Goal: Task Accomplishment & Management: Manage account settings

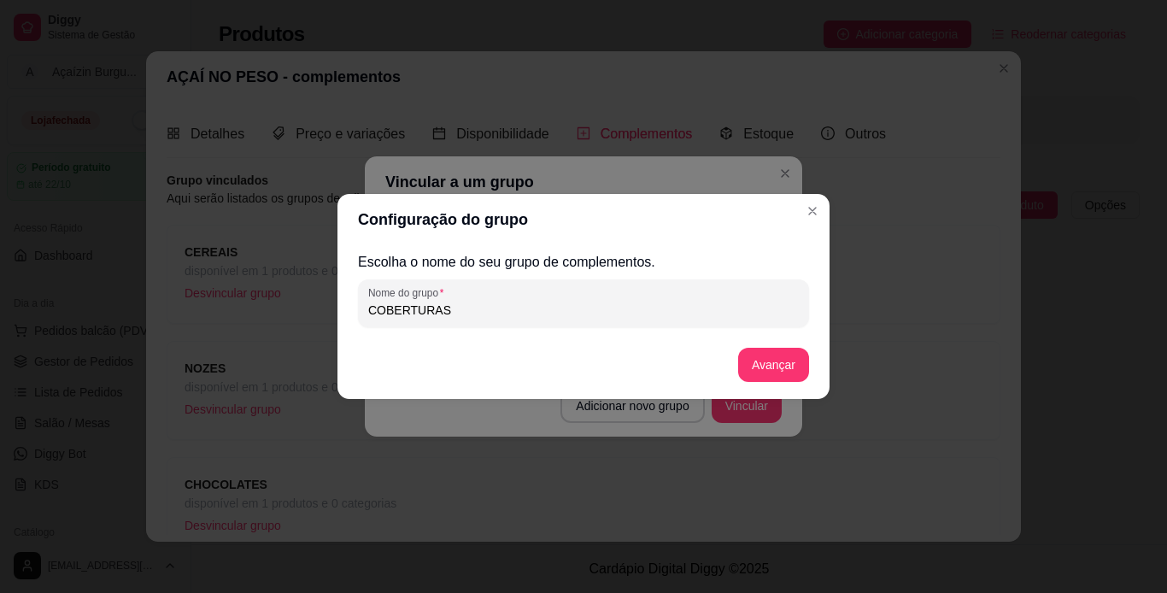
scroll to position [206, 0]
type input "COBERTURAS"
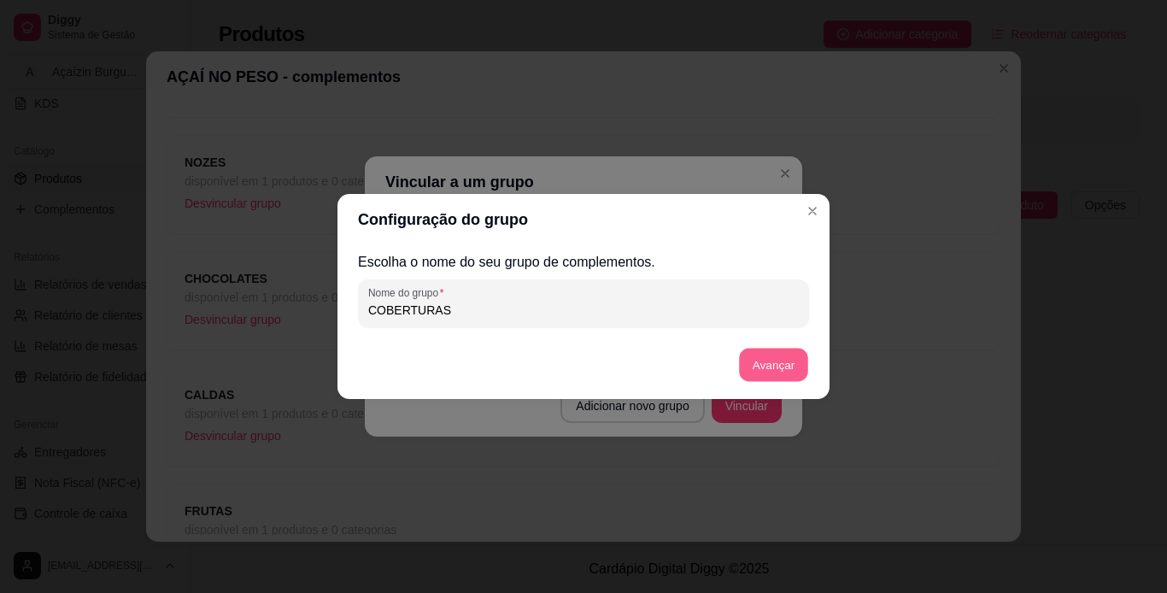
click at [767, 376] on button "Avançar" at bounding box center [773, 365] width 69 height 33
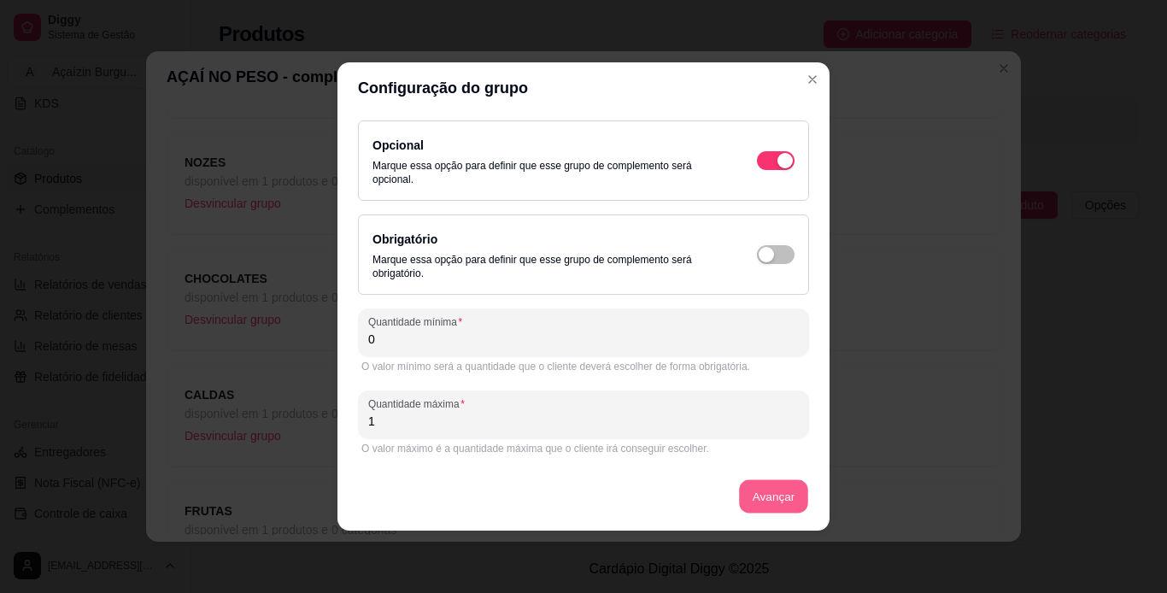
click at [782, 505] on button "Avançar" at bounding box center [773, 496] width 69 height 33
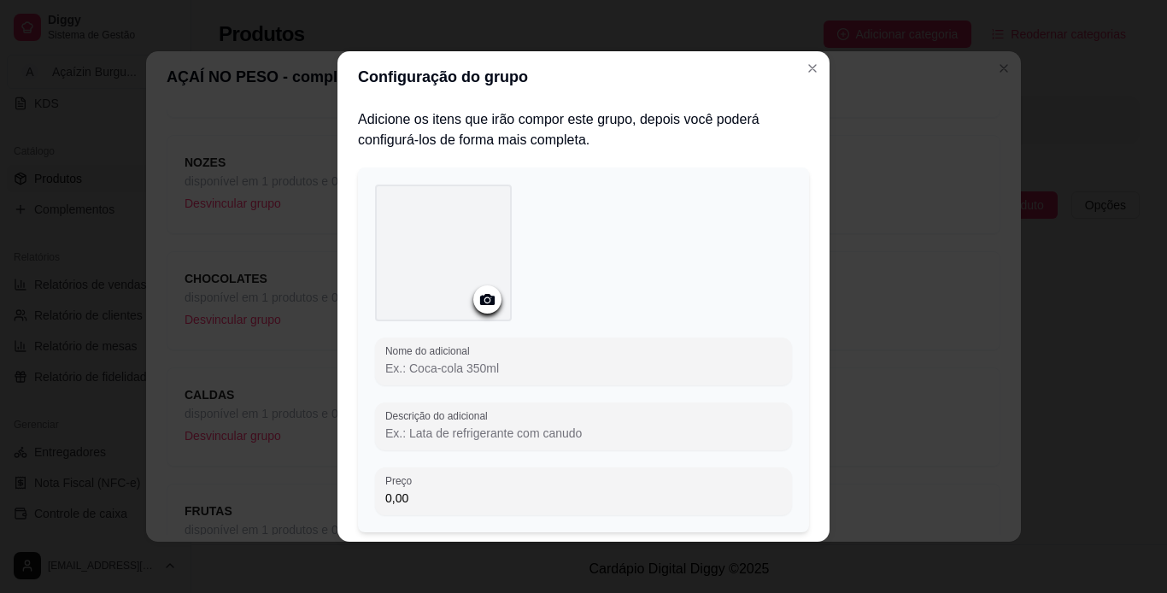
click at [619, 372] on input "Nome do adicional" at bounding box center [583, 368] width 396 height 17
type input "m"
type input "Morango"
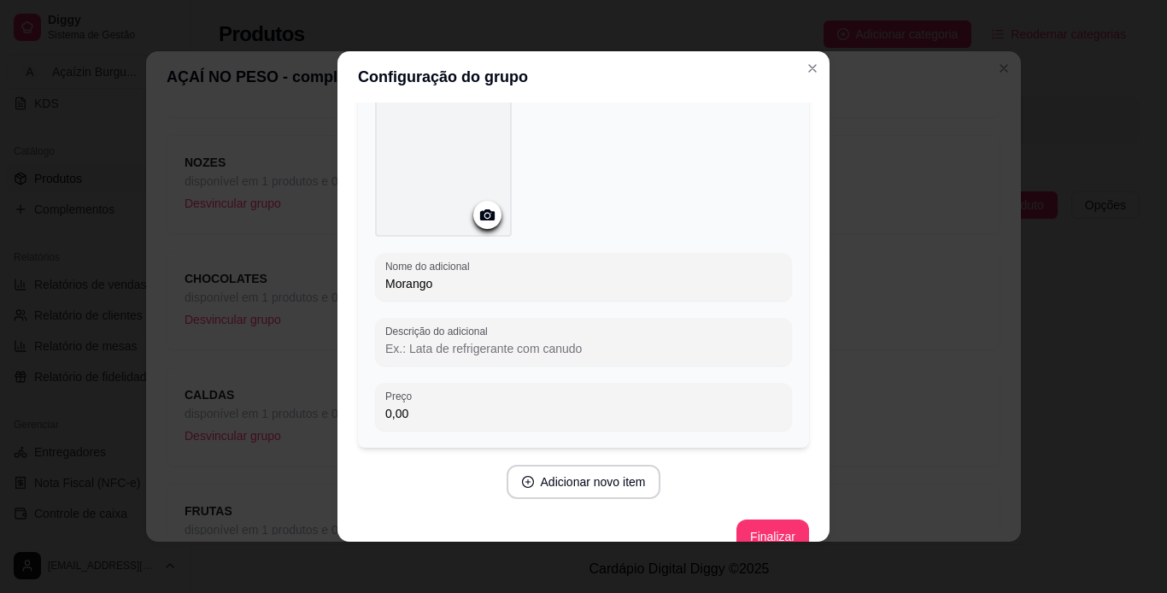
scroll to position [113, 0]
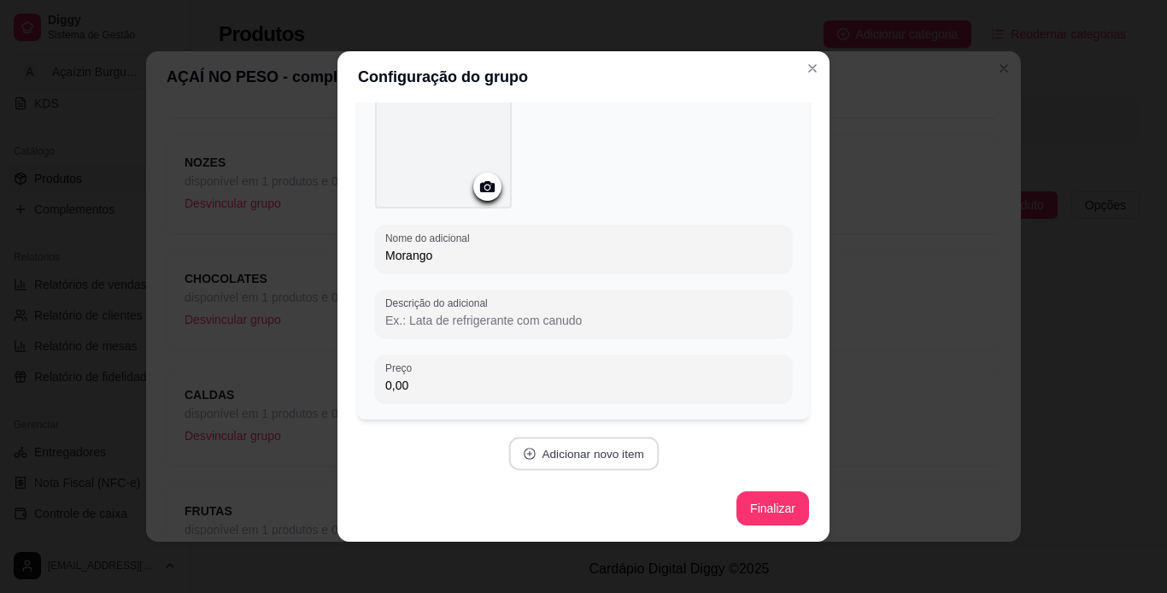
click at [617, 443] on button "Adicionar novo item" at bounding box center [583, 453] width 150 height 33
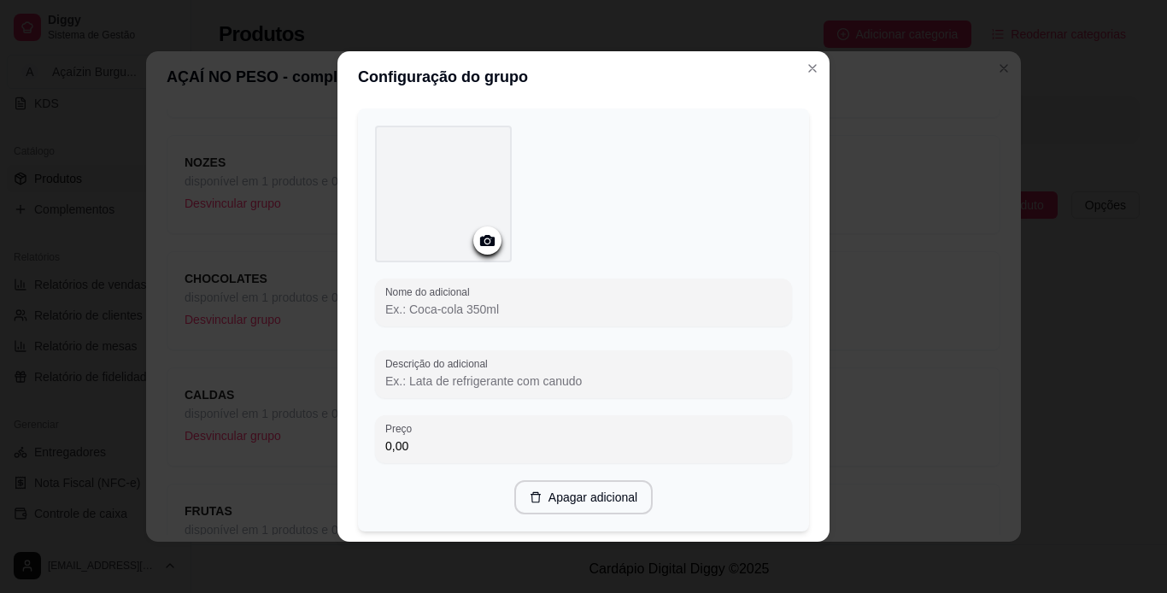
scroll to position [501, 0]
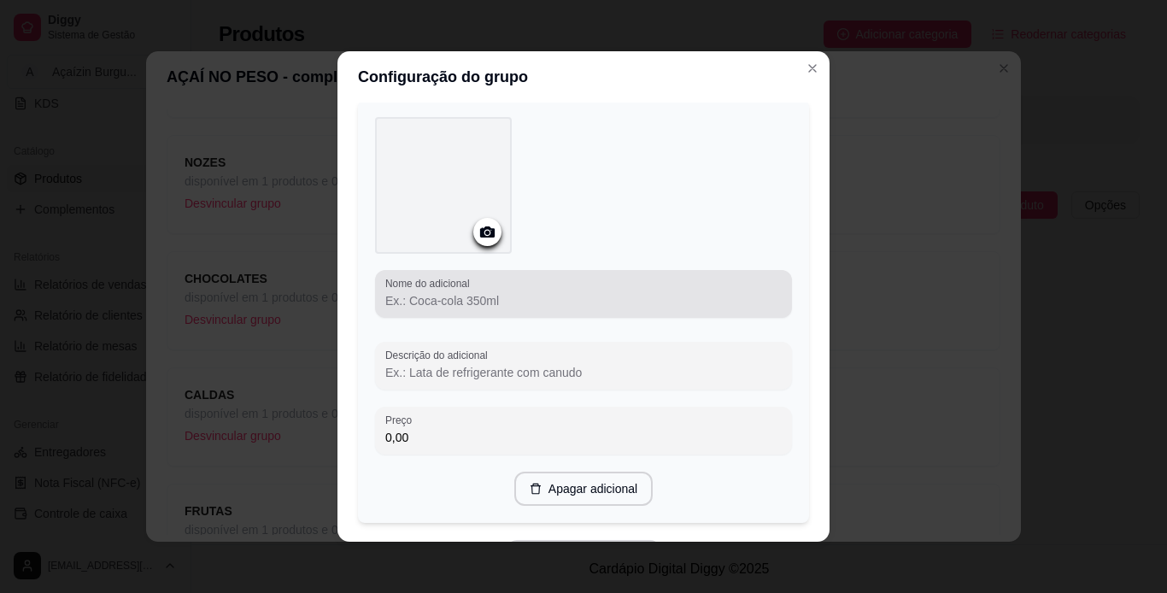
click at [617, 279] on div at bounding box center [583, 294] width 396 height 34
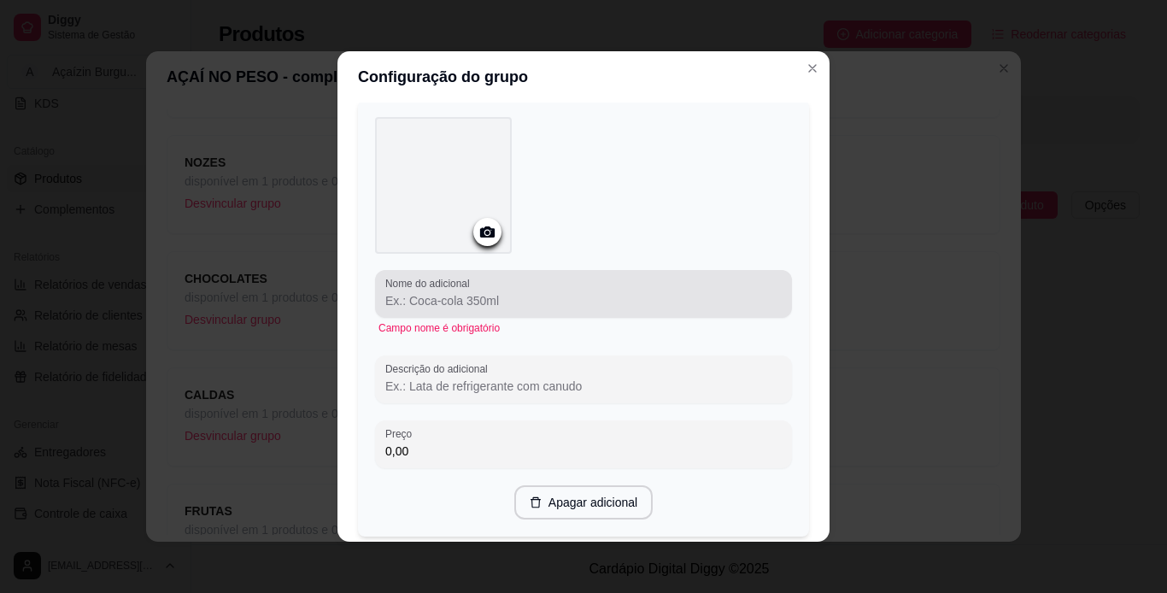
click at [617, 279] on div at bounding box center [583, 294] width 396 height 34
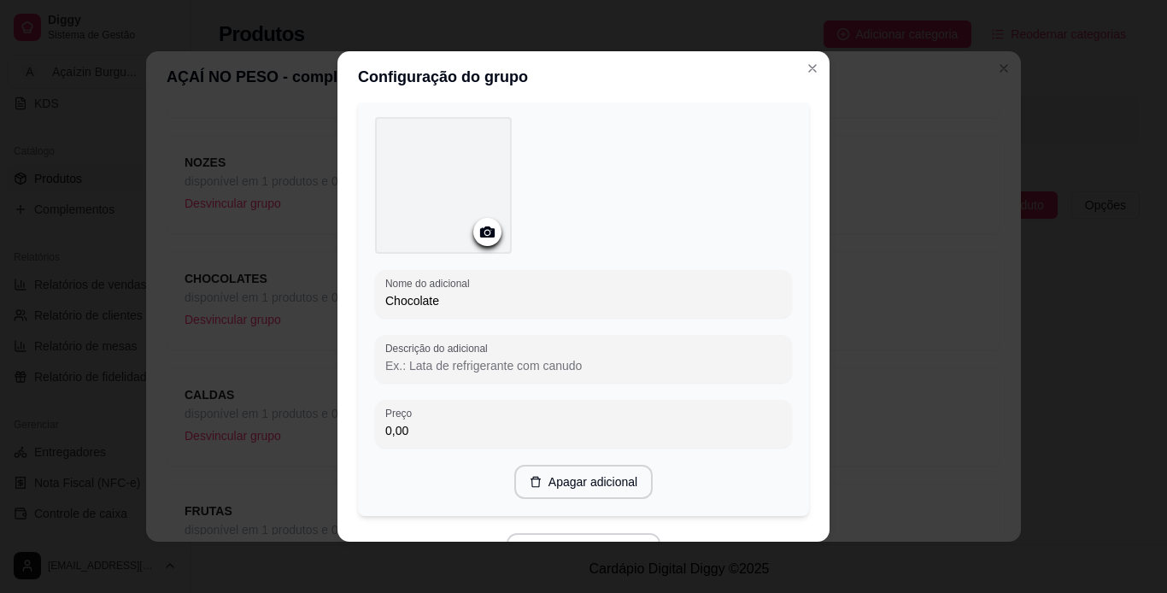
type input "Chocolate"
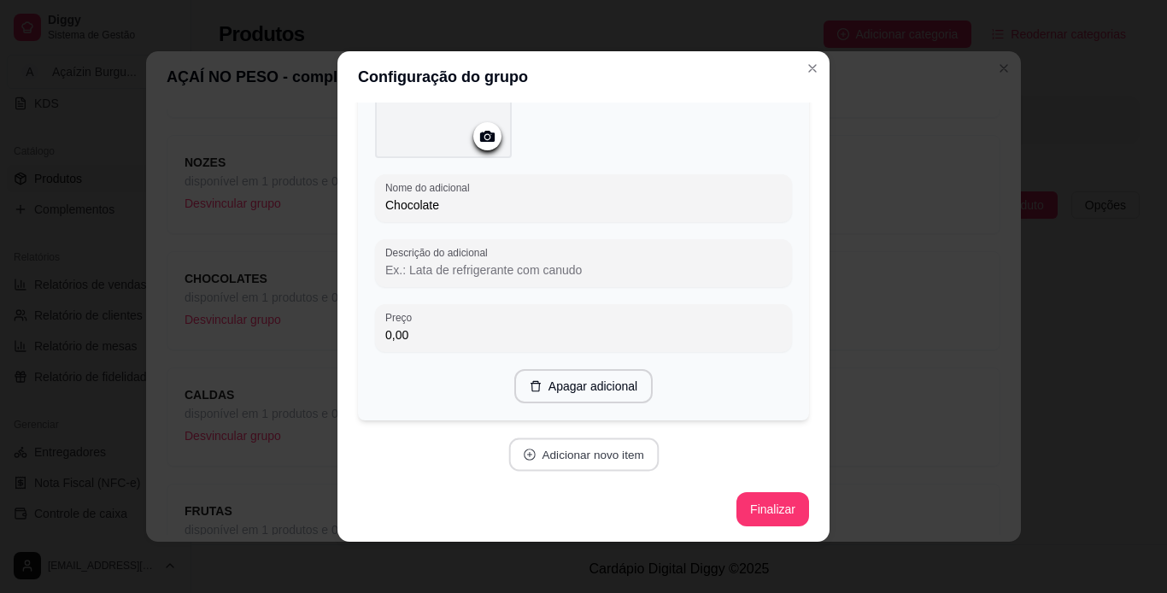
click at [598, 458] on button "Adicionar novo item" at bounding box center [583, 454] width 150 height 33
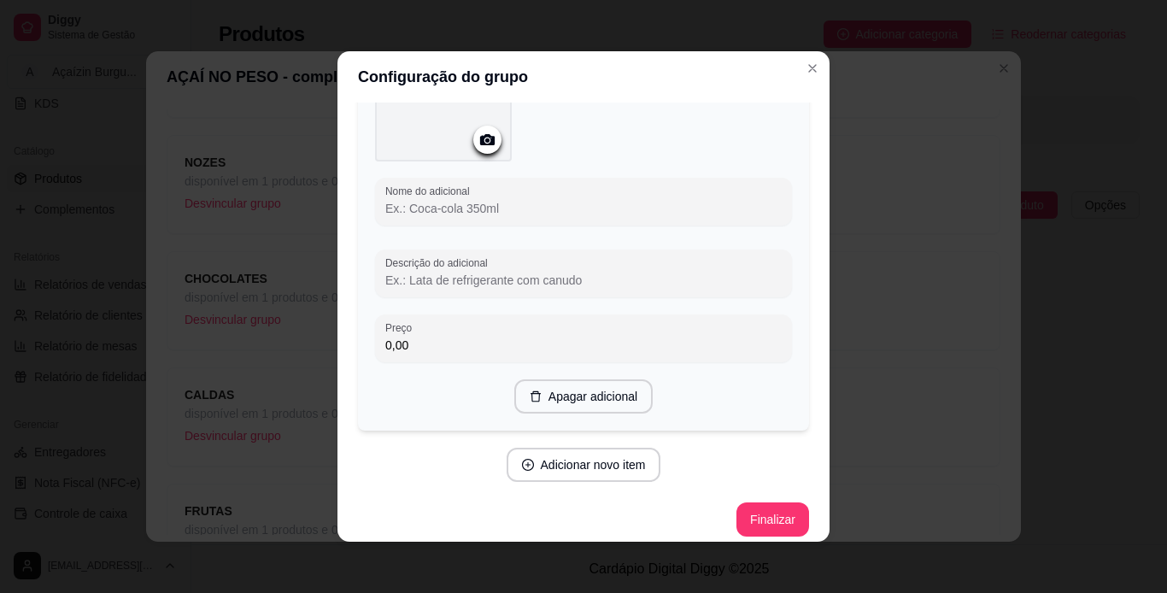
scroll to position [1035, 0]
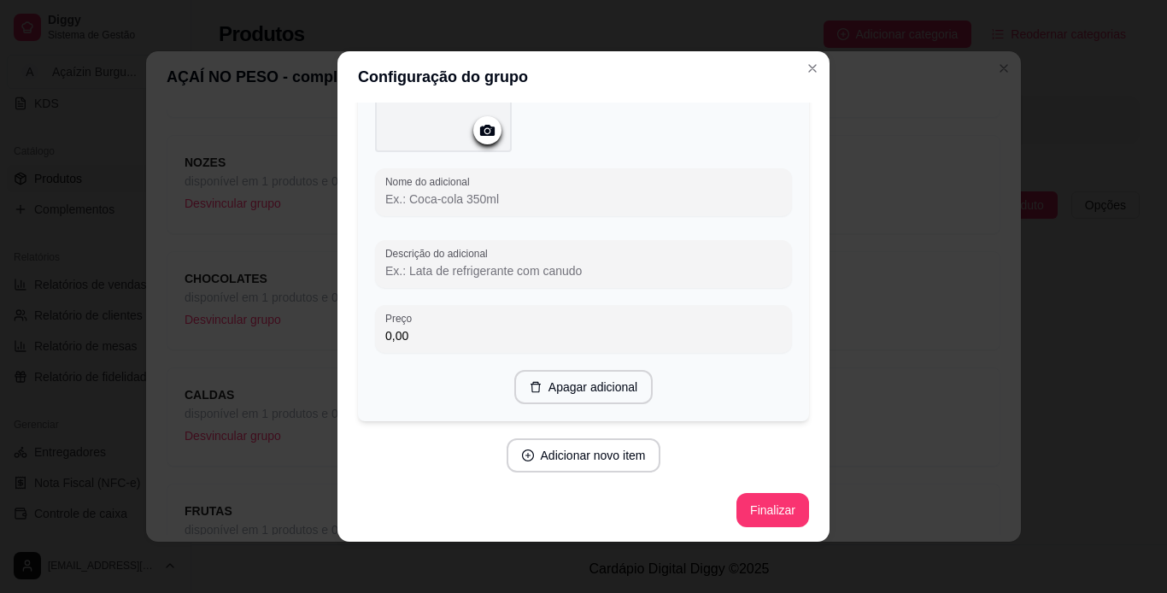
click at [595, 198] on input "Nome do adicional" at bounding box center [583, 199] width 396 height 17
type input "Caramelo"
click at [578, 455] on button "Adicionar novo item" at bounding box center [583, 455] width 150 height 33
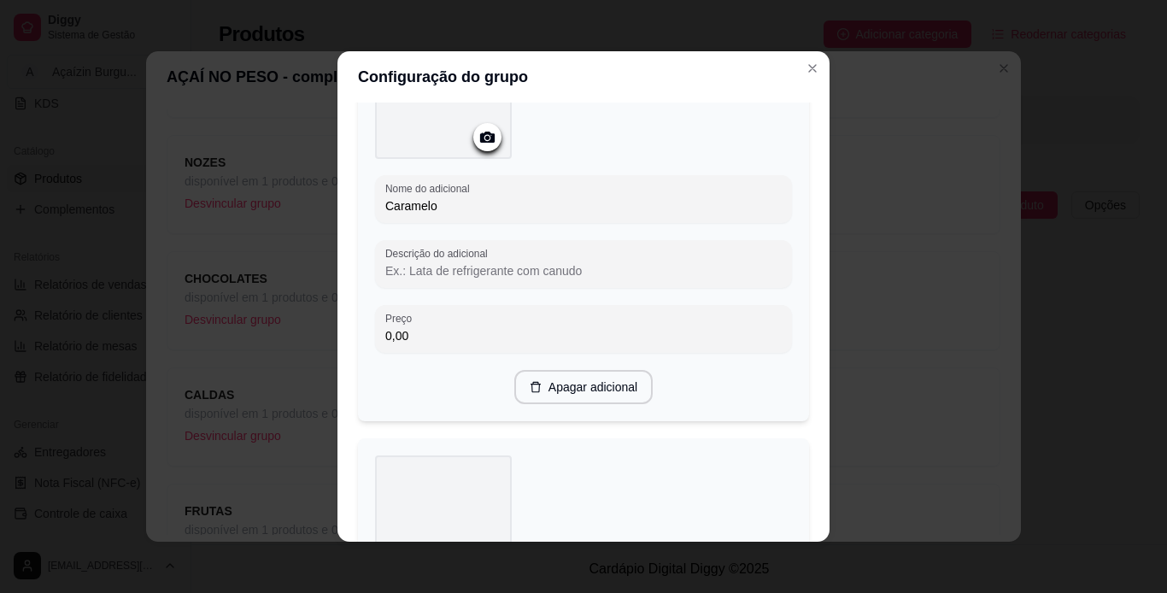
scroll to position [1468, 0]
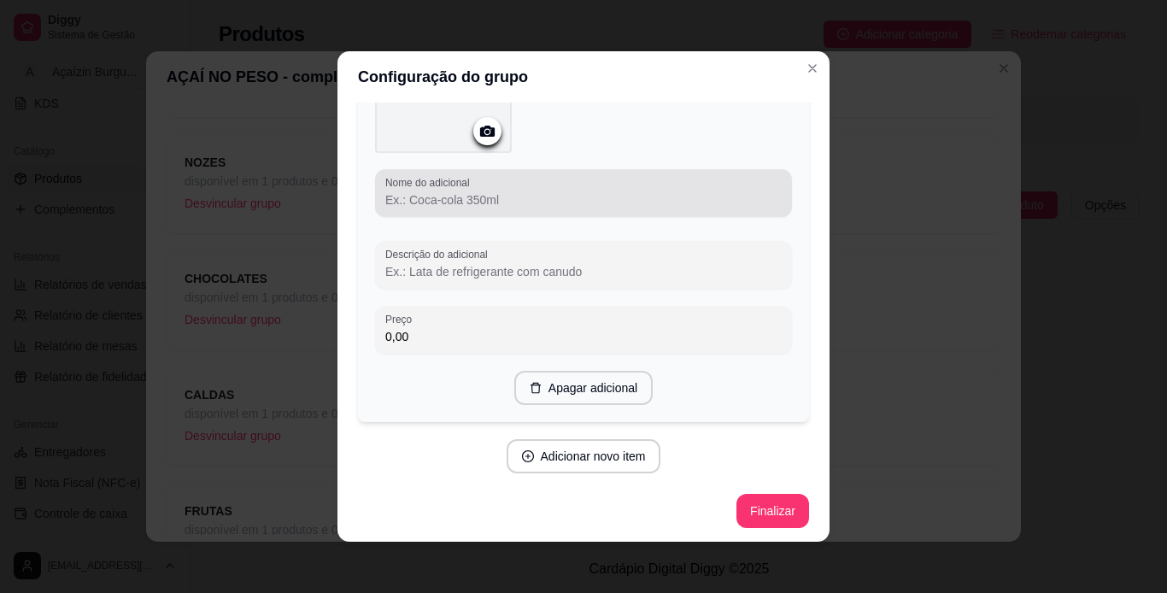
click at [590, 176] on div at bounding box center [583, 193] width 396 height 34
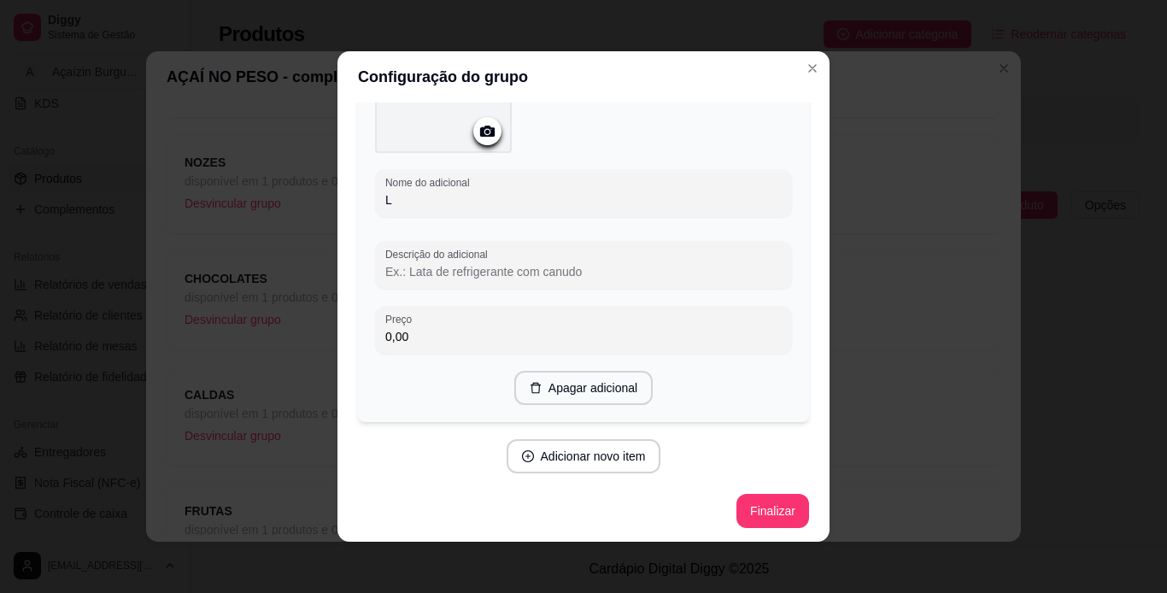
scroll to position [1461, 0]
type input "Leite condensado"
click at [581, 457] on button "Adicionar novo item" at bounding box center [583, 456] width 150 height 33
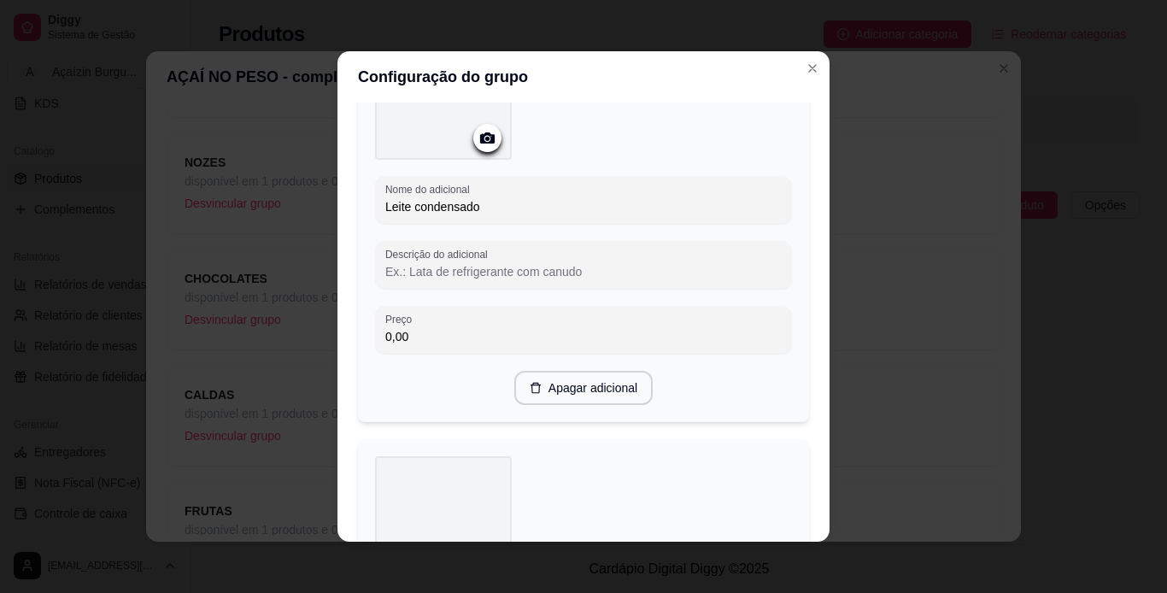
scroll to position [1900, 0]
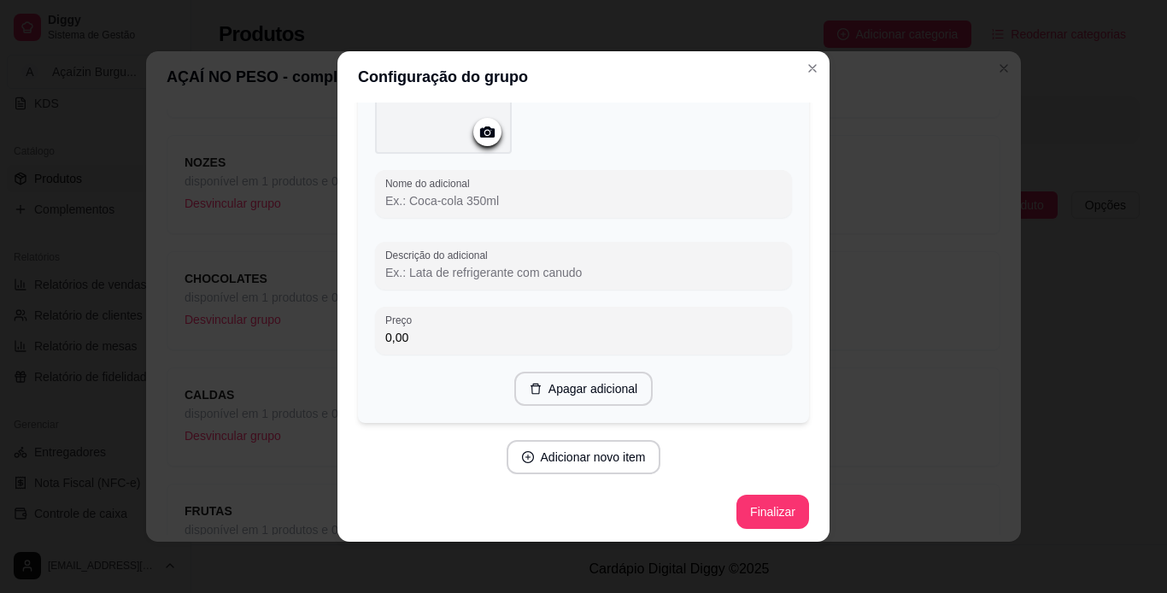
click at [628, 202] on input "Nome do adicional" at bounding box center [583, 200] width 396 height 17
type input "Menta"
click at [580, 462] on button "Adicionar novo item" at bounding box center [583, 457] width 150 height 33
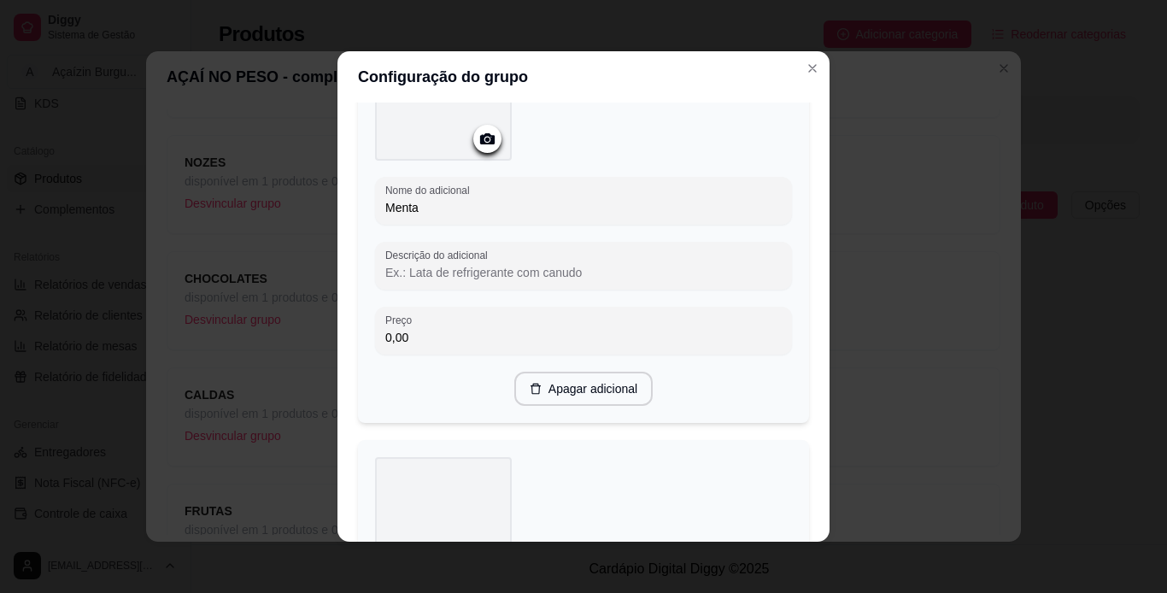
scroll to position [2332, 0]
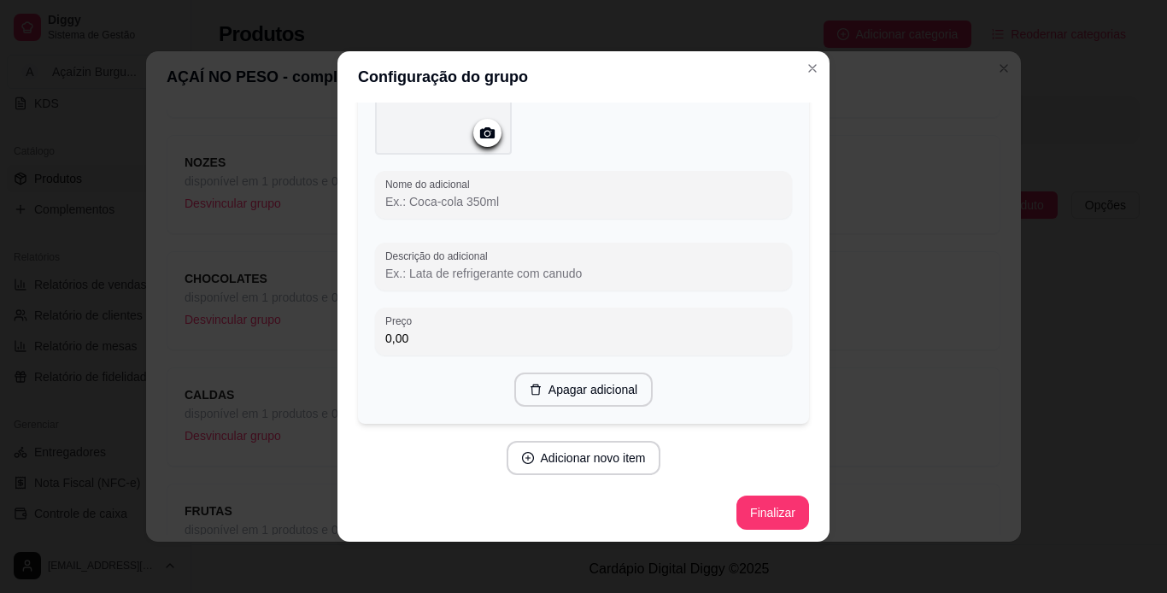
click at [602, 193] on input "Nome do adicional" at bounding box center [583, 201] width 396 height 17
type input "Açaí"
click at [543, 448] on button "Adicionar novo item" at bounding box center [584, 458] width 155 height 34
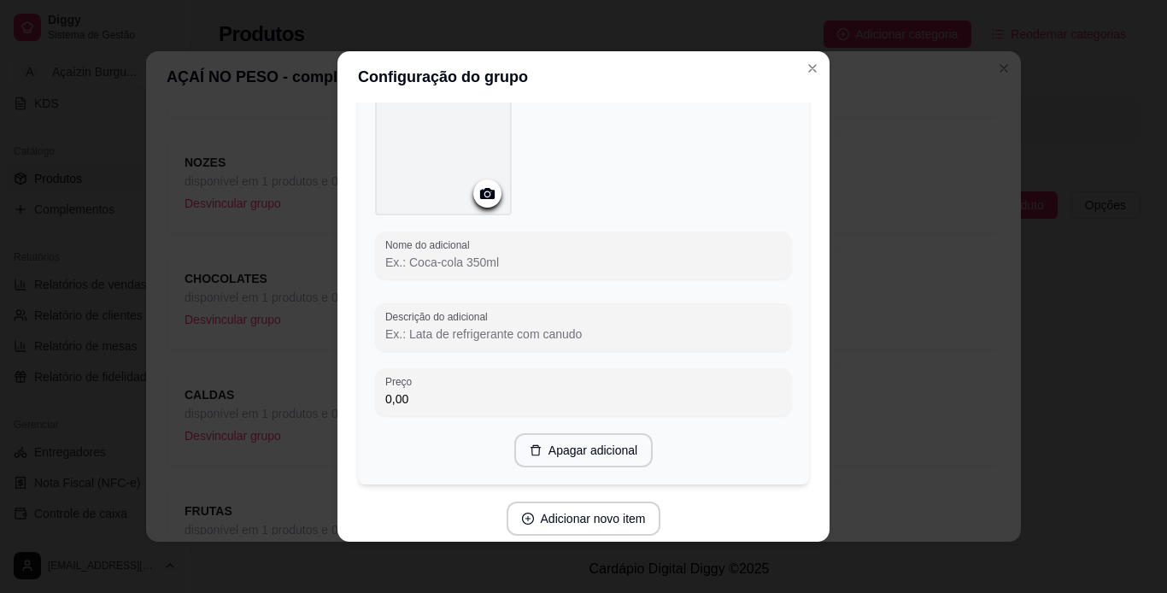
scroll to position [2765, 0]
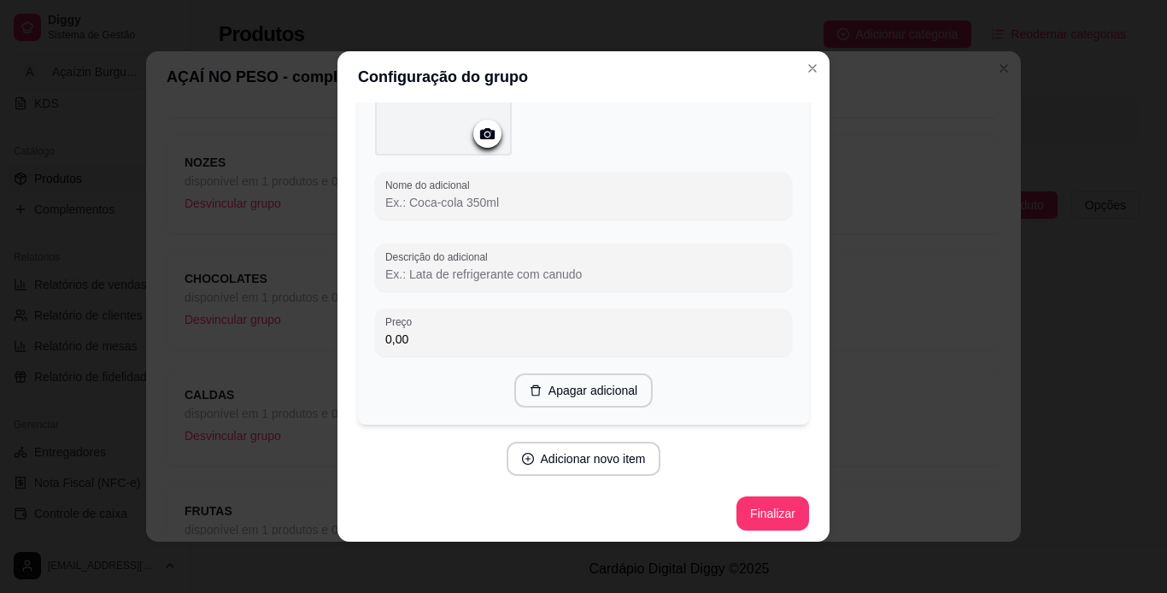
click at [448, 196] on input "Nome do adicional" at bounding box center [583, 202] width 396 height 17
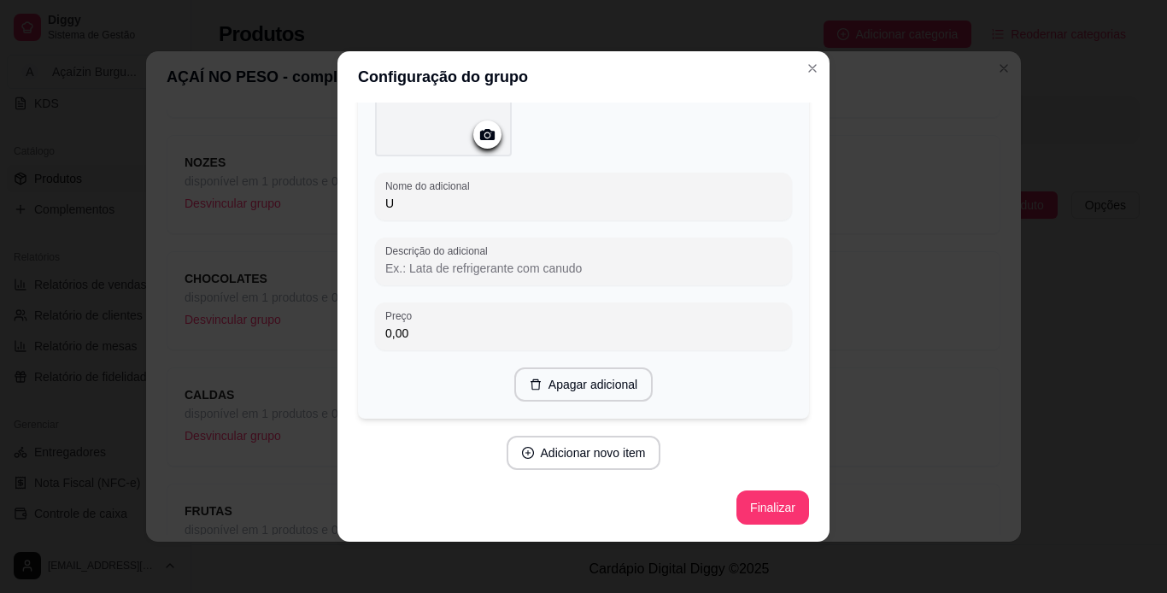
scroll to position [2758, 0]
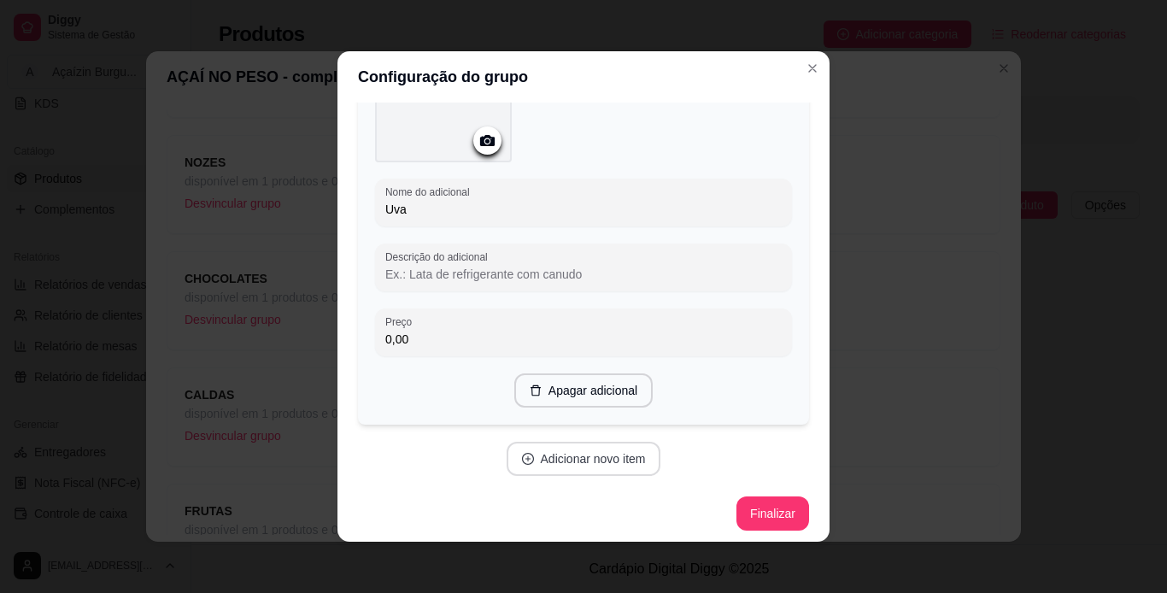
type input "Uva"
click at [538, 443] on button "Adicionar novo item" at bounding box center [583, 459] width 150 height 33
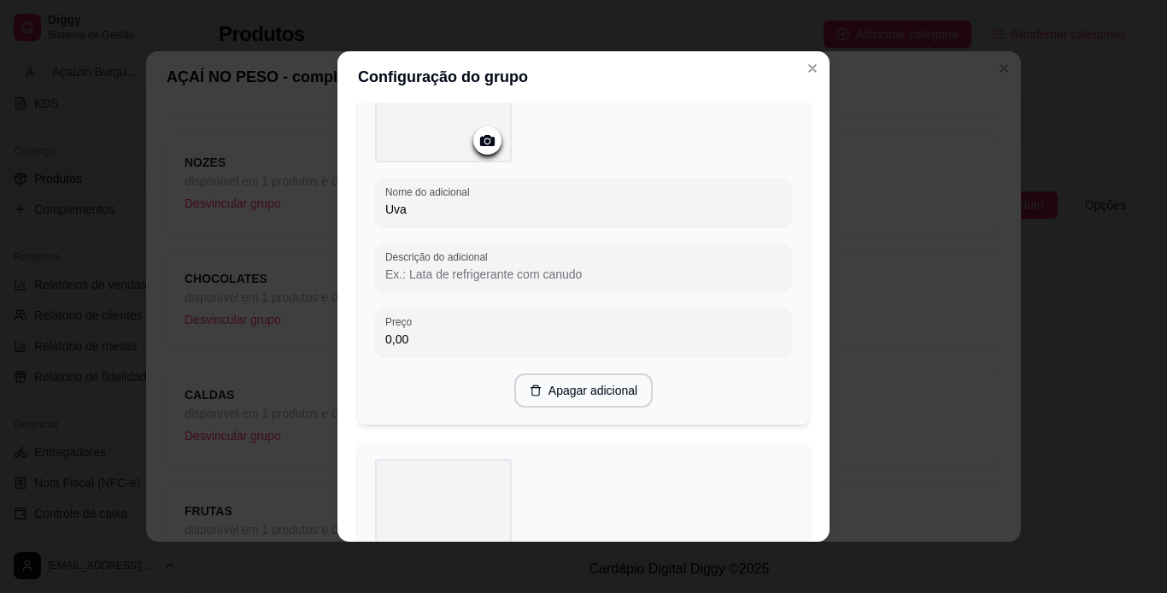
scroll to position [3197, 0]
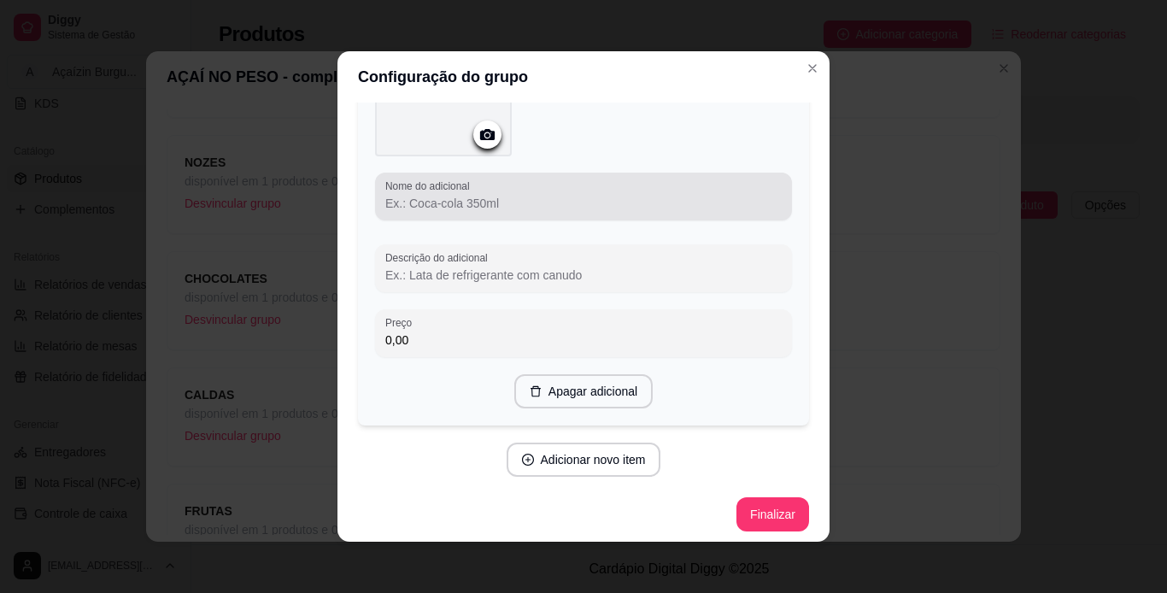
click at [663, 173] on div "Nome do adicional" at bounding box center [583, 197] width 417 height 48
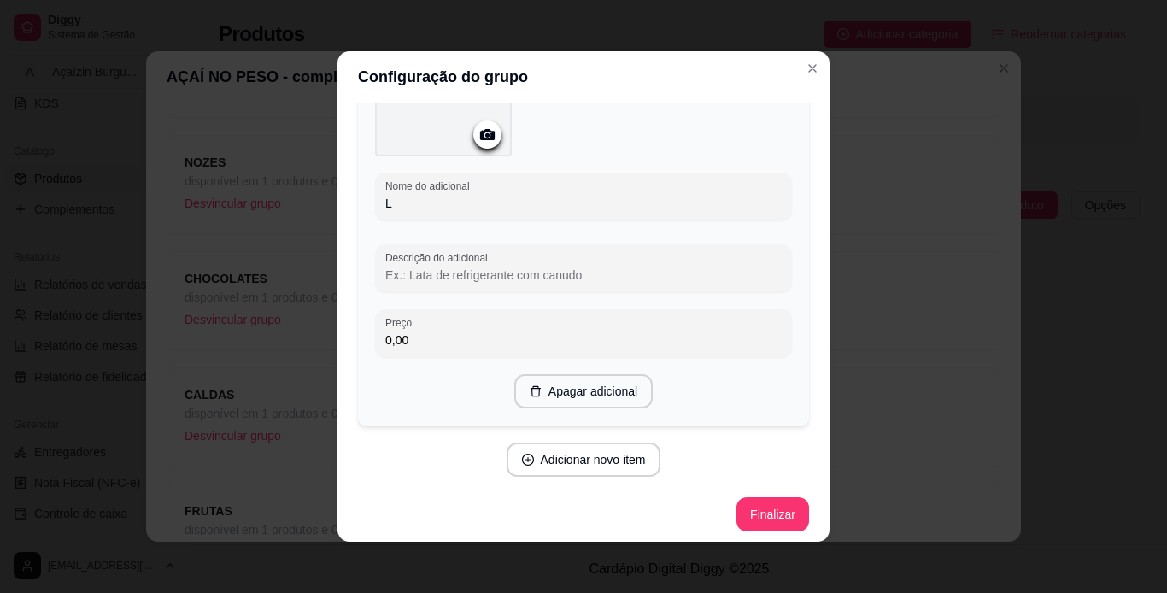
scroll to position [3190, 0]
type input "Limão"
click at [581, 447] on button "Adicionar novo item" at bounding box center [583, 459] width 150 height 33
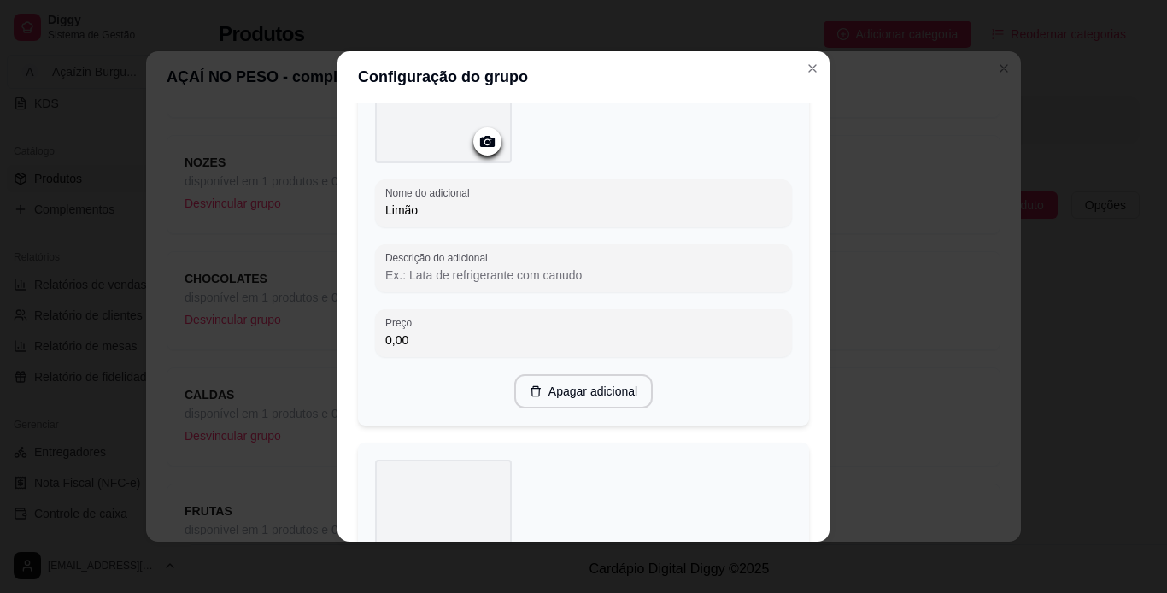
scroll to position [3629, 0]
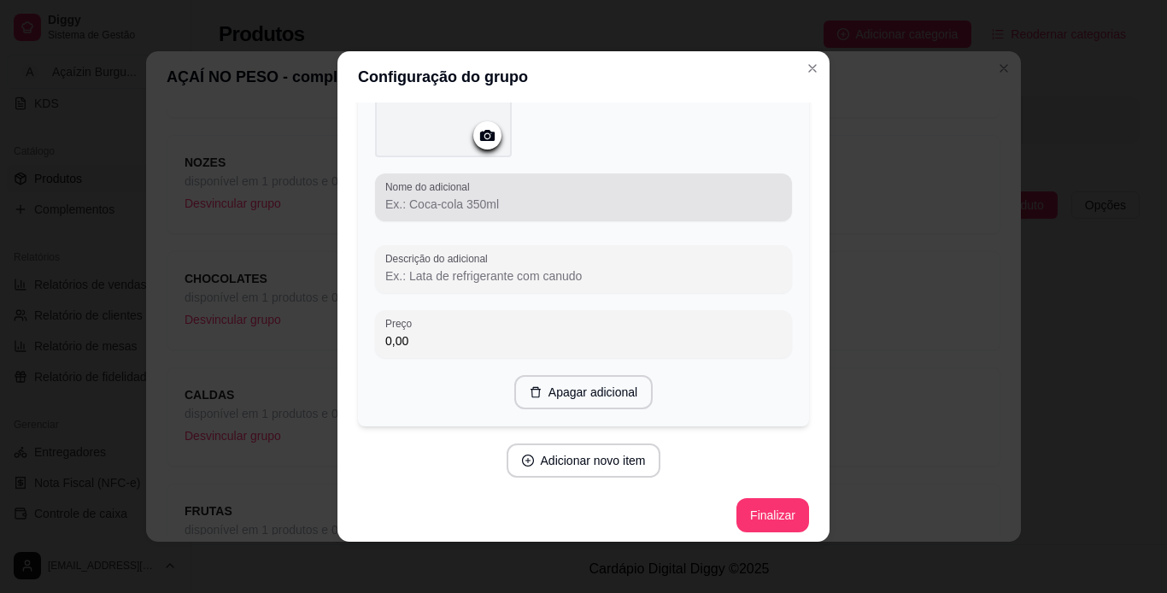
click at [538, 208] on div "Nome do adicional" at bounding box center [583, 197] width 417 height 48
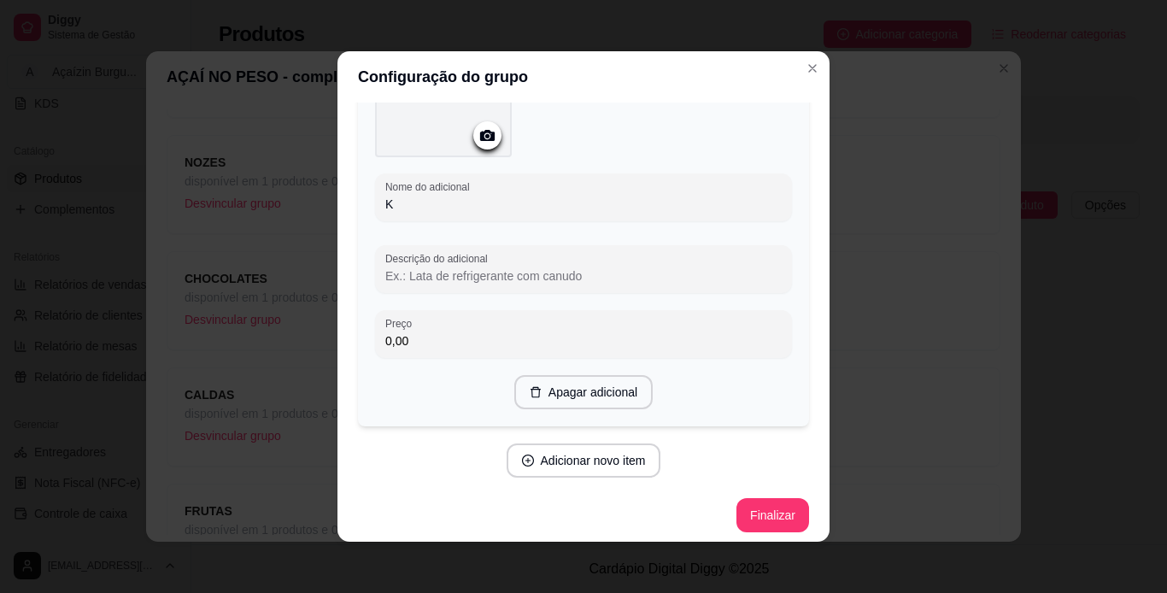
scroll to position [3622, 0]
type input "Kiwi"
click at [590, 466] on button "Adicionar novo item" at bounding box center [584, 460] width 155 height 34
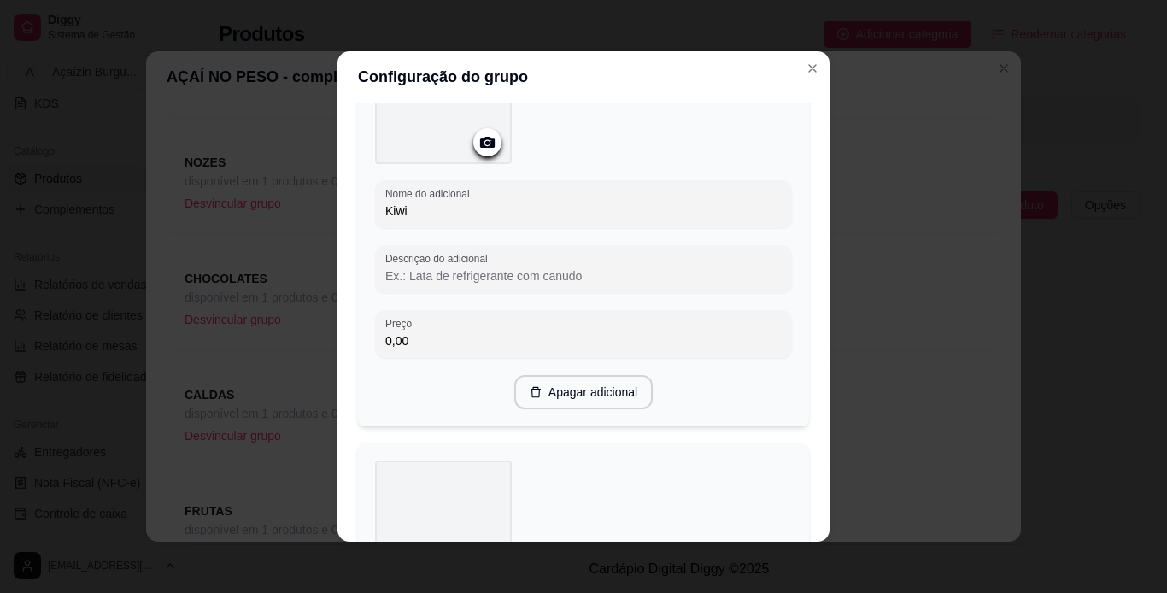
scroll to position [4062, 0]
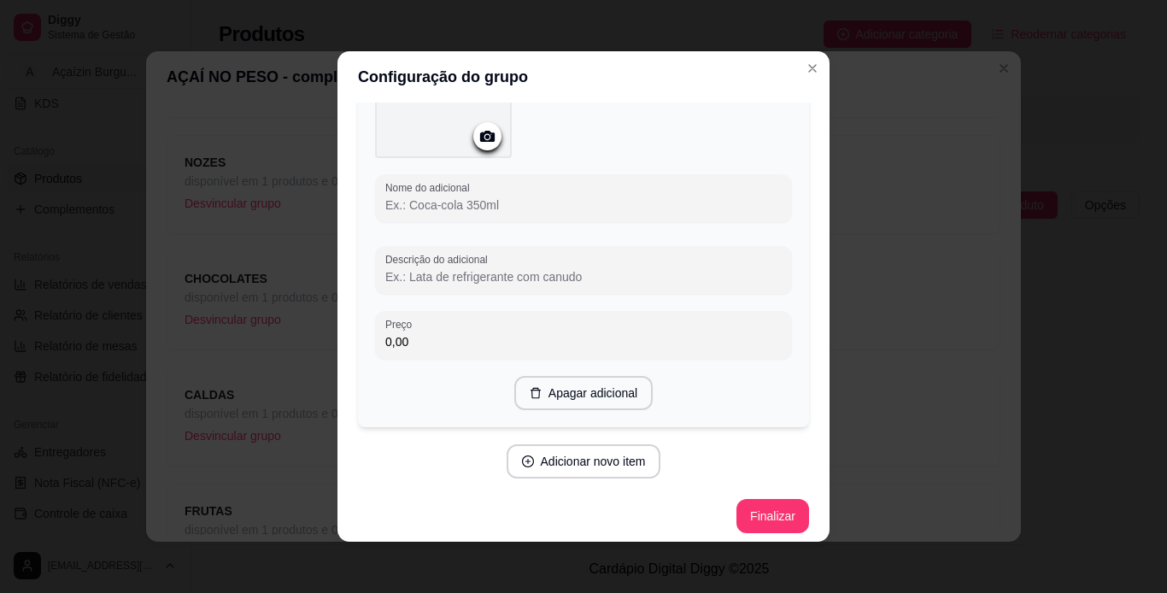
click at [645, 200] on input "Nome do adicional" at bounding box center [583, 205] width 396 height 17
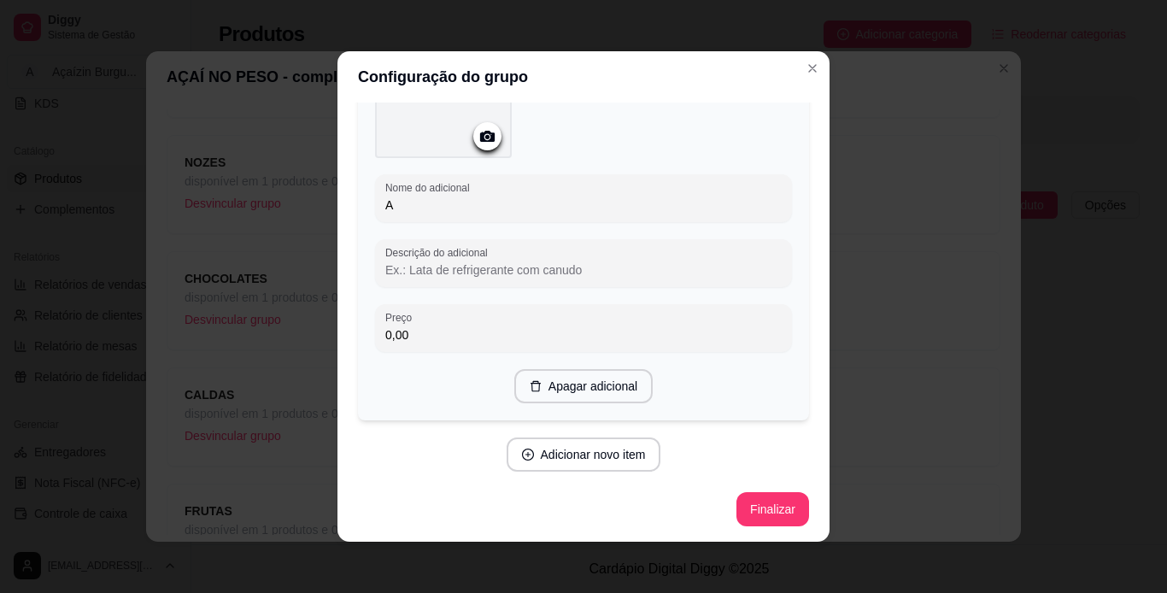
scroll to position [4055, 0]
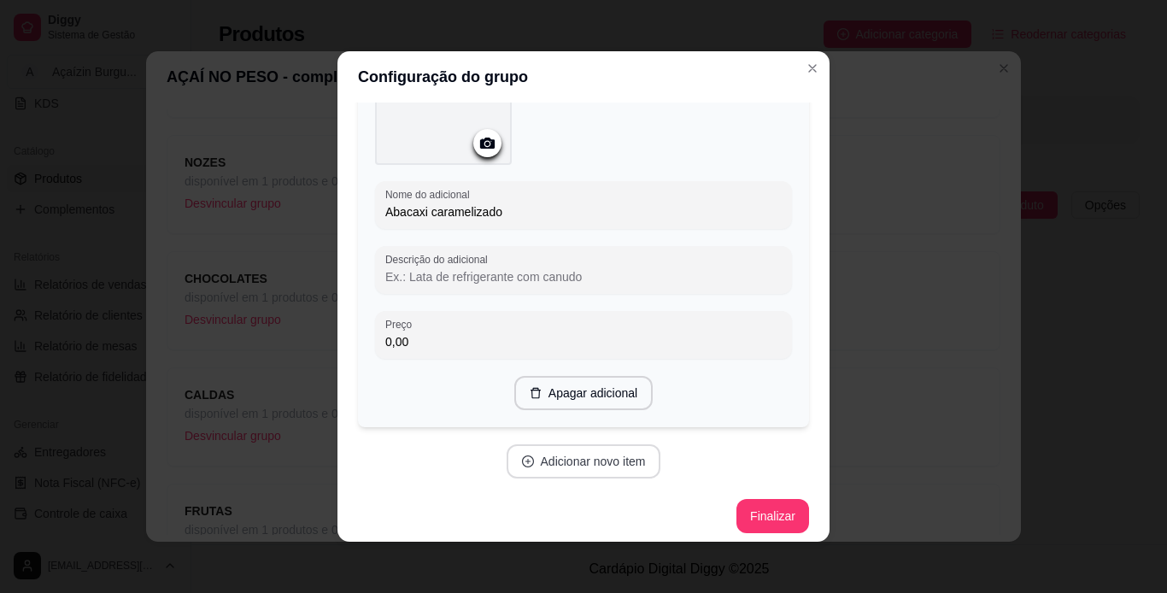
type input "Abacaxi caramelizado"
click at [585, 463] on button "Adicionar novo item" at bounding box center [583, 461] width 150 height 33
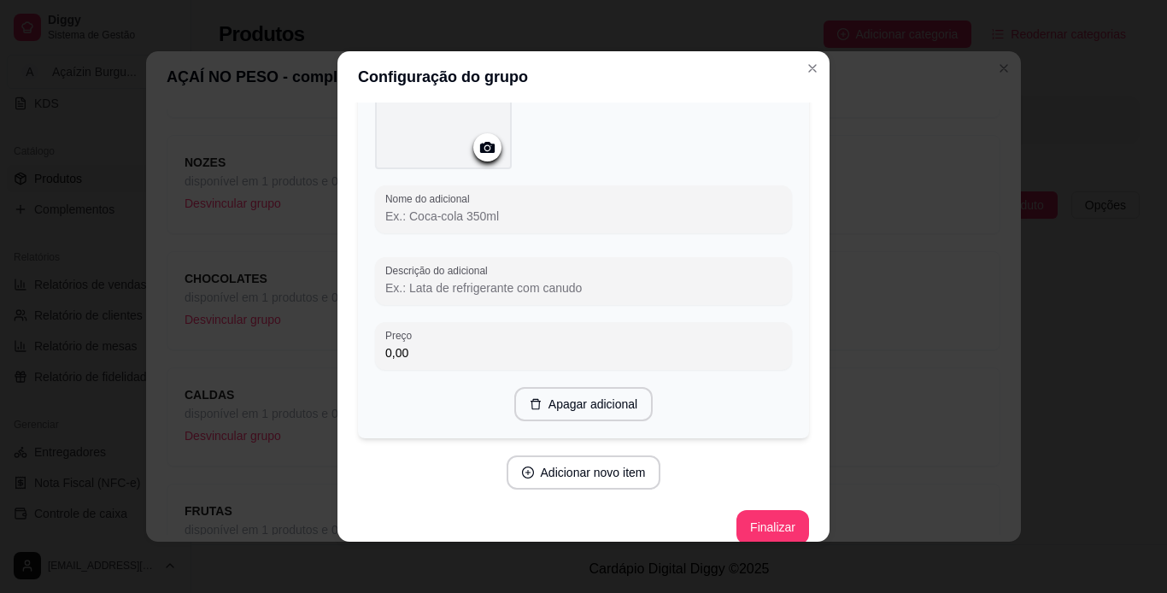
scroll to position [4494, 0]
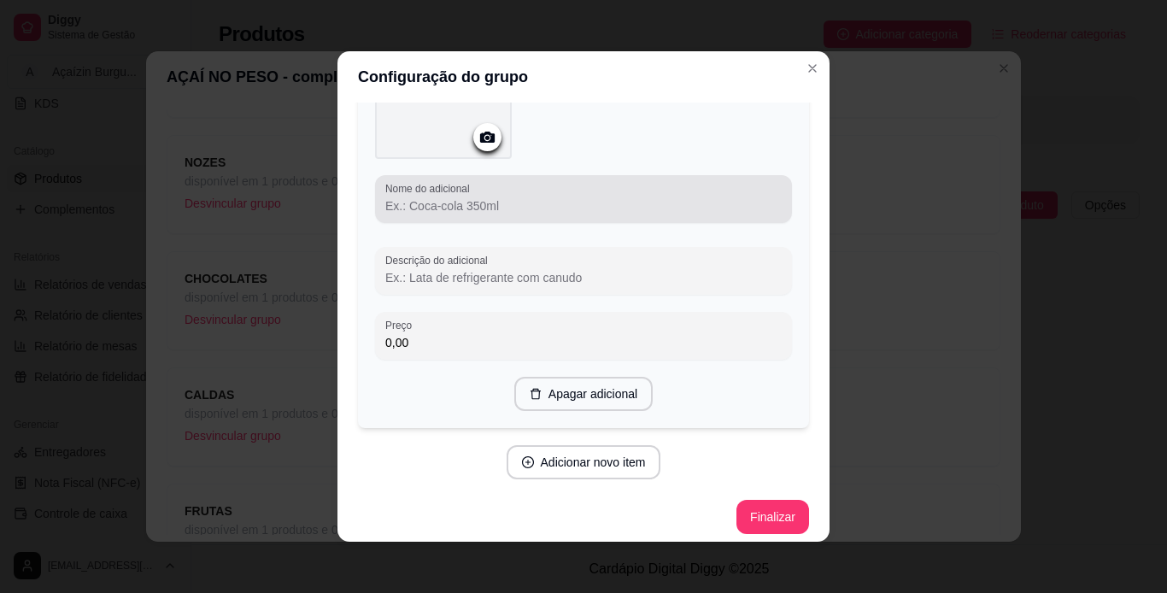
click at [686, 182] on div at bounding box center [583, 199] width 396 height 34
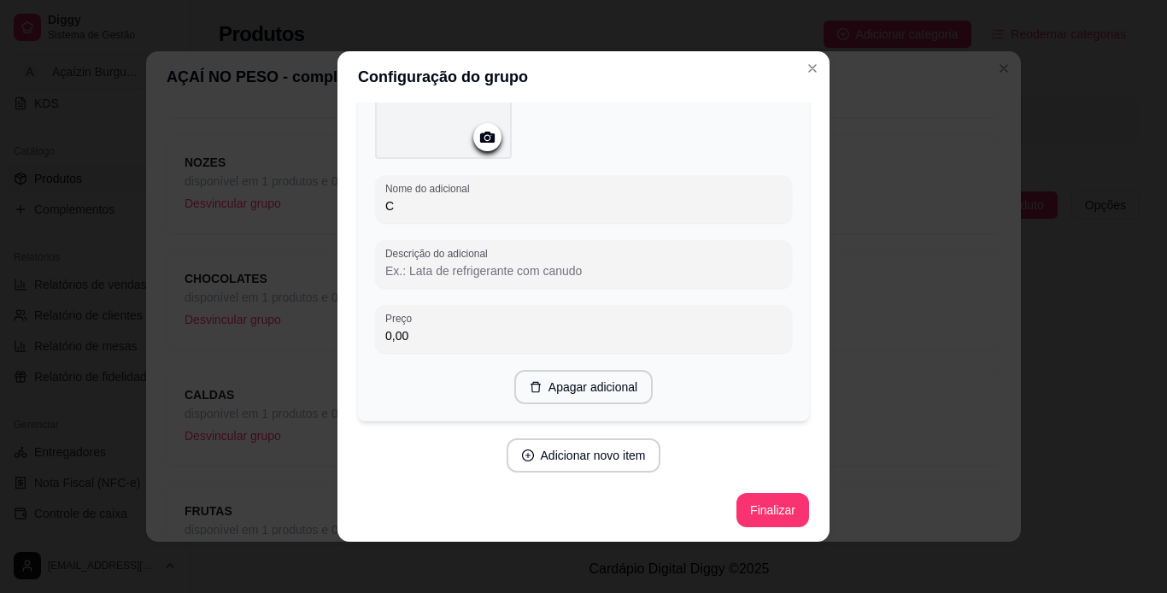
scroll to position [4487, 0]
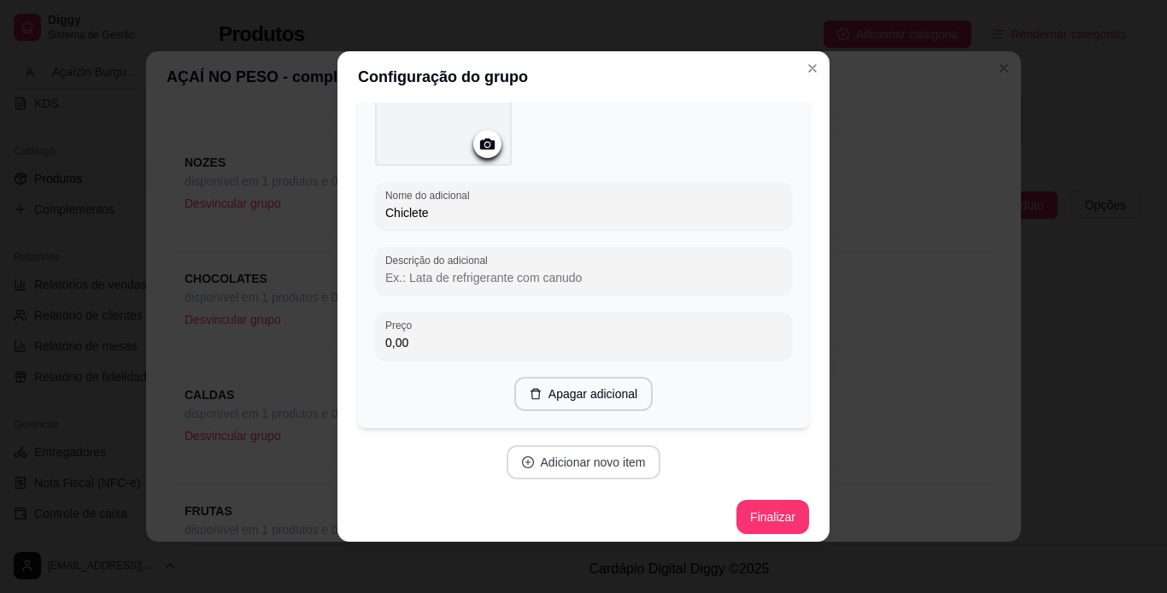
type input "Chiclete"
click at [591, 456] on button "Adicionar novo item" at bounding box center [583, 462] width 150 height 33
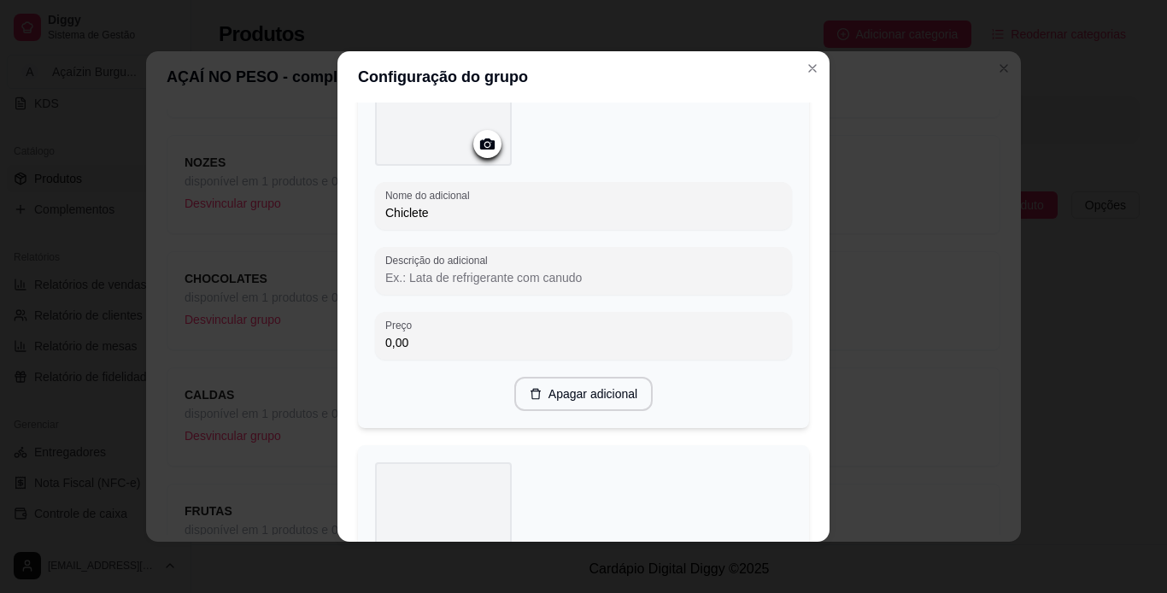
scroll to position [4926, 0]
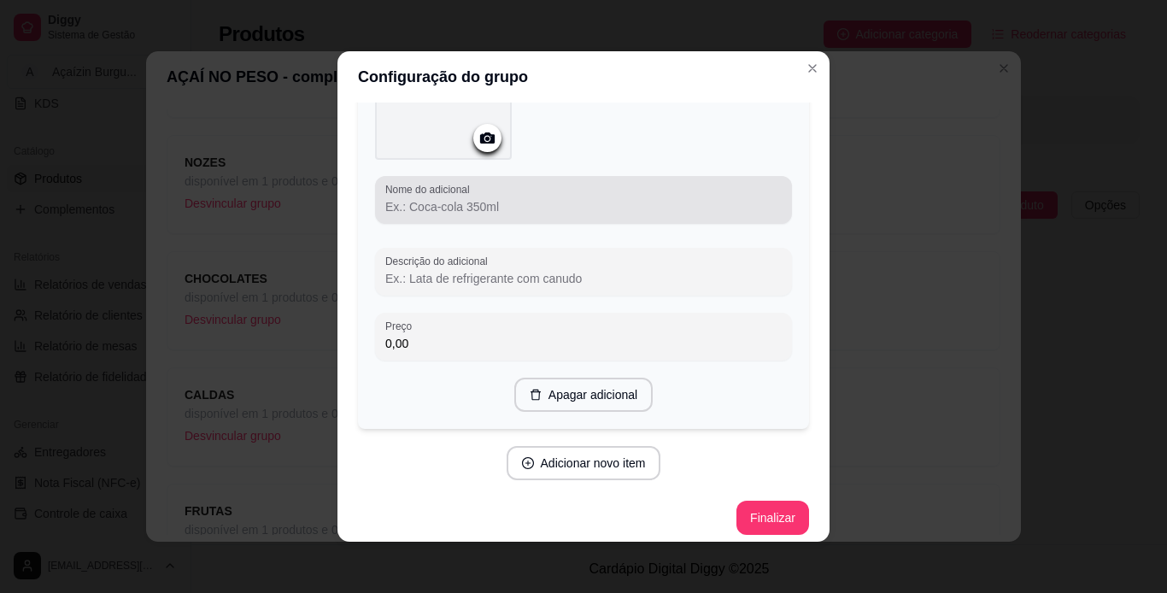
click at [591, 206] on div at bounding box center [583, 200] width 396 height 34
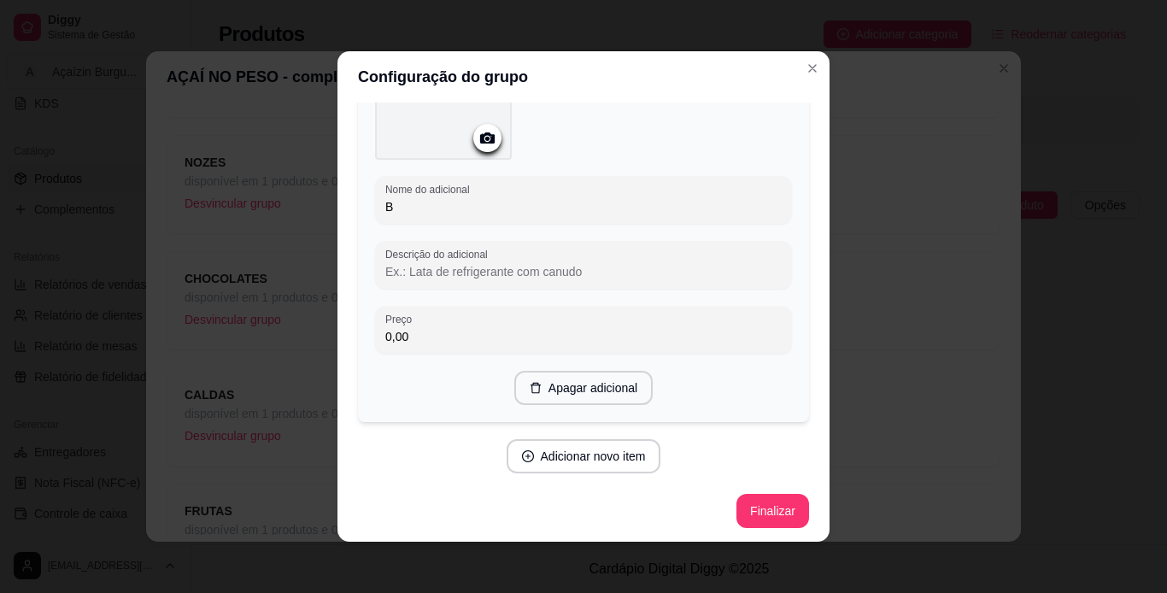
scroll to position [4919, 0]
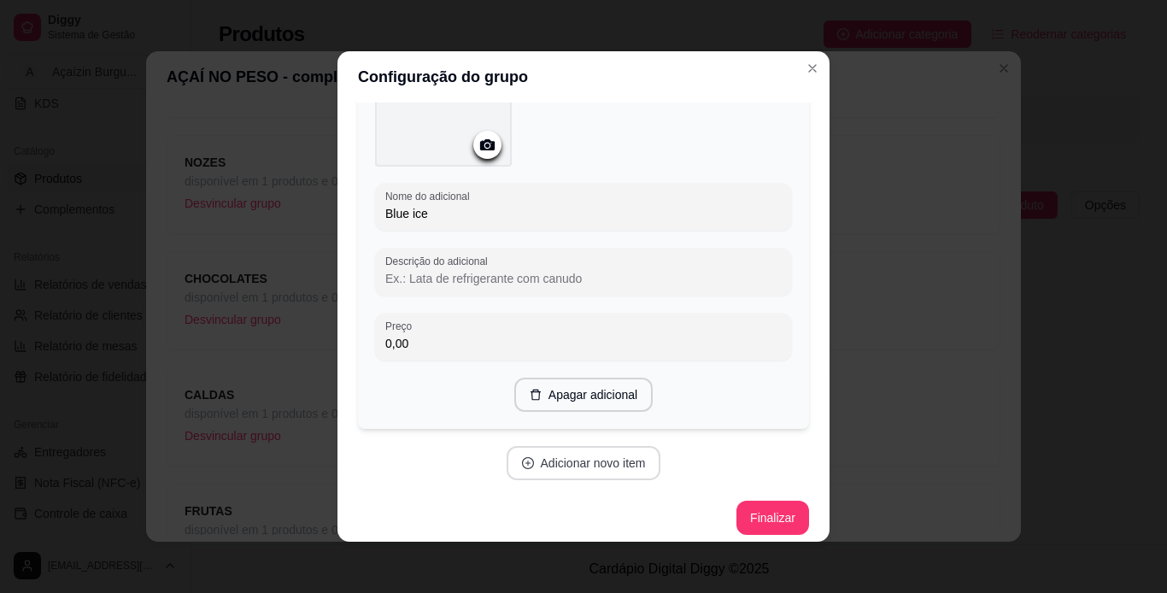
type input "Blue ice"
click at [584, 448] on button "Adicionar novo item" at bounding box center [583, 463] width 150 height 33
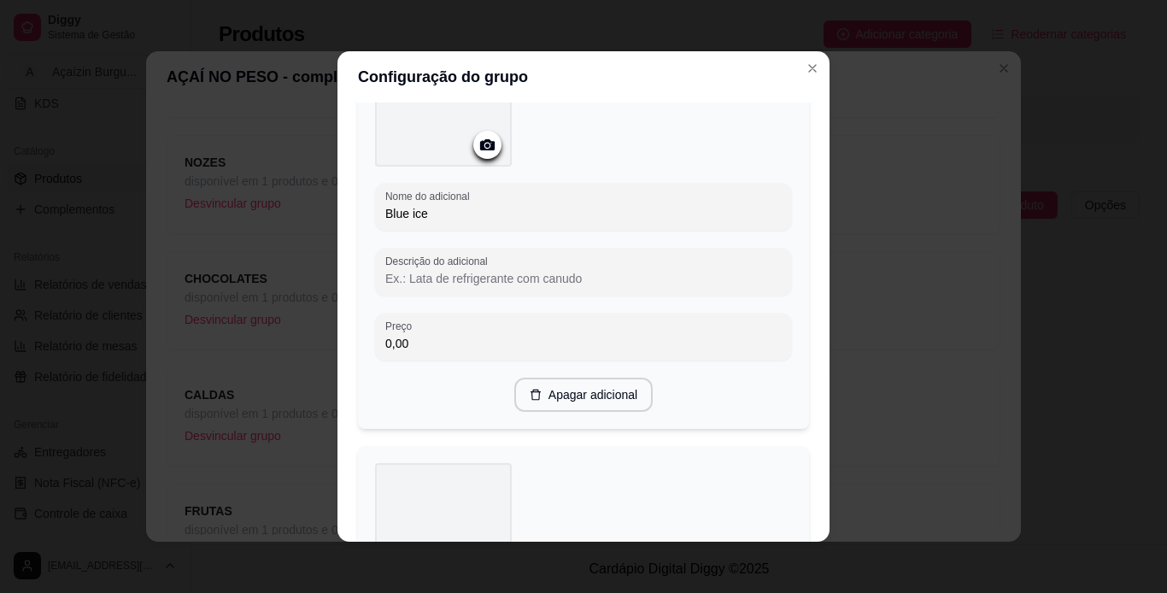
click at [818, 474] on div "Configuração do grupo Adicione os itens que irão compor este grupo, depois você…" at bounding box center [583, 296] width 1167 height 593
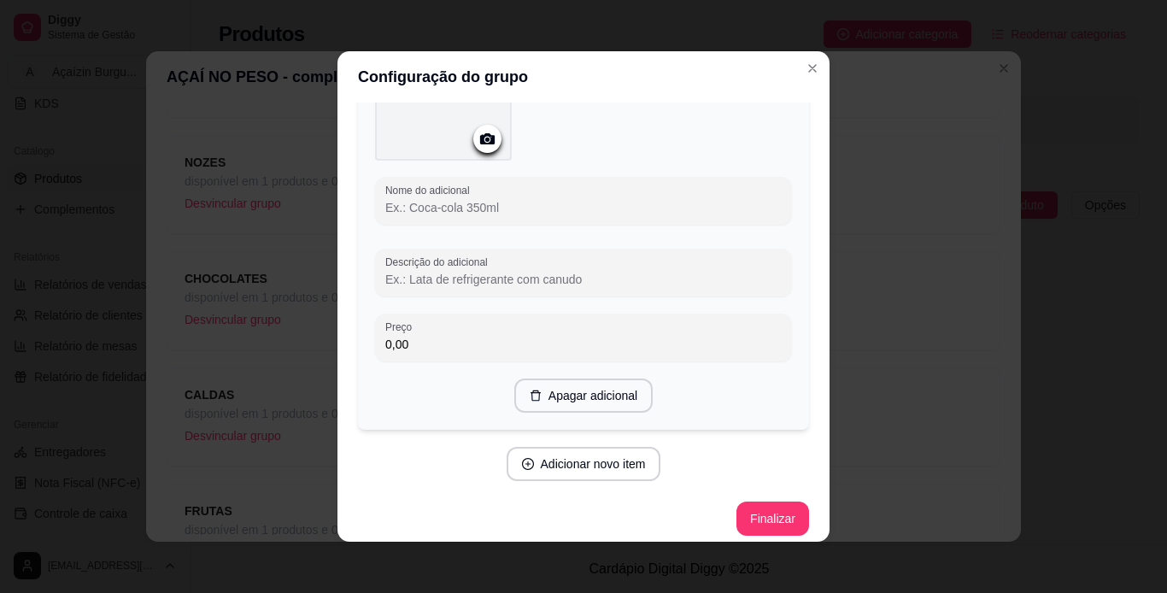
click at [528, 199] on input "Nome do adicional" at bounding box center [583, 207] width 396 height 17
click at [385, 206] on input "fini dentadura" at bounding box center [583, 214] width 396 height 17
type input "Fini dentadura"
click at [573, 448] on button "Adicionar novo item" at bounding box center [583, 464] width 150 height 33
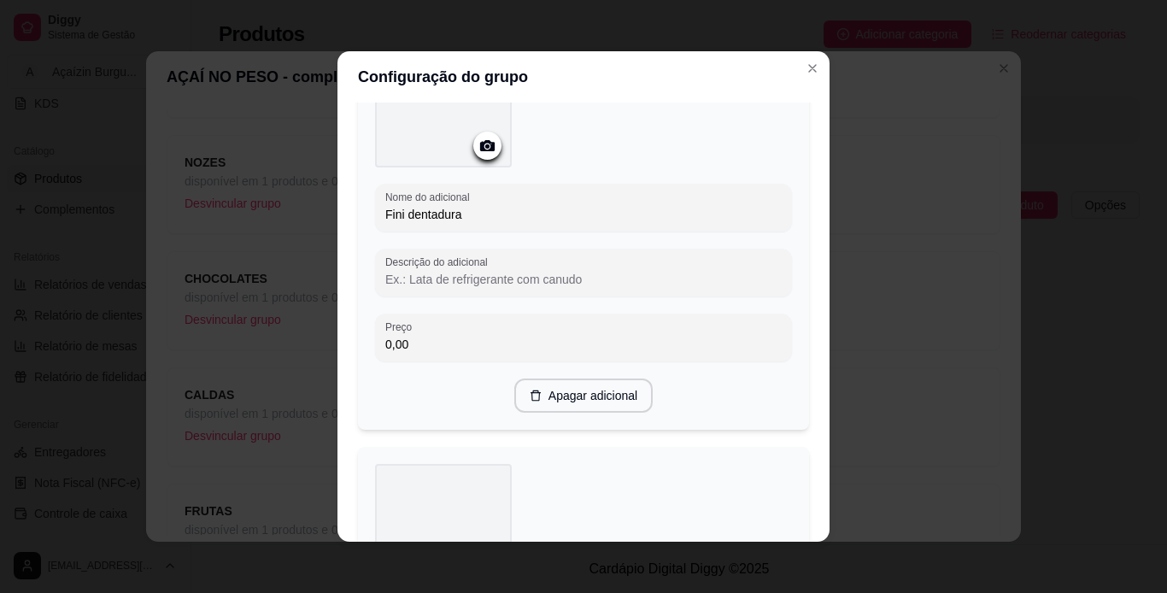
scroll to position [5791, 0]
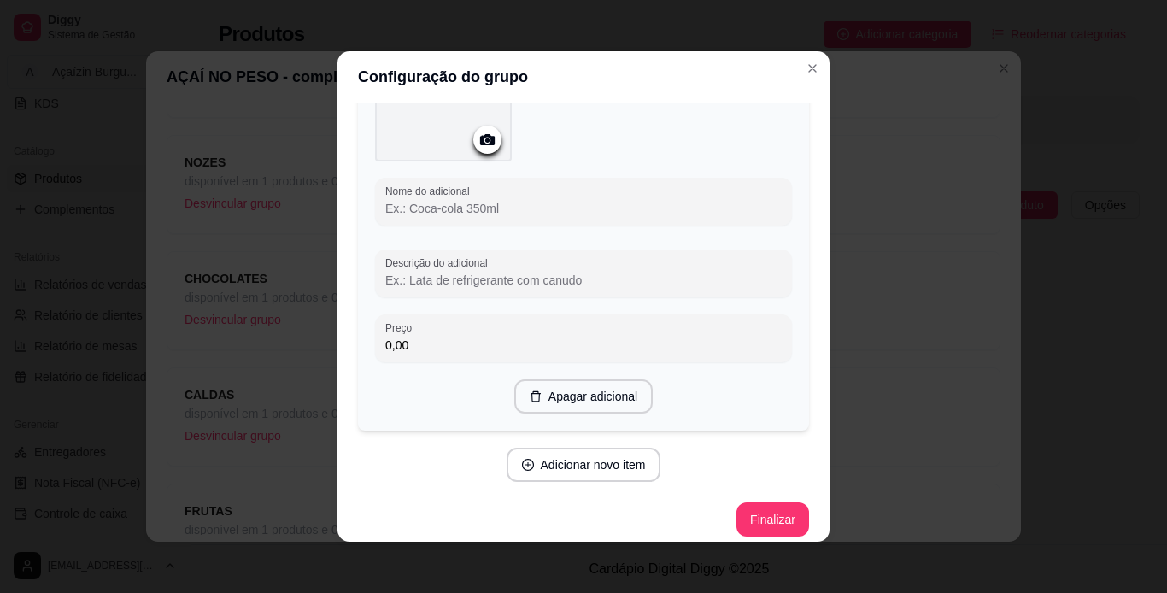
click at [588, 204] on input "Nome do adicional" at bounding box center [583, 208] width 396 height 17
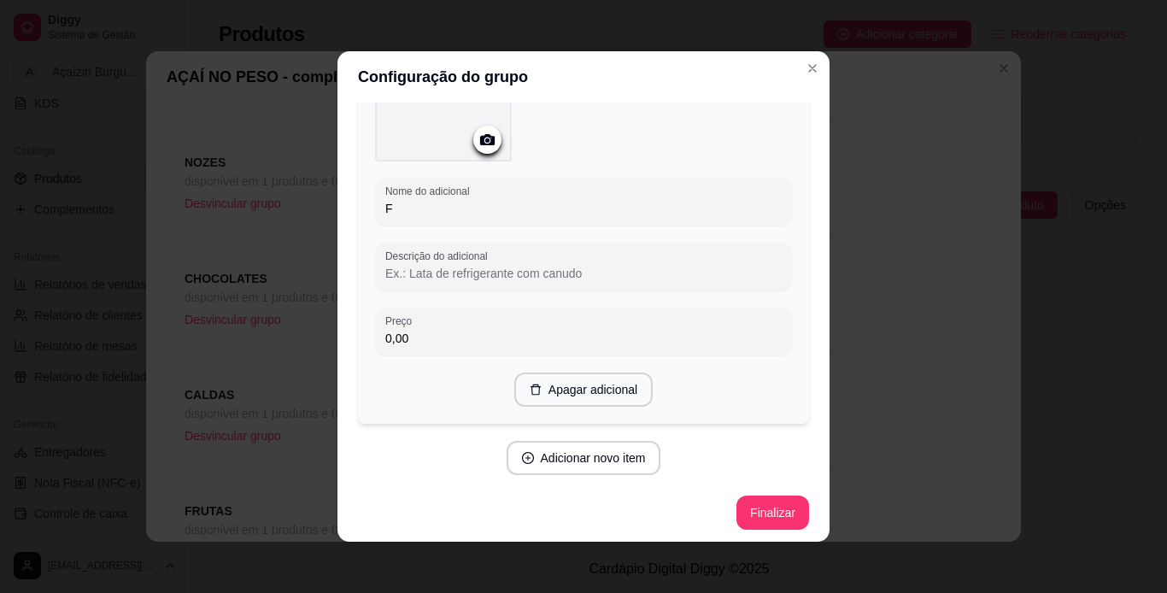
scroll to position [5784, 0]
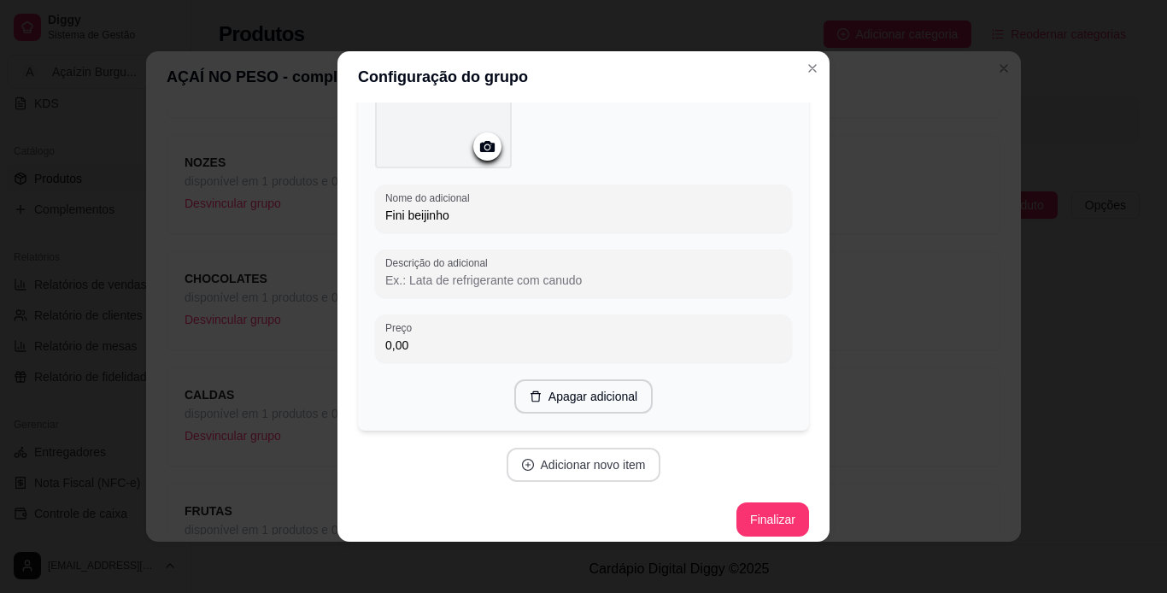
type input "Fini beijinho"
click at [580, 448] on button "Adicionar novo item" at bounding box center [584, 465] width 155 height 34
click at [589, 459] on button "Adicionar novo item" at bounding box center [583, 465] width 150 height 33
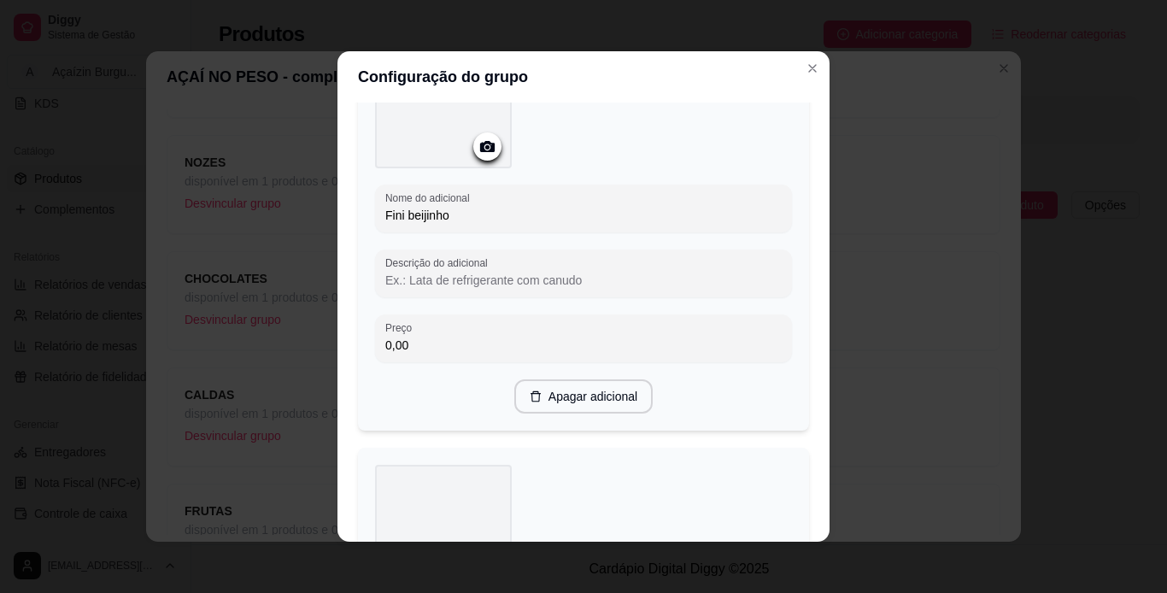
scroll to position [6223, 0]
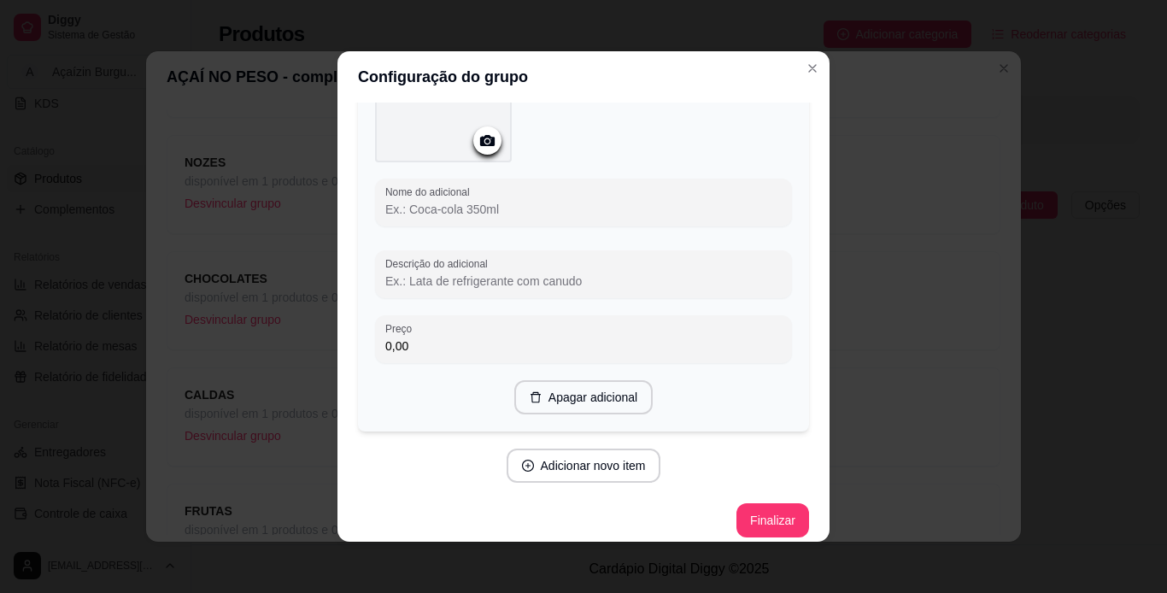
click at [518, 201] on input "Nome do adicional" at bounding box center [583, 209] width 396 height 17
type input "Fini banana"
click at [748, 510] on button "Finalizar" at bounding box center [772, 520] width 70 height 33
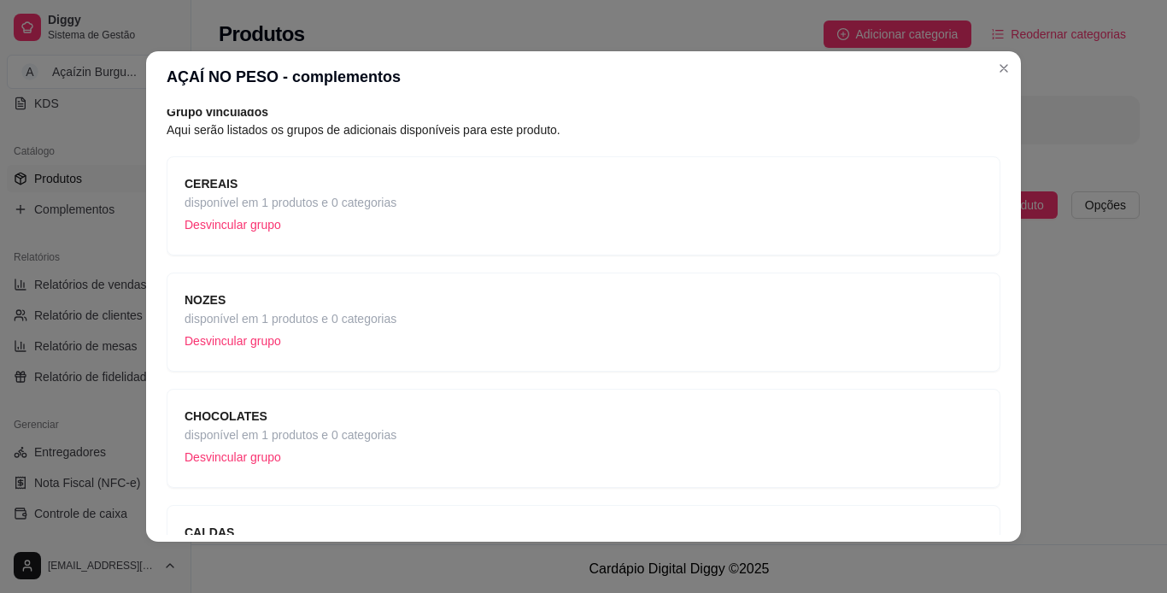
scroll to position [0, 0]
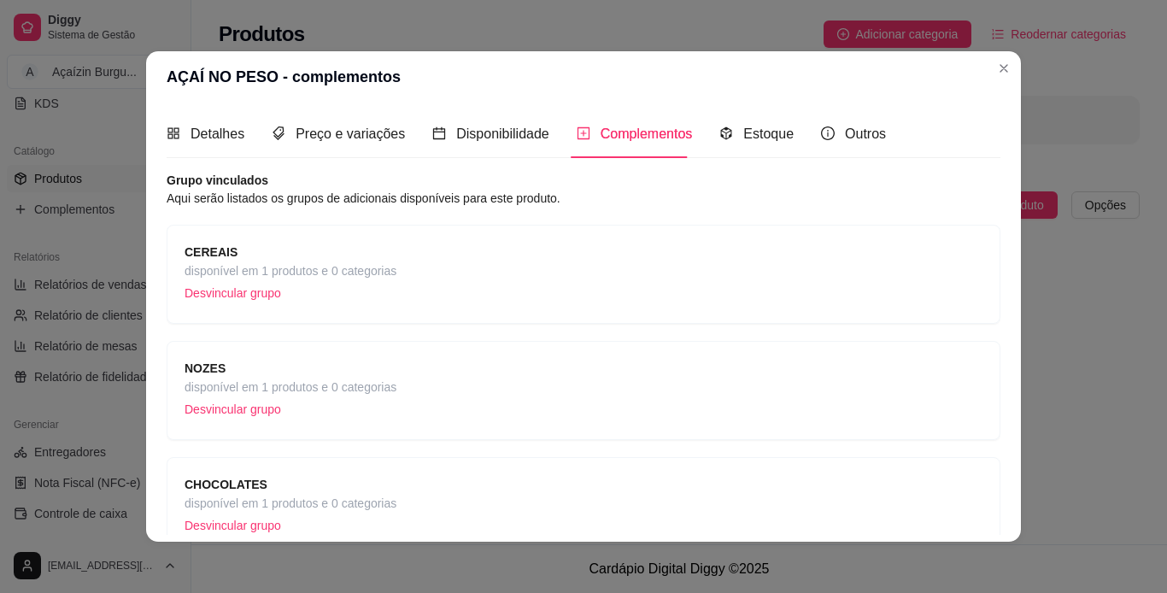
click at [327, 250] on span "CEREAIS" at bounding box center [291, 252] width 212 height 19
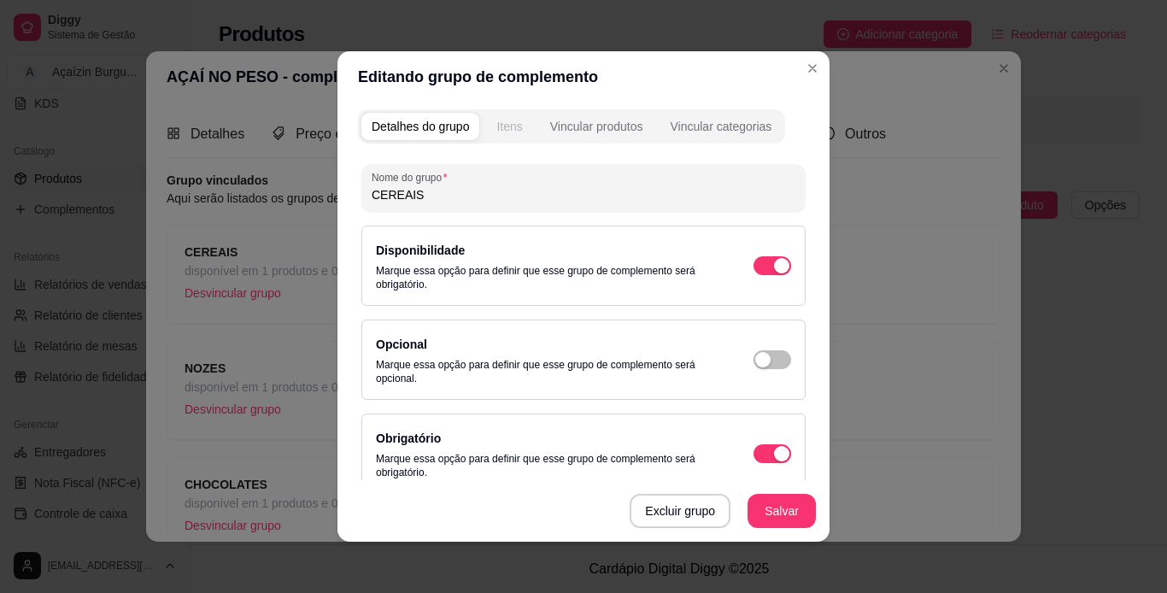
click at [506, 134] on div "Itens" at bounding box center [509, 126] width 26 height 17
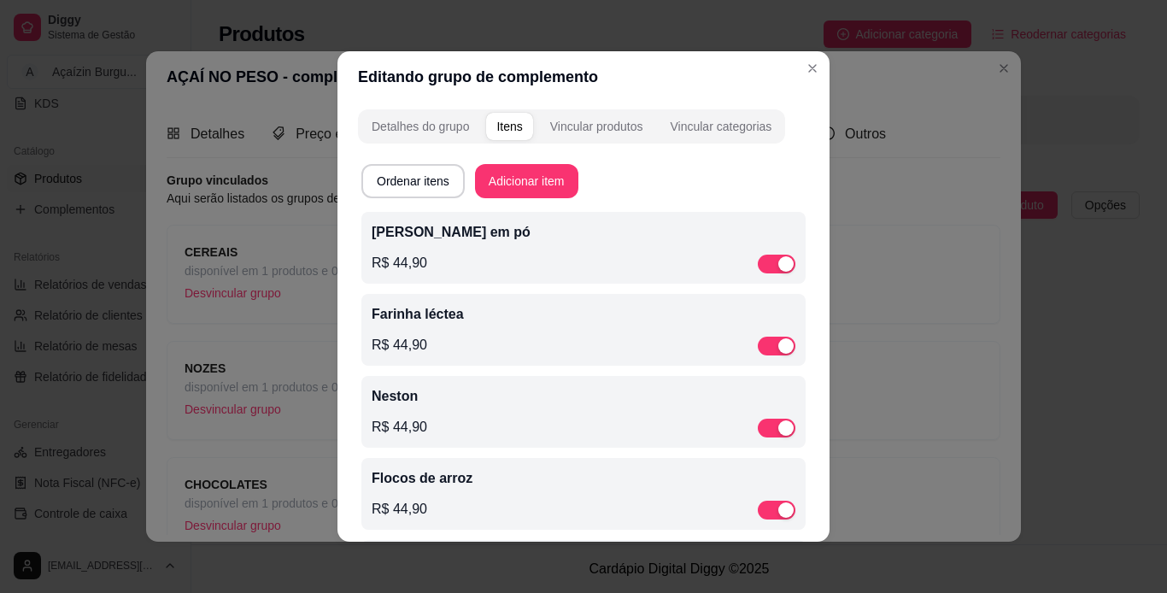
click at [599, 254] on div "R$ 44,90" at bounding box center [584, 263] width 424 height 21
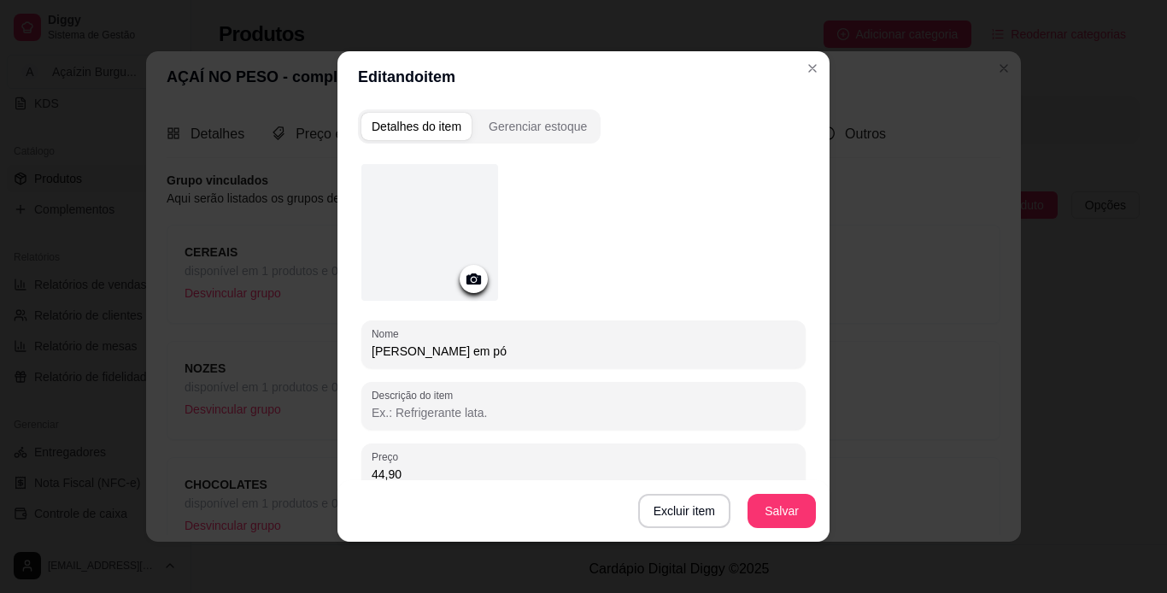
click at [440, 470] on input "44,90" at bounding box center [584, 474] width 424 height 17
type input "0,00"
click at [775, 513] on button "Salvar" at bounding box center [781, 511] width 67 height 33
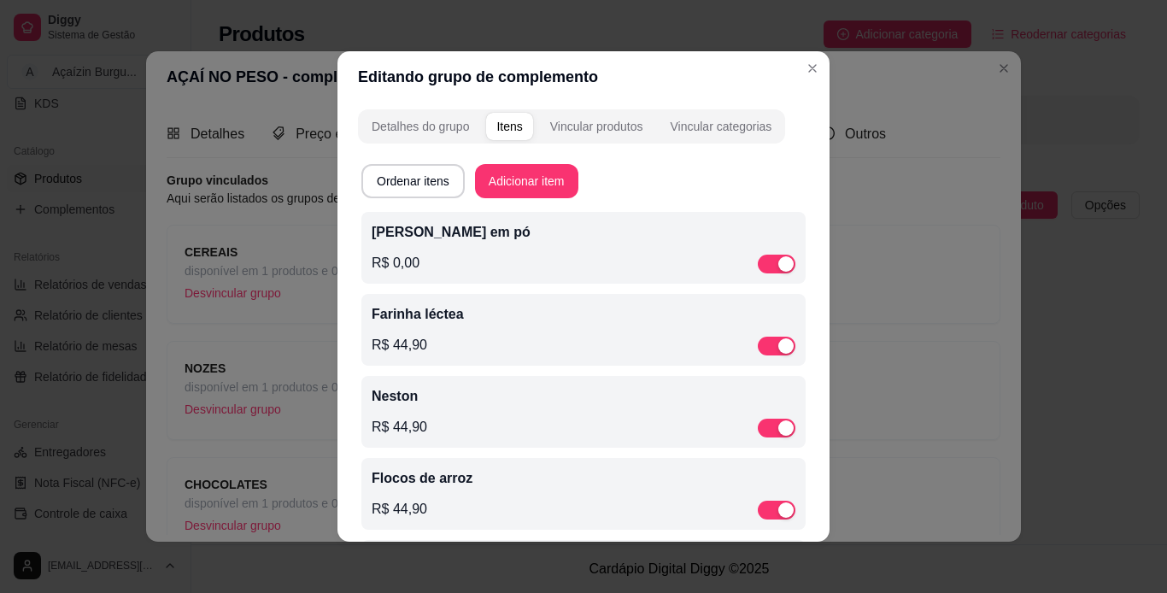
click at [518, 316] on p "Farinha léctea" at bounding box center [584, 314] width 424 height 21
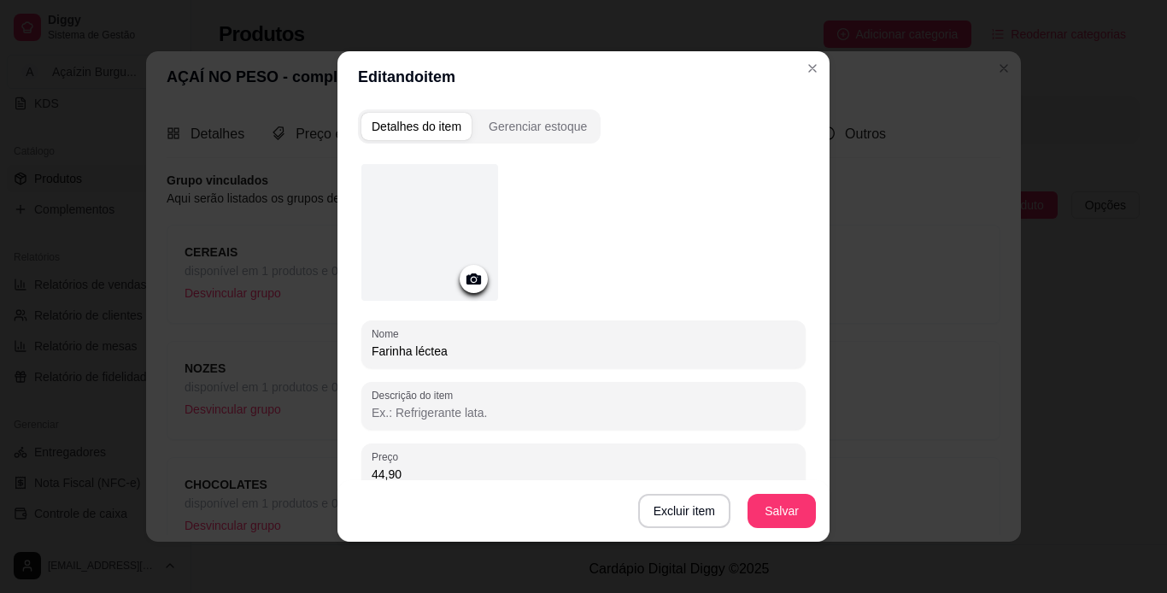
click at [496, 470] on input "44,90" at bounding box center [584, 474] width 424 height 17
type input "0,00"
click at [806, 512] on button "Salvar" at bounding box center [782, 511] width 68 height 34
click at [768, 517] on button "Salvar" at bounding box center [781, 511] width 67 height 33
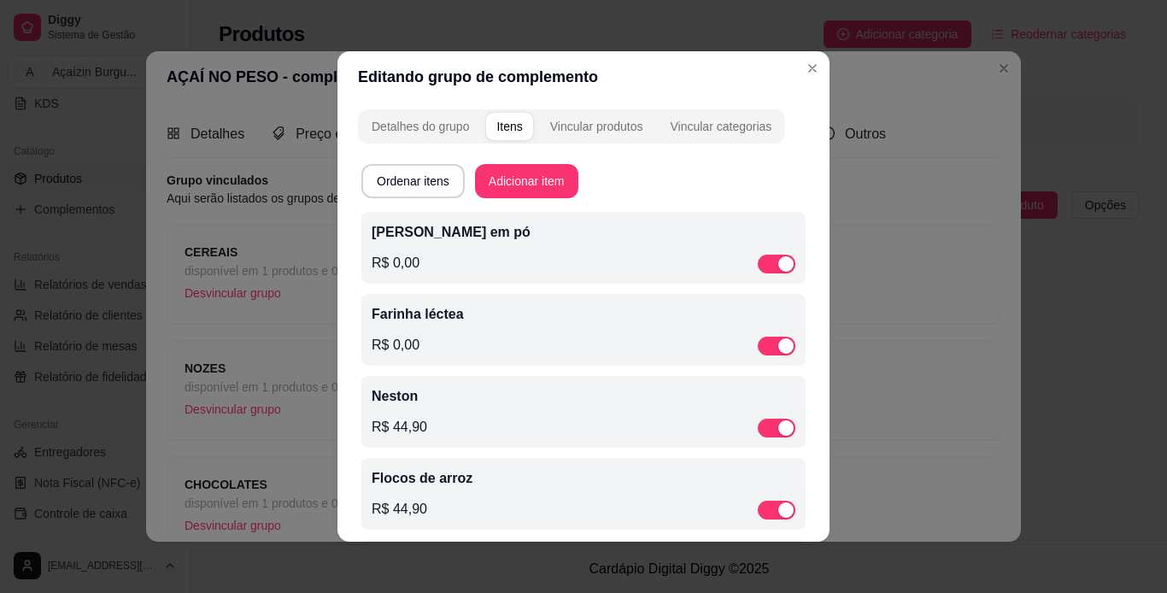
click at [624, 407] on p "Neston" at bounding box center [584, 396] width 424 height 21
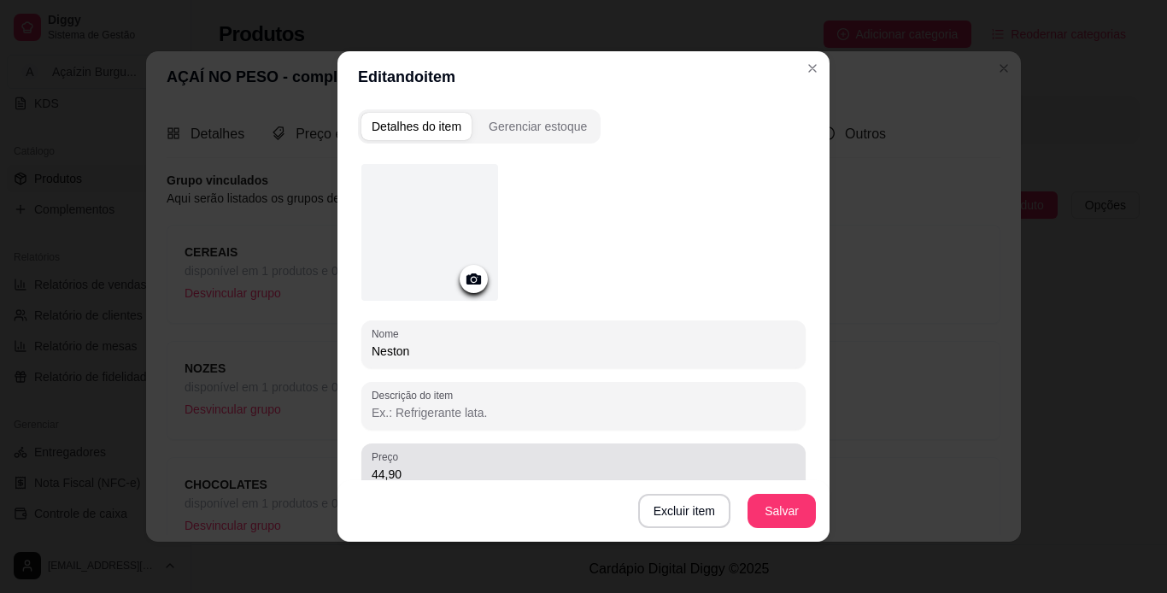
click at [576, 450] on div "44,90" at bounding box center [584, 467] width 424 height 34
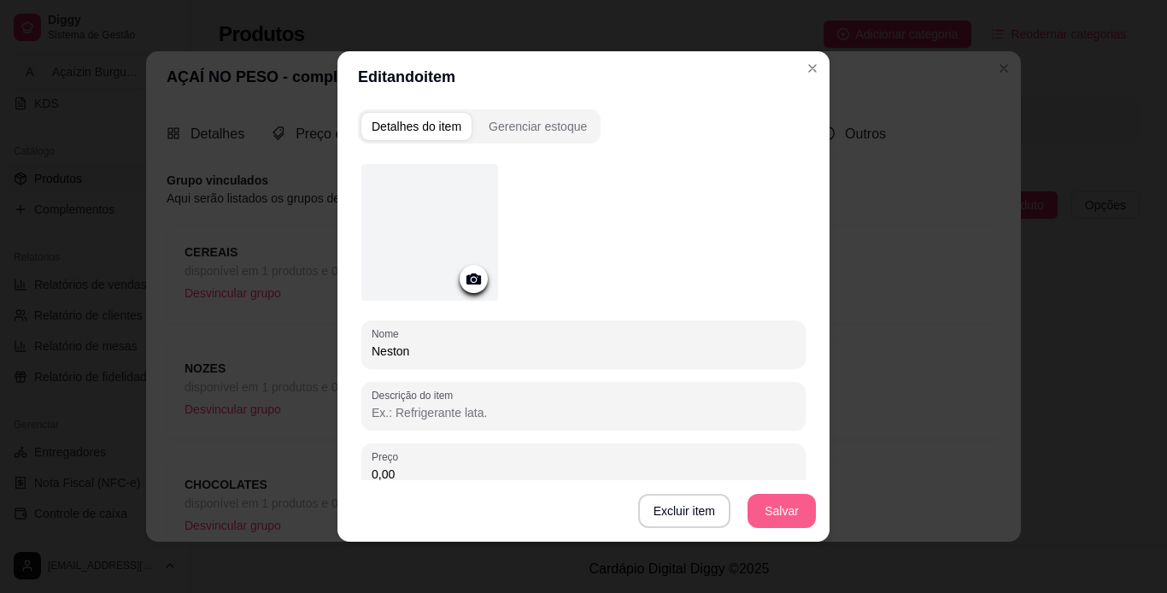
type input "0,00"
click at [796, 504] on button "Salvar" at bounding box center [781, 511] width 67 height 33
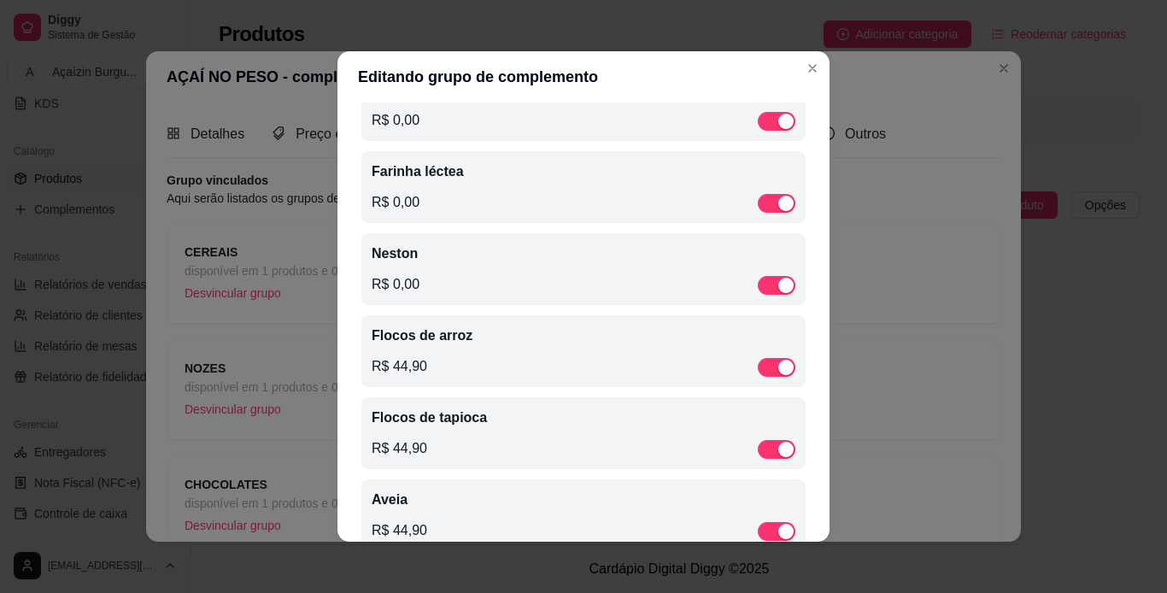
scroll to position [204, 0]
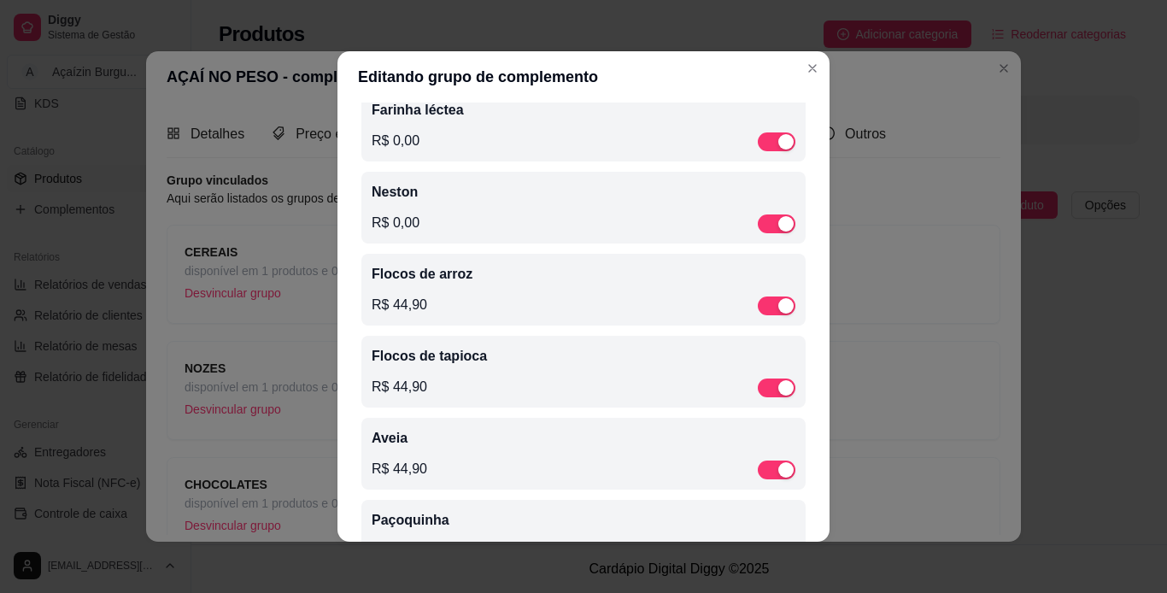
click at [536, 322] on div "Flocos de arroz R$ 44,90" at bounding box center [583, 290] width 444 height 72
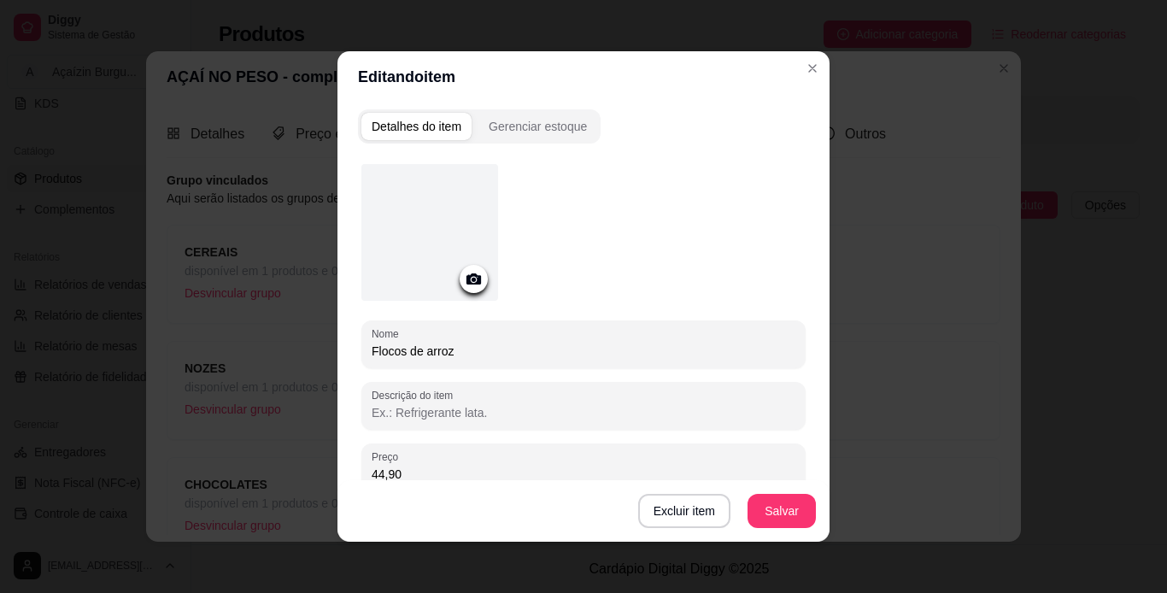
click at [472, 469] on input "44,90" at bounding box center [584, 474] width 424 height 17
type input "0,00"
click at [766, 519] on button "Salvar" at bounding box center [781, 511] width 67 height 33
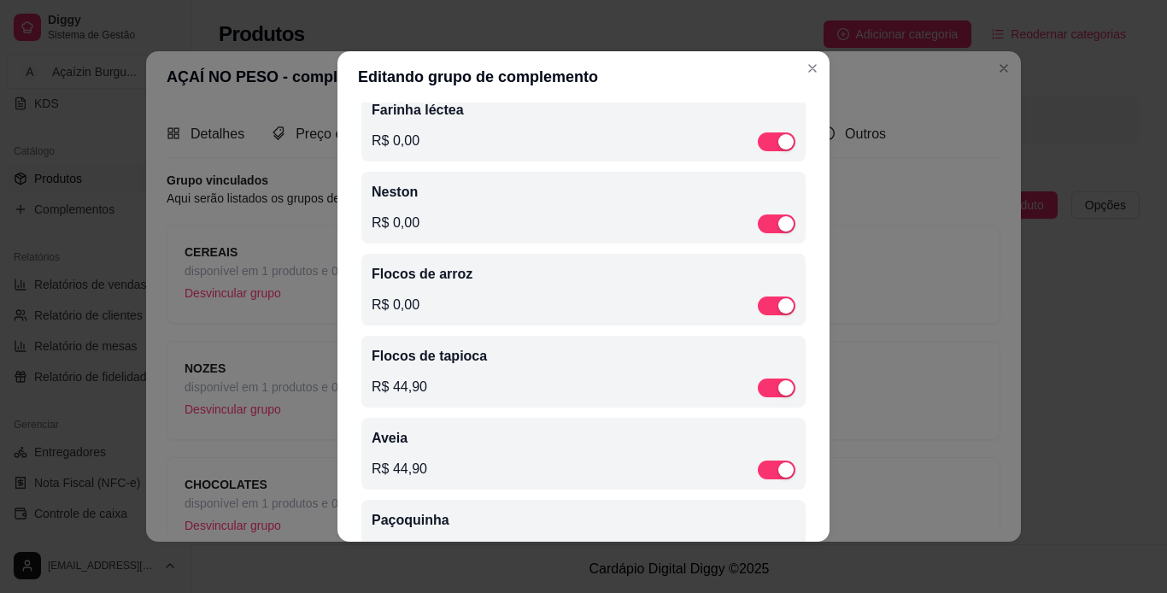
click at [529, 407] on div "Flocos de tapioca R$ 44,90" at bounding box center [583, 372] width 444 height 72
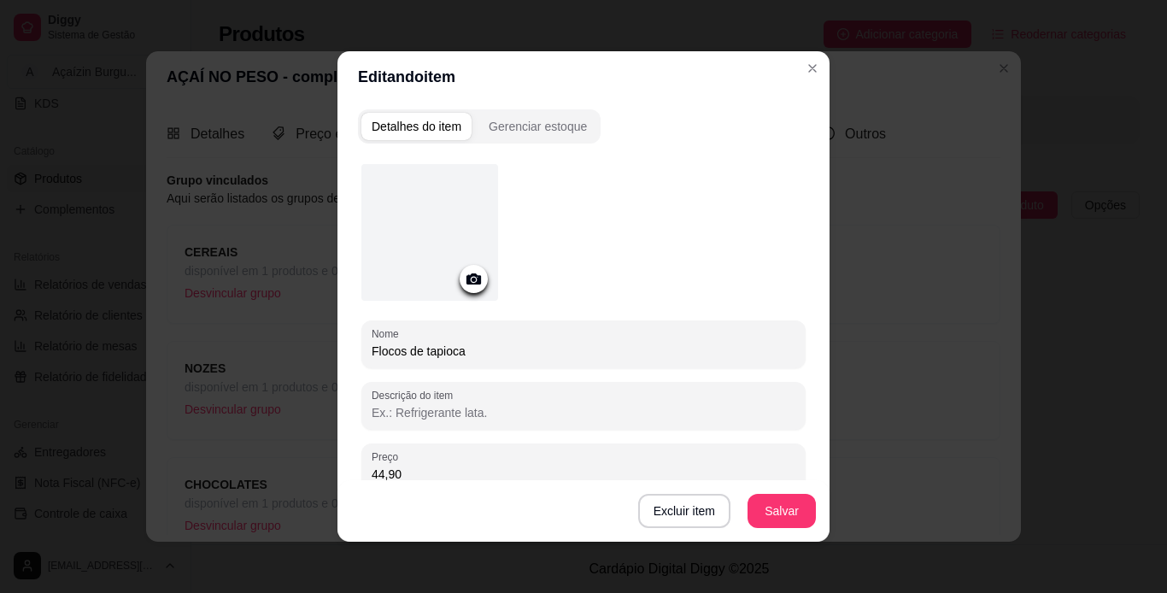
click at [515, 480] on div "Excluir item Salvar" at bounding box center [583, 511] width 492 height 62
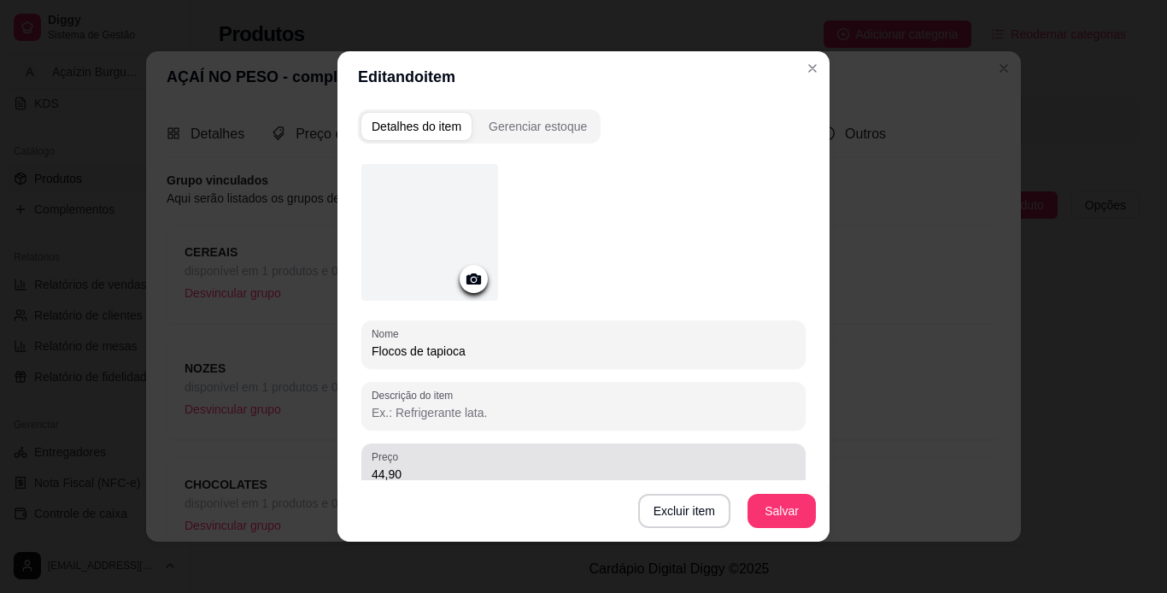
click at [548, 464] on div "44,90" at bounding box center [584, 467] width 424 height 34
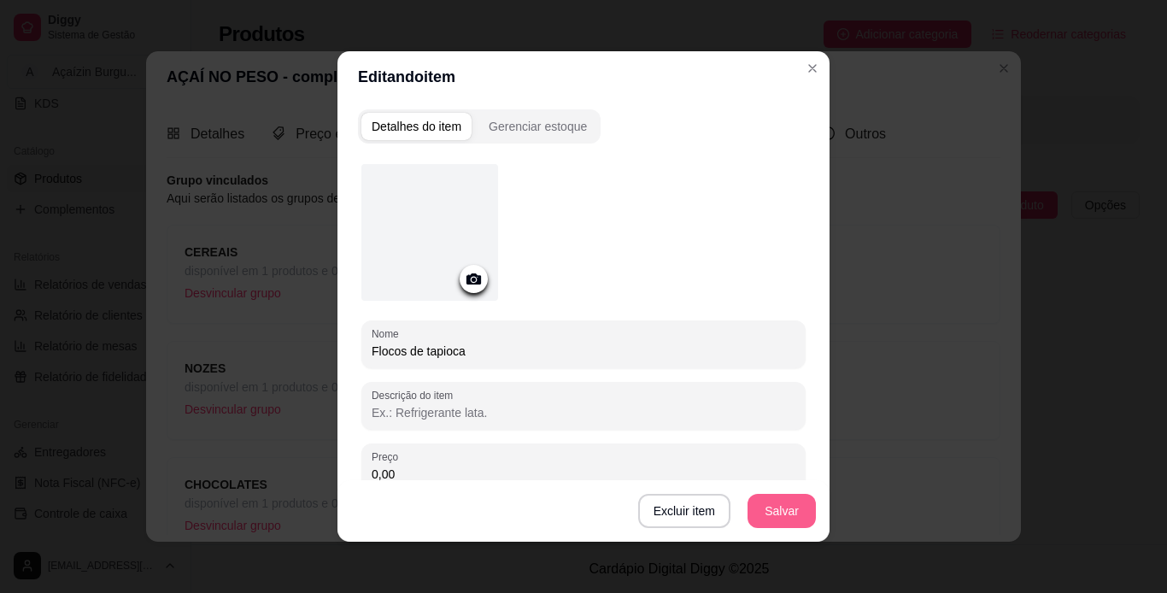
type input "0,00"
click at [779, 514] on button "Salvar" at bounding box center [781, 511] width 67 height 33
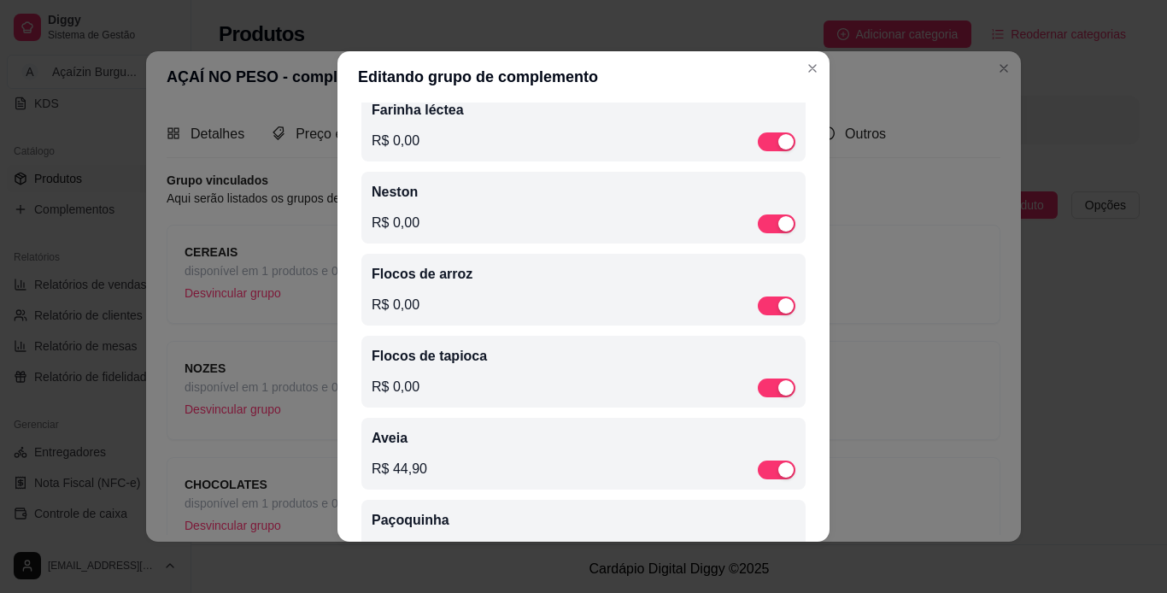
click at [642, 455] on div "Aveia R$ 44,90" at bounding box center [584, 453] width 424 height 51
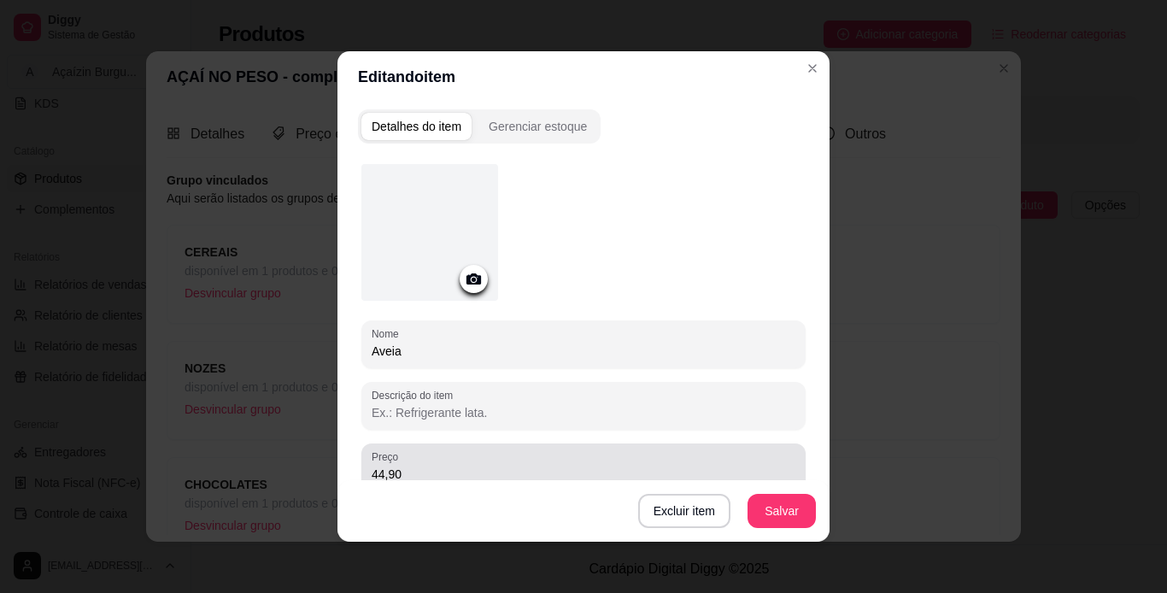
click at [644, 456] on div "44,90" at bounding box center [584, 467] width 424 height 34
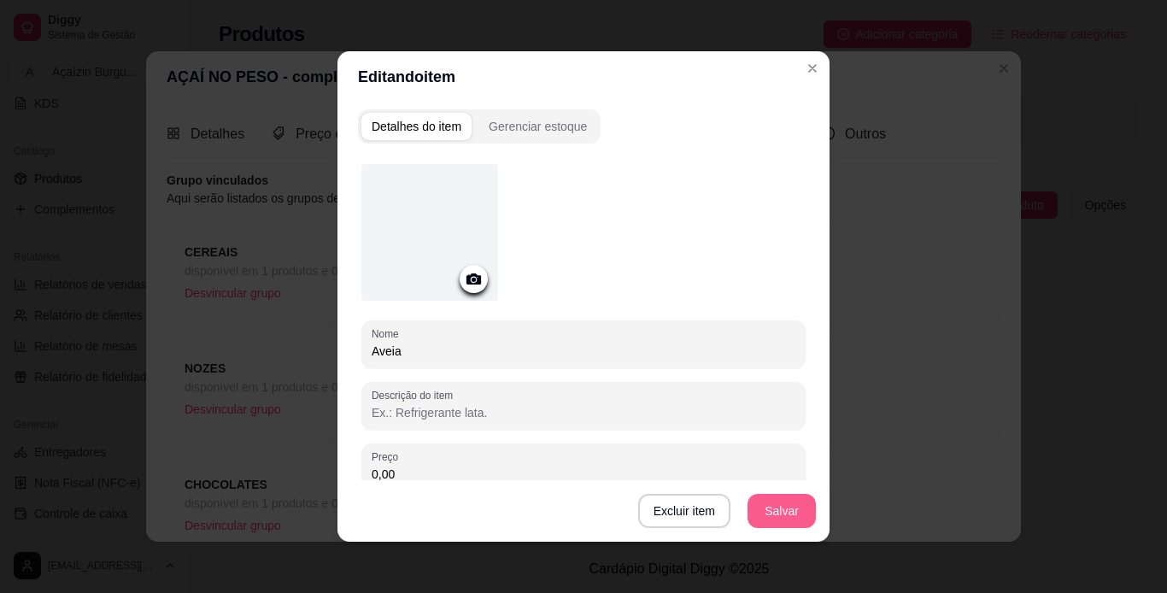
type input "0,00"
click at [776, 506] on button "Salvar" at bounding box center [781, 511] width 67 height 33
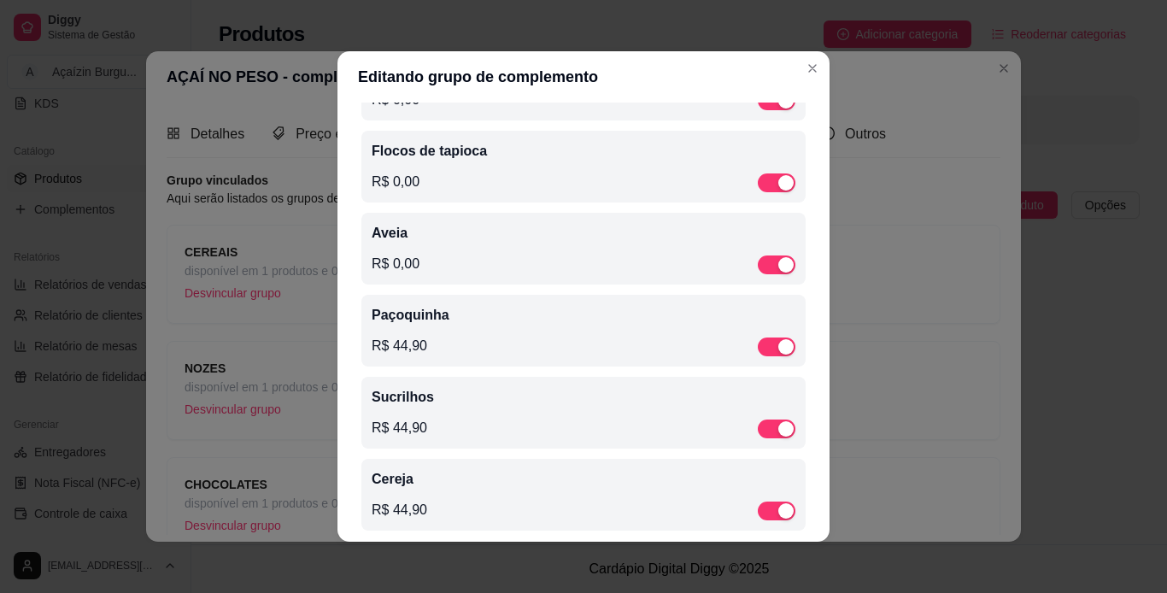
scroll to position [433, 0]
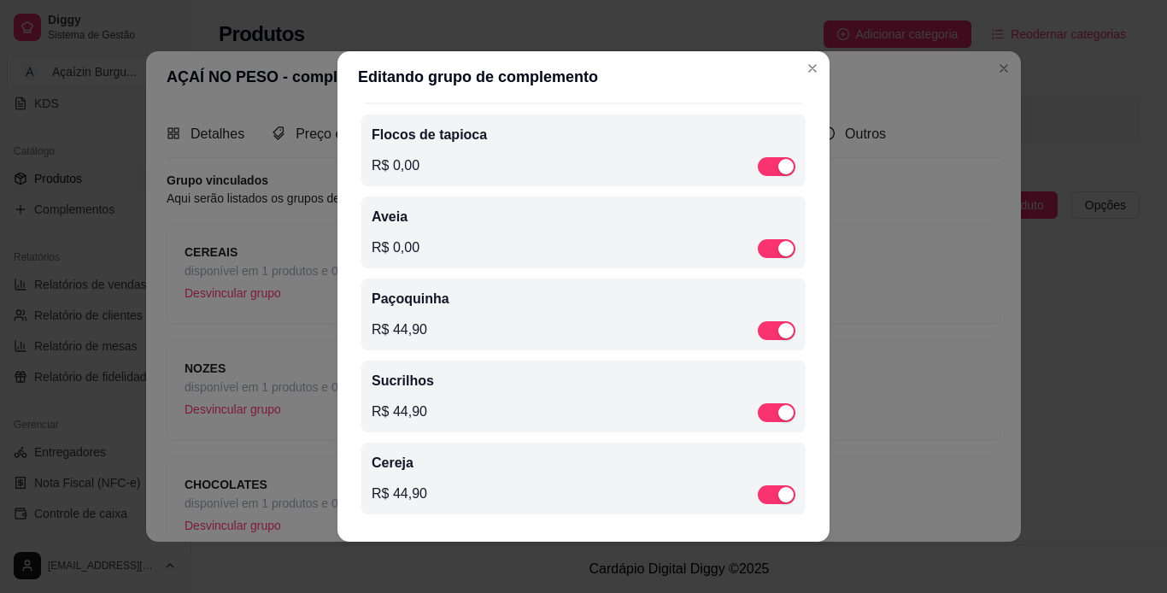
click at [509, 307] on div "Paçoquinha R$ 44,90" at bounding box center [584, 314] width 424 height 51
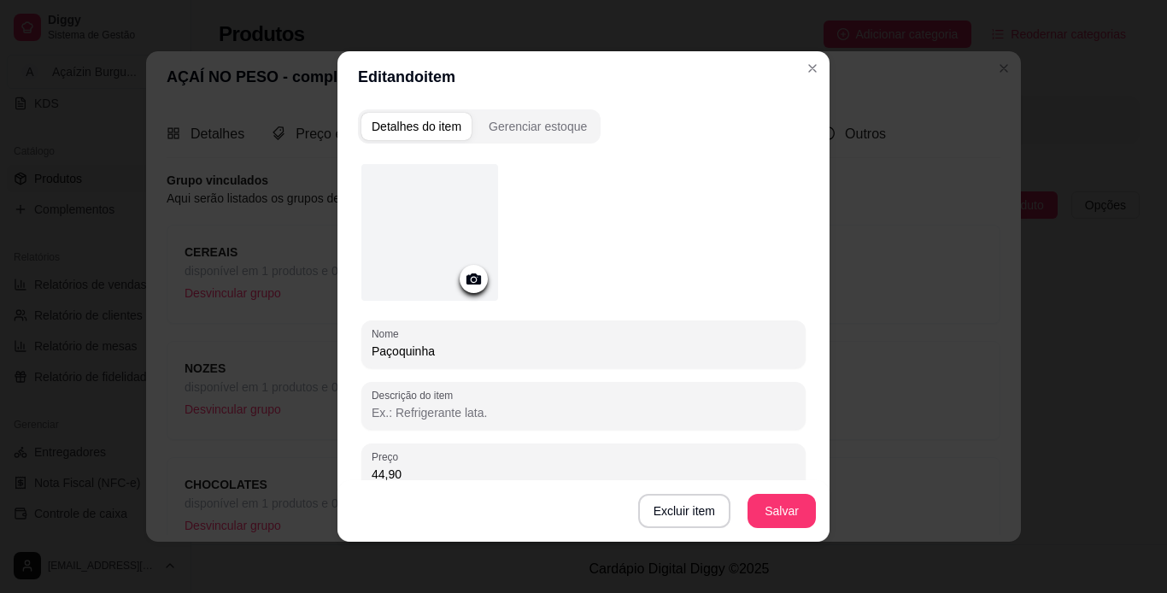
click at [518, 475] on input "44,90" at bounding box center [584, 474] width 424 height 17
type input "0,00"
click at [775, 510] on button "Salvar" at bounding box center [781, 511] width 67 height 33
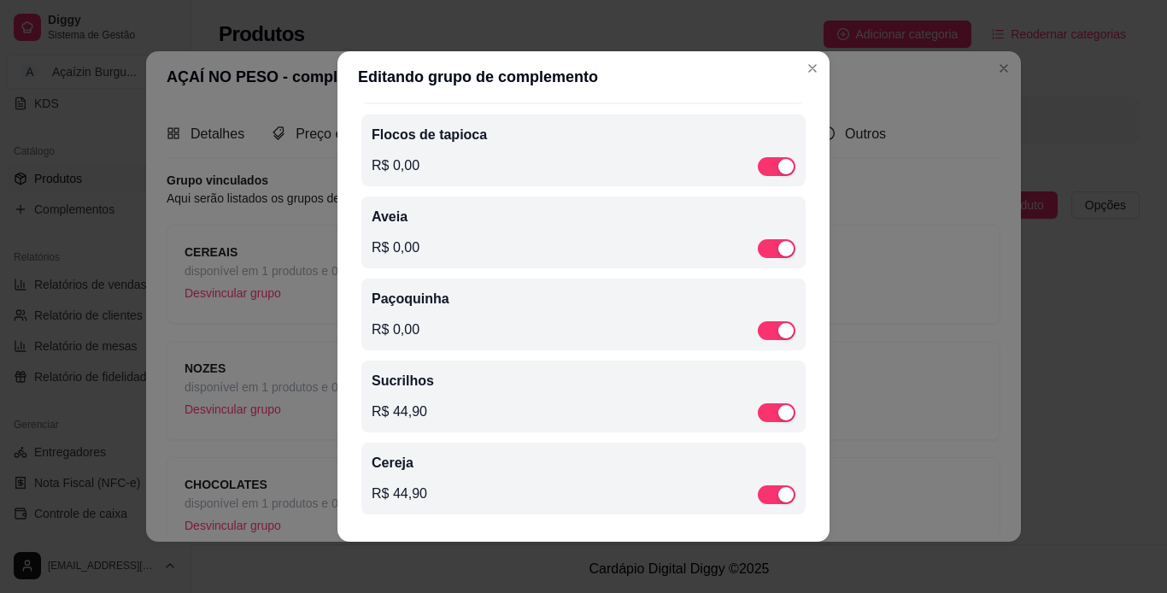
click at [586, 481] on div "Cereja R$ 44,90" at bounding box center [584, 478] width 424 height 51
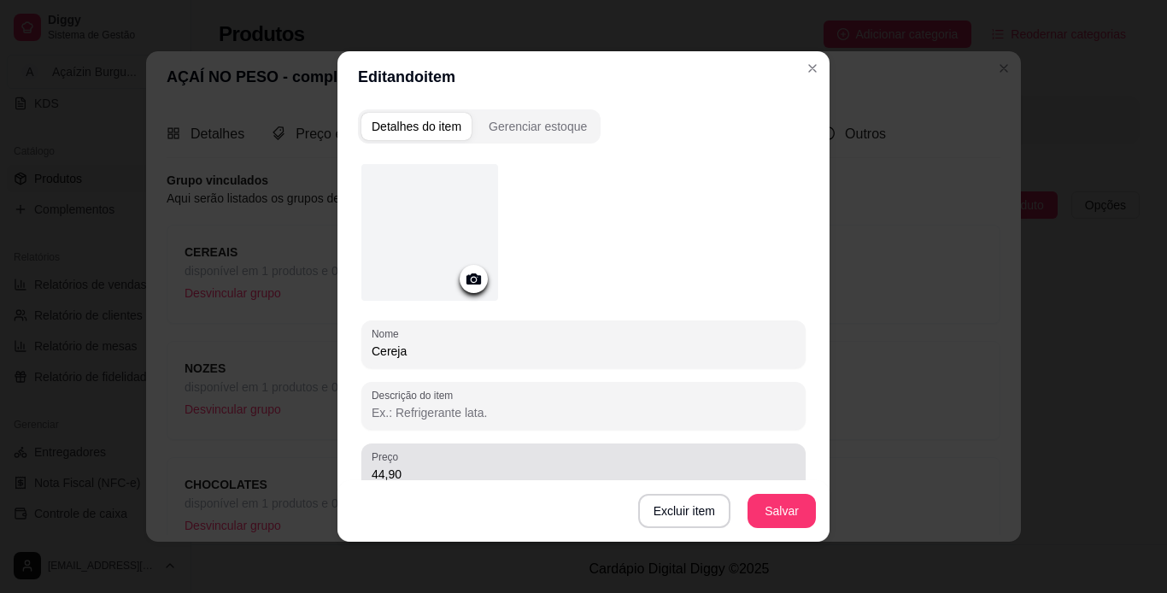
click at [568, 455] on div "44,90" at bounding box center [584, 467] width 424 height 34
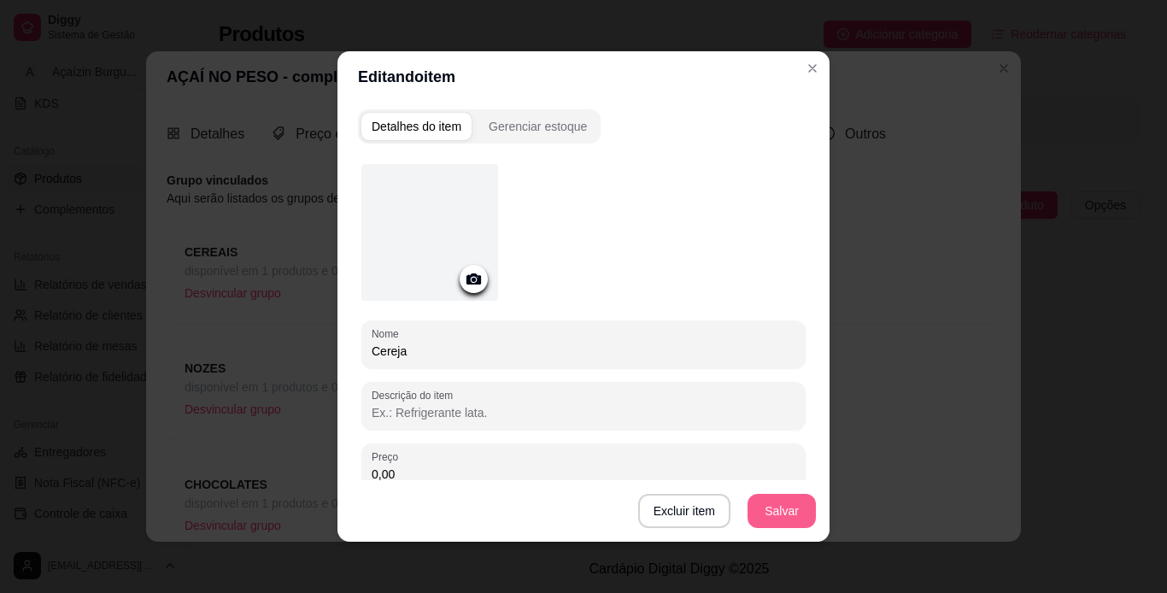
type input "0,00"
click at [795, 508] on button "Salvar" at bounding box center [781, 511] width 67 height 33
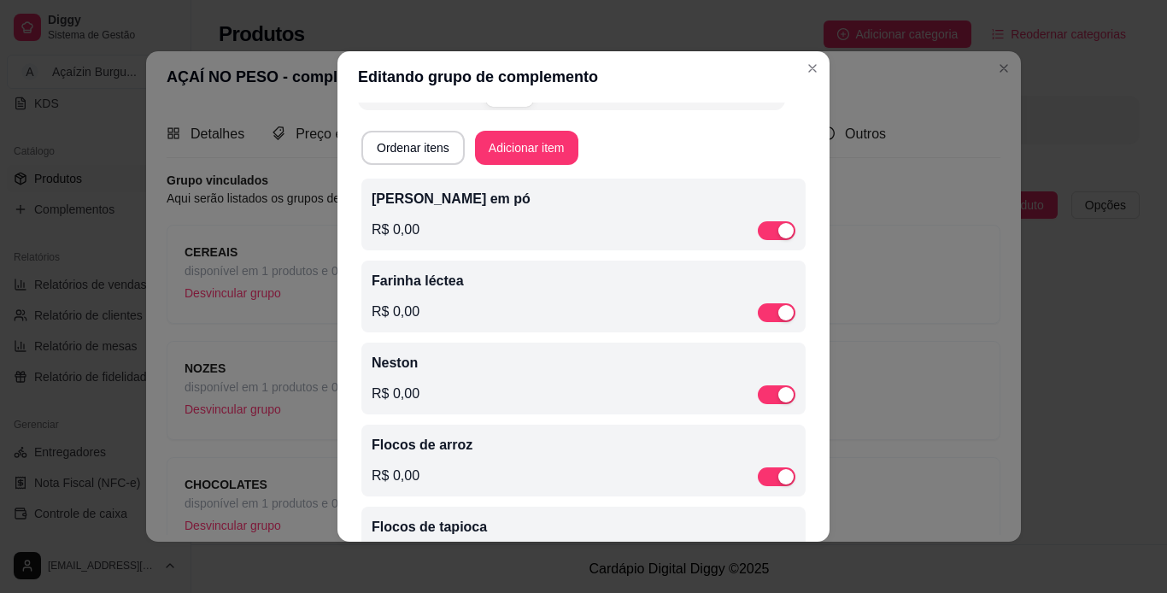
scroll to position [0, 0]
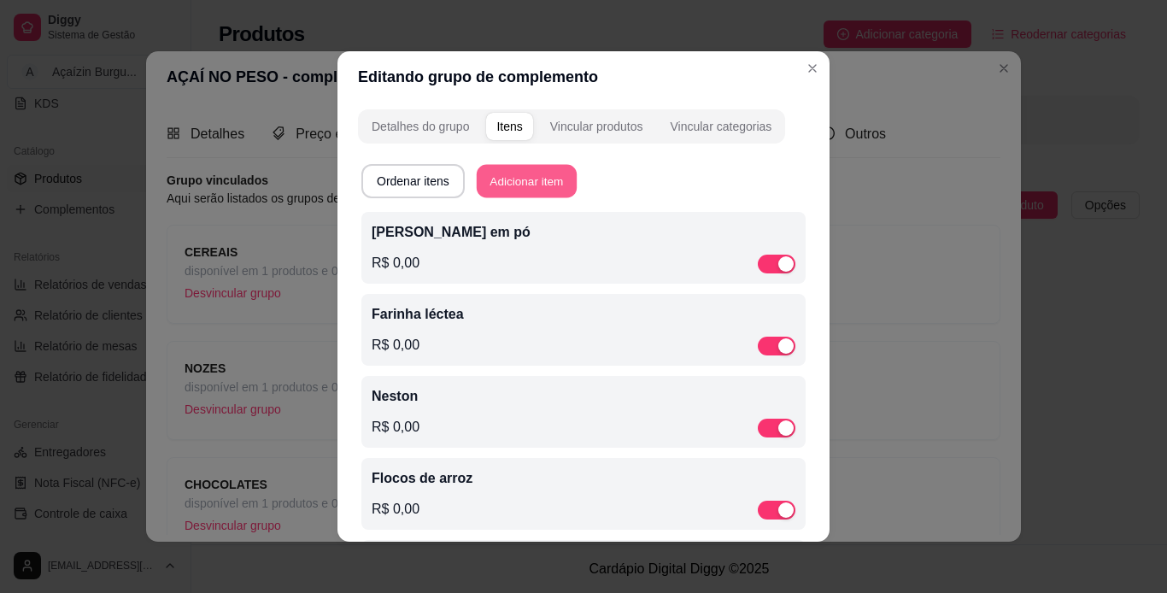
click at [522, 183] on button "Adicionar item" at bounding box center [527, 181] width 100 height 33
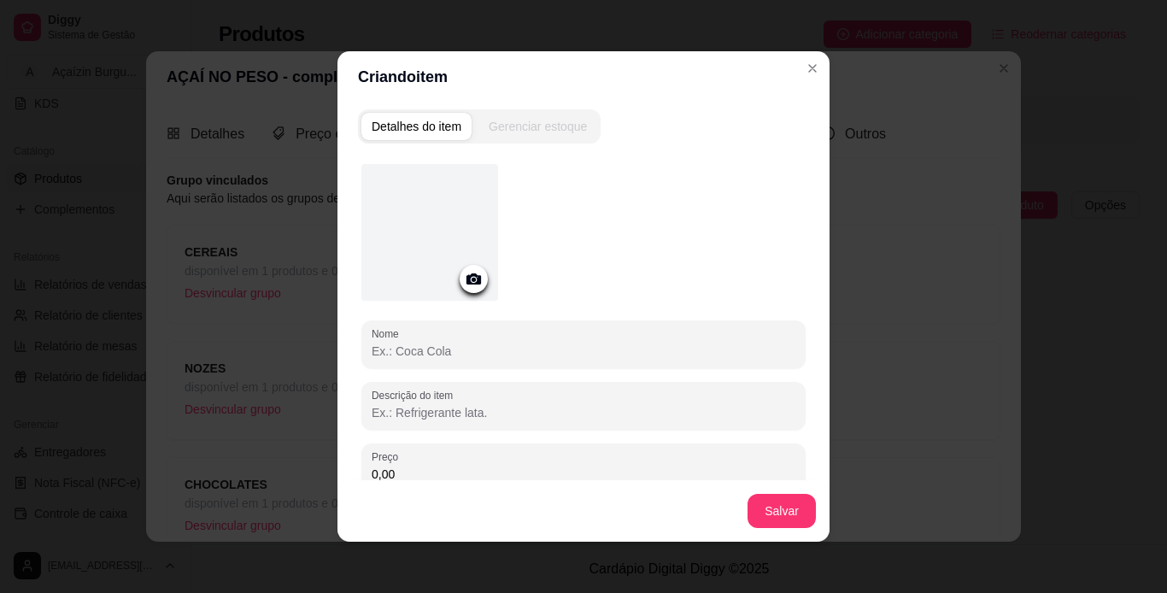
click at [443, 357] on input "Nome" at bounding box center [584, 351] width 424 height 17
type input "Cereal de chocolate"
click at [763, 516] on button "Salvar" at bounding box center [781, 511] width 67 height 33
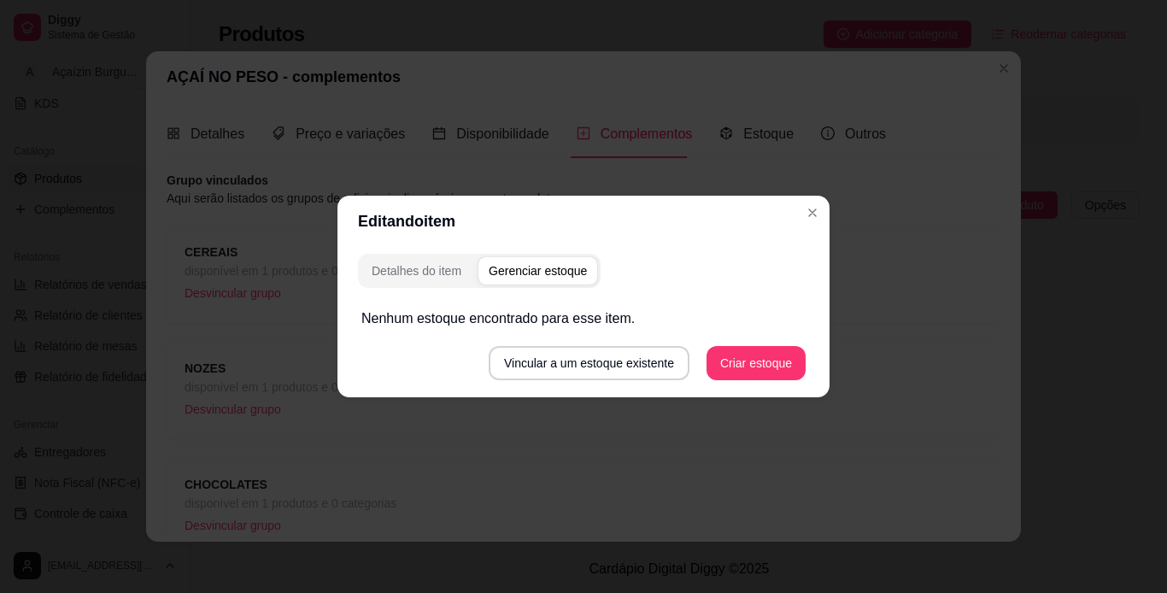
click at [824, 201] on header "Editando item" at bounding box center [583, 221] width 492 height 51
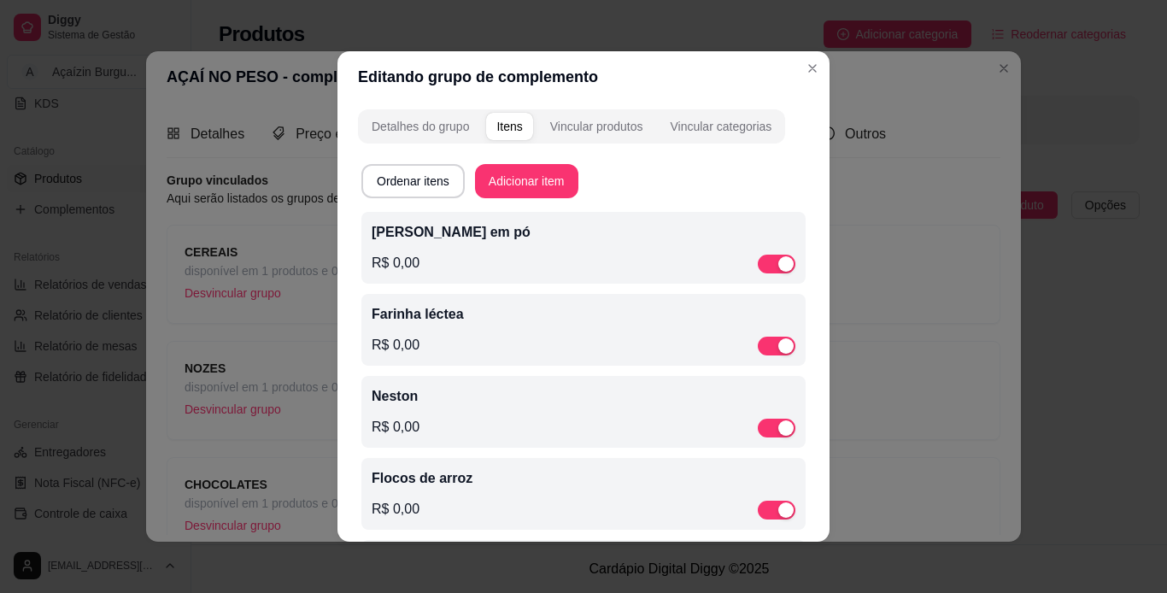
drag, startPoint x: 803, startPoint y: 134, endPoint x: 685, endPoint y: 182, distance: 127.2
click at [685, 182] on div "Detalhes do grupo Itens Vincular produtos Vincular categorias Ordenar itens Adi…" at bounding box center [583, 322] width 492 height 439
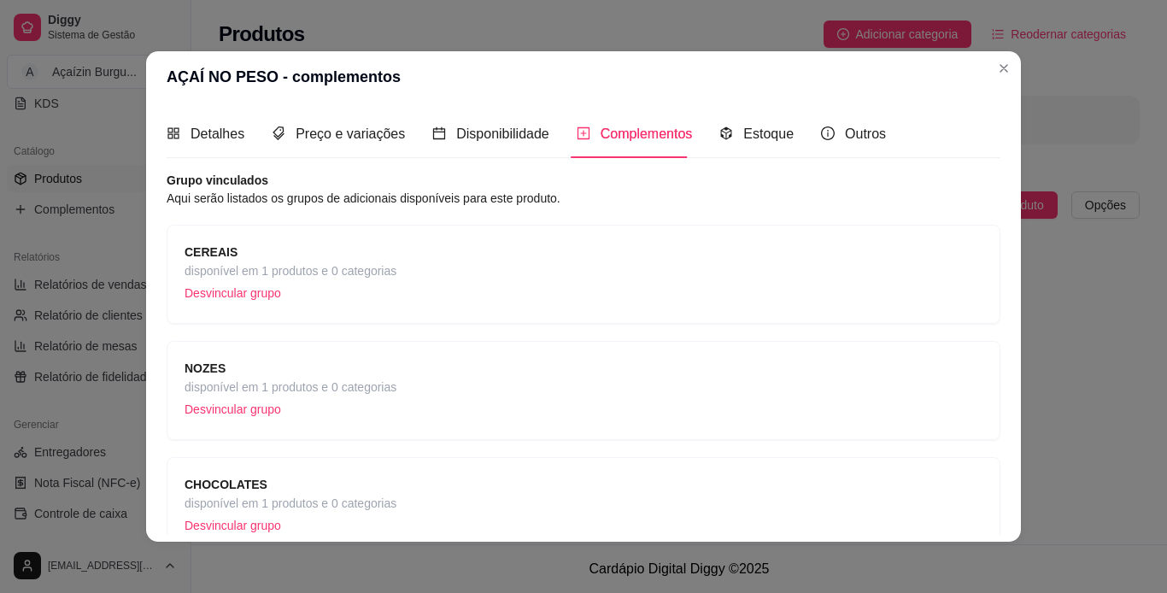
click at [990, 157] on div "Detalhes Preço e variações Disponibilidade Complementos Estoque Outros Nome do …" at bounding box center [583, 322] width 875 height 439
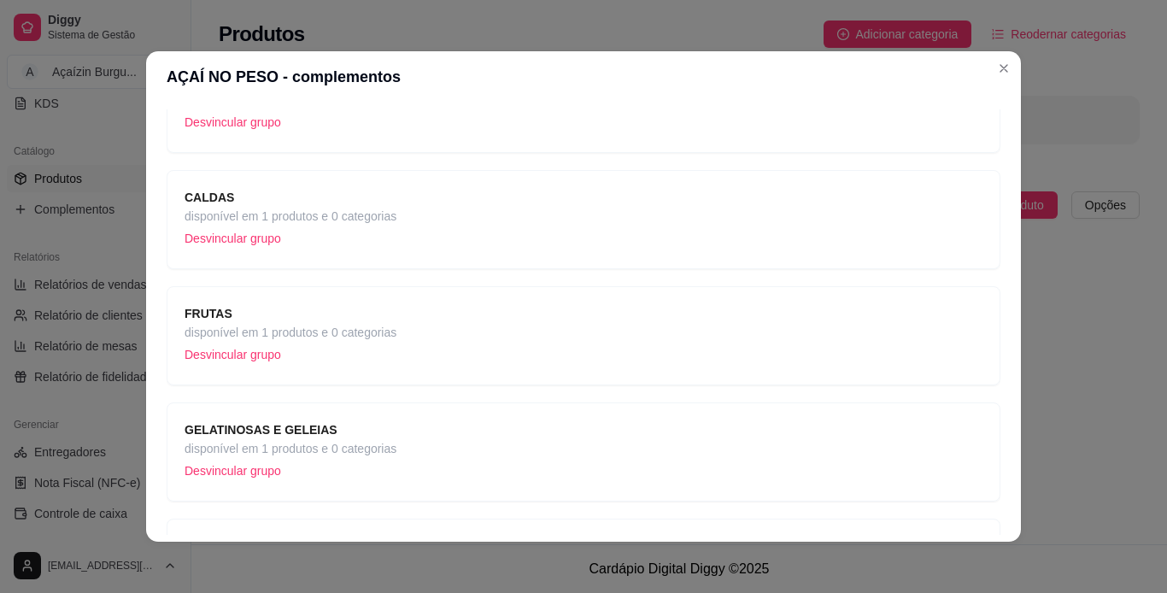
scroll to position [554, 0]
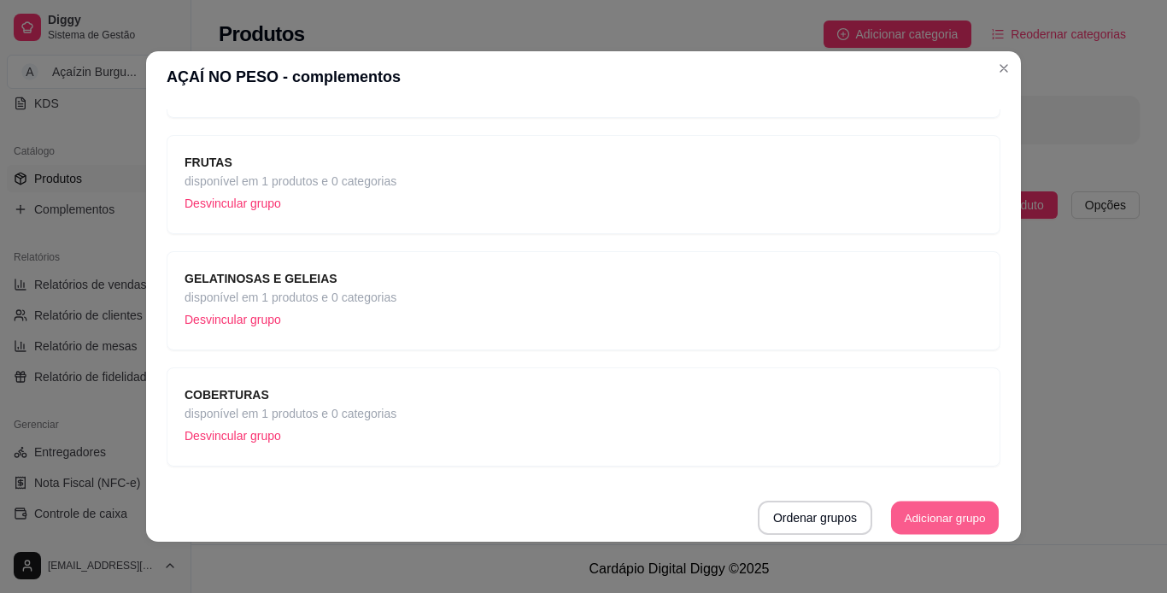
click at [905, 513] on button "Adicionar grupo" at bounding box center [945, 518] width 108 height 33
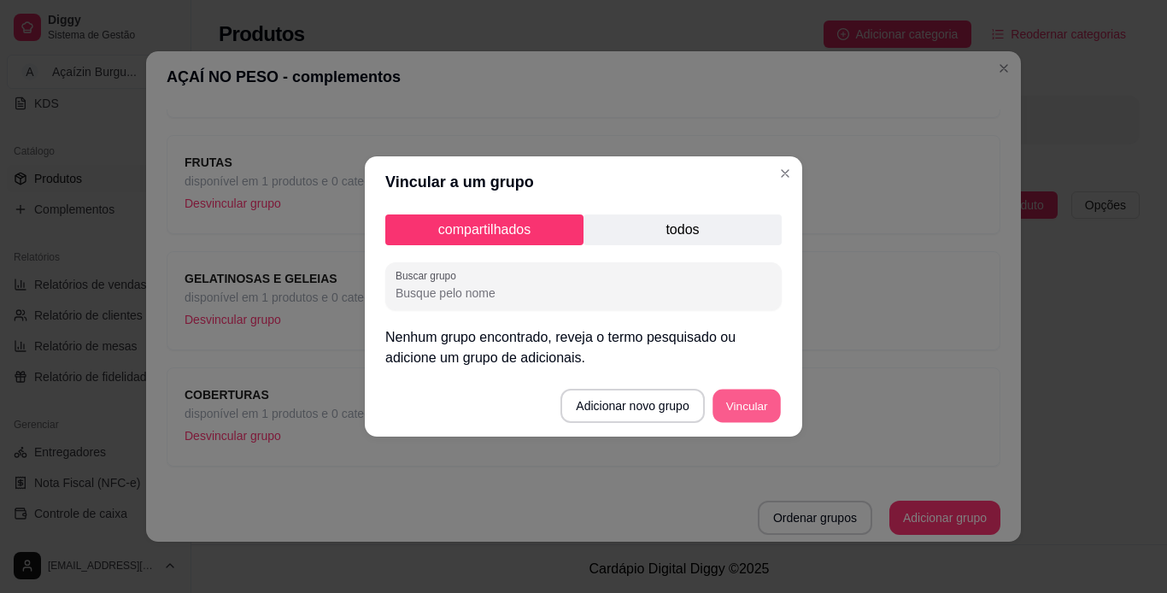
click at [751, 403] on button "Vincular" at bounding box center [747, 406] width 68 height 33
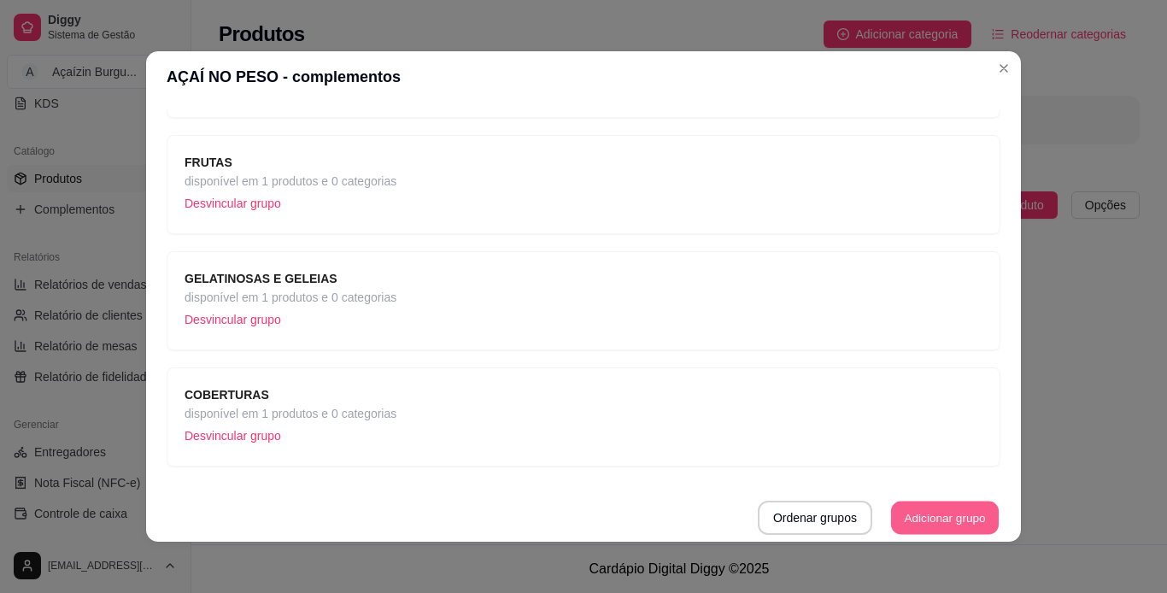
click at [891, 529] on button "Adicionar grupo" at bounding box center [945, 518] width 108 height 33
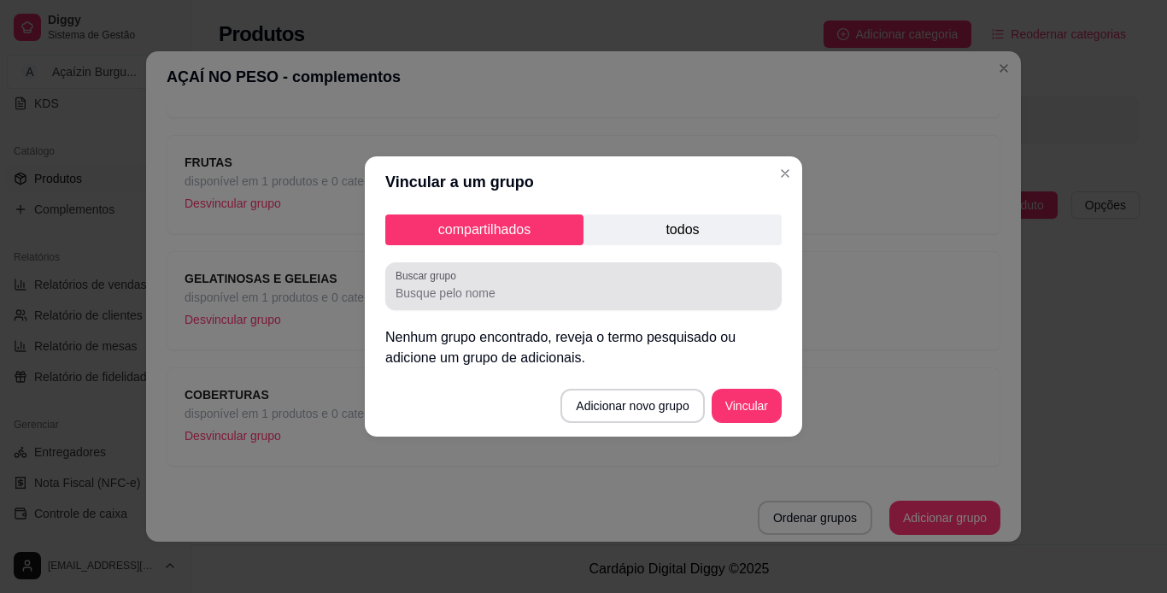
click at [661, 275] on div at bounding box center [584, 286] width 376 height 34
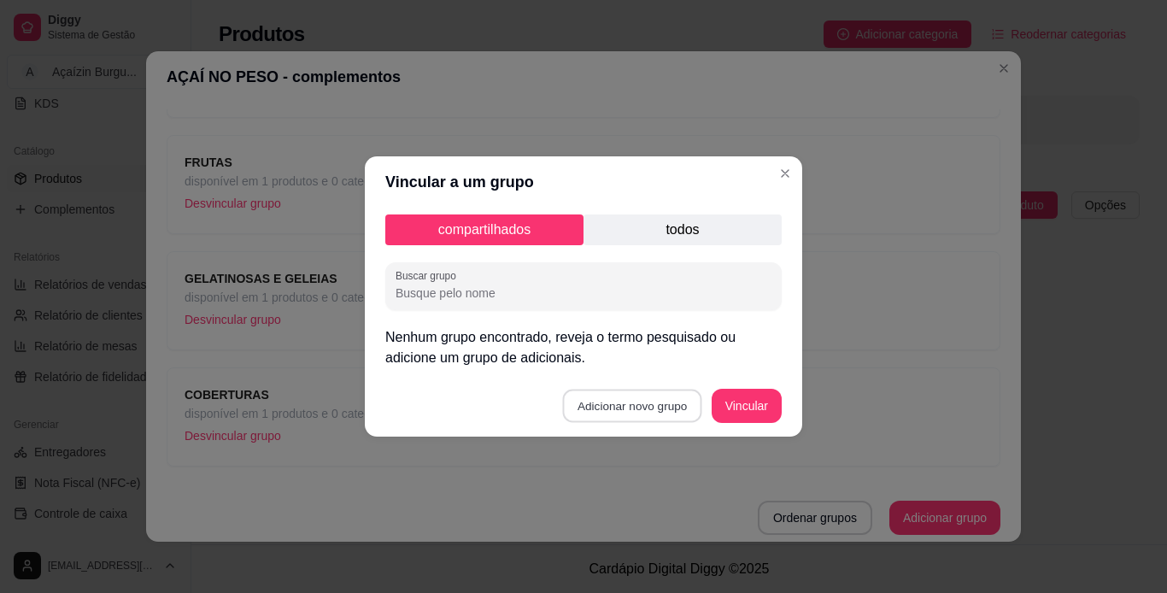
click at [641, 400] on button "Adicionar novo grupo" at bounding box center [632, 406] width 139 height 33
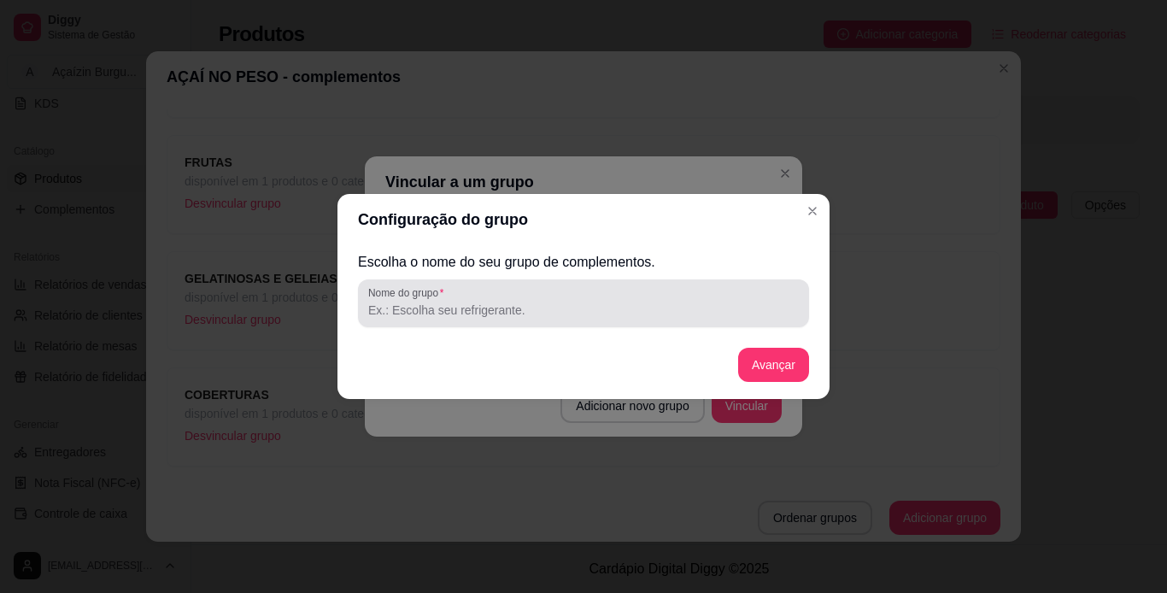
click at [536, 290] on div at bounding box center [583, 303] width 431 height 34
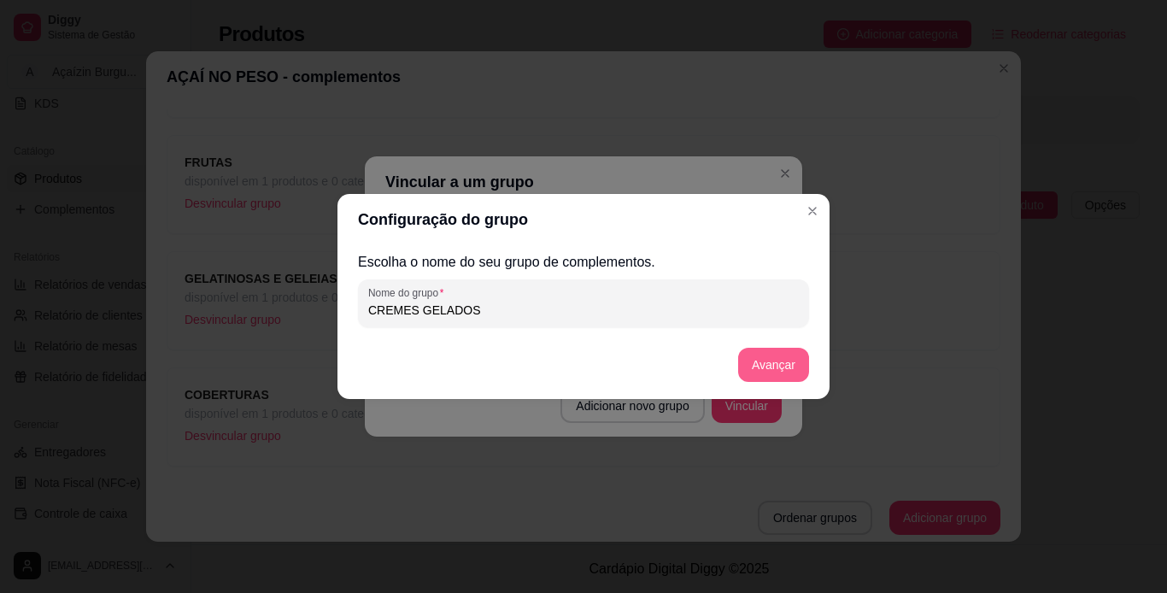
type input "CREMES GELADOS"
click at [783, 364] on button "Avançar" at bounding box center [773, 365] width 69 height 33
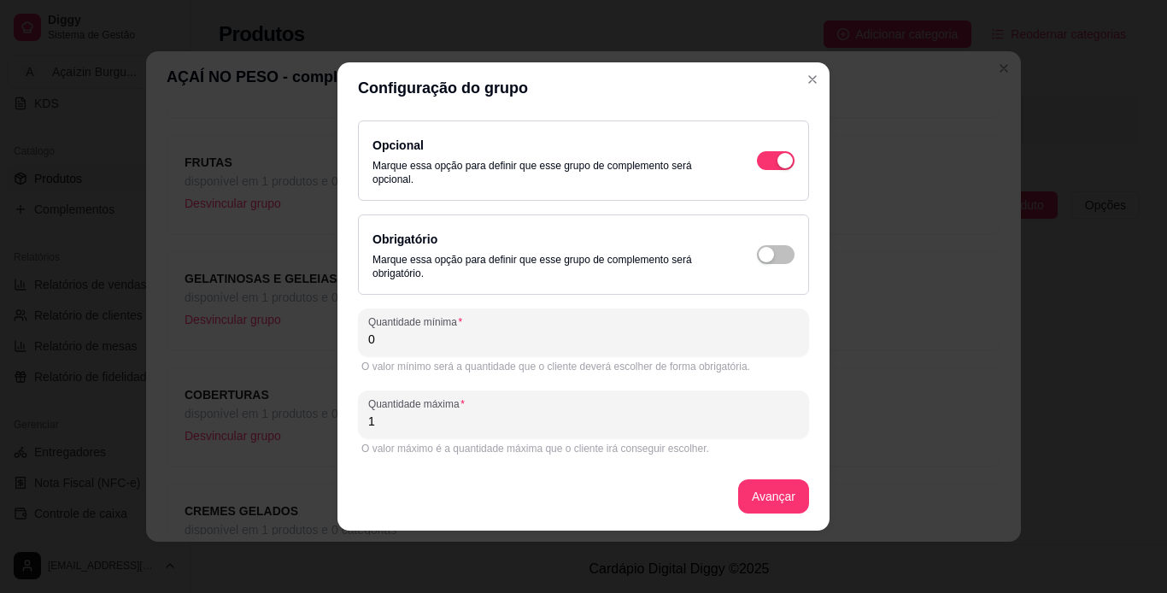
click at [713, 425] on input "1" at bounding box center [583, 421] width 431 height 17
type input "2"
click at [804, 500] on button "Avançar" at bounding box center [773, 496] width 71 height 34
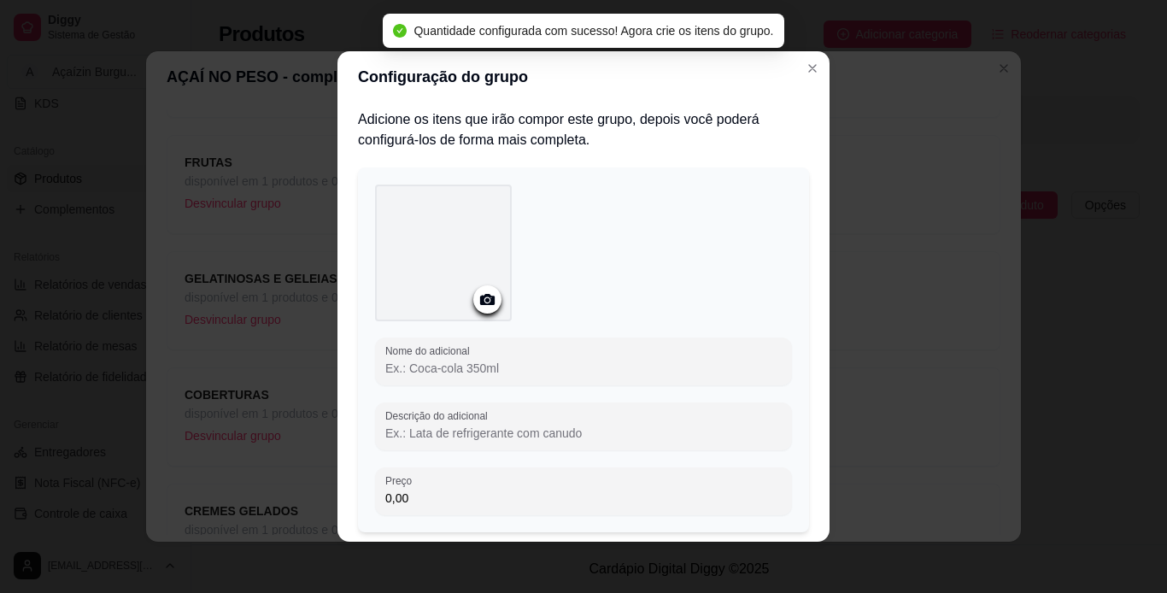
click at [549, 367] on input "Nome do adicional" at bounding box center [583, 368] width 396 height 17
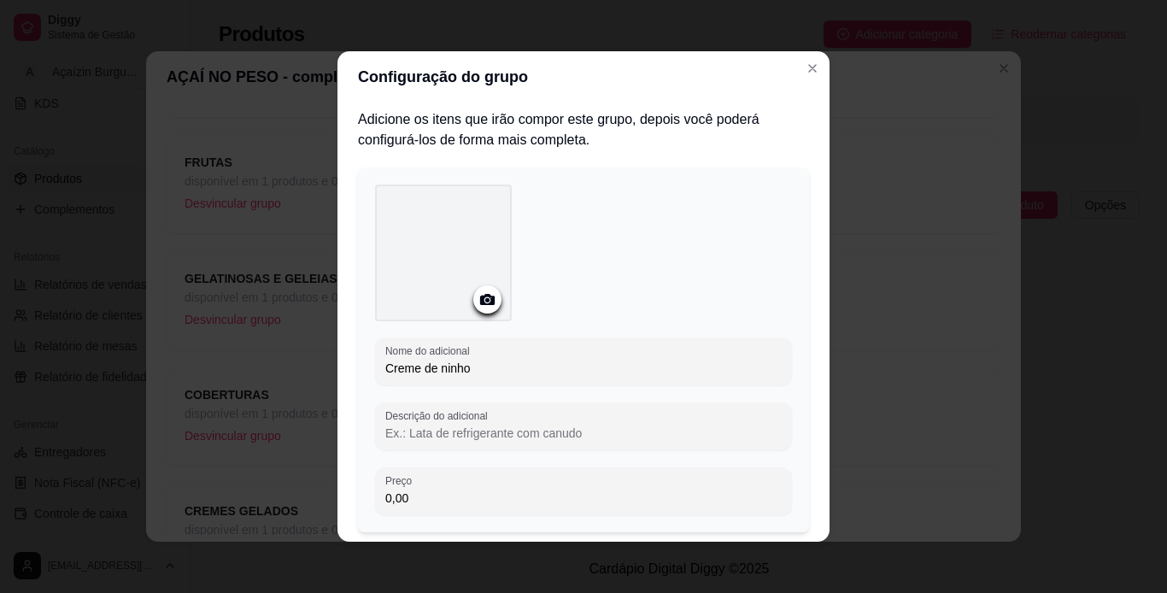
type input "Creme de ninho"
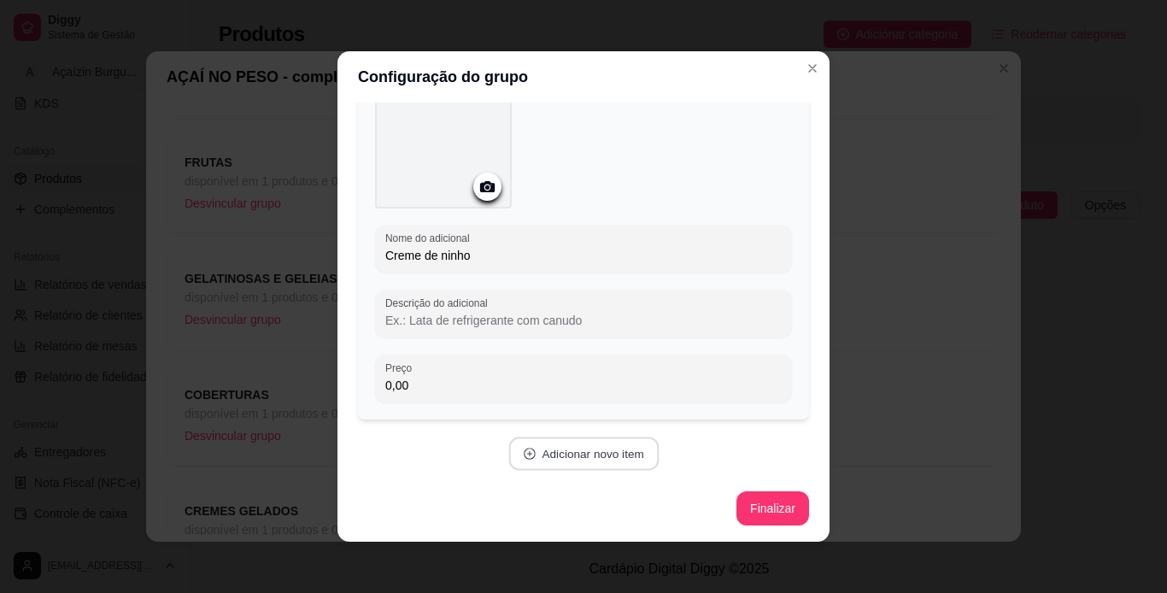
click at [578, 457] on button "Adicionar novo item" at bounding box center [583, 453] width 150 height 33
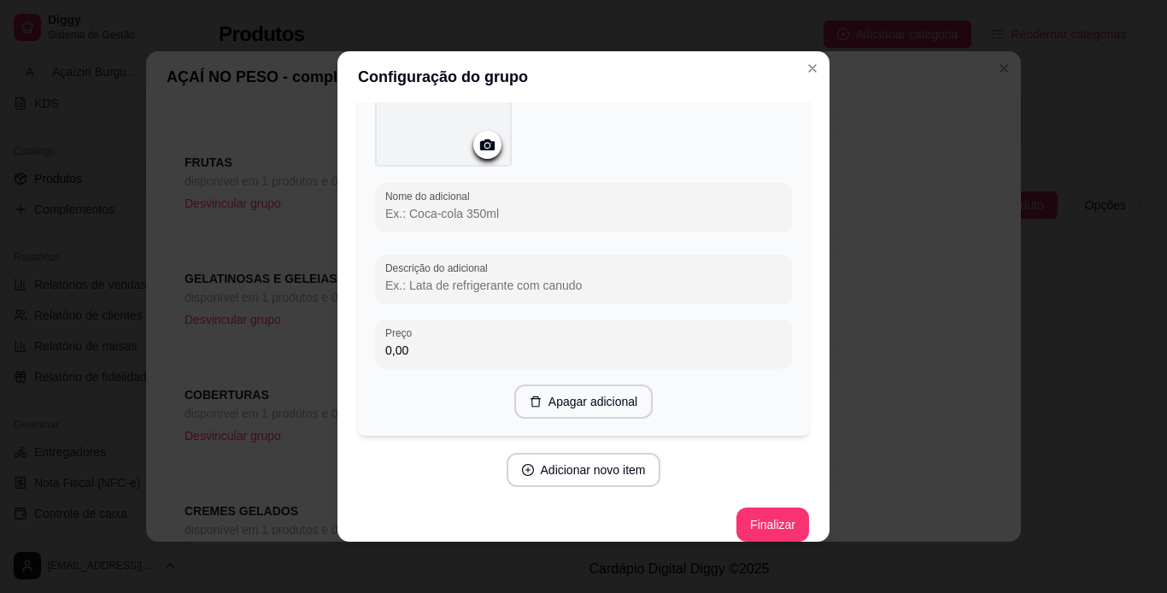
scroll to position [603, 0]
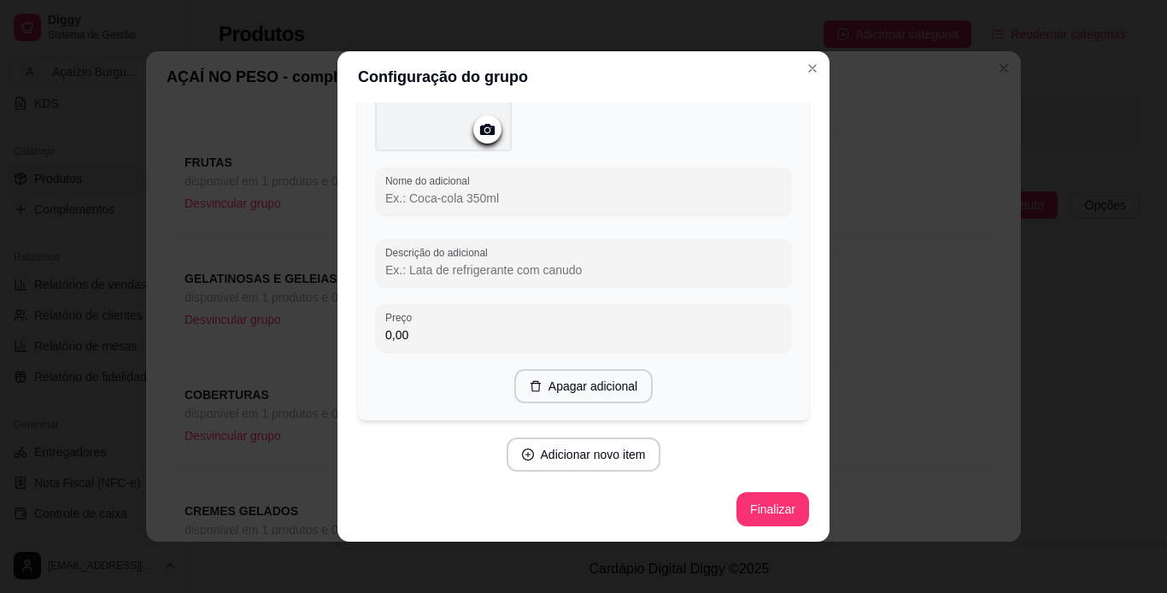
click at [551, 193] on input "Nome do adicional" at bounding box center [583, 198] width 396 height 17
type input "Cupuaçu"
click at [537, 446] on button "Adicionar novo item" at bounding box center [583, 454] width 150 height 33
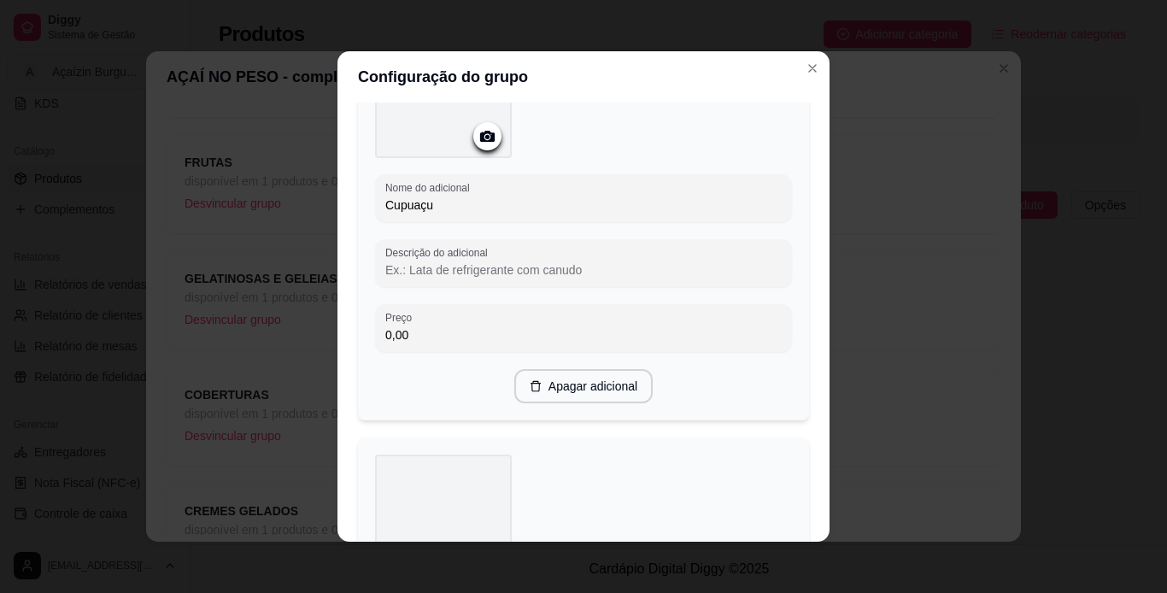
scroll to position [1035, 0]
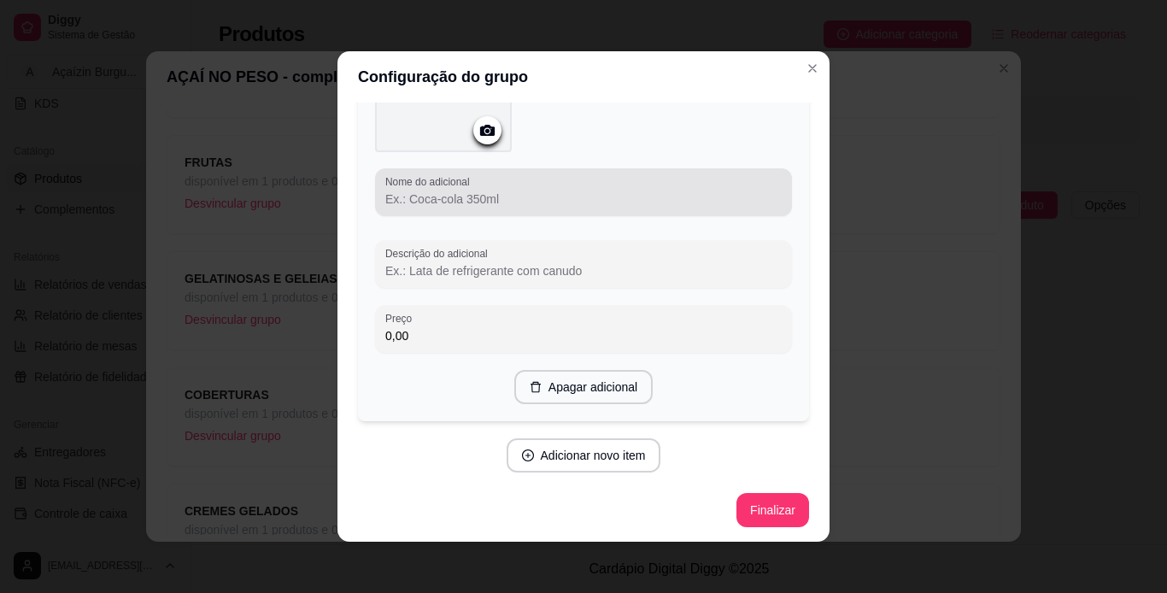
click at [508, 179] on div at bounding box center [583, 192] width 396 height 34
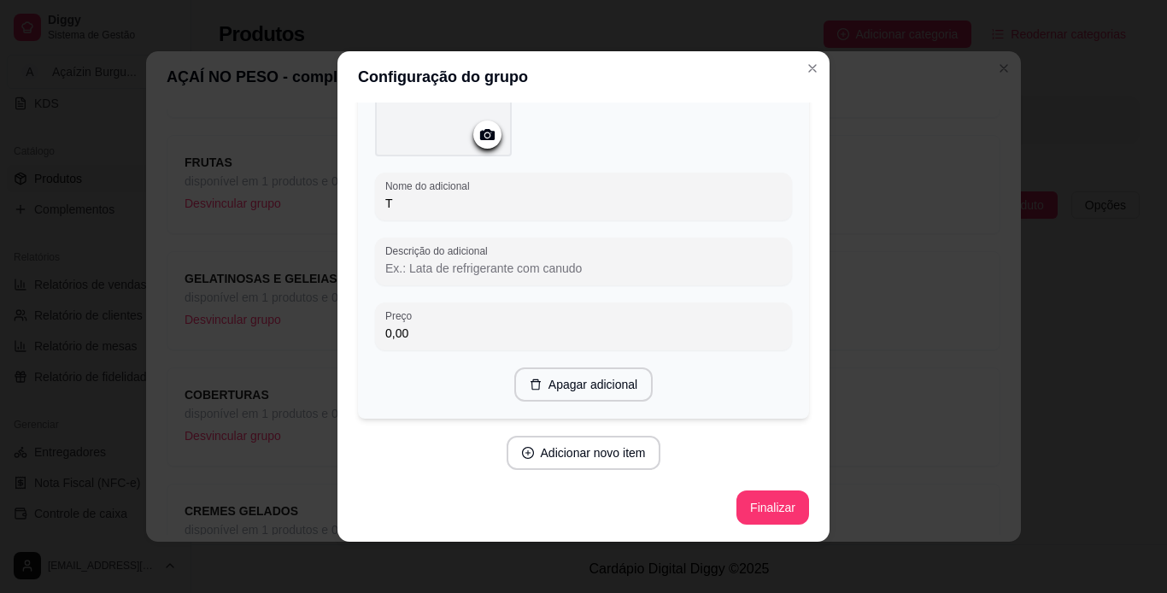
scroll to position [1029, 0]
type input "Torta de limão"
click at [775, 515] on button "Finalizar" at bounding box center [772, 510] width 70 height 33
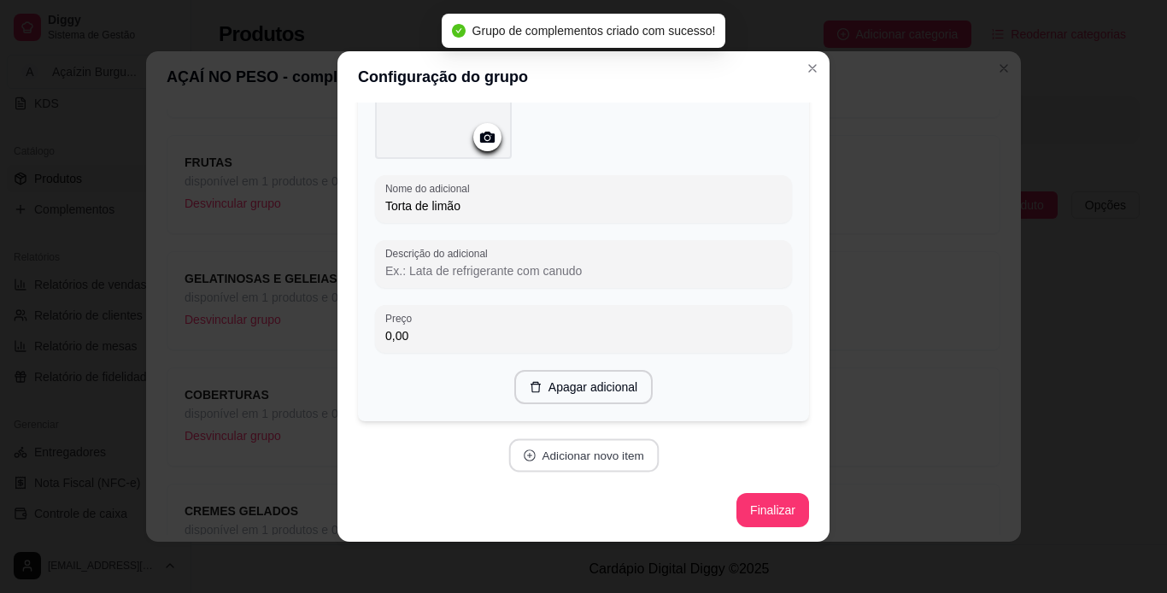
click at [559, 457] on button "Adicionar novo item" at bounding box center [583, 455] width 150 height 33
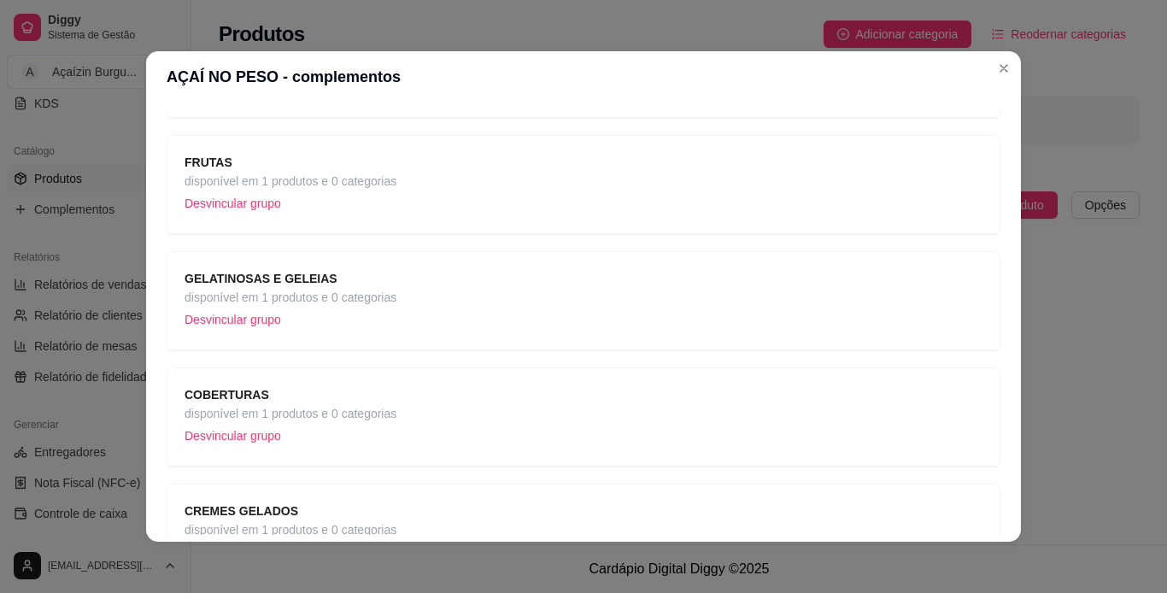
click at [499, 494] on div "CREMES GELADOS disponível em 1 produtos e 0 categorias Desvincular grupo" at bounding box center [584, 533] width 834 height 99
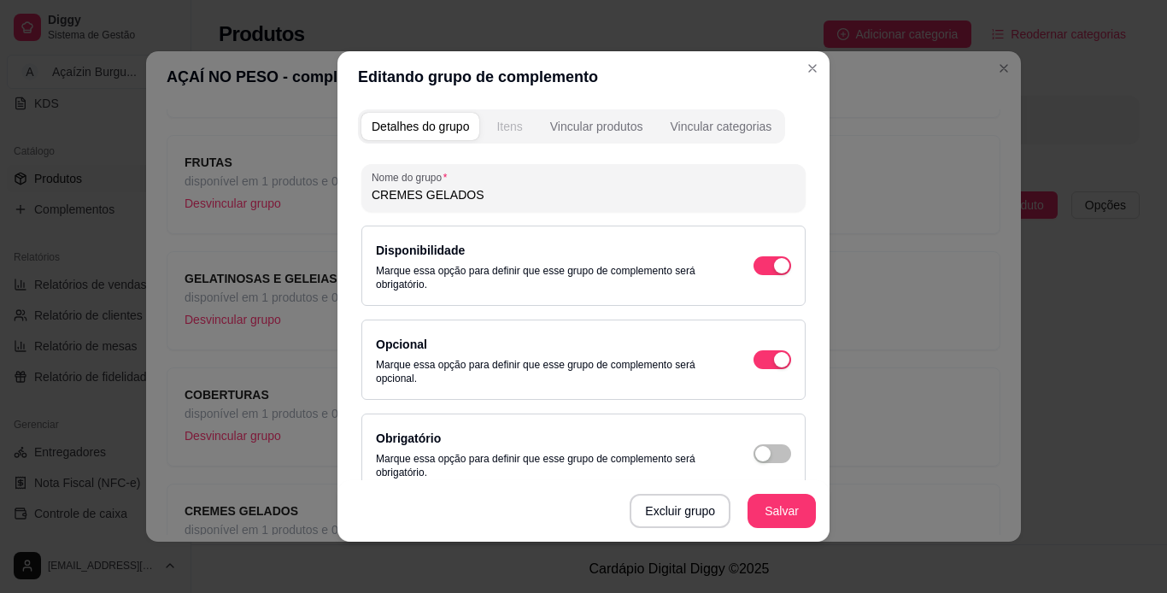
click at [502, 120] on div "Itens" at bounding box center [509, 126] width 26 height 17
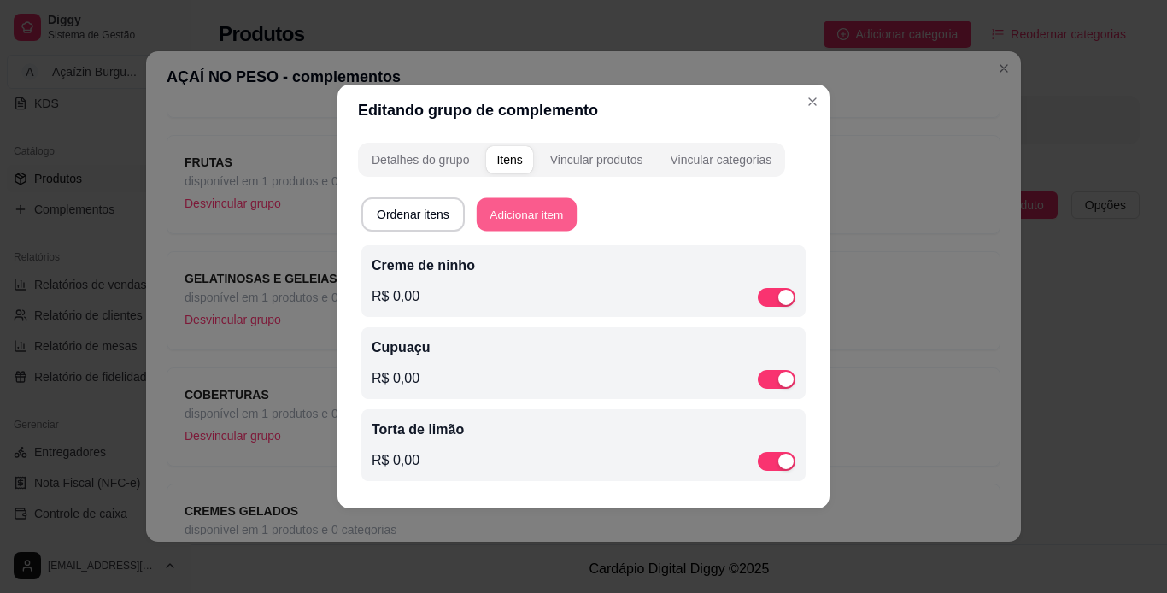
click at [542, 214] on button "Adicionar item" at bounding box center [527, 214] width 100 height 33
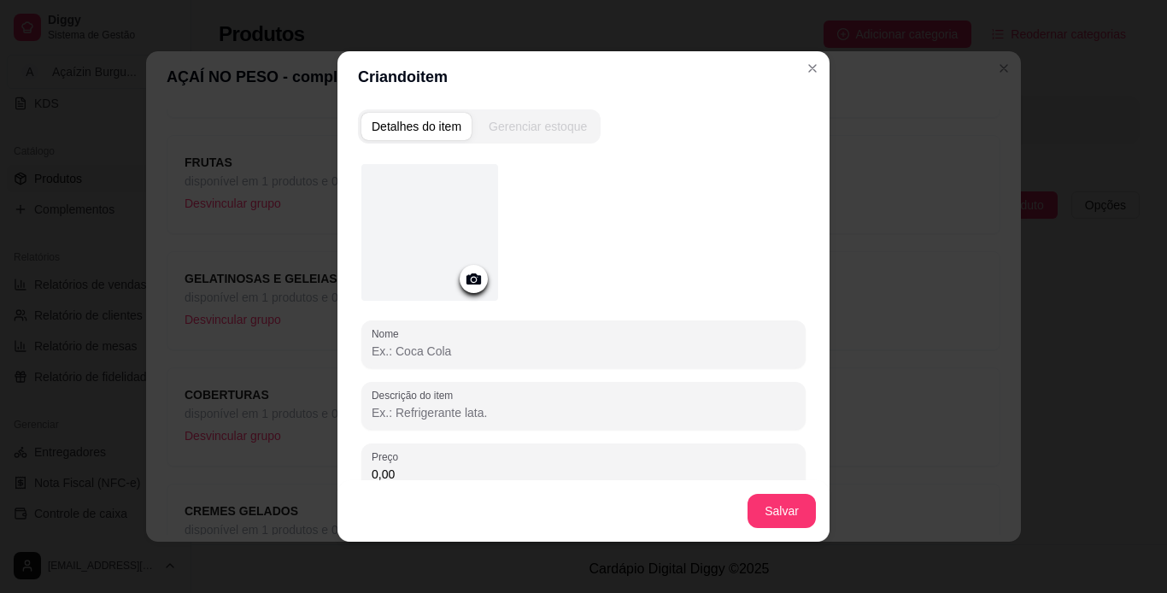
click at [477, 356] on input "Nome" at bounding box center [584, 351] width 424 height 17
type input "Ovomaltine"
click at [770, 508] on button "Salvar" at bounding box center [781, 511] width 67 height 33
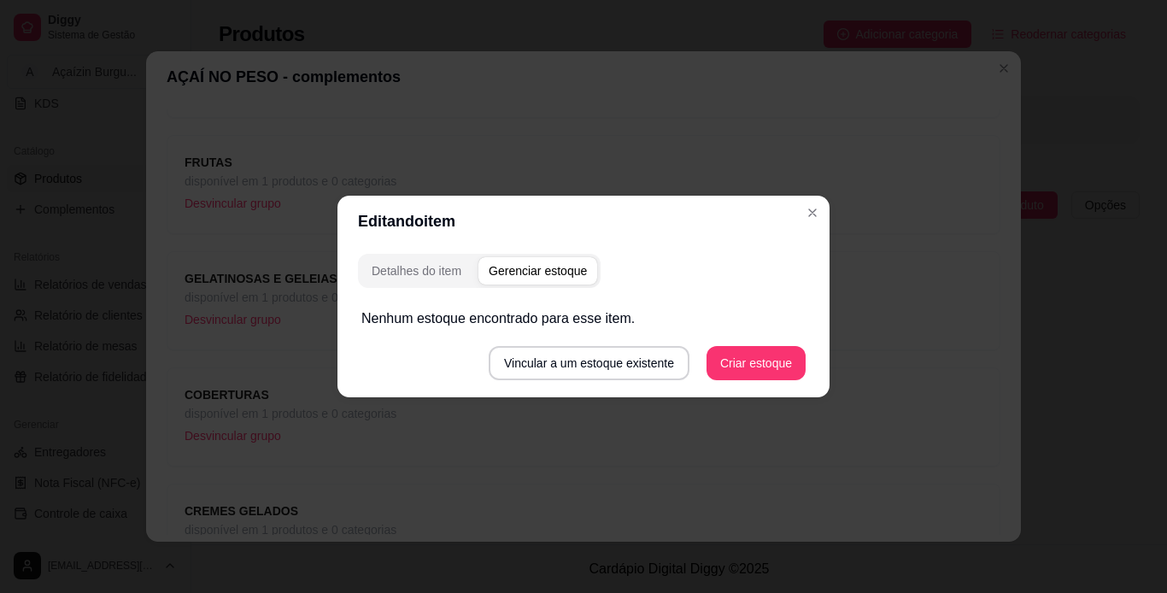
scroll to position [0, 0]
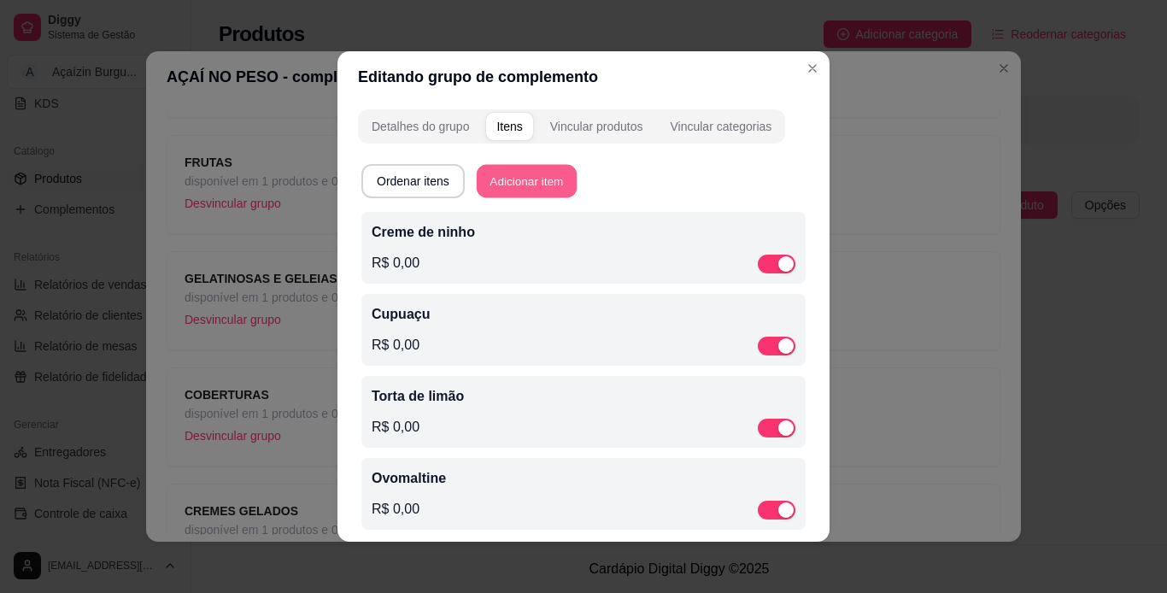
click at [510, 178] on button "Adicionar item" at bounding box center [527, 181] width 100 height 33
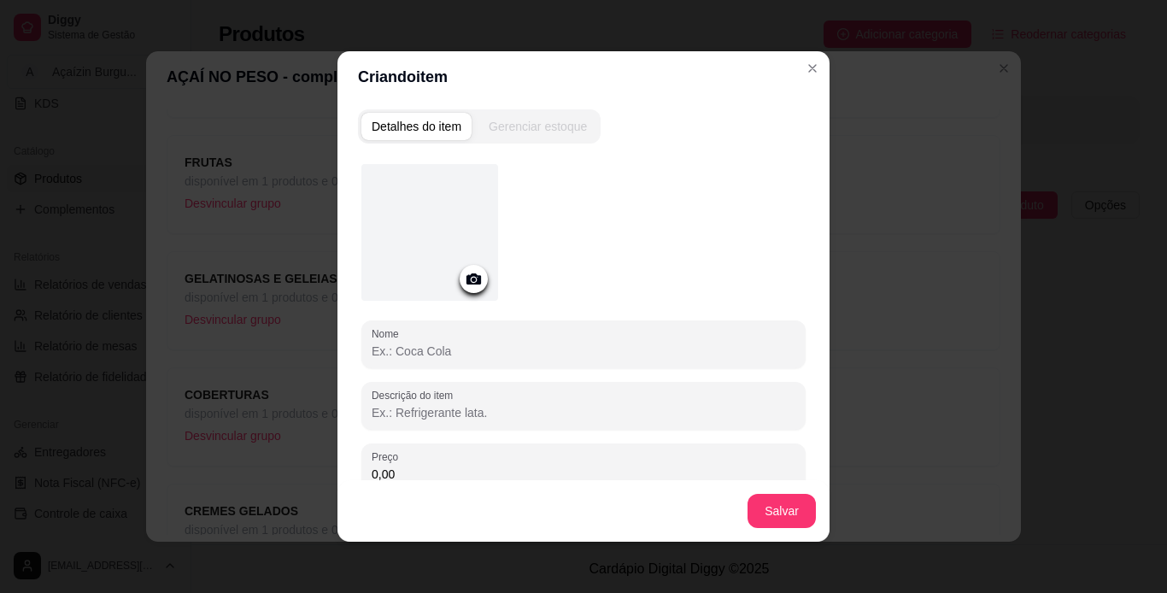
click at [598, 347] on input "Nome" at bounding box center [584, 351] width 424 height 17
type input "Abacaxí com côco"
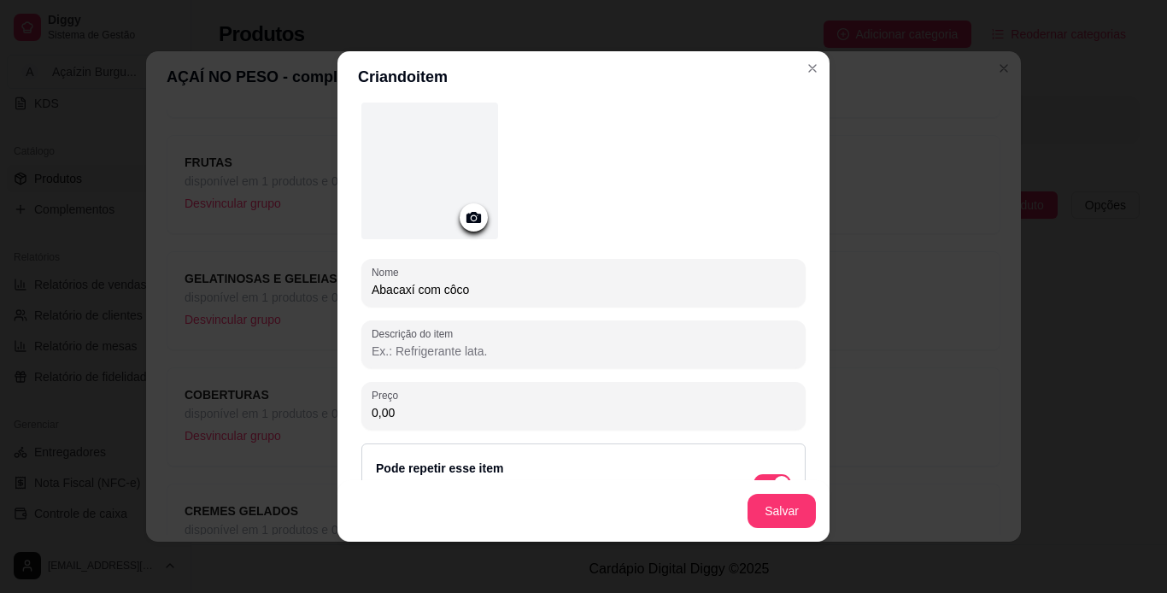
scroll to position [114, 0]
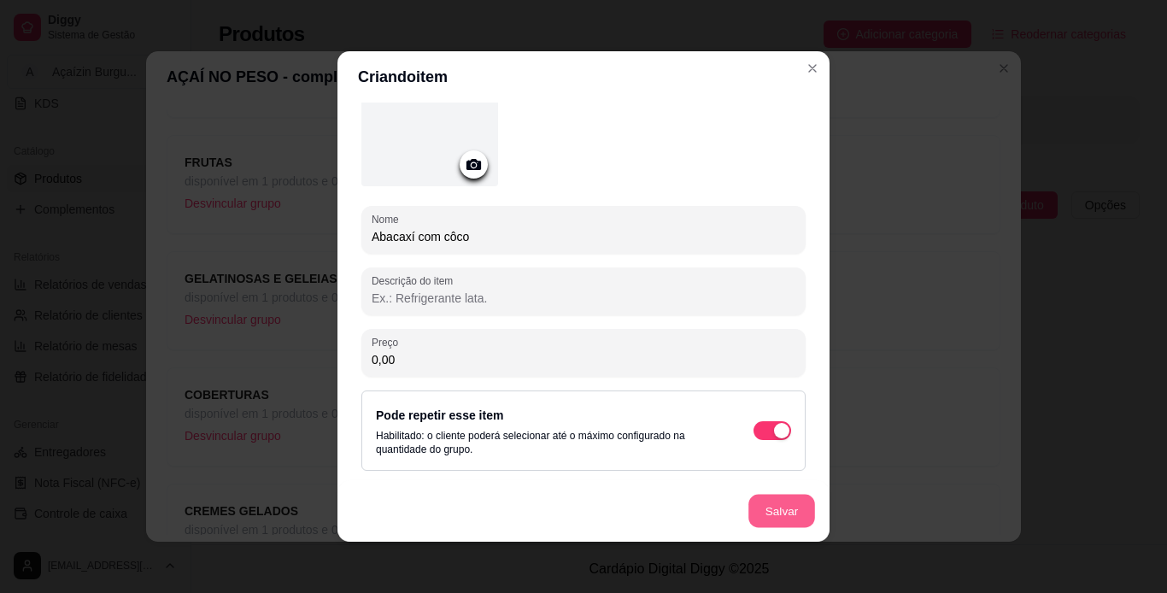
click at [774, 514] on button "Salvar" at bounding box center [781, 511] width 67 height 33
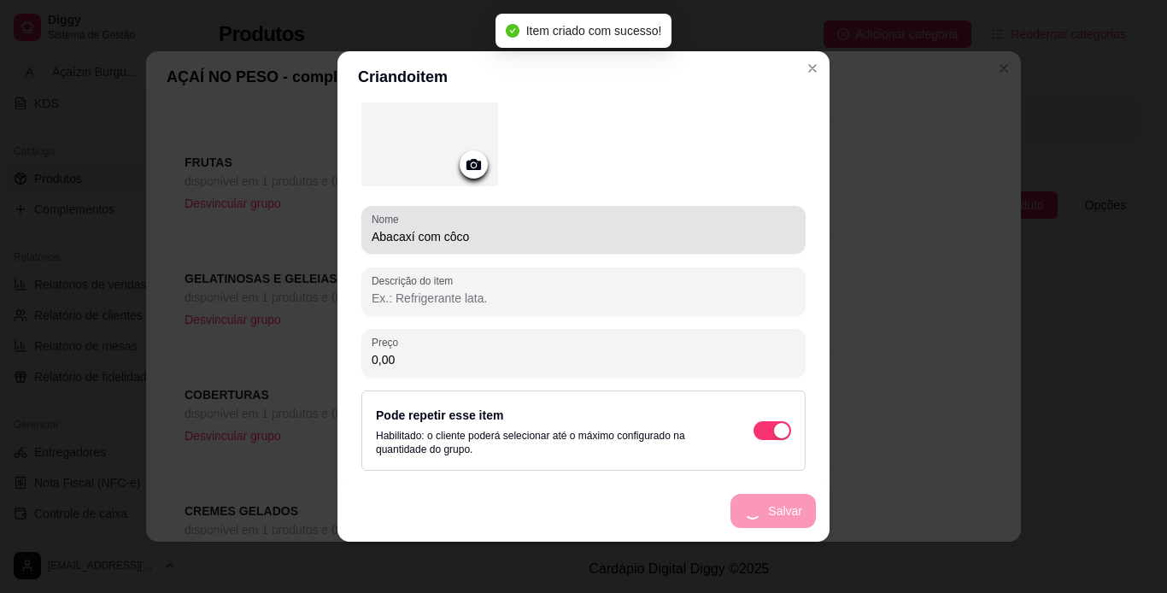
click at [557, 224] on div "Abacaxí com côco" at bounding box center [584, 230] width 424 height 34
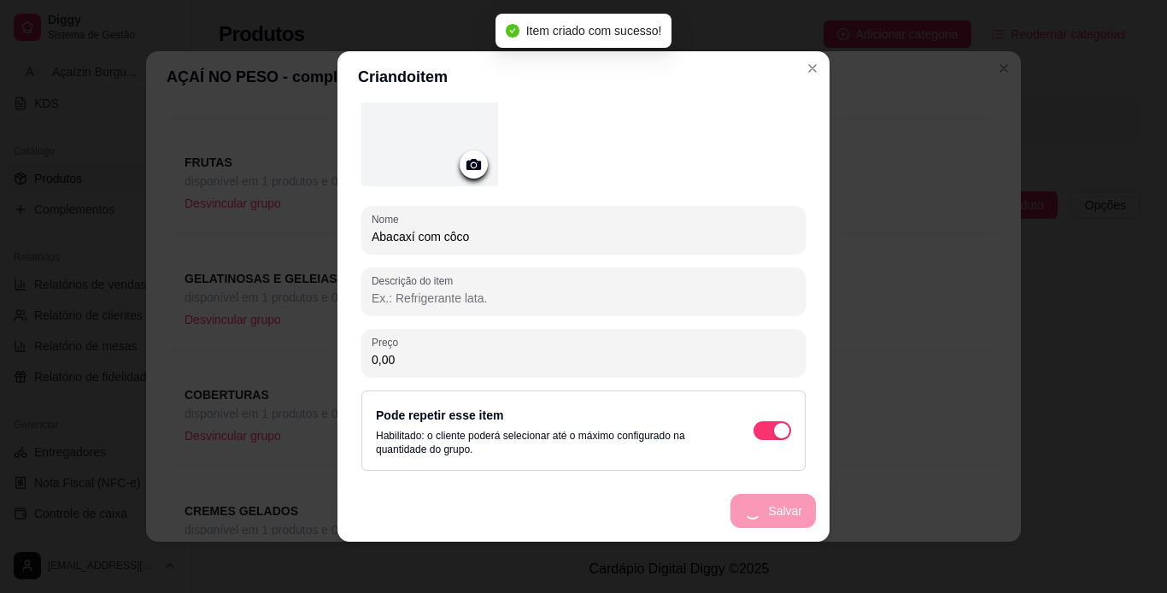
scroll to position [0, 0]
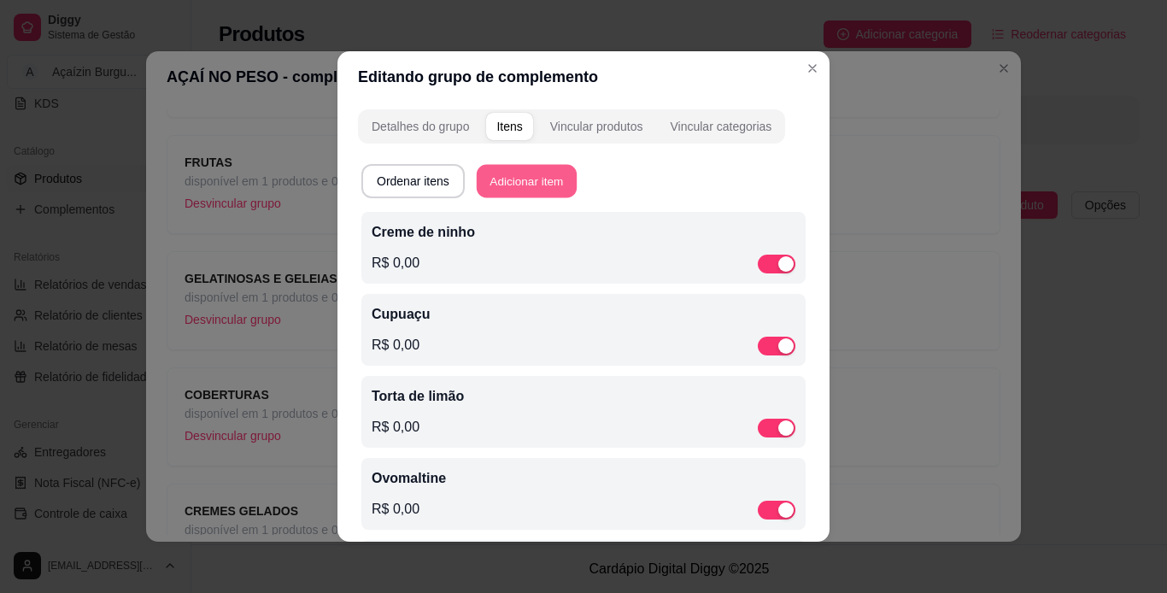
click at [535, 171] on button "Adicionar item" at bounding box center [527, 181] width 100 height 33
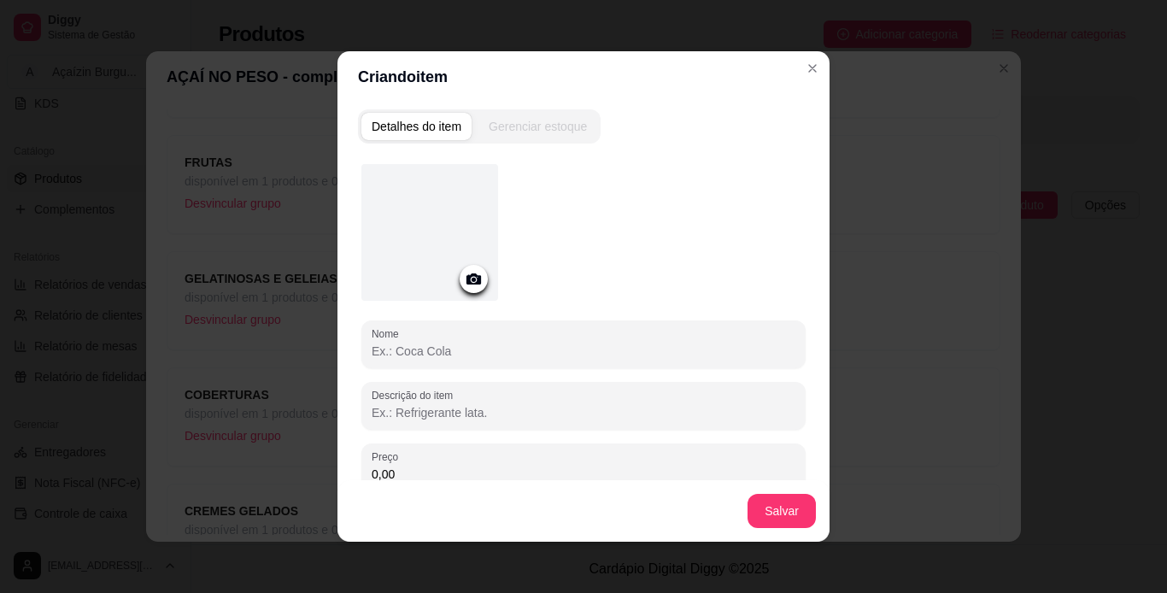
click at [535, 171] on div at bounding box center [583, 235] width 444 height 143
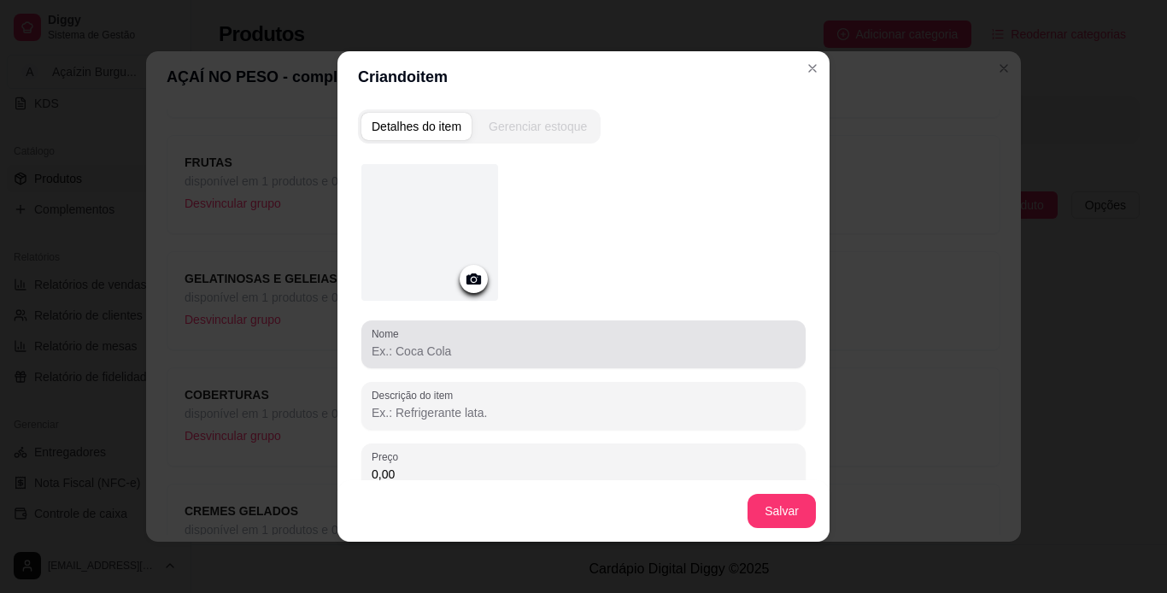
click at [480, 335] on div at bounding box center [584, 344] width 424 height 34
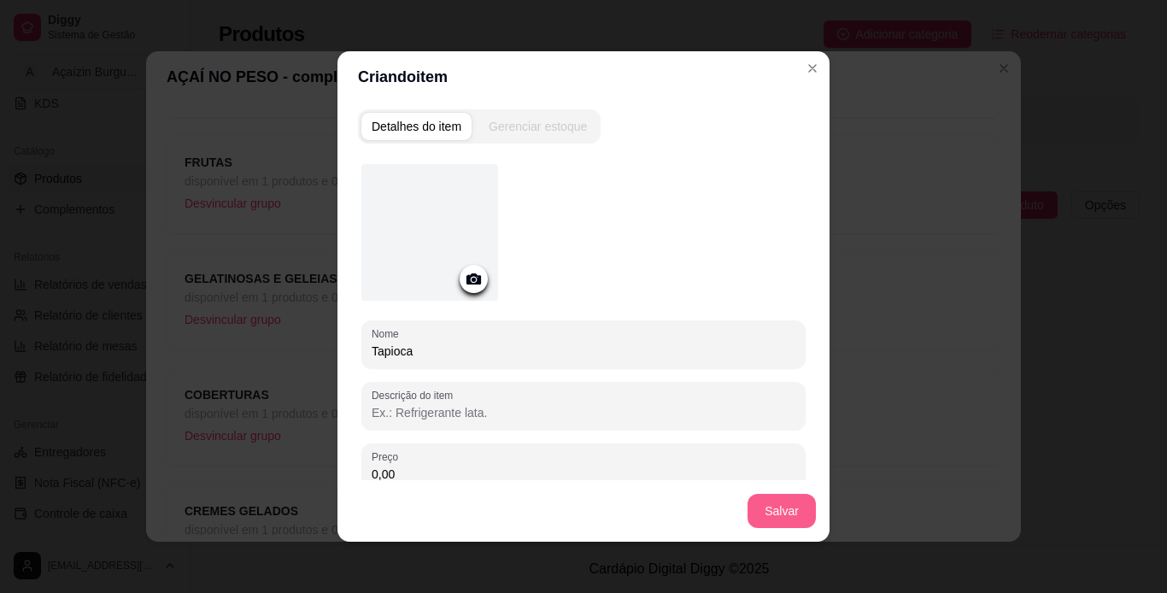
type input "Tapioca"
click at [780, 510] on button "Salvar" at bounding box center [781, 511] width 67 height 33
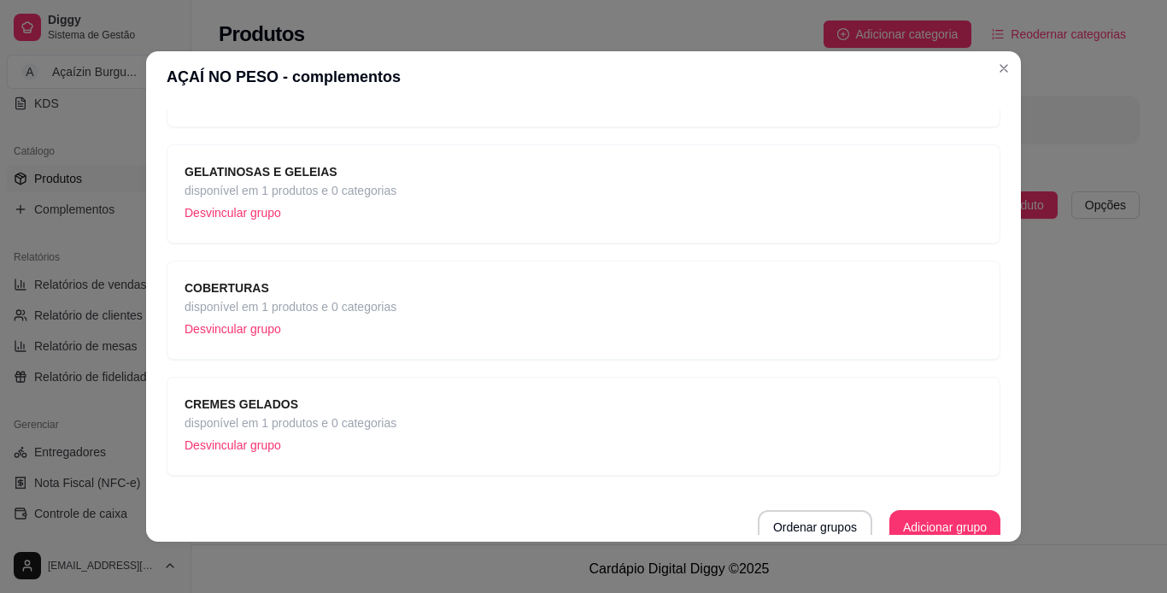
scroll to position [671, 0]
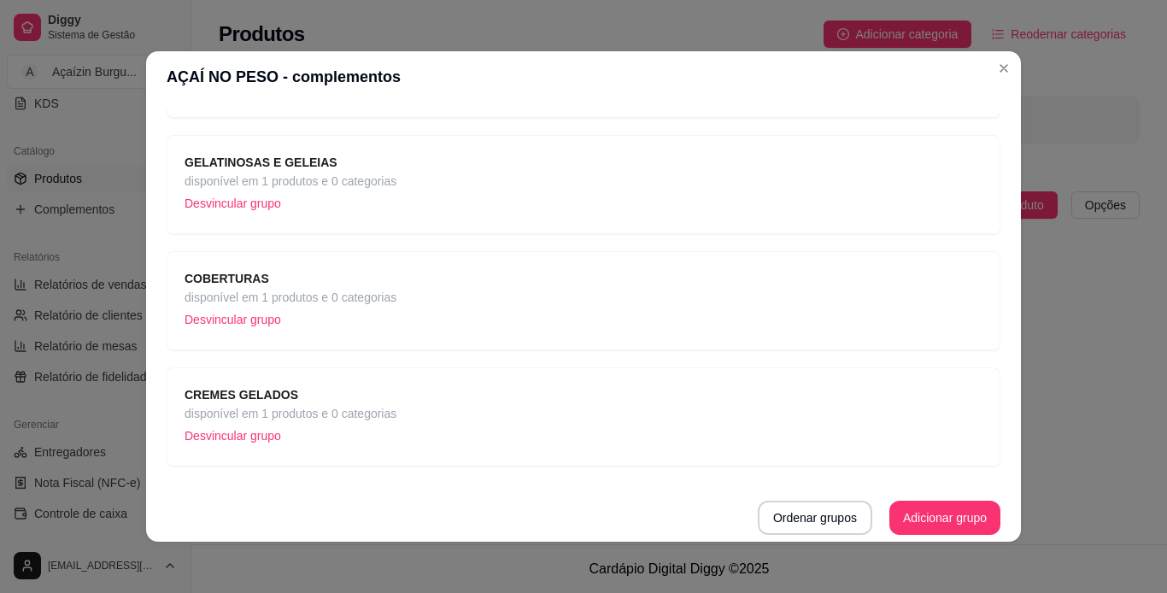
click at [619, 446] on div "CREMES GELADOS disponível em 1 produtos e 0 categorias Desvincular grupo" at bounding box center [584, 416] width 798 height 63
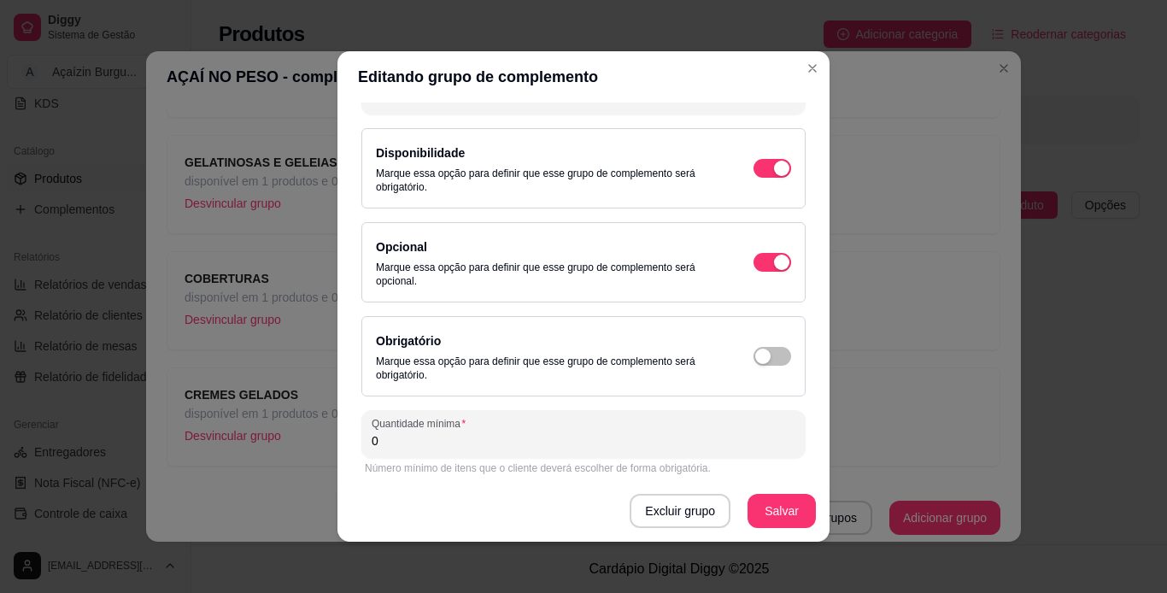
scroll to position [0, 0]
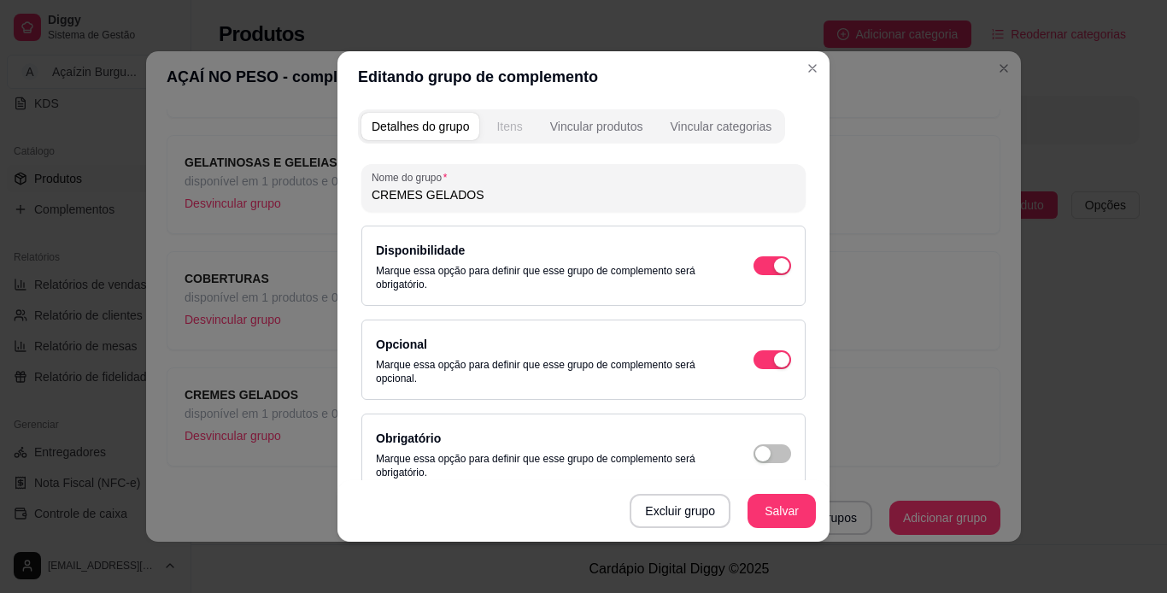
click at [502, 133] on div "Itens" at bounding box center [509, 126] width 26 height 17
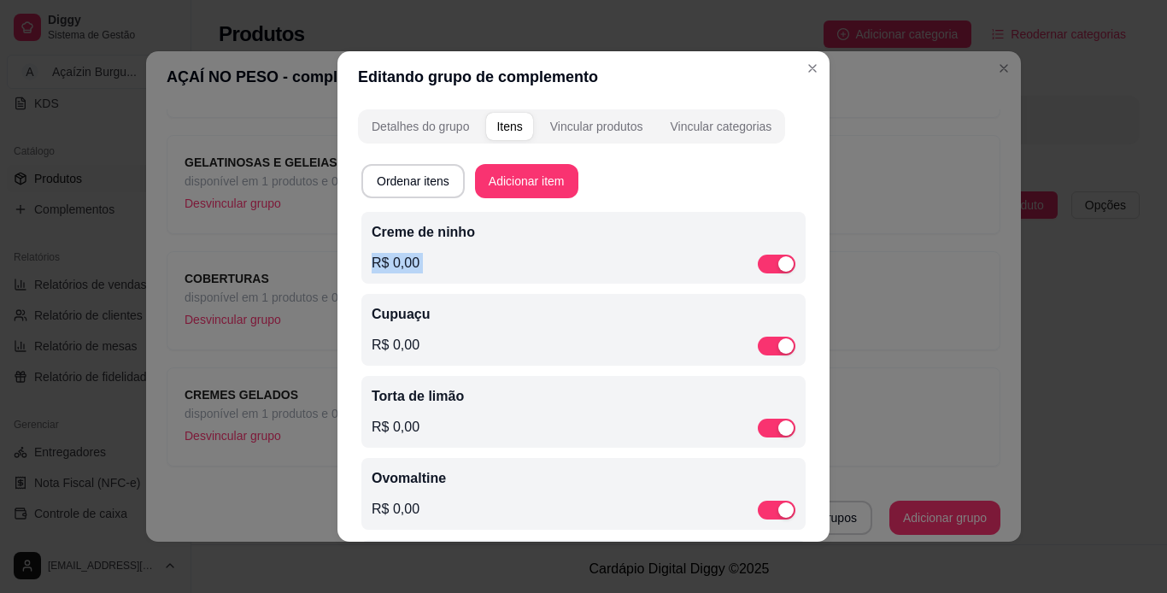
drag, startPoint x: 809, startPoint y: 217, endPoint x: 825, endPoint y: 253, distance: 39.4
click at [825, 253] on div "Editando grupo de complemento Detalhes do grupo Itens Vincular produtos Vincula…" at bounding box center [583, 296] width 1167 height 593
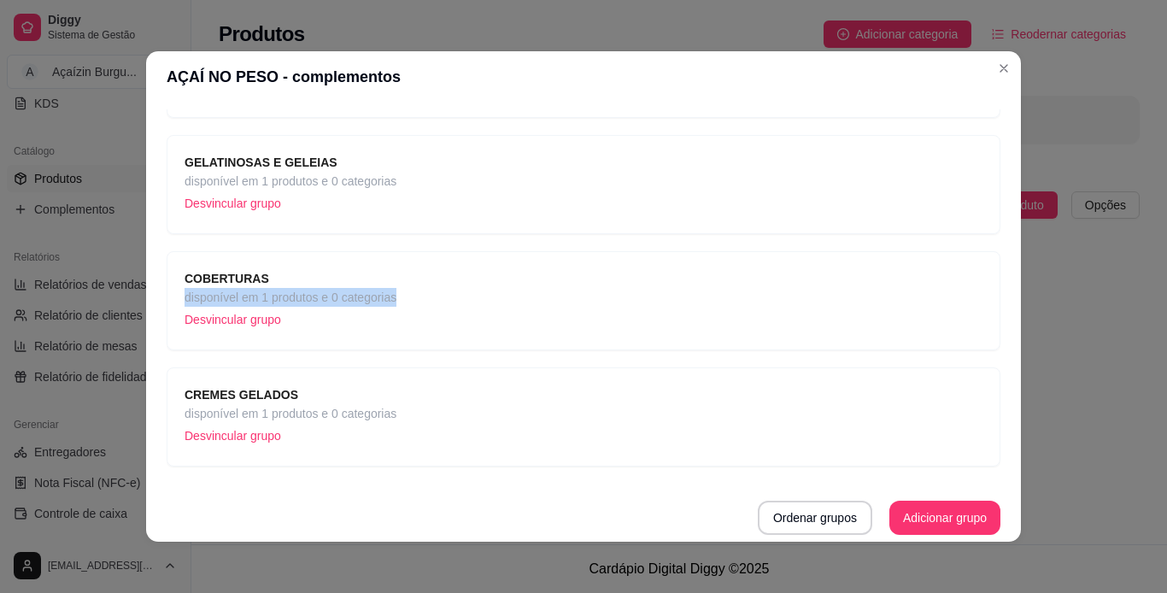
drag, startPoint x: 824, startPoint y: 264, endPoint x: 719, endPoint y: 290, distance: 108.2
click at [719, 290] on div "COBERTURAS disponível em 1 produtos e 0 categorias Desvincular grupo" at bounding box center [584, 300] width 834 height 99
click at [538, 372] on div "CREMES GELADOS disponível em 1 produtos e 0 categorias Desvincular grupo" at bounding box center [584, 416] width 834 height 99
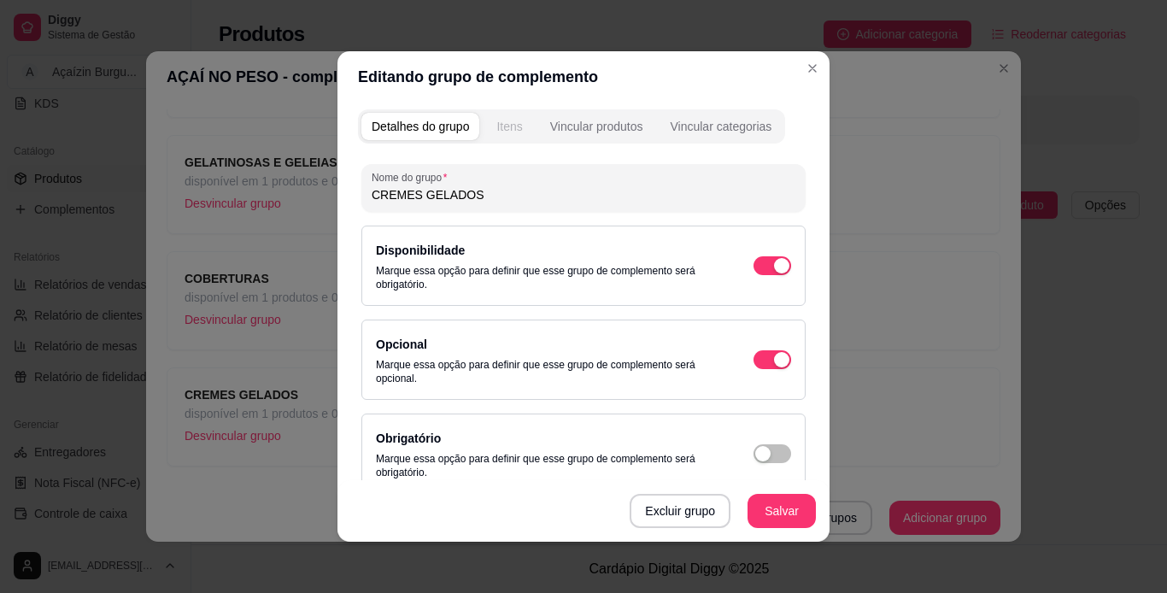
click at [501, 118] on div "Itens" at bounding box center [509, 126] width 26 height 17
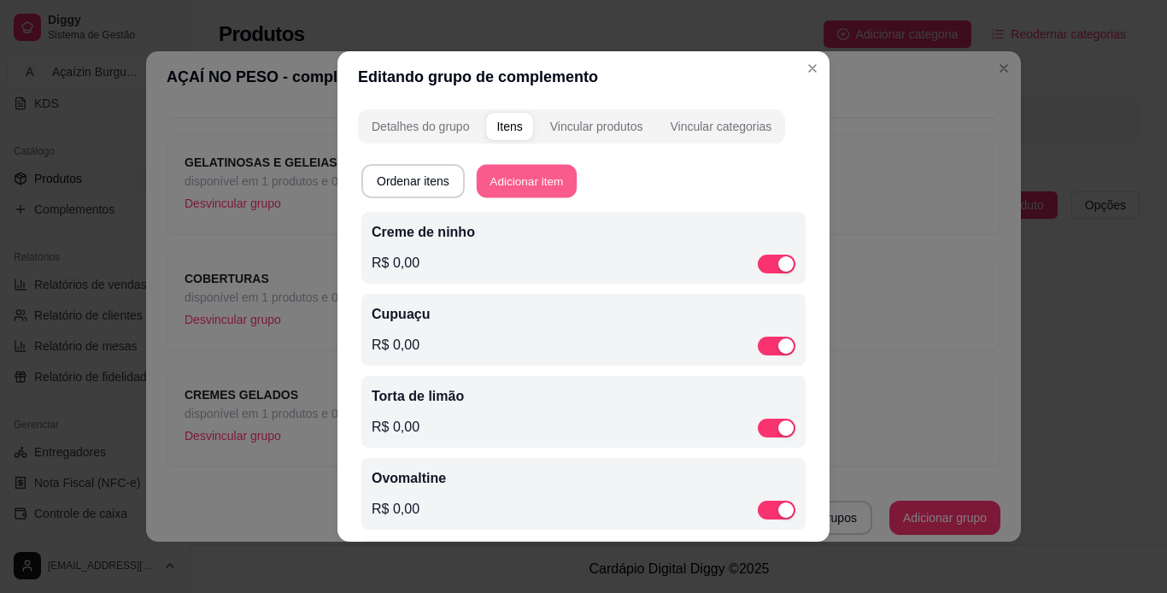
click at [513, 173] on button "Adicionar item" at bounding box center [527, 181] width 100 height 33
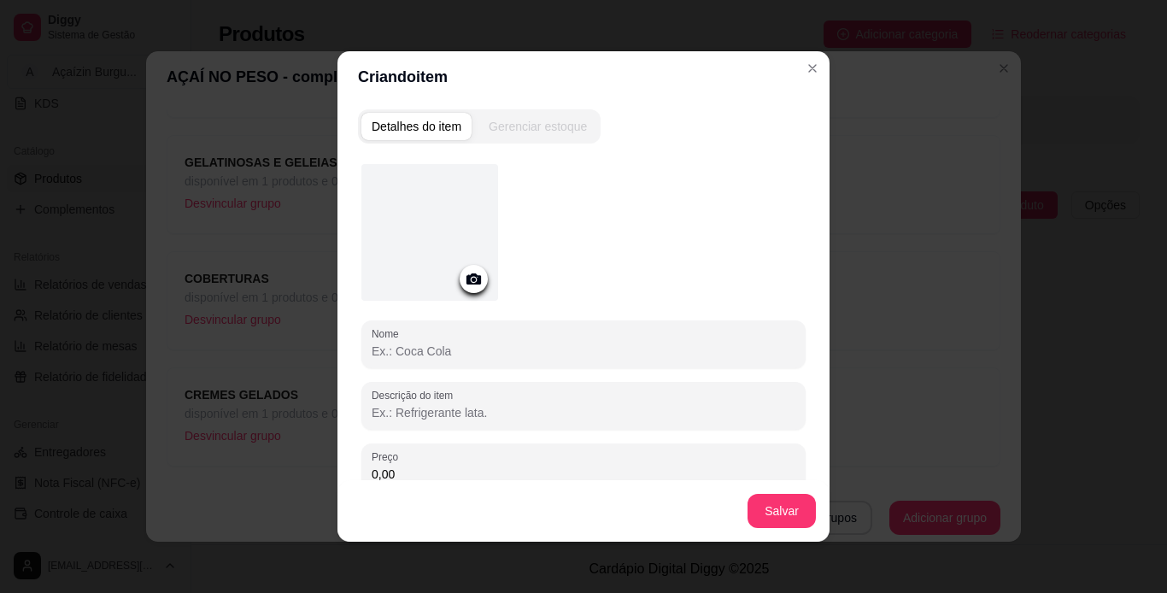
click at [463, 352] on input "Nome" at bounding box center [584, 351] width 424 height 17
type input "Morango"
click at [766, 516] on button "Salvar" at bounding box center [781, 511] width 67 height 33
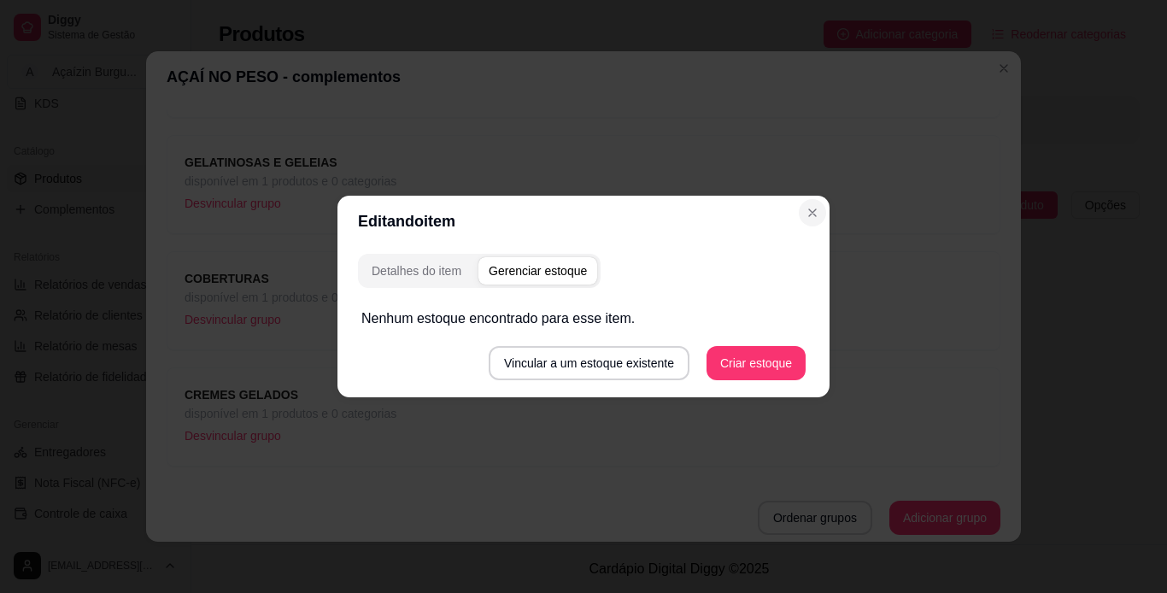
click at [805, 65] on div "Editando item Detalhes do item Gerenciar estoque Nenhum estoque encontrado para…" at bounding box center [583, 296] width 1167 height 593
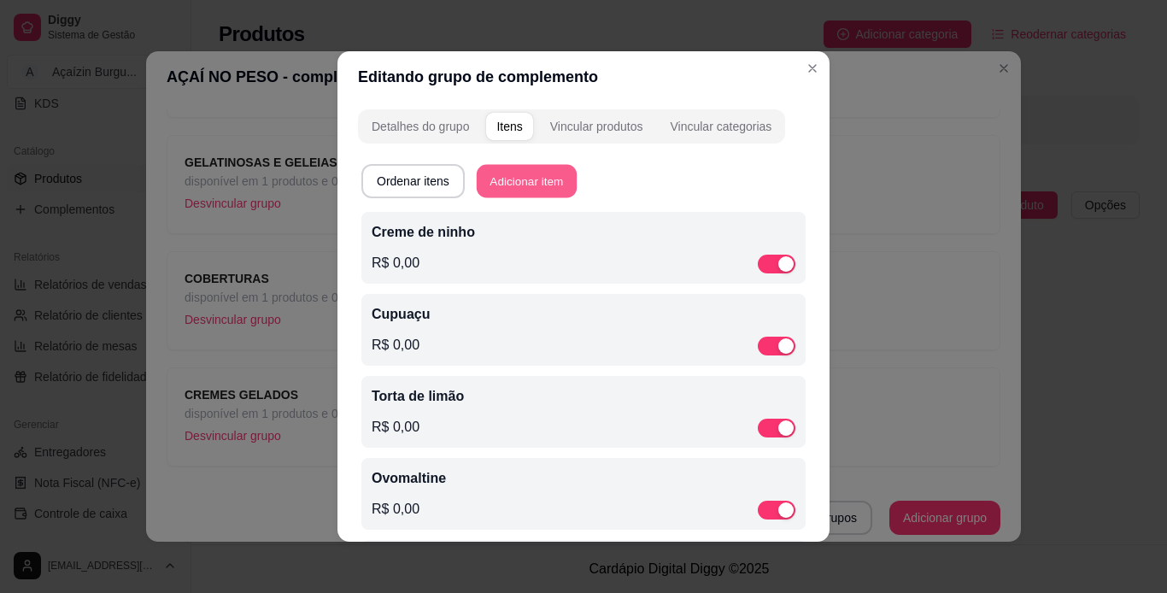
click at [511, 191] on button "Adicionar item" at bounding box center [527, 181] width 100 height 33
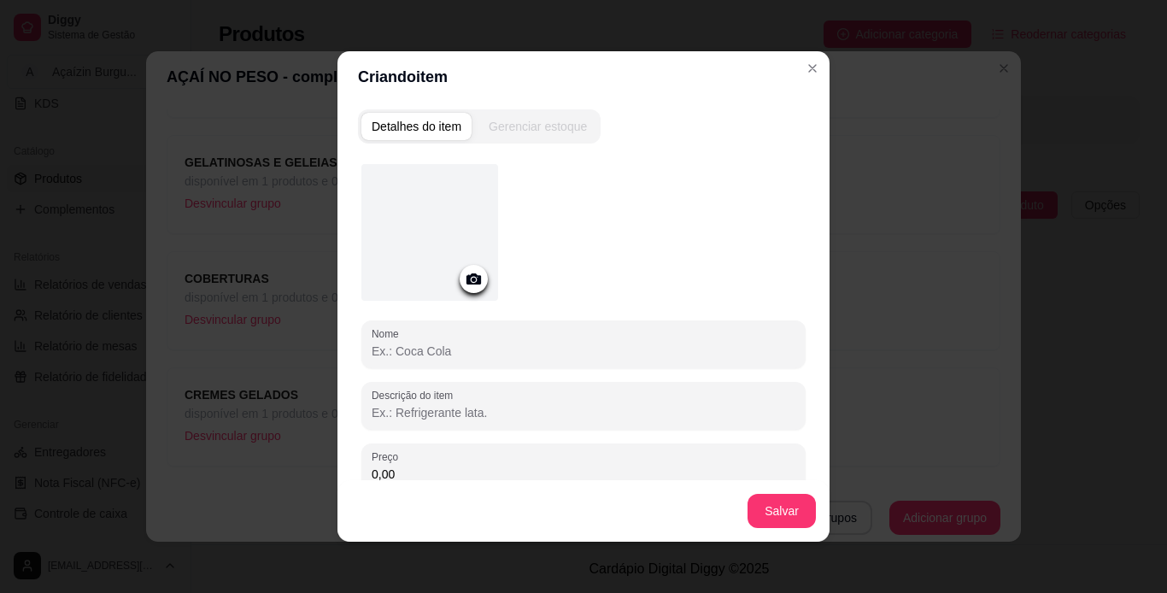
click at [494, 345] on input "Nome" at bounding box center [584, 351] width 424 height 17
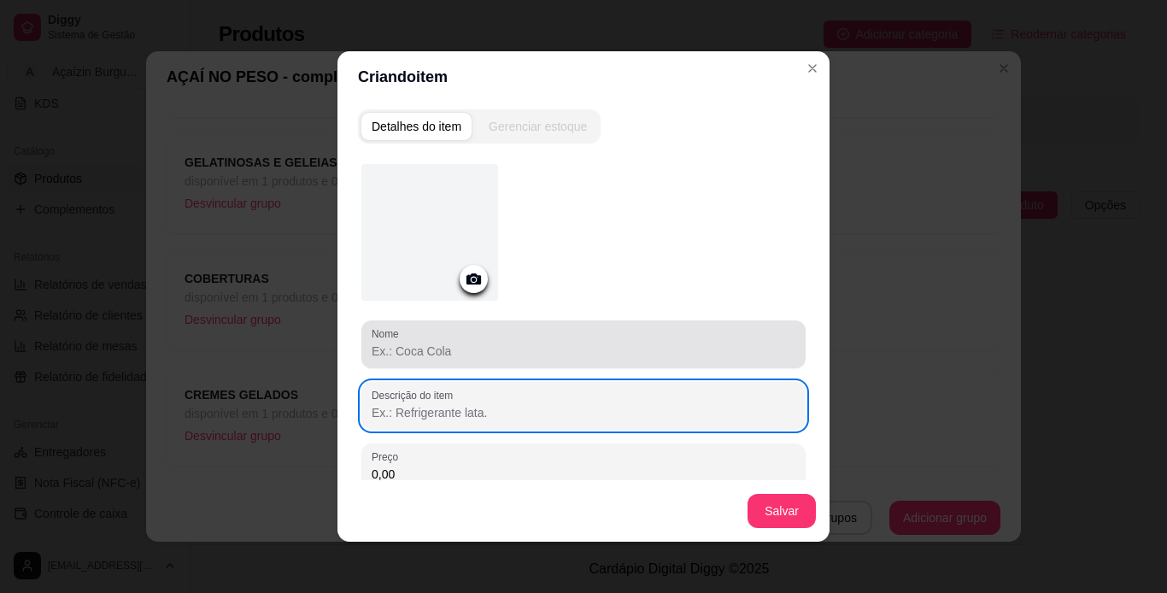
click at [494, 345] on input "Nome" at bounding box center [584, 351] width 424 height 17
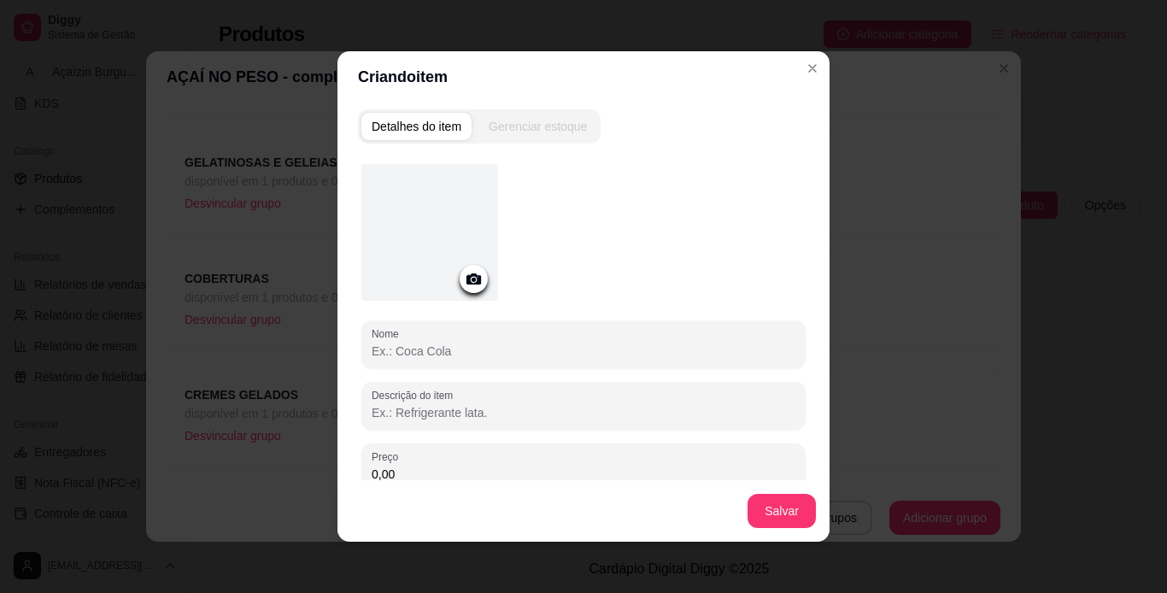
type input ","
type input "Maracujá"
click at [781, 509] on button "Salvar" at bounding box center [781, 511] width 67 height 33
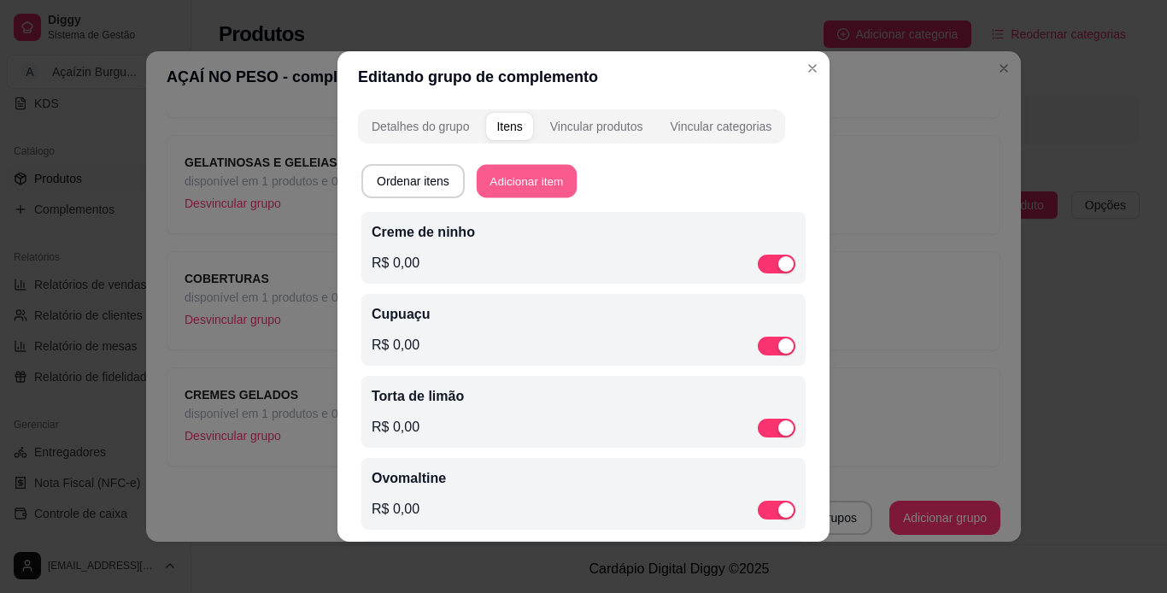
click at [523, 172] on button "Adicionar item" at bounding box center [527, 181] width 100 height 33
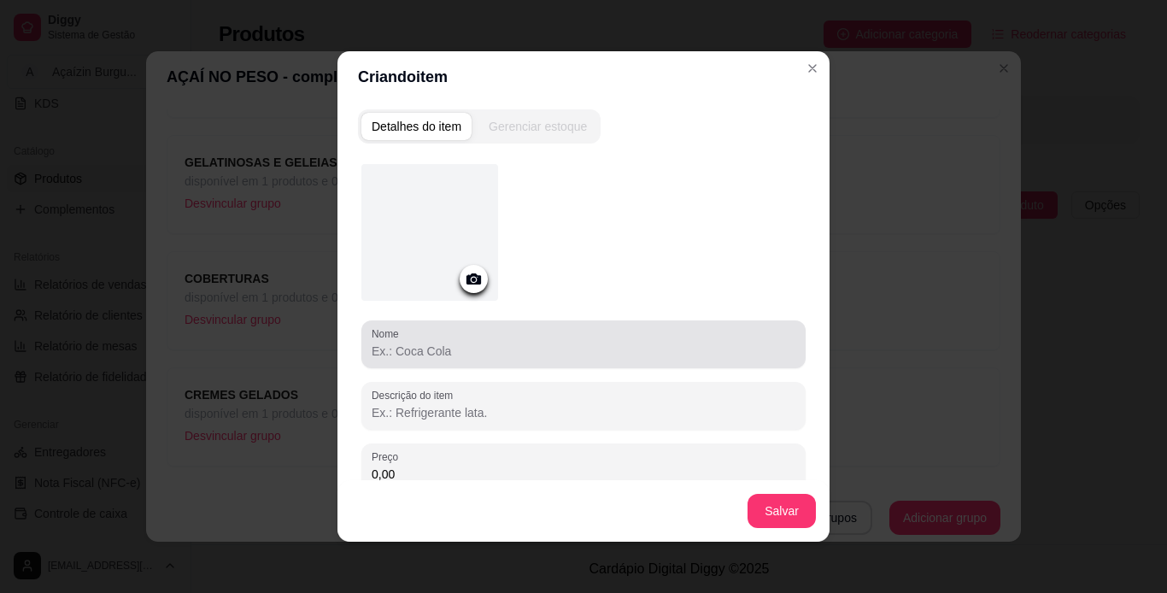
click at [490, 362] on div "Nome" at bounding box center [583, 344] width 444 height 48
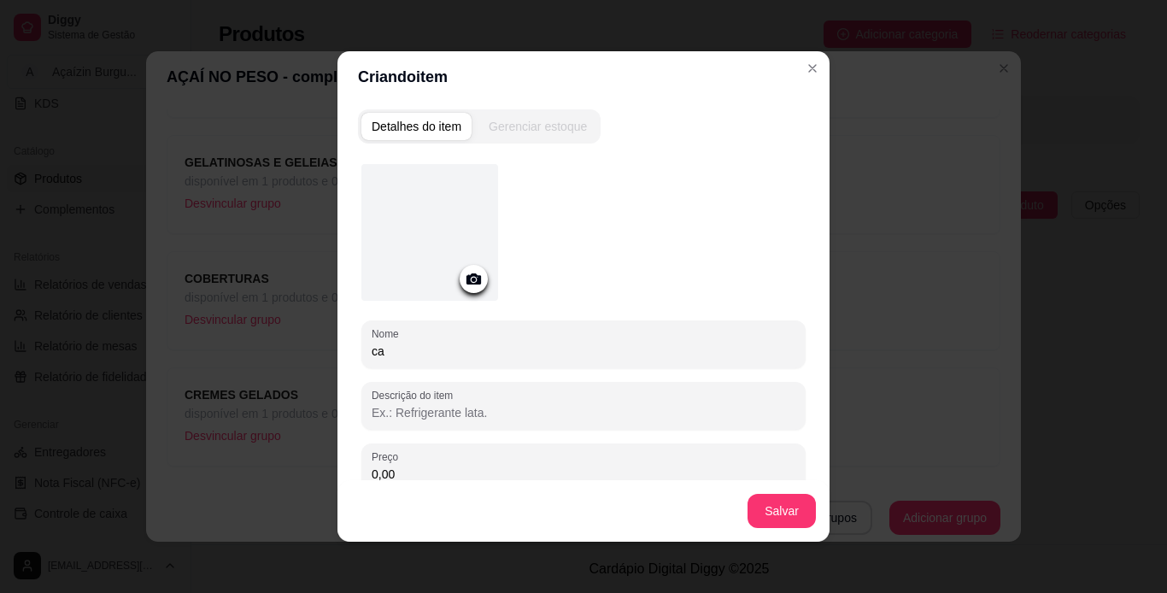
type input "c"
type input "Café maltado"
click at [783, 511] on button "Salvar" at bounding box center [781, 511] width 67 height 33
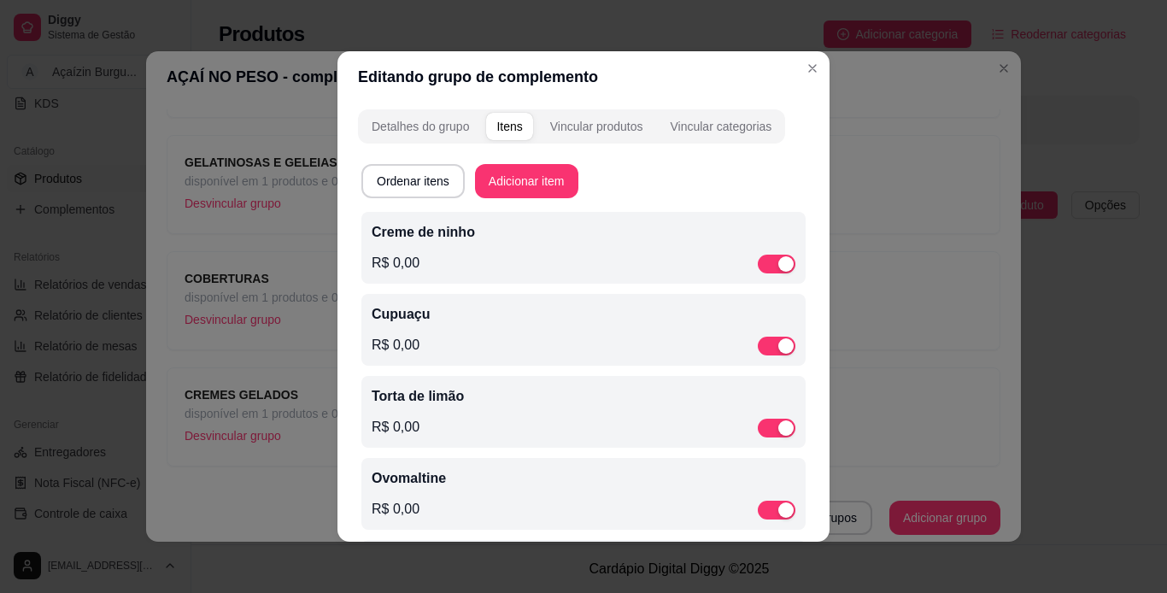
click at [537, 160] on div "Ordenar itens Adicionar item Creme de ninho R$ 0,00 Cupuaçu R$ 0,00 Torta de li…" at bounding box center [583, 557] width 451 height 807
click at [537, 174] on button "Adicionar item" at bounding box center [527, 181] width 100 height 33
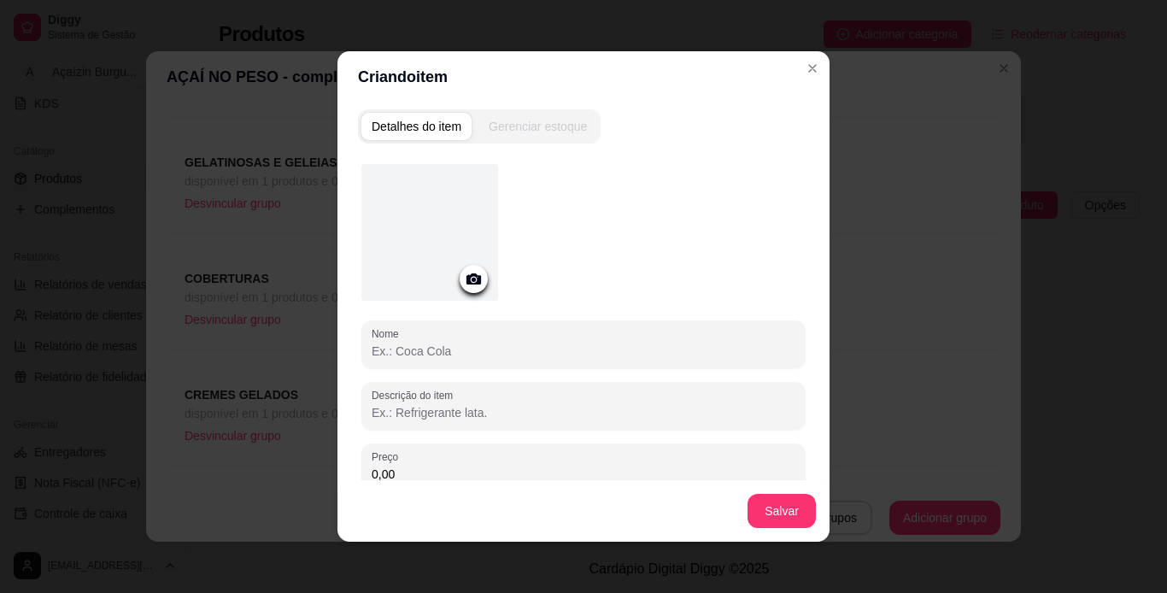
click at [460, 353] on input "Nome" at bounding box center [584, 351] width 424 height 17
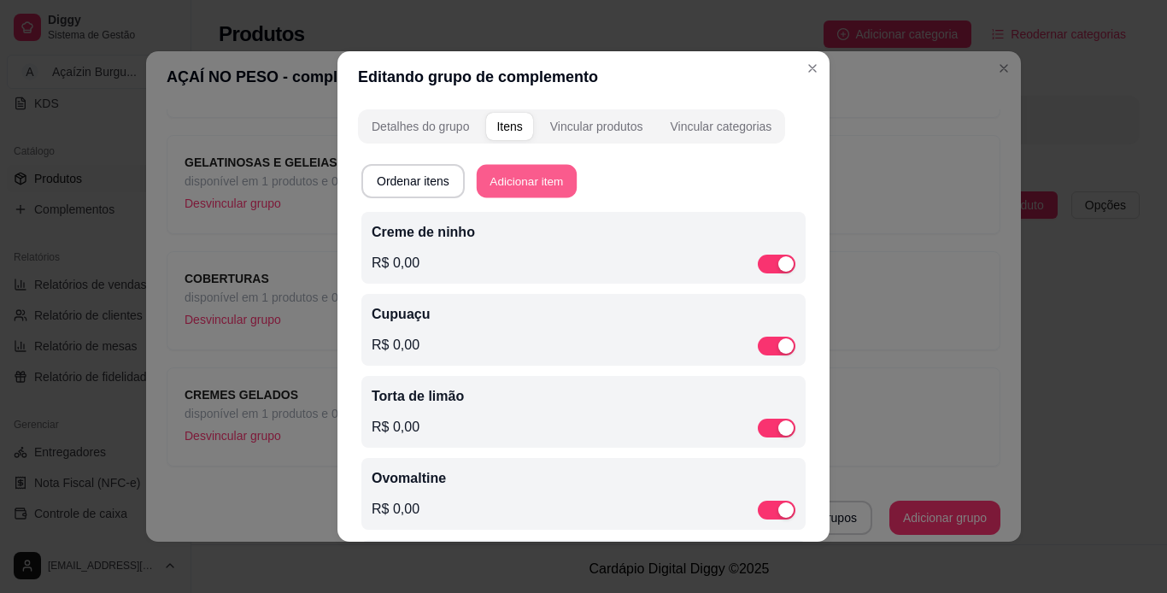
click at [551, 187] on button "Adicionar item" at bounding box center [527, 181] width 100 height 33
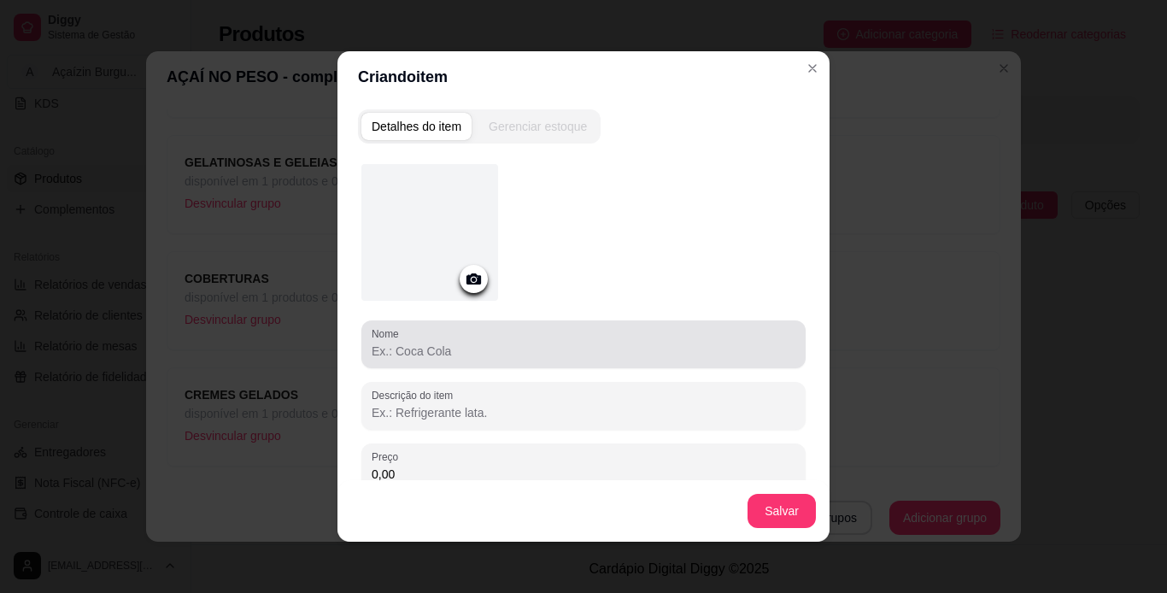
click at [500, 330] on div at bounding box center [584, 344] width 424 height 34
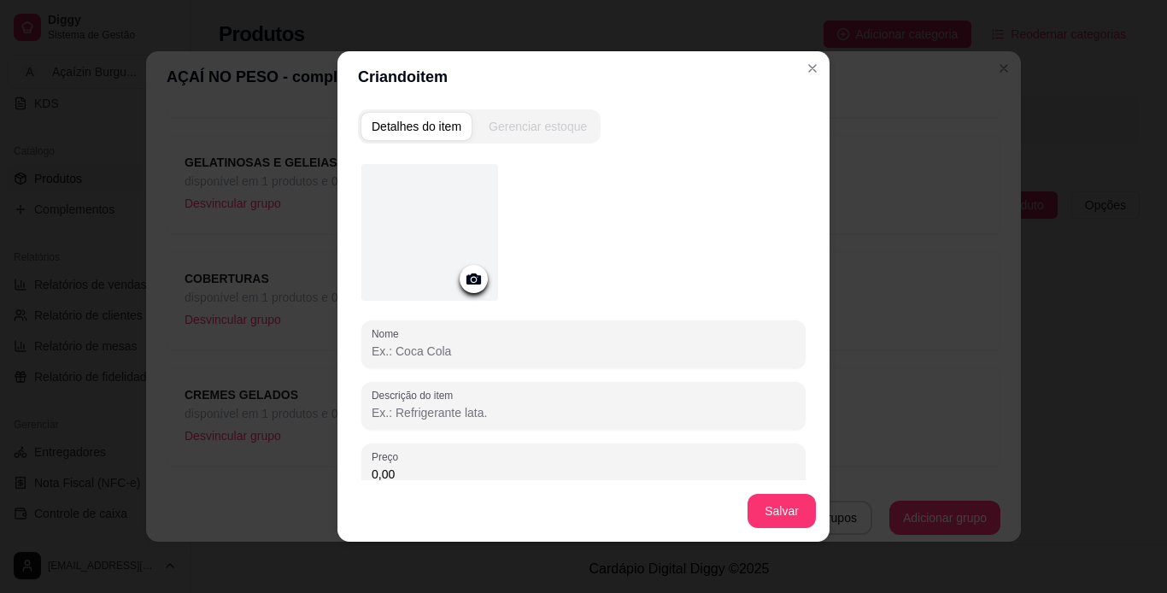
type input "o"
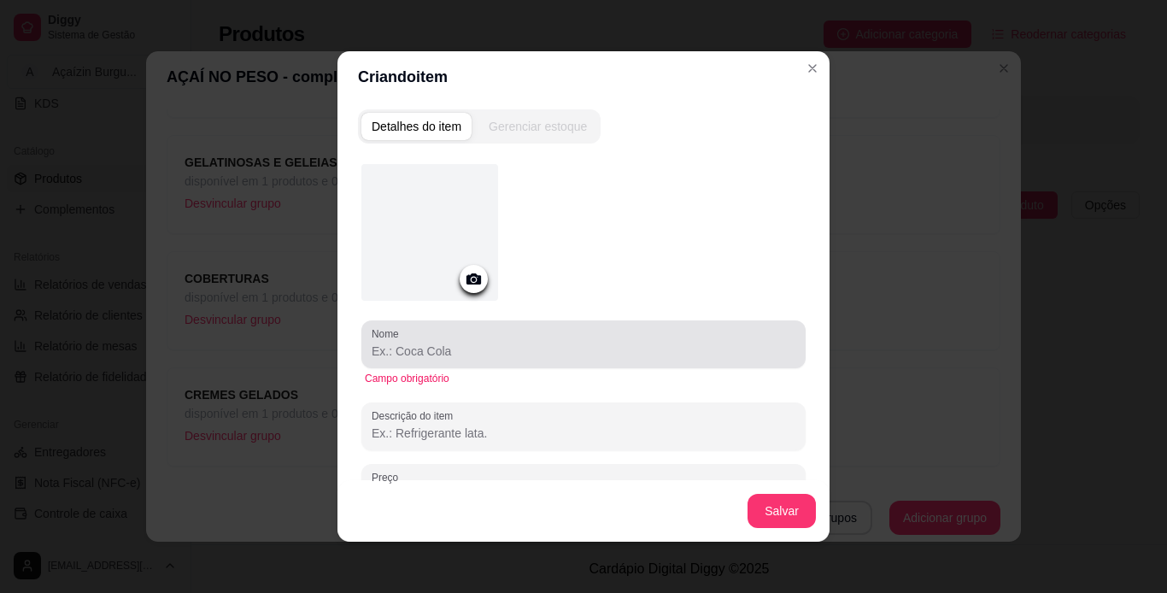
click at [500, 330] on div at bounding box center [584, 344] width 424 height 34
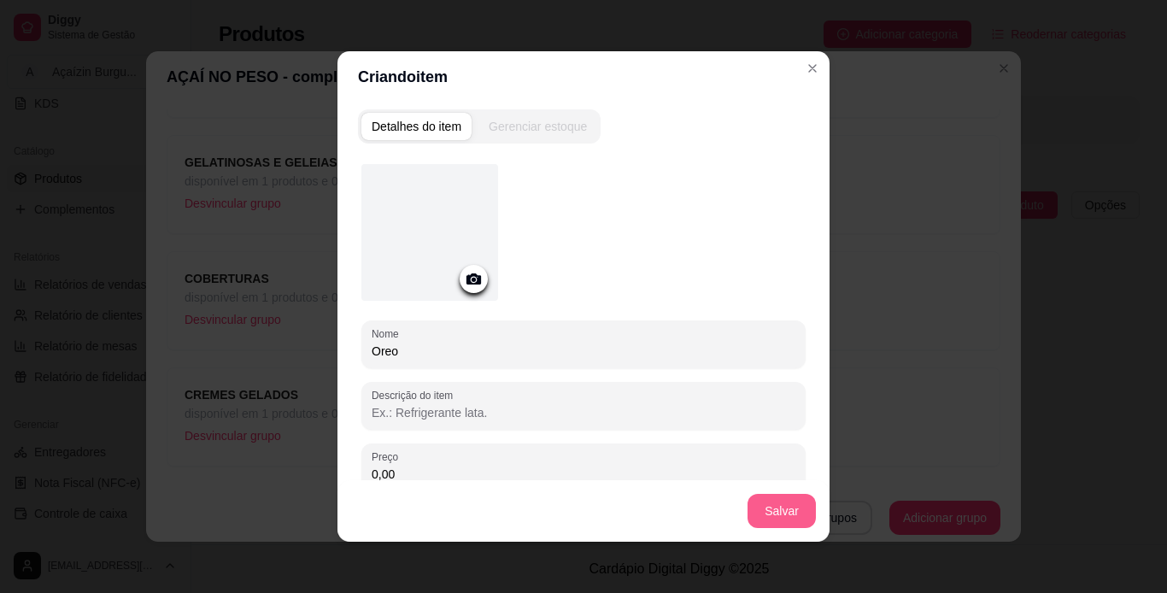
type input "Oreo"
click at [781, 502] on button "Salvar" at bounding box center [781, 511] width 67 height 33
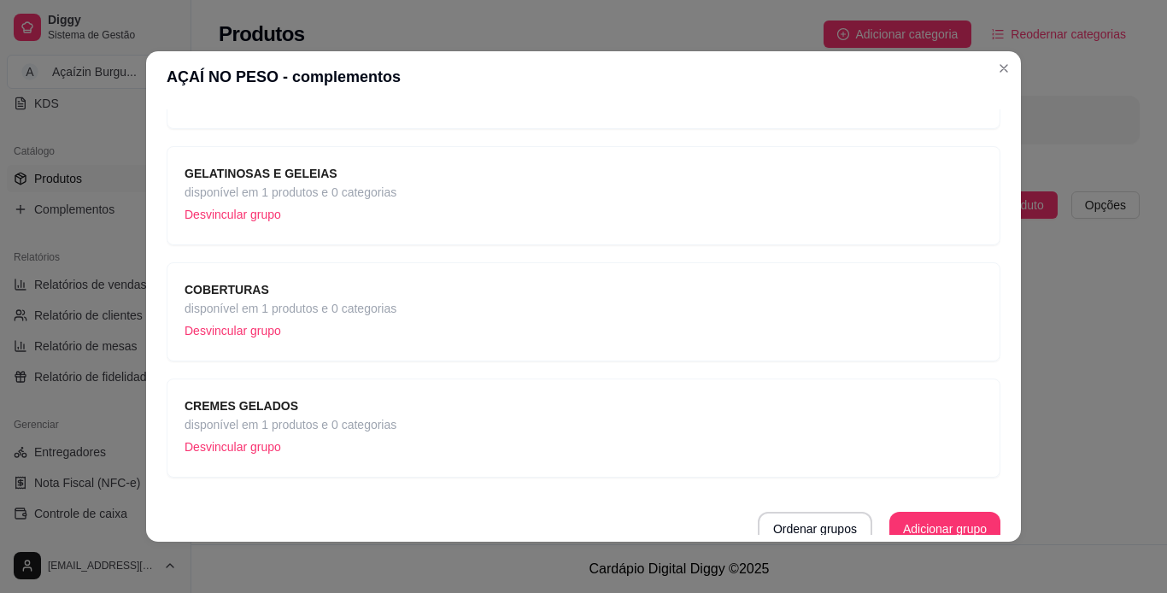
scroll to position [671, 0]
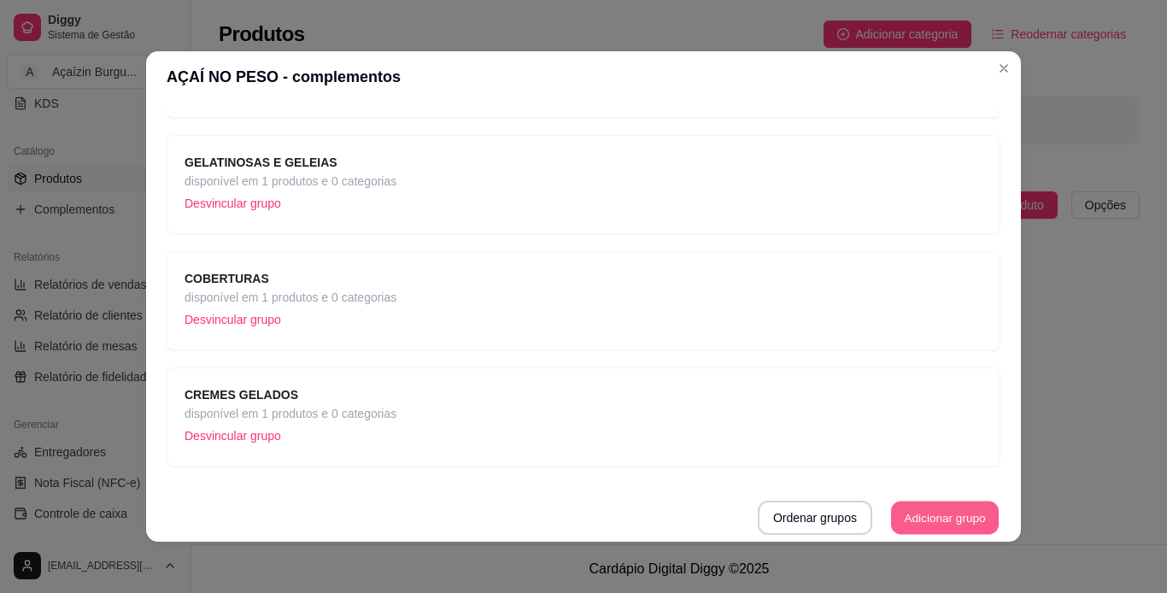
click at [953, 521] on button "Adicionar grupo" at bounding box center [945, 518] width 108 height 33
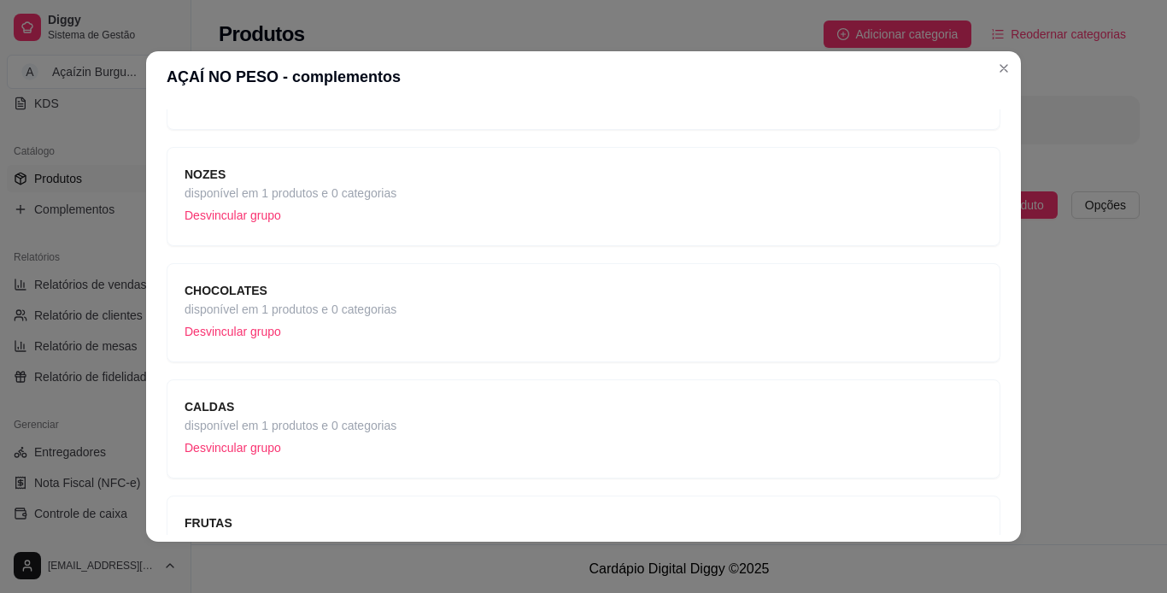
scroll to position [0, 0]
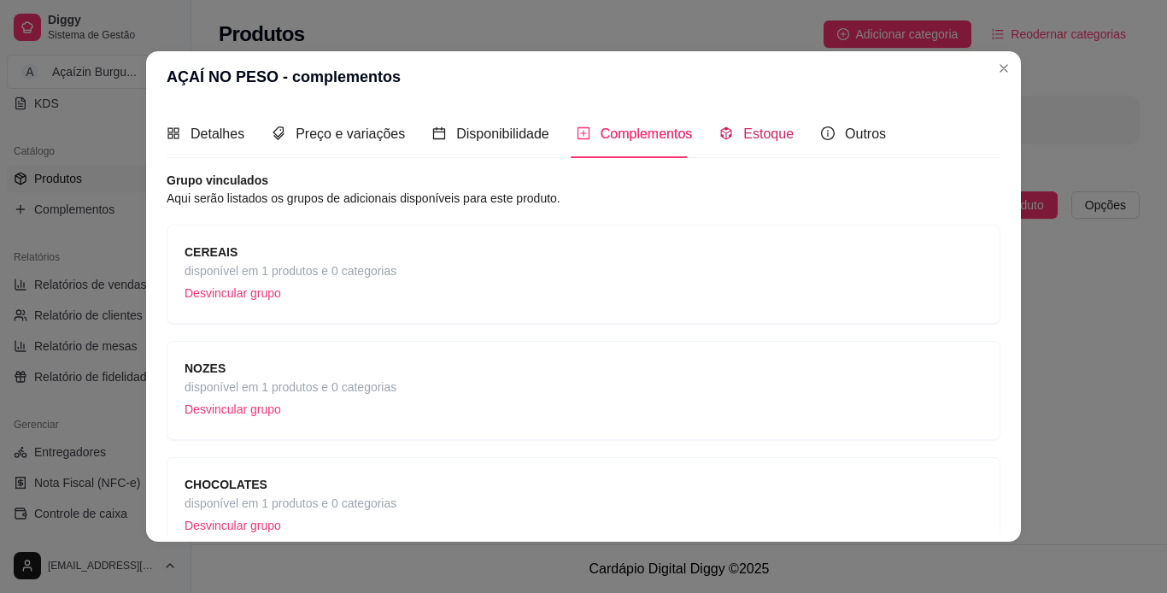
click at [746, 137] on span "Estoque" at bounding box center [768, 133] width 50 height 15
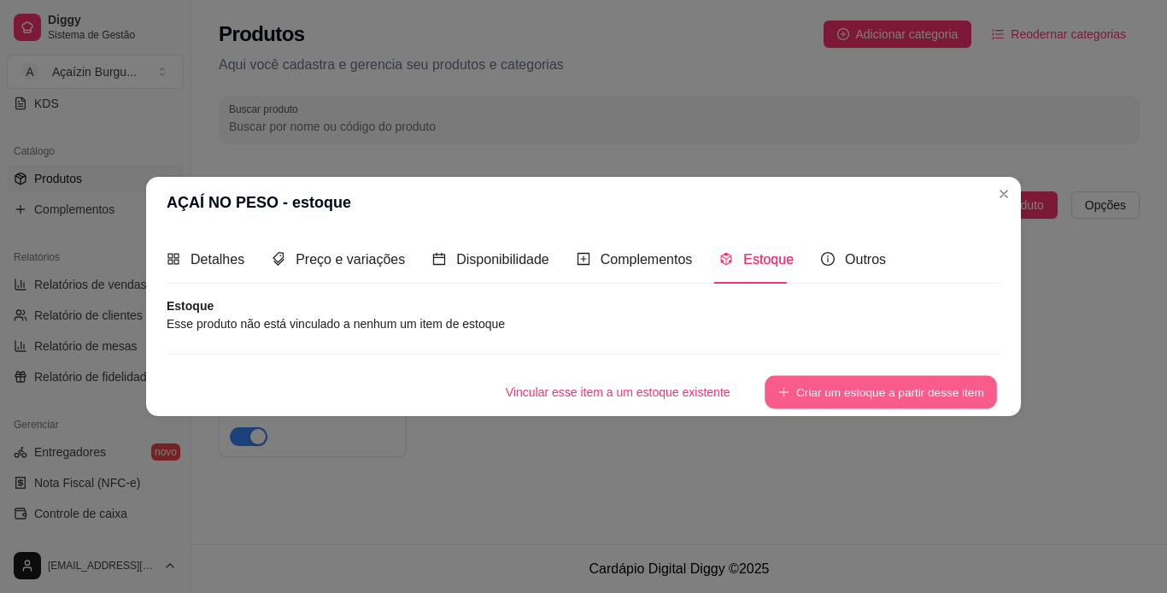
click at [807, 394] on button "Criar um estoque a partir desse item" at bounding box center [881, 392] width 232 height 33
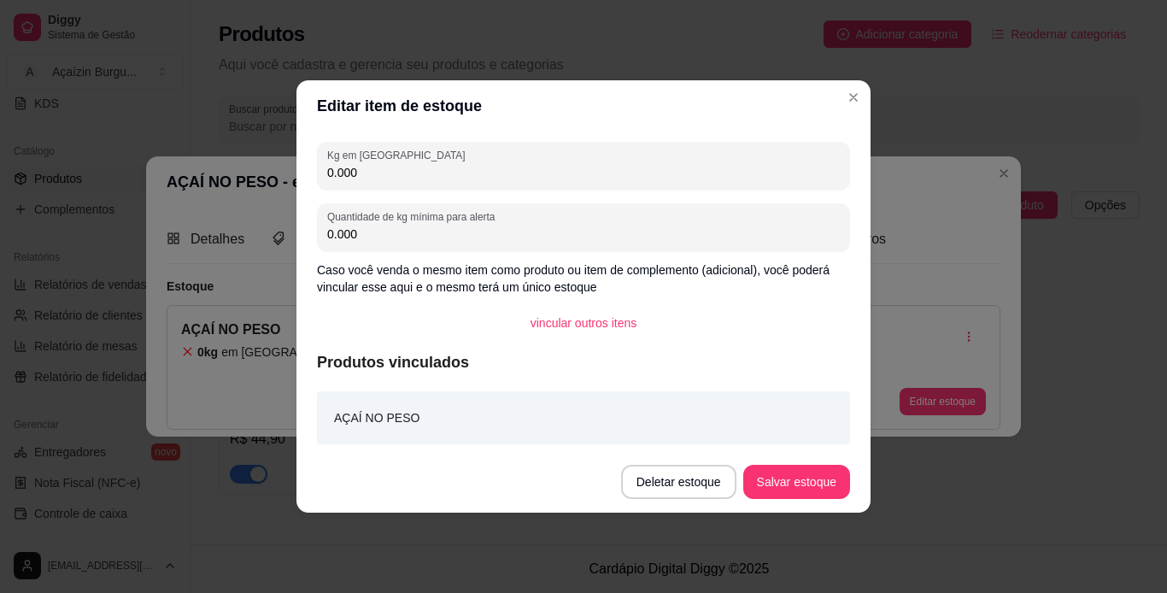
click at [543, 171] on input "0.000" at bounding box center [583, 172] width 513 height 17
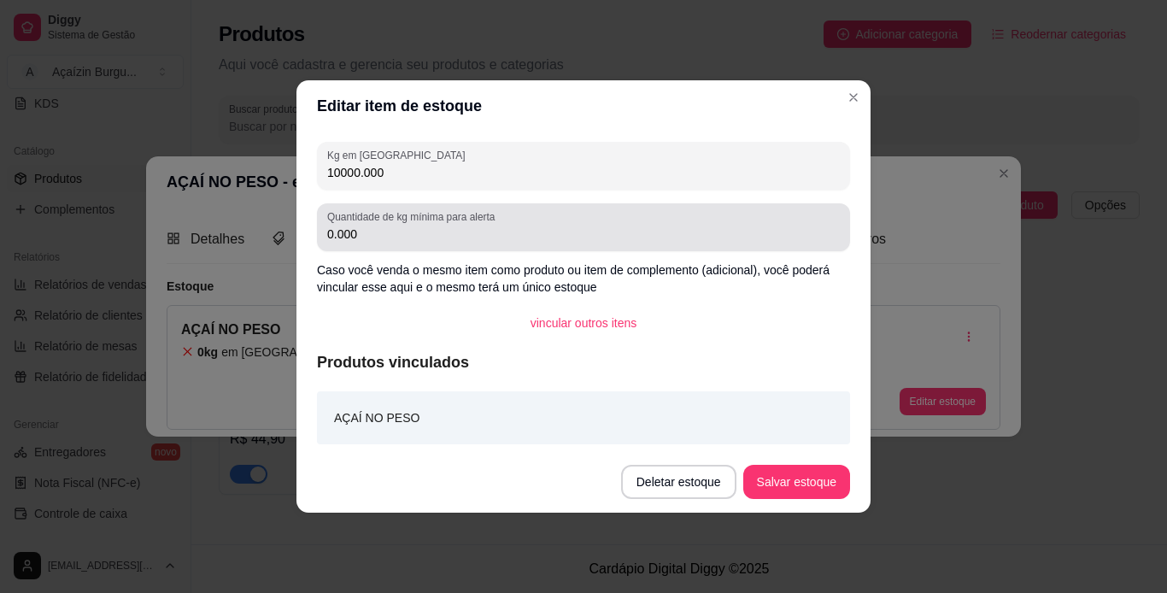
type input "10000.000"
click at [458, 243] on div "0.000" at bounding box center [583, 227] width 513 height 34
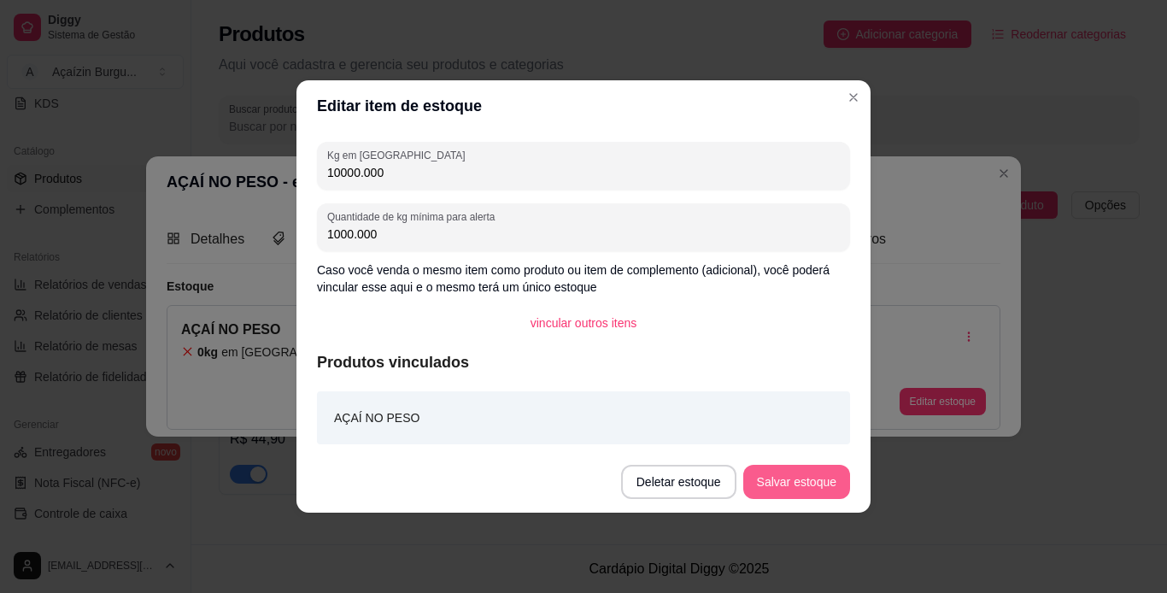
type input "1000.000"
click at [798, 485] on button "Salvar estoque" at bounding box center [796, 482] width 104 height 33
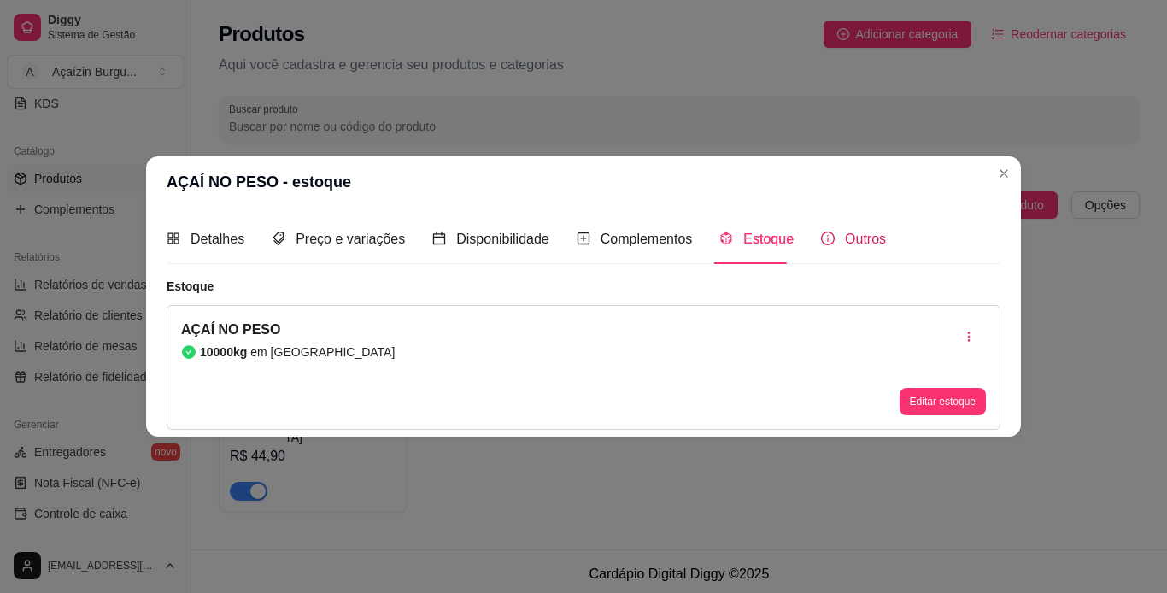
click at [855, 237] on span "Outros" at bounding box center [865, 239] width 41 height 15
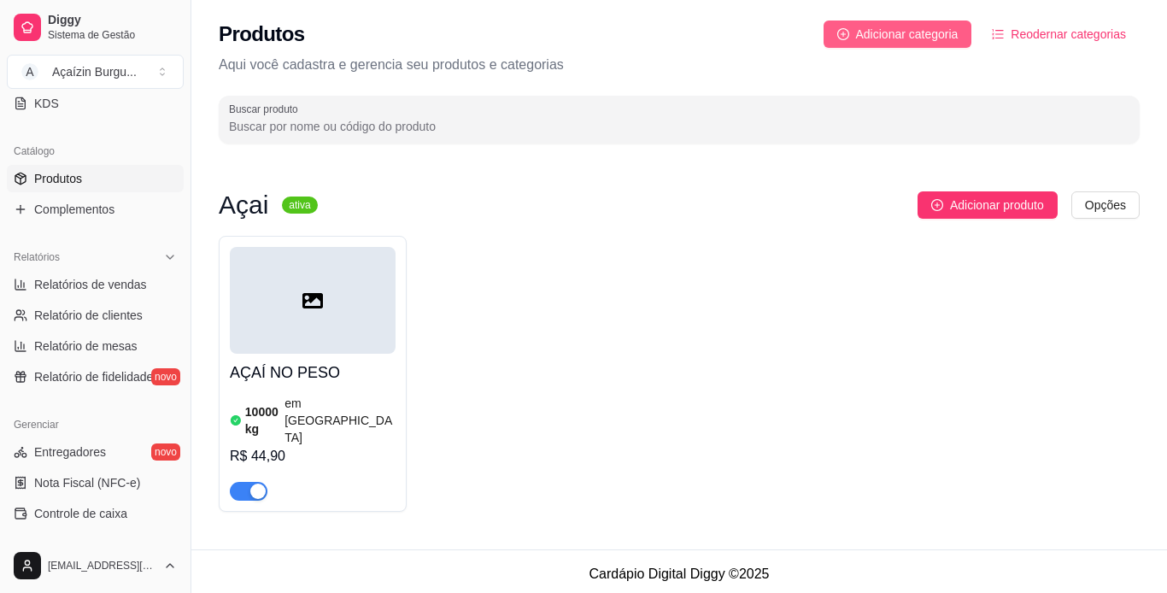
click at [935, 35] on span "Adicionar categoria" at bounding box center [907, 34] width 103 height 19
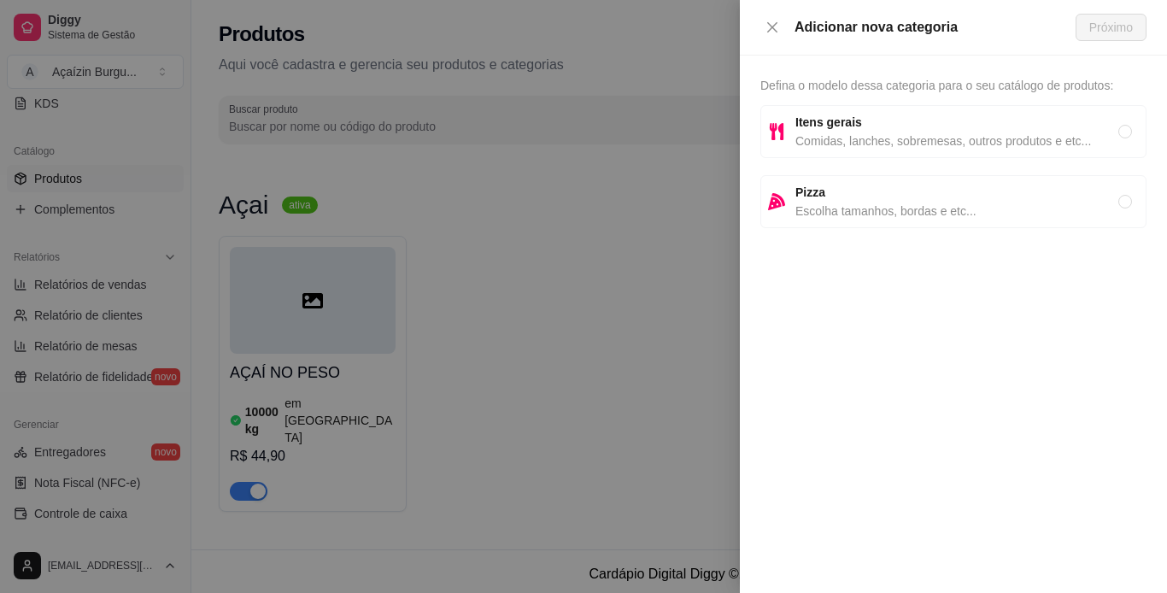
click at [722, 300] on div at bounding box center [583, 296] width 1167 height 593
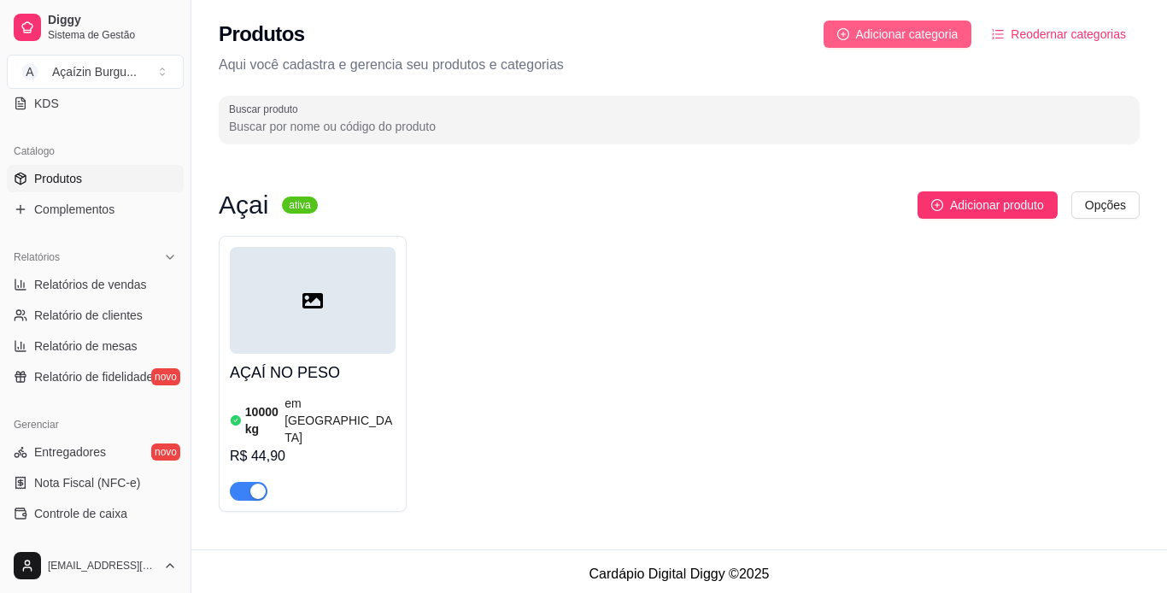
click at [930, 32] on span "Adicionar categoria" at bounding box center [907, 34] width 103 height 19
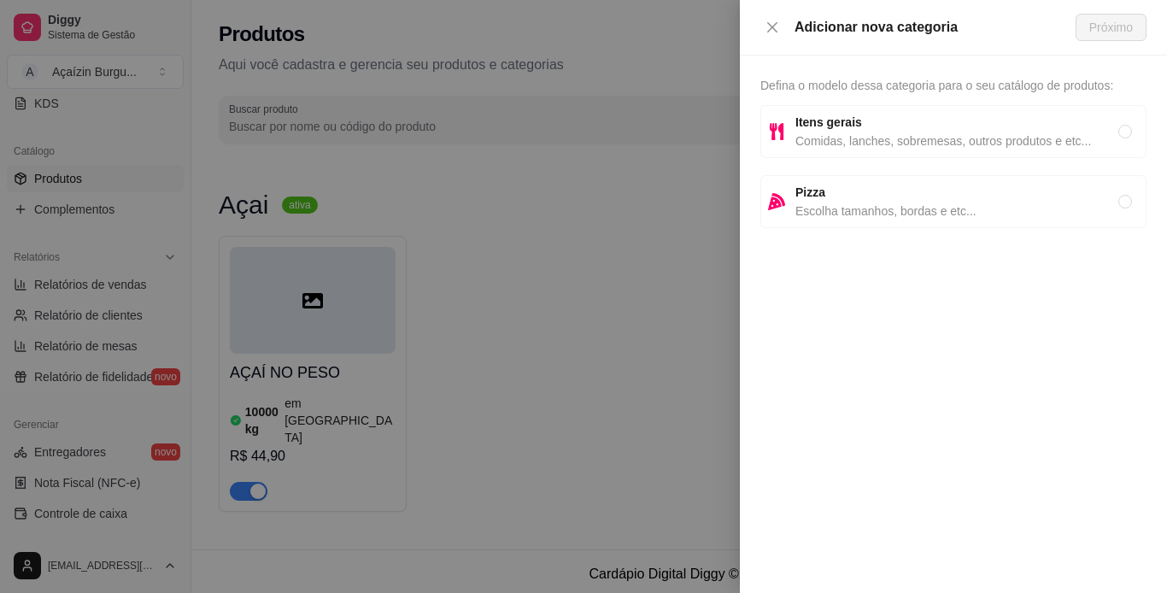
click at [660, 391] on div at bounding box center [583, 296] width 1167 height 593
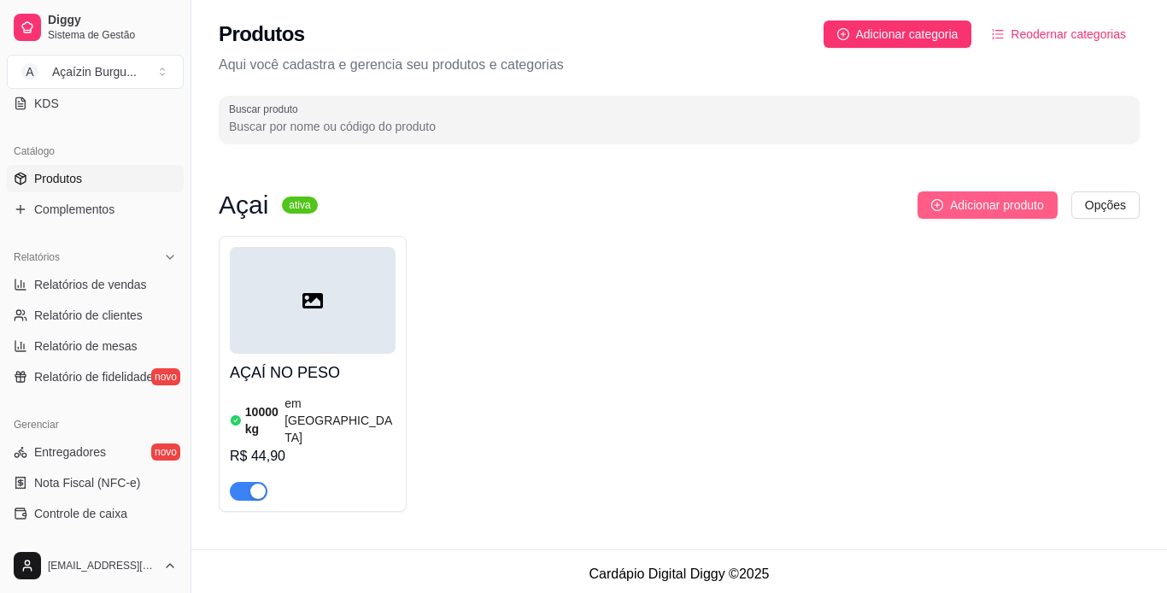
click at [963, 207] on span "Adicionar produto" at bounding box center [997, 205] width 94 height 19
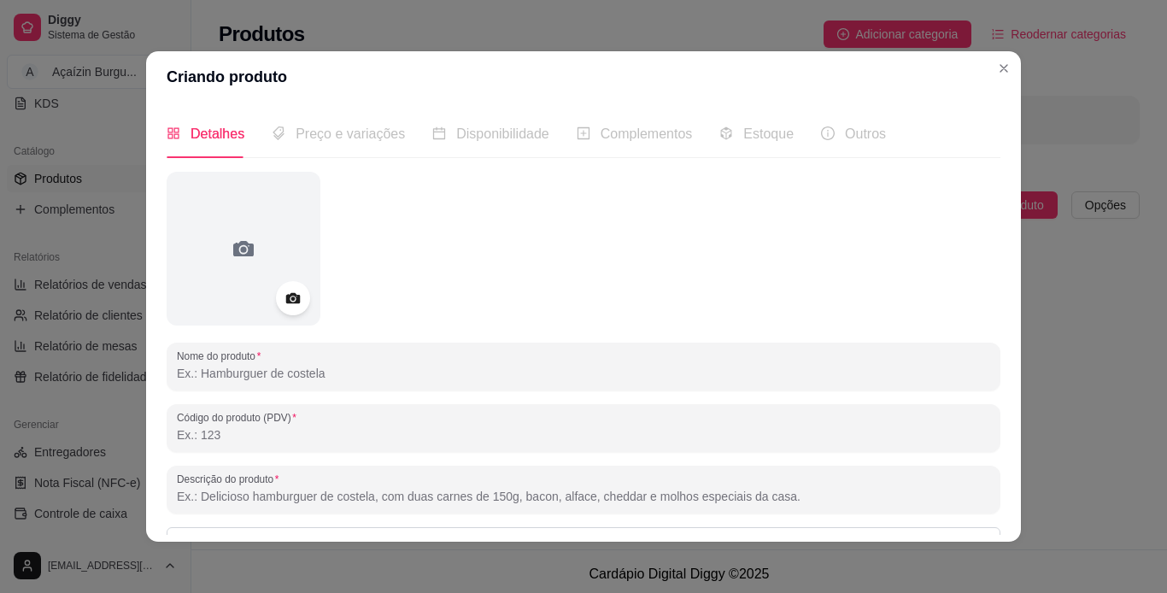
click at [681, 381] on input "Nome do produto" at bounding box center [583, 373] width 813 height 17
type input "SORVETES"
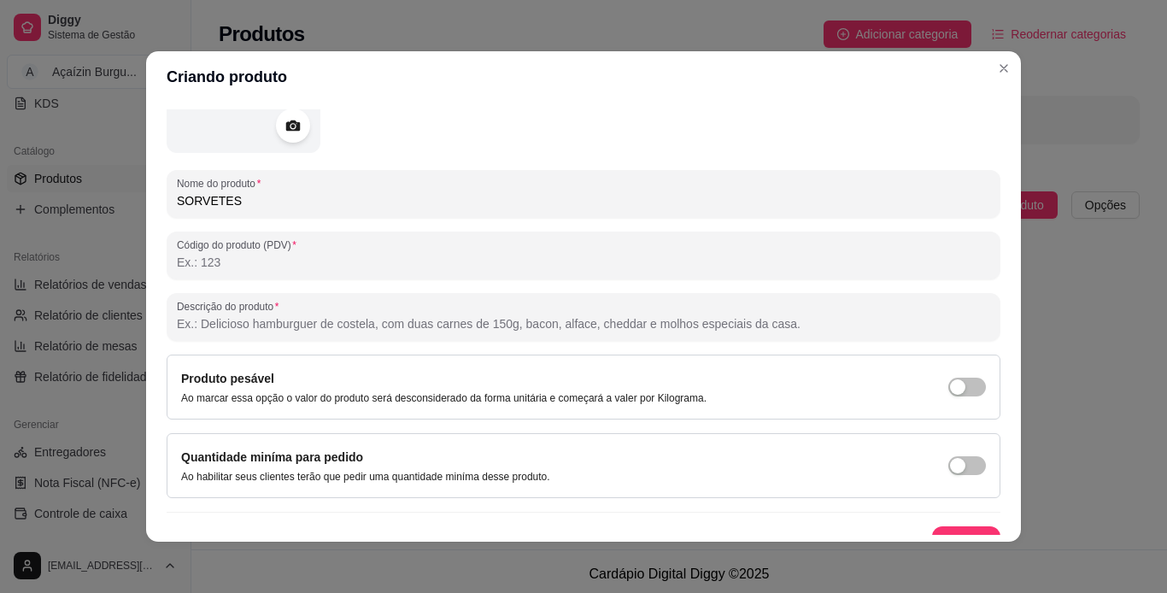
scroll to position [198, 0]
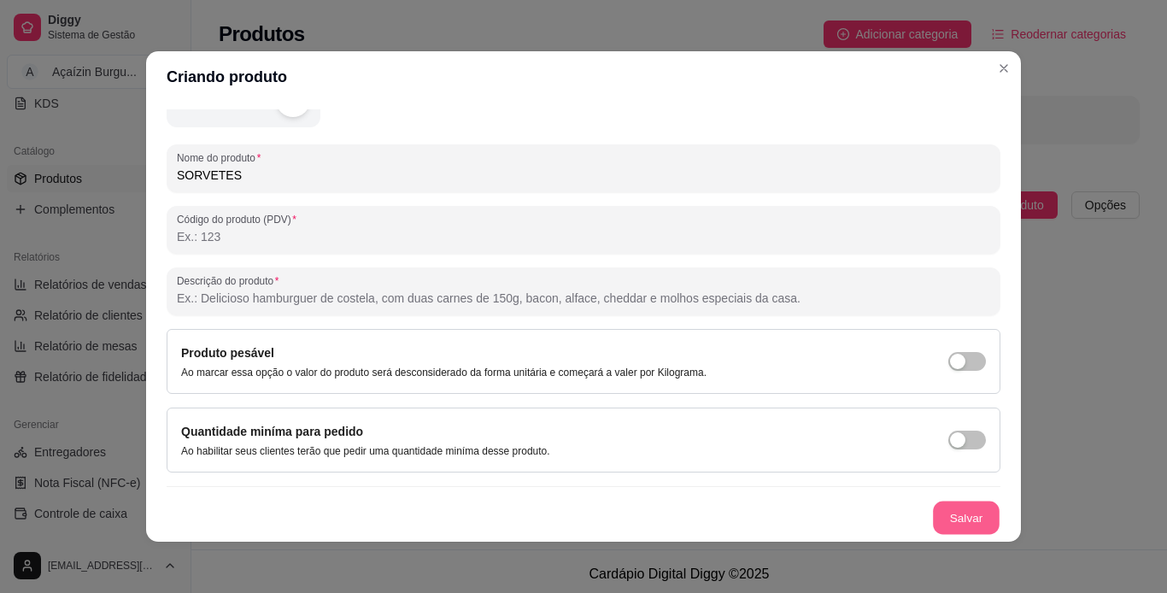
click at [940, 506] on button "Salvar" at bounding box center [966, 518] width 67 height 33
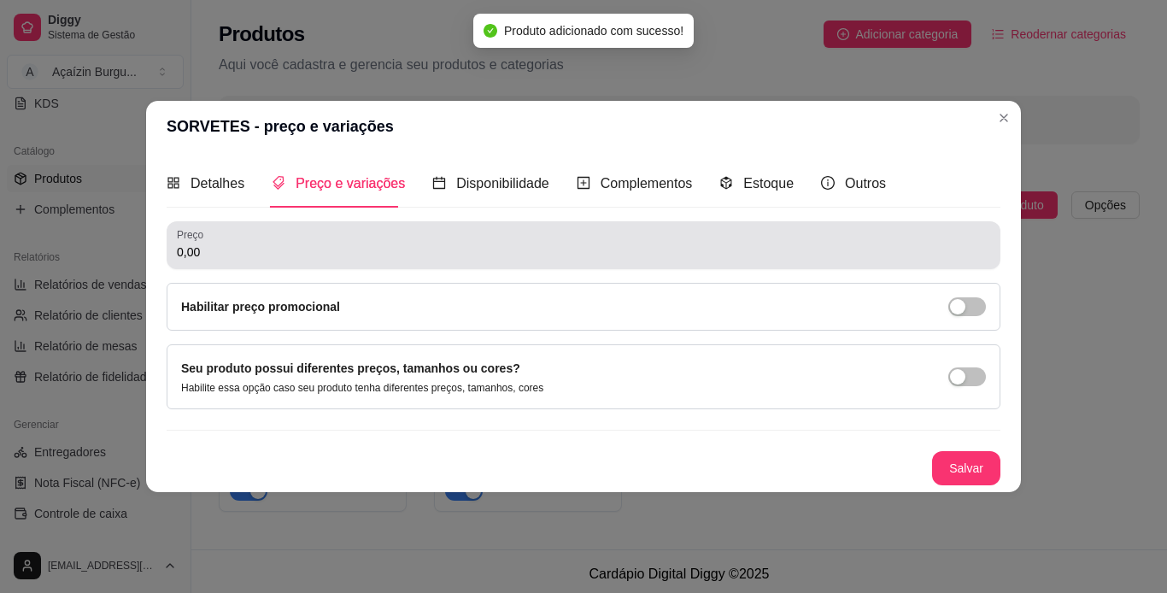
click at [692, 240] on div "0,00" at bounding box center [583, 245] width 813 height 34
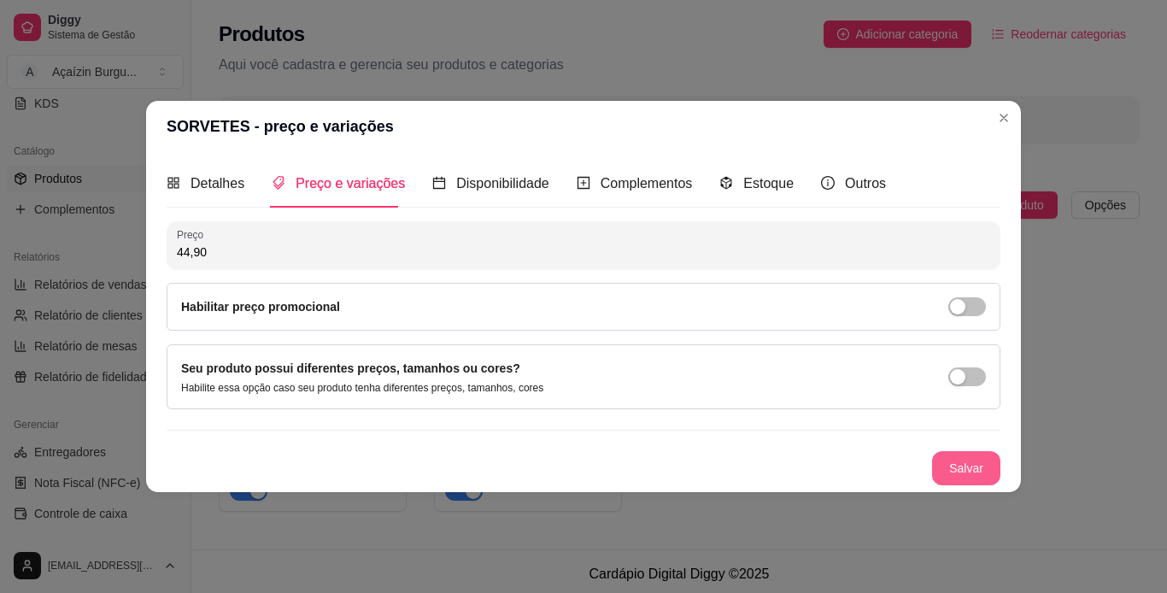
type input "44,90"
click at [980, 464] on button "Salvar" at bounding box center [966, 468] width 67 height 33
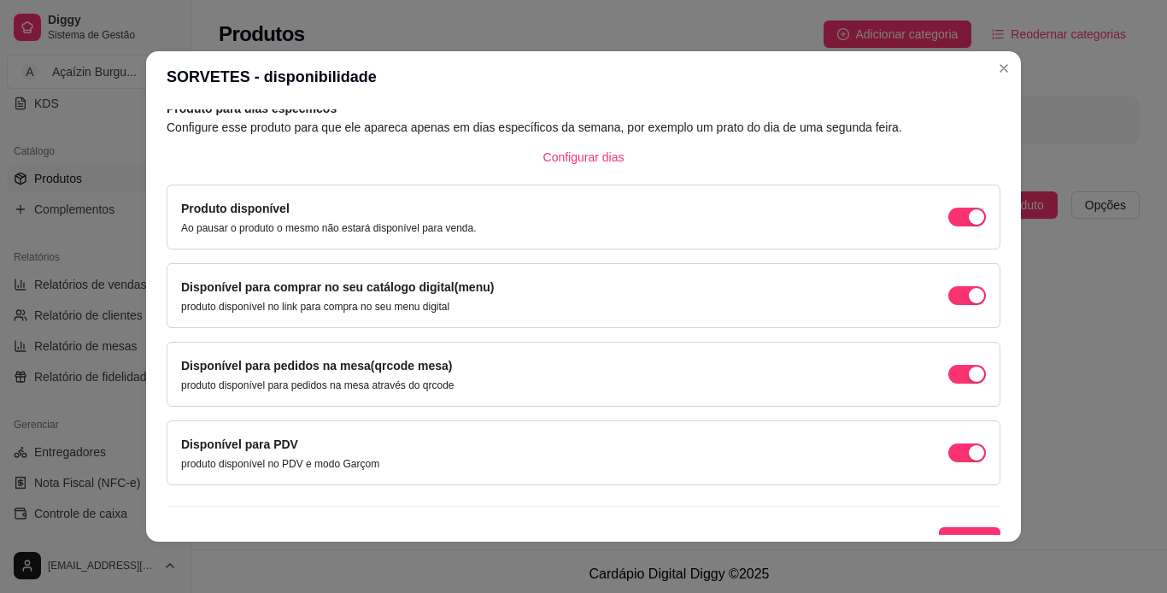
scroll to position [109, 0]
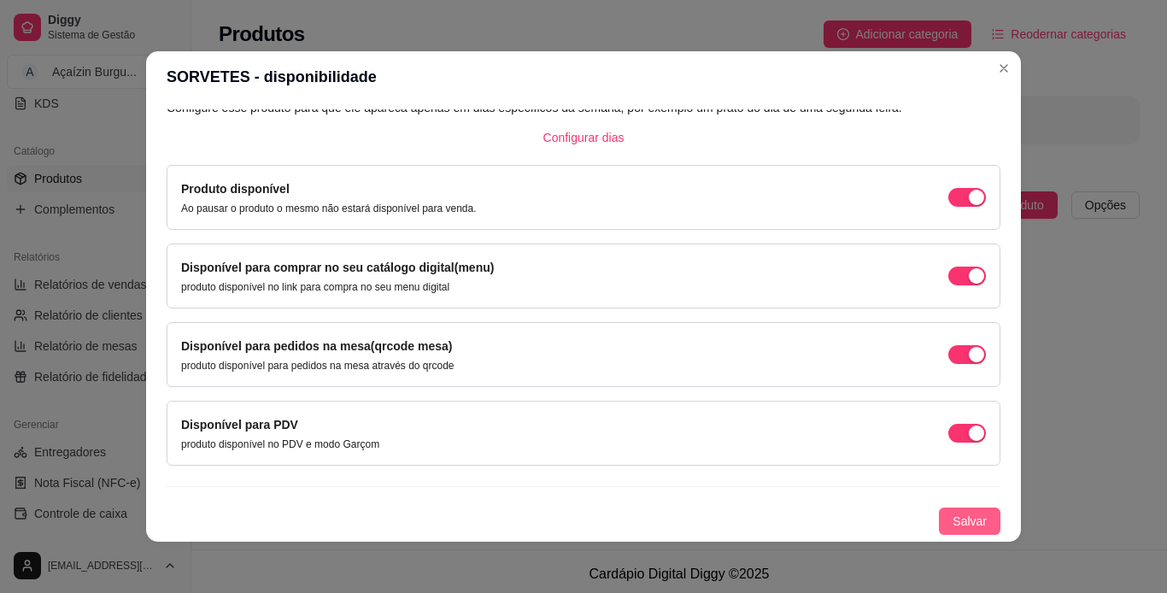
click at [954, 527] on span "Salvar" at bounding box center [970, 521] width 34 height 19
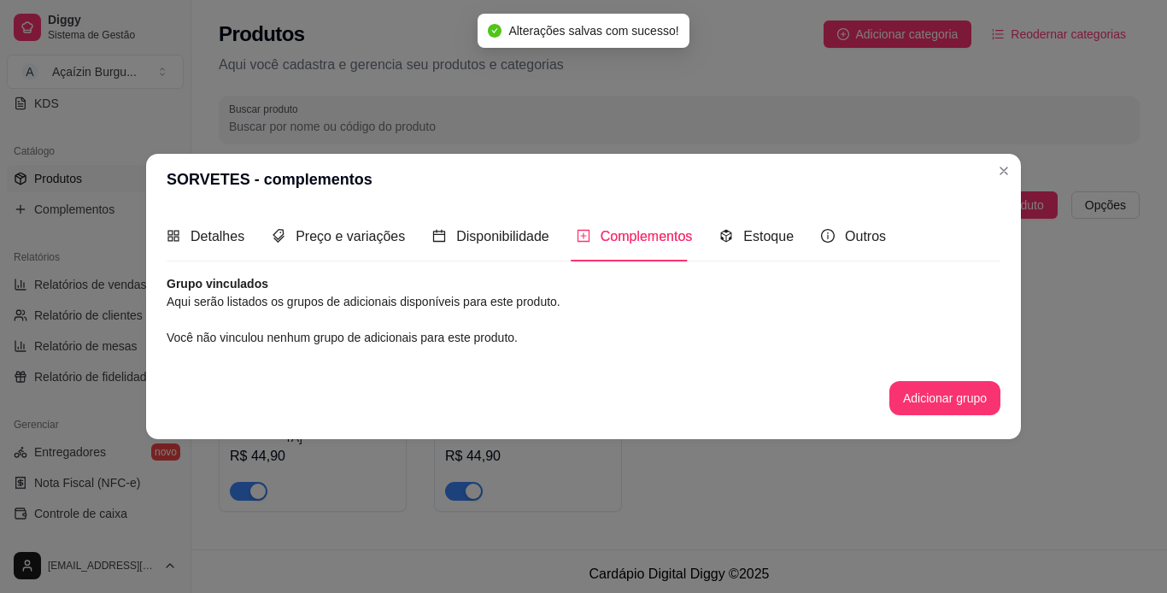
scroll to position [0, 0]
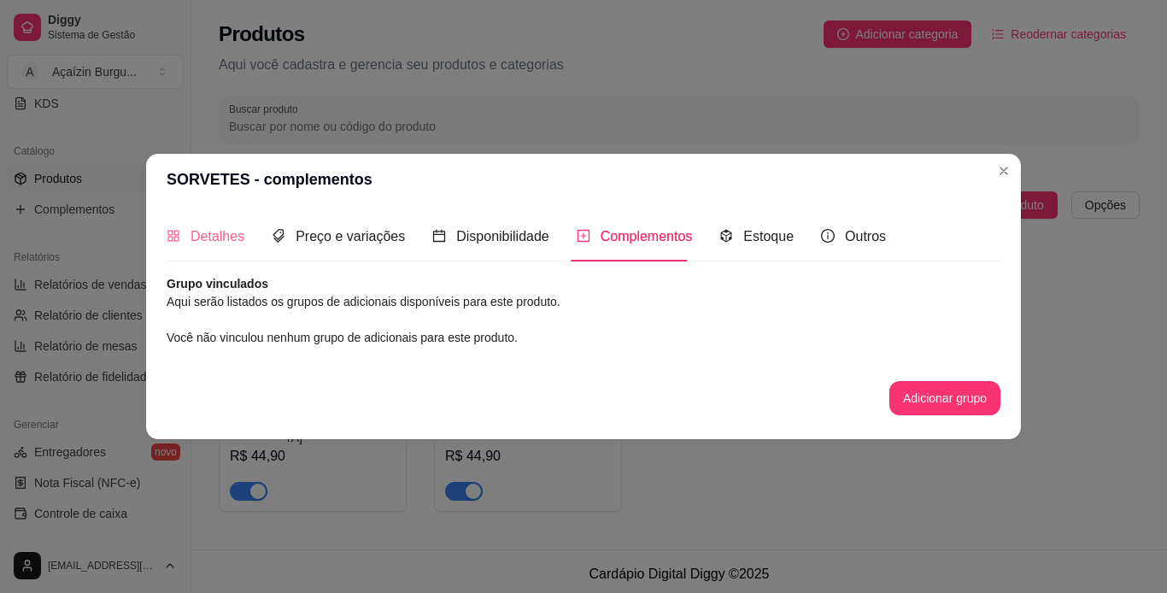
click at [226, 222] on div "Detalhes" at bounding box center [206, 236] width 78 height 49
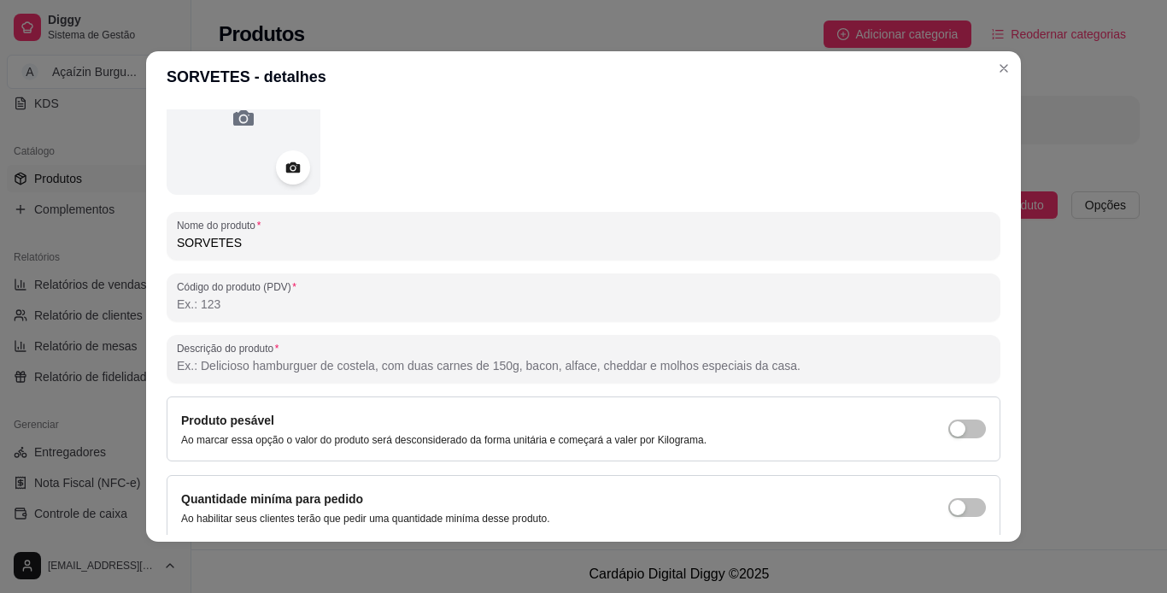
scroll to position [198, 0]
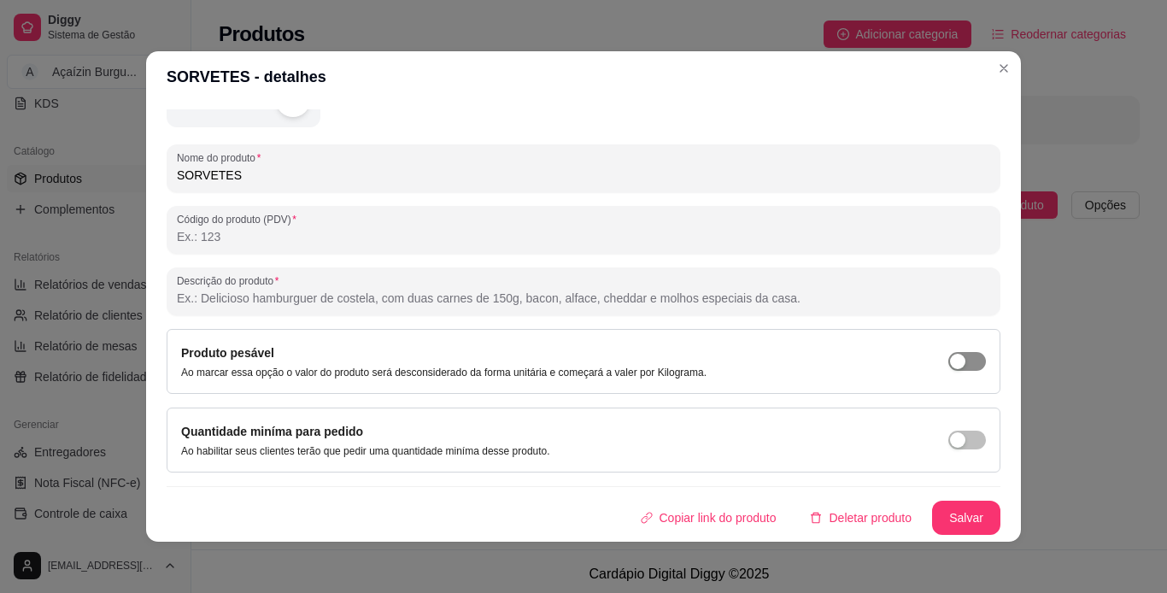
click at [948, 361] on button "button" at bounding box center [967, 361] width 38 height 19
click at [953, 519] on button "Salvar" at bounding box center [966, 518] width 67 height 33
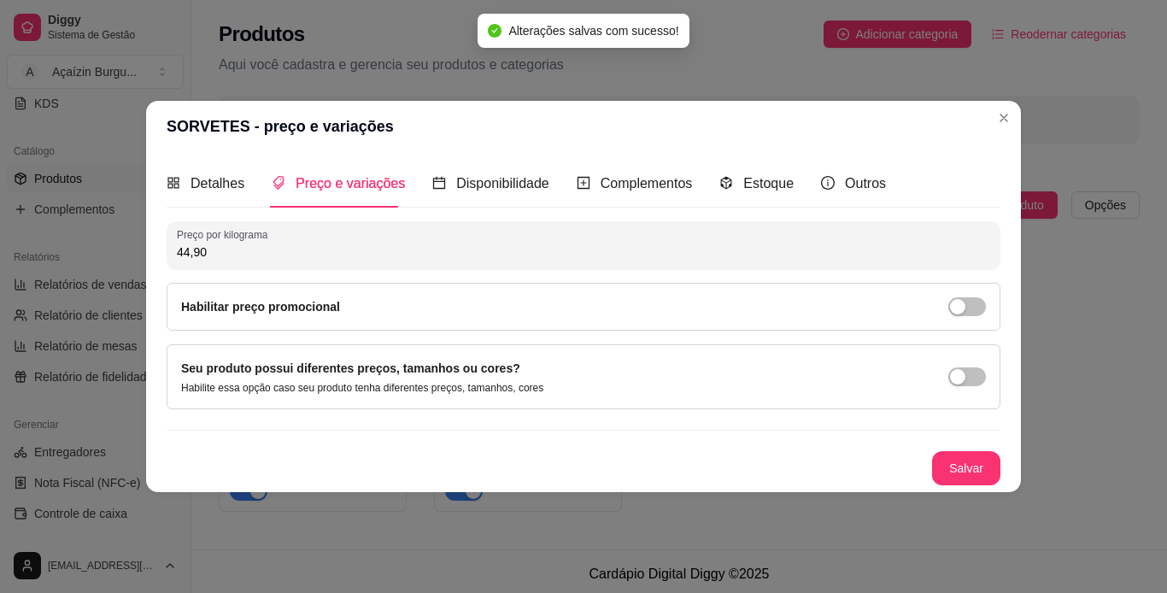
scroll to position [0, 0]
click at [490, 187] on span "Disponibilidade" at bounding box center [502, 183] width 93 height 15
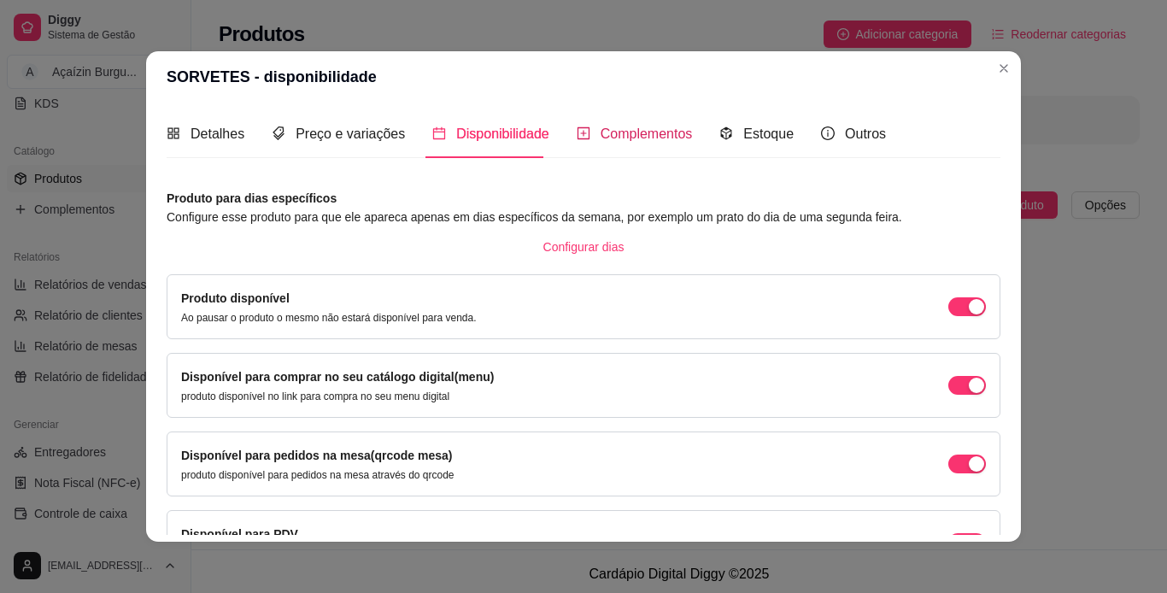
click at [636, 129] on span "Complementos" at bounding box center [647, 133] width 92 height 15
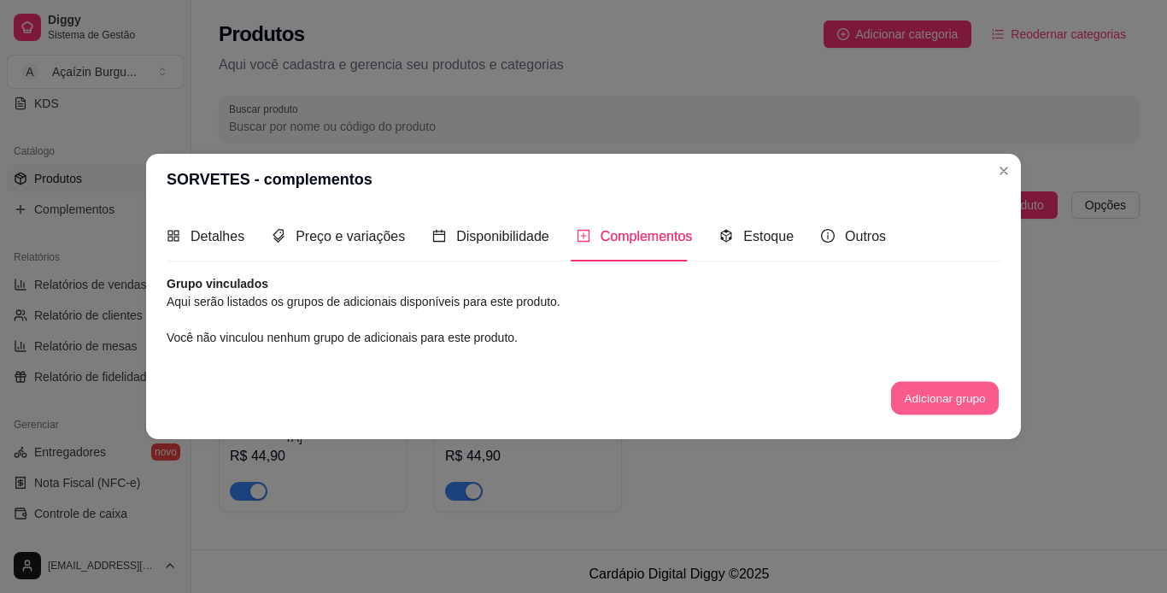
click at [900, 397] on button "Adicionar grupo" at bounding box center [945, 397] width 108 height 33
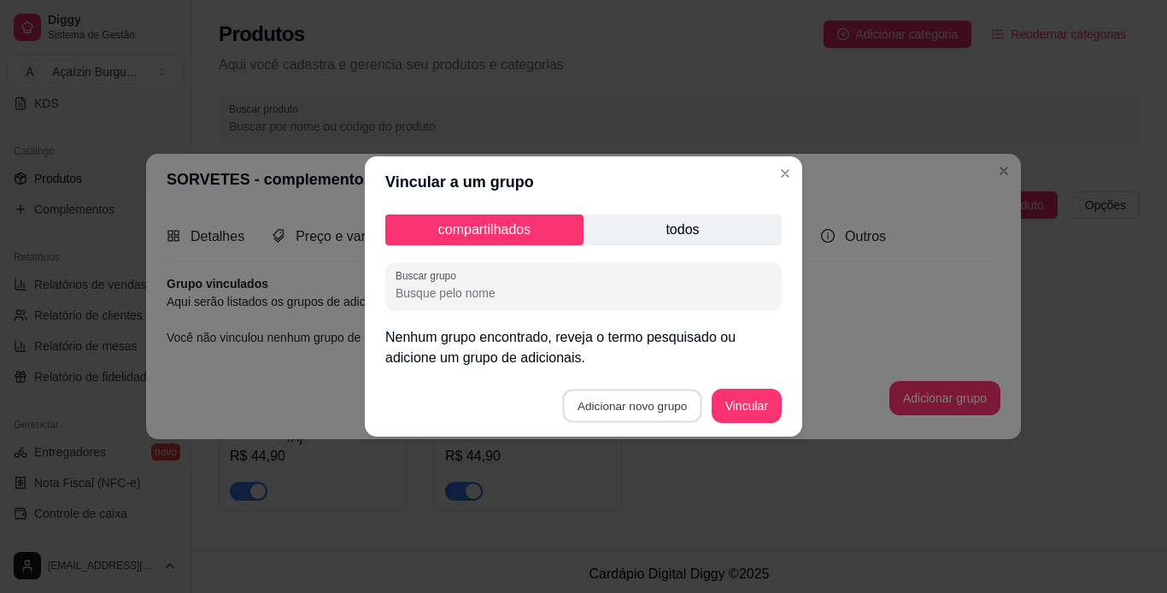
click at [618, 400] on button "Adicionar novo grupo" at bounding box center [632, 406] width 139 height 33
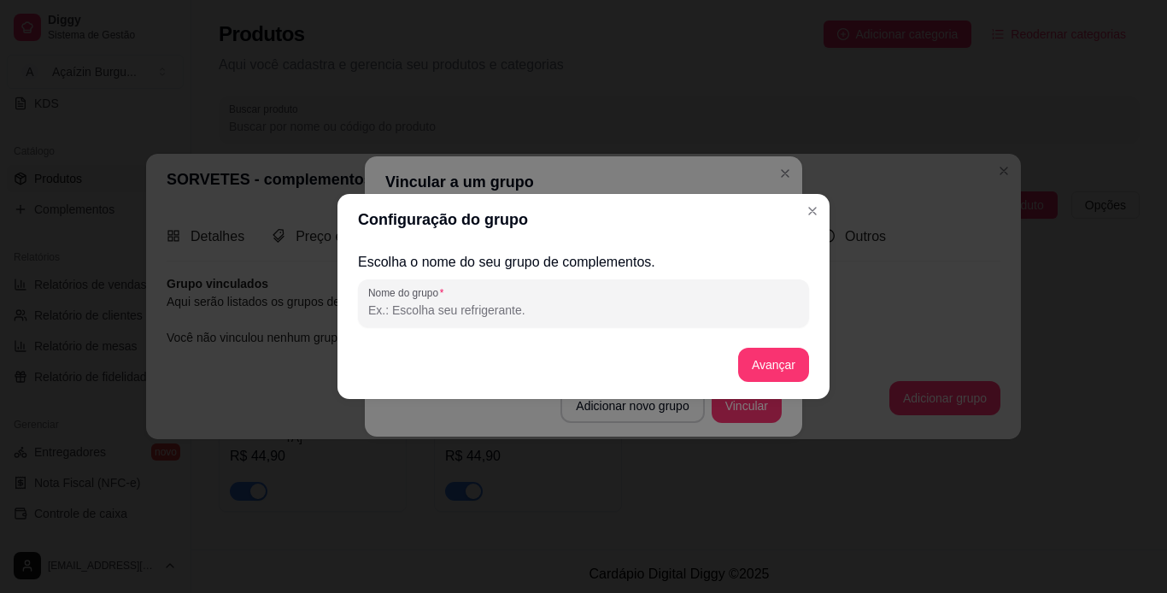
click at [636, 314] on input "Nome do grupo" at bounding box center [583, 310] width 431 height 17
type input "SABORES"
click at [768, 371] on button "Avançar" at bounding box center [773, 365] width 69 height 33
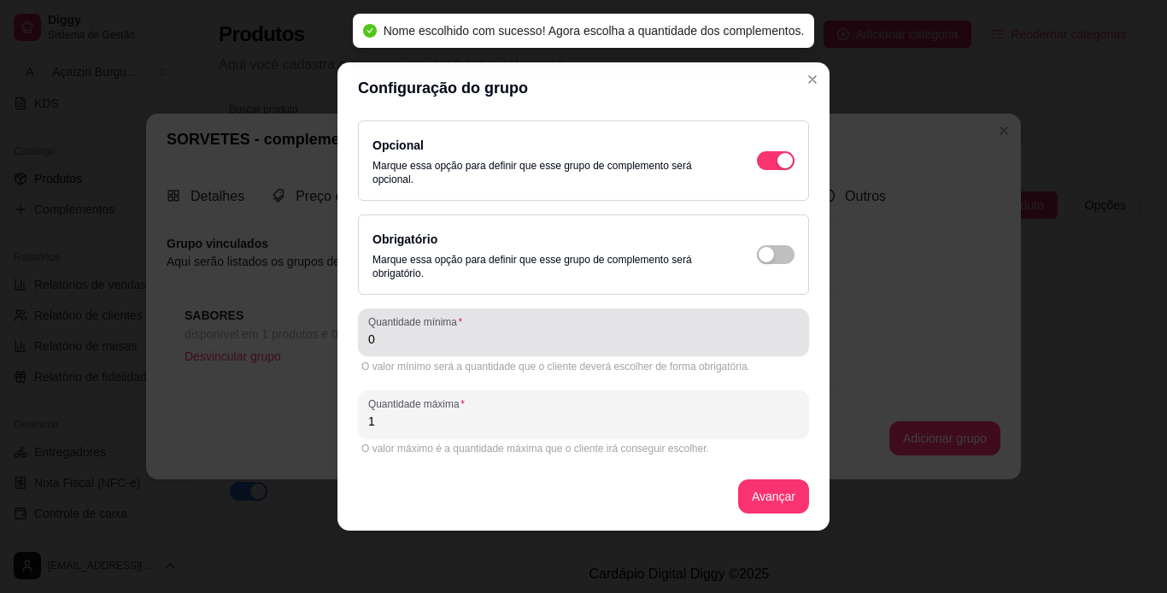
click at [496, 339] on input "0" at bounding box center [583, 339] width 431 height 17
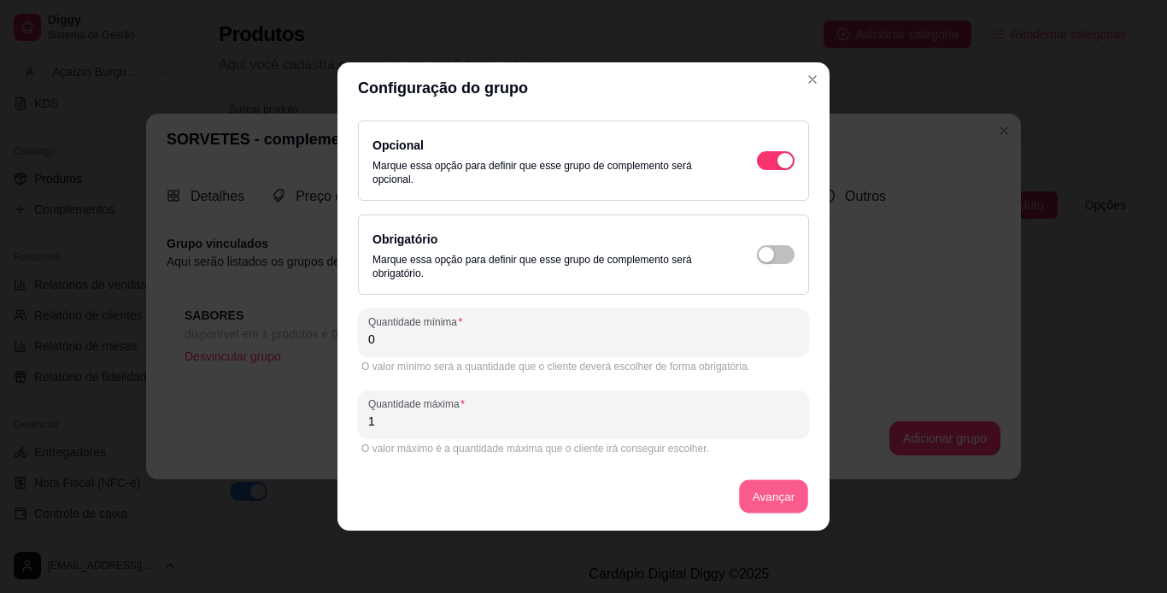
click at [760, 494] on button "Avançar" at bounding box center [773, 496] width 69 height 33
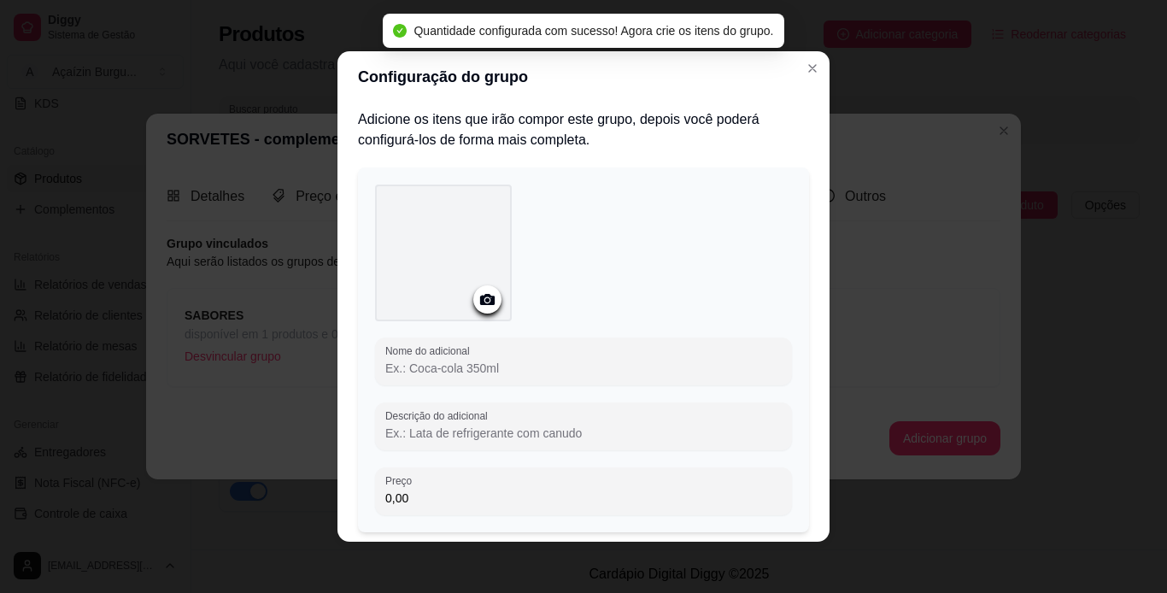
click at [448, 364] on input "Nome do adicional" at bounding box center [583, 368] width 396 height 17
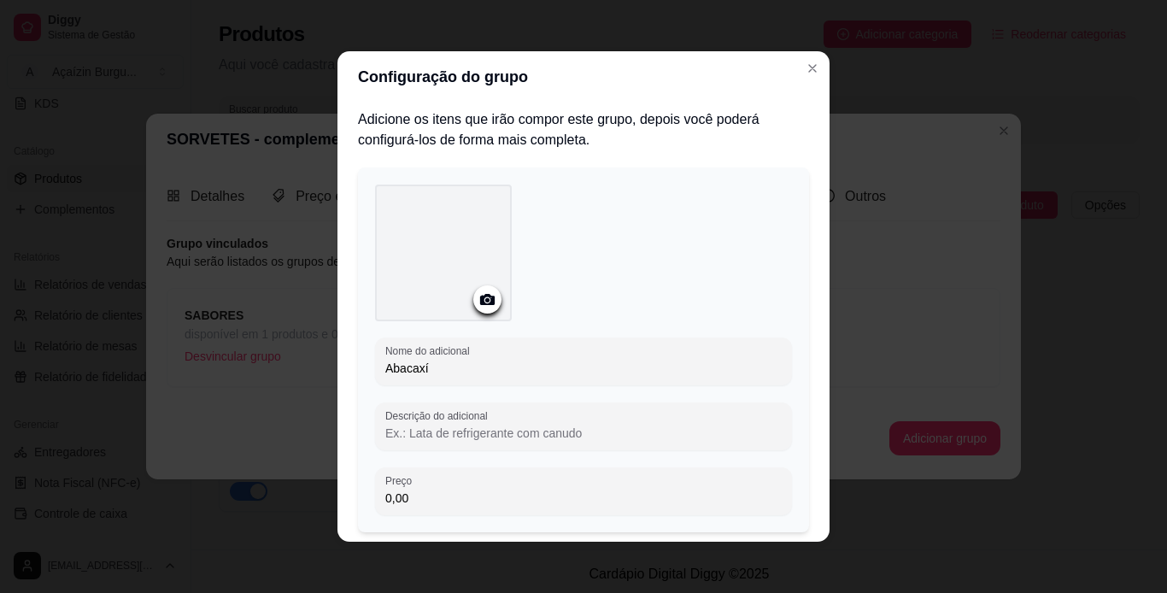
type input "Abacaxí"
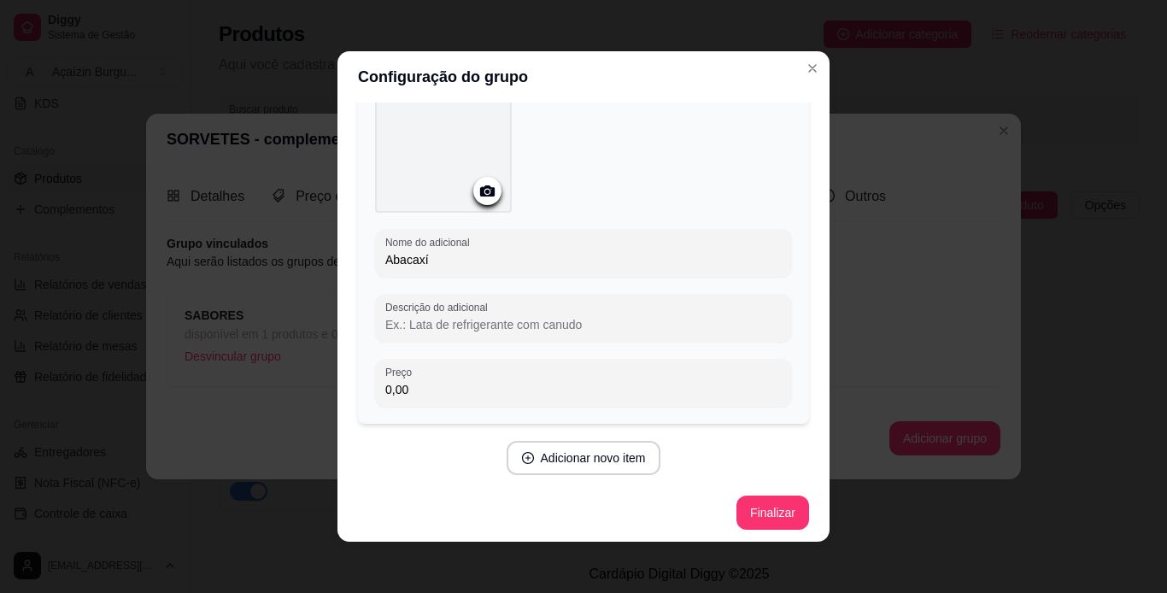
scroll to position [113, 0]
click at [620, 443] on button "Adicionar novo item" at bounding box center [584, 454] width 155 height 34
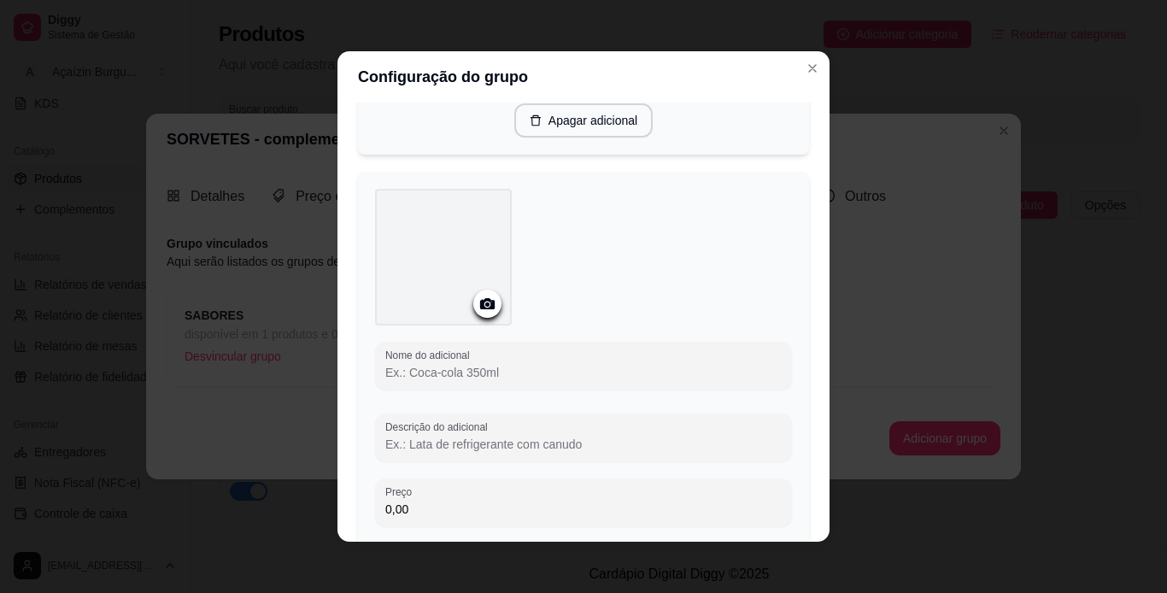
scroll to position [603, 0]
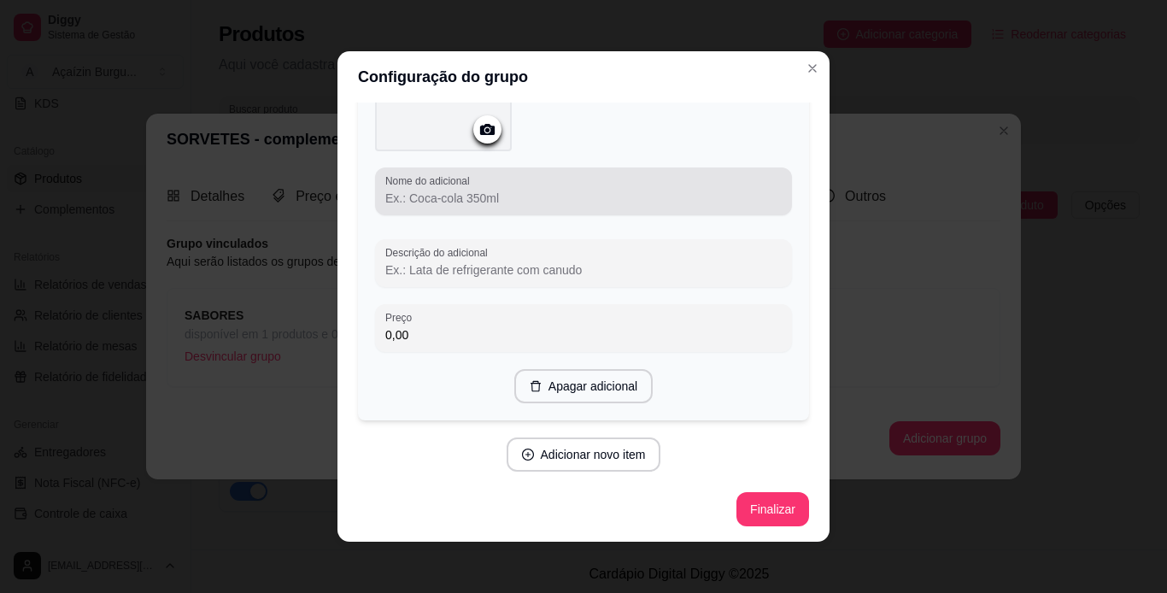
click at [660, 176] on div at bounding box center [583, 191] width 396 height 34
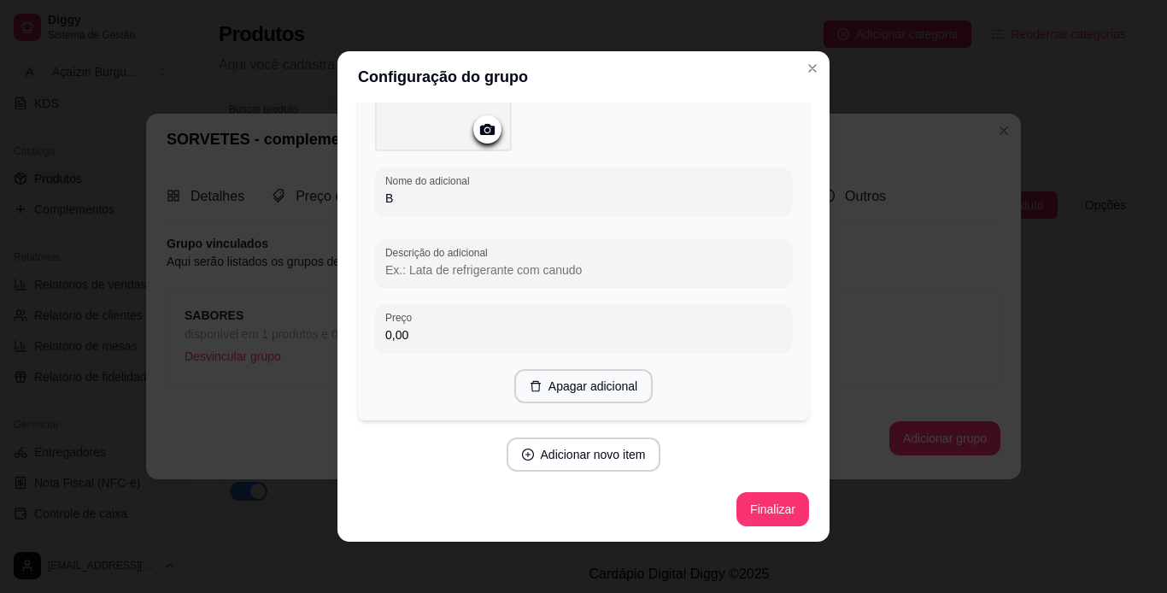
scroll to position [596, 0]
type input "Bombom"
click at [574, 463] on button "Adicionar novo item" at bounding box center [583, 454] width 150 height 33
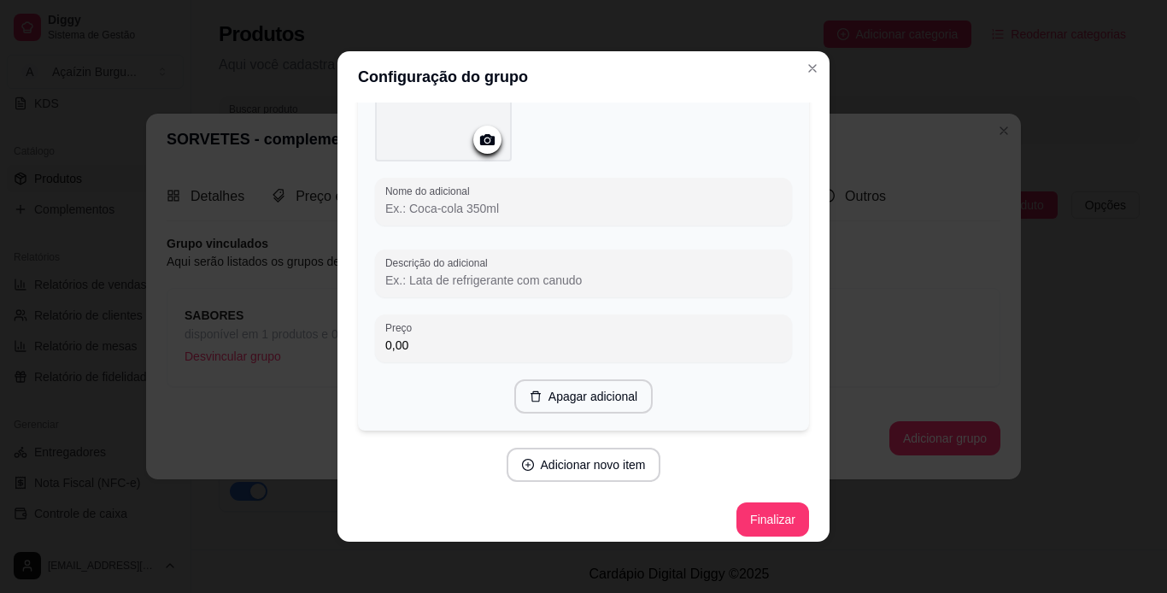
scroll to position [1035, 0]
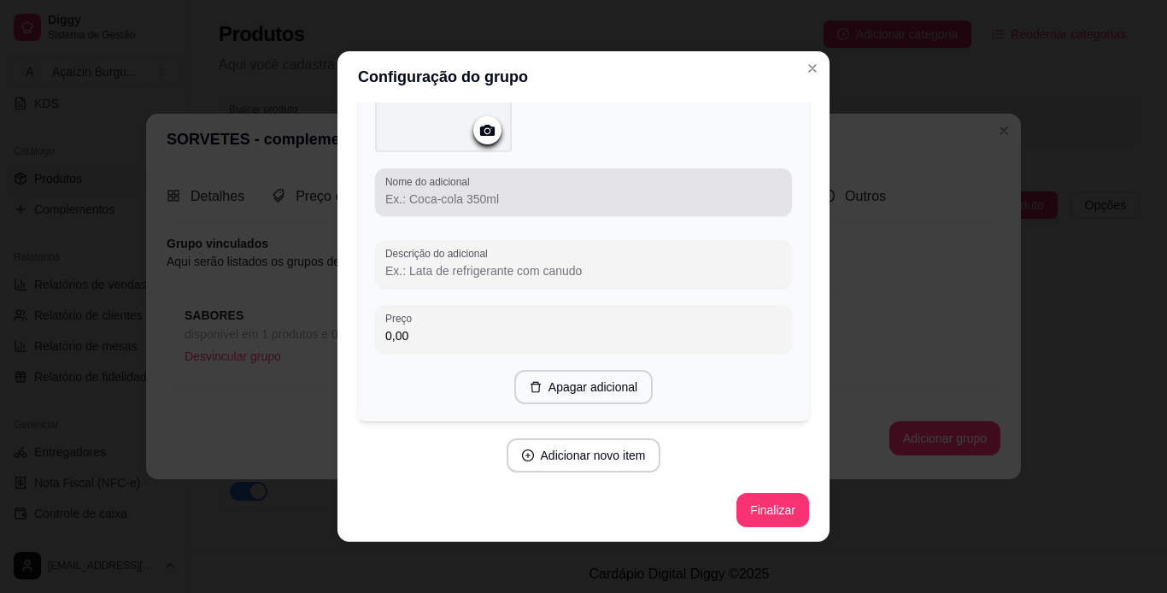
click at [480, 187] on div at bounding box center [583, 192] width 396 height 34
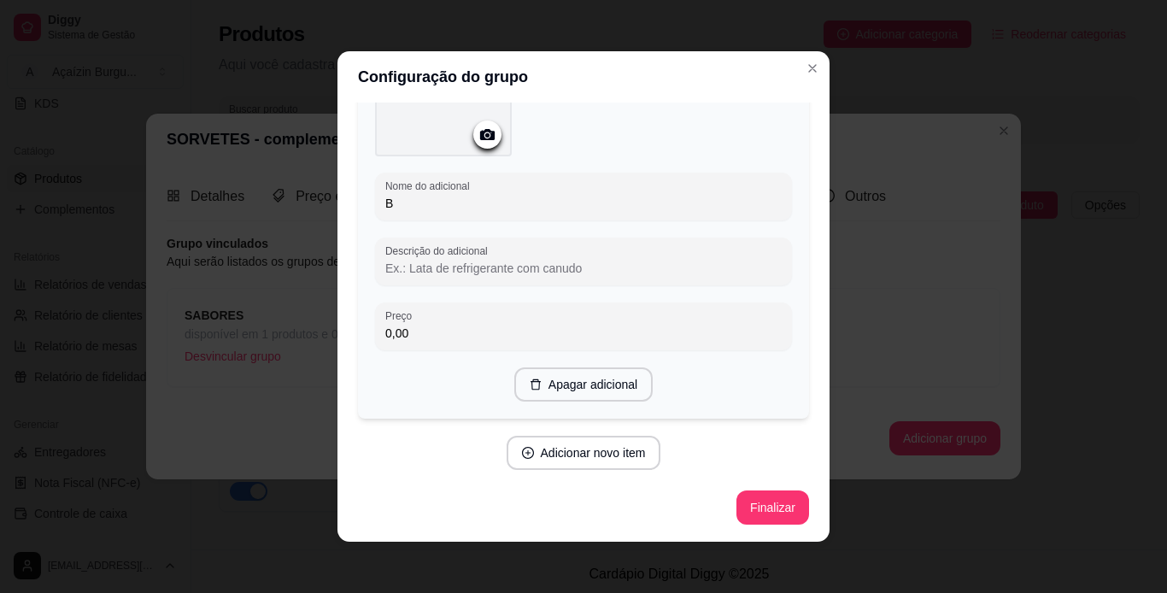
scroll to position [1029, 0]
type input "Brigadeiro"
click at [566, 455] on button "Adicionar novo item" at bounding box center [583, 455] width 150 height 33
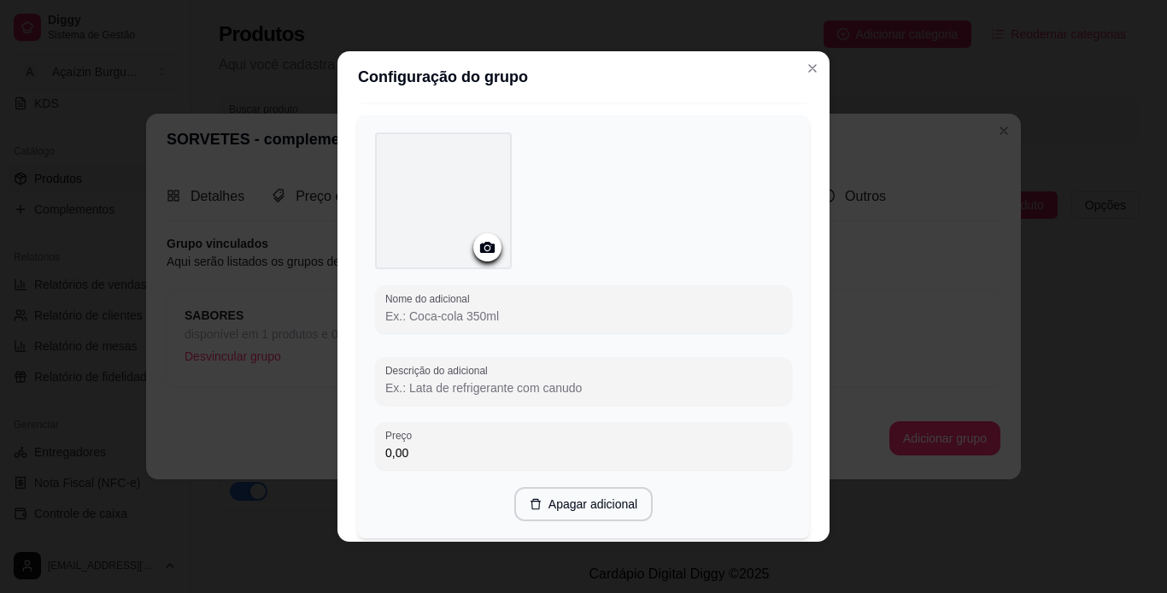
scroll to position [1452, 0]
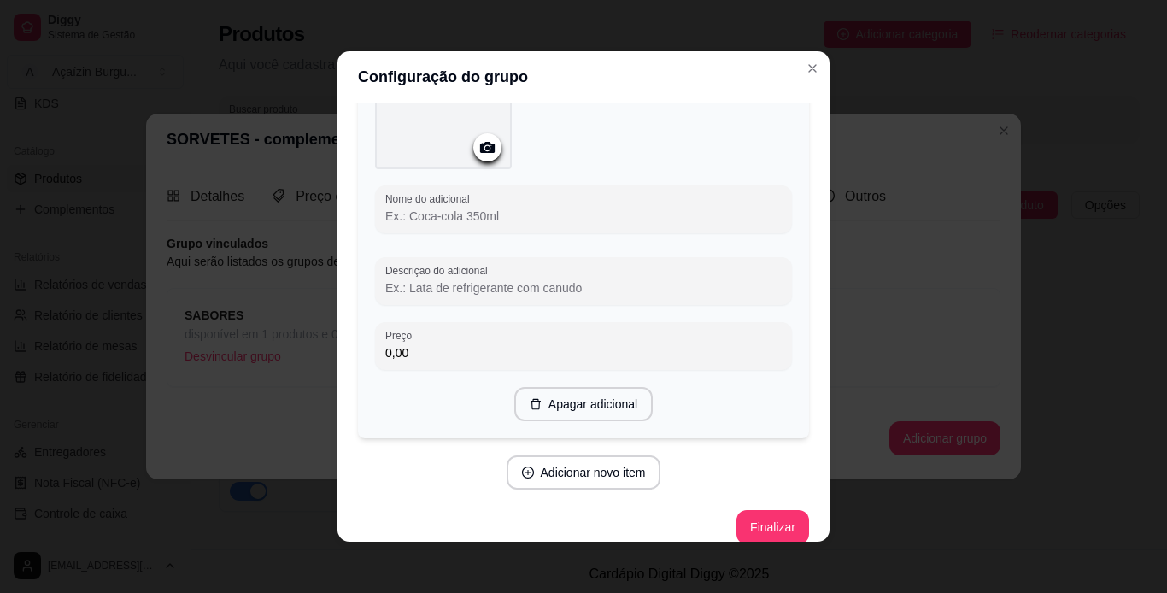
click at [490, 218] on input "Nome do adicional" at bounding box center [583, 216] width 396 height 17
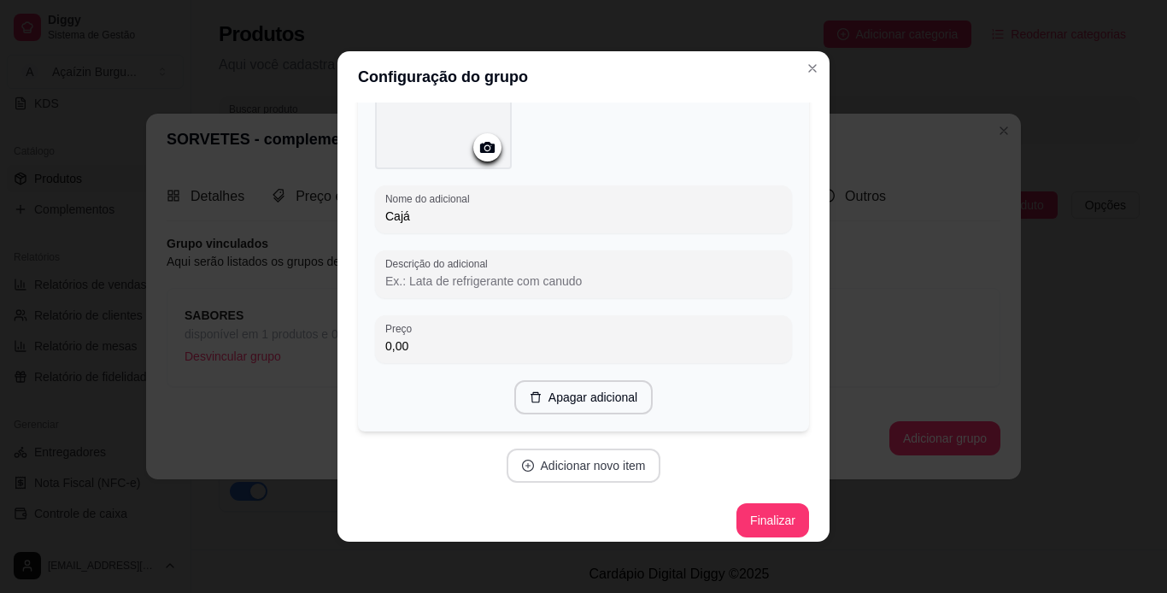
type input "Cajá"
click at [589, 460] on button "Adicionar novo item" at bounding box center [583, 465] width 150 height 33
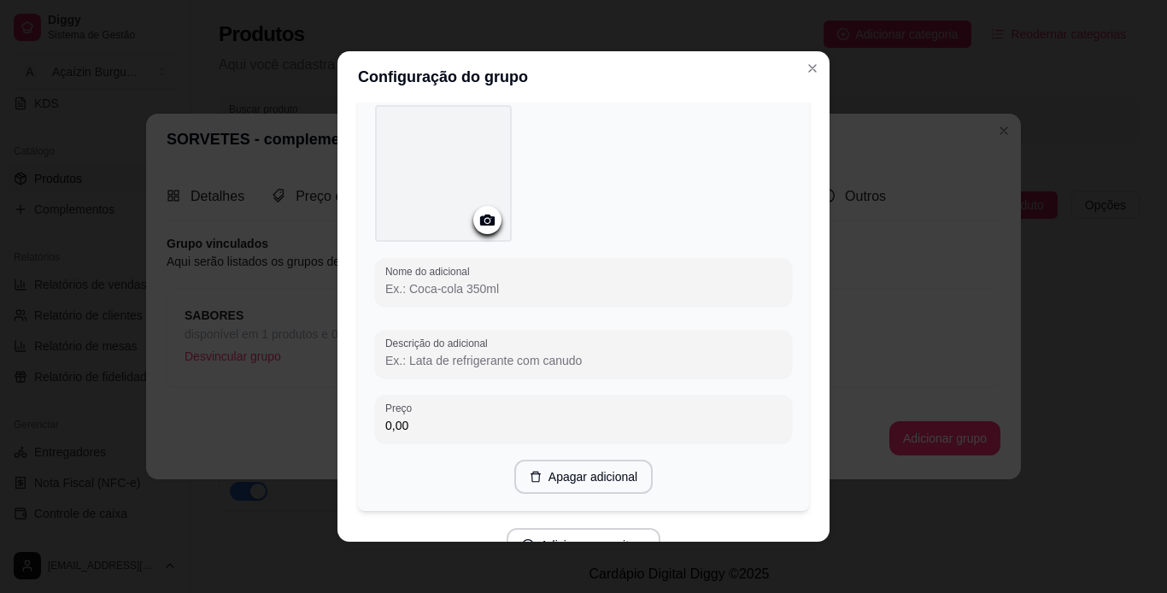
scroll to position [1865, 0]
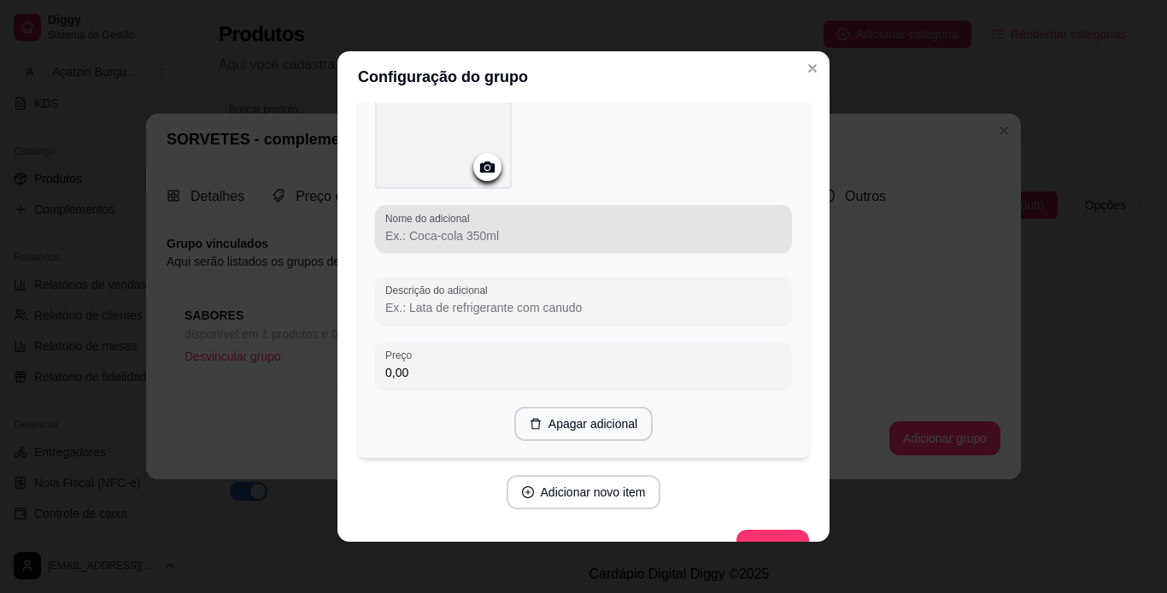
click at [524, 205] on div "Nome do adicional" at bounding box center [583, 229] width 417 height 48
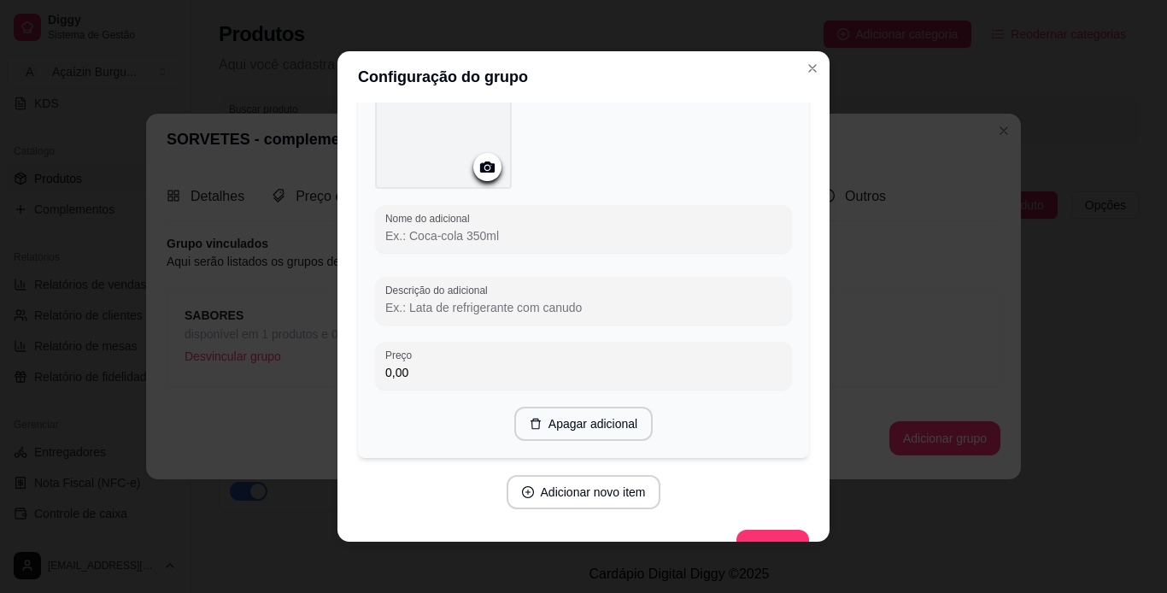
type input "c"
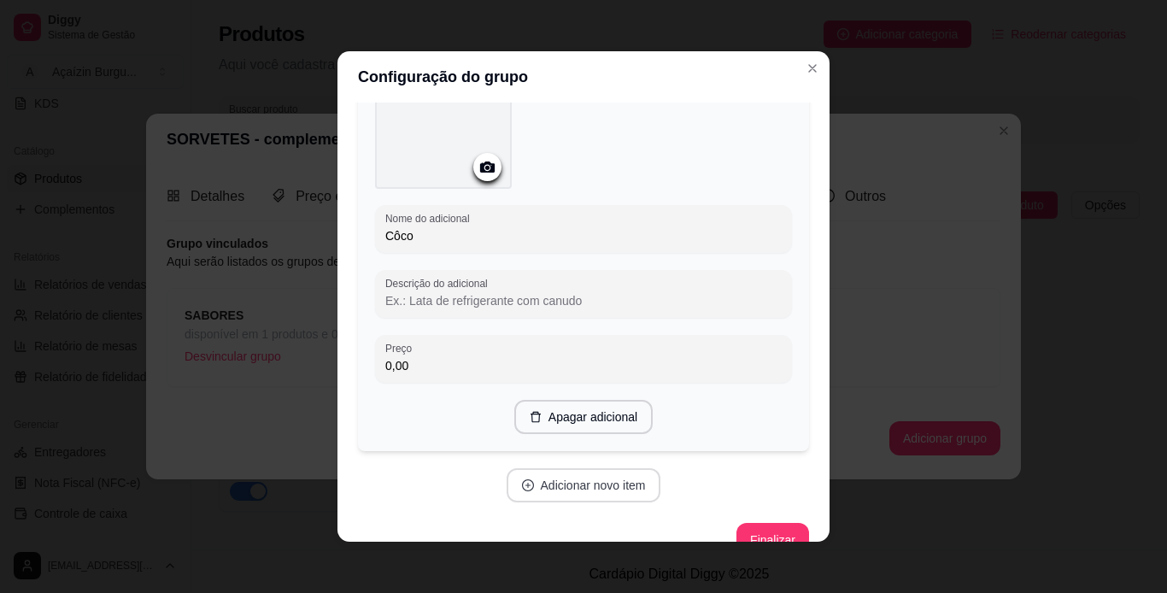
type input "Côco"
click at [523, 479] on button "Adicionar novo item" at bounding box center [583, 485] width 150 height 33
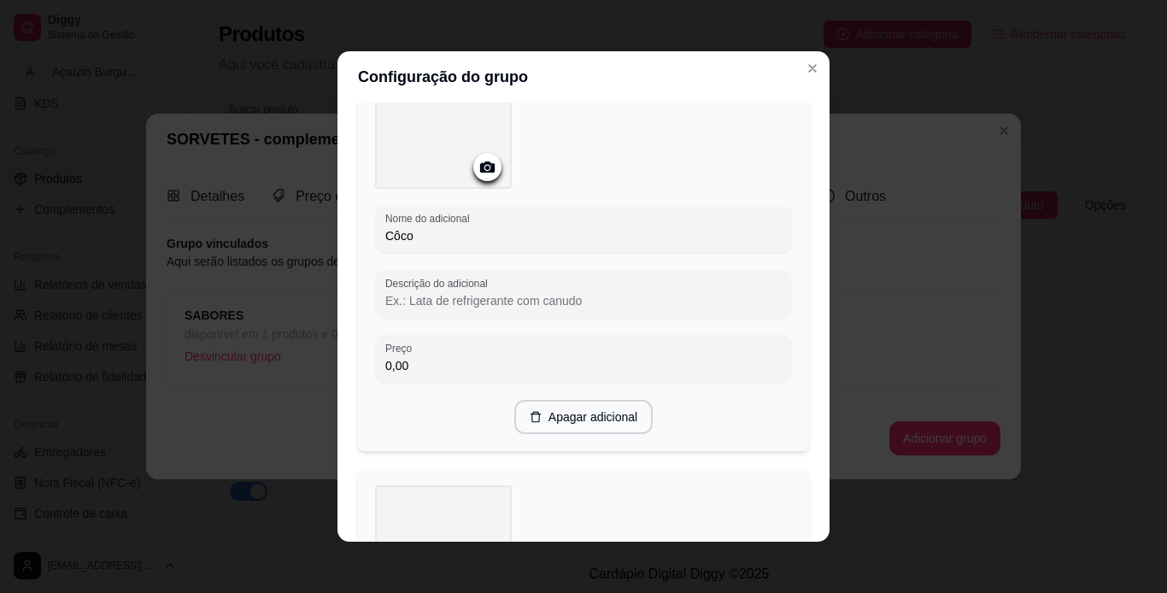
scroll to position [2332, 0]
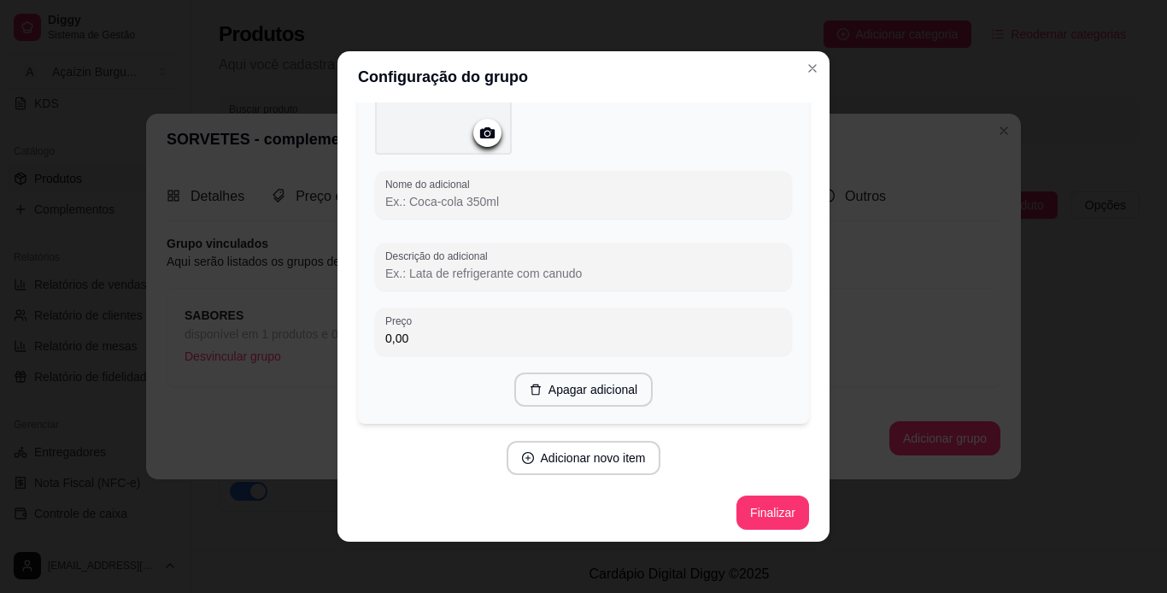
click at [566, 197] on input "Nome do adicional" at bounding box center [583, 201] width 396 height 17
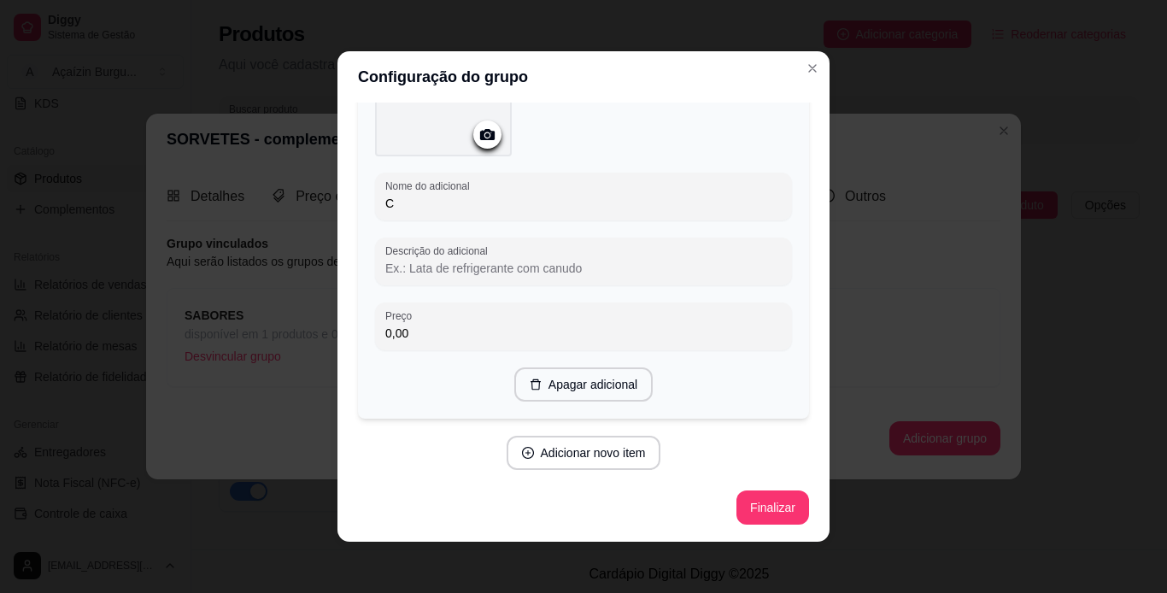
scroll to position [2326, 0]
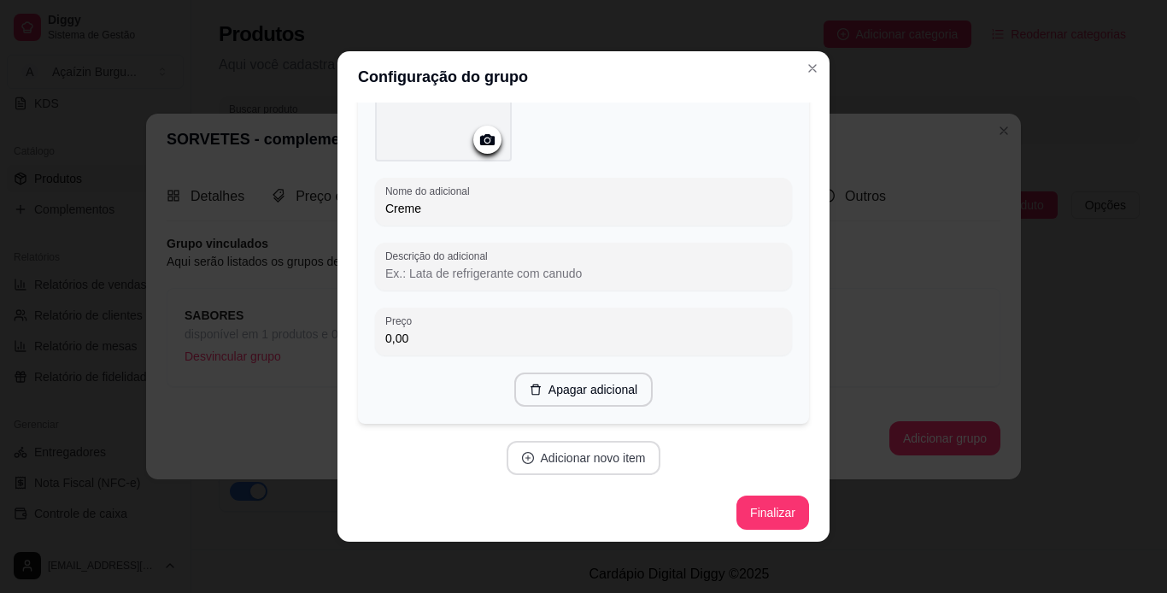
type input "Creme"
click at [564, 453] on button "Adicionar novo item" at bounding box center [583, 458] width 150 height 33
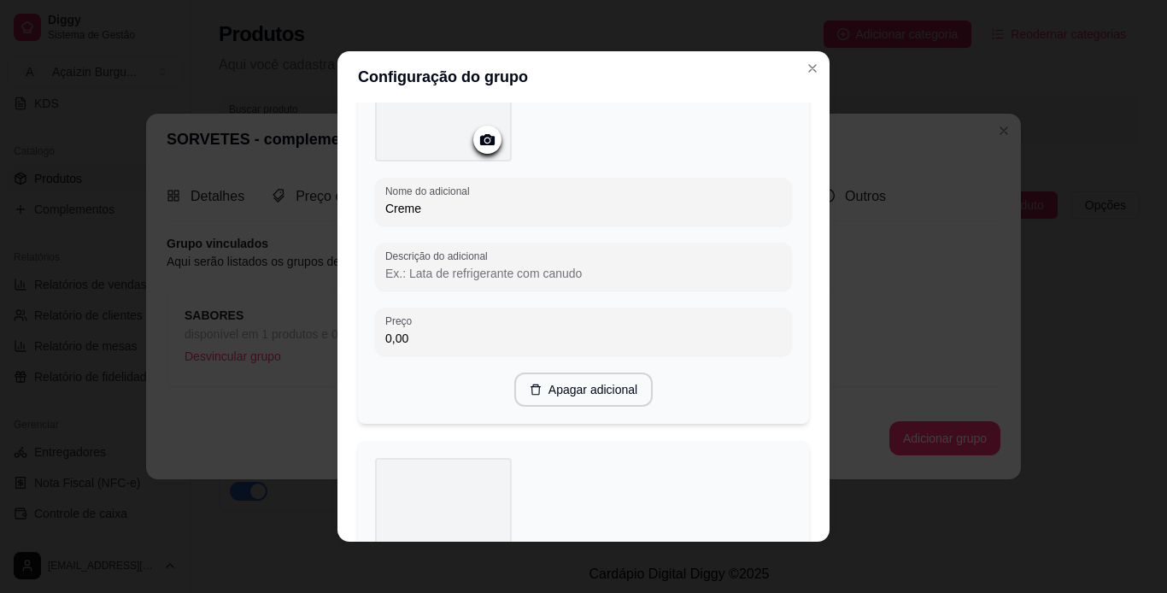
scroll to position [2765, 0]
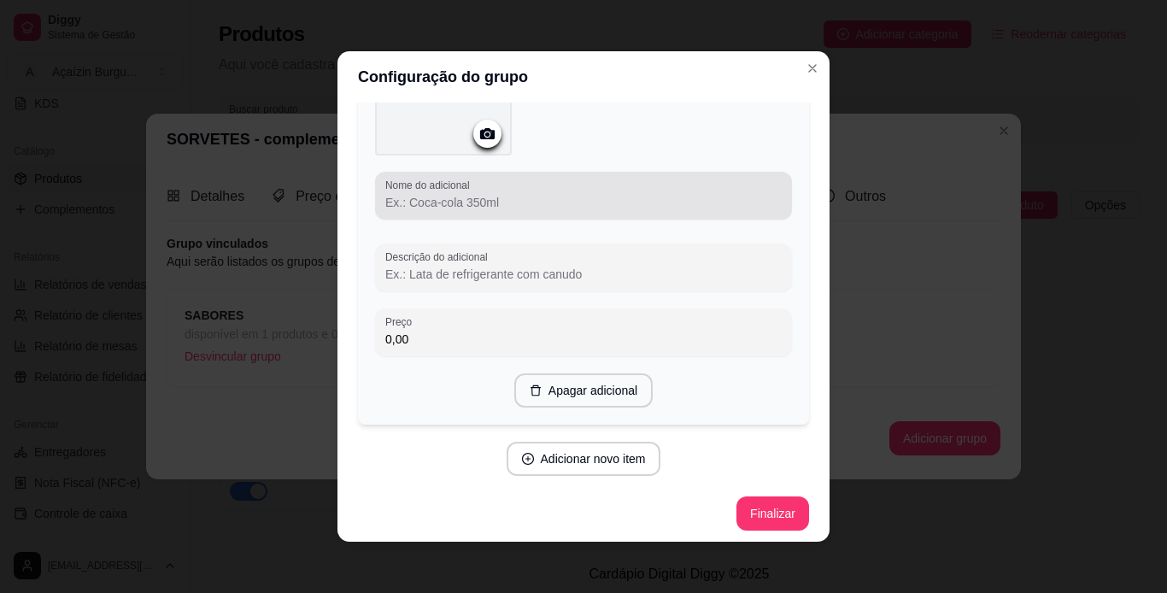
click at [508, 187] on div at bounding box center [583, 196] width 396 height 34
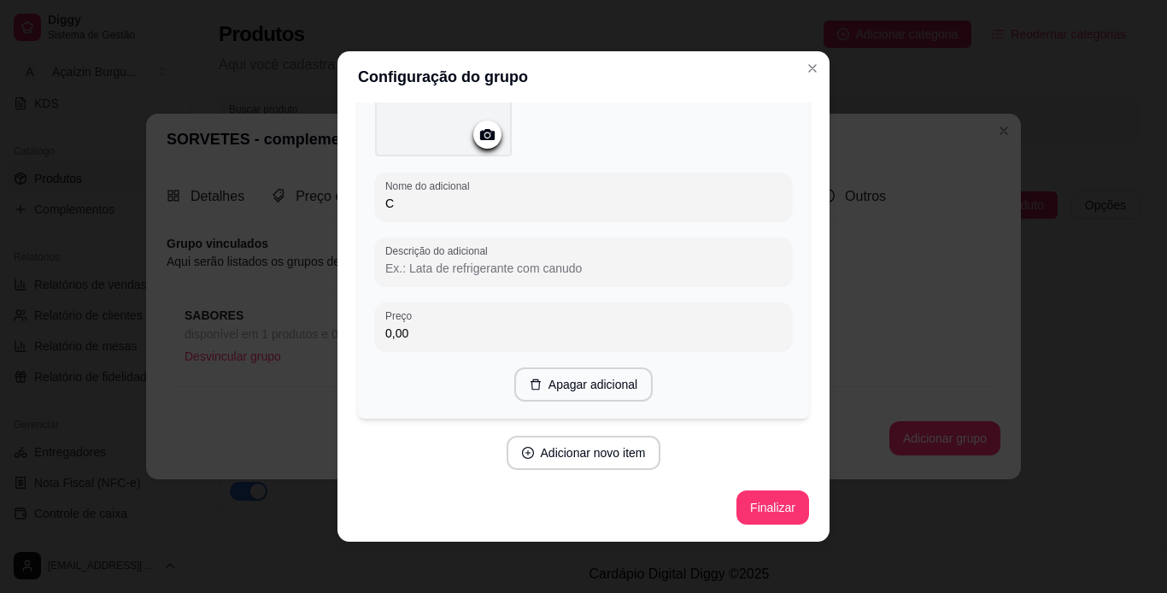
scroll to position [2758, 0]
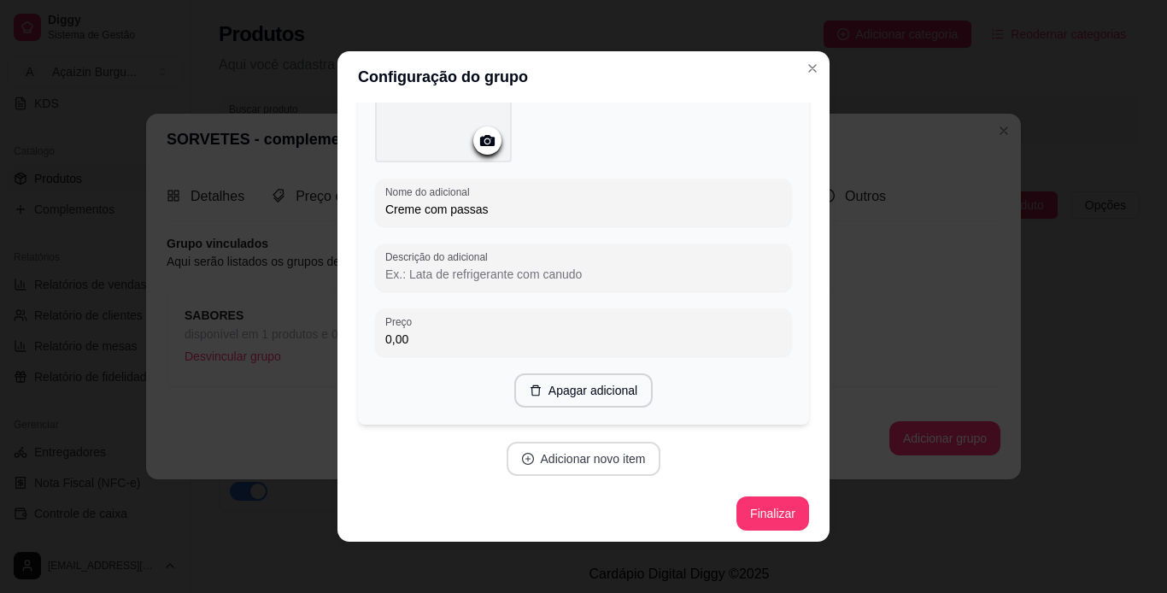
type input "Creme com passas"
click at [612, 451] on button "Adicionar novo item" at bounding box center [583, 459] width 150 height 33
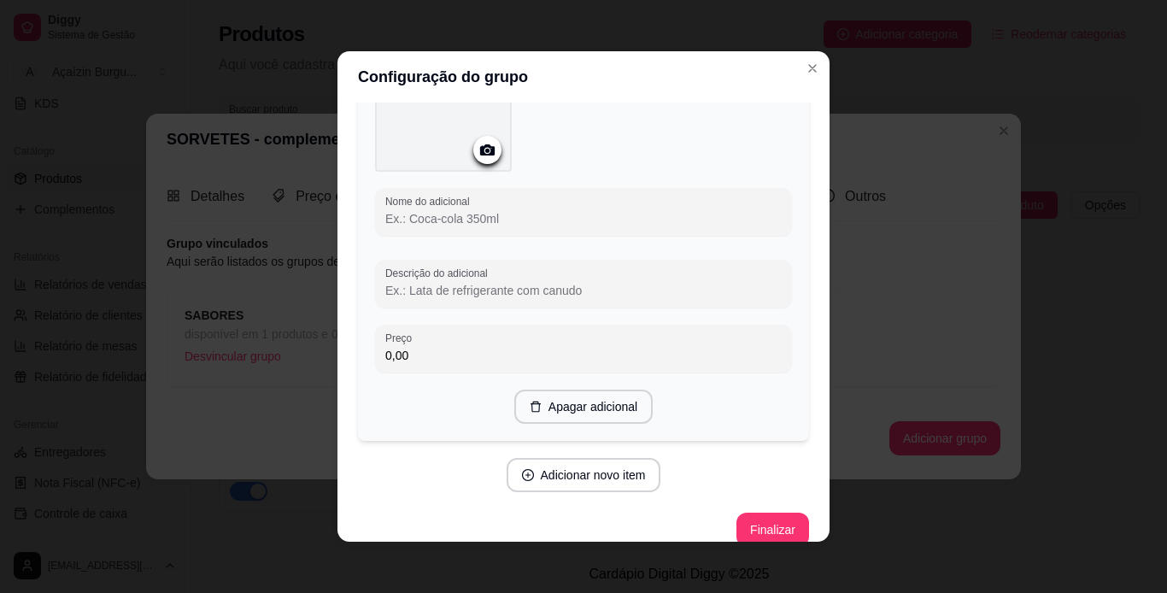
scroll to position [3197, 0]
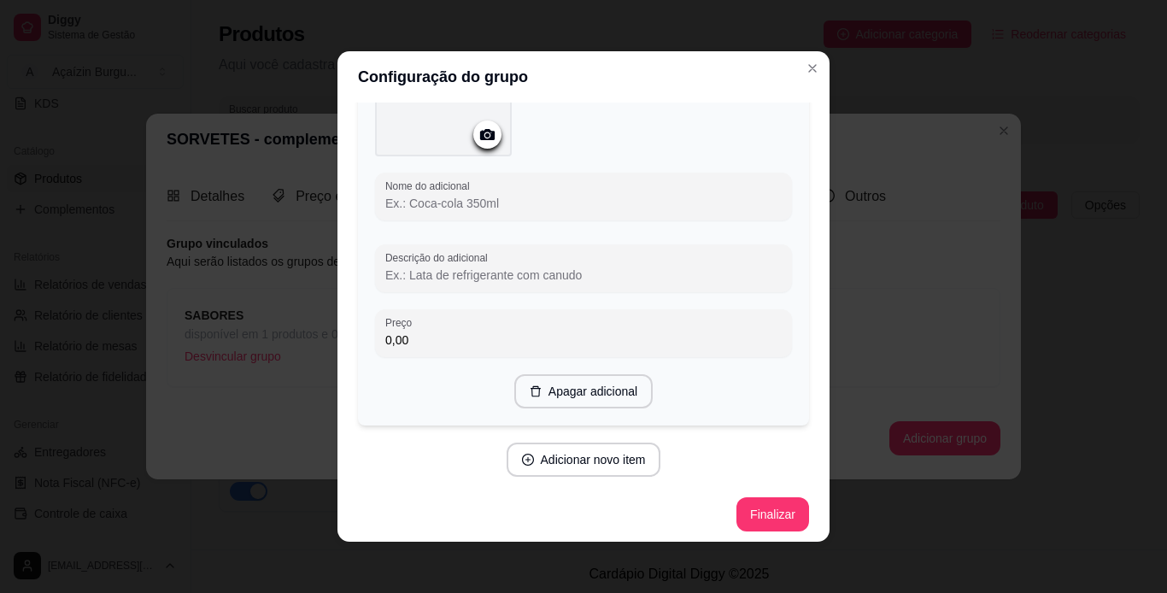
click at [557, 201] on input "Nome do adicional" at bounding box center [583, 203] width 396 height 17
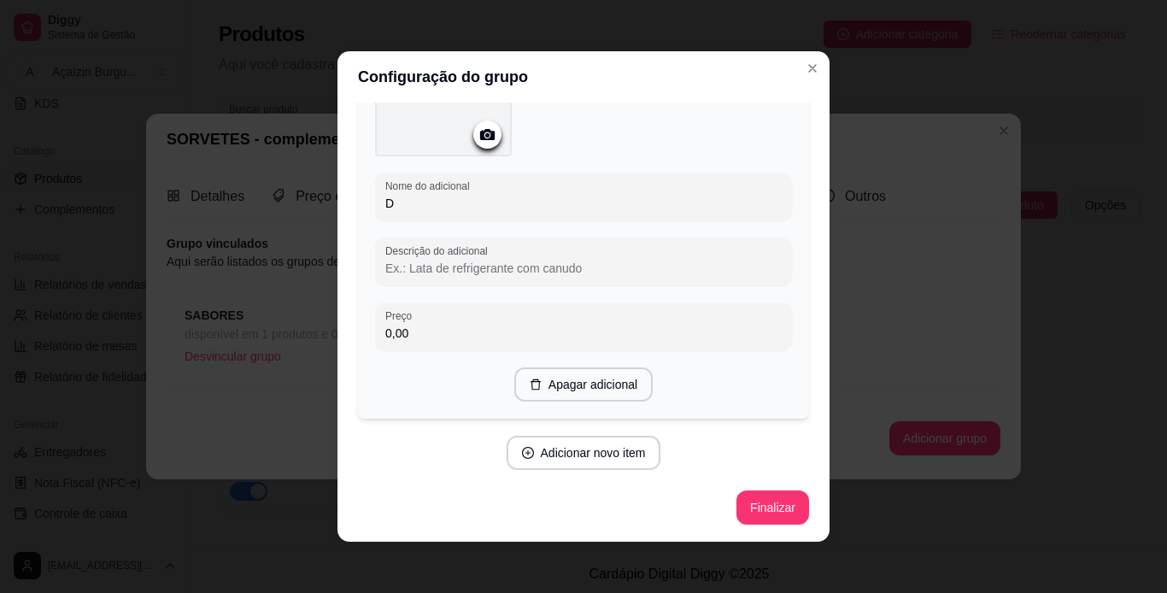
scroll to position [3190, 0]
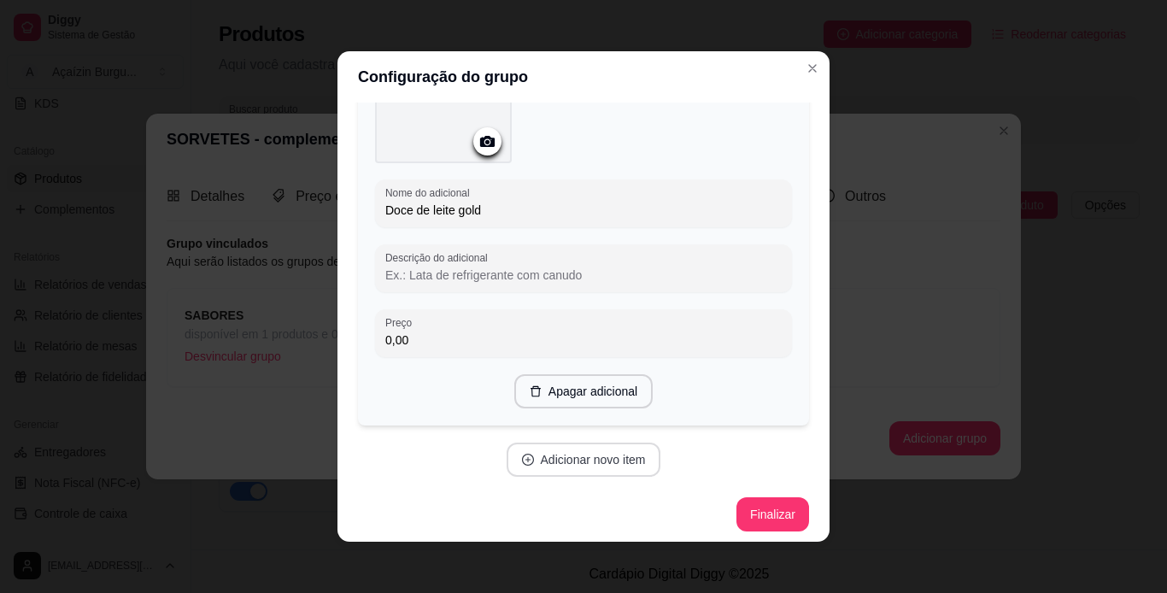
type input "Doce de leite gold"
click at [548, 453] on button "Adicionar novo item" at bounding box center [583, 459] width 150 height 33
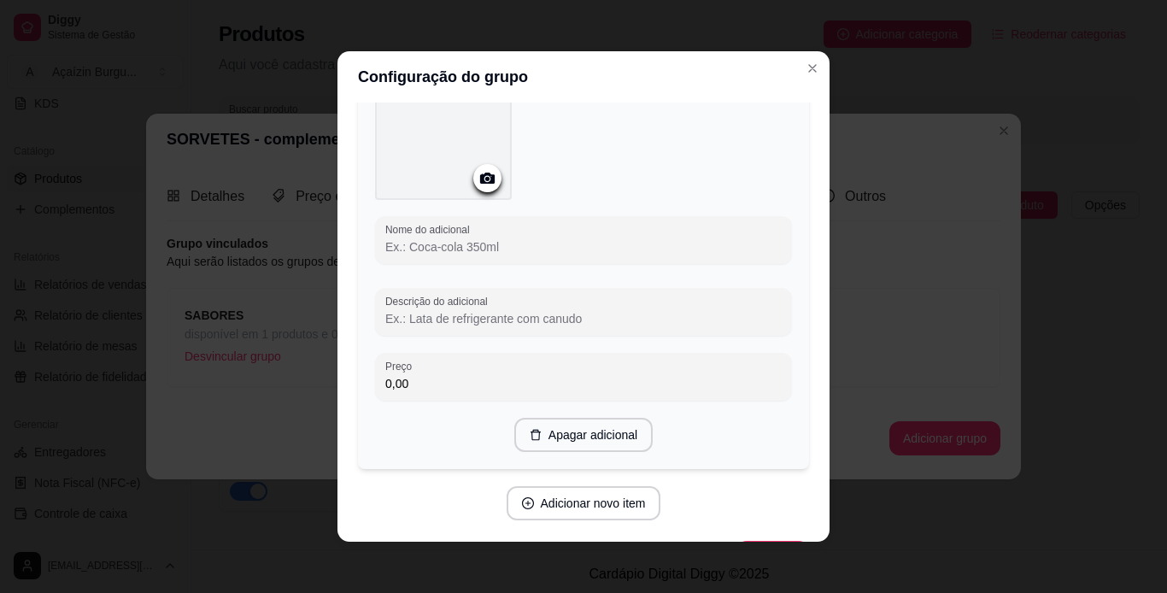
scroll to position [3629, 0]
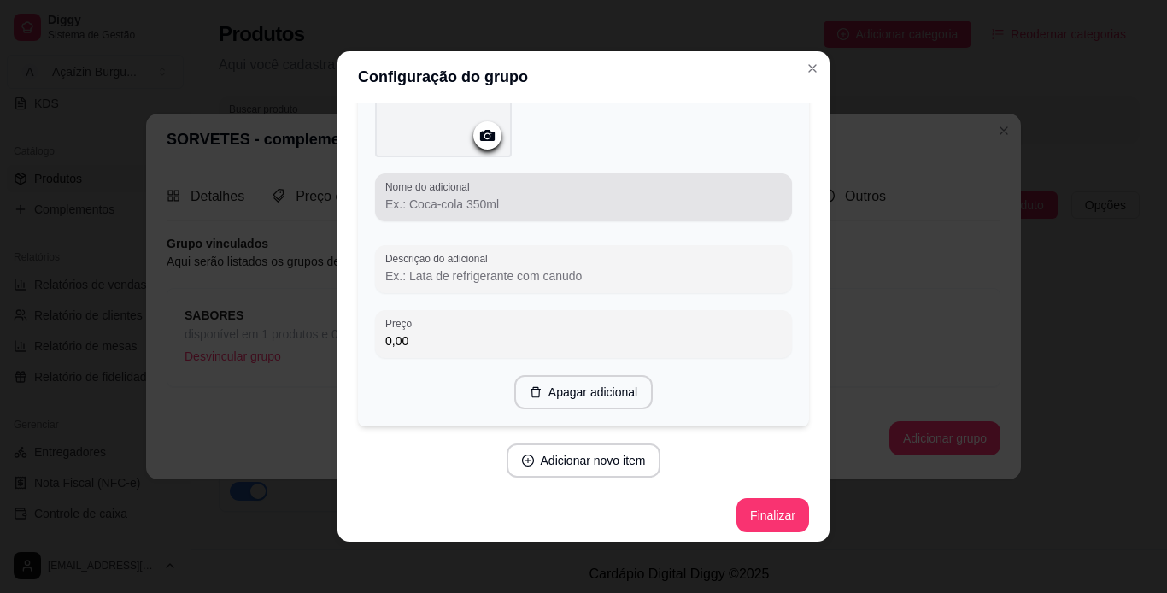
click at [560, 196] on input "Nome do adicional" at bounding box center [583, 204] width 396 height 17
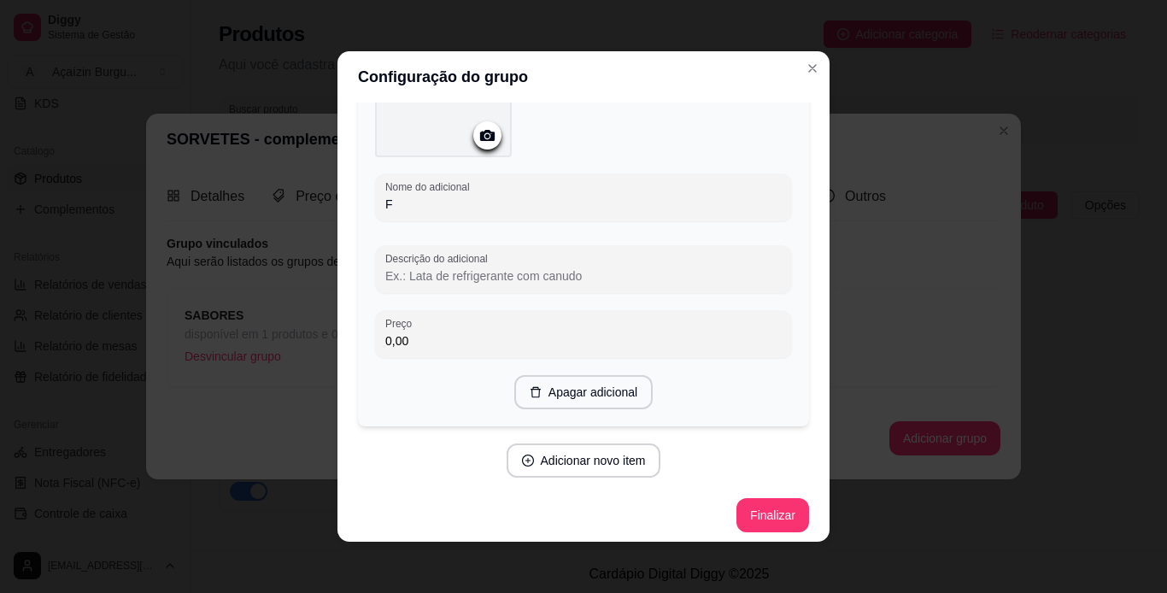
scroll to position [3622, 0]
type input "Flocos"
click at [543, 453] on button "Adicionar novo item" at bounding box center [583, 460] width 150 height 33
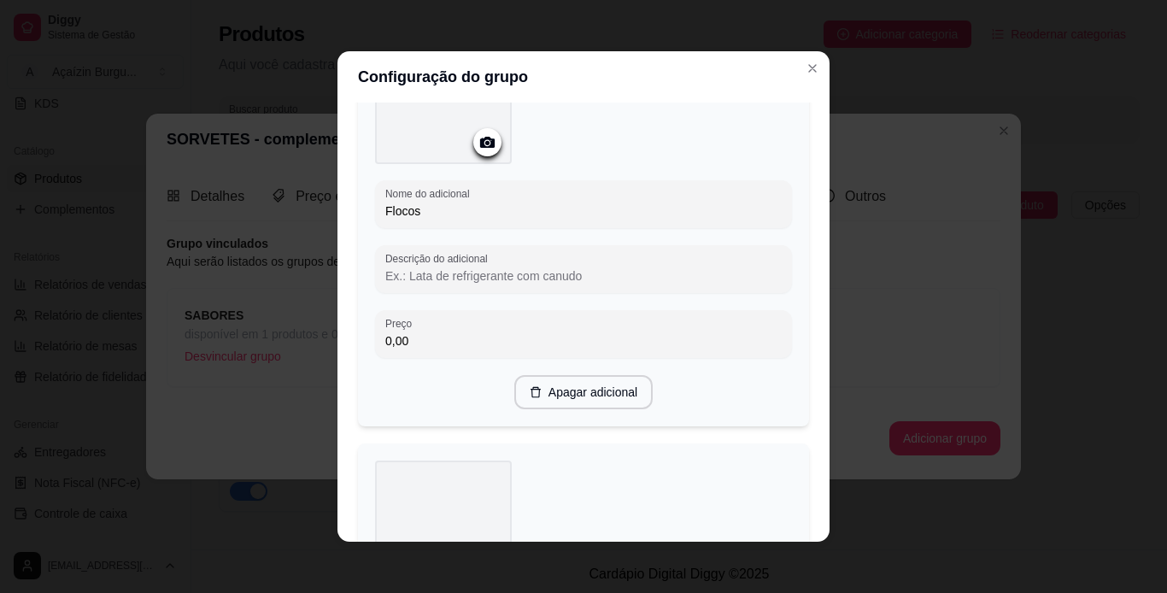
scroll to position [4062, 0]
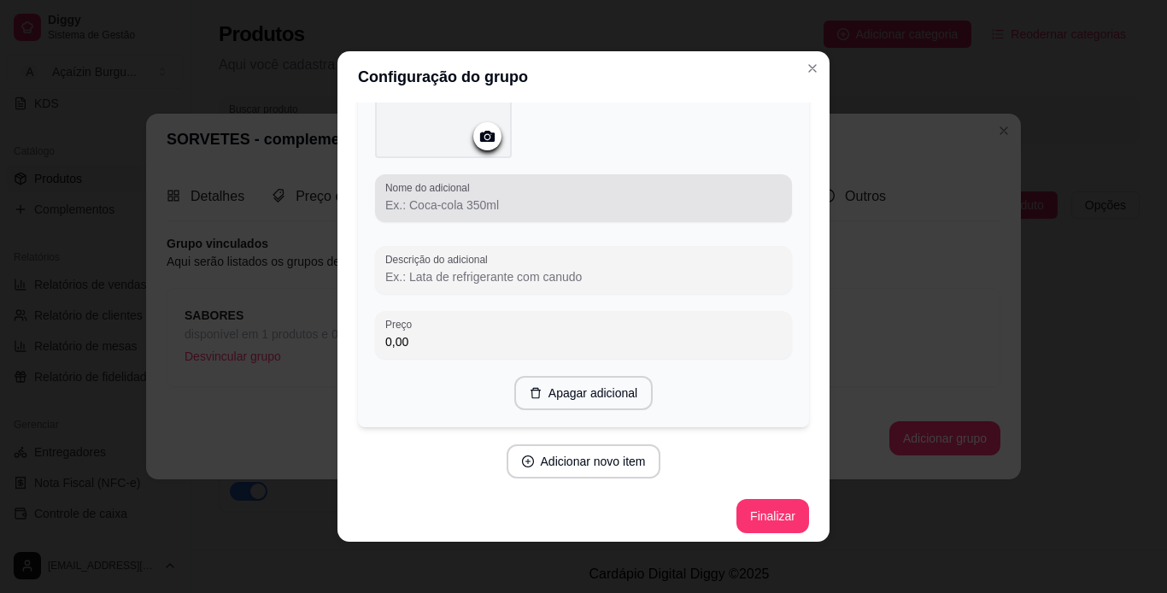
click at [525, 181] on div at bounding box center [583, 198] width 396 height 34
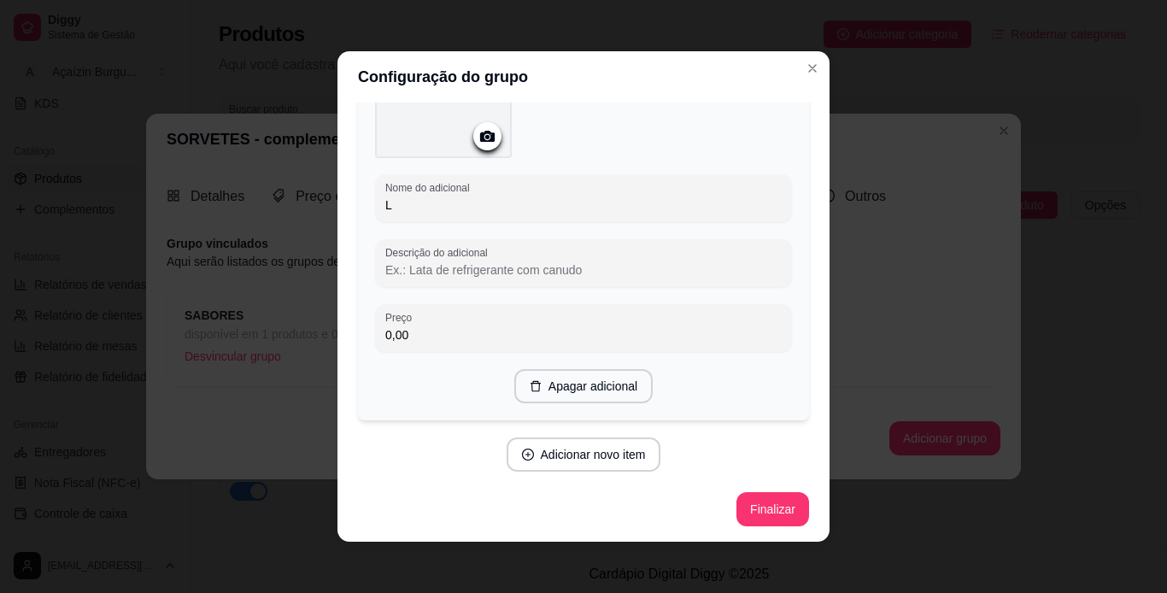
scroll to position [4055, 0]
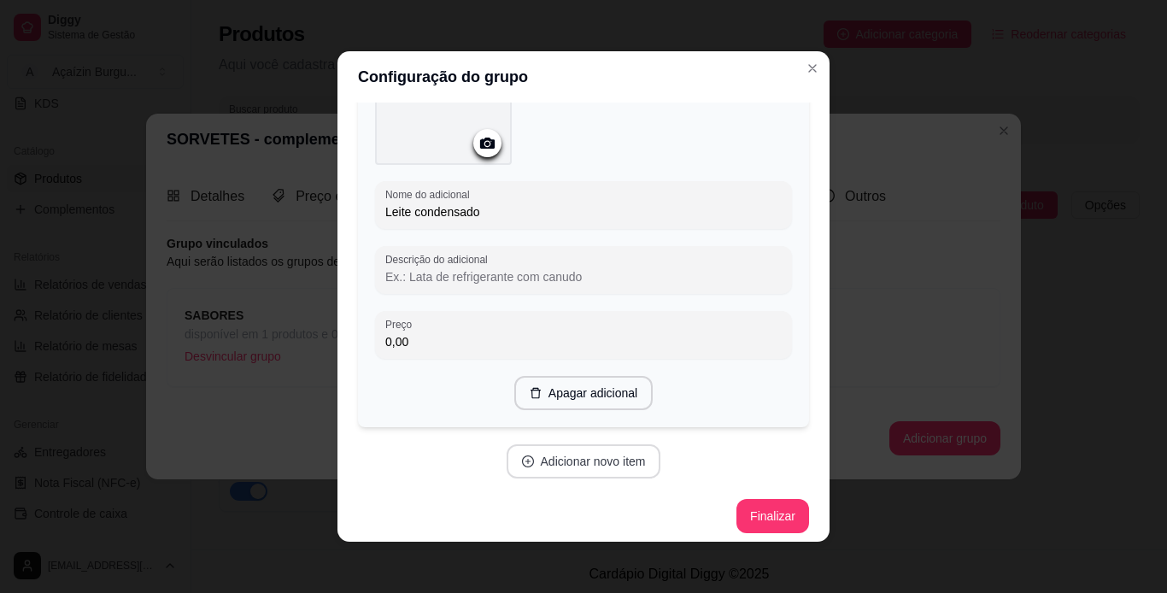
type input "Leite condensado"
click at [556, 458] on button "Adicionar novo item" at bounding box center [583, 461] width 150 height 33
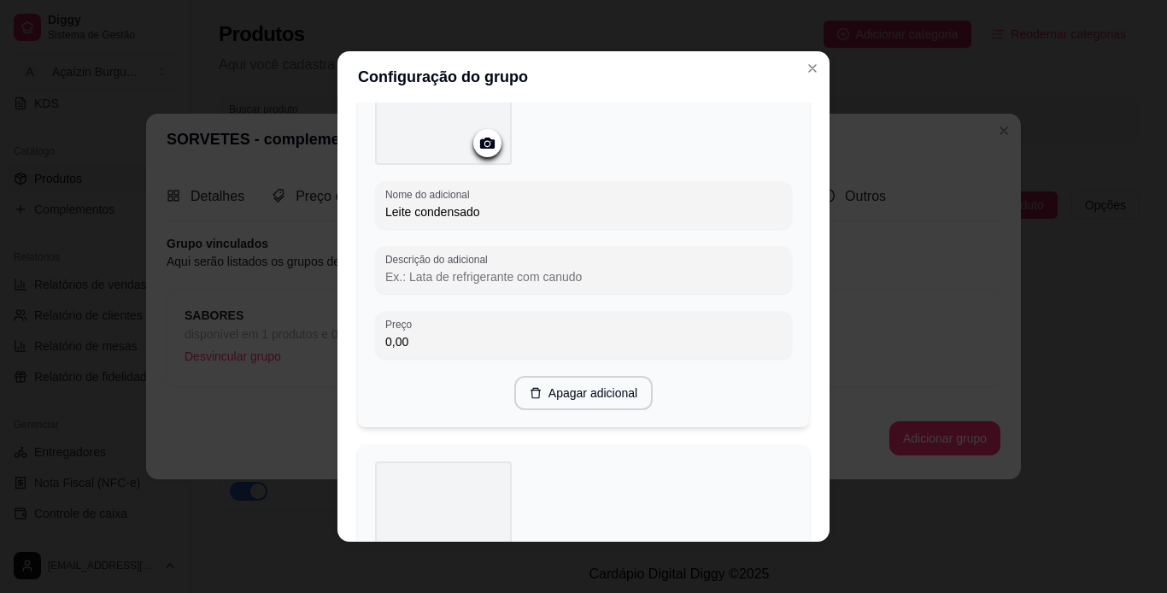
scroll to position [4494, 0]
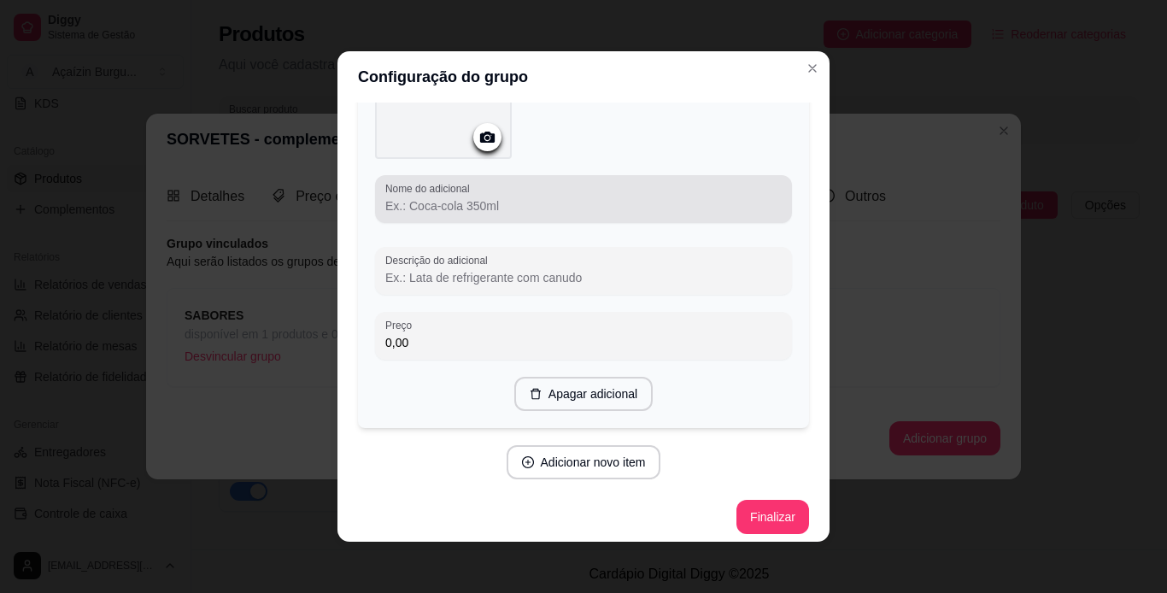
click at [592, 197] on input "Nome do adicional" at bounding box center [583, 205] width 396 height 17
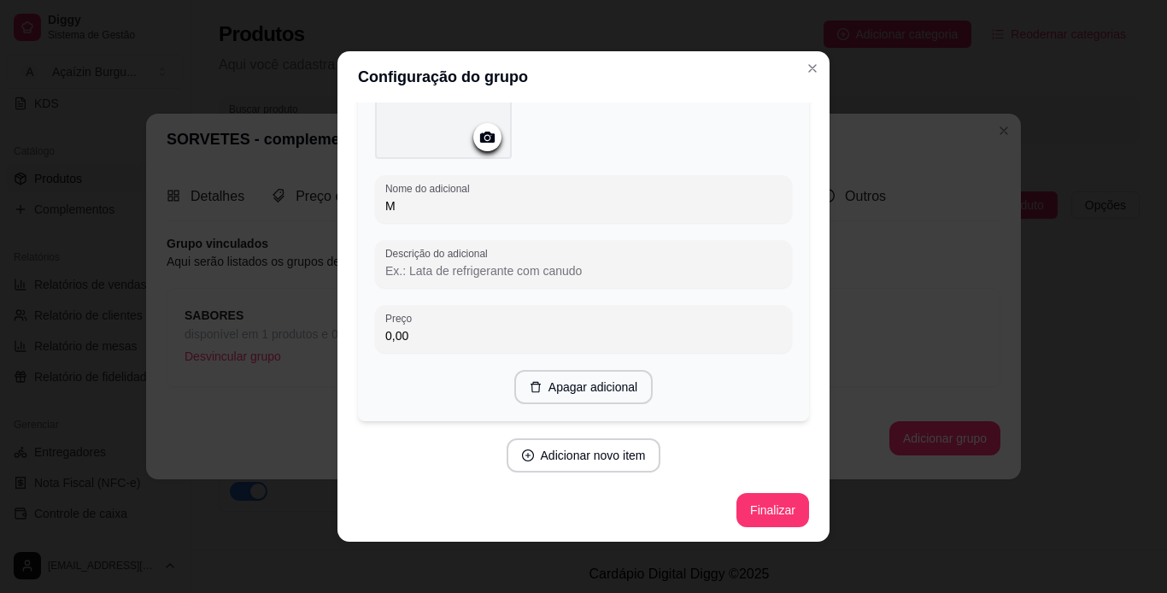
scroll to position [4487, 0]
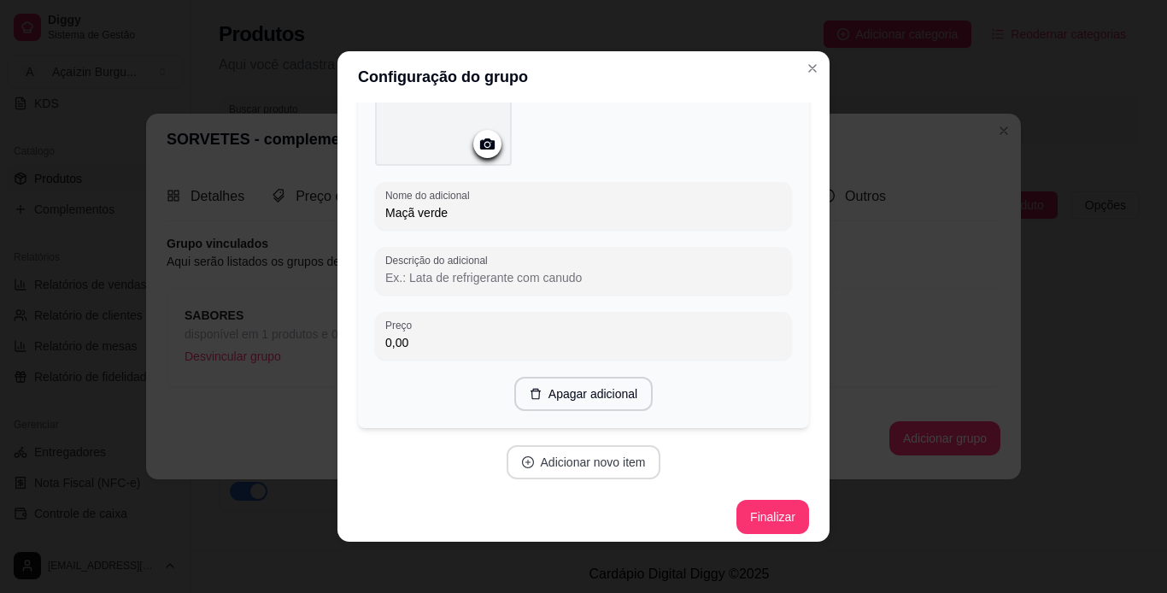
type input "Maçã verde"
click at [587, 446] on button "Adicionar novo item" at bounding box center [583, 462] width 150 height 33
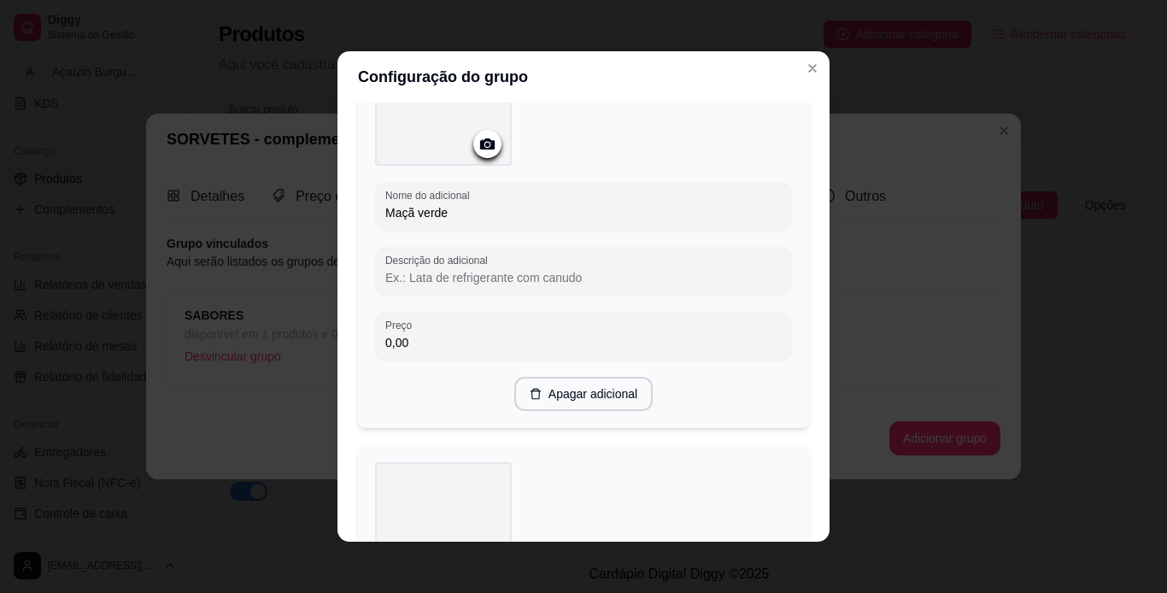
scroll to position [4926, 0]
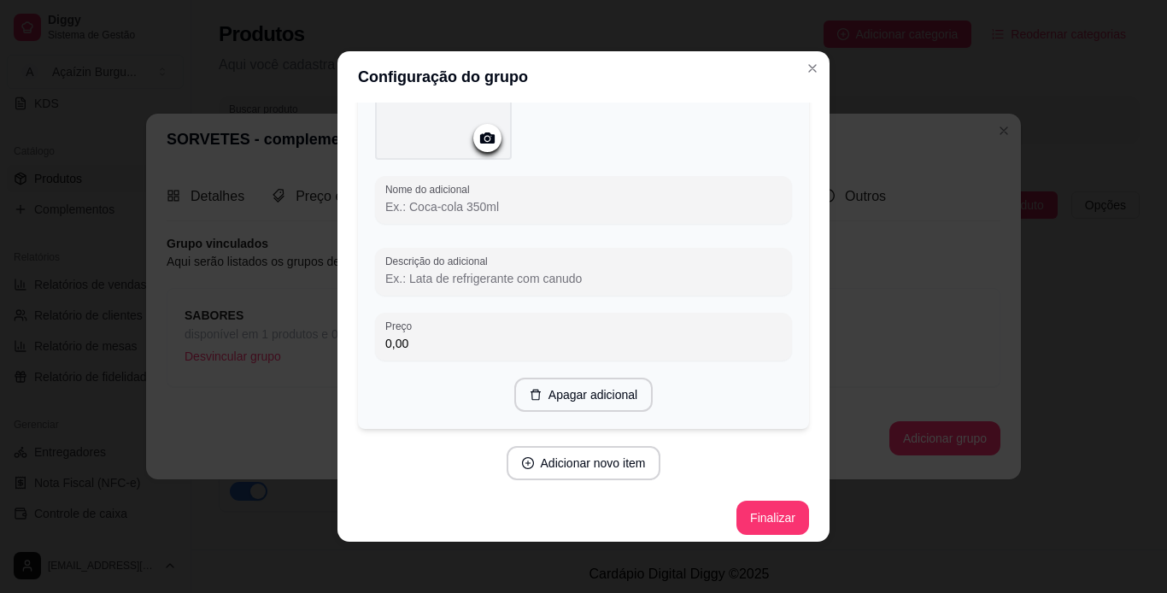
click at [613, 198] on input "Nome do adicional" at bounding box center [583, 206] width 396 height 17
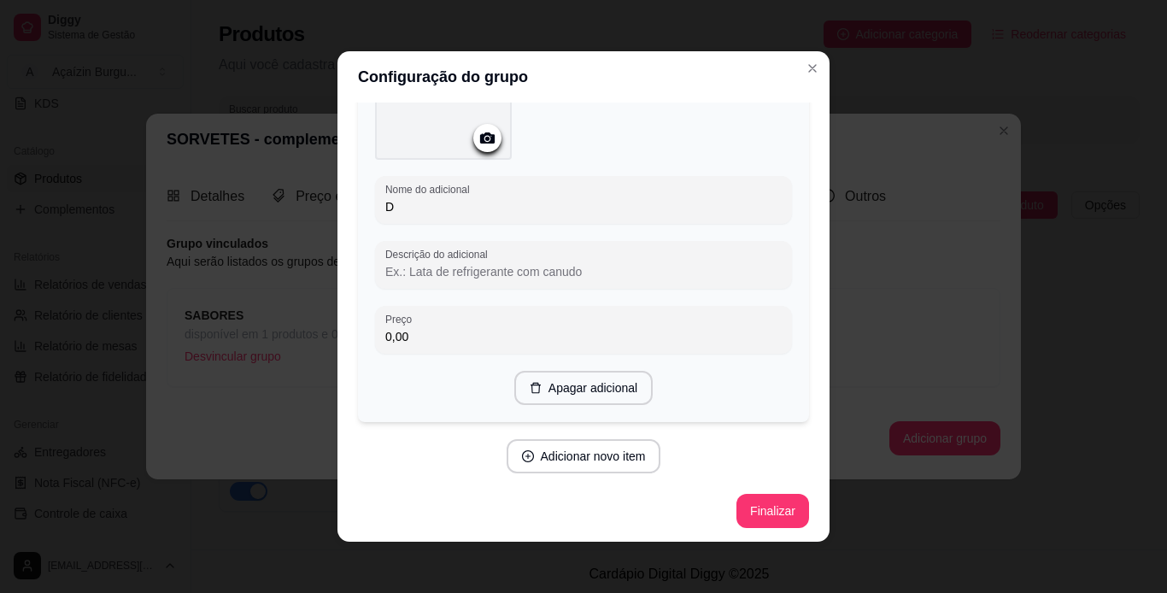
scroll to position [4919, 0]
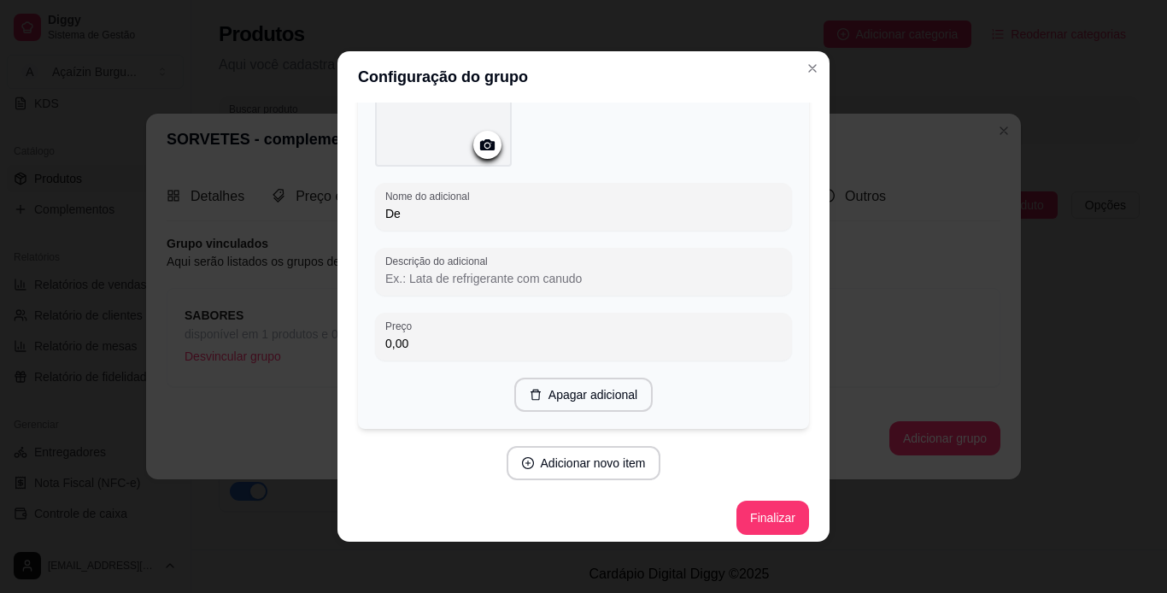
type input "D"
type input "Maracujá"
click at [526, 466] on button "Adicionar novo item" at bounding box center [583, 463] width 150 height 33
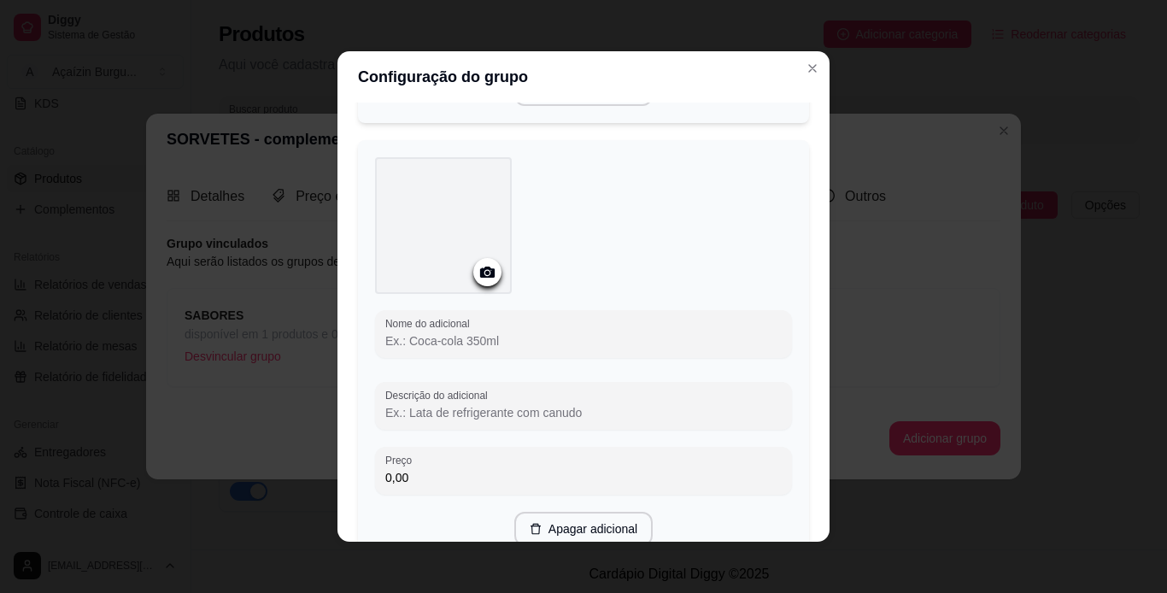
scroll to position [5359, 0]
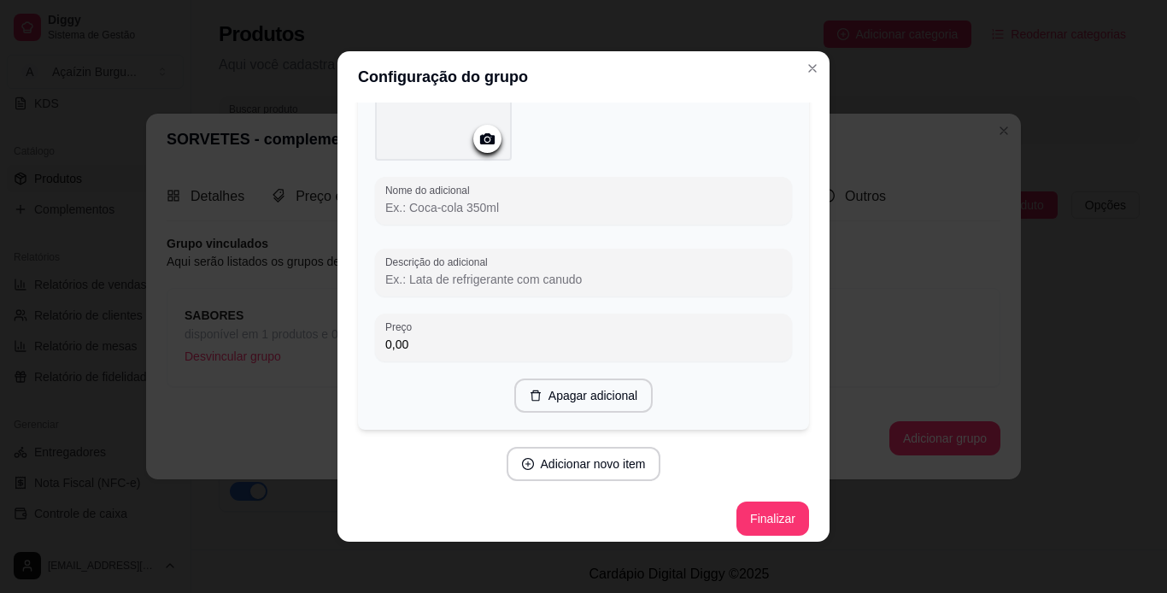
click at [636, 199] on input "Nome do adicional" at bounding box center [583, 207] width 396 height 17
type input "Morango"
click at [595, 448] on button "Adicionar novo item" at bounding box center [583, 464] width 150 height 33
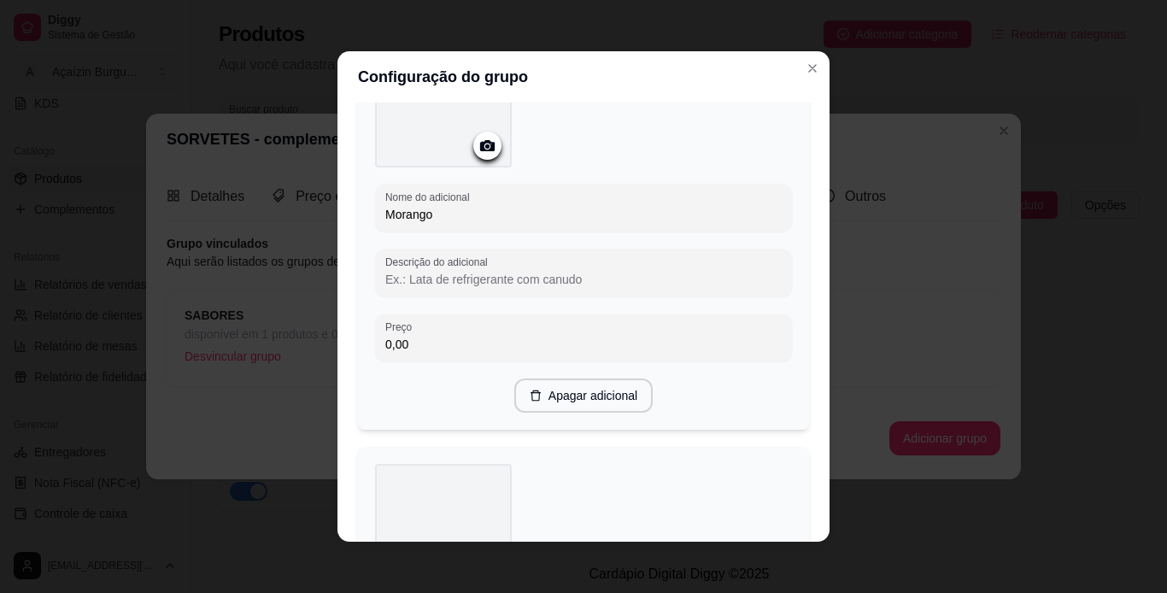
scroll to position [5791, 0]
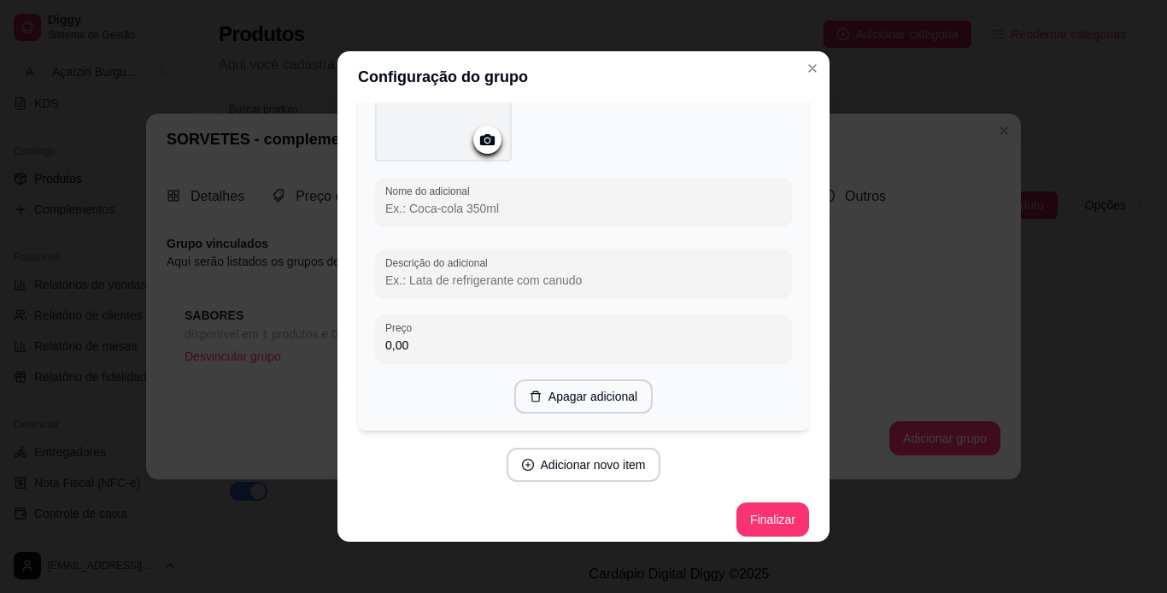
click at [575, 200] on input "Nome do adicional" at bounding box center [583, 208] width 396 height 17
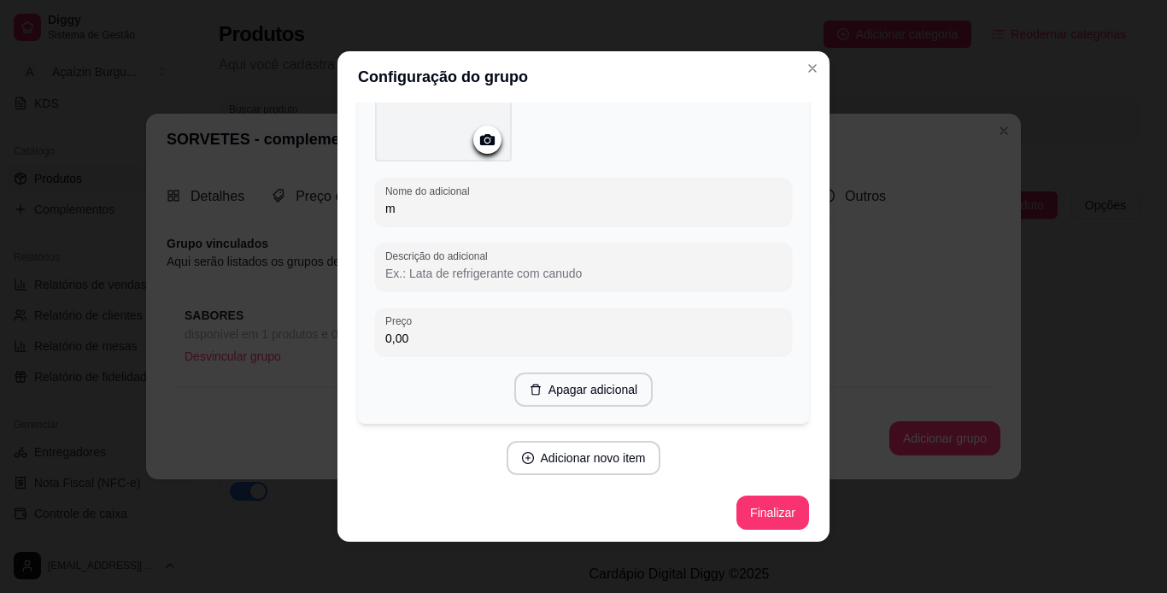
scroll to position [5784, 0]
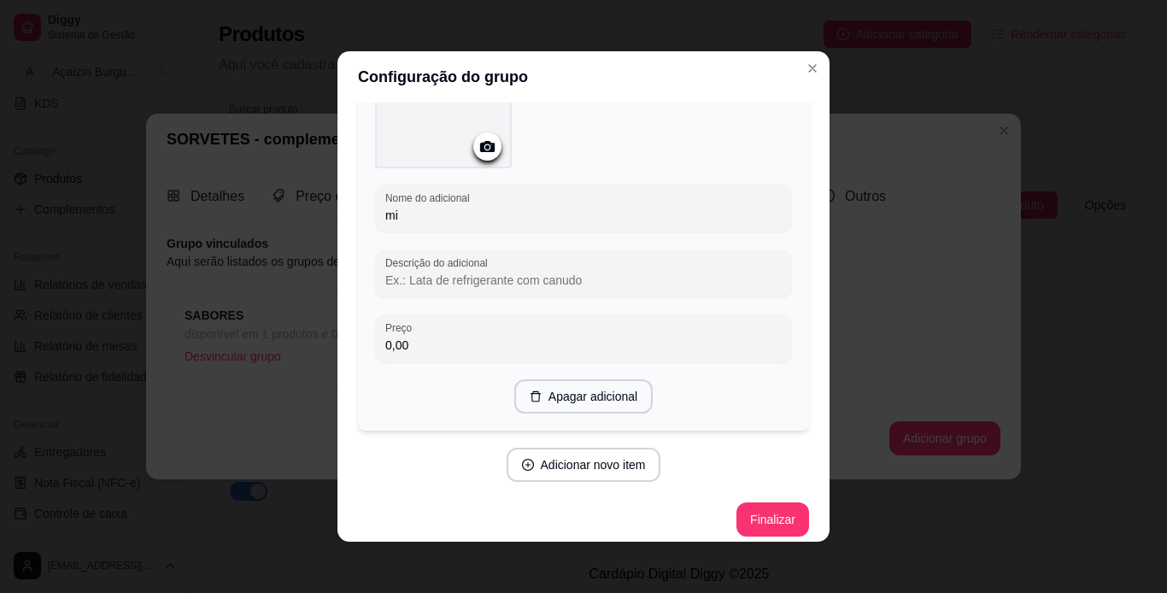
type input "m"
type input "Mistura fina"
click at [562, 450] on button "Adicionar novo item" at bounding box center [583, 465] width 150 height 33
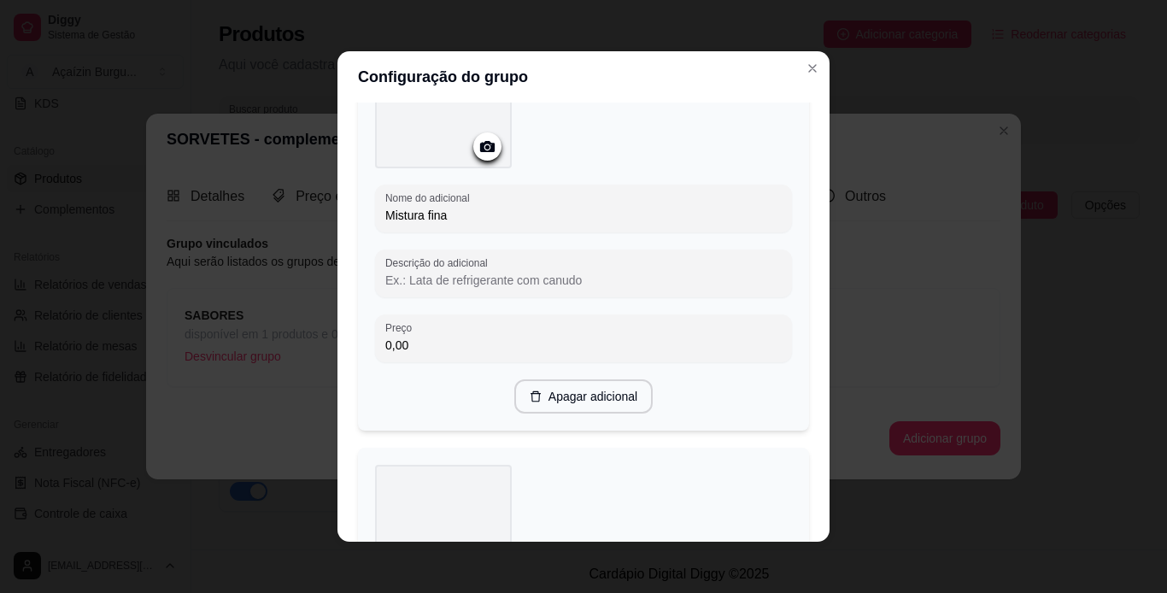
click at [814, 478] on div "Configuração do grupo Adicione os itens que irão compor este grupo, depois você…" at bounding box center [583, 296] width 1167 height 593
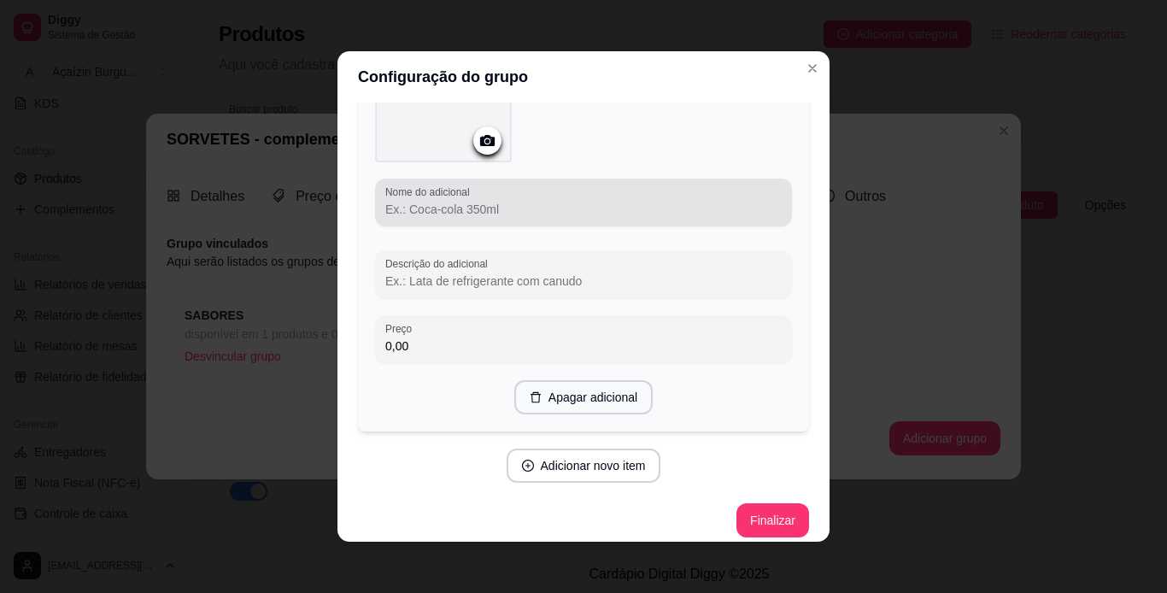
click at [466, 207] on div "Nome do adicional" at bounding box center [583, 203] width 417 height 48
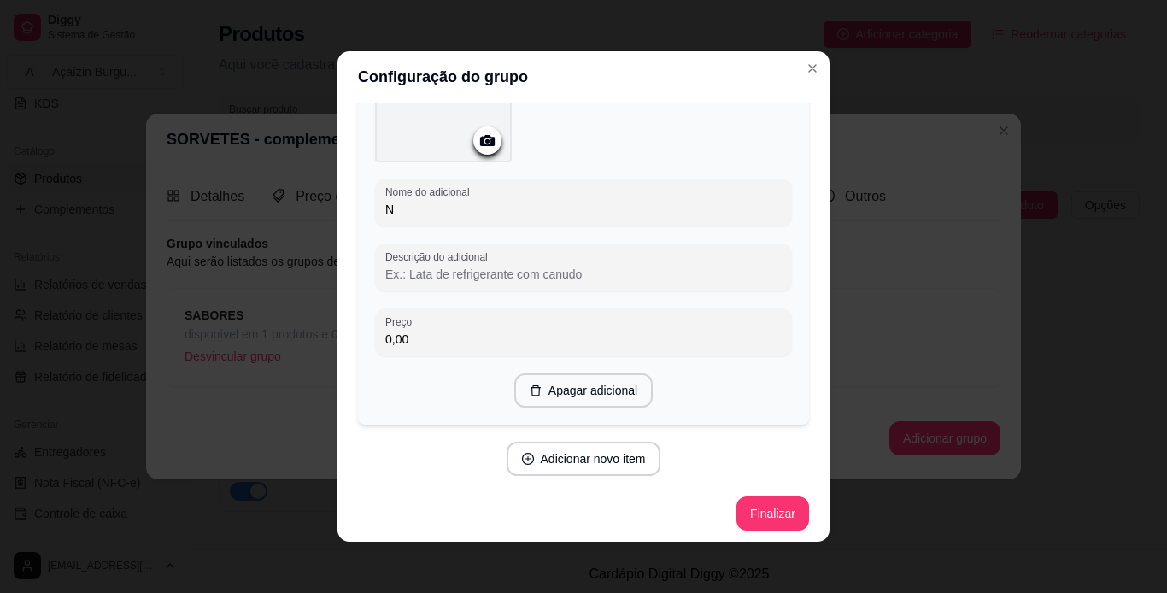
scroll to position [6216, 0]
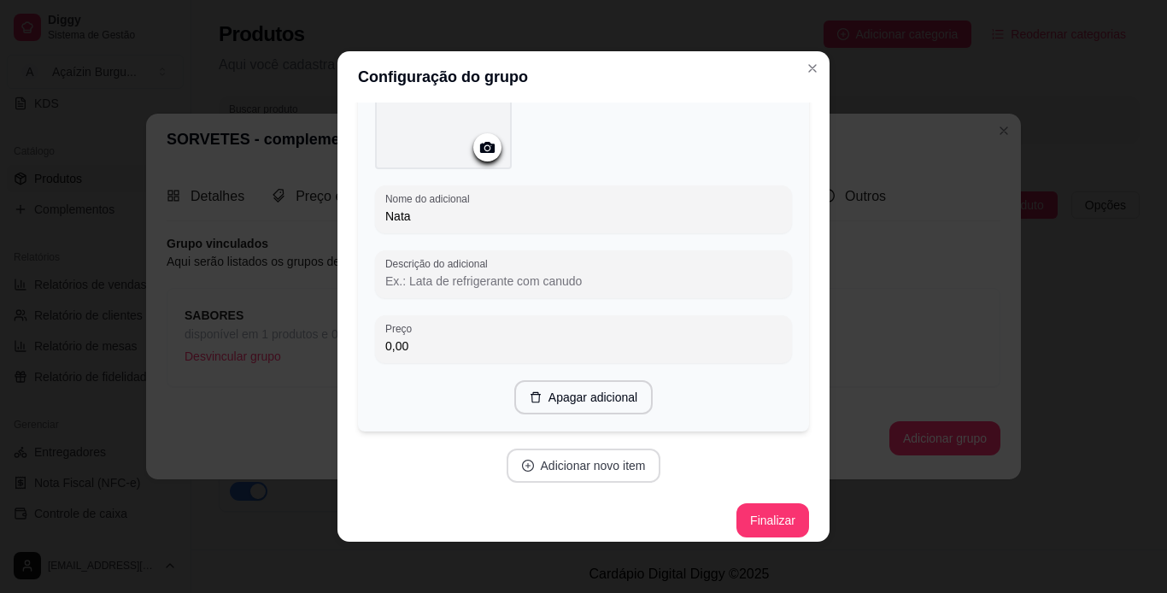
type input "Nata"
click at [568, 461] on button "Adicionar novo item" at bounding box center [583, 465] width 150 height 33
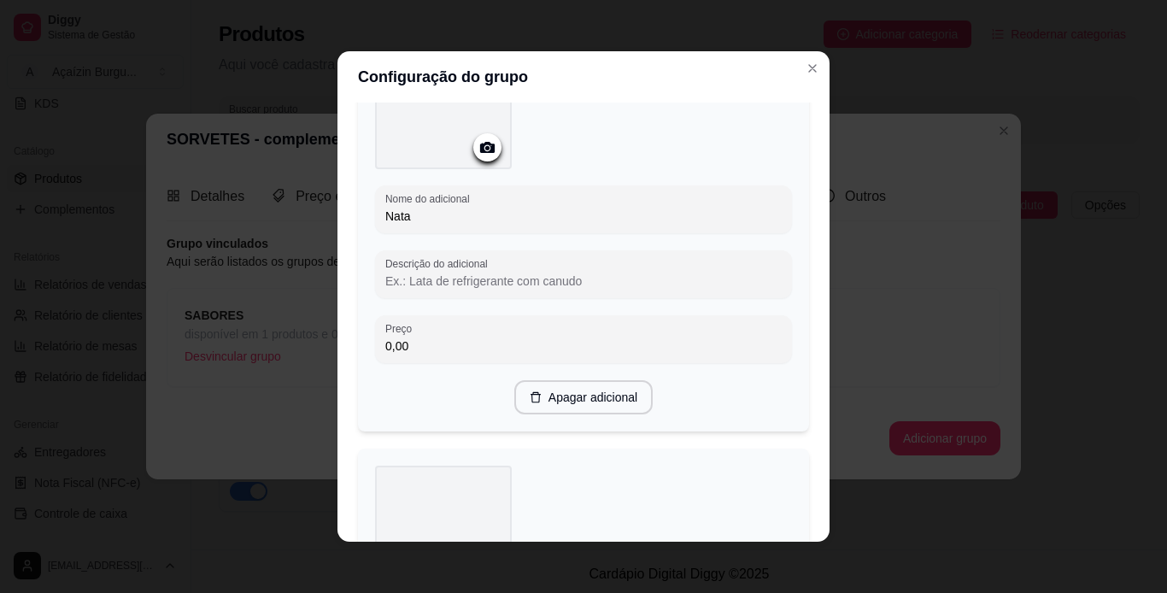
scroll to position [6655, 0]
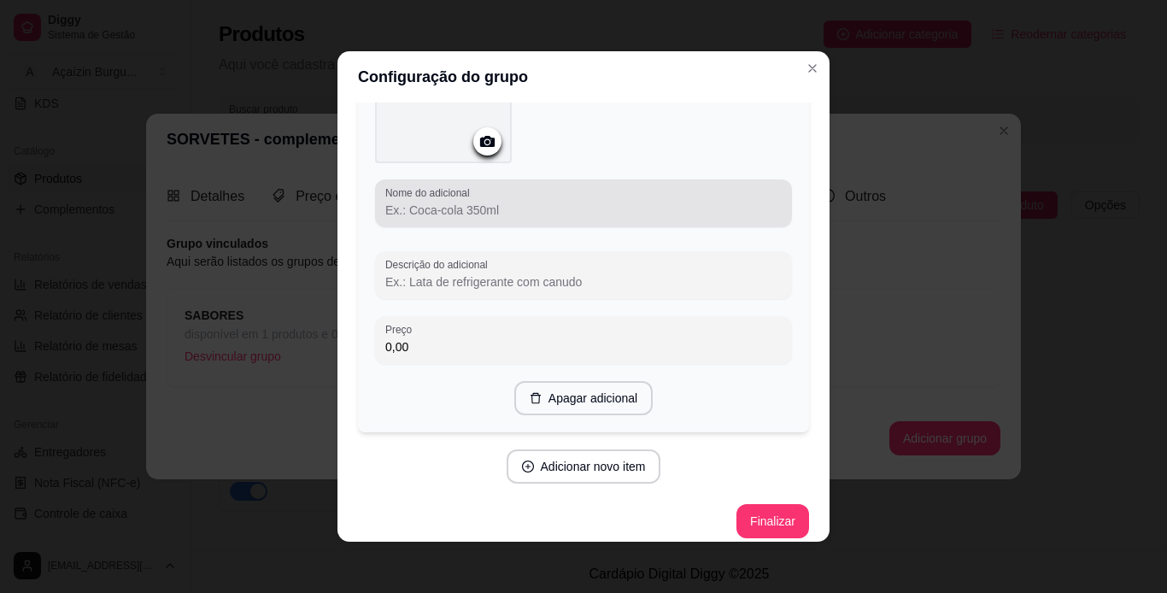
click at [537, 186] on div at bounding box center [583, 203] width 396 height 34
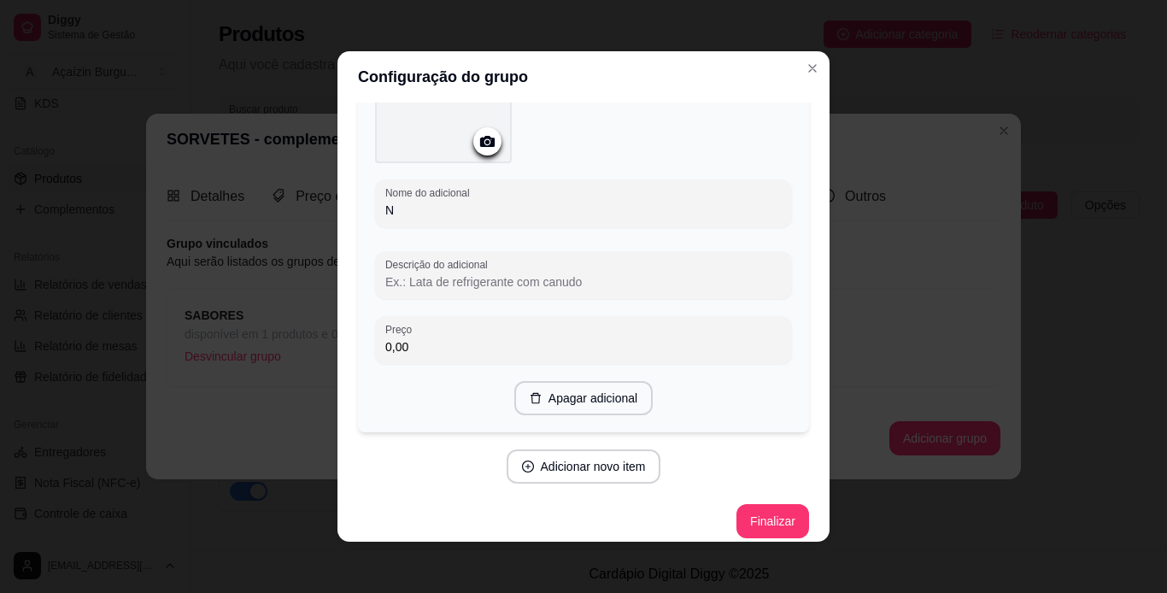
scroll to position [6649, 0]
type input "[PERSON_NAME]"
click at [513, 450] on button "Adicionar novo item" at bounding box center [583, 466] width 150 height 33
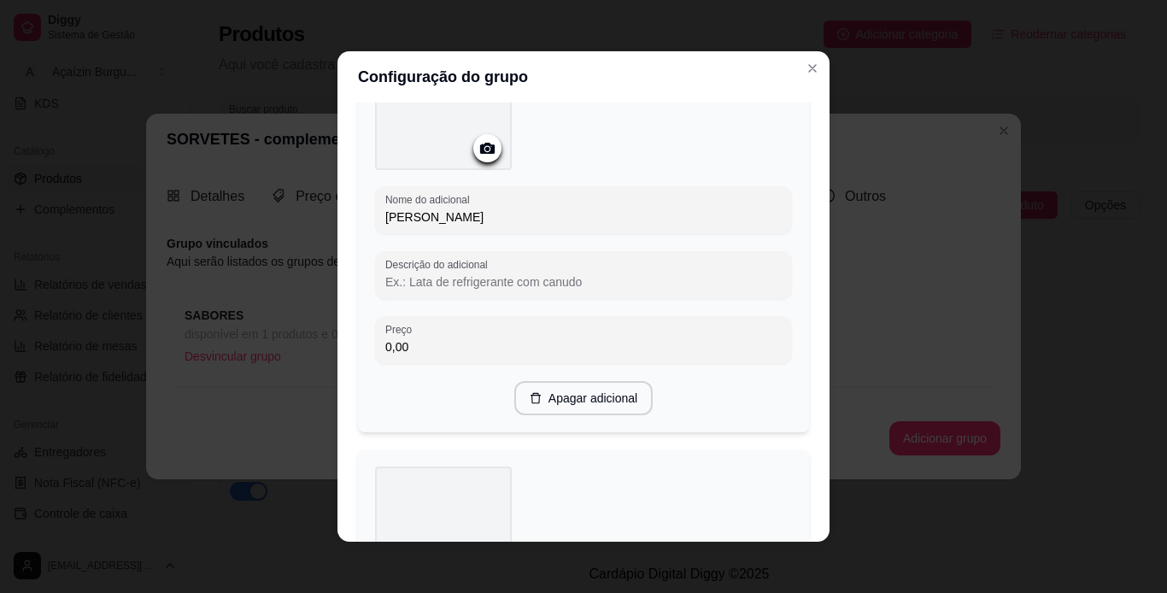
scroll to position [7088, 0]
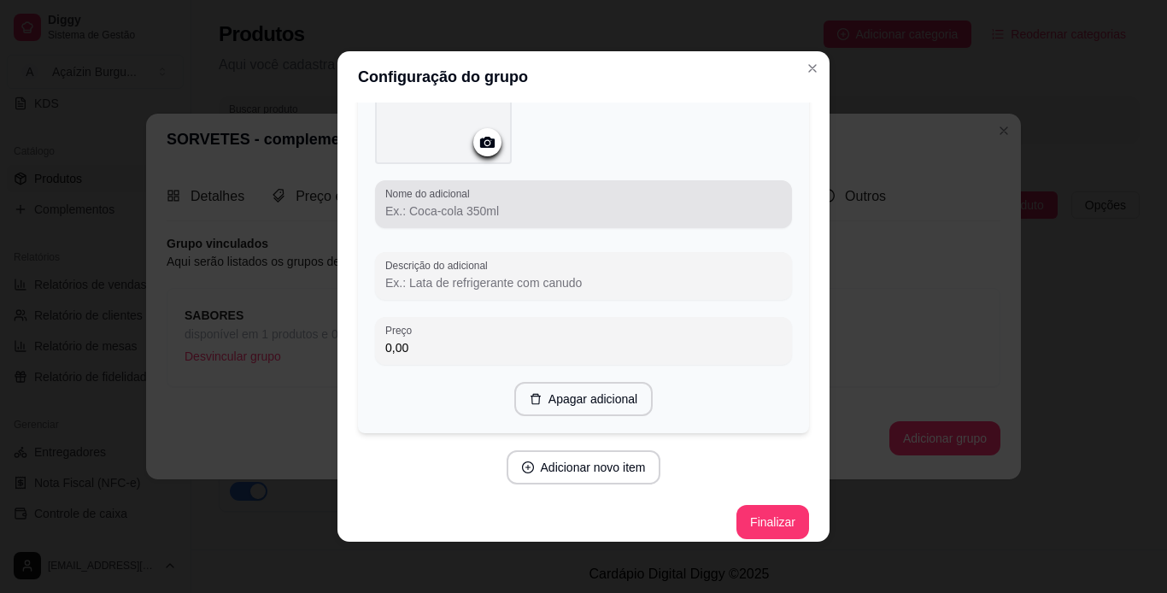
click at [607, 187] on div at bounding box center [583, 204] width 396 height 34
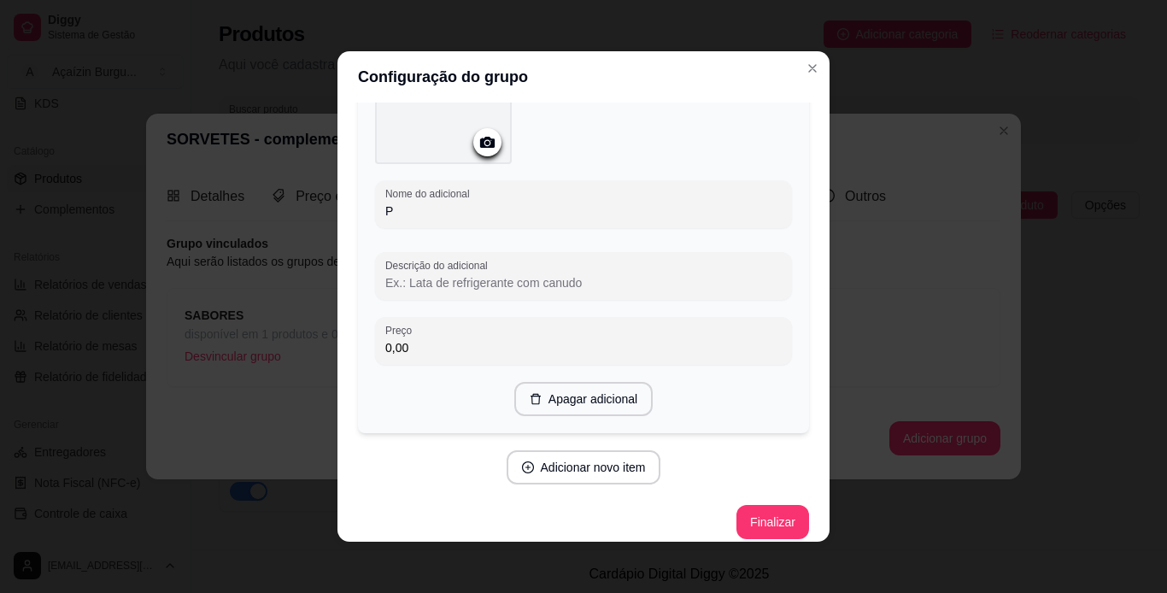
scroll to position [7081, 0]
type input "Pavê"
click at [607, 463] on button "Adicionar novo item" at bounding box center [583, 467] width 150 height 33
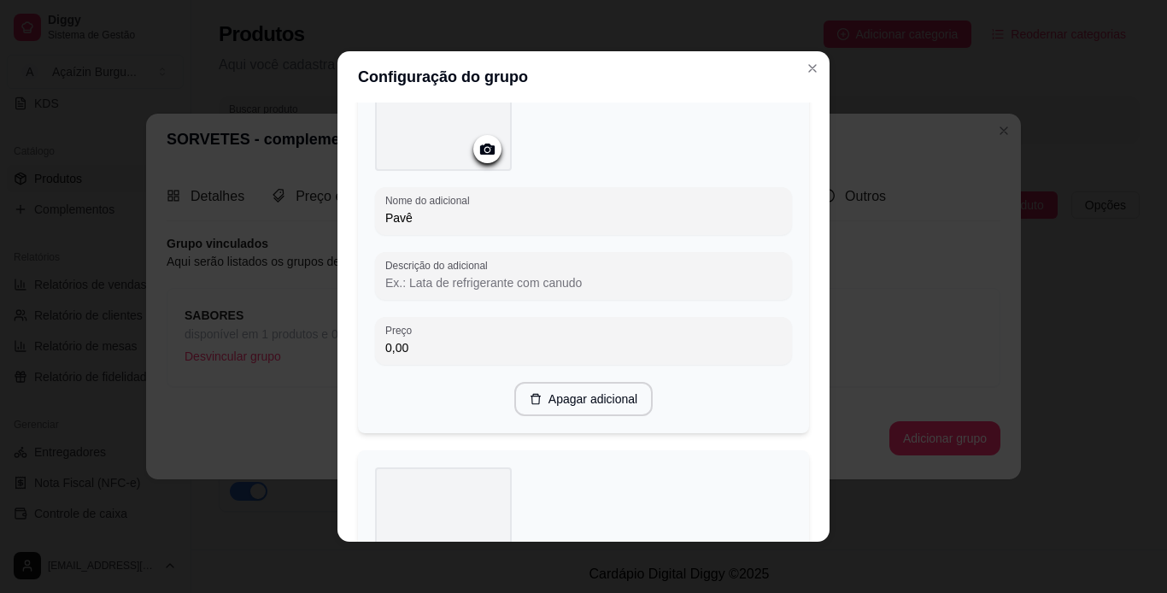
scroll to position [7520, 0]
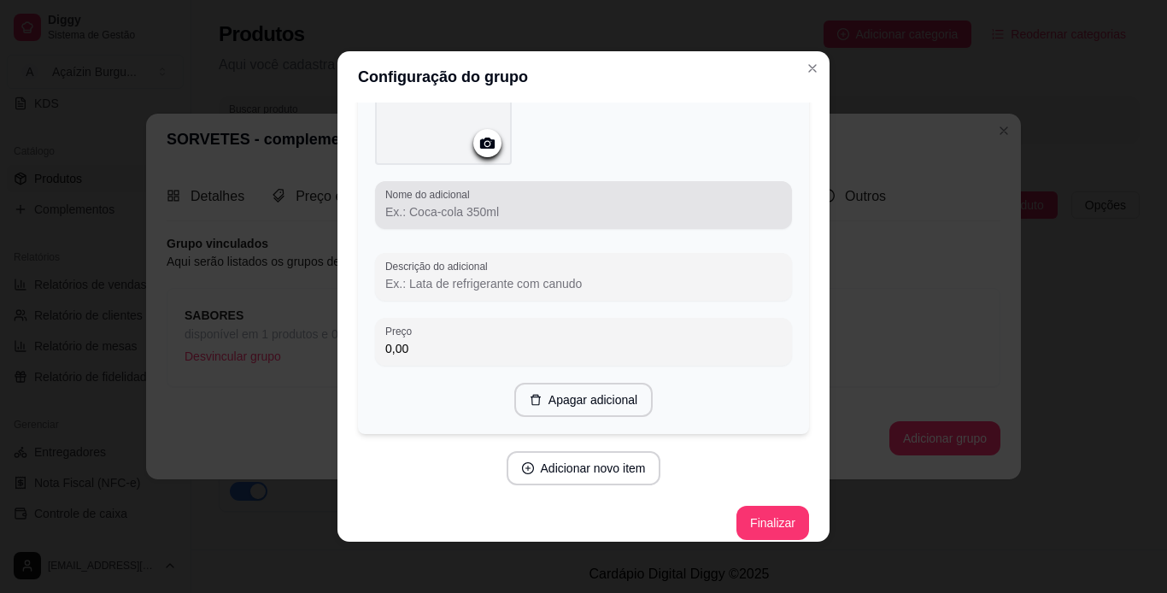
click at [579, 188] on div at bounding box center [583, 205] width 396 height 34
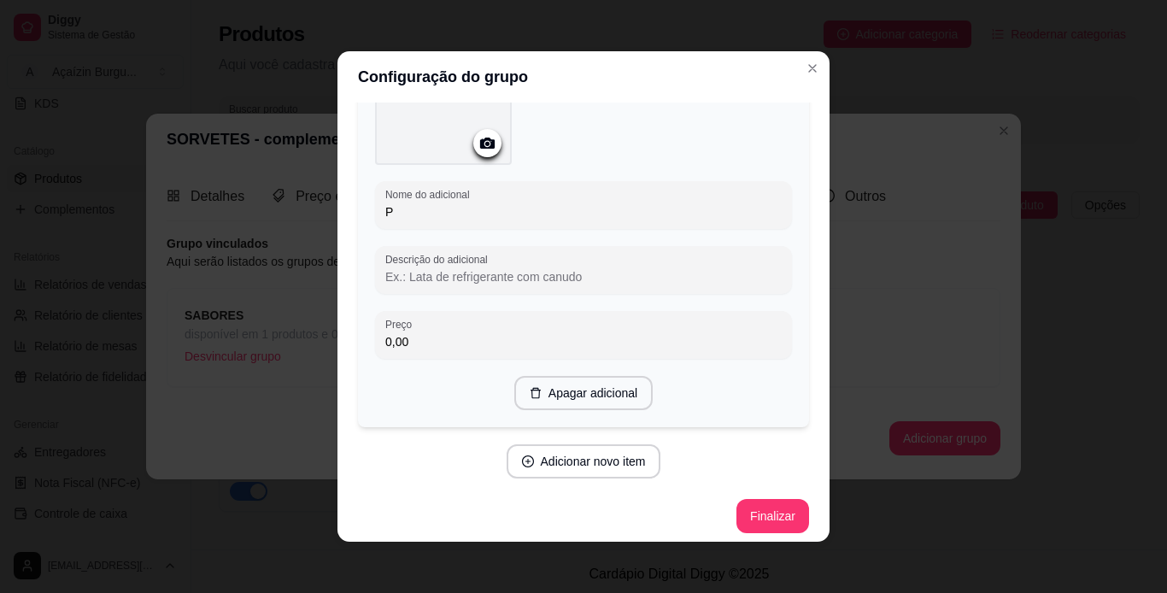
scroll to position [7513, 0]
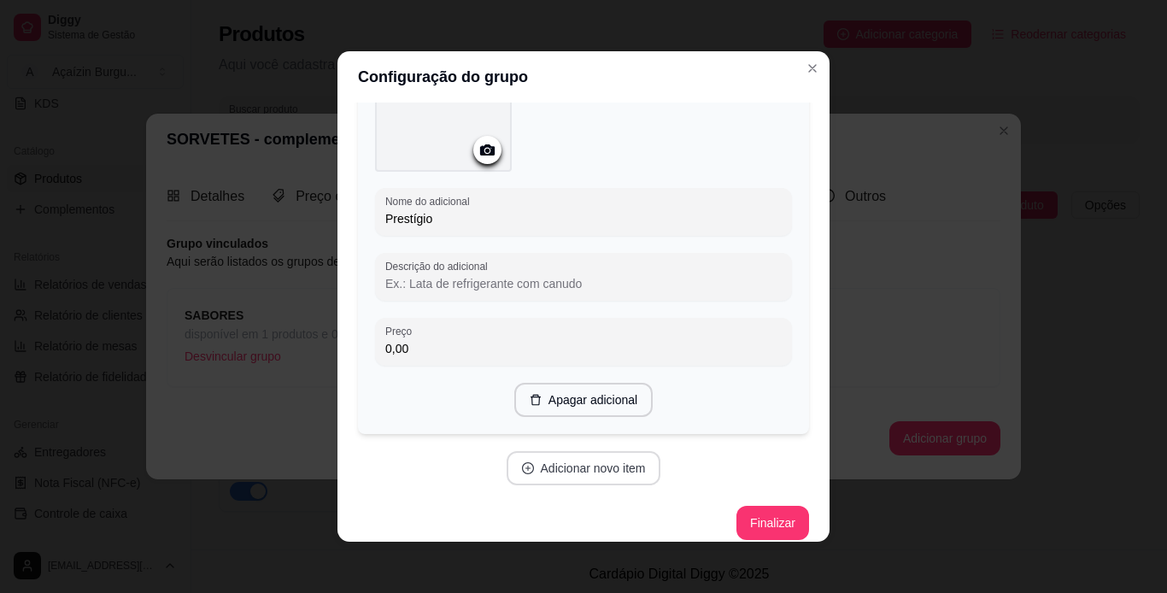
type input "Prestígio"
click at [559, 452] on button "Adicionar novo item" at bounding box center [583, 468] width 150 height 33
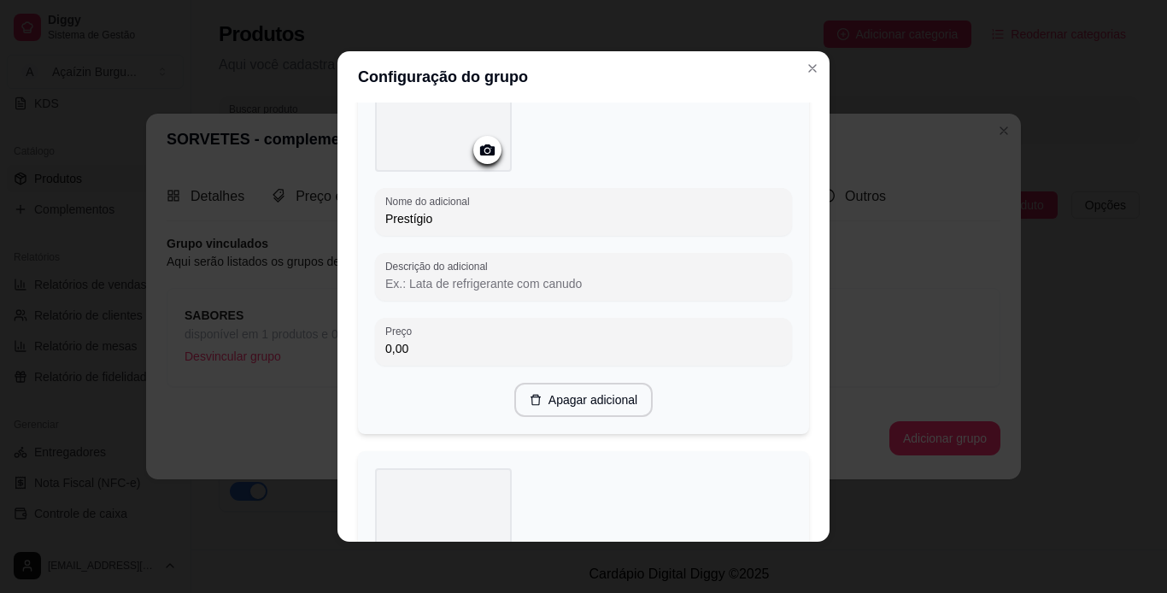
scroll to position [7952, 0]
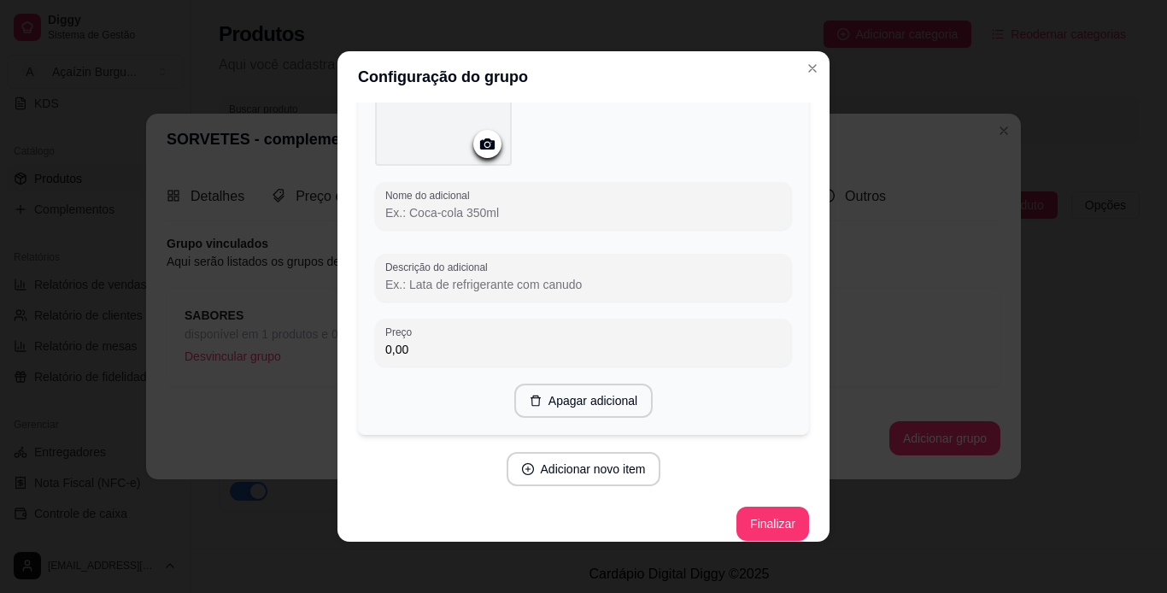
click at [554, 204] on input "Nome do adicional" at bounding box center [583, 212] width 396 height 17
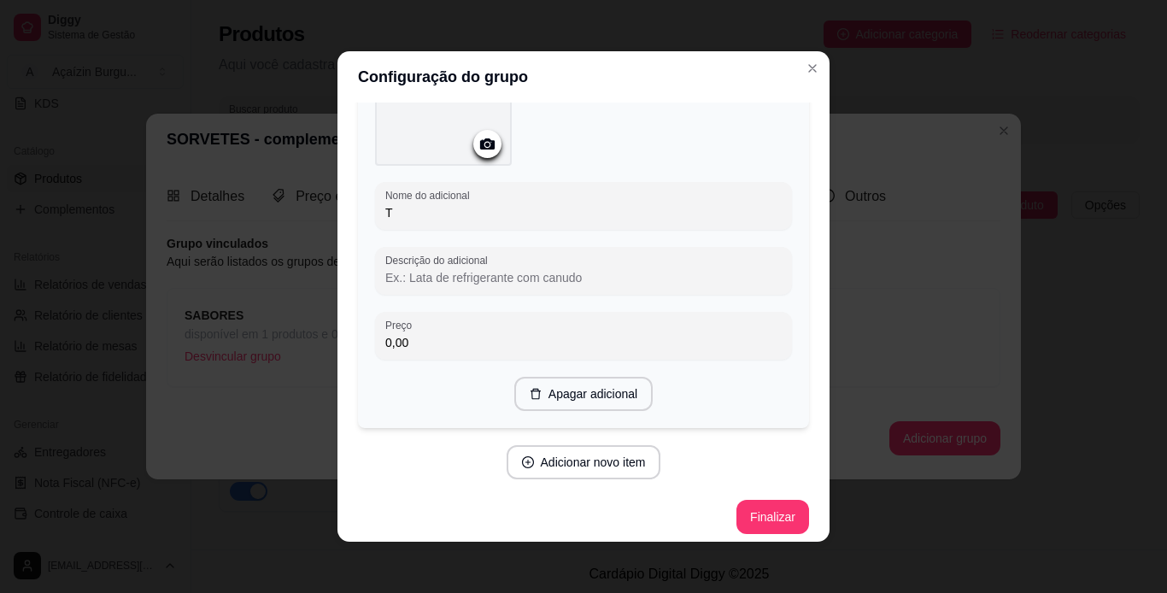
scroll to position [7946, 0]
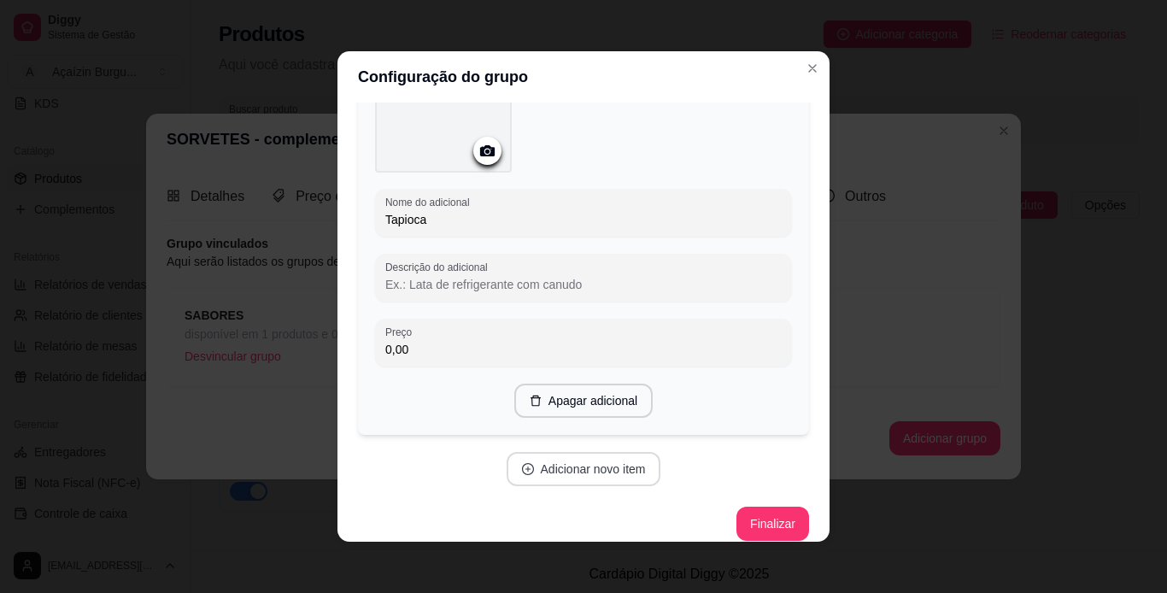
type input "Tapioca"
click at [552, 453] on button "Adicionar novo item" at bounding box center [583, 469] width 150 height 33
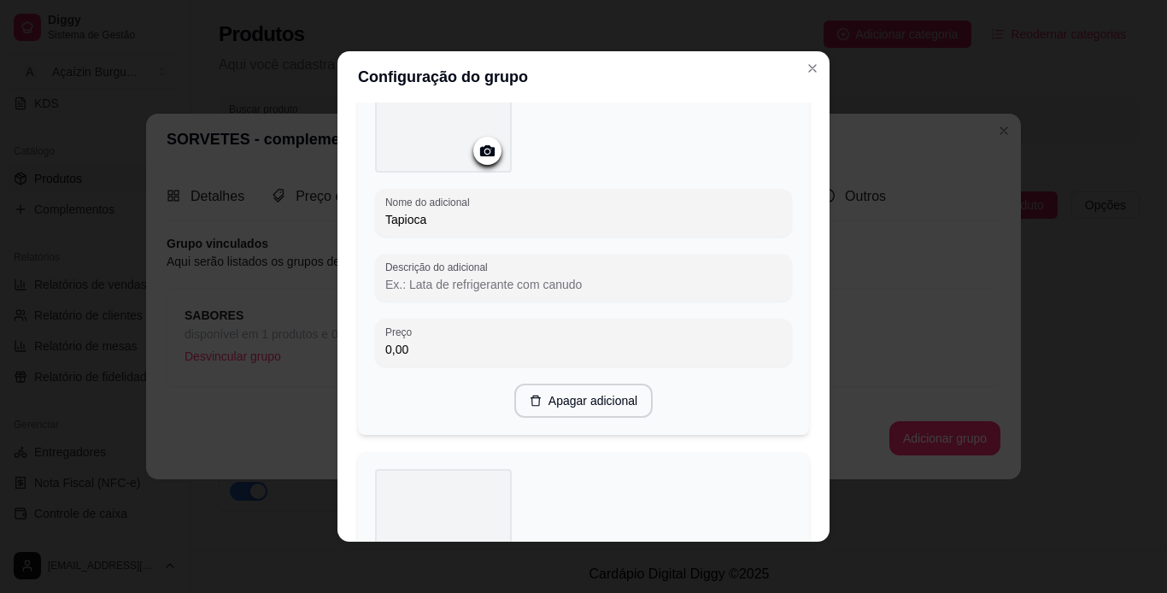
click at [818, 495] on div "Configuração do grupo Adicione os itens que irão compor este grupo, depois você…" at bounding box center [583, 296] width 1167 height 593
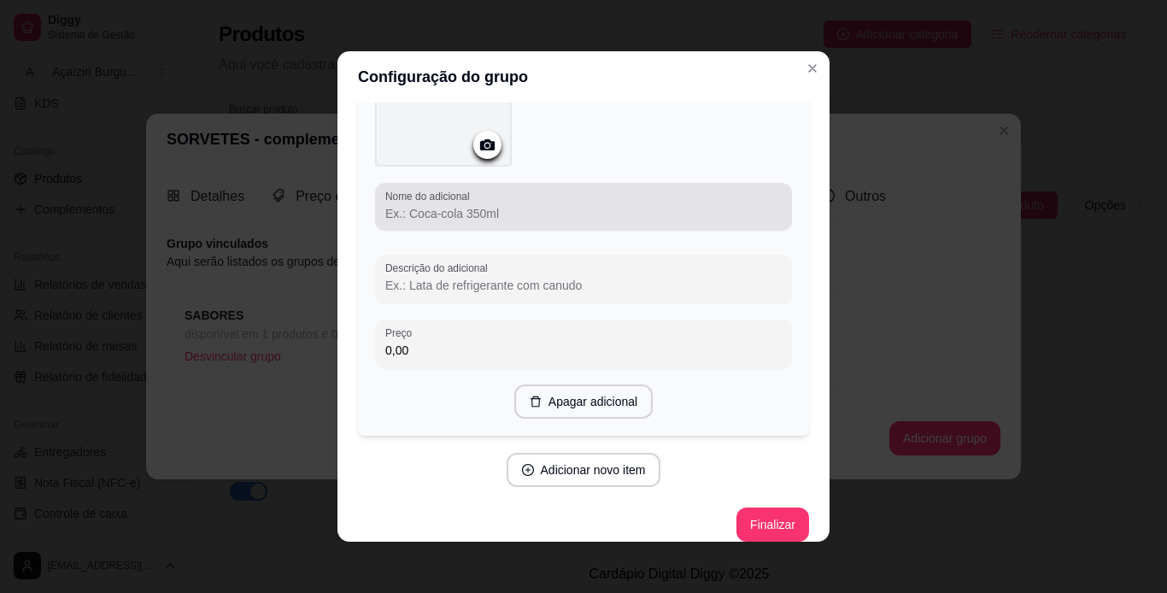
click at [569, 205] on input "Nome do adicional" at bounding box center [583, 213] width 396 height 17
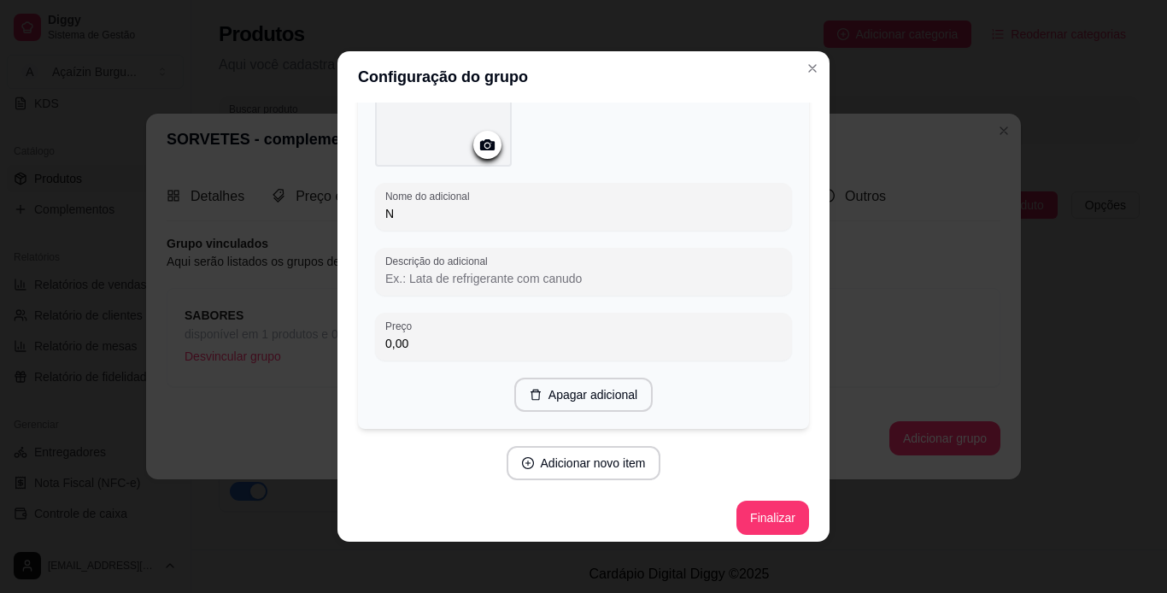
scroll to position [8378, 0]
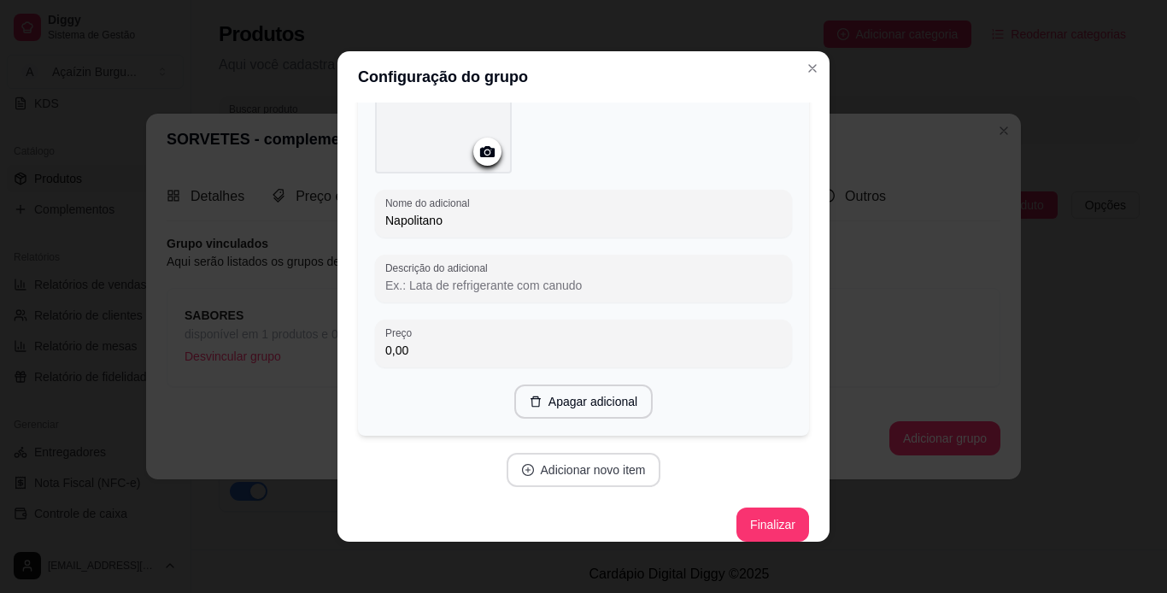
type input "Napolitano"
click at [572, 454] on button "Adicionar novo item" at bounding box center [583, 470] width 150 height 33
click at [757, 508] on button "Finalizar" at bounding box center [772, 524] width 70 height 33
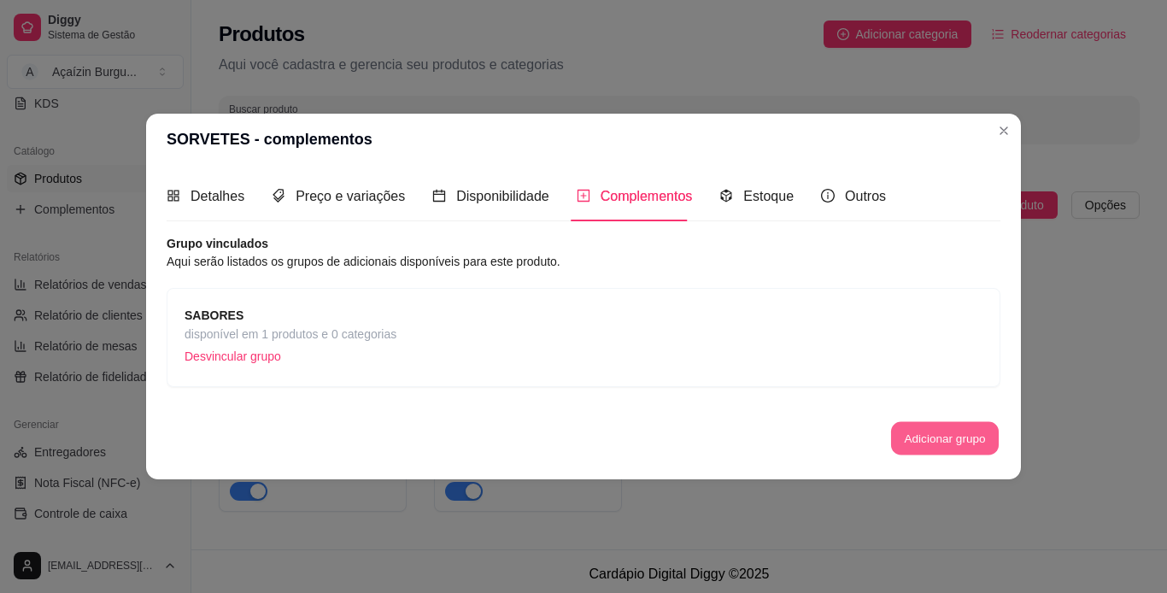
click at [927, 440] on button "Adicionar grupo" at bounding box center [945, 437] width 108 height 33
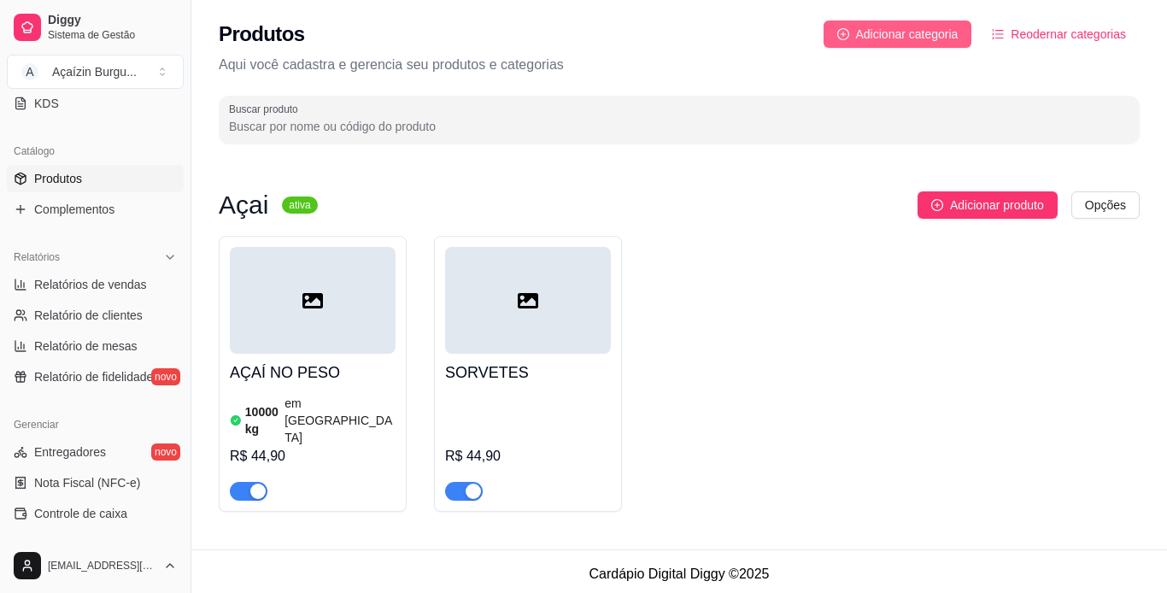
click at [860, 33] on span "Adicionar categoria" at bounding box center [907, 34] width 103 height 19
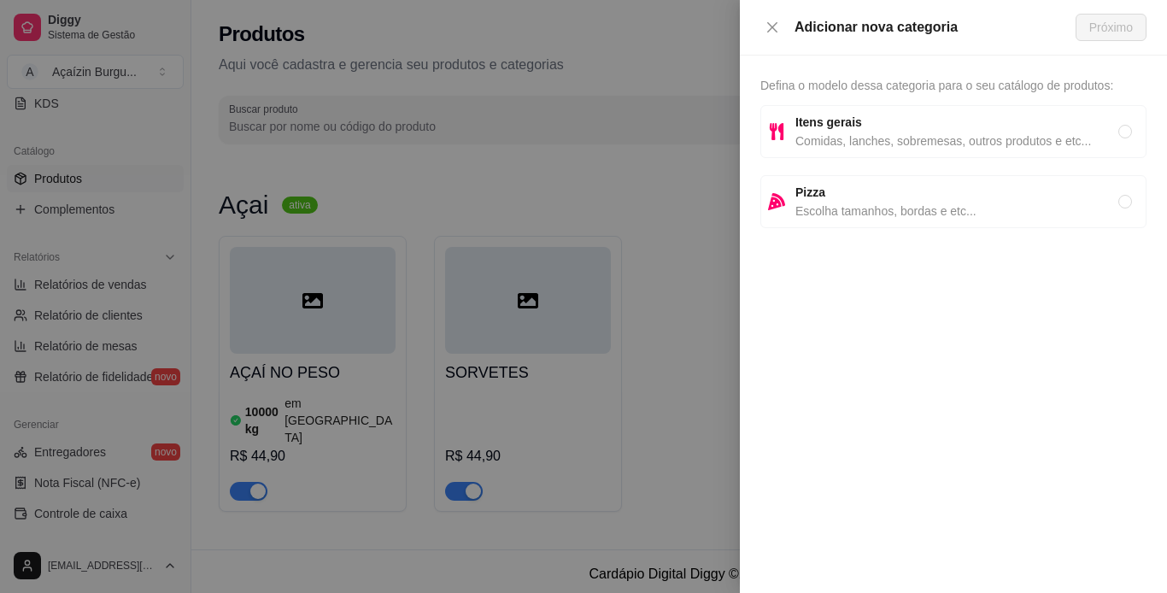
click at [700, 180] on div at bounding box center [583, 296] width 1167 height 593
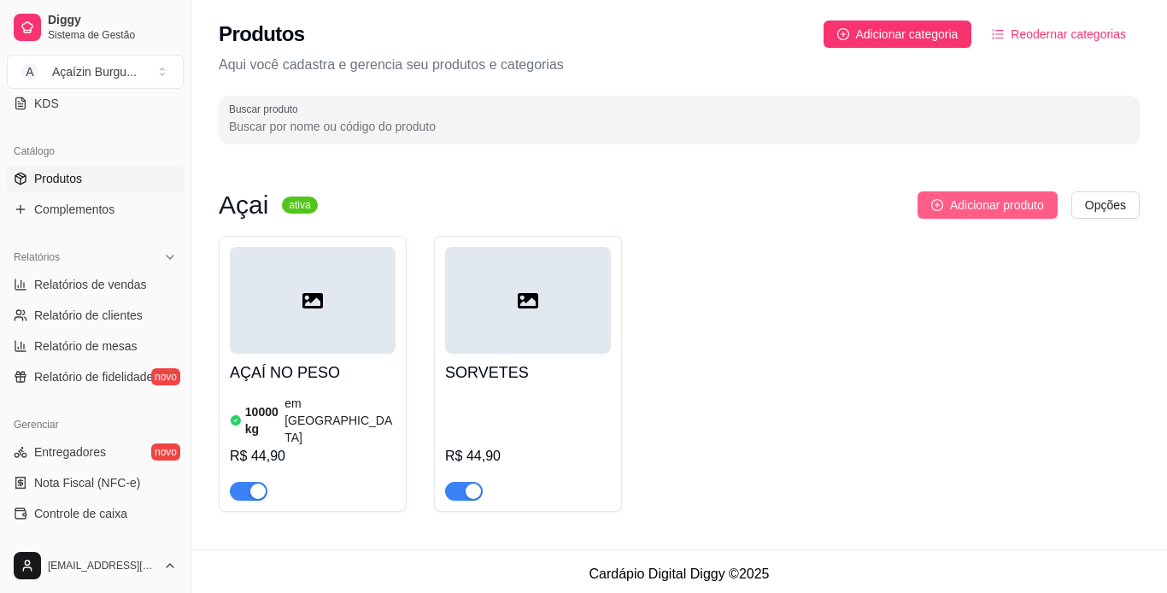
click at [970, 199] on span "Adicionar produto" at bounding box center [997, 205] width 94 height 19
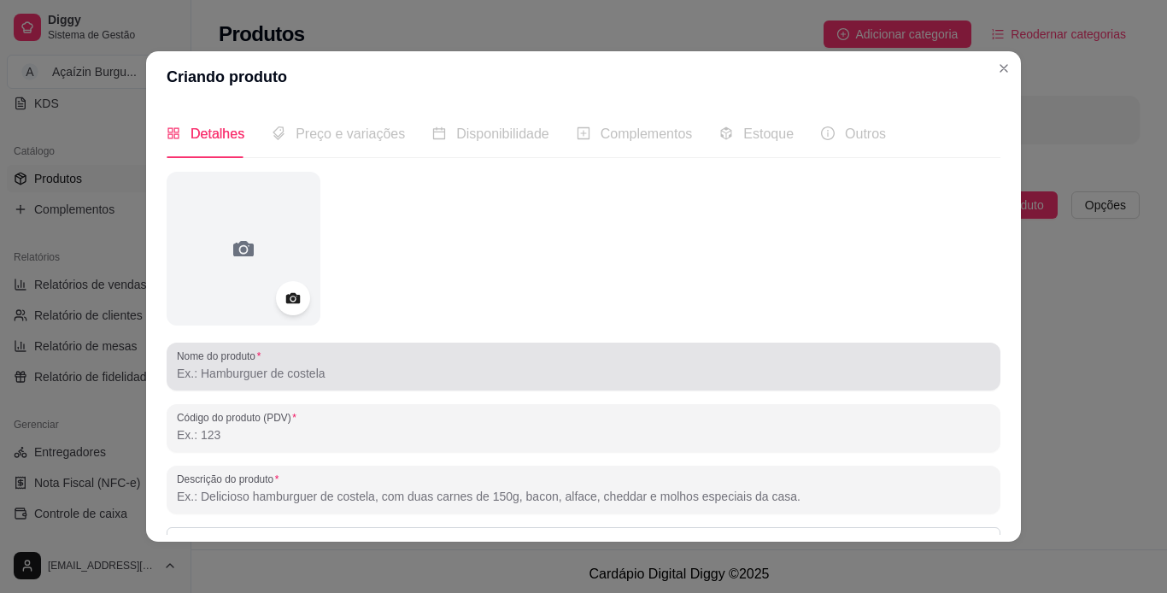
click at [314, 357] on div at bounding box center [583, 366] width 813 height 34
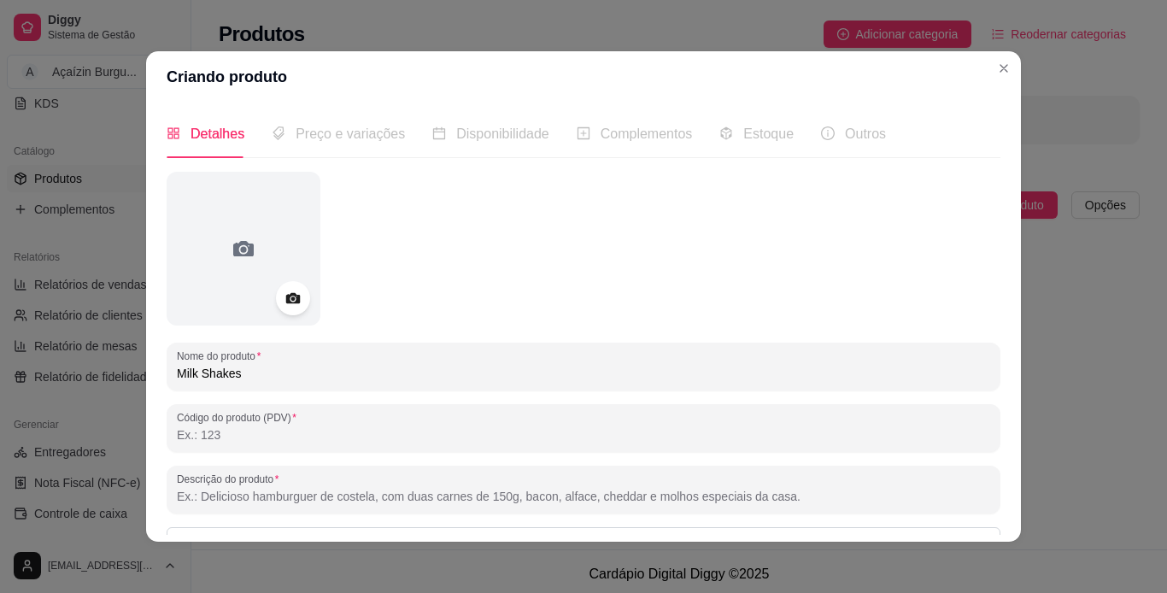
type input "Milk Shakes"
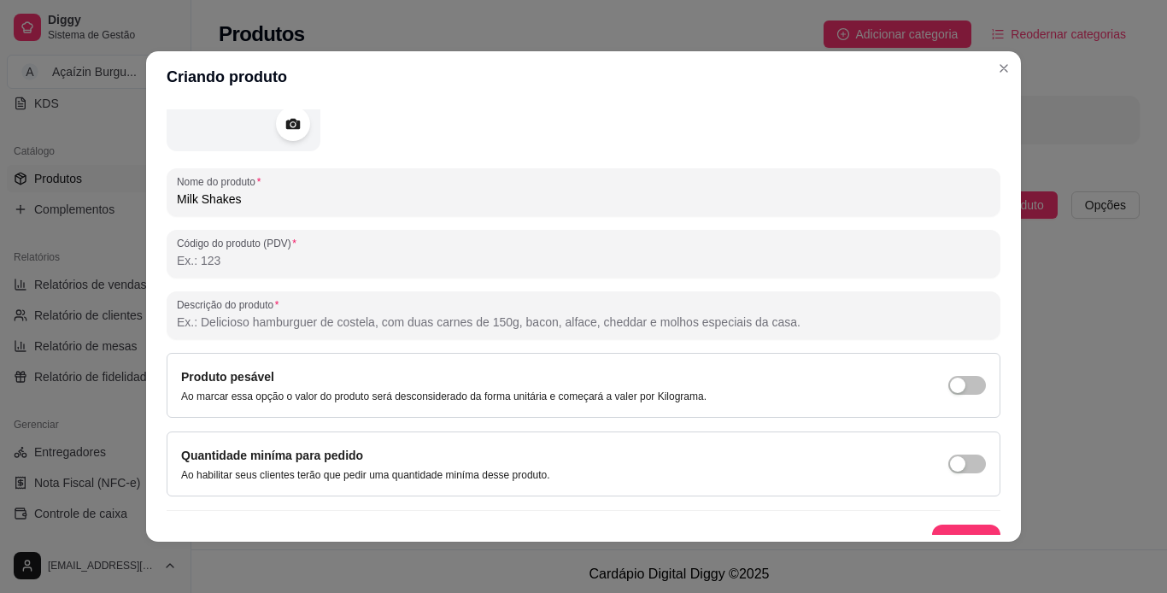
scroll to position [198, 0]
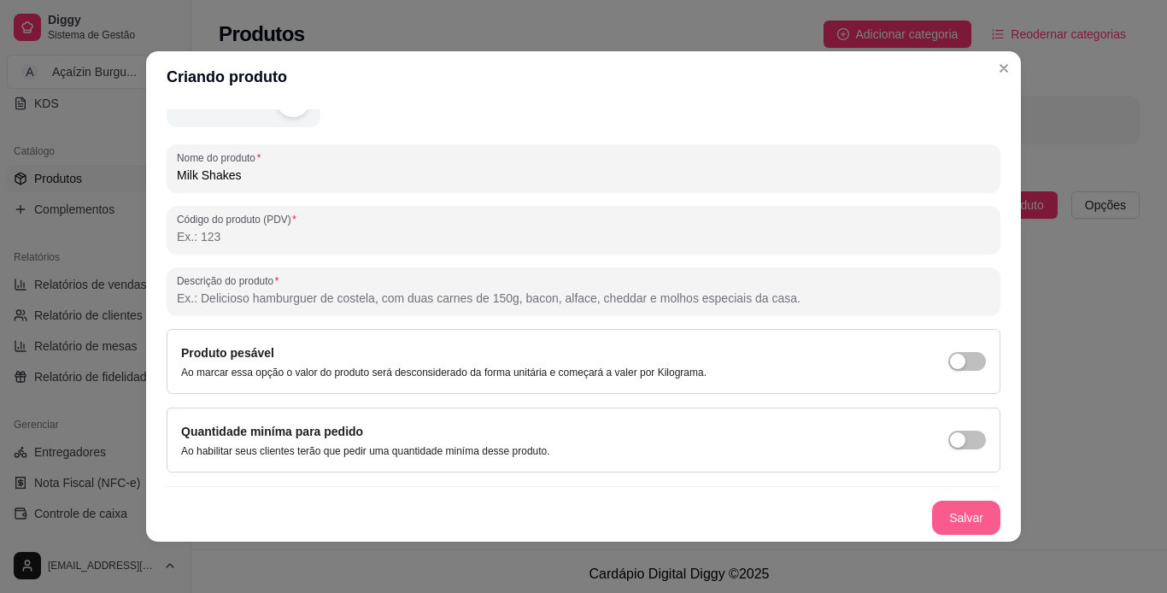
click at [942, 504] on button "Salvar" at bounding box center [966, 518] width 68 height 34
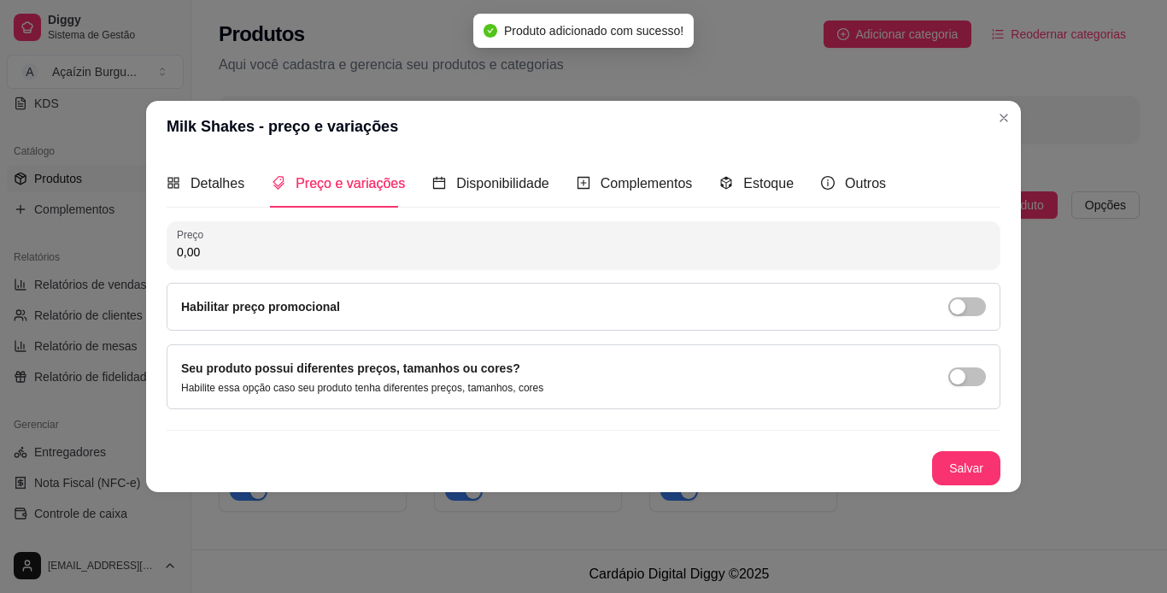
scroll to position [0, 0]
click at [534, 249] on input "0,00" at bounding box center [583, 251] width 813 height 17
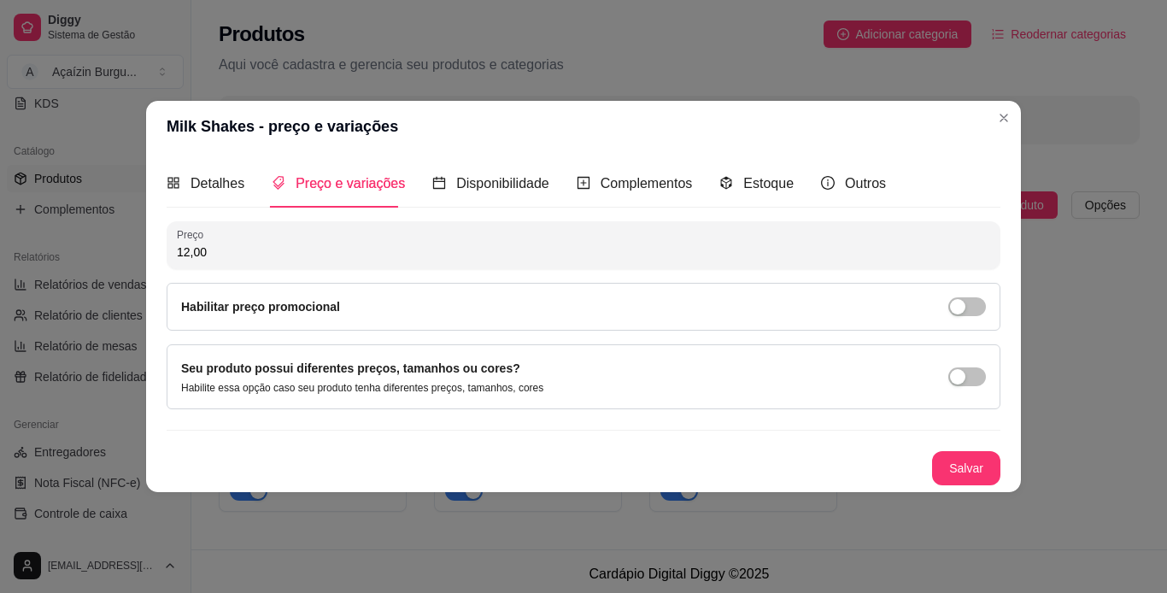
type input "12,00"
click at [223, 167] on div "Detalhes" at bounding box center [206, 183] width 78 height 49
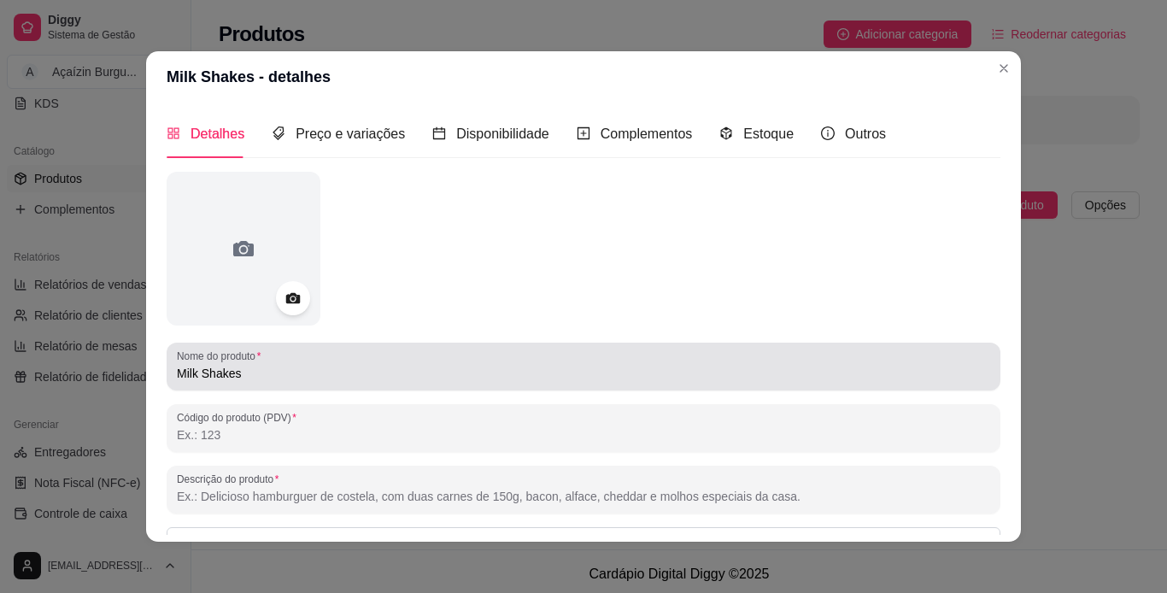
click at [297, 389] on div "Nome do produto Milk Shakes" at bounding box center [584, 367] width 834 height 48
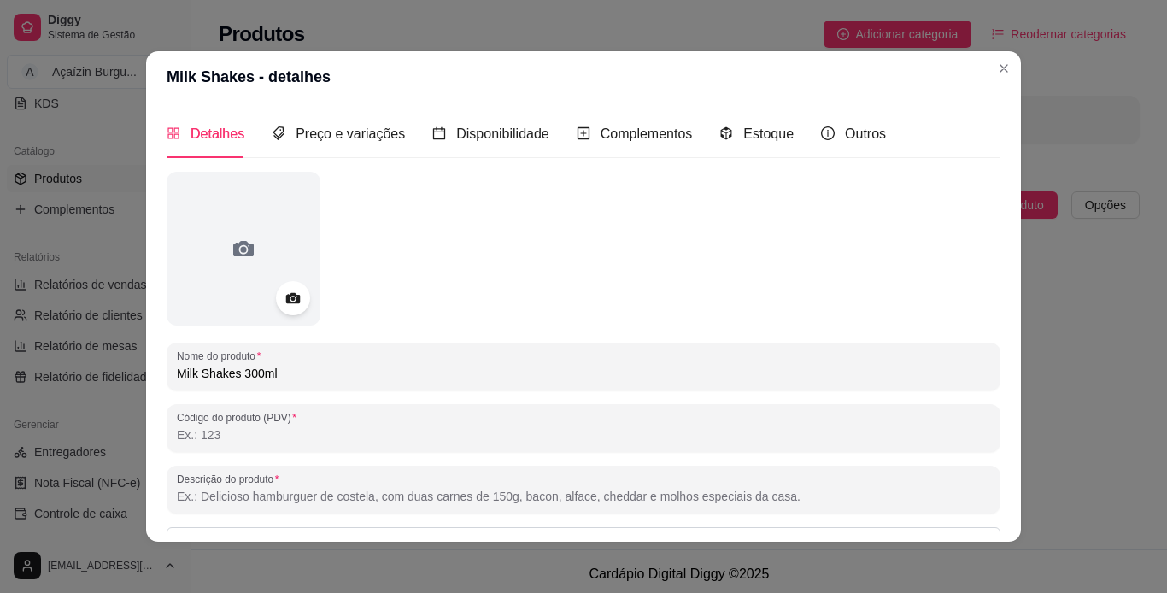
type input "Milk Shakes 300ml"
drag, startPoint x: 981, startPoint y: 285, endPoint x: 988, endPoint y: 280, distance: 8.8
click at [988, 280] on div "Detalhes Preço e variações Disponibilidade Complementos Estoque Outros Nome do …" at bounding box center [584, 321] width 834 height 425
click at [342, 133] on span "Preço e variações" at bounding box center [350, 133] width 109 height 15
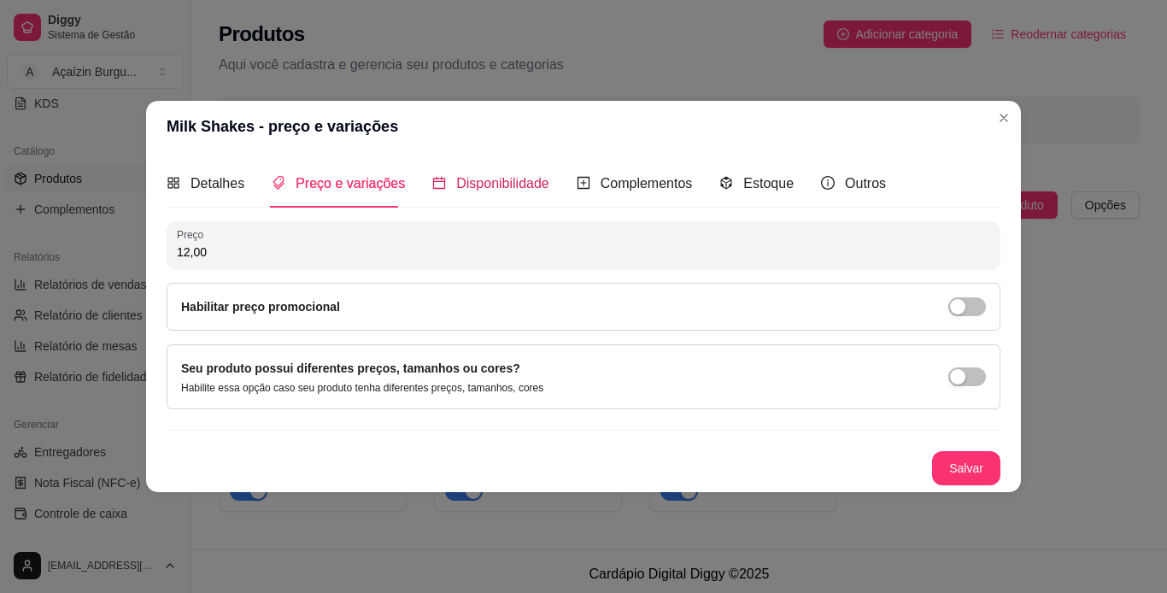
click at [501, 176] on span "Disponibilidade" at bounding box center [502, 183] width 93 height 15
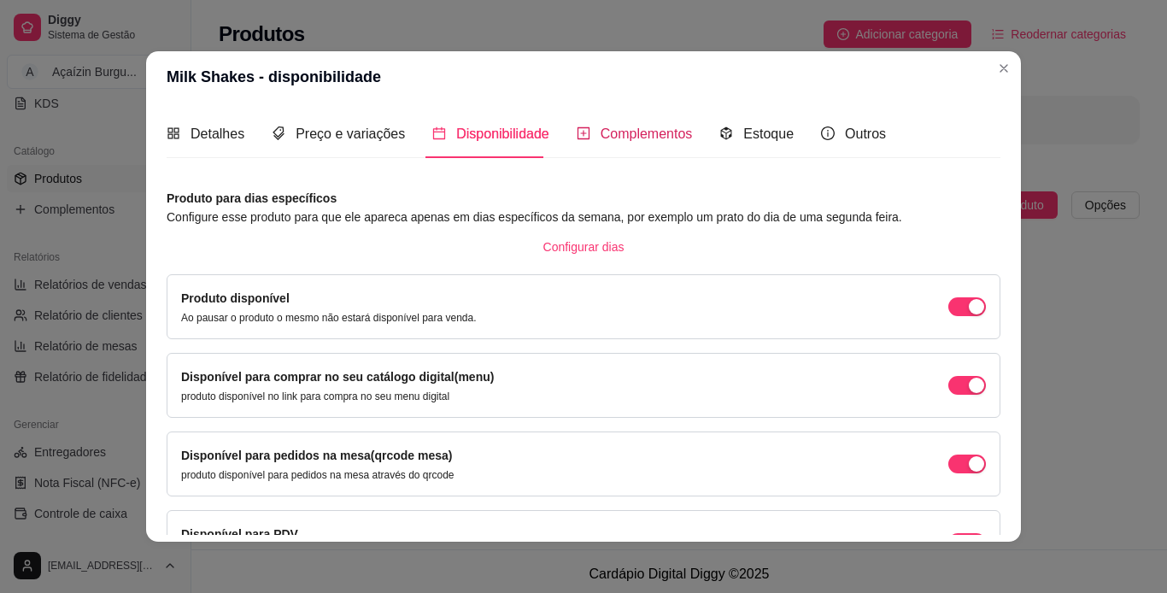
click at [619, 123] on div "Complementos" at bounding box center [635, 133] width 116 height 21
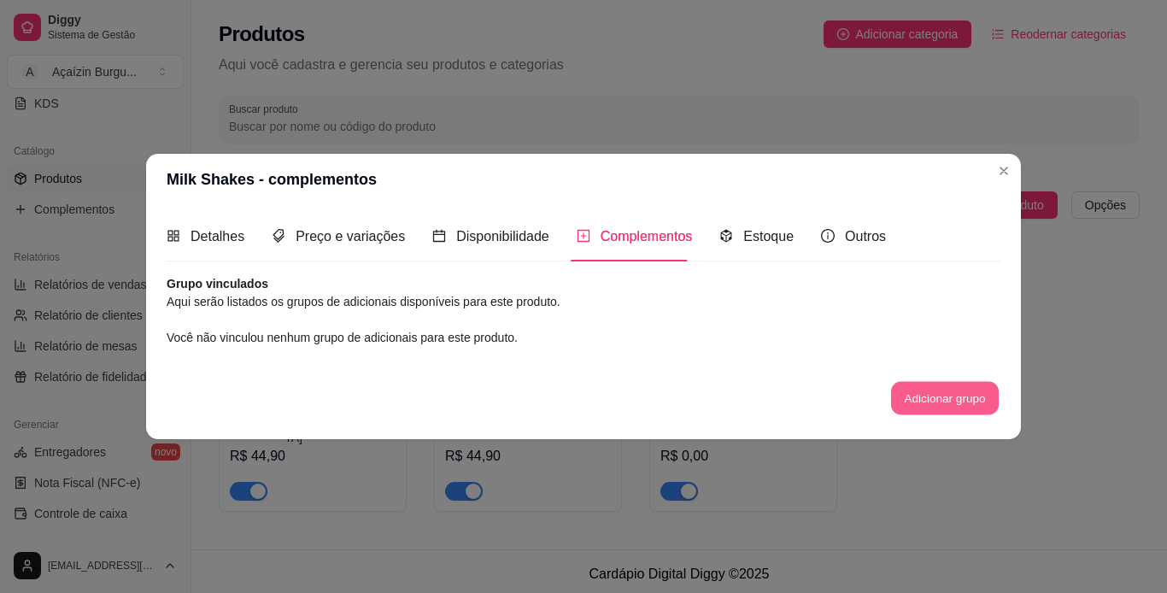
click at [920, 398] on button "Adicionar grupo" at bounding box center [945, 397] width 108 height 33
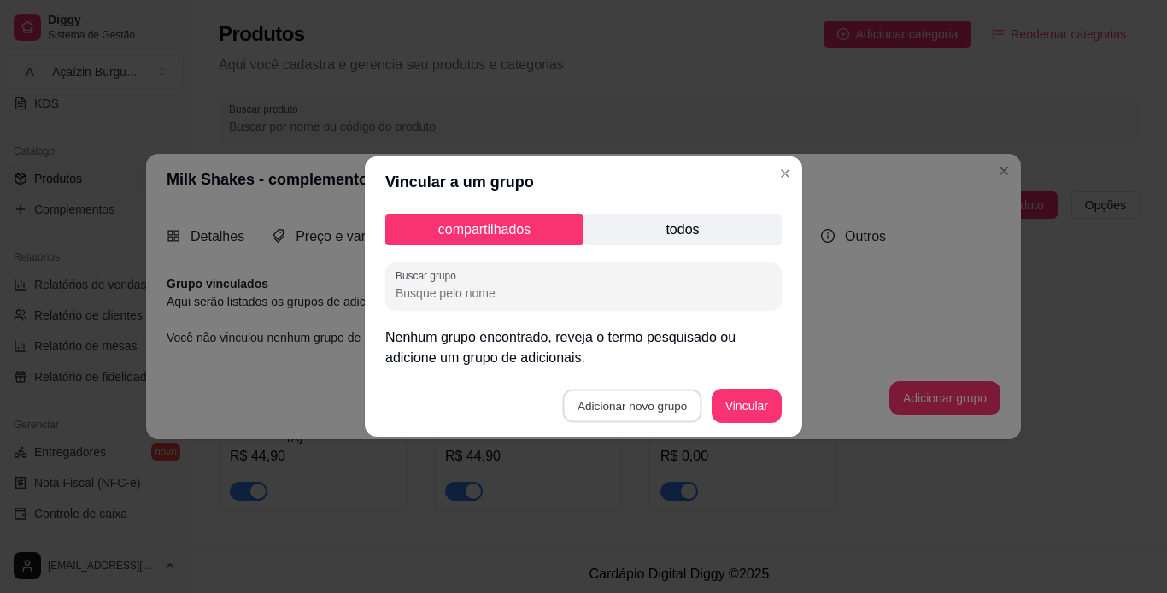
click at [610, 400] on button "Adicionar novo grupo" at bounding box center [632, 406] width 139 height 33
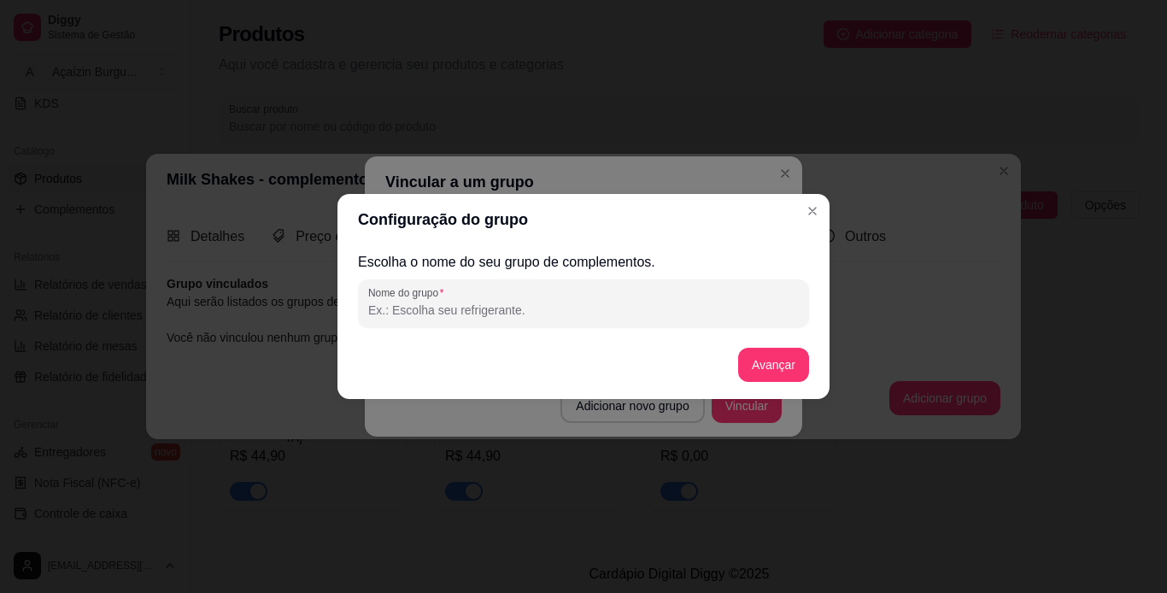
click at [569, 313] on input "Nome do grupo" at bounding box center [583, 310] width 431 height 17
type input "SABORES"
click at [770, 369] on button "Avançar" at bounding box center [773, 365] width 69 height 33
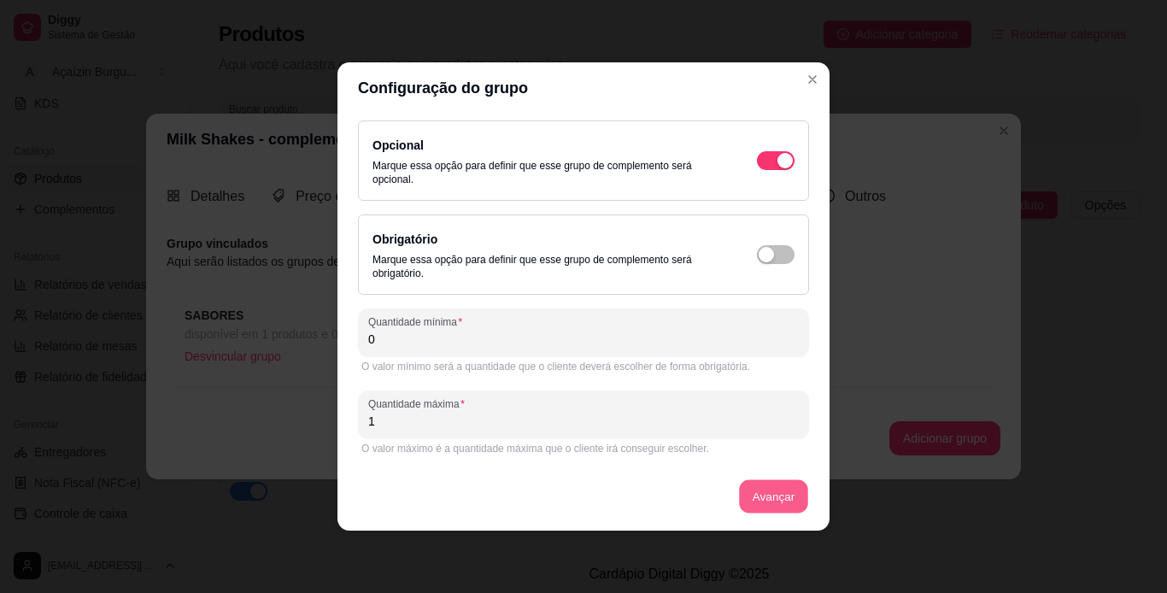
click at [768, 484] on button "Avançar" at bounding box center [773, 496] width 69 height 33
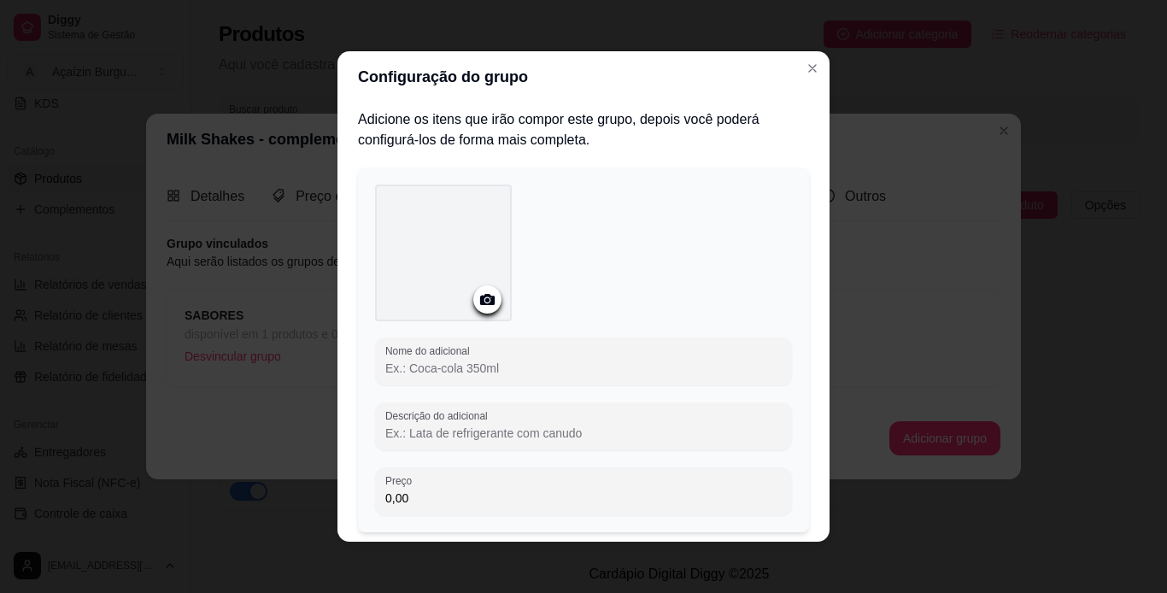
click at [529, 365] on input "Nome do adicional" at bounding box center [583, 368] width 396 height 17
type input "Abacaxí"
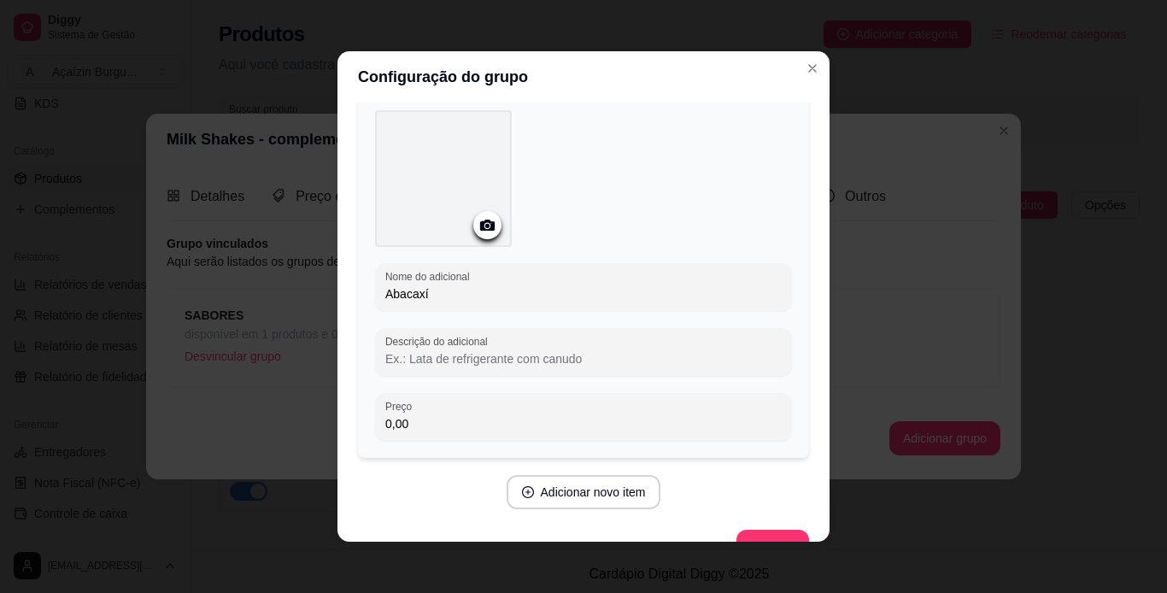
scroll to position [113, 0]
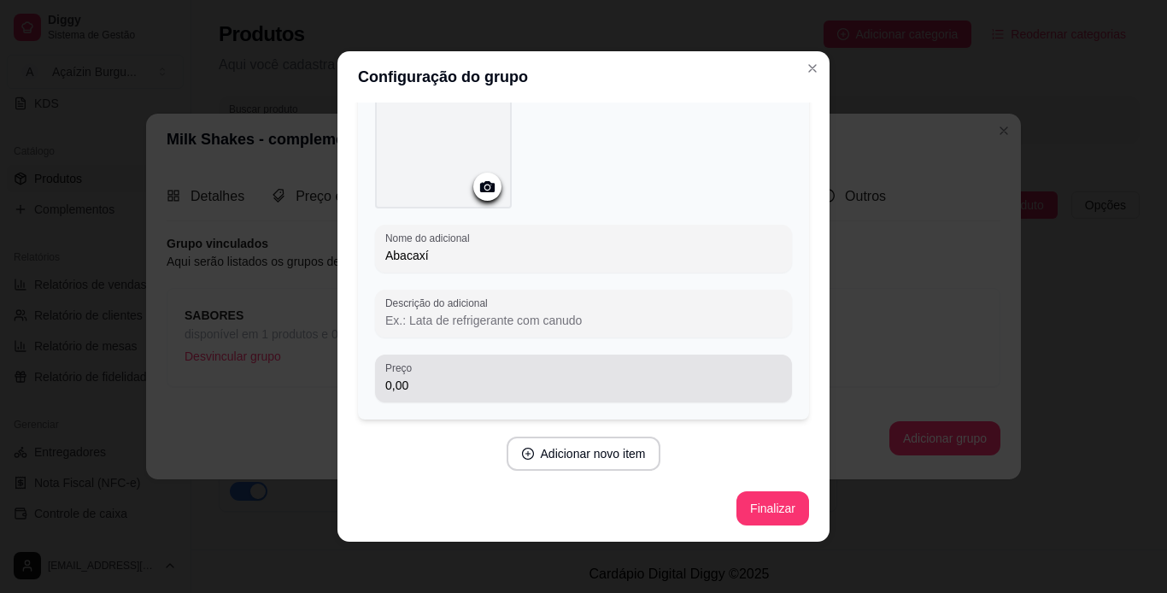
click at [594, 366] on div "0,00" at bounding box center [583, 378] width 396 height 34
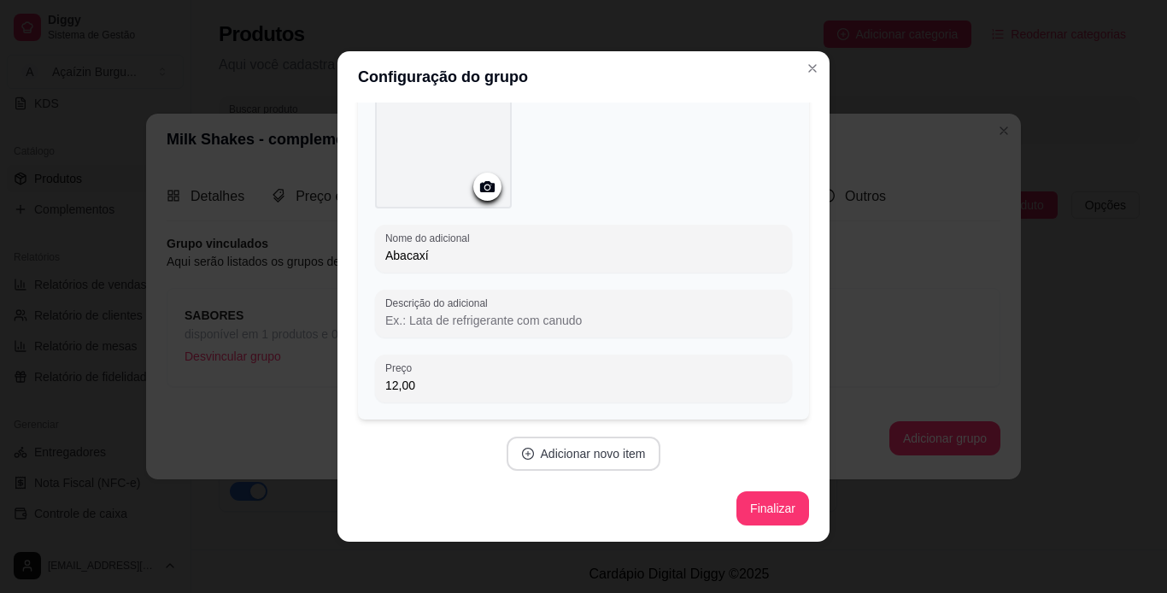
type input "12,00"
click at [571, 443] on button "Adicionar novo item" at bounding box center [583, 453] width 150 height 33
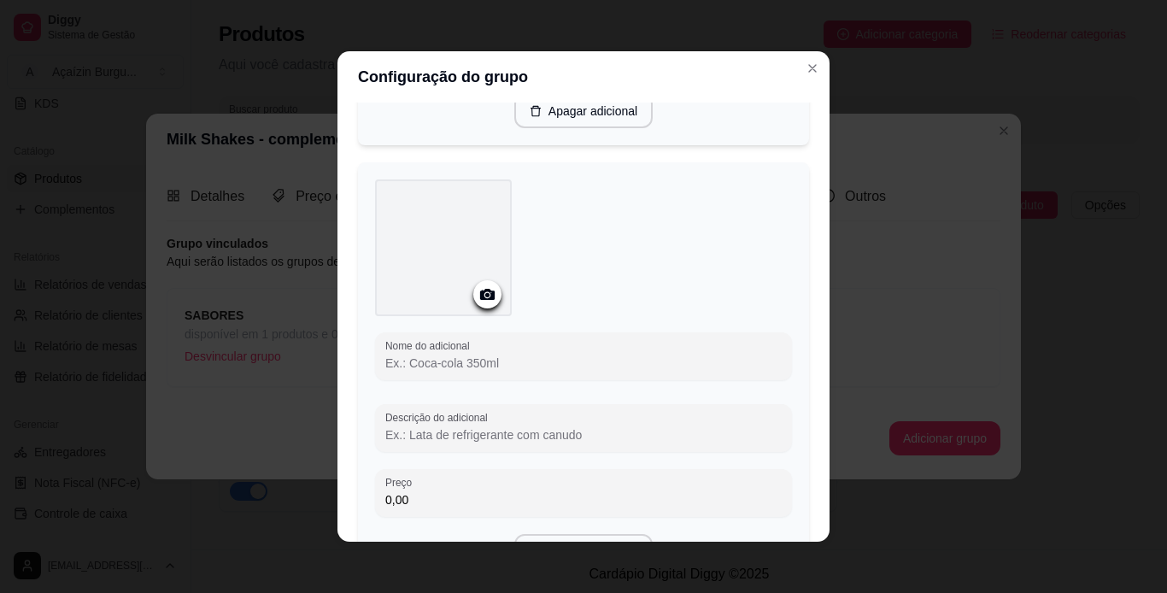
scroll to position [446, 0]
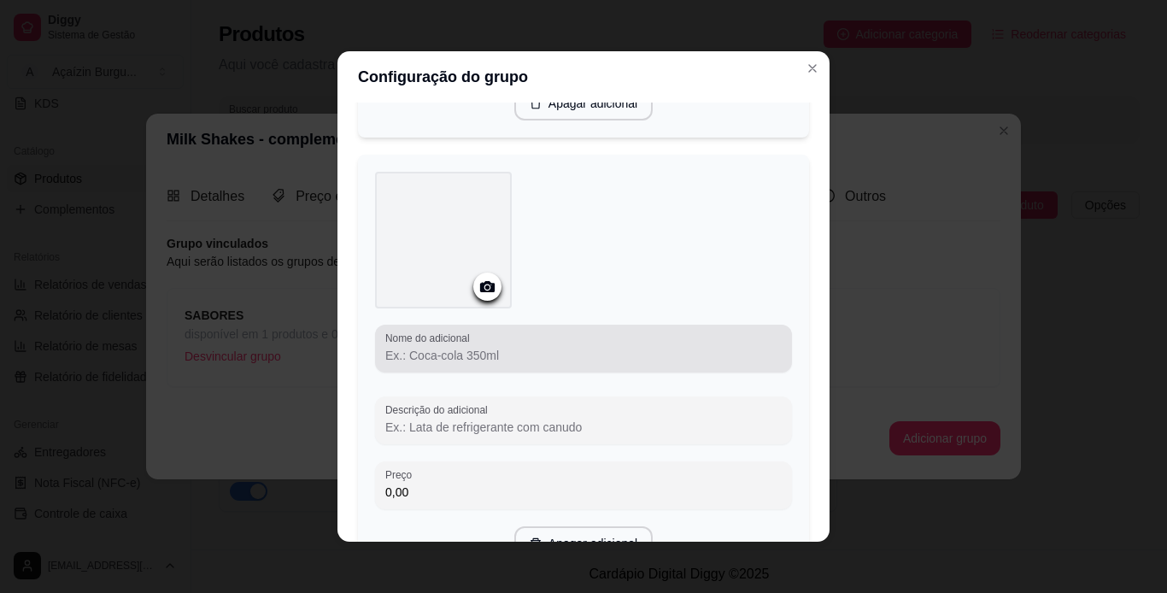
click at [460, 340] on label "Nome do adicional" at bounding box center [430, 338] width 90 height 15
click at [460, 347] on input "Nome do adicional" at bounding box center [583, 355] width 396 height 17
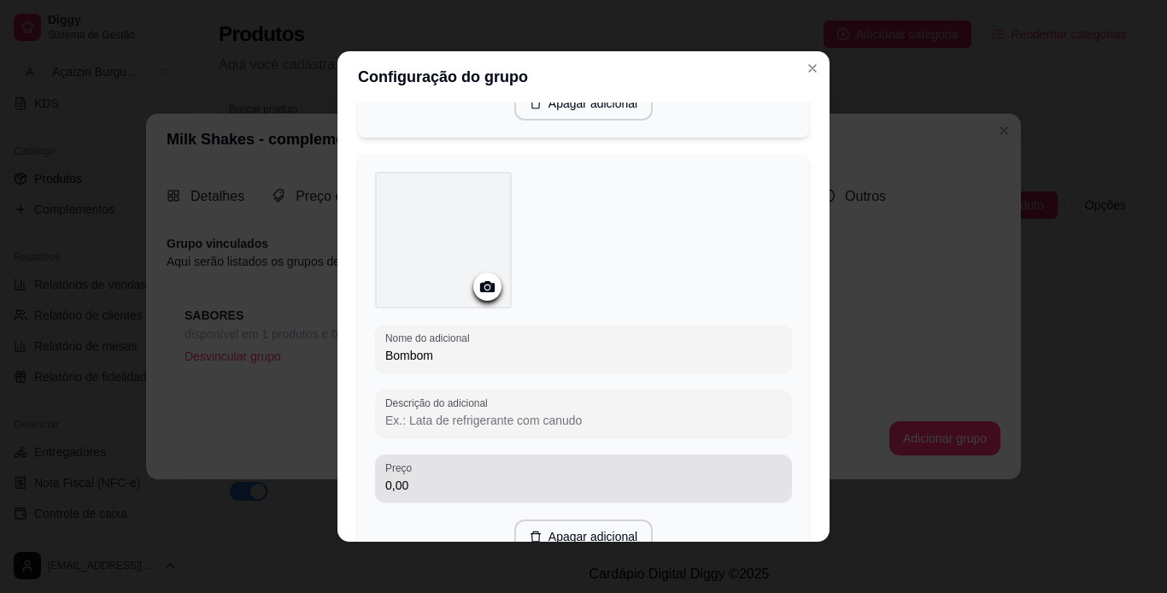
type input "Bombom"
click at [523, 468] on div "0,00" at bounding box center [583, 478] width 396 height 34
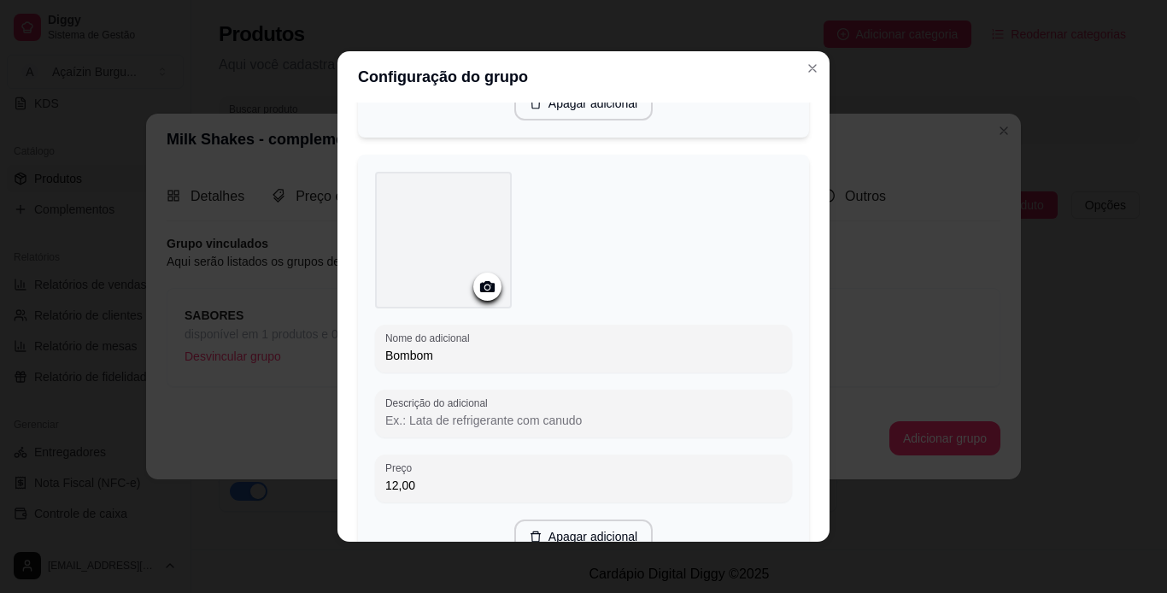
type input "12,00"
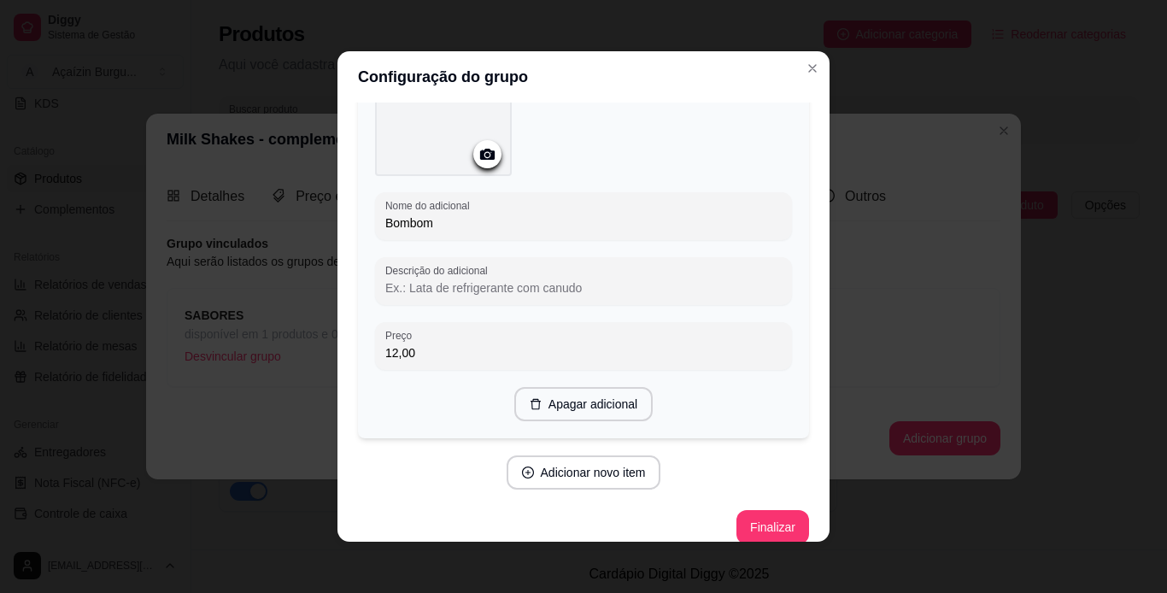
scroll to position [596, 0]
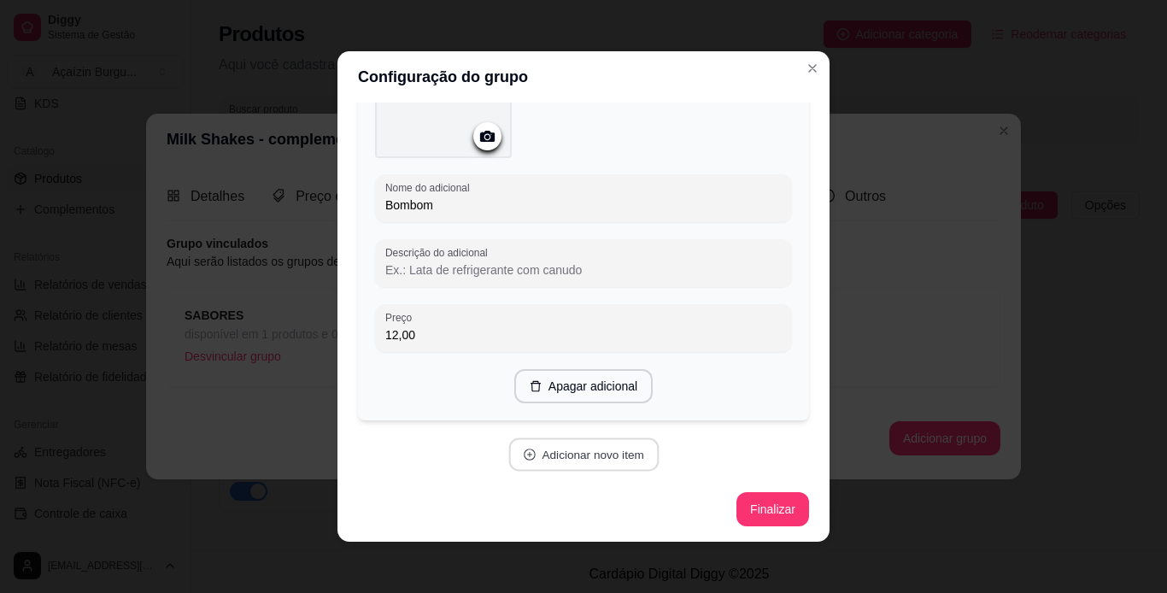
click at [544, 447] on button "Adicionar novo item" at bounding box center [583, 454] width 150 height 33
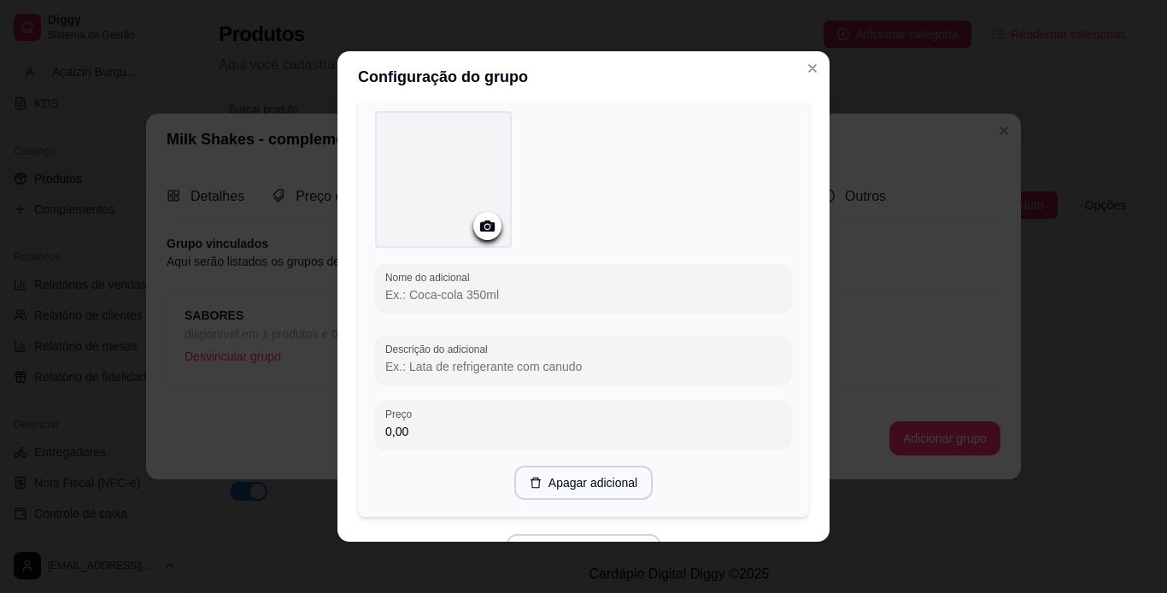
scroll to position [952, 0]
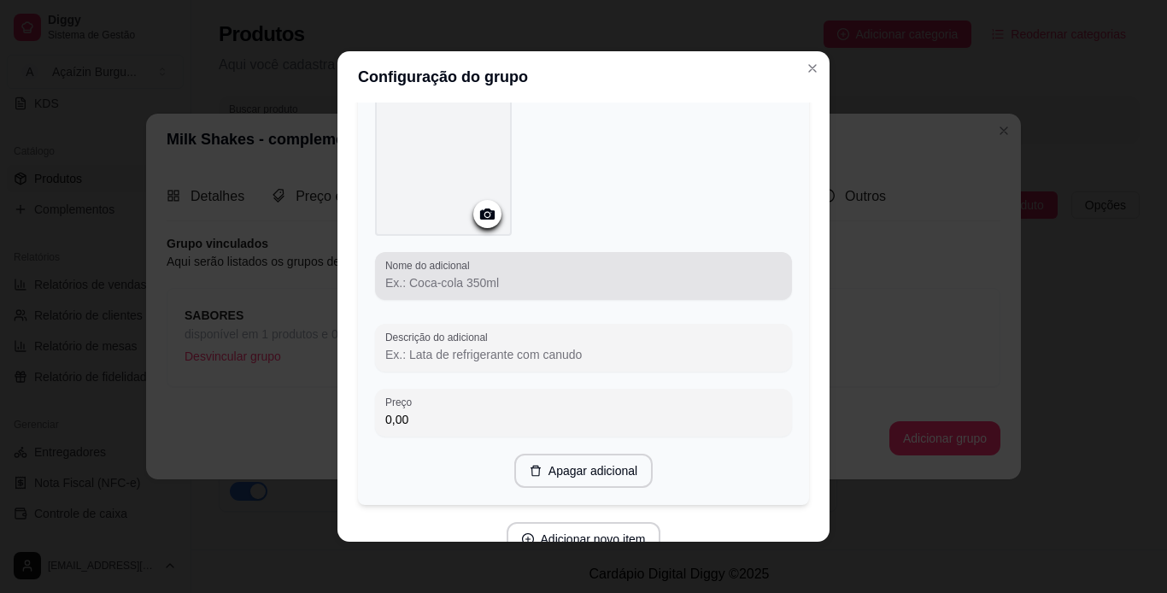
click at [481, 270] on div at bounding box center [583, 276] width 396 height 34
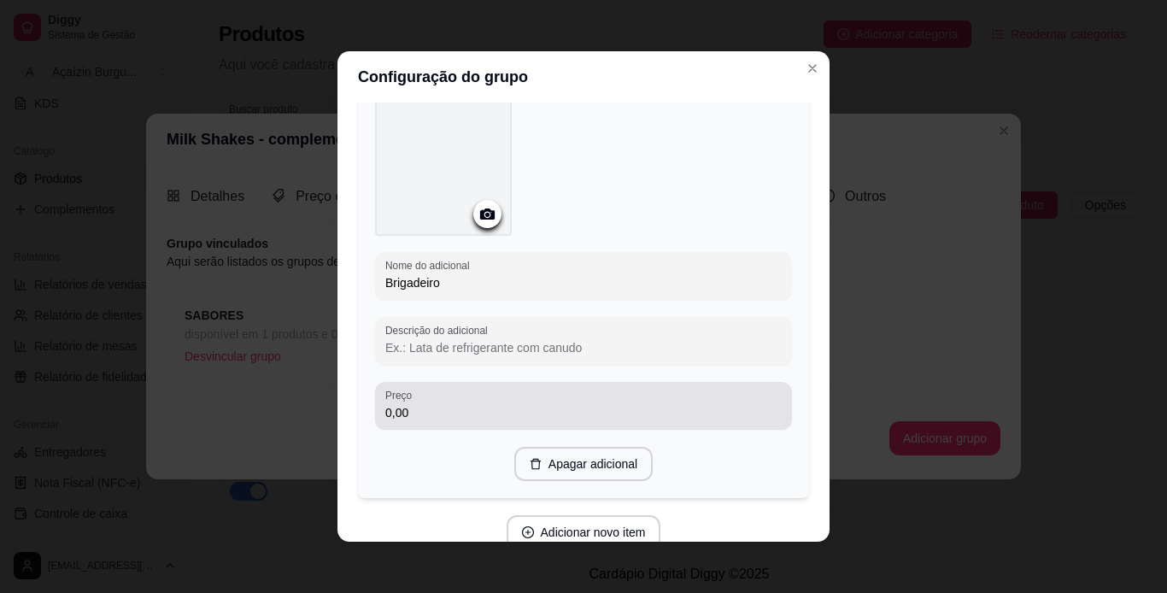
type input "Brigadeiro"
click at [431, 397] on div "0,00" at bounding box center [583, 406] width 396 height 34
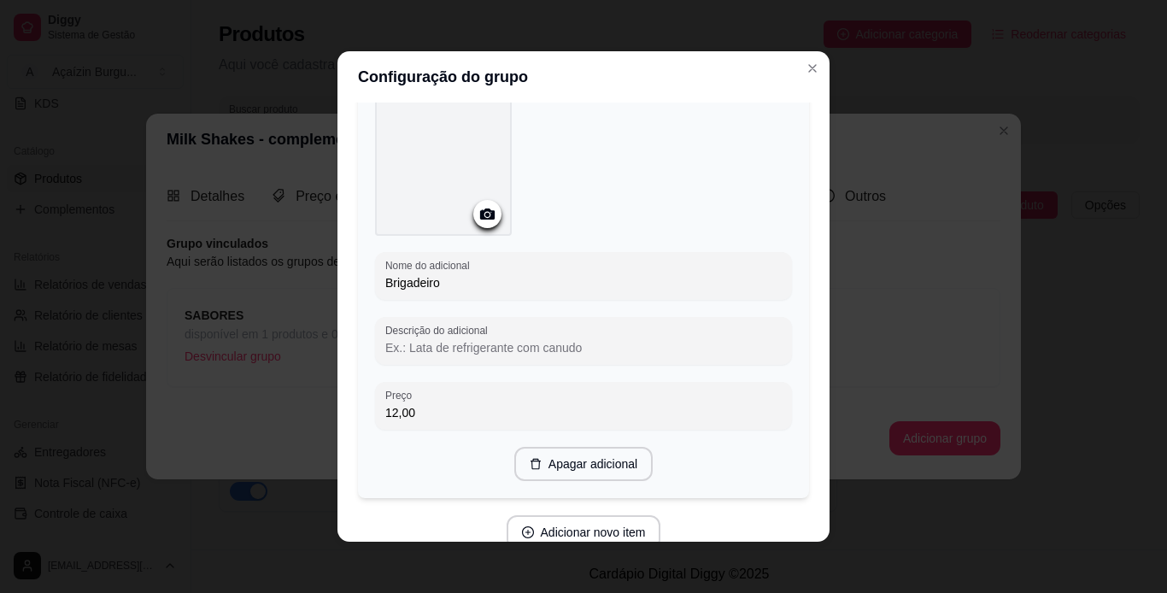
click at [818, 431] on div "Configuração do grupo Adicione os itens que irão compor este grupo, depois você…" at bounding box center [583, 296] width 1167 height 593
type input "12,00"
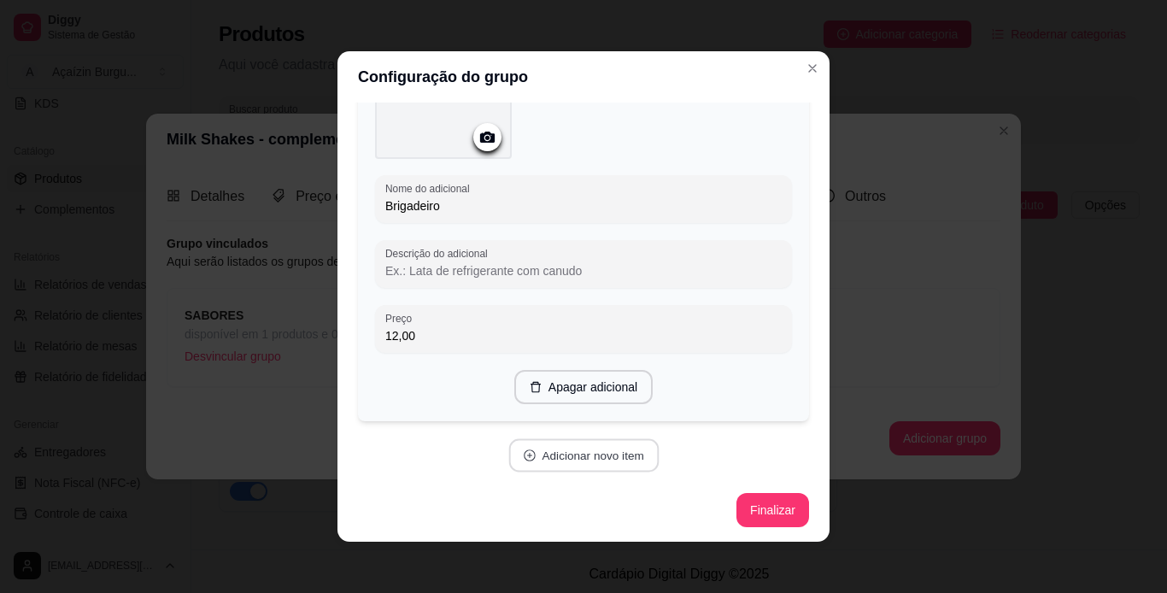
click at [562, 446] on button "Adicionar novo item" at bounding box center [583, 455] width 150 height 33
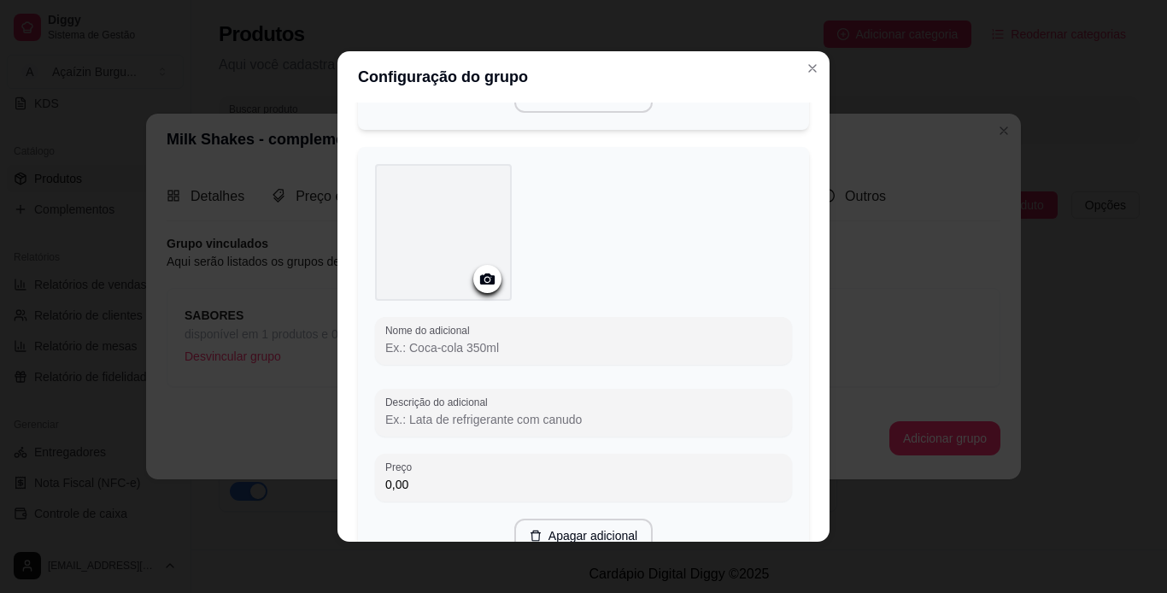
scroll to position [1372, 0]
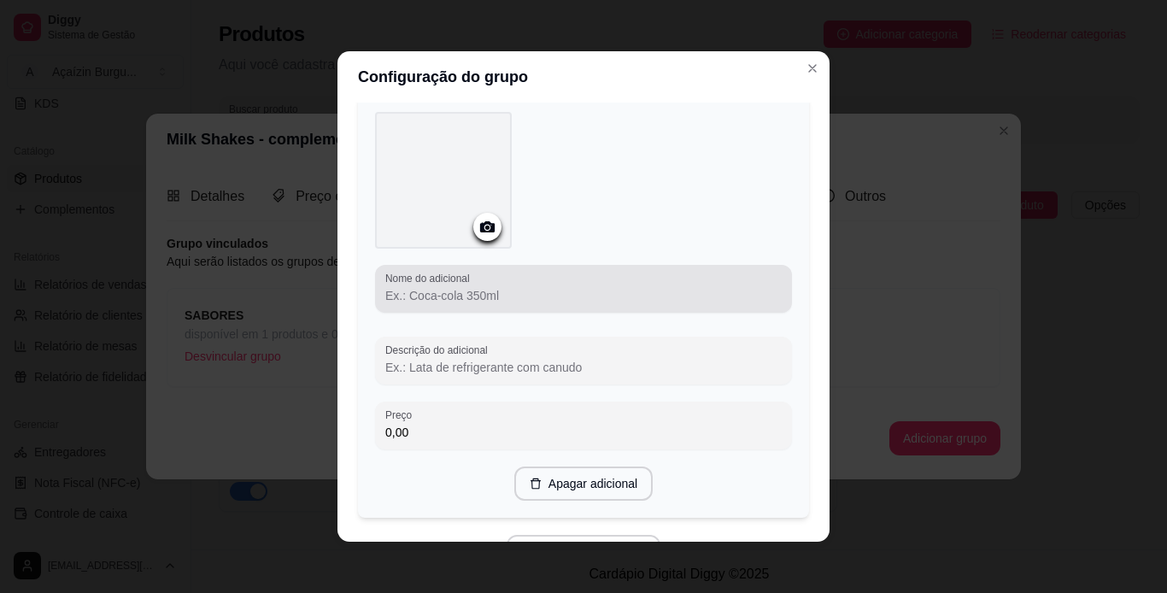
click at [528, 301] on div at bounding box center [583, 289] width 396 height 34
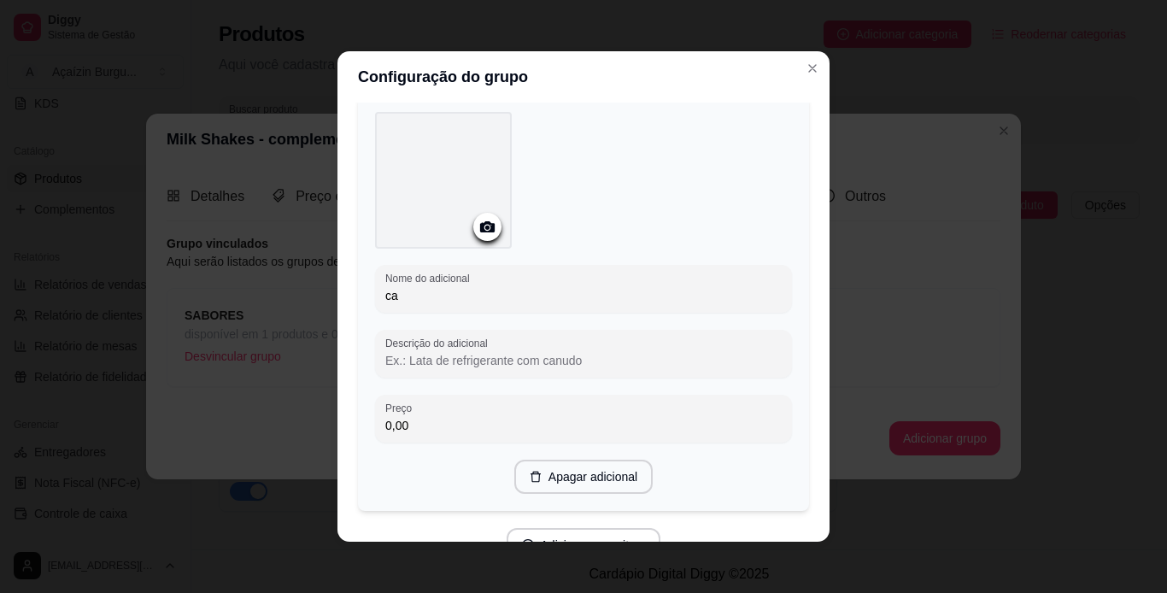
type input "c"
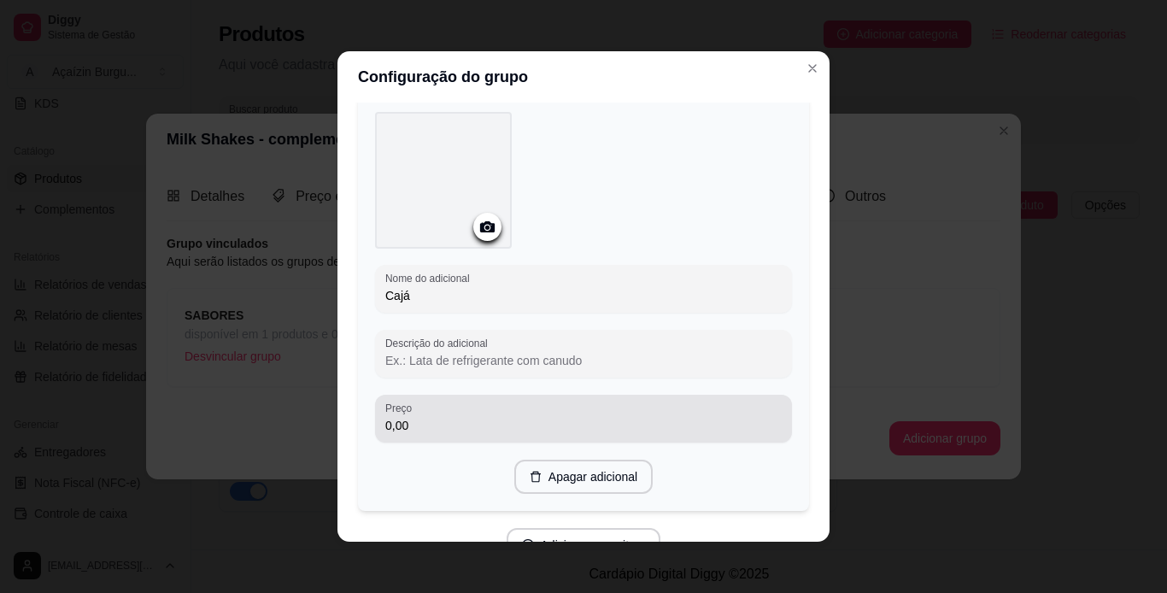
type input "Cajá"
click at [510, 408] on div "0,00" at bounding box center [583, 419] width 396 height 34
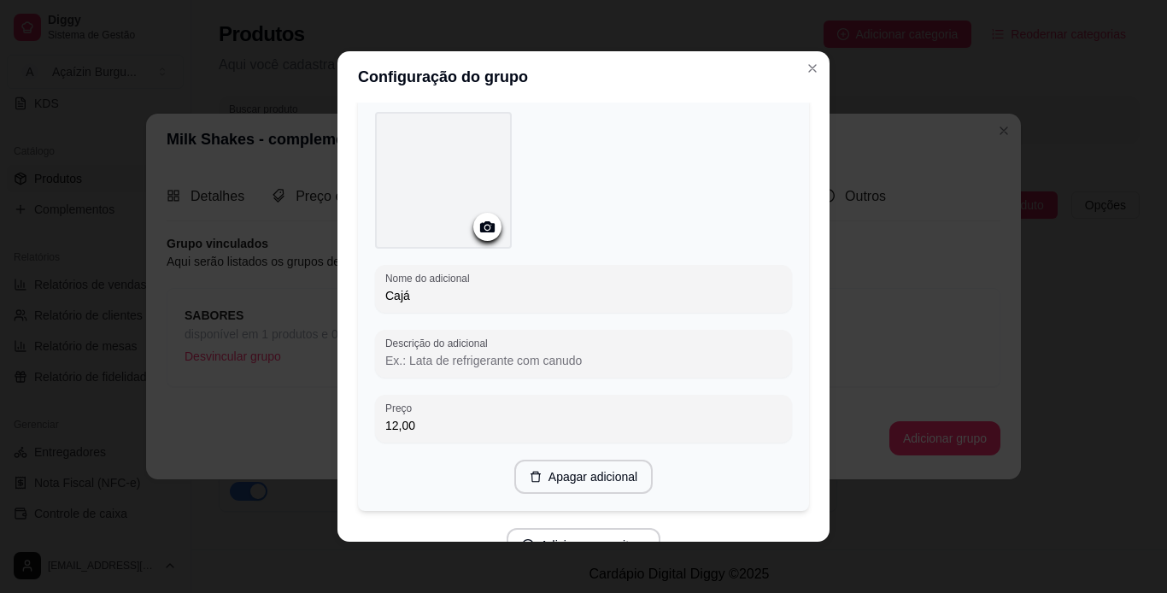
type input "12,00"
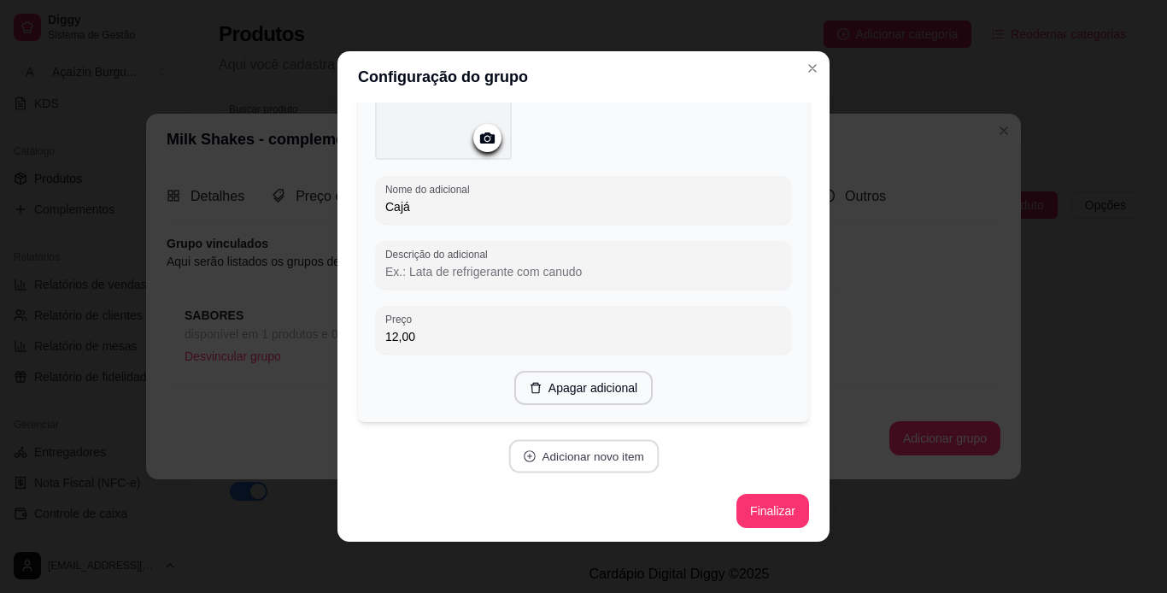
click at [541, 461] on button "Adicionar novo item" at bounding box center [583, 456] width 150 height 33
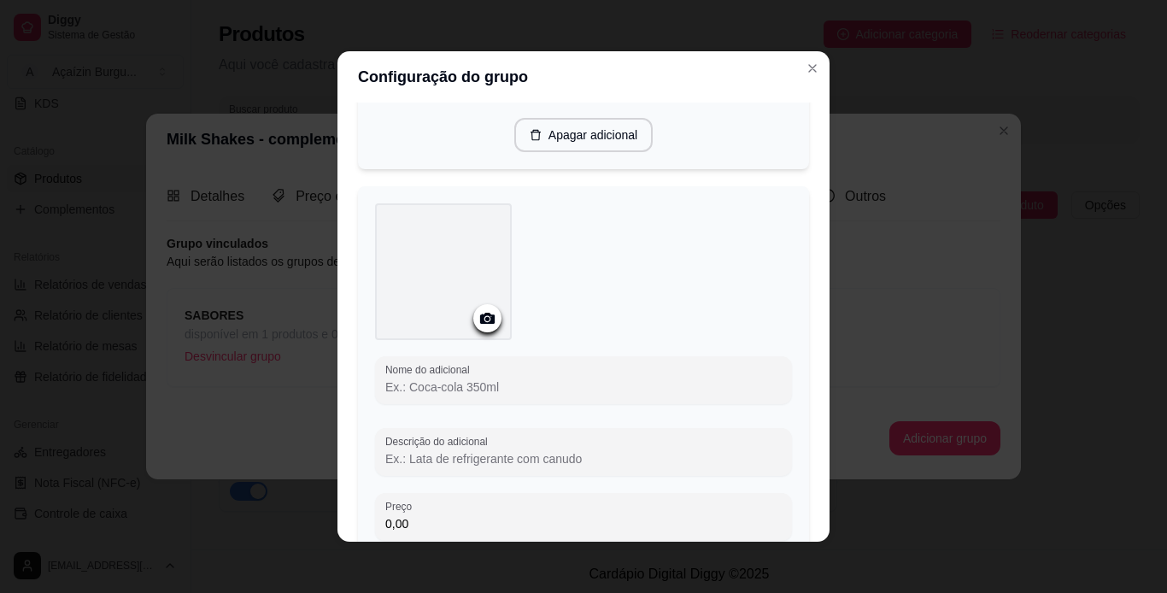
scroll to position [1757, 0]
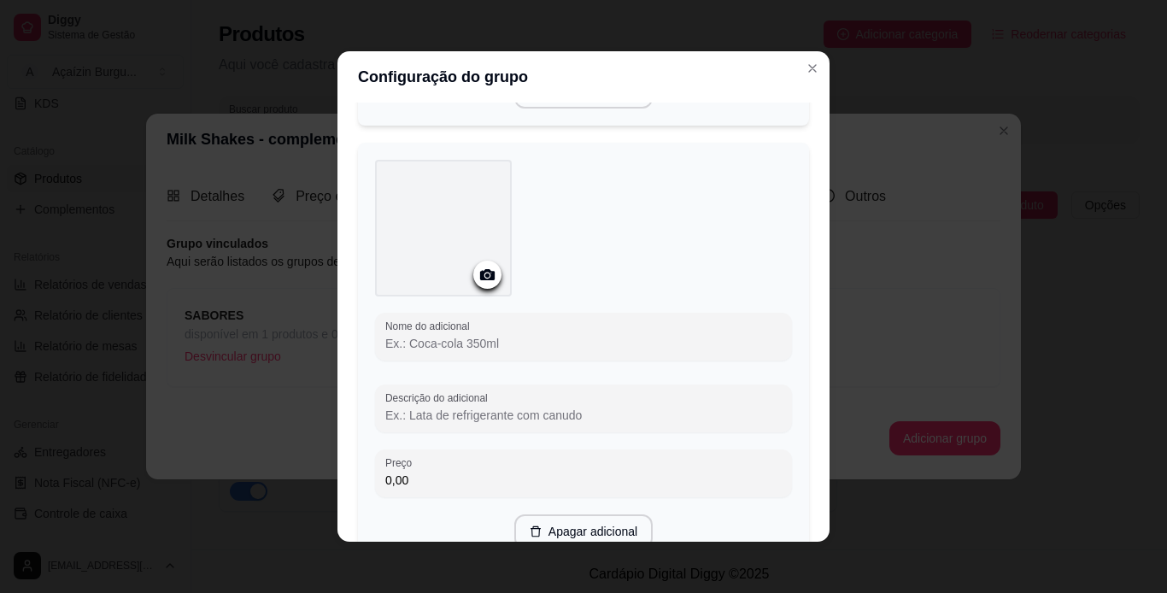
click at [531, 337] on input "Nome do adicional" at bounding box center [583, 343] width 396 height 17
type input "c"
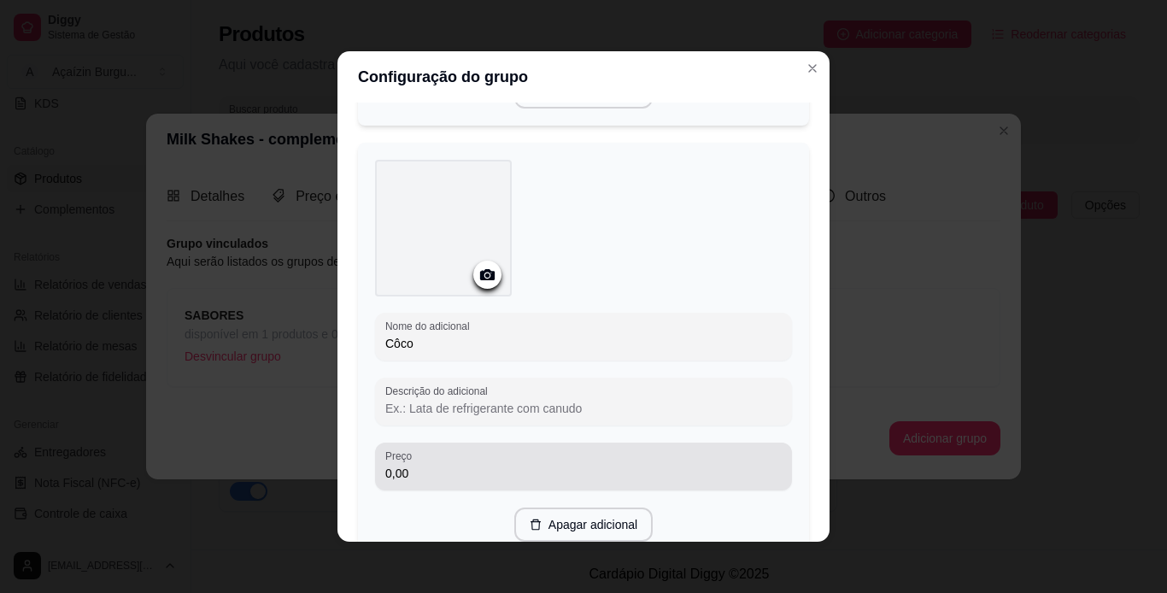
type input "Côco"
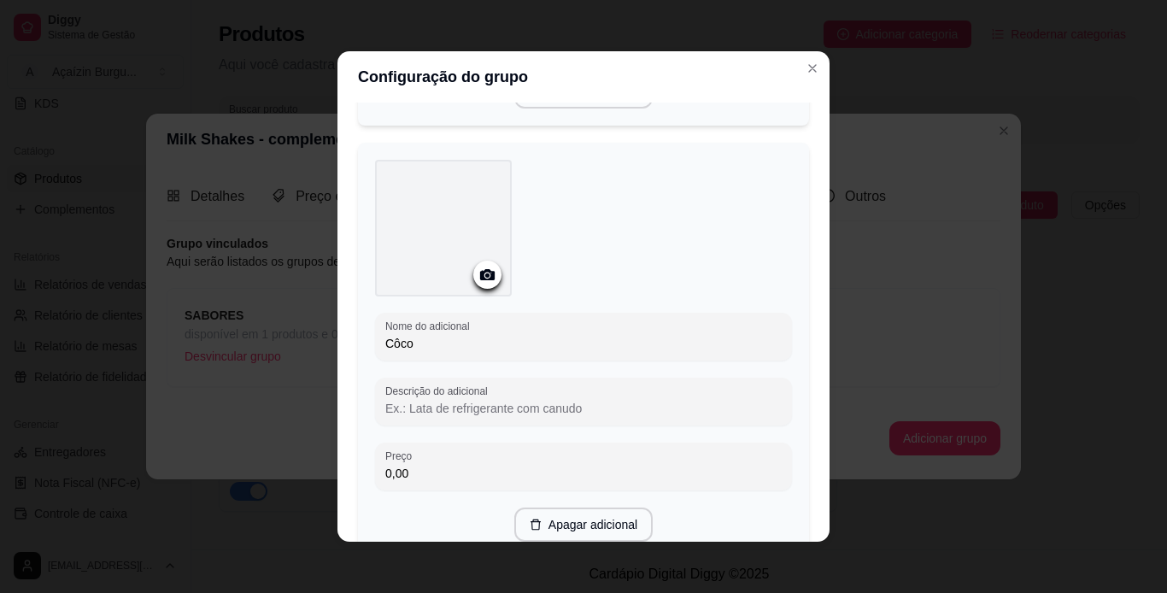
click at [507, 469] on input "0,00" at bounding box center [583, 473] width 396 height 17
type input "12,00"
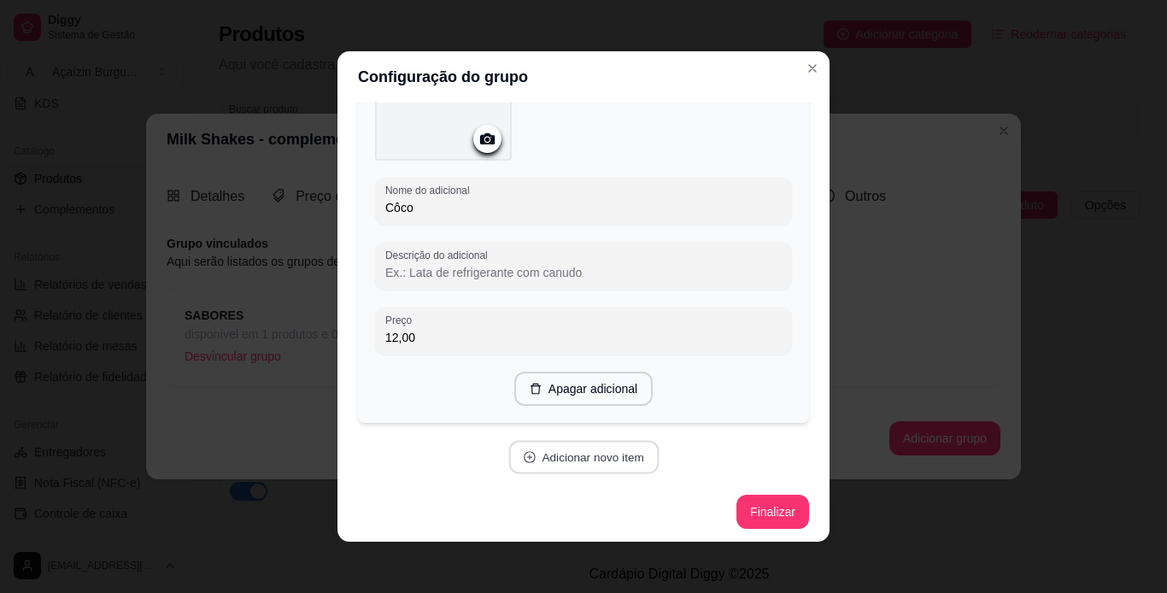
click at [559, 453] on button "Adicionar novo item" at bounding box center [583, 457] width 150 height 33
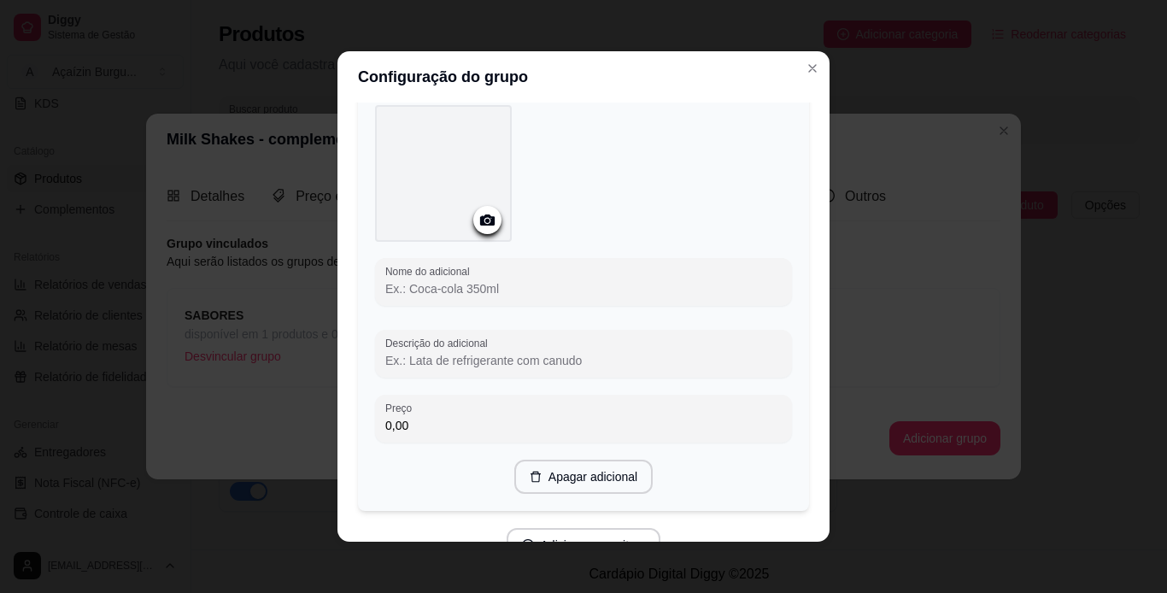
scroll to position [2332, 0]
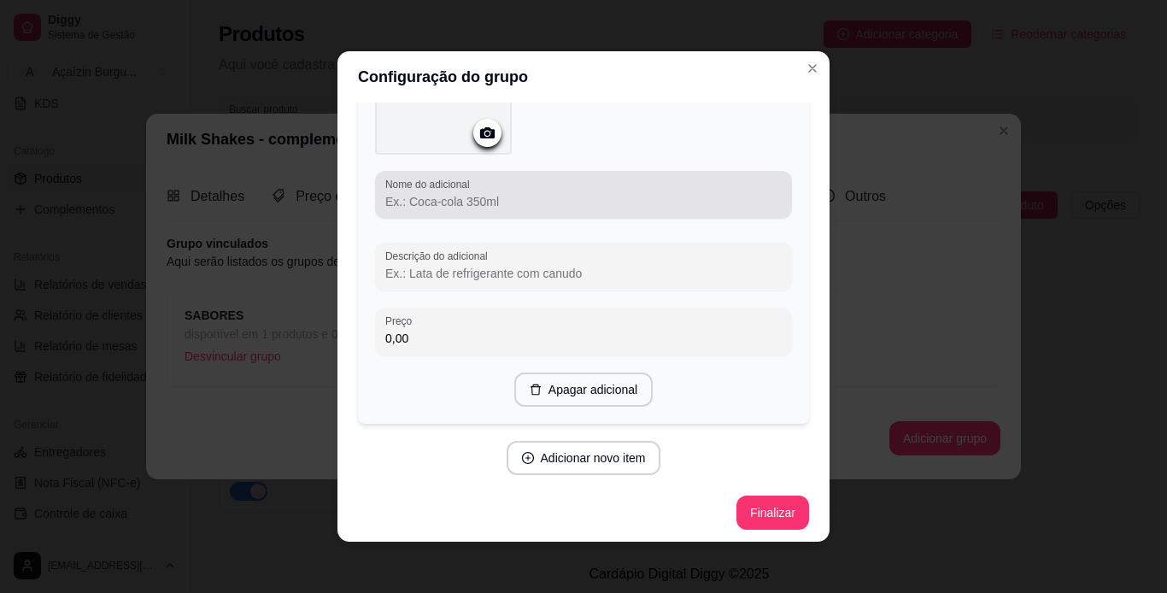
click at [507, 181] on div at bounding box center [583, 195] width 396 height 34
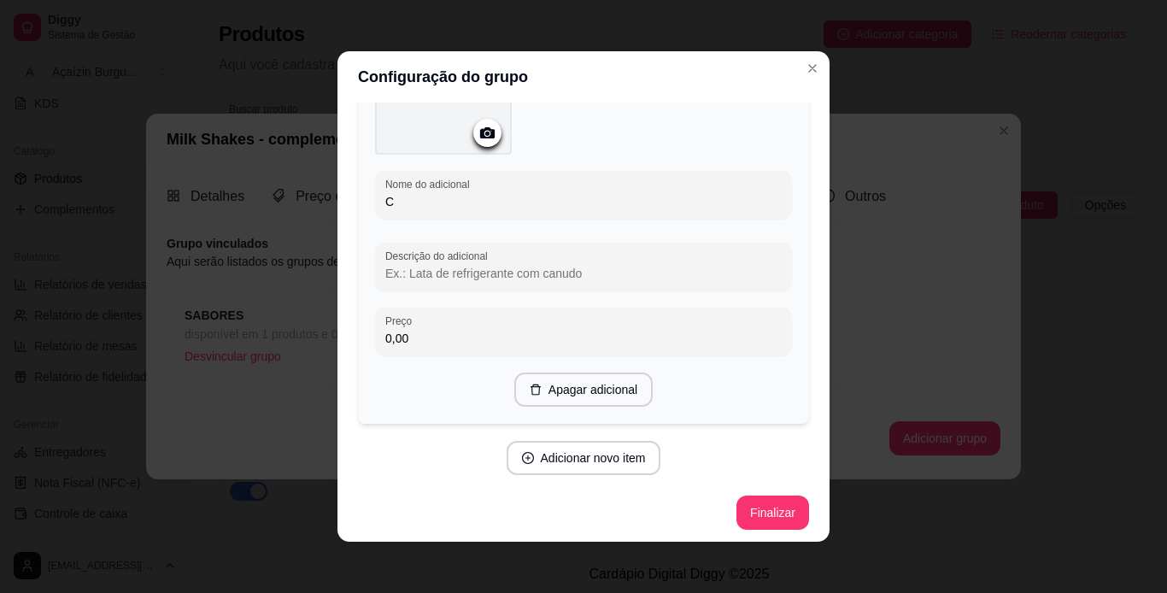
scroll to position [2326, 0]
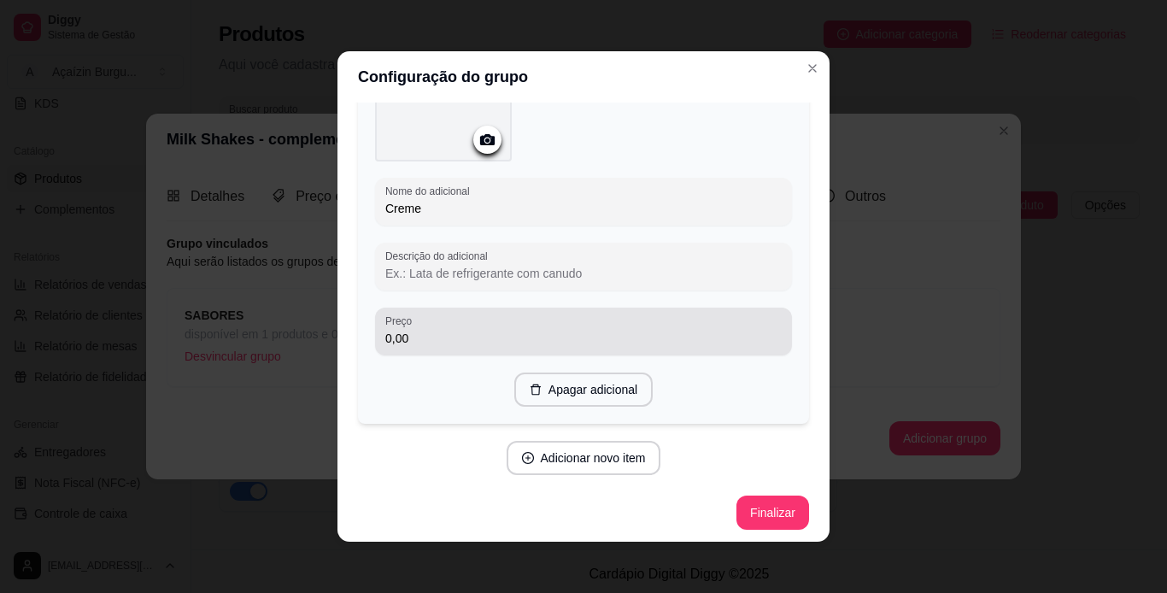
type input "Creme"
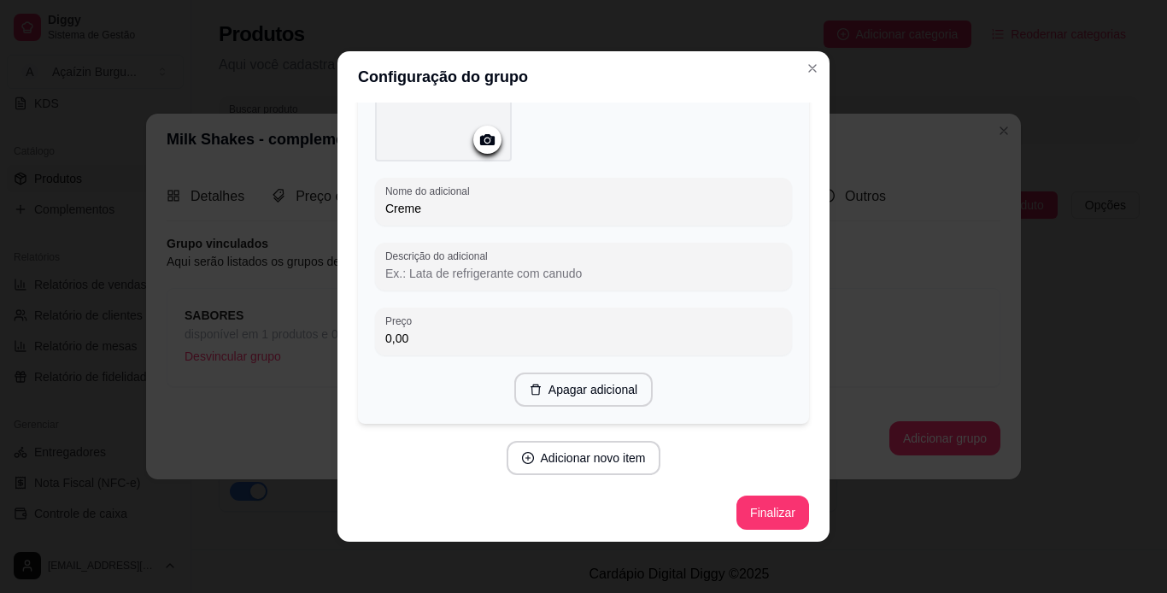
click at [522, 331] on input "0,00" at bounding box center [583, 338] width 396 height 17
type input "12,00"
click at [583, 460] on button "Adicionar novo item" at bounding box center [583, 458] width 150 height 33
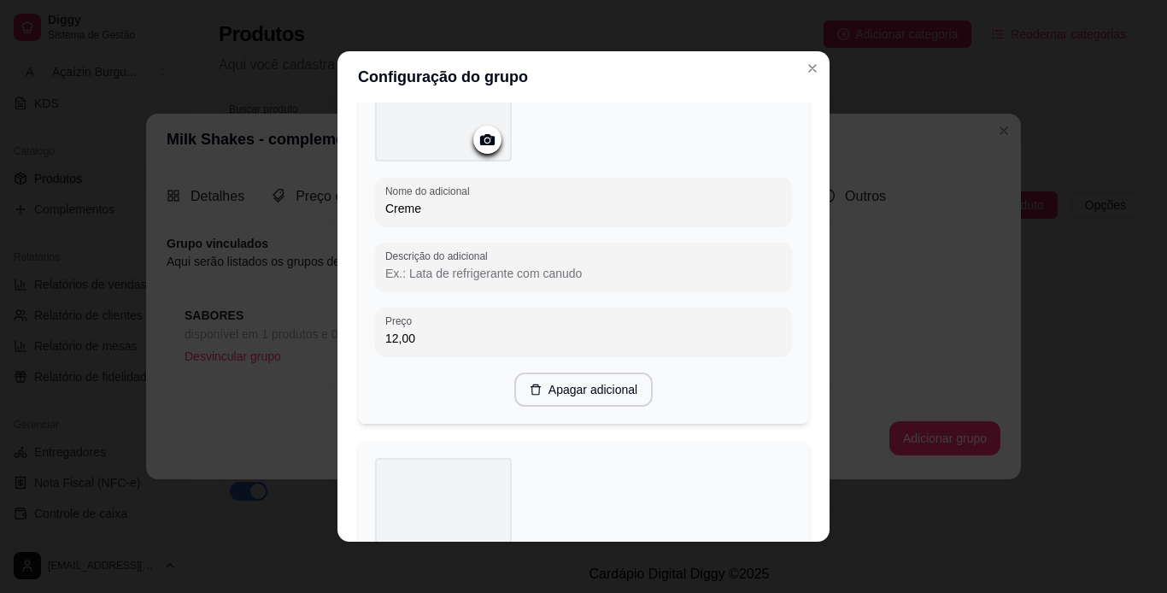
scroll to position [2657, 0]
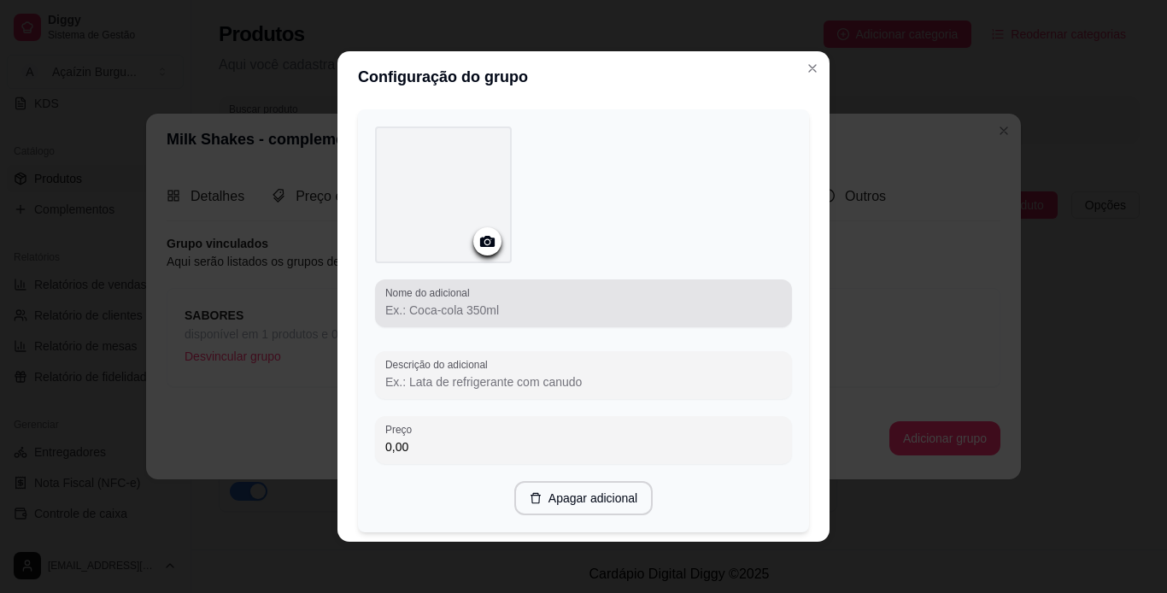
click at [624, 302] on input "Nome do adicional" at bounding box center [583, 310] width 396 height 17
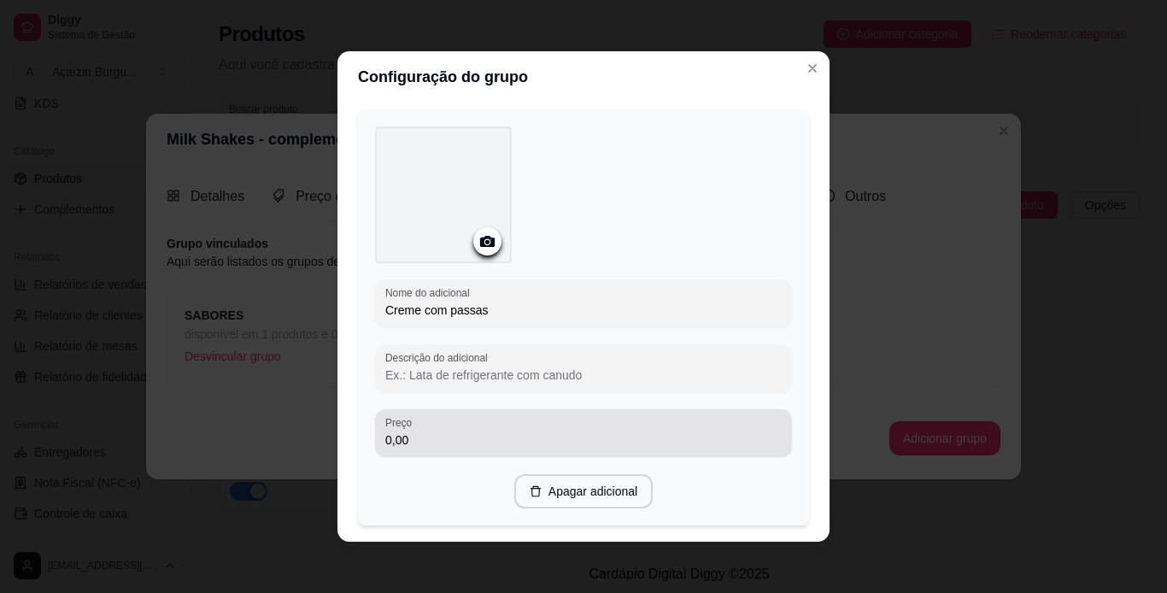
type input "Creme com passas"
click at [580, 422] on div "0,00" at bounding box center [583, 433] width 396 height 34
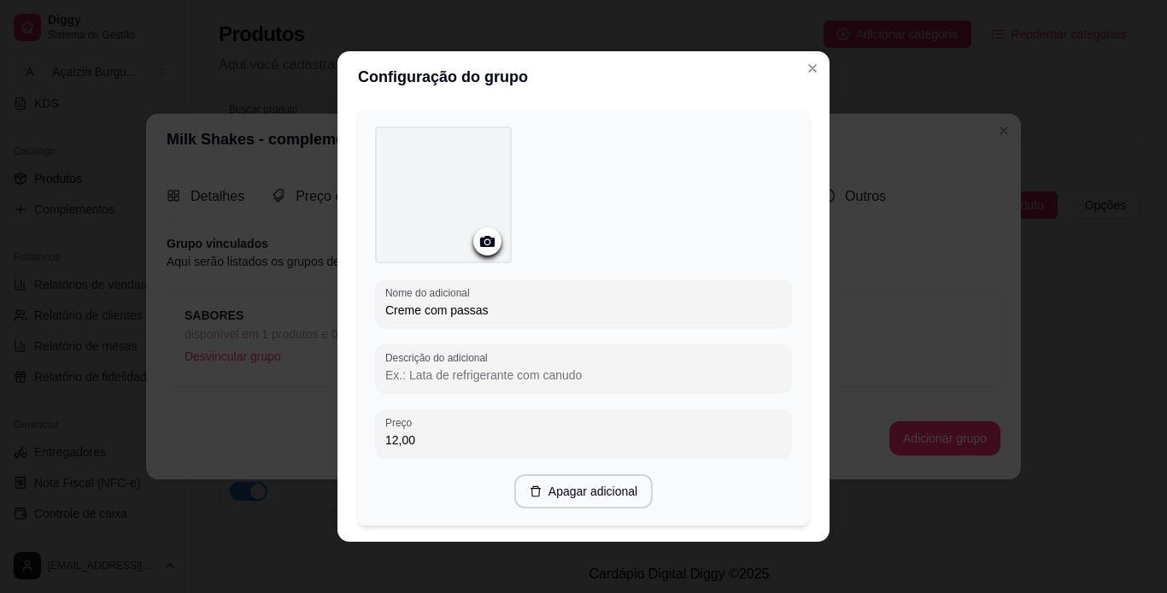
type input "12,00"
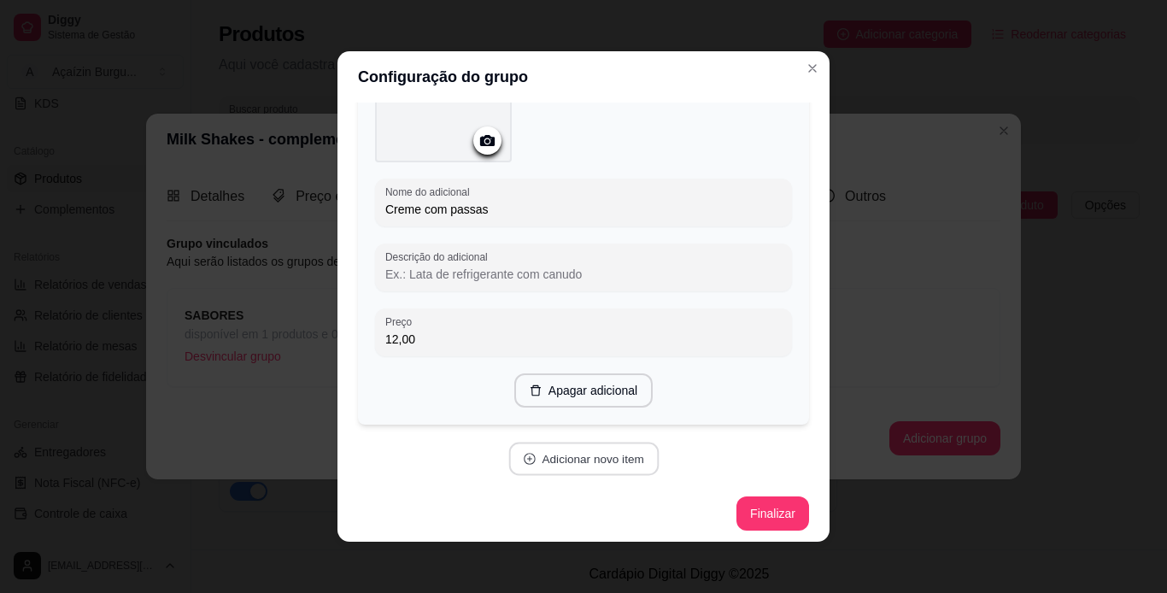
click at [616, 455] on button "Adicionar novo item" at bounding box center [583, 459] width 150 height 33
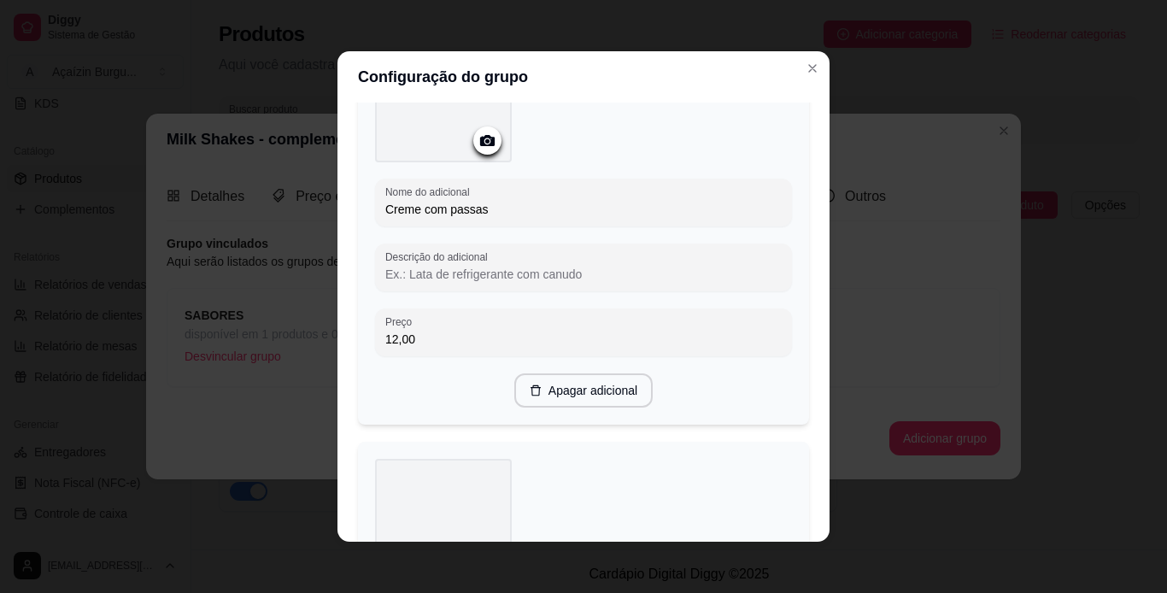
scroll to position [3197, 0]
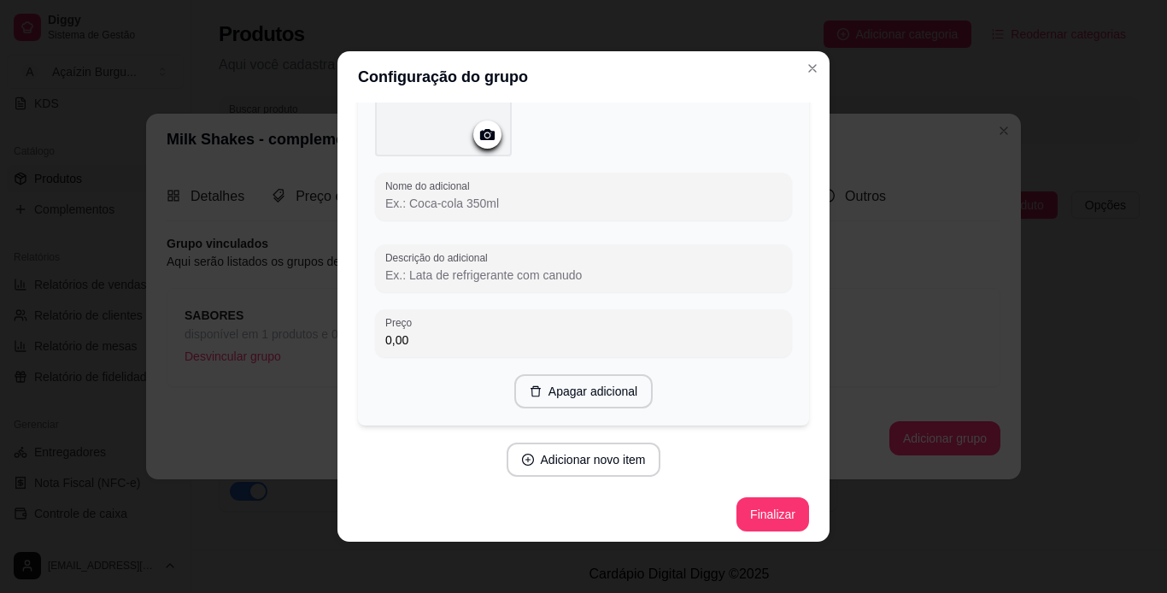
click at [499, 201] on input "Nome do adicional" at bounding box center [583, 203] width 396 height 17
type input "C"
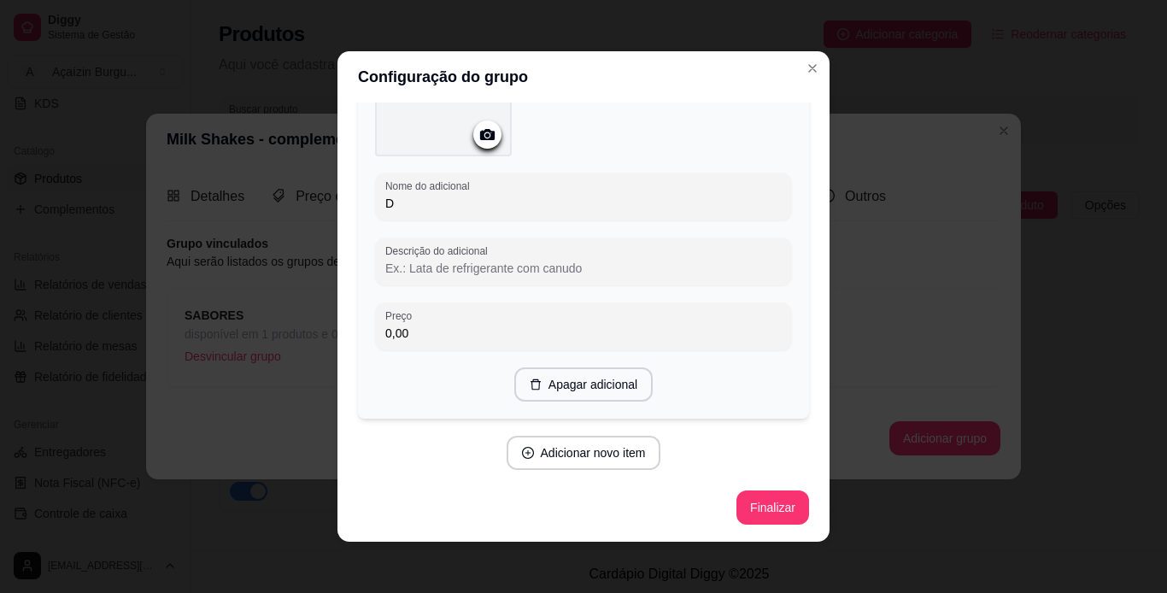
scroll to position [3190, 0]
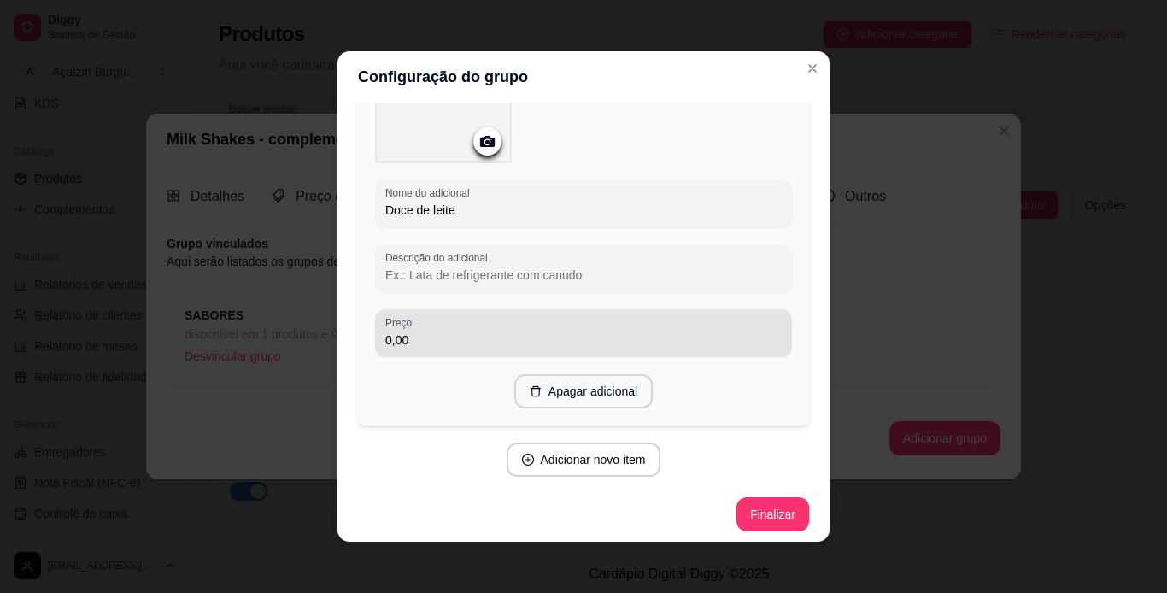
type input "Doce de leite"
click at [487, 348] on div "Preço 0,00" at bounding box center [583, 333] width 417 height 48
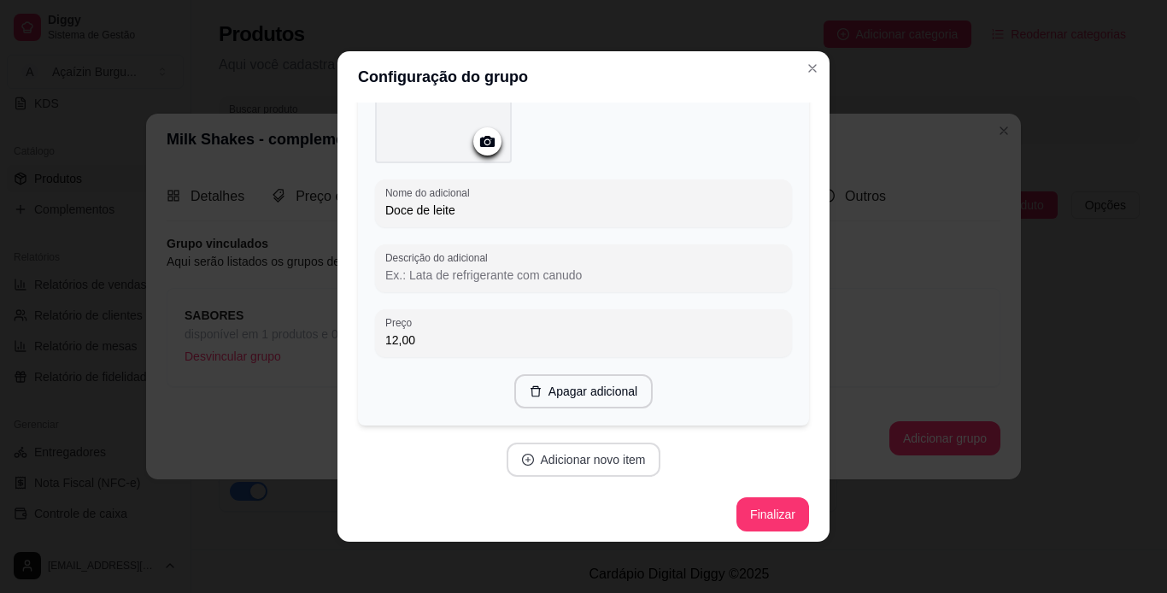
type input "12,00"
click at [550, 443] on button "Adicionar novo item" at bounding box center [583, 459] width 150 height 33
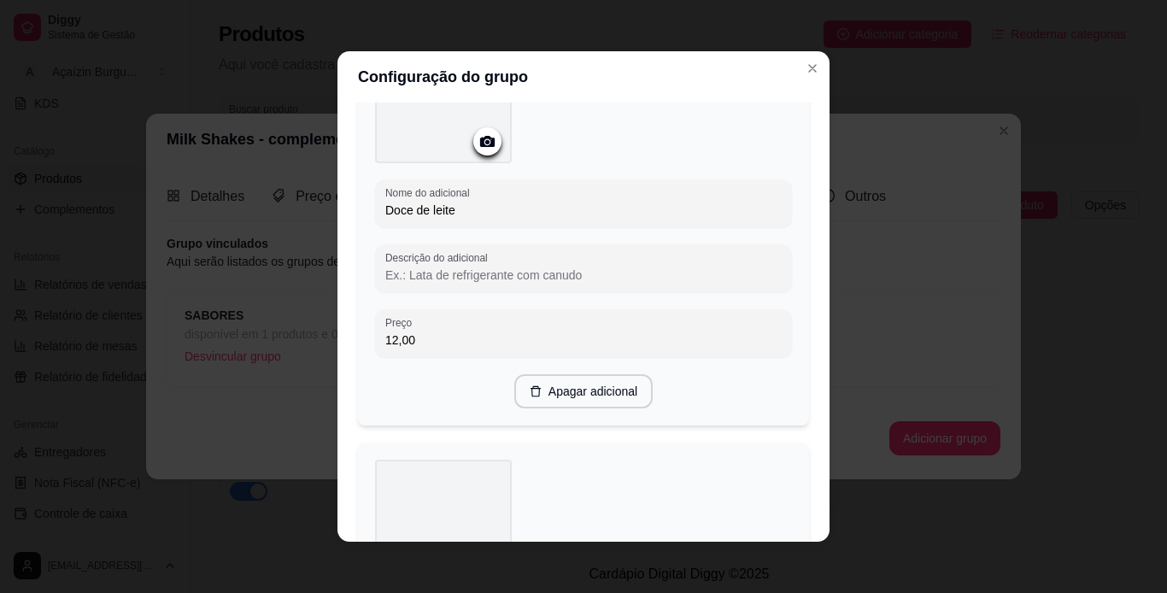
scroll to position [3629, 0]
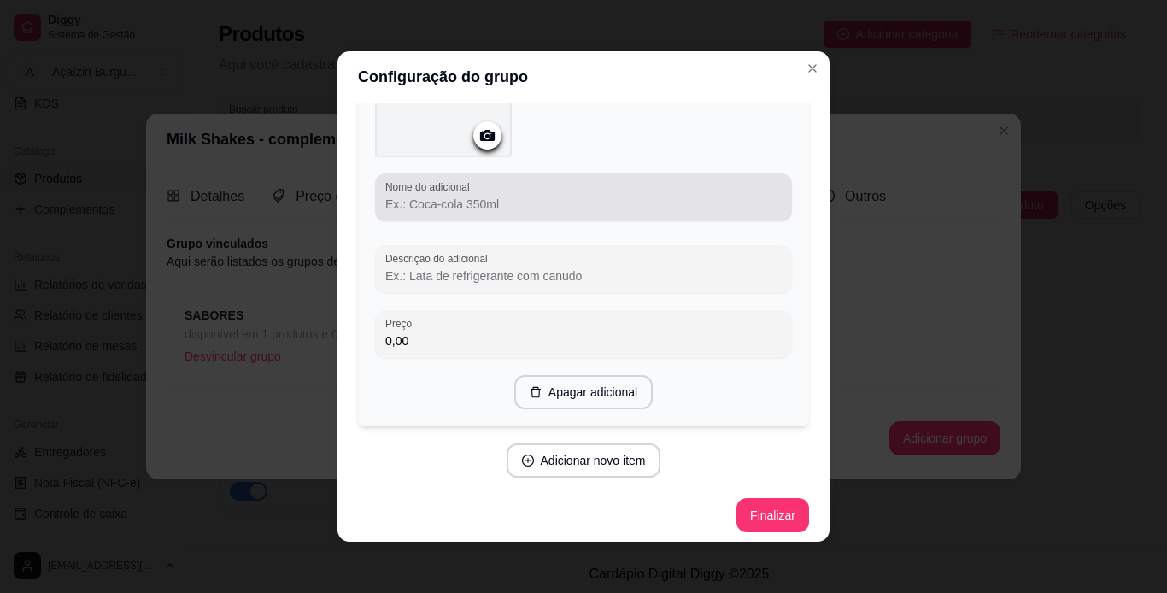
click at [463, 186] on div at bounding box center [583, 197] width 396 height 34
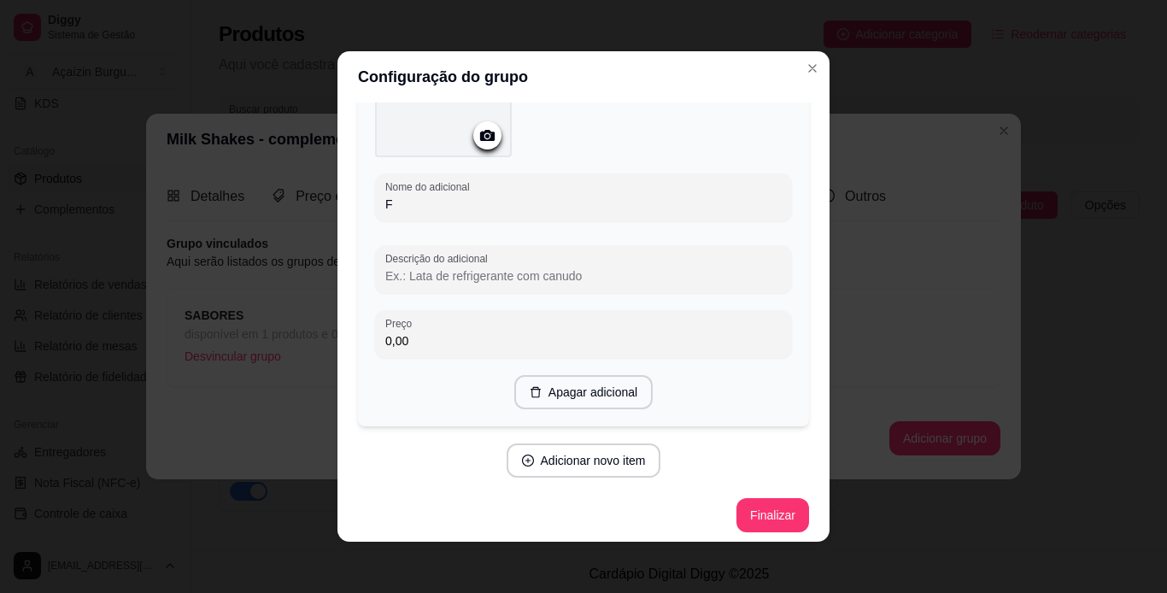
scroll to position [3622, 0]
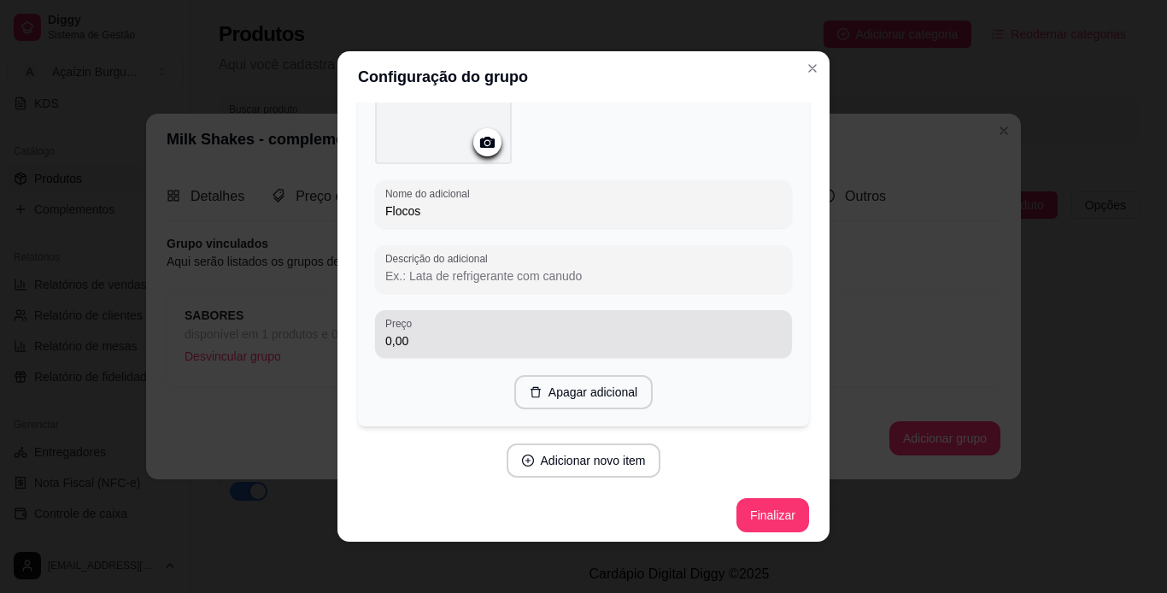
type input "Flocos"
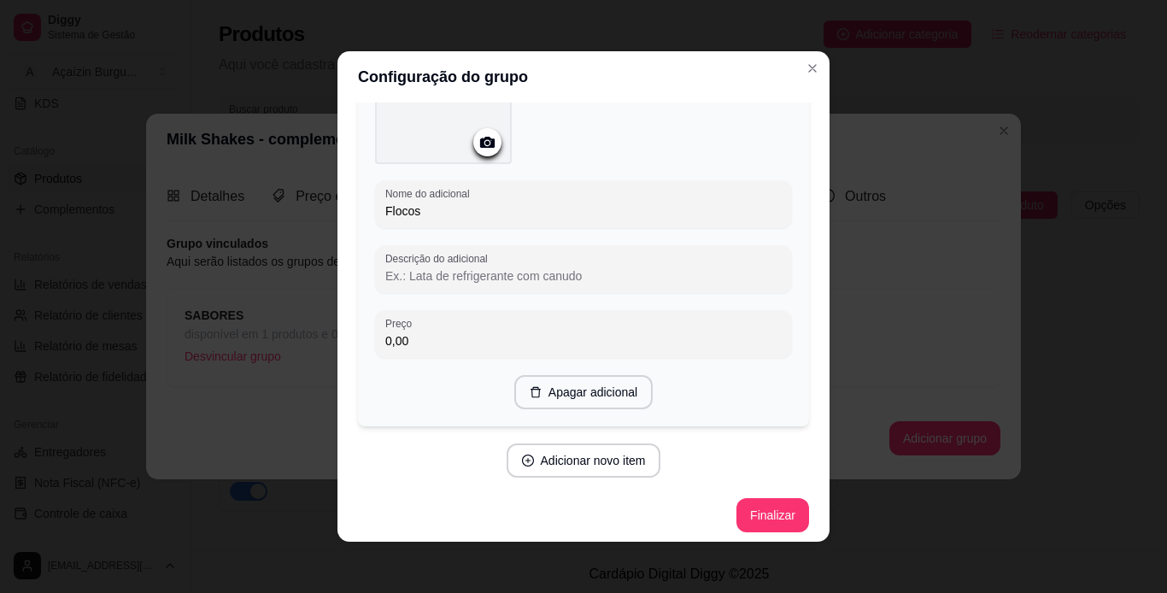
click at [512, 341] on input "0,00" at bounding box center [583, 340] width 396 height 17
type input "12,00"
click at [564, 453] on button "Adicionar novo item" at bounding box center [583, 460] width 150 height 33
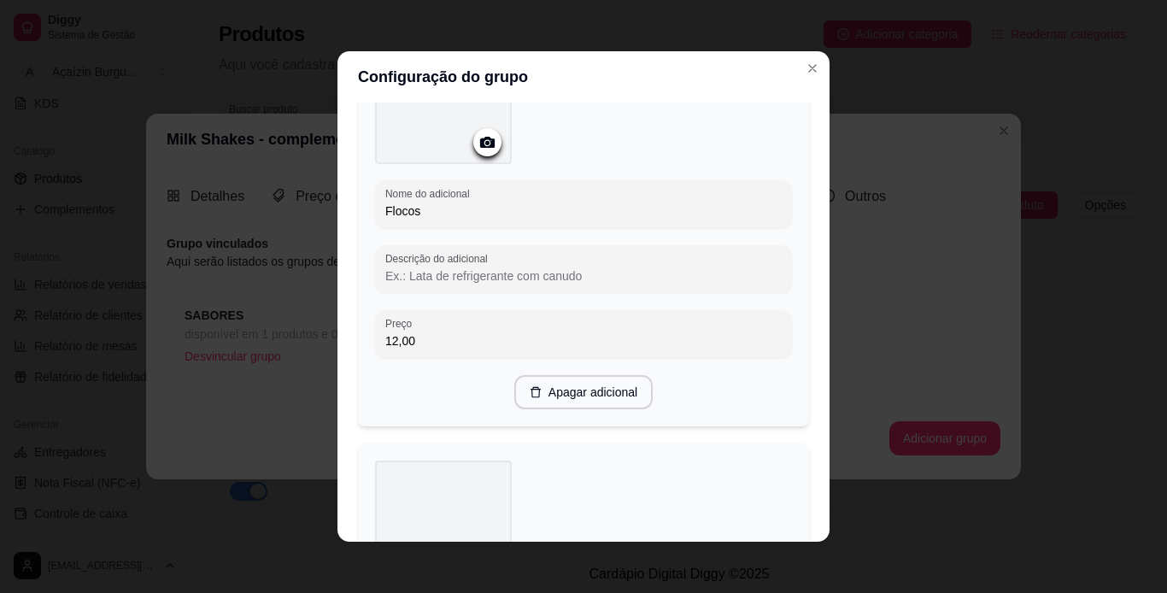
click at [818, 460] on div "Configuração do grupo Adicione os itens que irão compor este grupo, depois você…" at bounding box center [583, 296] width 1167 height 593
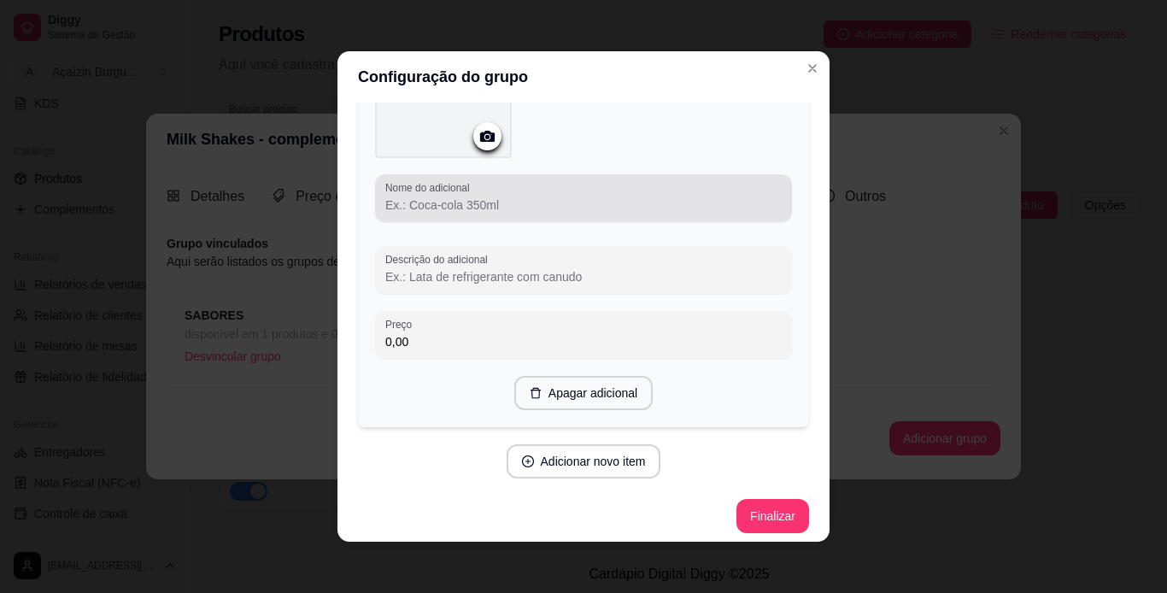
click at [527, 181] on div at bounding box center [583, 198] width 396 height 34
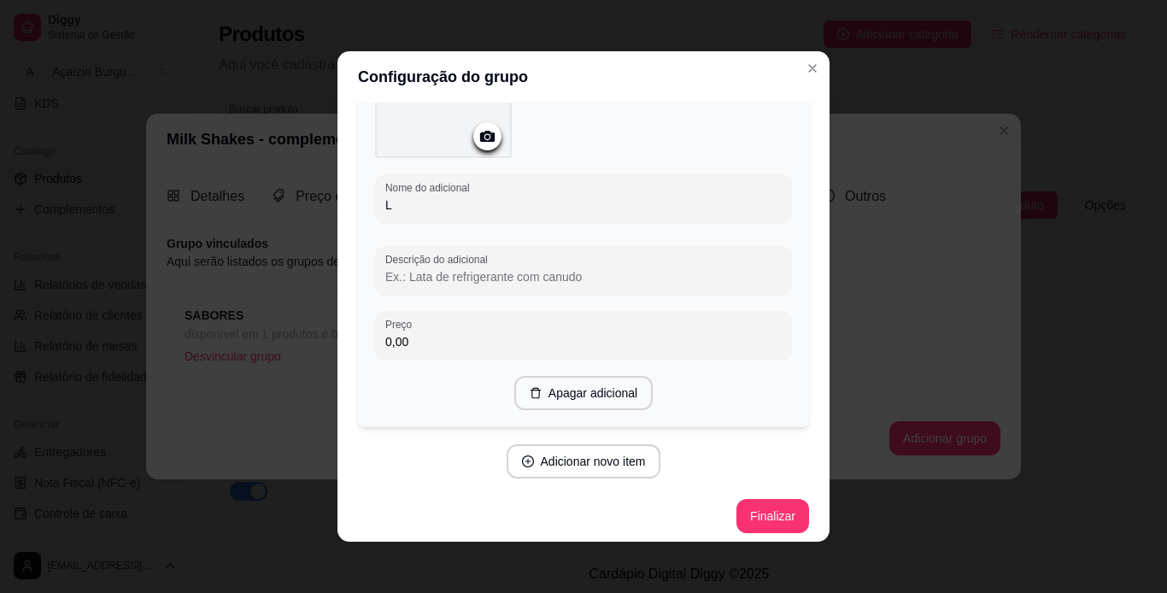
scroll to position [4055, 0]
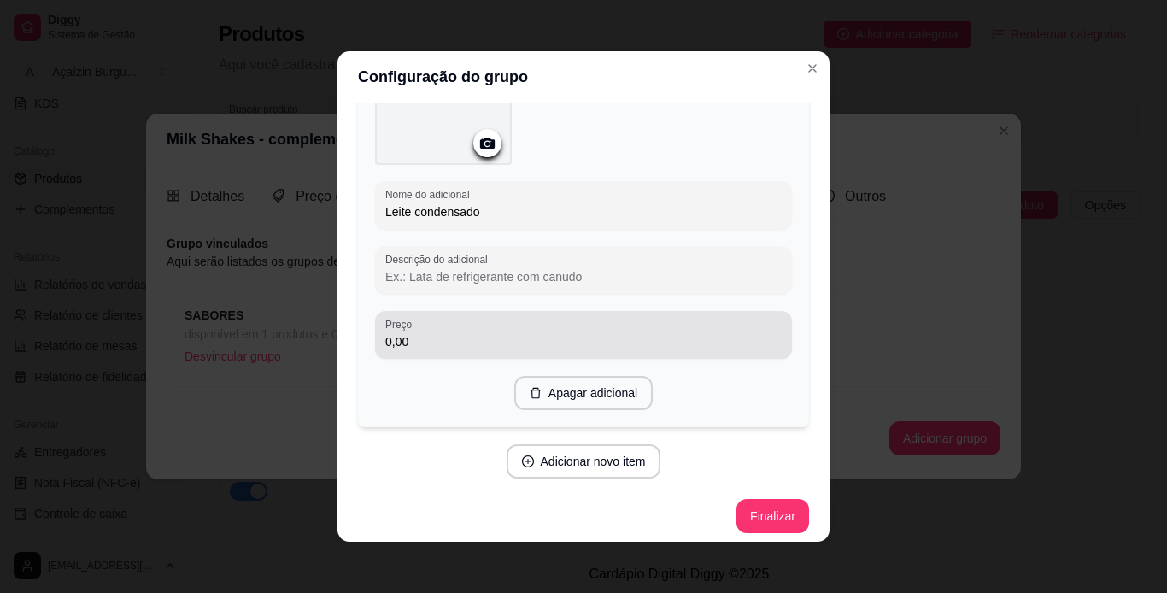
type input "Leite condensado"
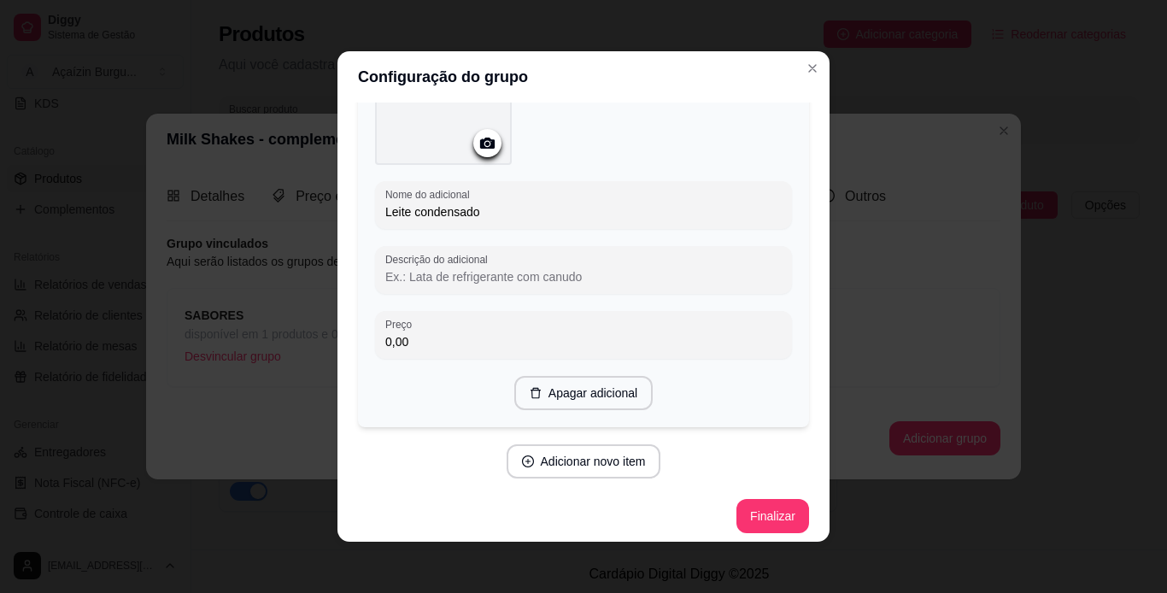
click at [547, 333] on input "0,00" at bounding box center [583, 341] width 396 height 17
type input "12,00"
click at [577, 460] on button "Adicionar novo item" at bounding box center [584, 461] width 155 height 34
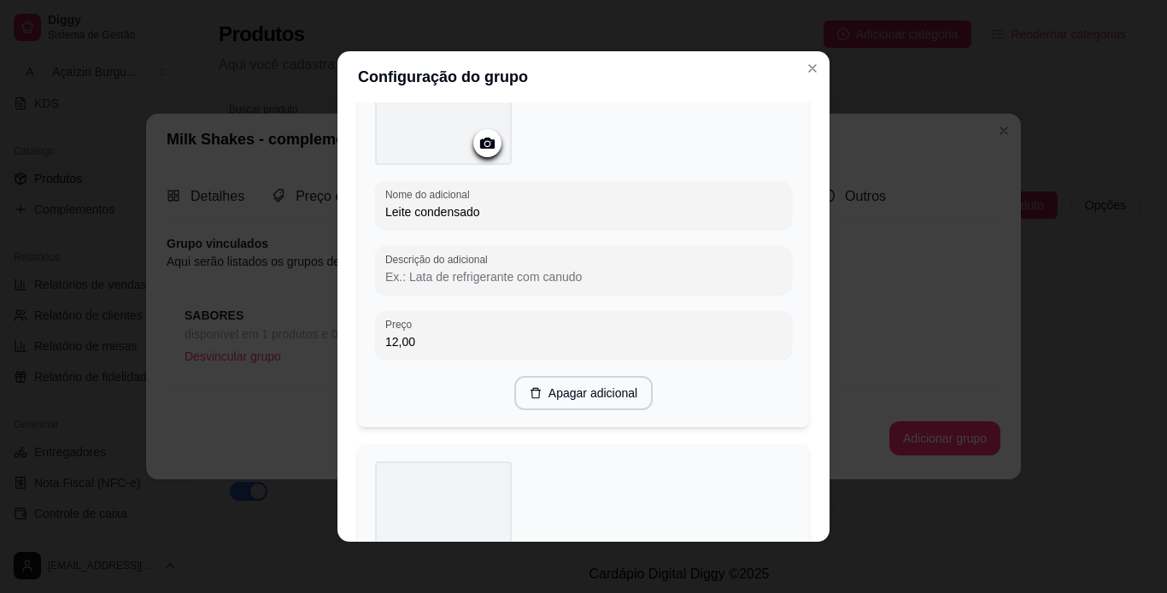
scroll to position [4494, 0]
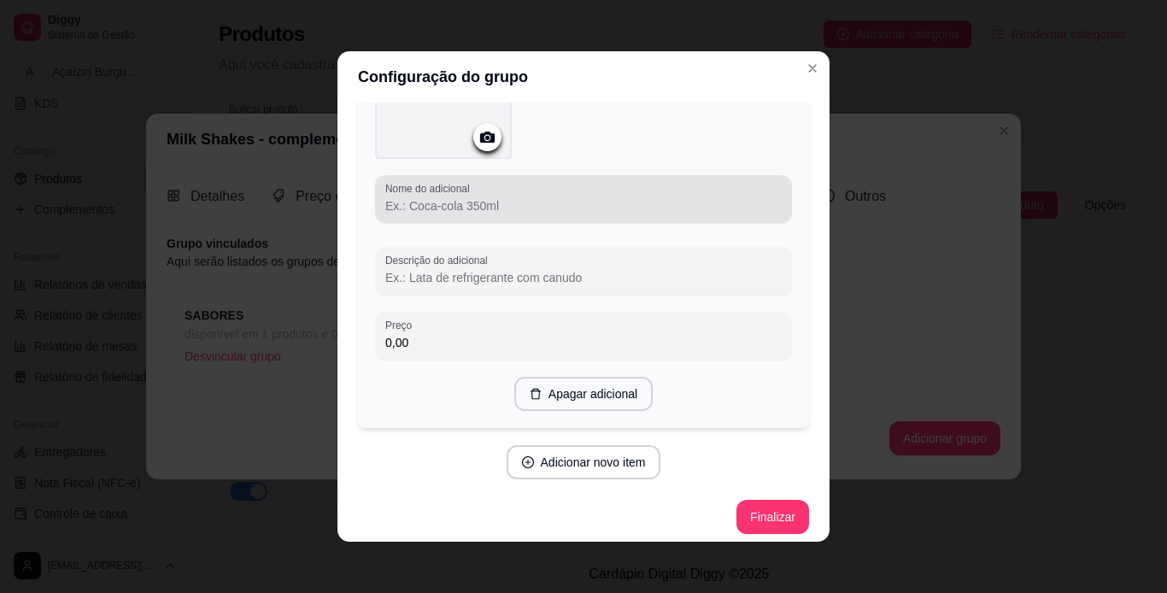
click at [537, 182] on div at bounding box center [583, 199] width 396 height 34
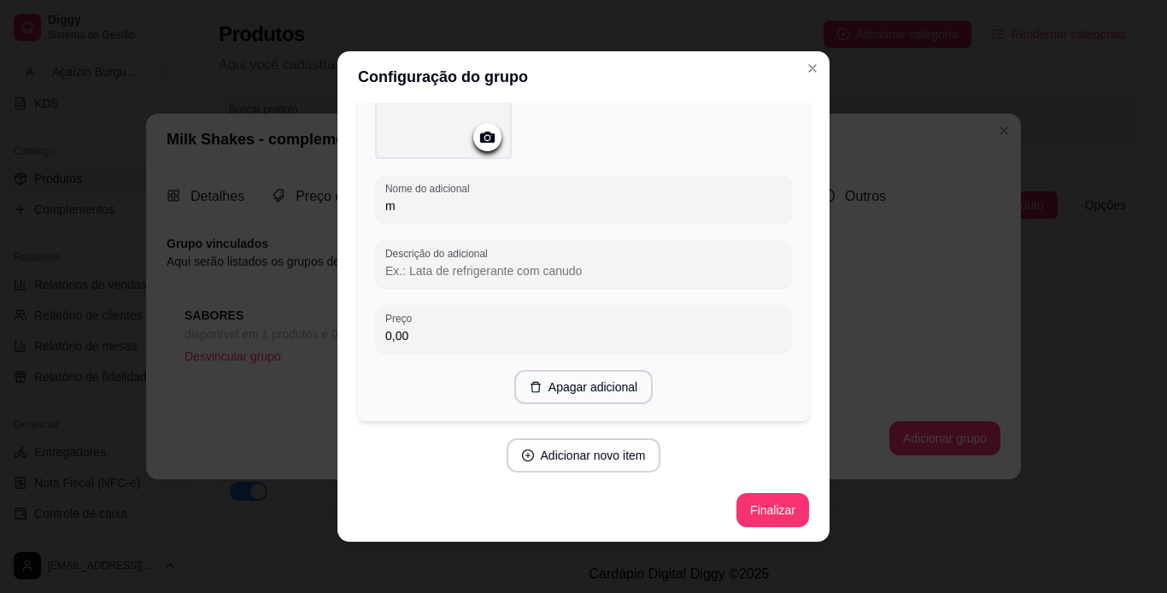
scroll to position [4487, 0]
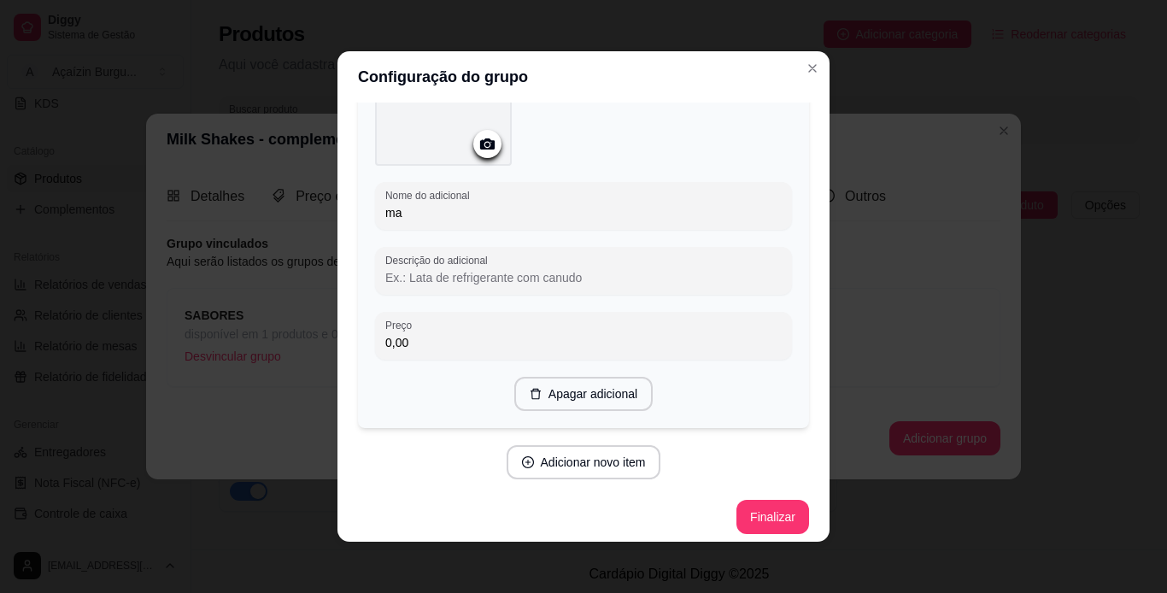
type input "m"
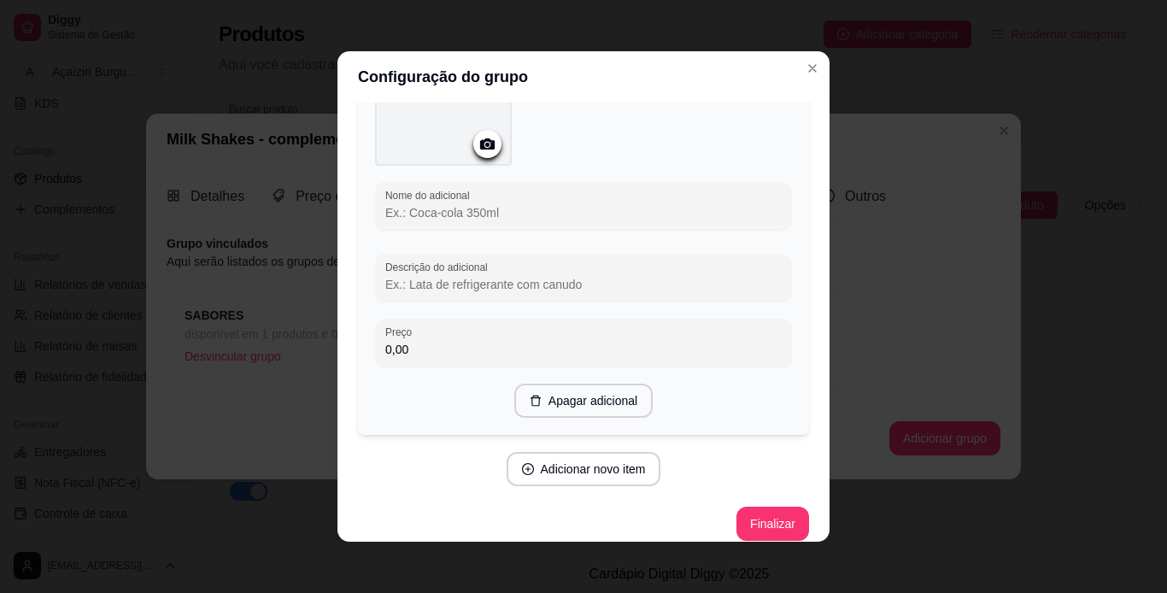
scroll to position [4494, 0]
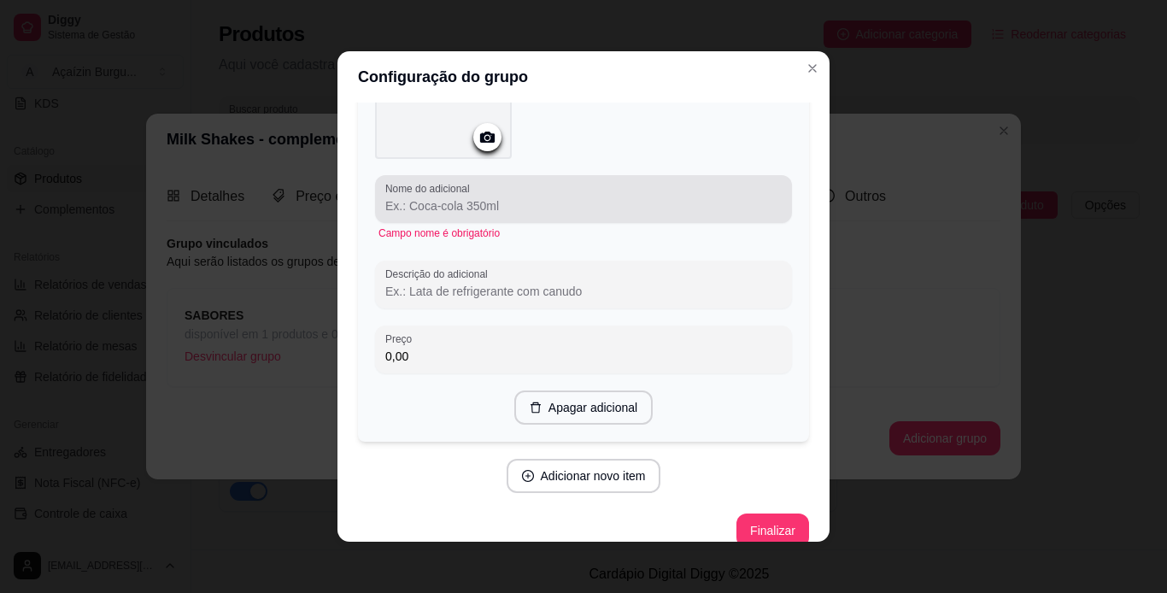
click at [537, 182] on div at bounding box center [583, 199] width 396 height 34
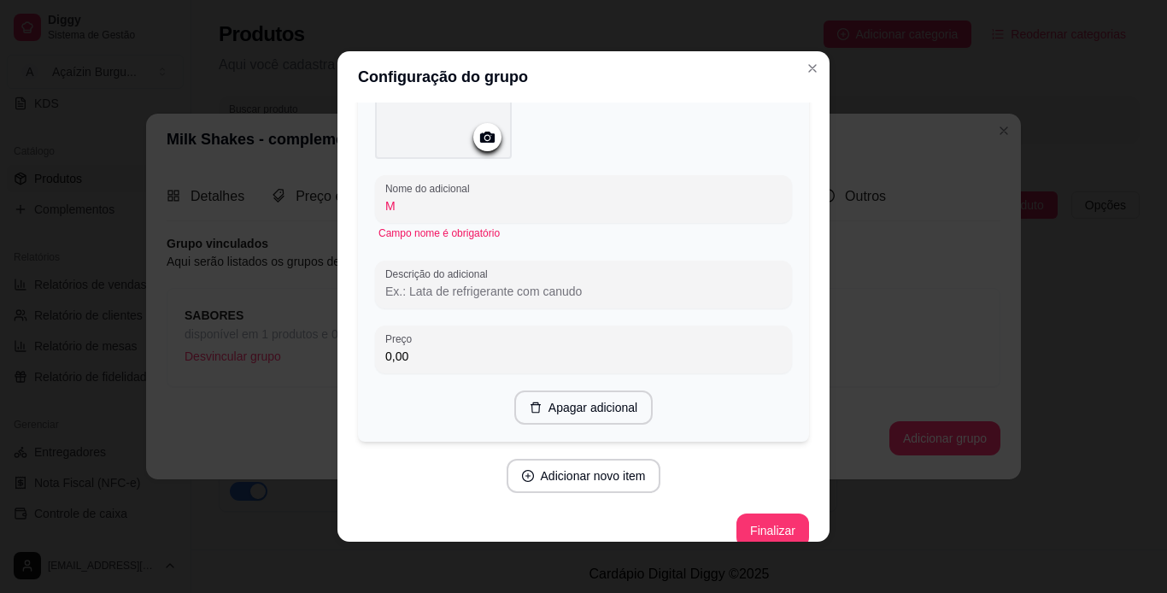
scroll to position [4487, 0]
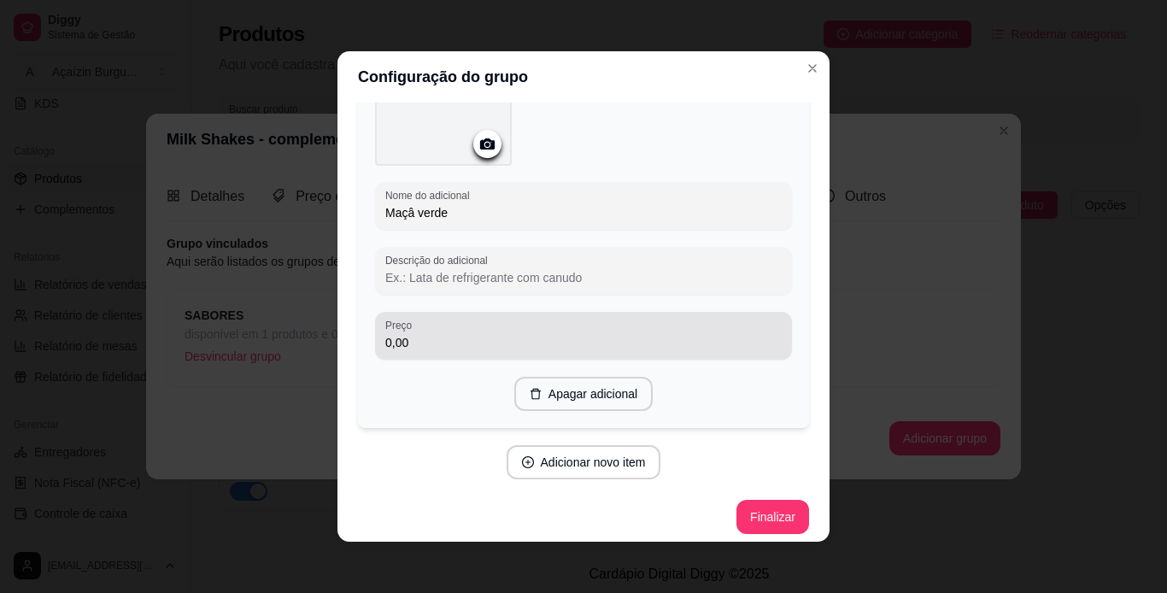
type input "Maçâ verde"
click at [526, 319] on div "0,00" at bounding box center [583, 336] width 396 height 34
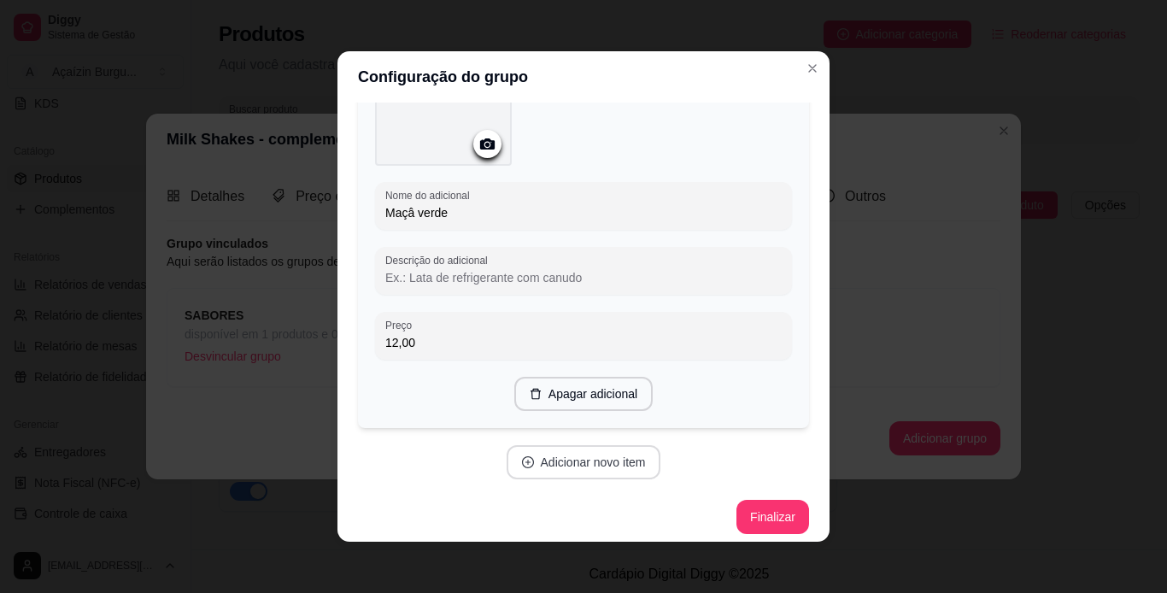
type input "12,00"
click at [553, 454] on button "Adicionar novo item" at bounding box center [583, 462] width 150 height 33
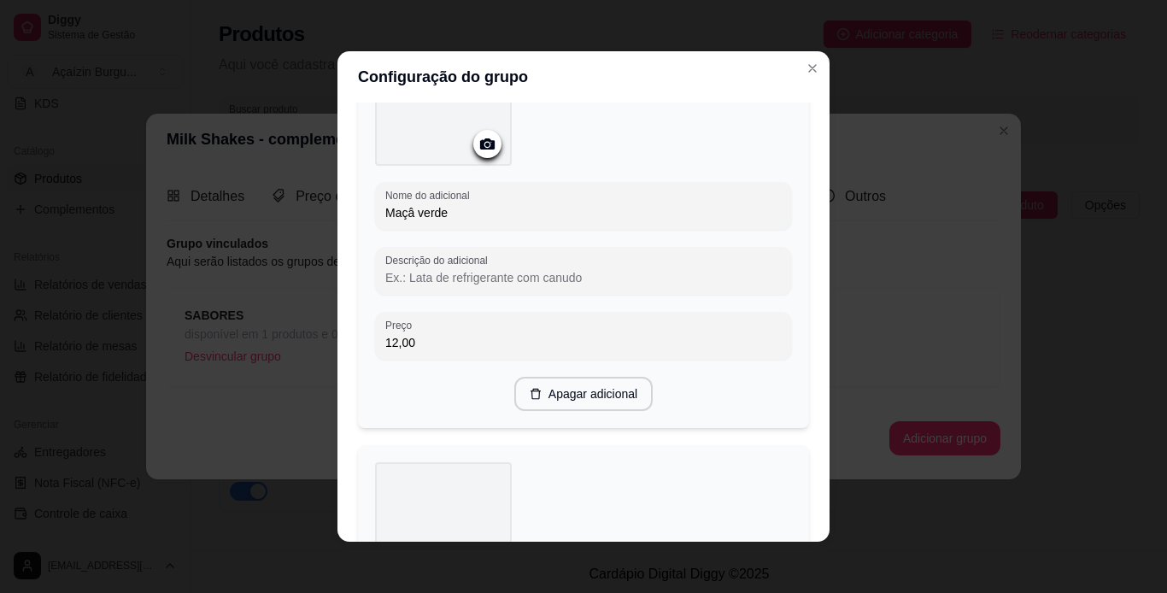
scroll to position [4926, 0]
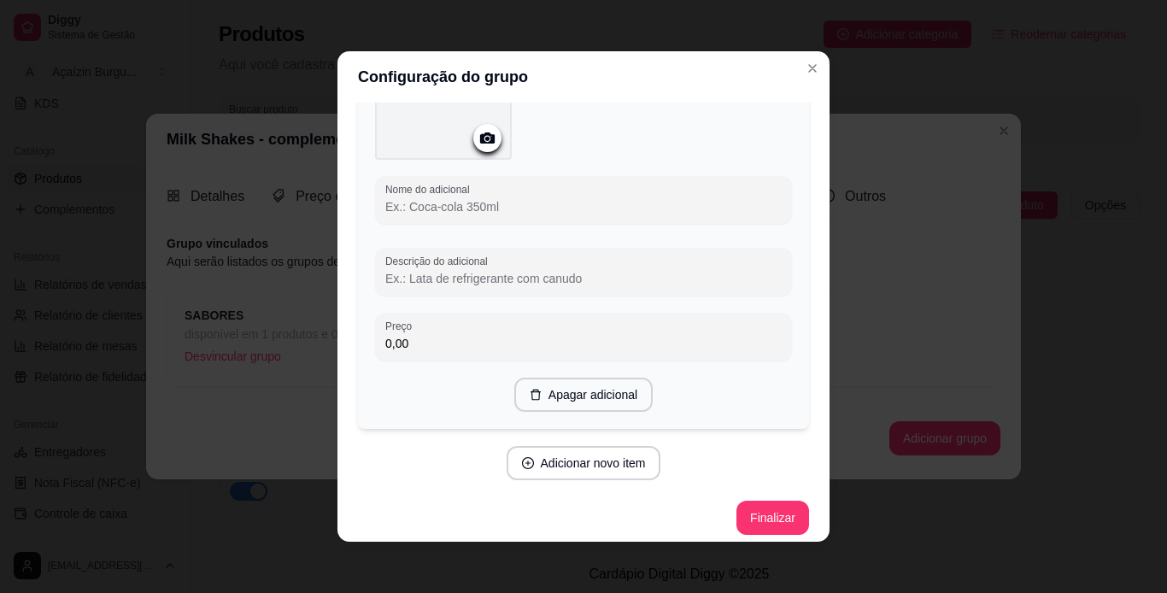
click at [685, 198] on input "Nome do adicional" at bounding box center [583, 206] width 396 height 17
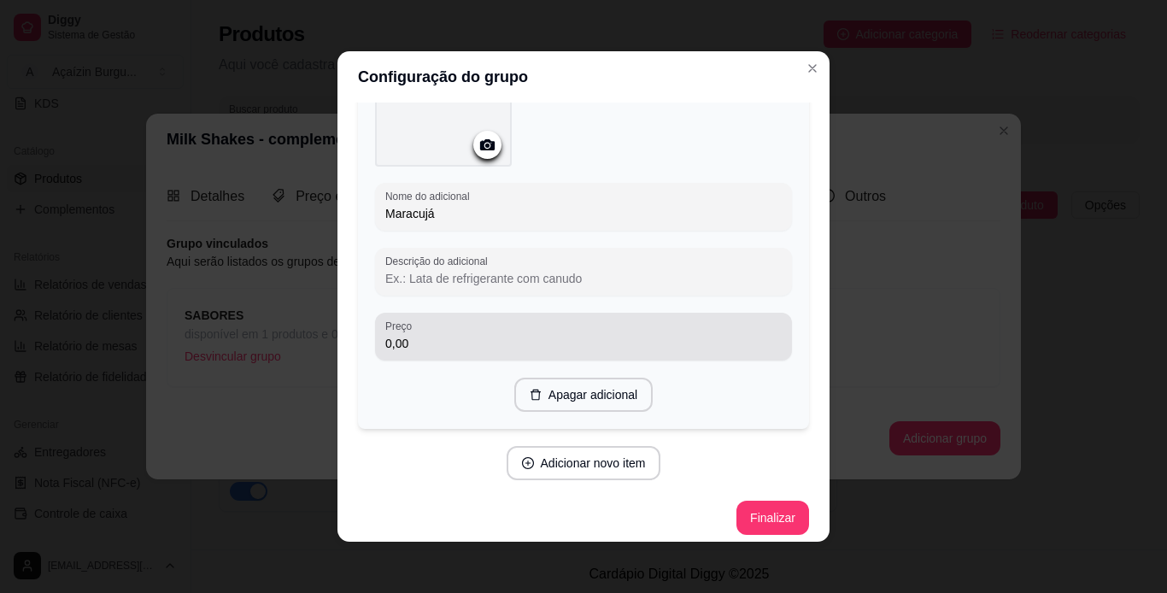
type input "Maracujá"
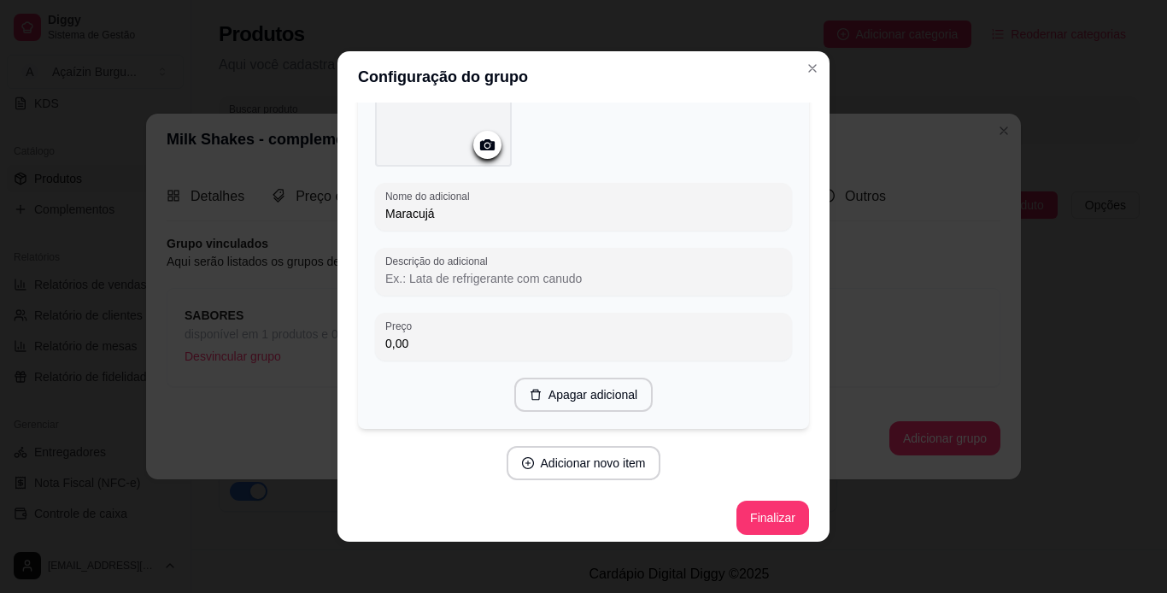
click at [597, 335] on input "0,00" at bounding box center [583, 343] width 396 height 17
type input "12,00"
click at [607, 447] on button "Adicionar novo item" at bounding box center [583, 463] width 150 height 33
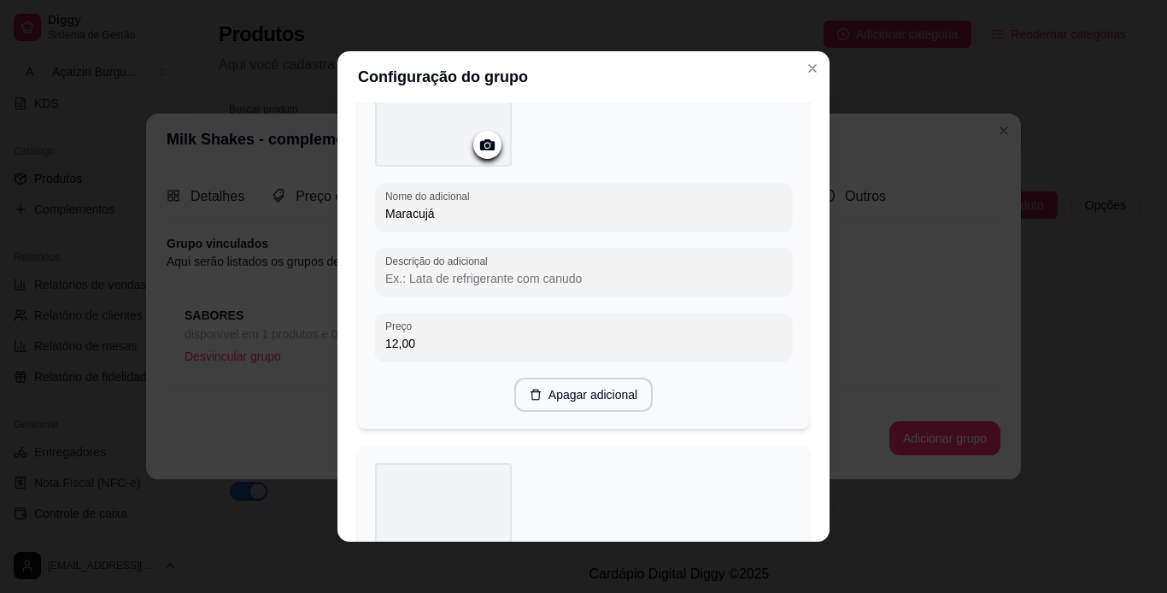
scroll to position [5359, 0]
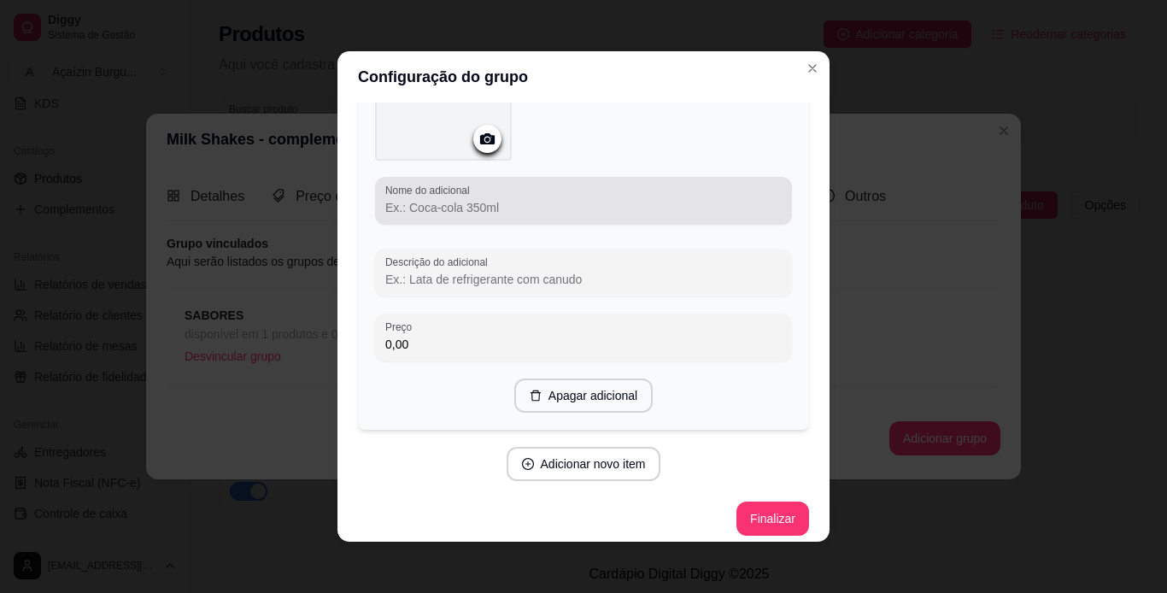
click at [567, 186] on div at bounding box center [583, 201] width 396 height 34
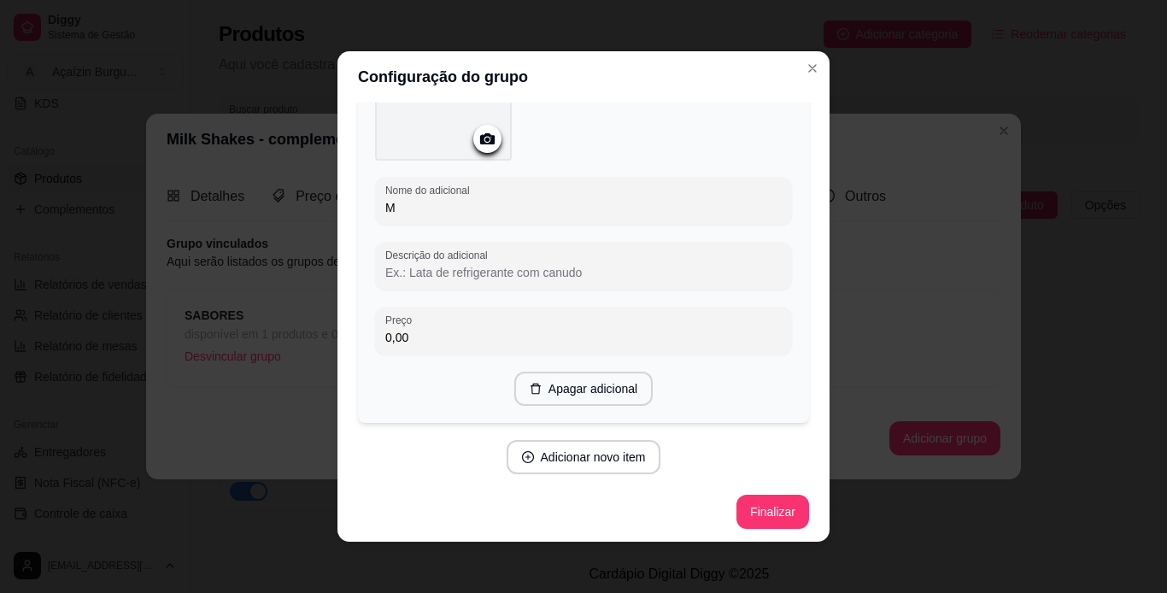
scroll to position [5352, 0]
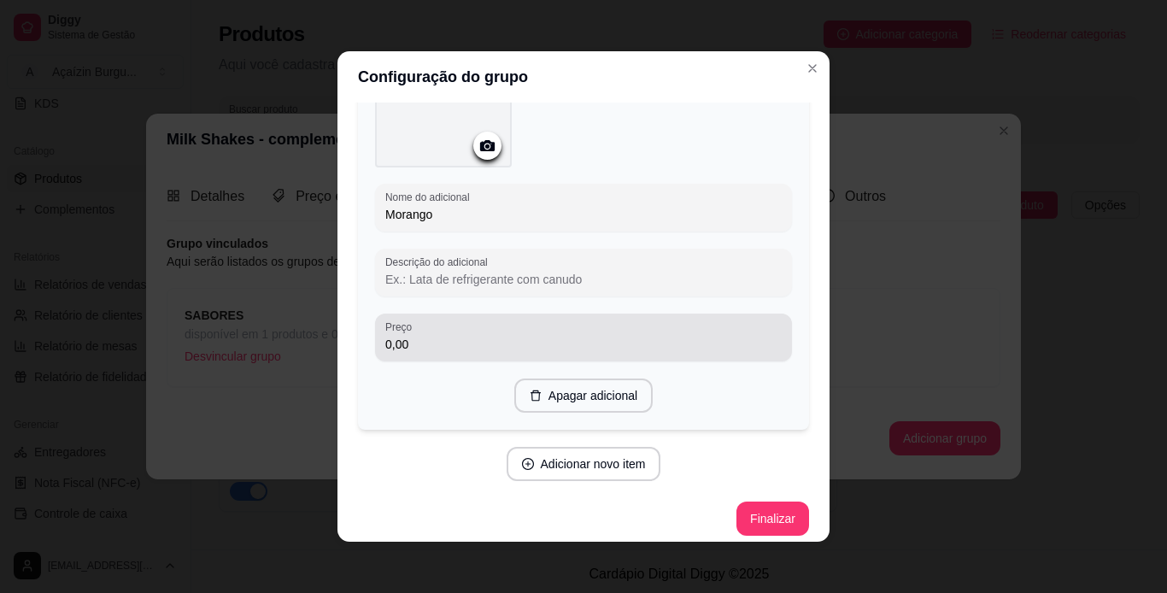
type input "Morango"
click at [543, 322] on div "0,00" at bounding box center [583, 337] width 396 height 34
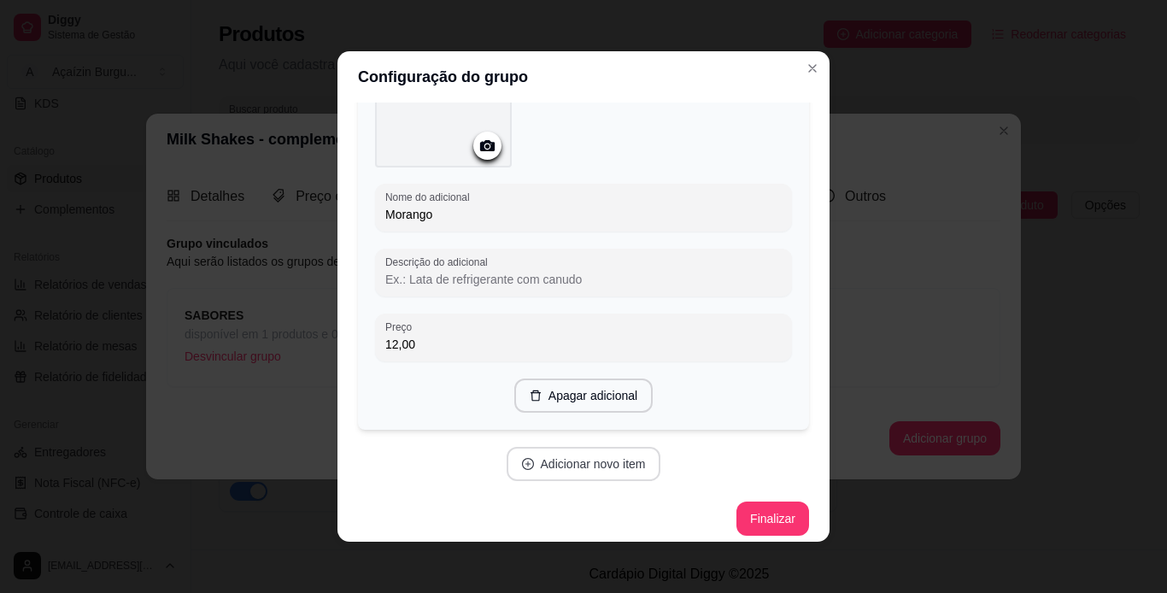
type input "12,00"
click at [570, 448] on button "Adicionar novo item" at bounding box center [583, 464] width 150 height 33
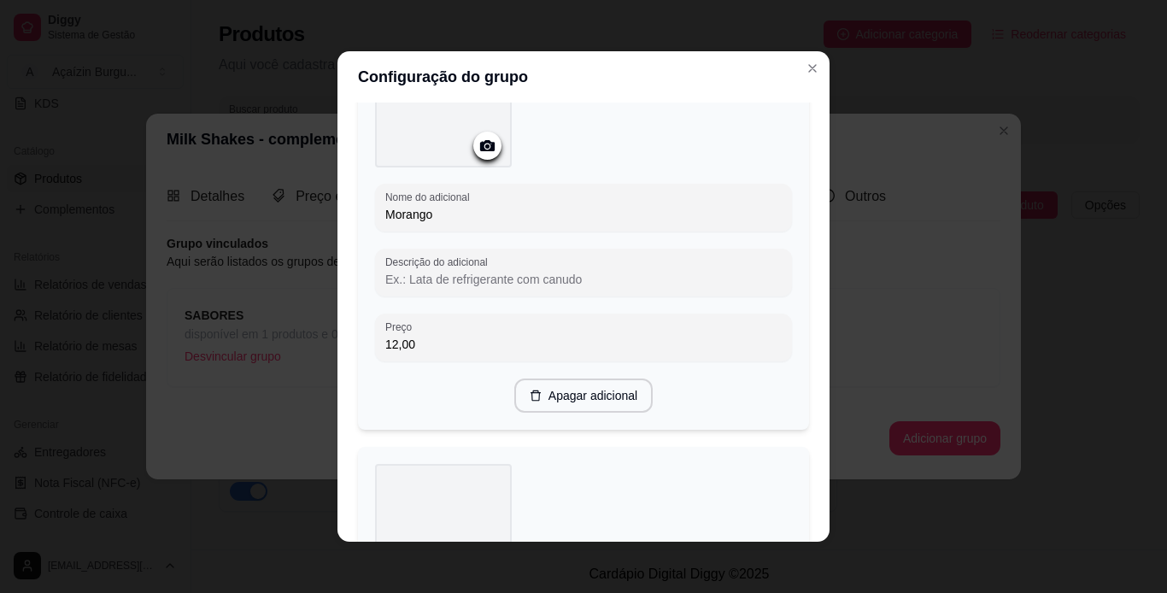
scroll to position [5791, 0]
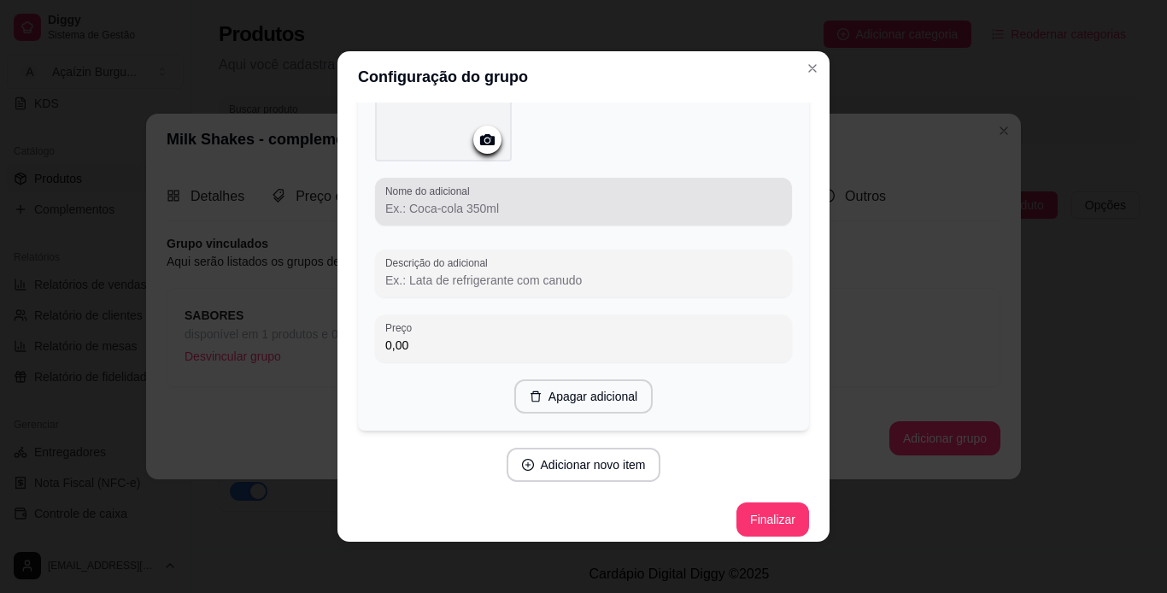
click at [566, 185] on div at bounding box center [583, 202] width 396 height 34
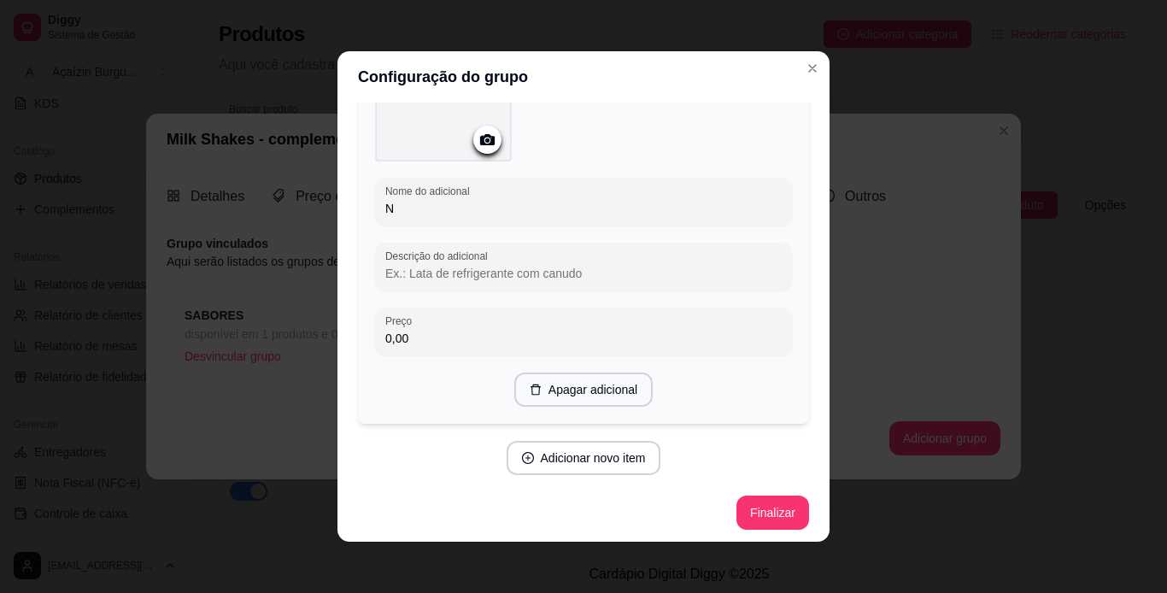
scroll to position [5784, 0]
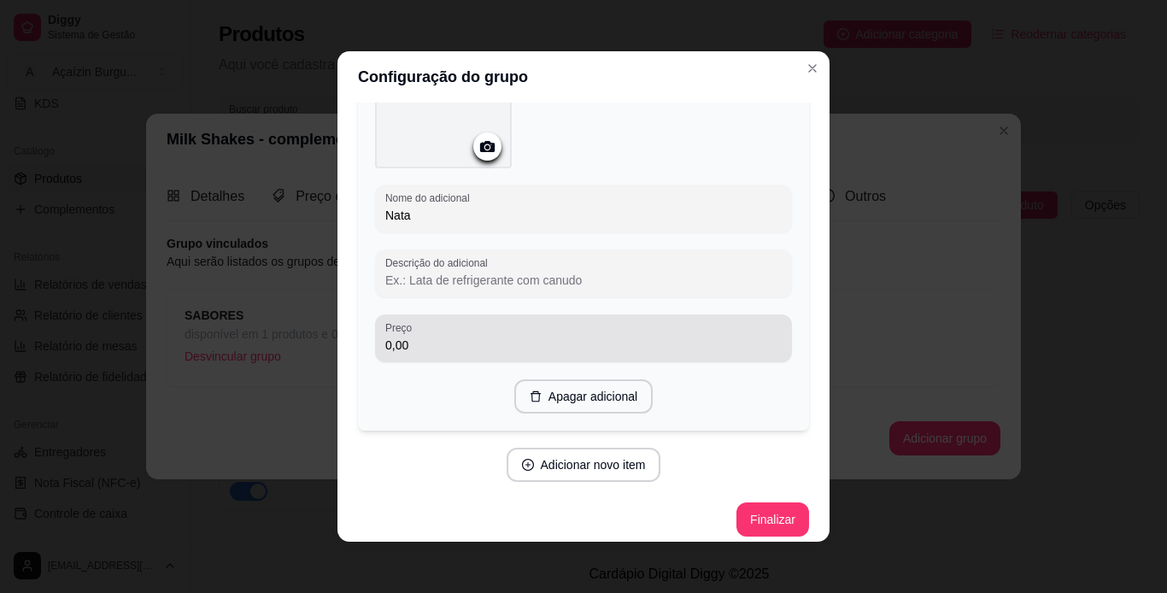
type input "Nata"
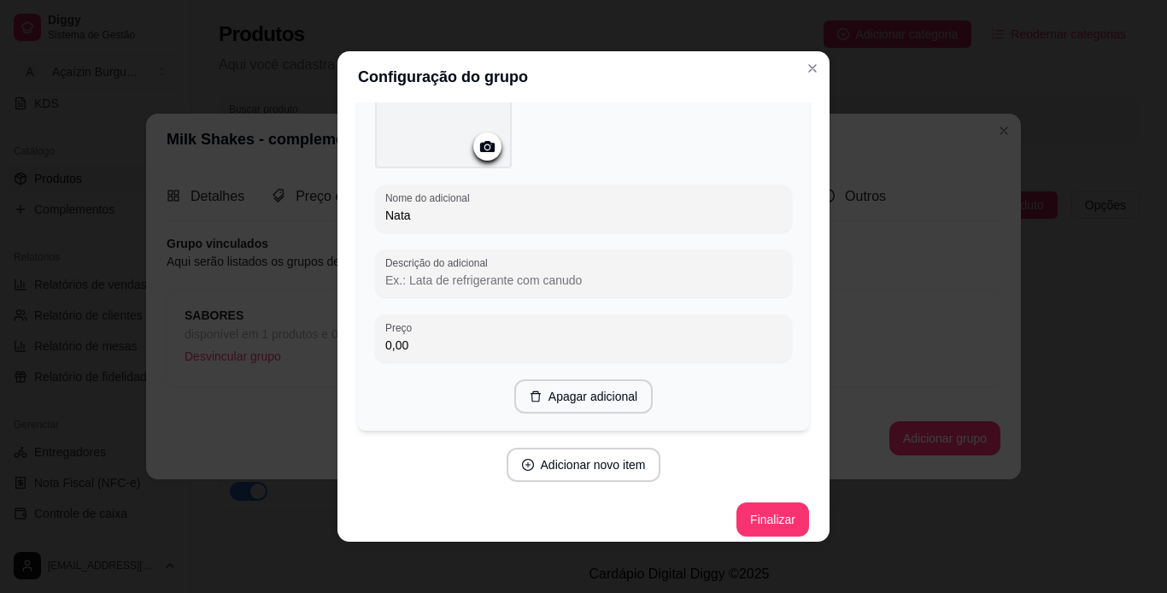
click at [547, 337] on input "0,00" at bounding box center [583, 345] width 396 height 17
type input "12,00"
click at [600, 452] on button "Adicionar novo item" at bounding box center [583, 465] width 150 height 33
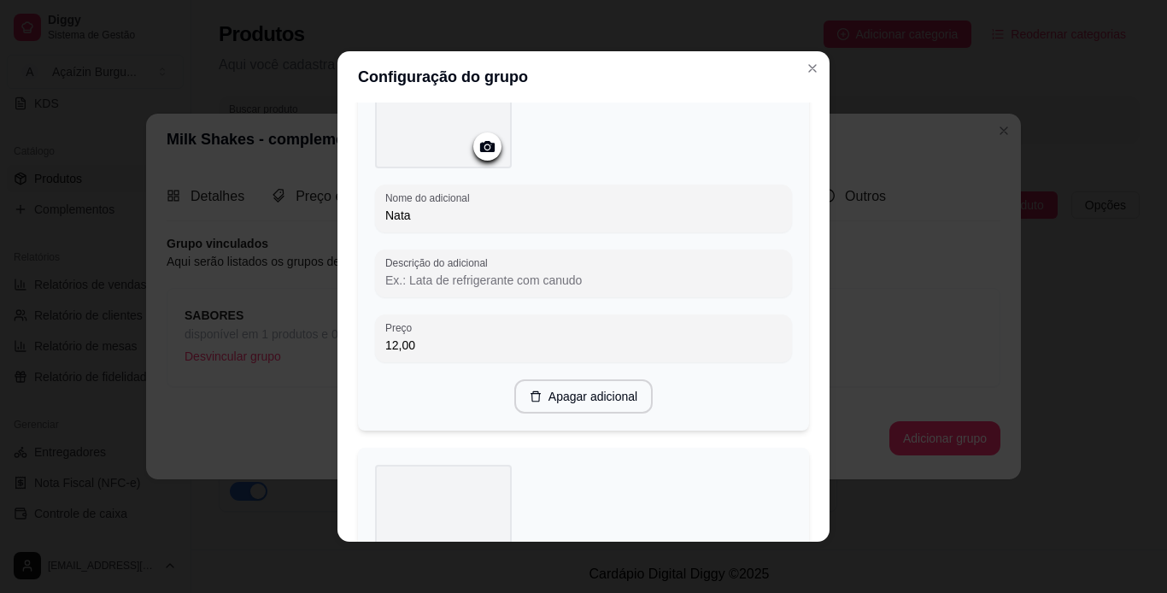
scroll to position [6223, 0]
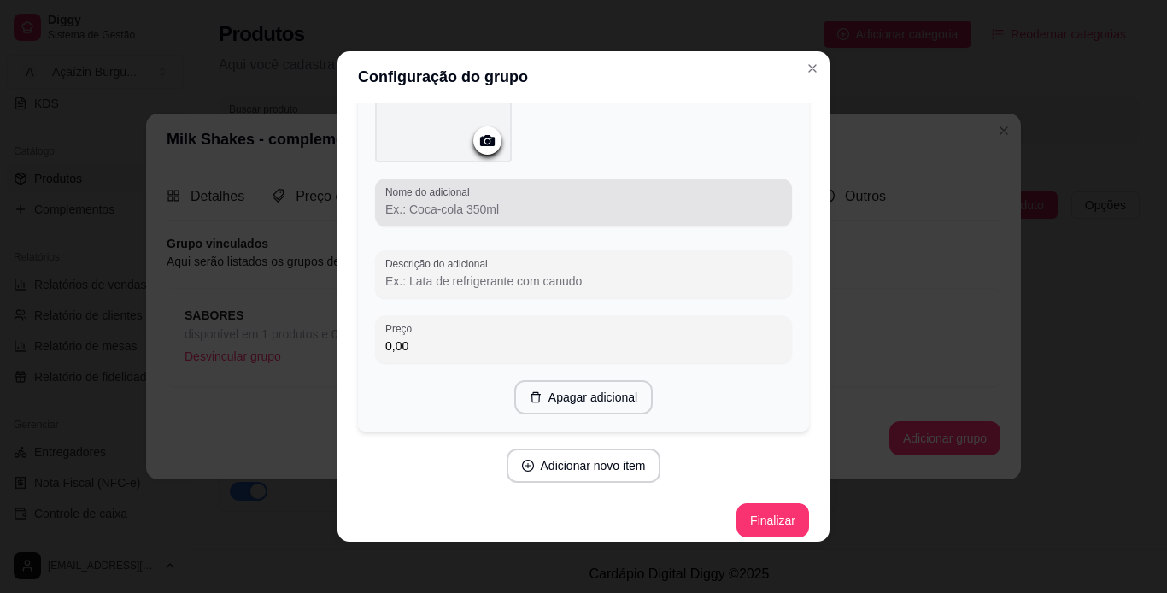
click at [569, 185] on div at bounding box center [583, 202] width 396 height 34
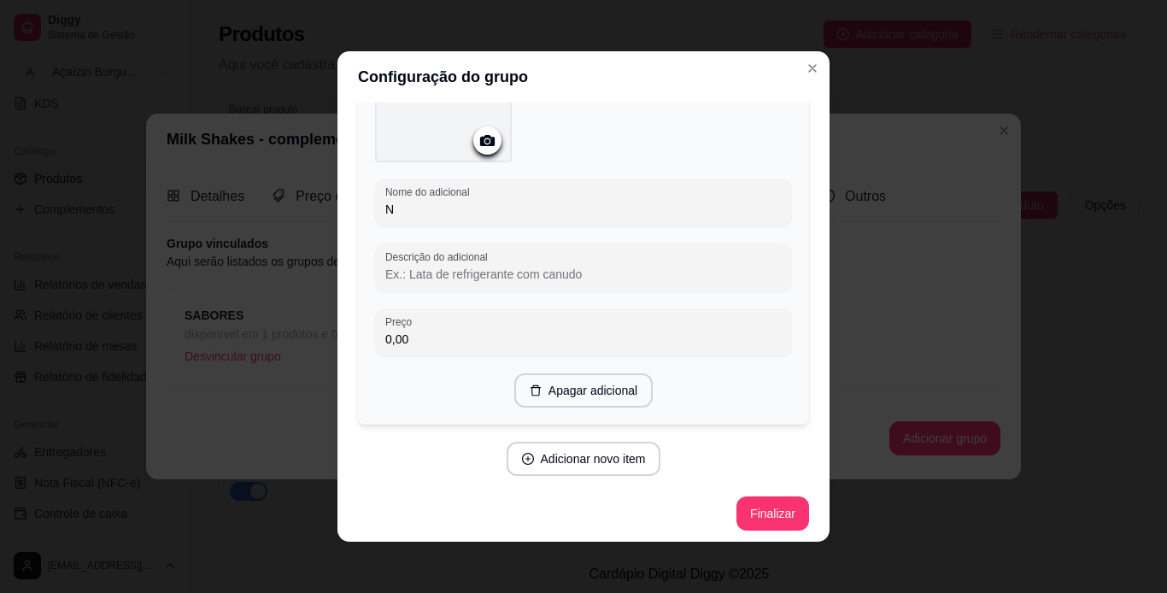
scroll to position [6216, 0]
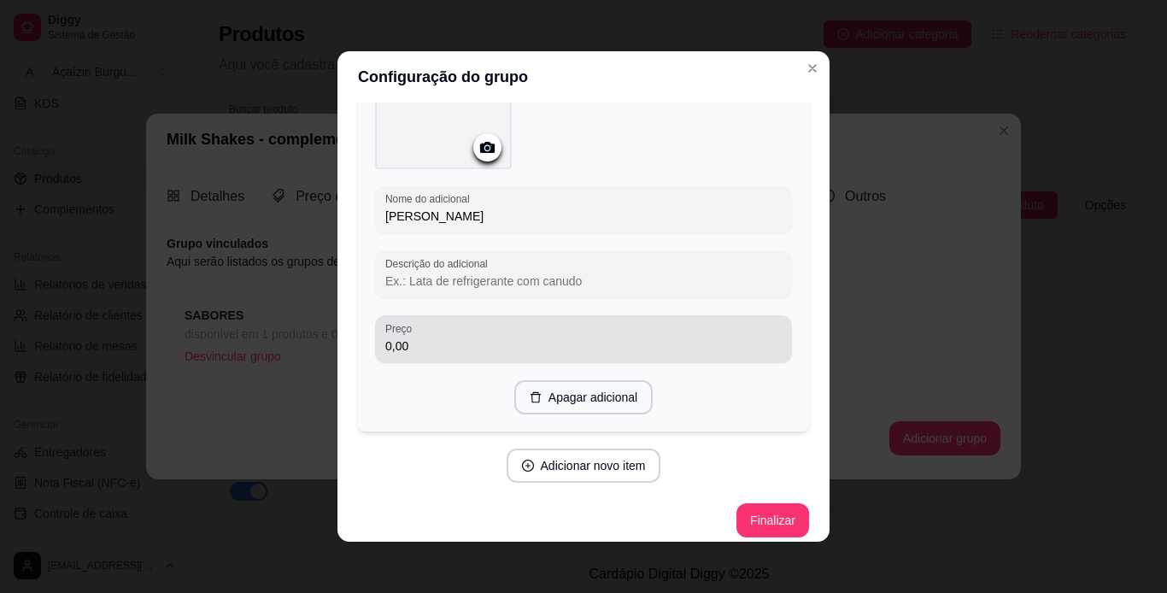
type input "[PERSON_NAME]"
click at [554, 322] on div "0,00" at bounding box center [583, 339] width 396 height 34
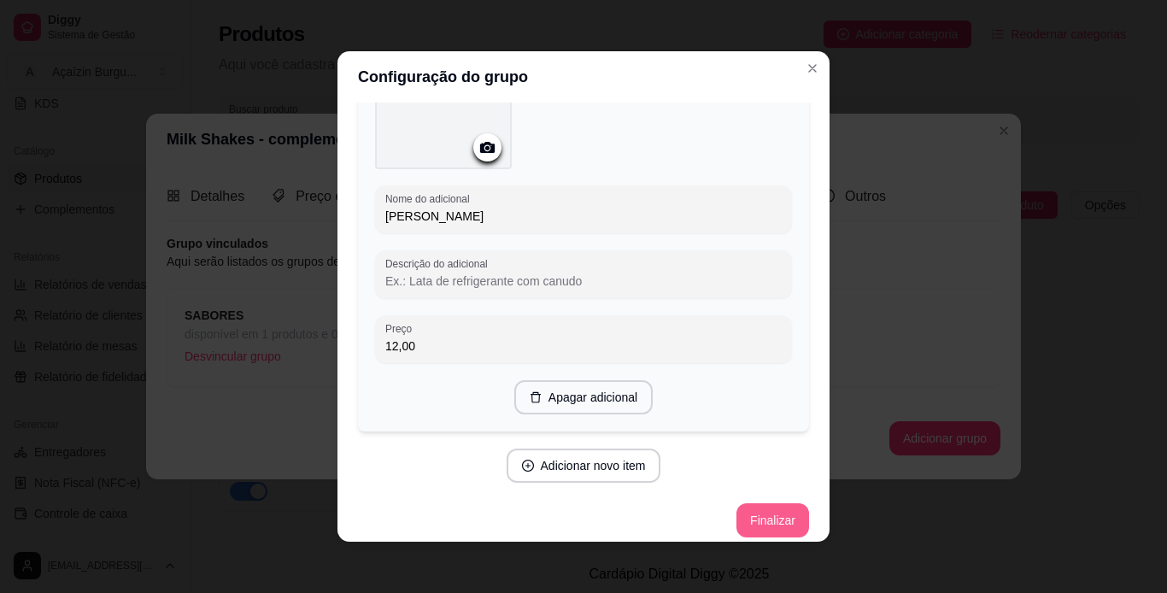
type input "12,00"
click at [742, 507] on button "Finalizar" at bounding box center [772, 520] width 70 height 33
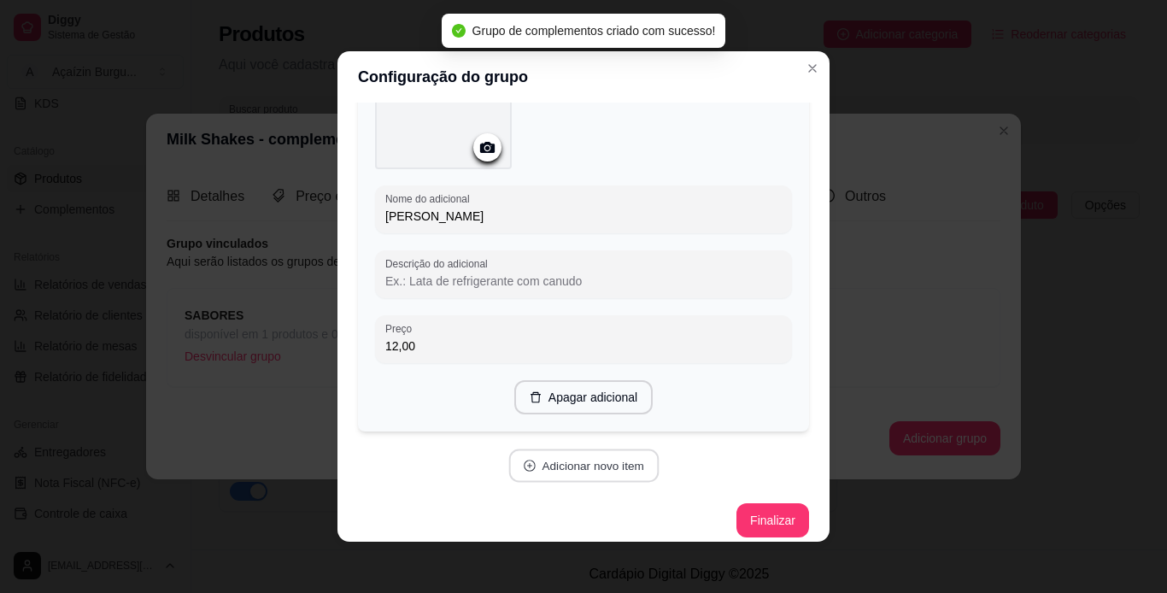
click at [583, 449] on button "Adicionar novo item" at bounding box center [583, 465] width 150 height 33
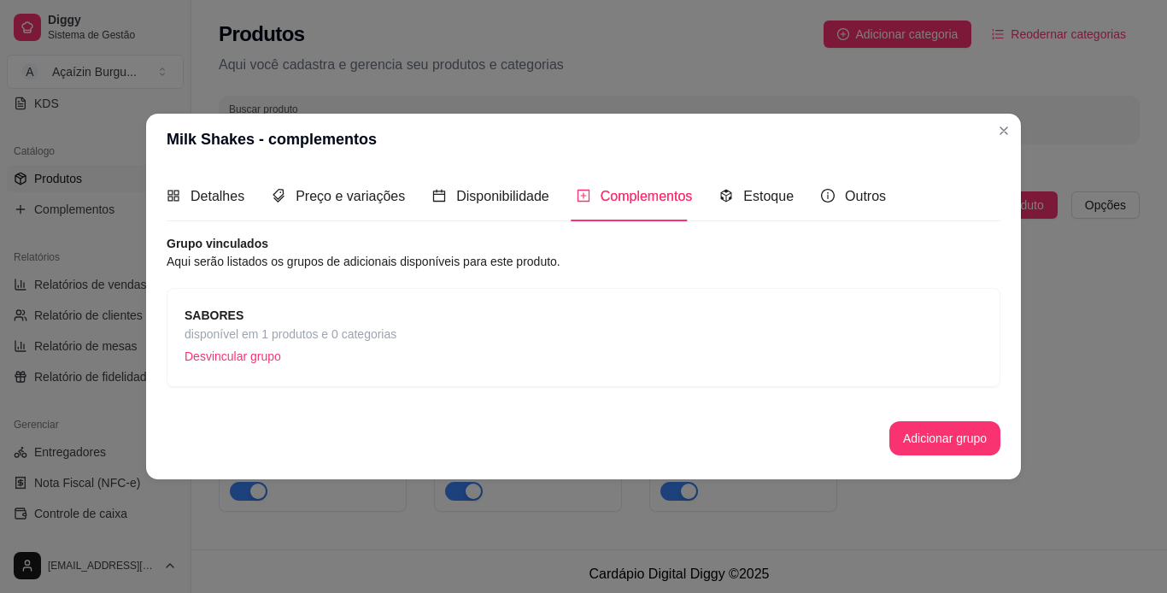
click at [625, 192] on span "Complementos" at bounding box center [647, 196] width 92 height 15
click at [443, 328] on div "SABORES disponível em 1 produtos e 0 categorias Desvincular grupo" at bounding box center [584, 337] width 798 height 63
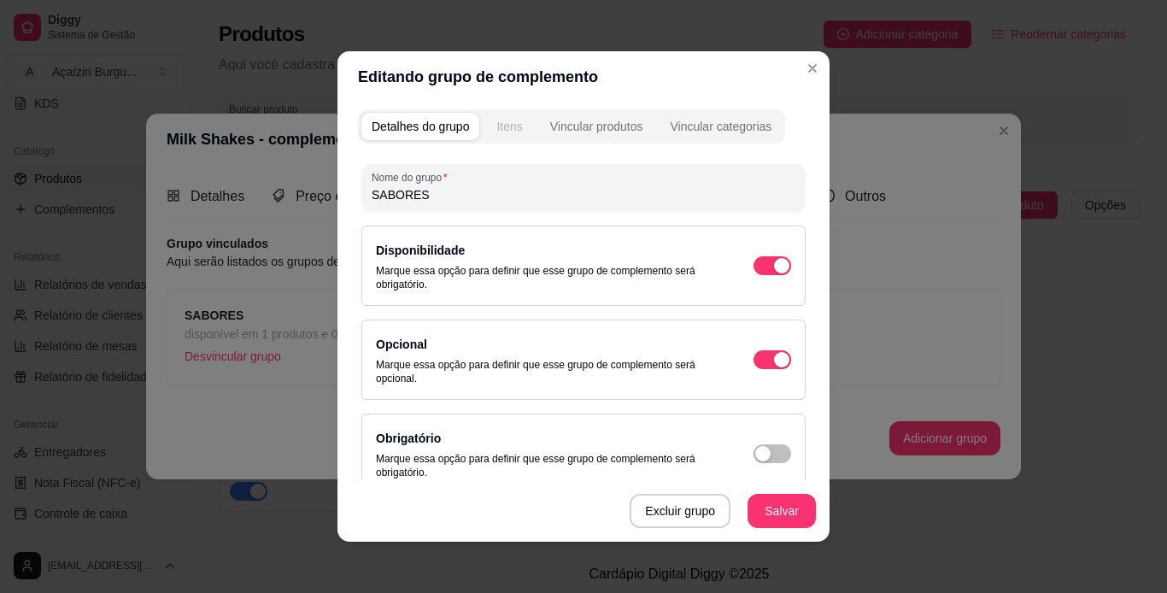
click at [497, 122] on div "Itens" at bounding box center [509, 126] width 26 height 17
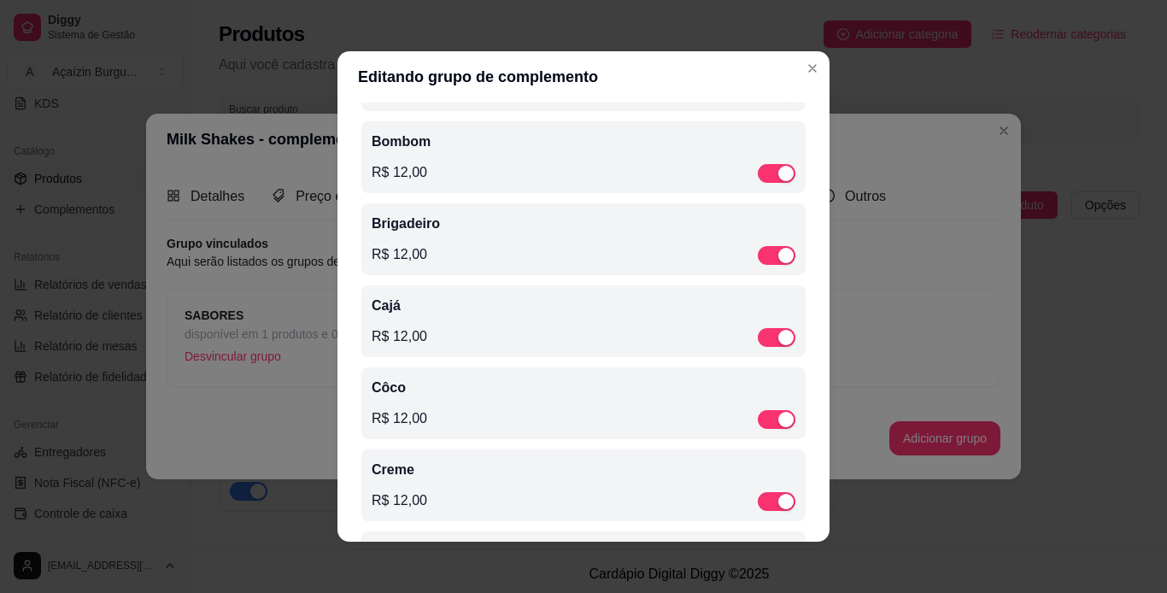
scroll to position [0, 0]
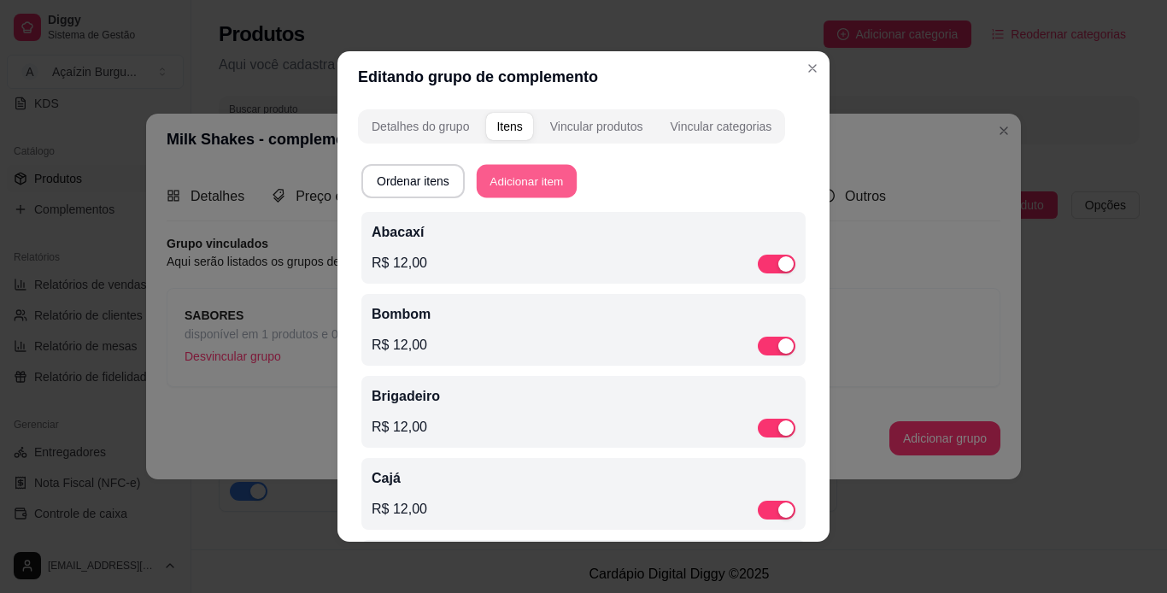
click at [490, 180] on button "Adicionar item" at bounding box center [527, 181] width 100 height 33
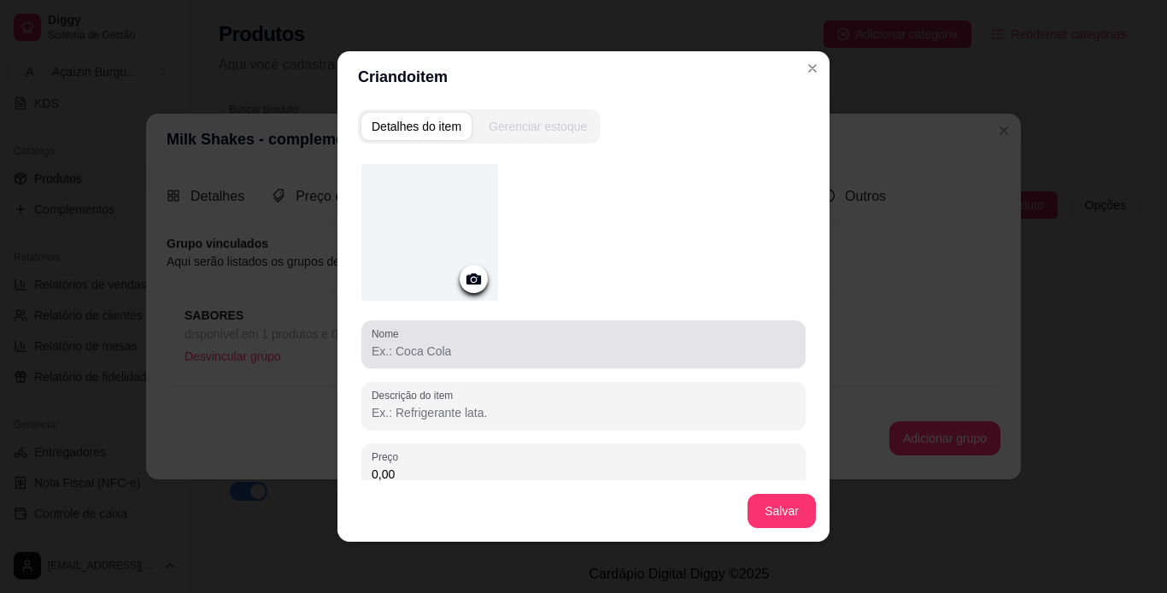
click at [406, 331] on div at bounding box center [584, 344] width 424 height 34
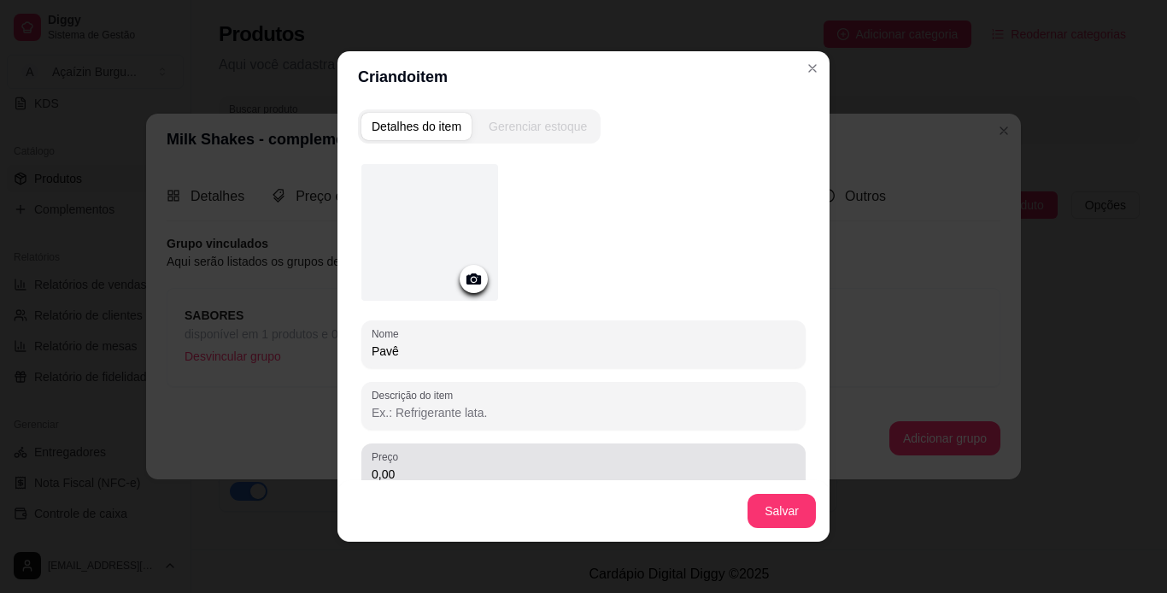
type input "Pavê"
click at [480, 464] on div "0,00" at bounding box center [584, 467] width 424 height 34
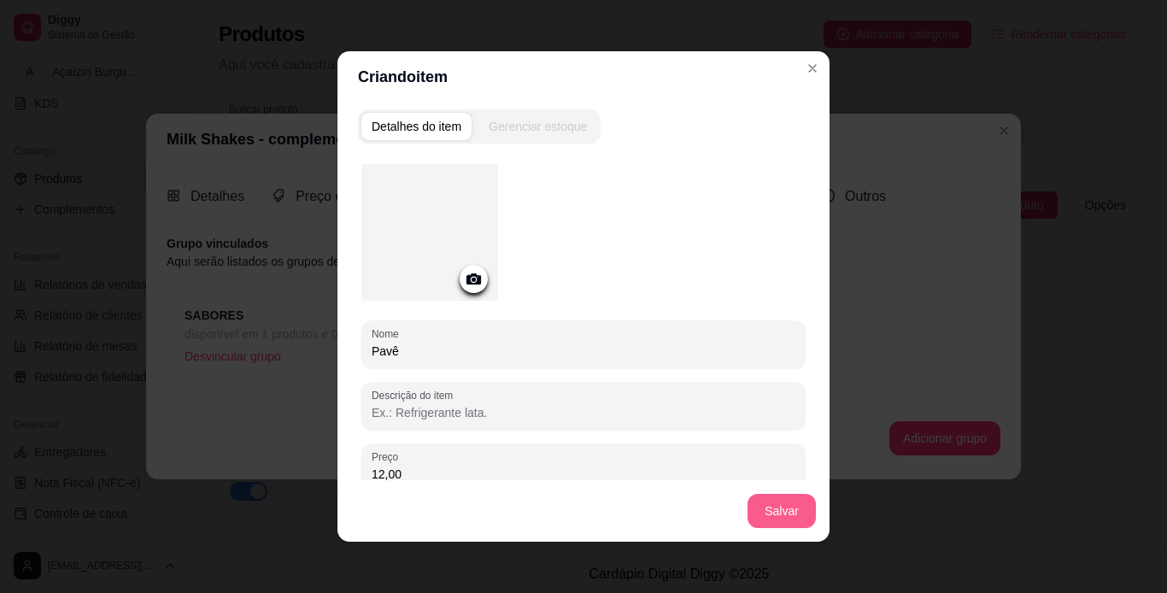
type input "12,00"
click at [767, 525] on button "Salvar" at bounding box center [781, 511] width 67 height 33
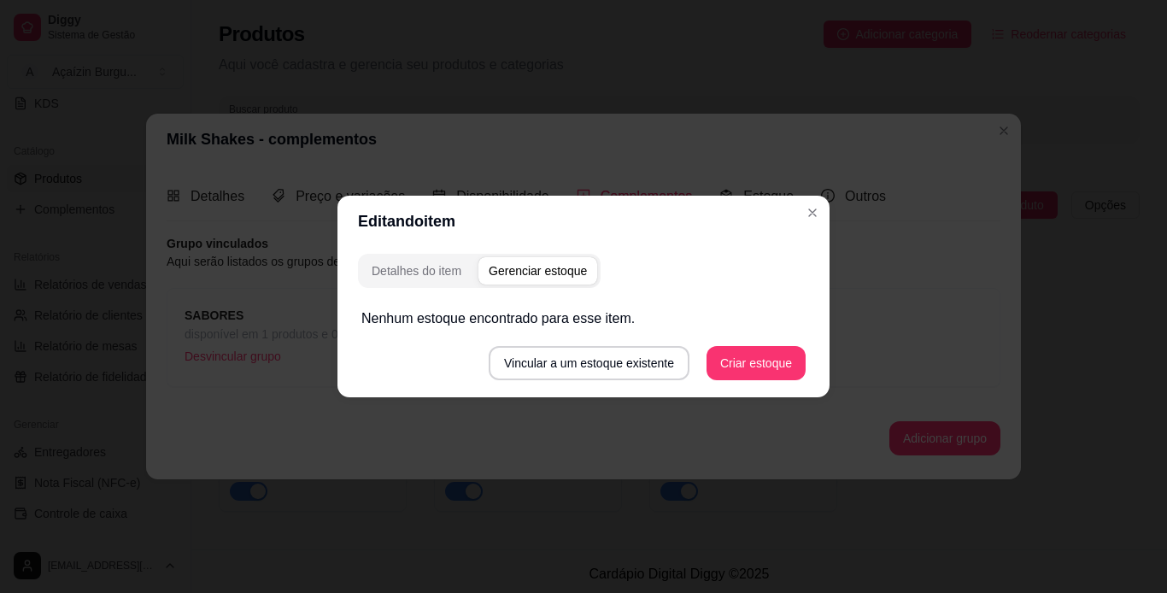
click at [827, 431] on div "Editando item Detalhes do item Gerenciar estoque Nenhum estoque encontrado para…" at bounding box center [583, 296] width 1167 height 593
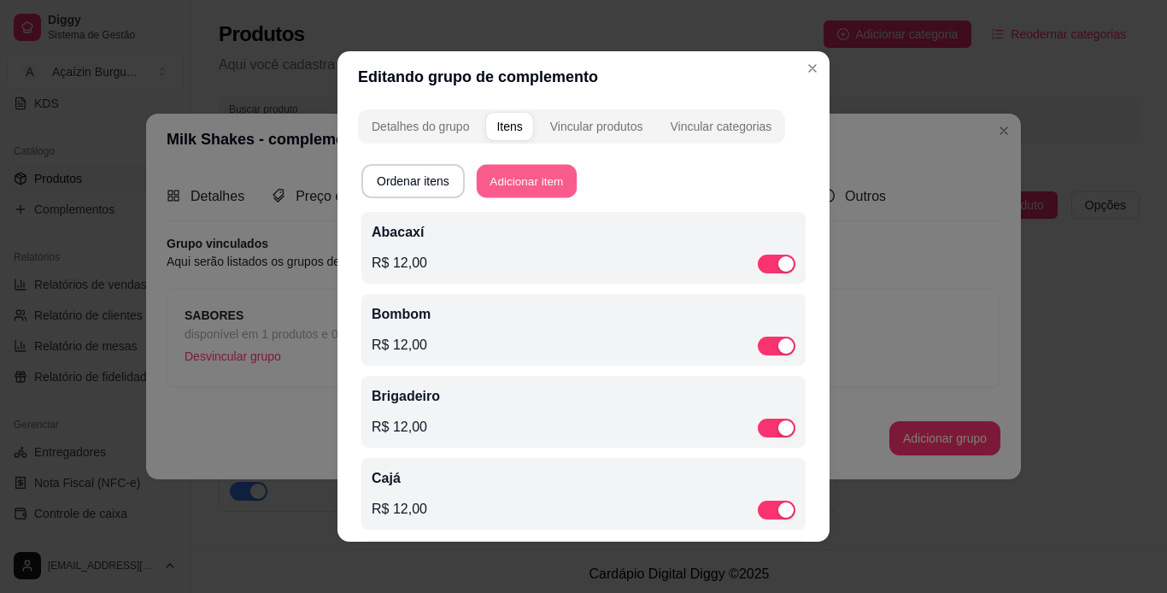
click at [497, 184] on button "Adicionar item" at bounding box center [527, 181] width 100 height 33
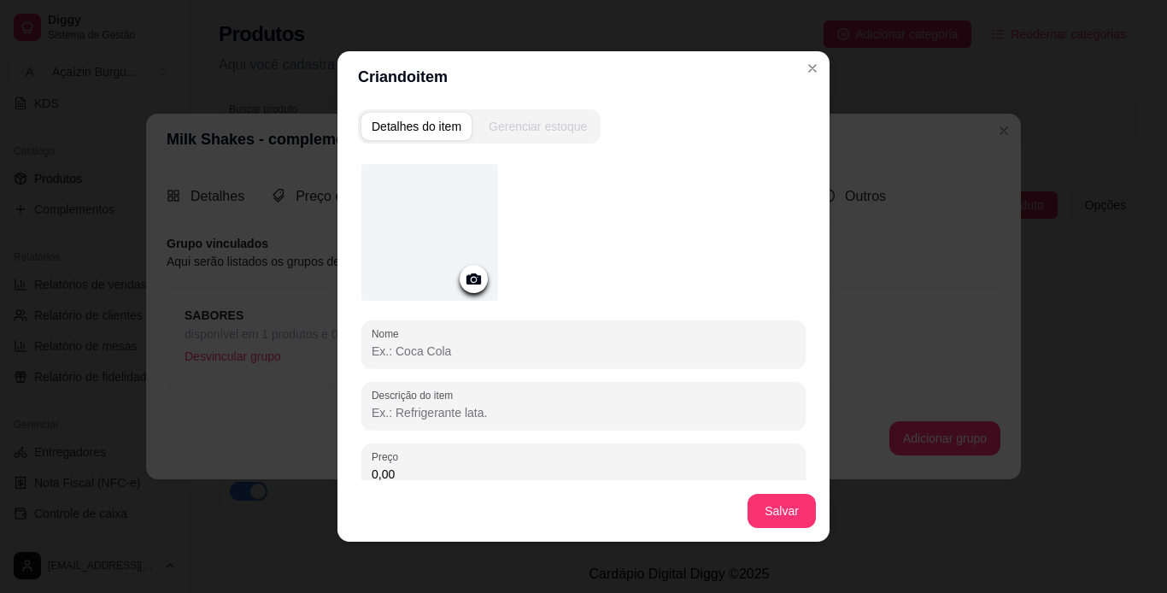
click at [435, 345] on input "Nome" at bounding box center [584, 351] width 424 height 17
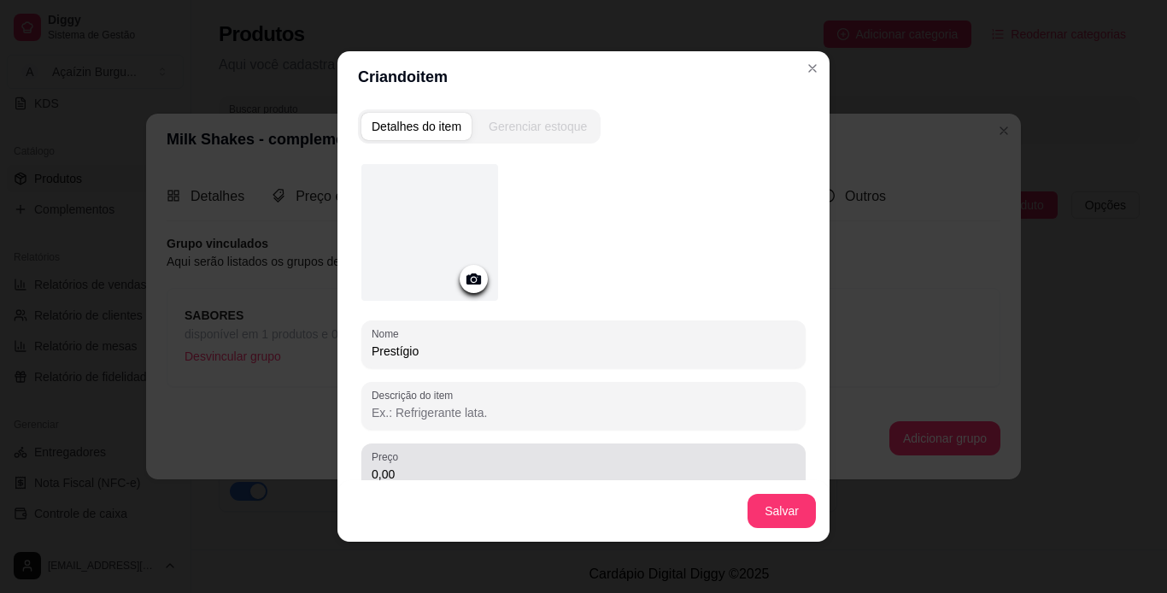
type input "Prestígio"
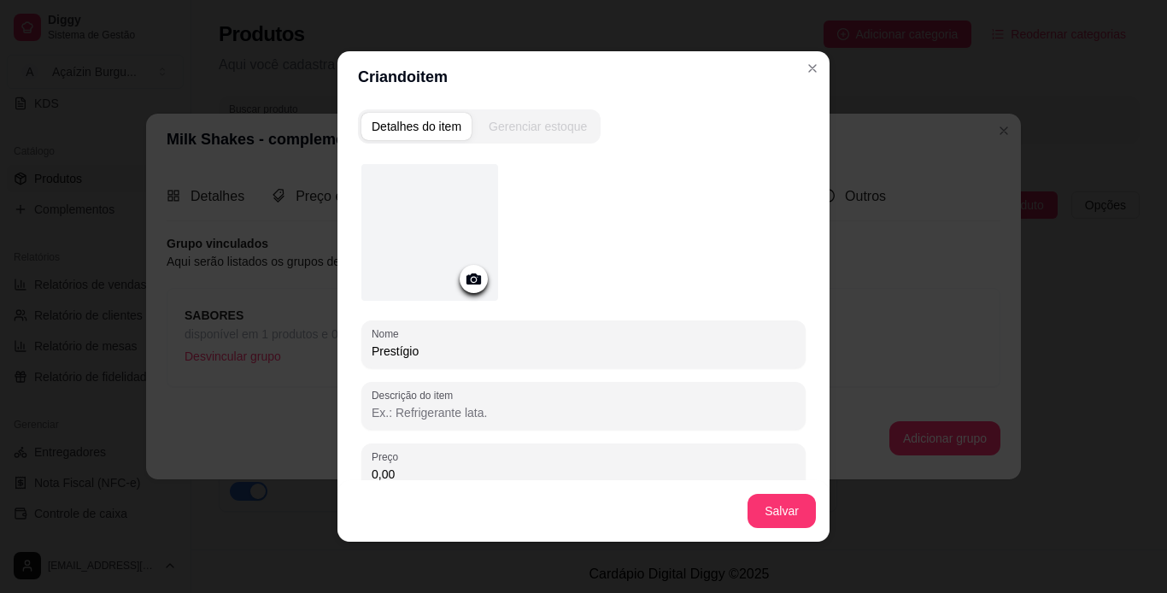
click at [437, 472] on input "0,00" at bounding box center [584, 474] width 424 height 17
type input "12,00"
click at [775, 520] on button "Salvar" at bounding box center [781, 511] width 67 height 33
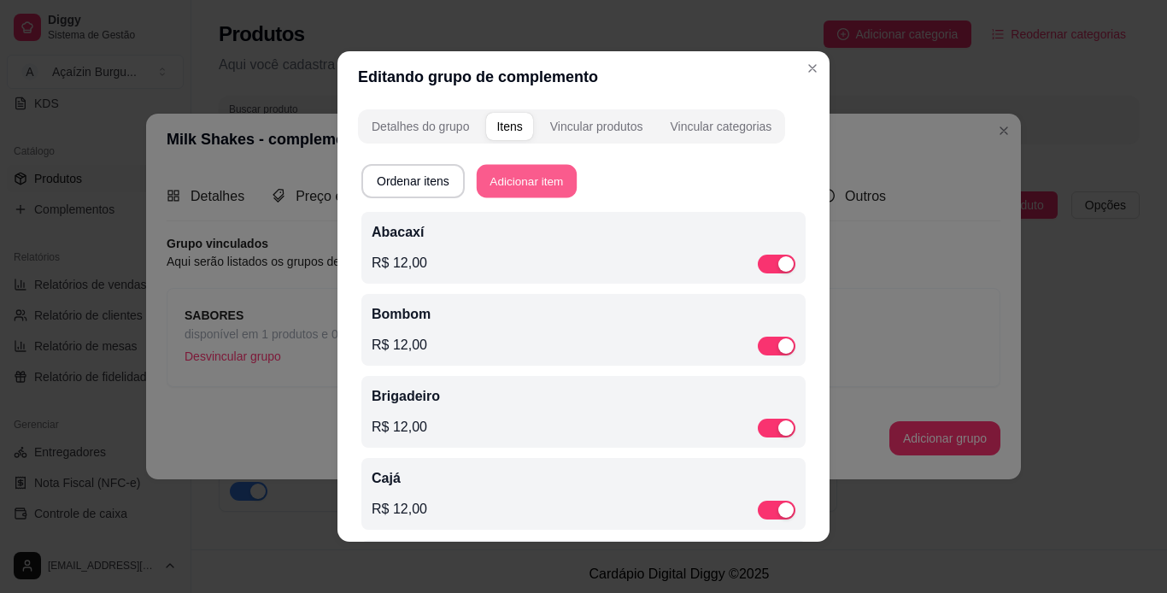
click at [530, 167] on button "Adicionar item" at bounding box center [527, 181] width 100 height 33
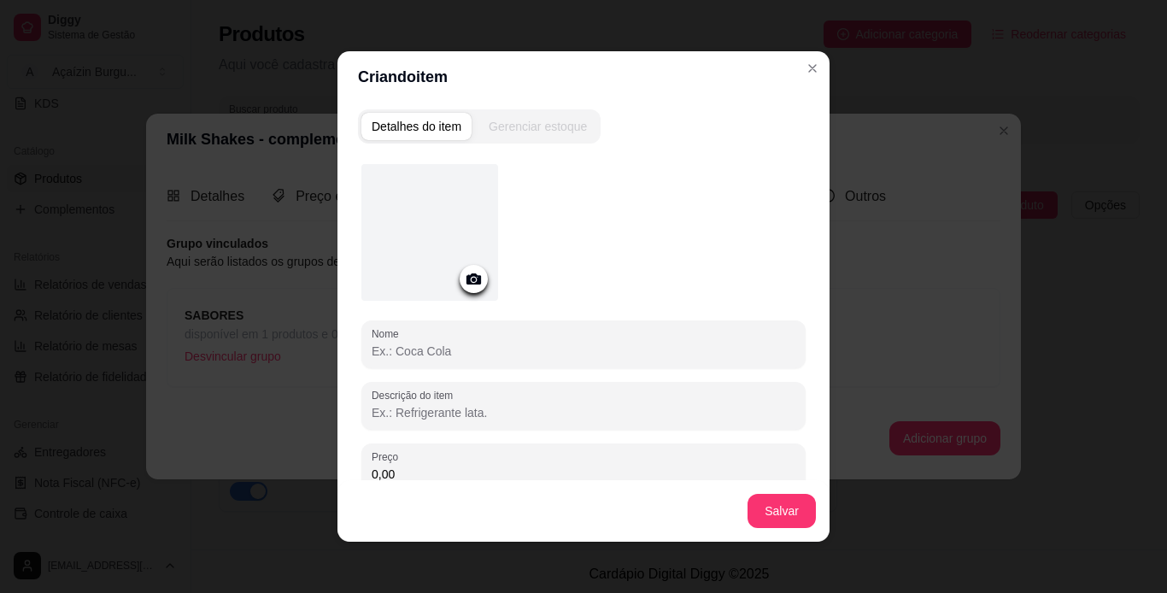
click at [492, 355] on input "Nome" at bounding box center [584, 351] width 424 height 17
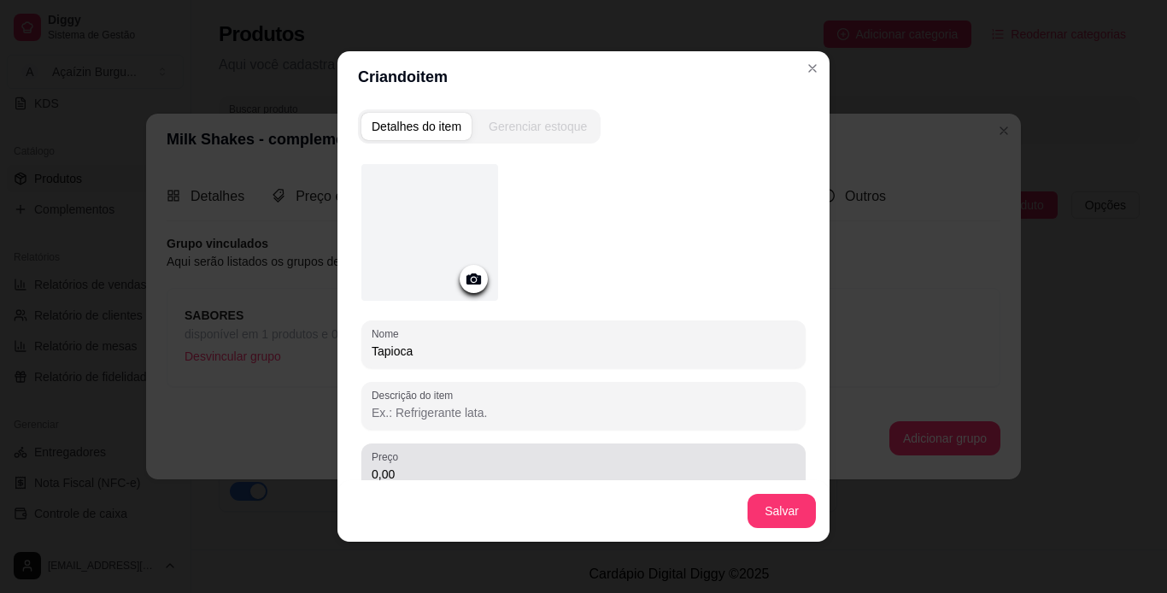
type input "Tapioca"
click at [481, 463] on div "0,00" at bounding box center [584, 467] width 424 height 34
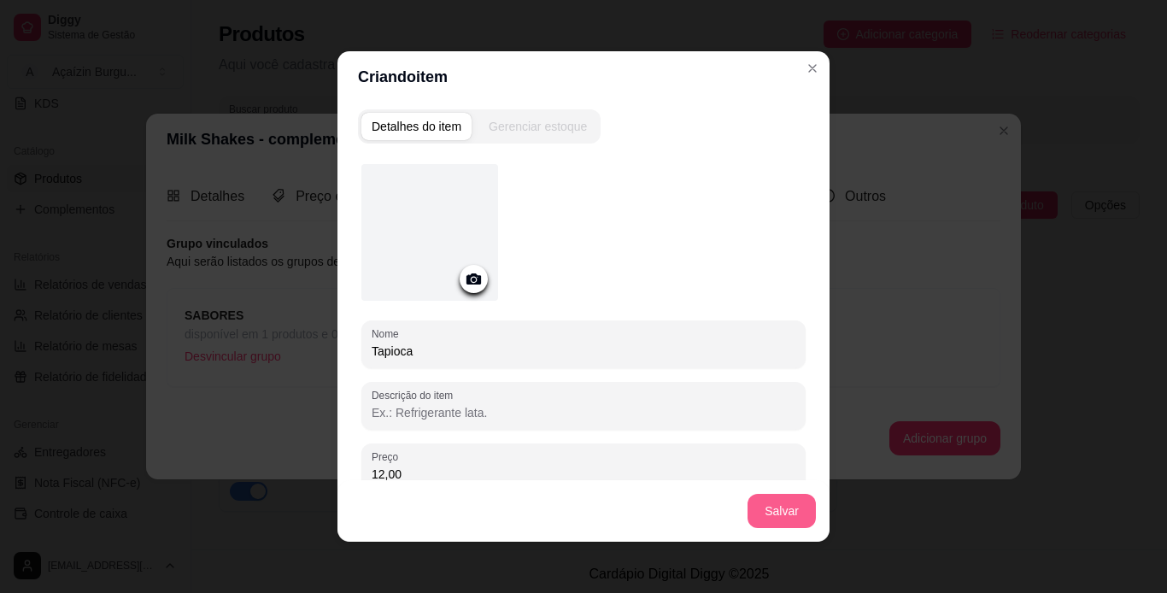
type input "12,00"
click at [788, 510] on button "Salvar" at bounding box center [781, 511] width 67 height 33
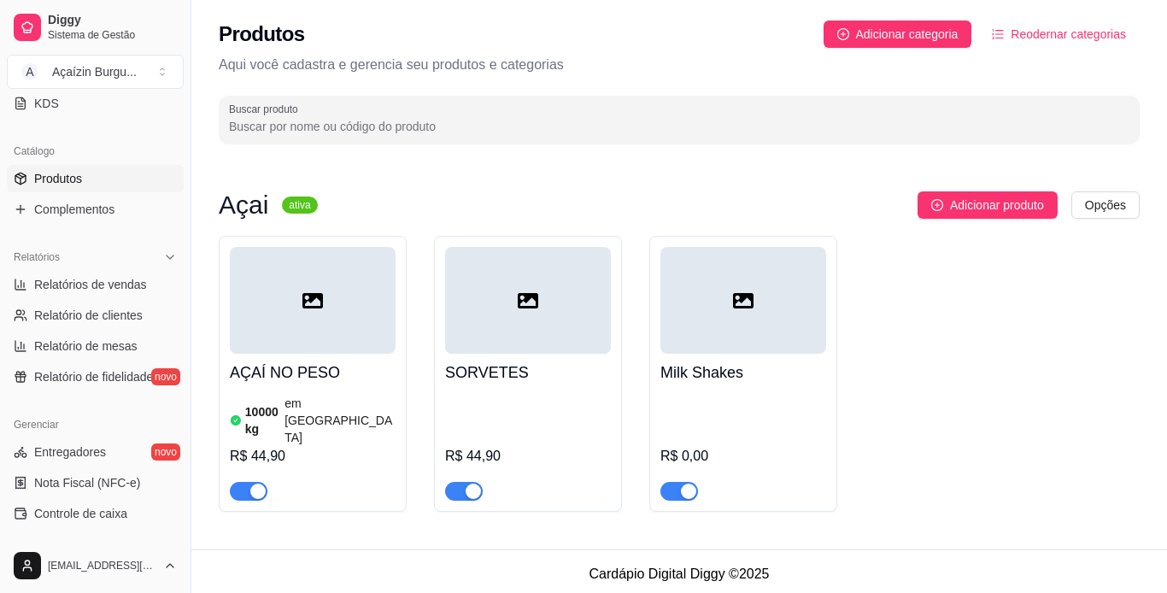
click at [724, 390] on div "Milk Shakes R$ 0,00" at bounding box center [743, 427] width 166 height 147
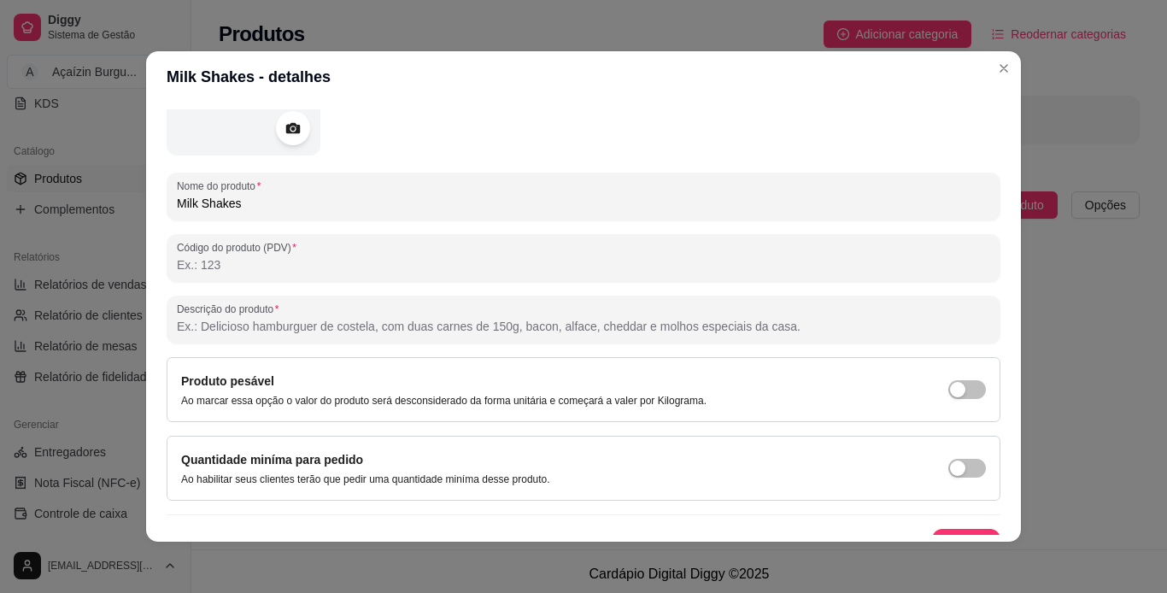
scroll to position [168, 0]
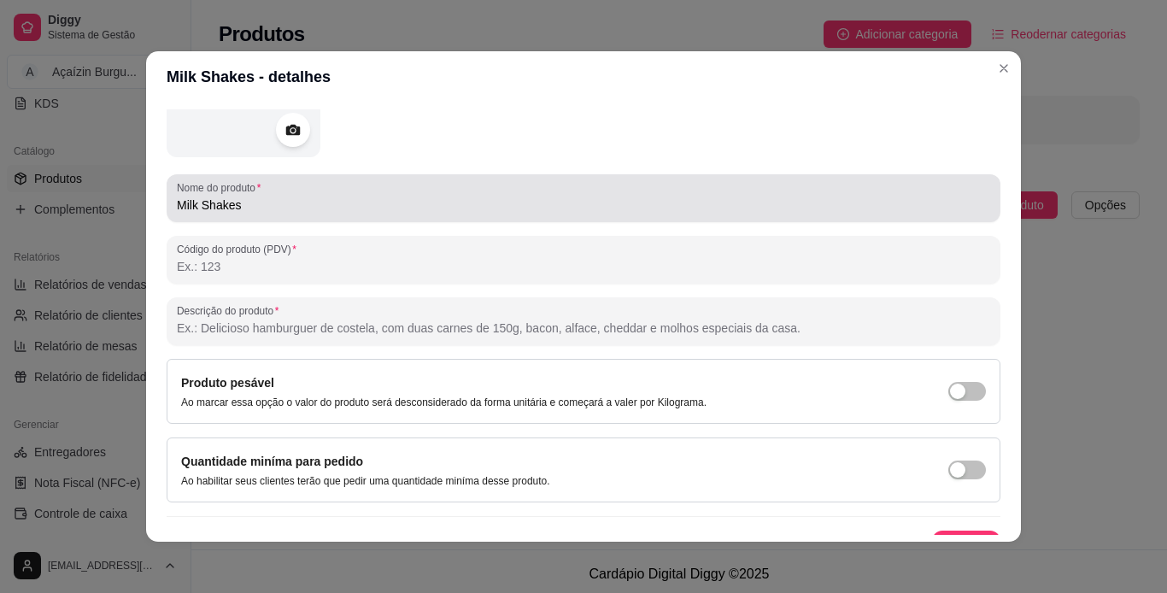
click at [515, 195] on div "Milk Shakes" at bounding box center [583, 198] width 813 height 34
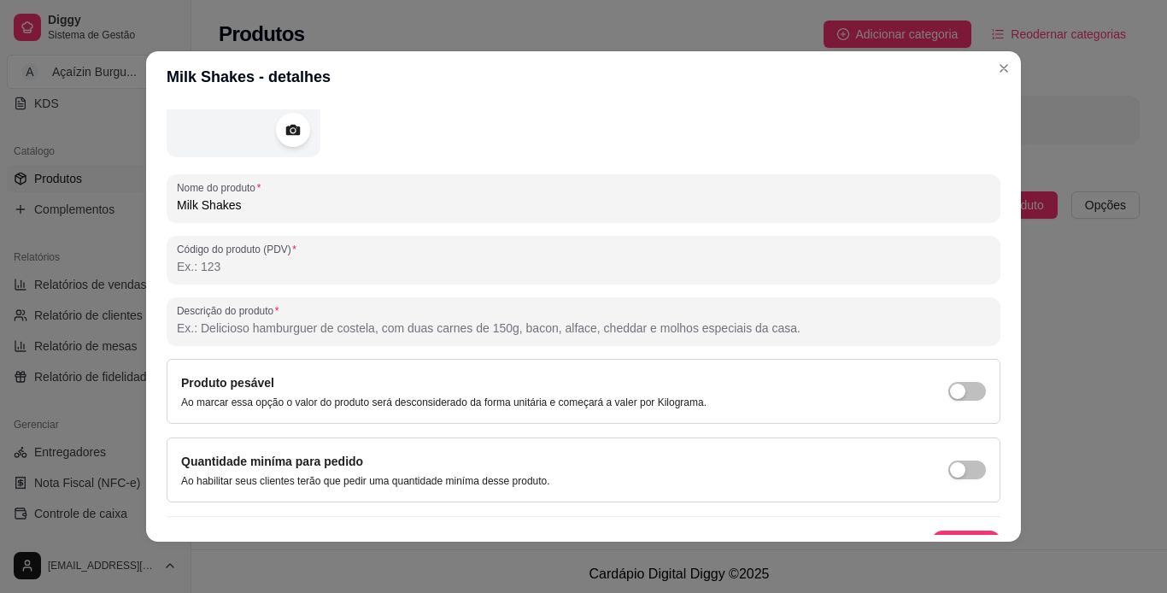
scroll to position [198, 0]
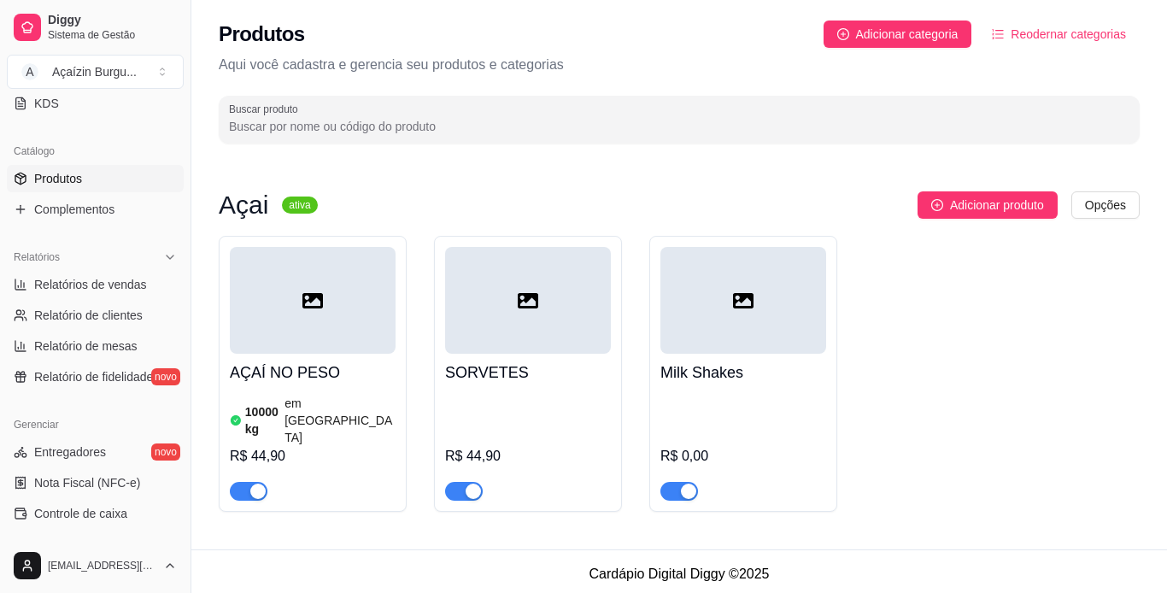
click at [560, 397] on div "R$ 44,90" at bounding box center [528, 445] width 166 height 109
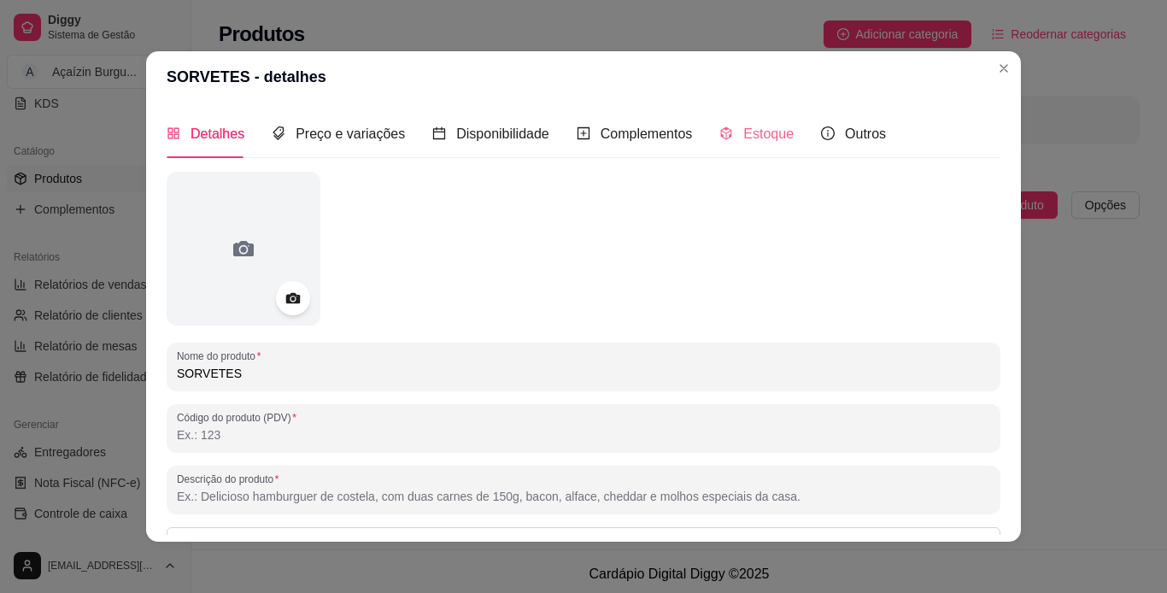
click at [749, 120] on div "Estoque" at bounding box center [756, 133] width 74 height 49
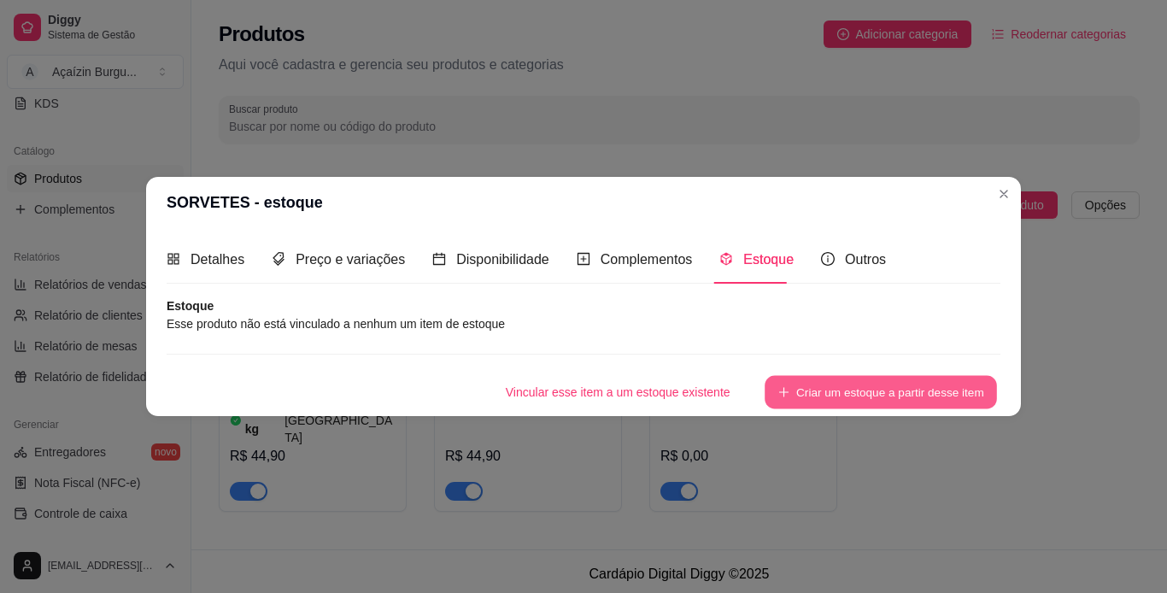
click at [797, 394] on button "Criar um estoque a partir desse item" at bounding box center [881, 392] width 232 height 33
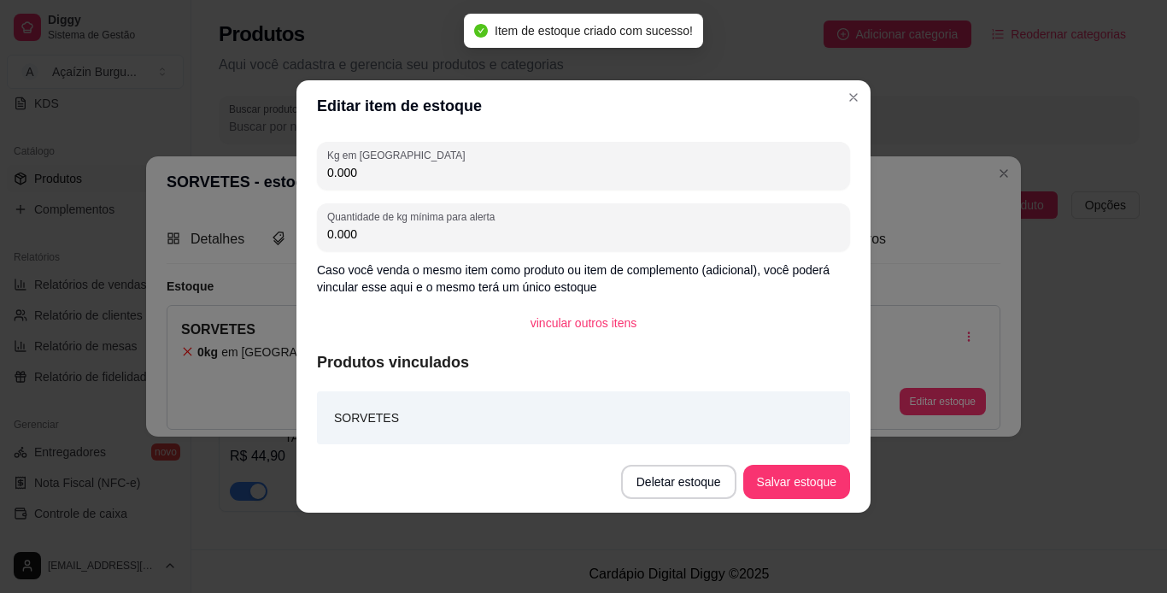
click at [419, 173] on input "0.000" at bounding box center [583, 172] width 513 height 17
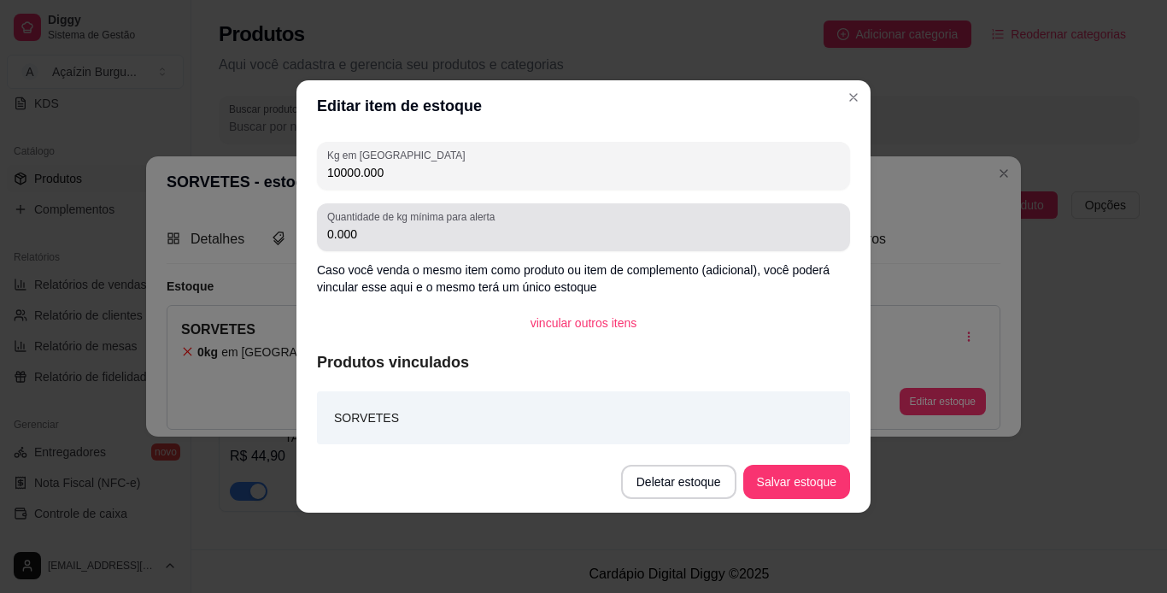
type input "10000.000"
click at [396, 223] on label "Quantidade de kg mínima para alerta" at bounding box center [413, 216] width 173 height 15
click at [396, 226] on input "0.000" at bounding box center [583, 234] width 513 height 17
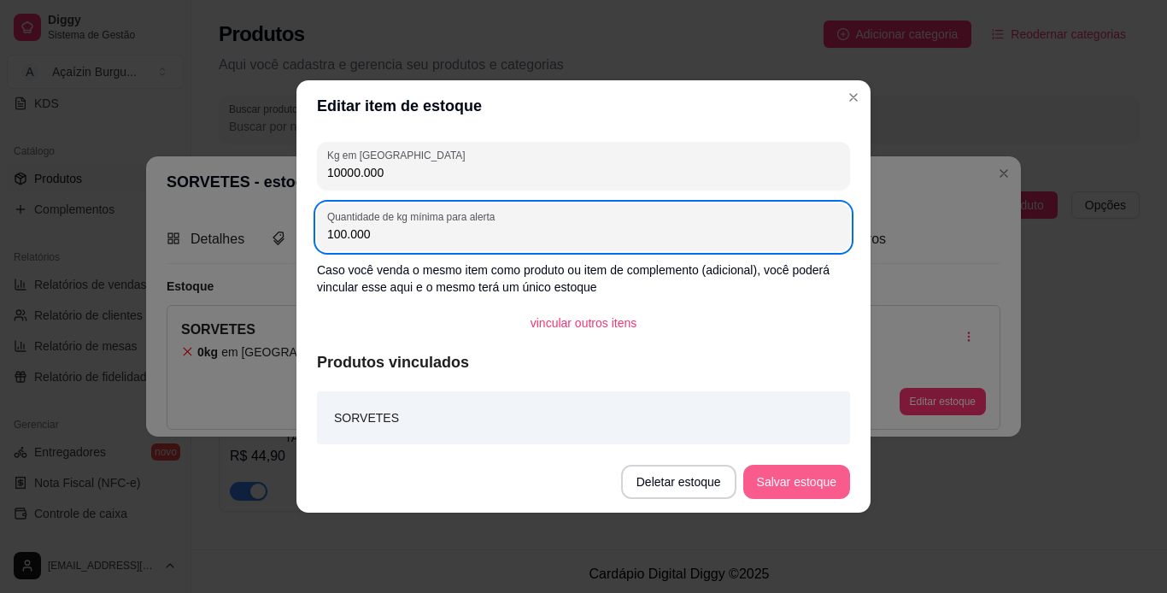
type input "100.000"
click at [807, 491] on button "Salvar estoque" at bounding box center [796, 482] width 107 height 34
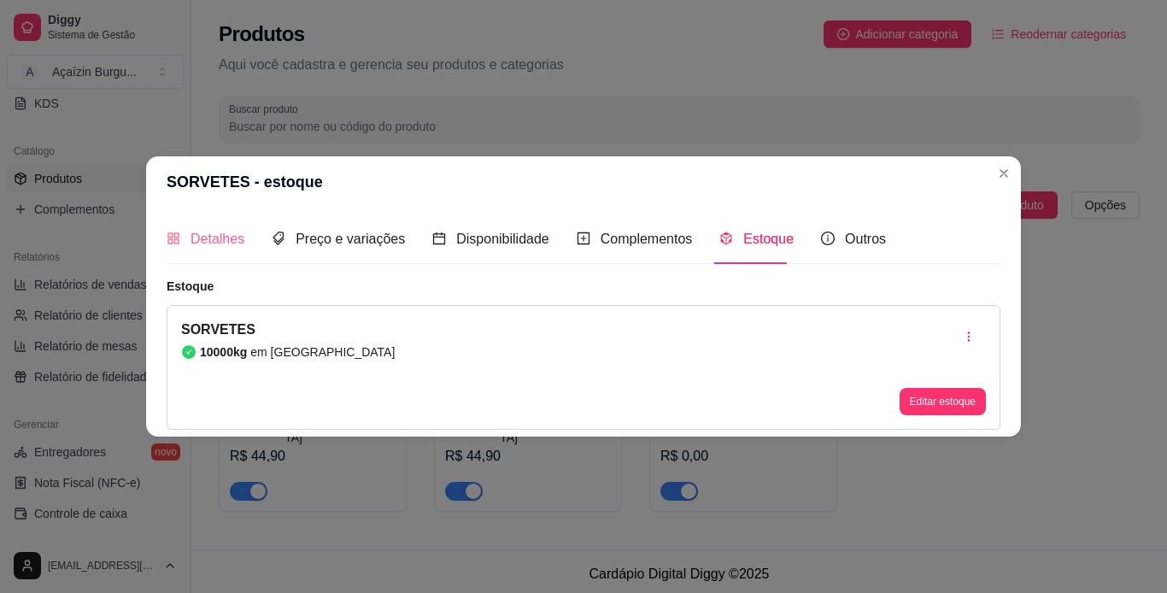
click at [214, 257] on div "Detalhes" at bounding box center [206, 238] width 78 height 49
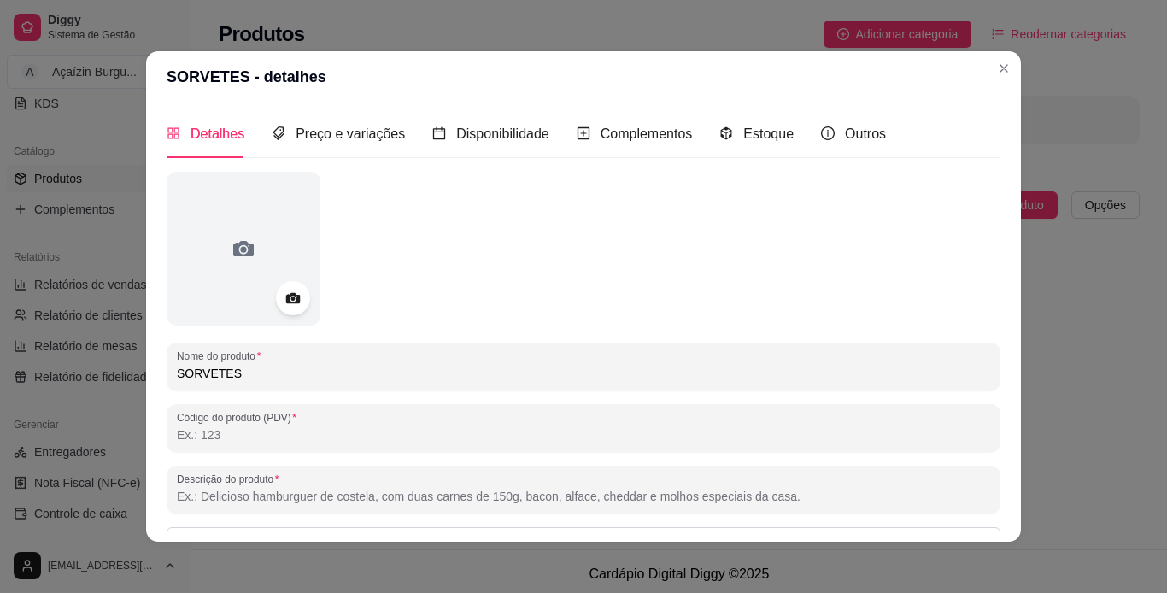
click at [263, 378] on input "SORVETES" at bounding box center [583, 373] width 813 height 17
type input "SORVETES"
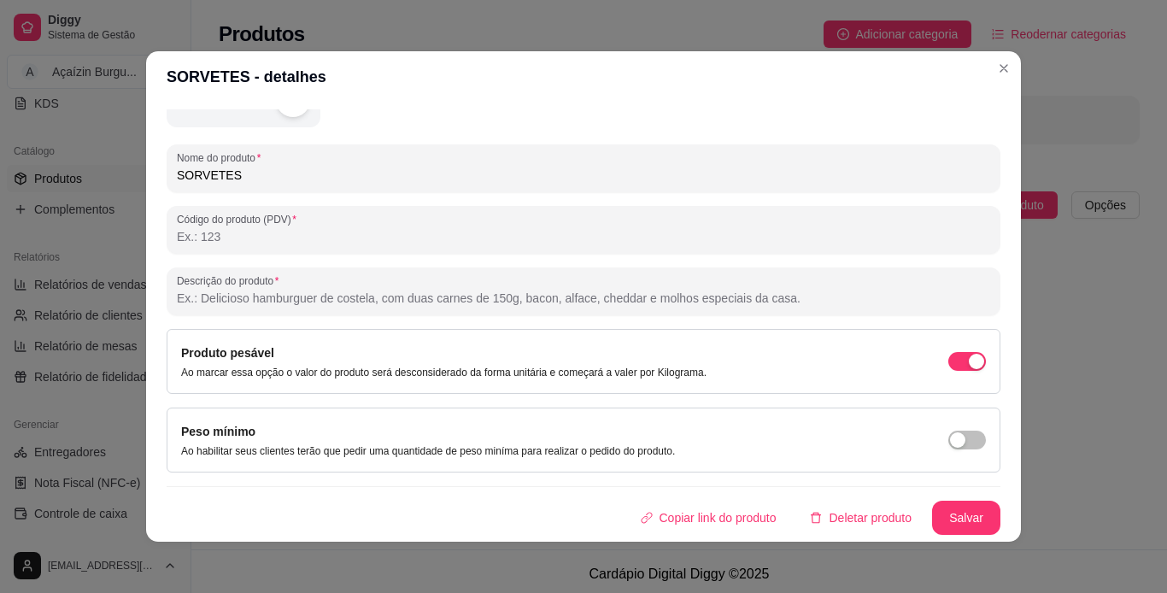
click at [958, 535] on div "Detalhes Preço e variações Disponibilidade Complementos Estoque Outros Nome do …" at bounding box center [583, 322] width 875 height 439
click at [955, 518] on button "Salvar" at bounding box center [966, 518] width 67 height 33
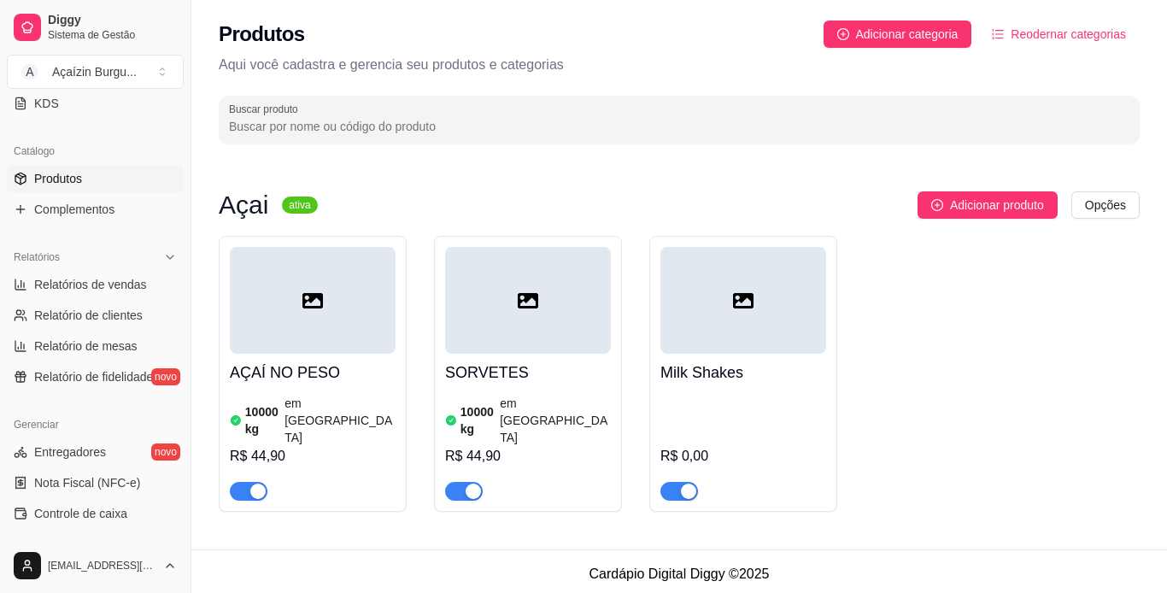
click at [766, 446] on div "R$ 0,00" at bounding box center [743, 456] width 166 height 21
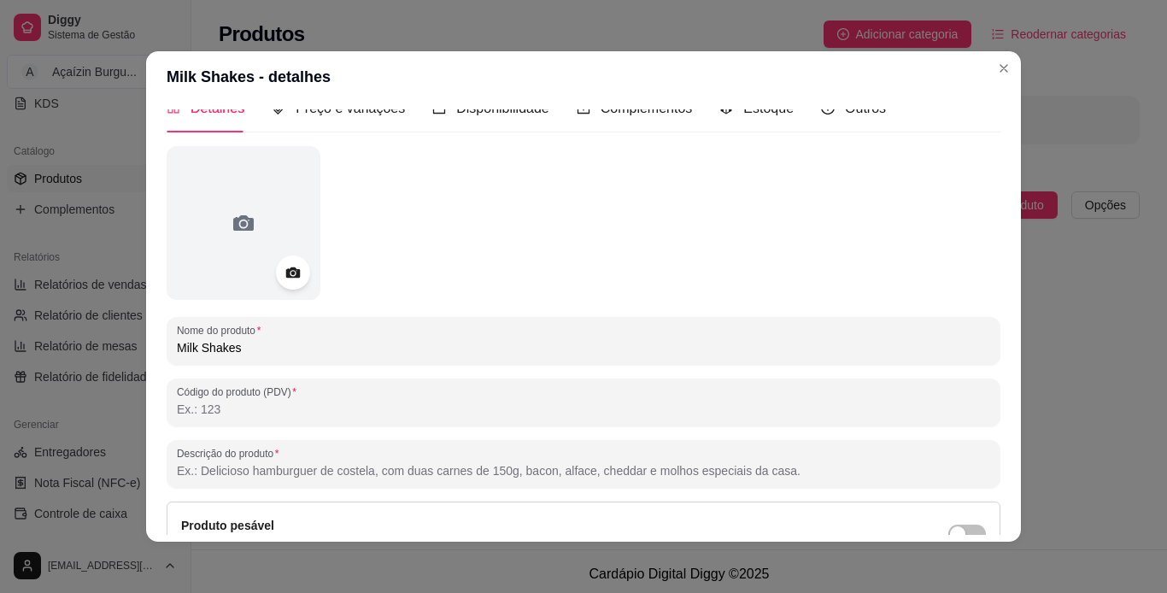
scroll to position [0, 0]
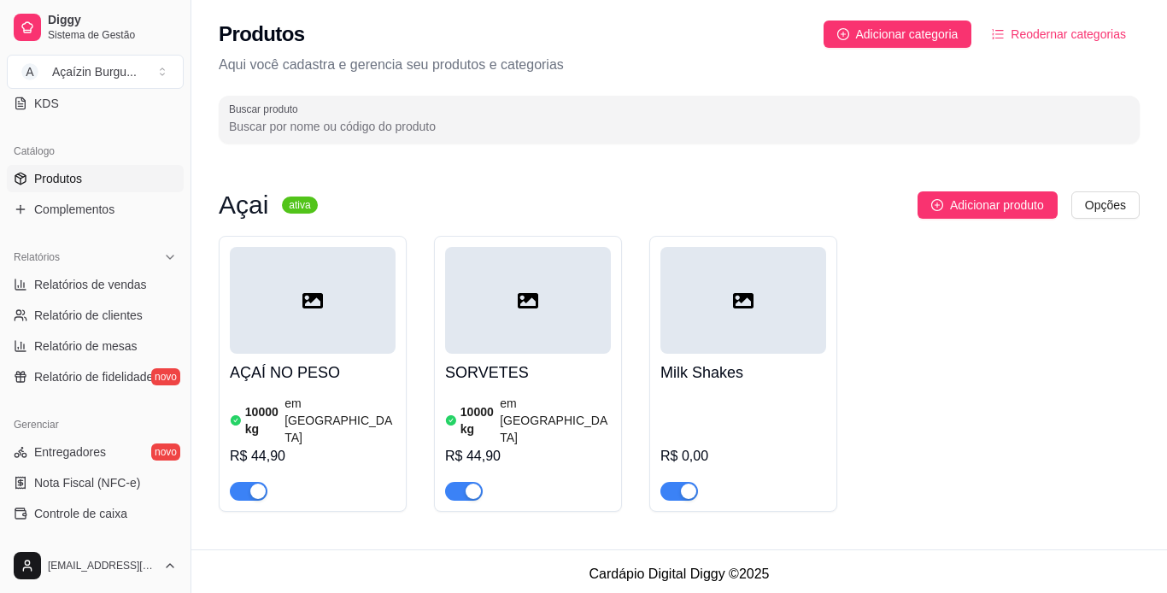
click at [1038, 391] on div "AÇAÍ NO PESO 10000 kg em estoque R$ 44,90 SORVETES 10000 kg em estoque R$ 44,90…" at bounding box center [679, 374] width 921 height 276
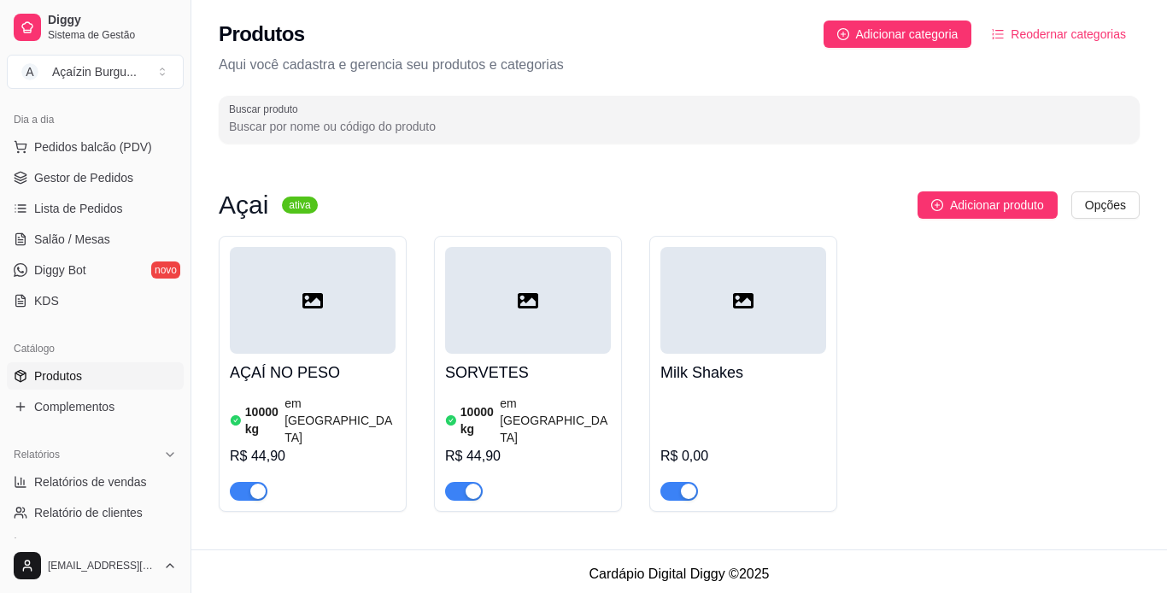
scroll to position [215, 0]
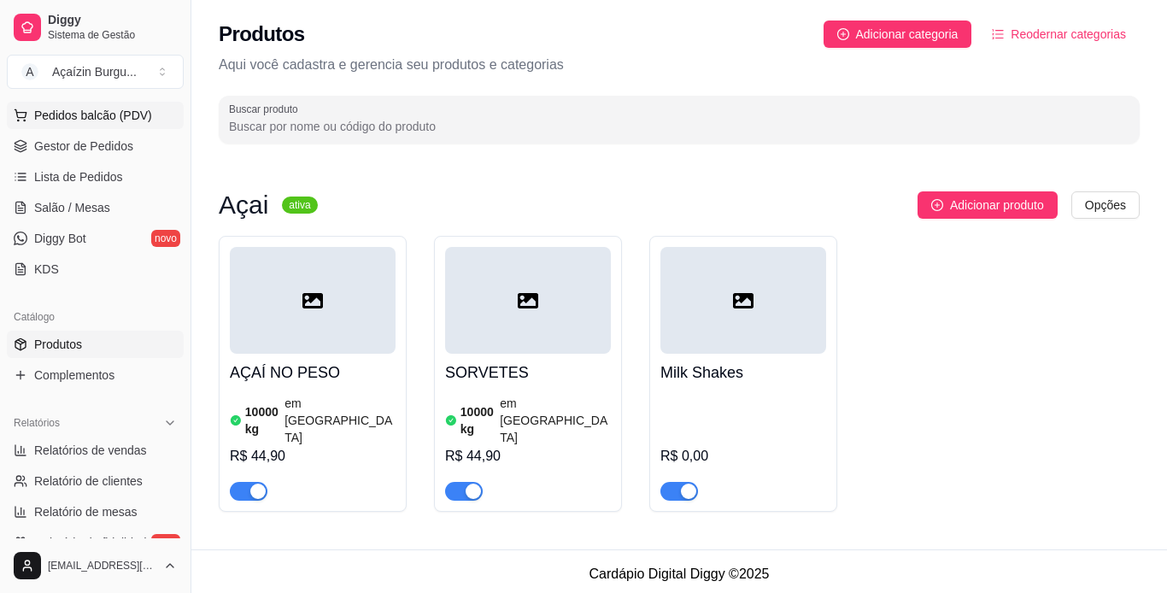
click at [112, 122] on span "Pedidos balcão (PDV)" at bounding box center [93, 115] width 118 height 17
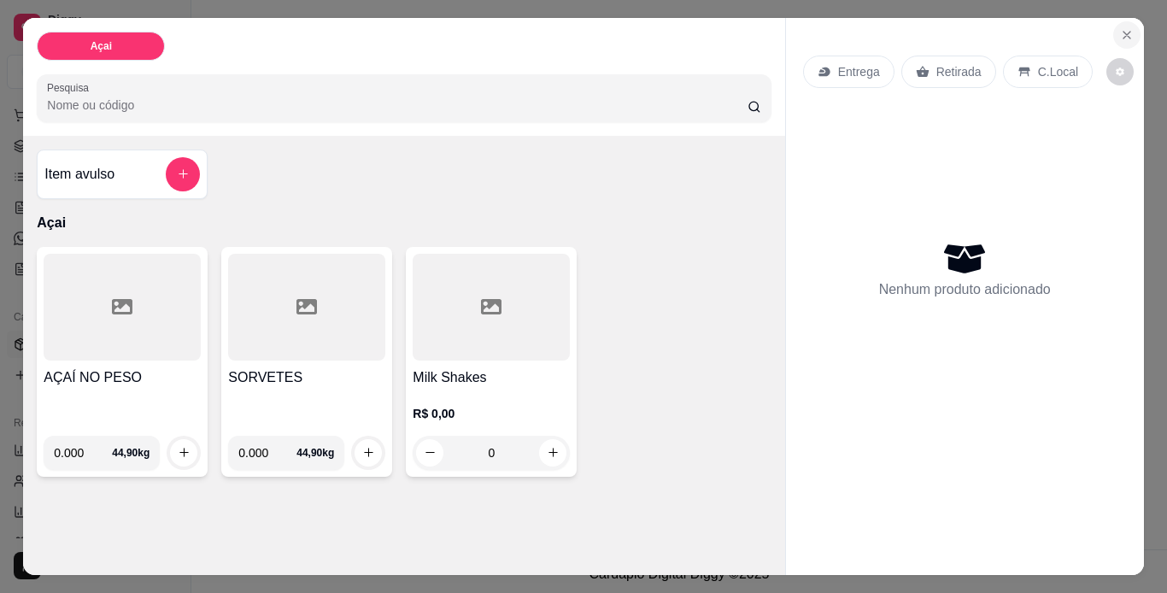
click at [1120, 28] on icon "Close" at bounding box center [1127, 35] width 14 height 14
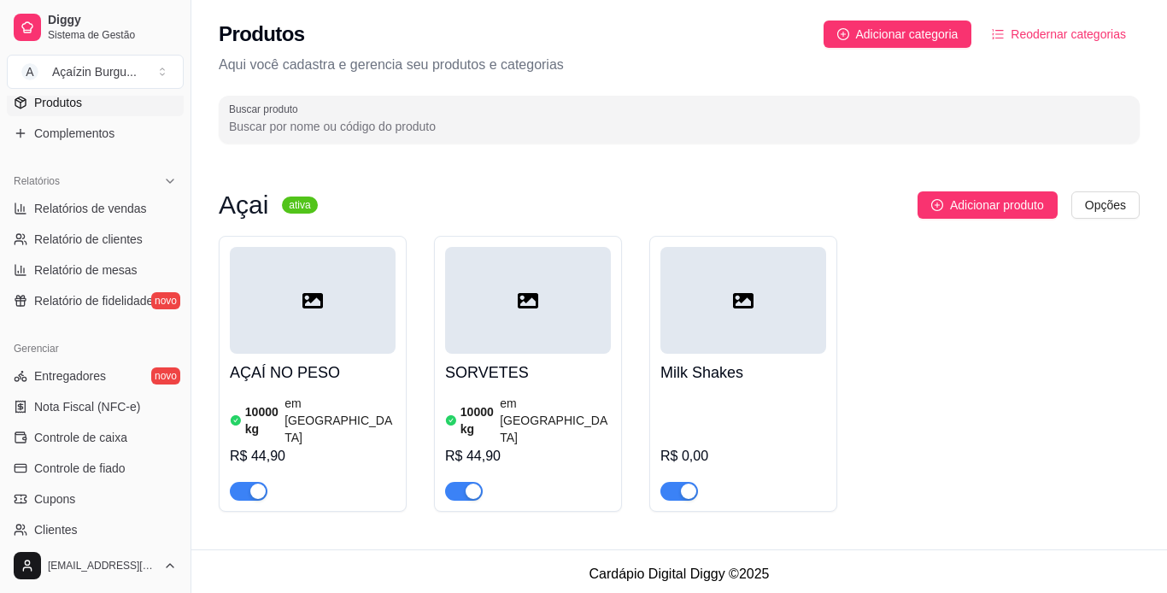
scroll to position [460, 0]
click at [988, 202] on span "Adicionar produto" at bounding box center [997, 205] width 94 height 19
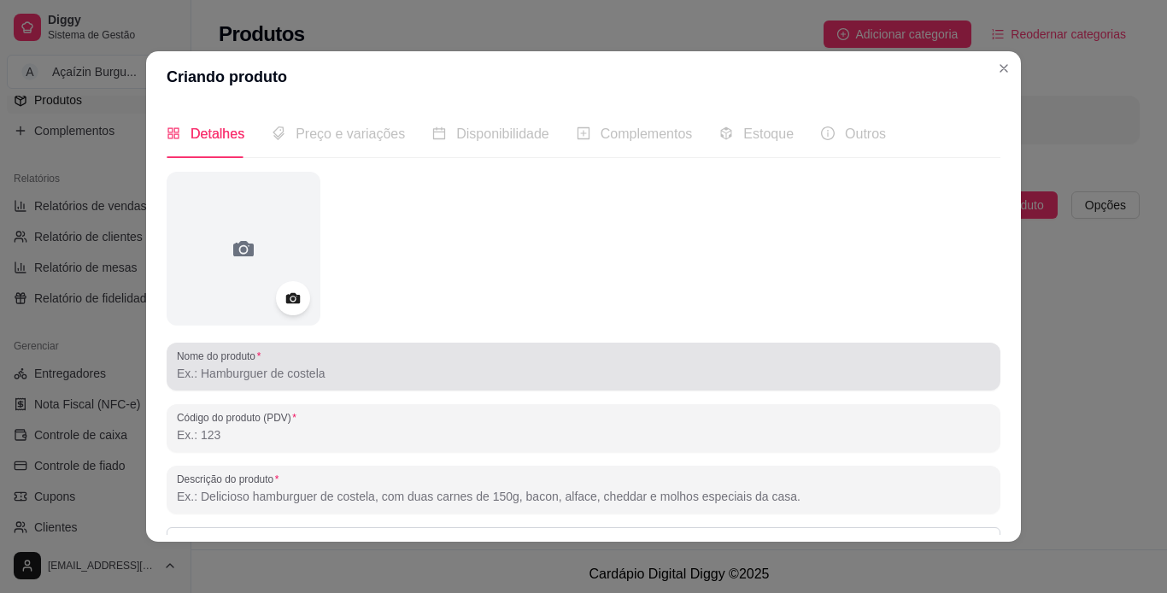
click at [376, 363] on div at bounding box center [583, 366] width 813 height 34
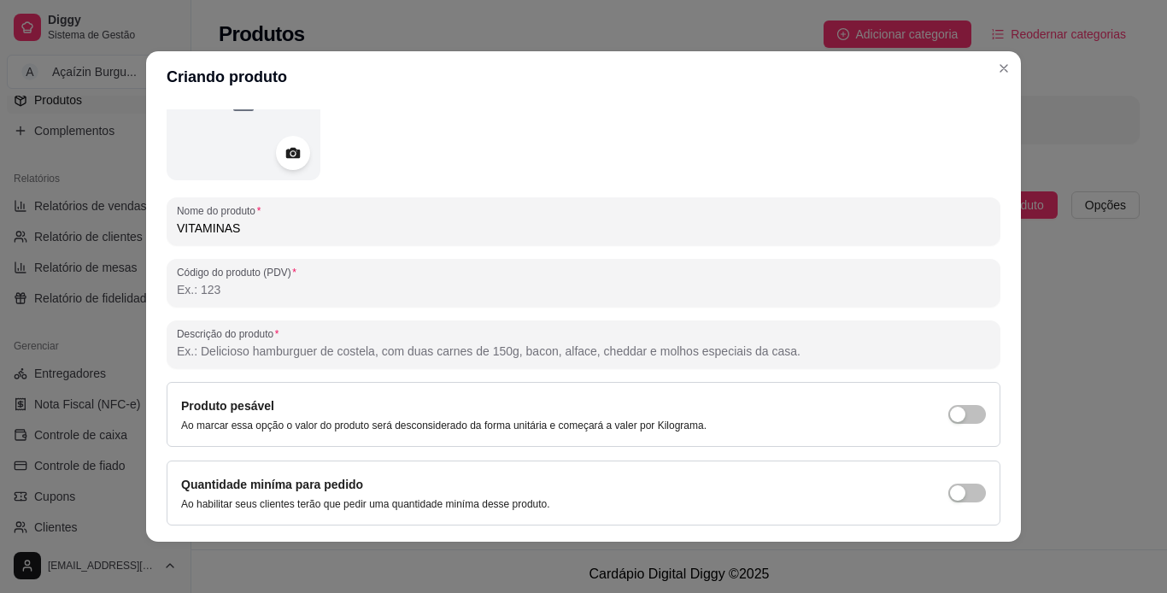
scroll to position [198, 0]
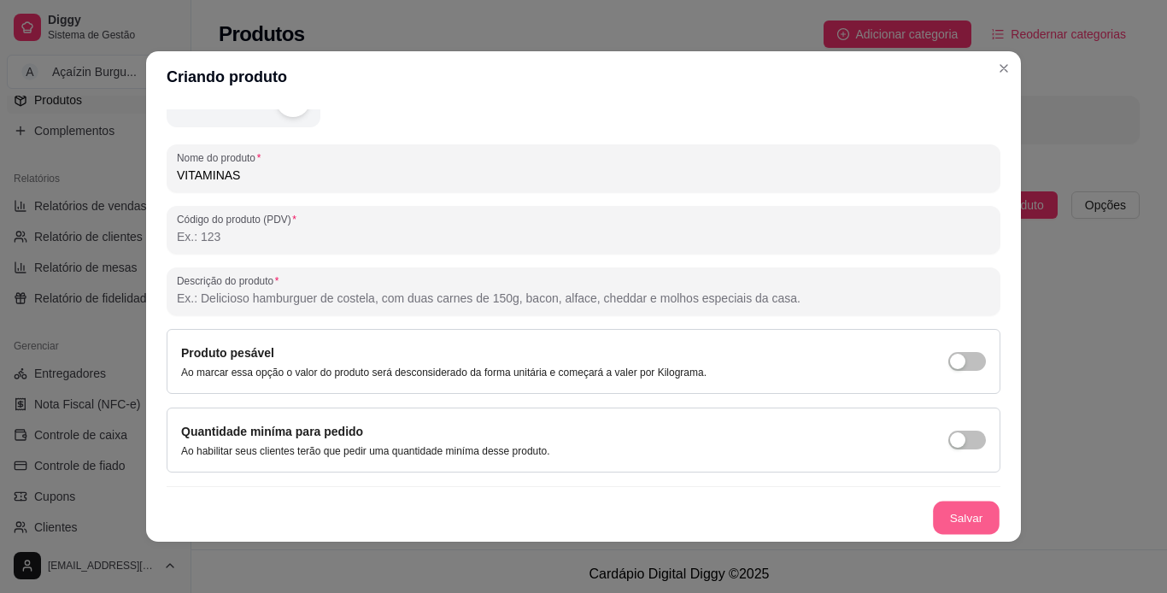
click at [933, 528] on button "Salvar" at bounding box center [966, 518] width 67 height 33
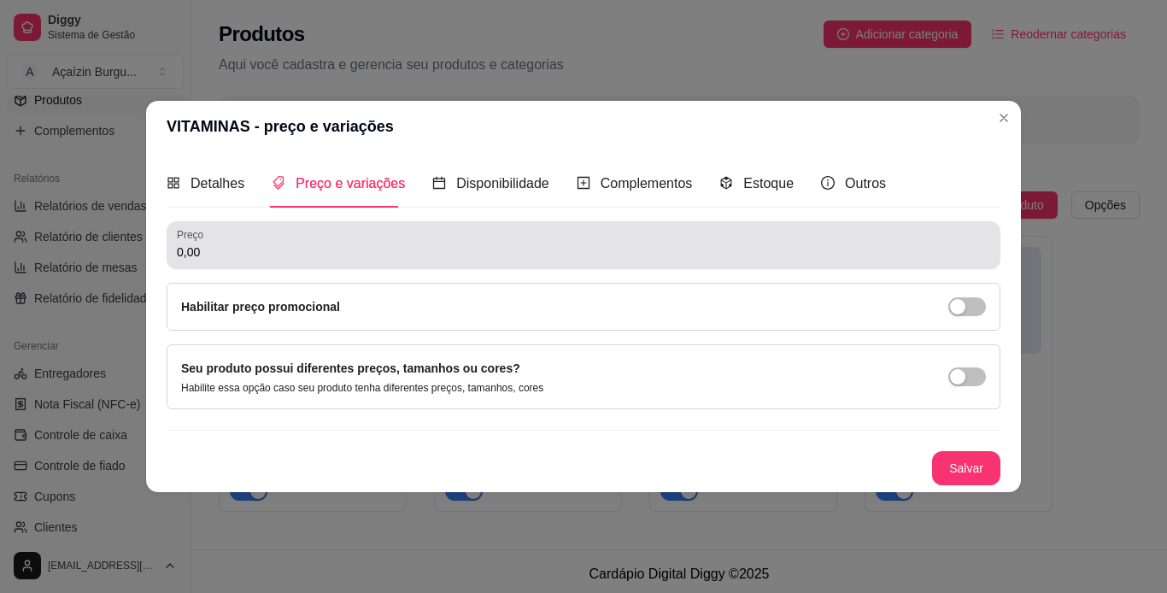
click at [713, 249] on input "0,00" at bounding box center [583, 251] width 813 height 17
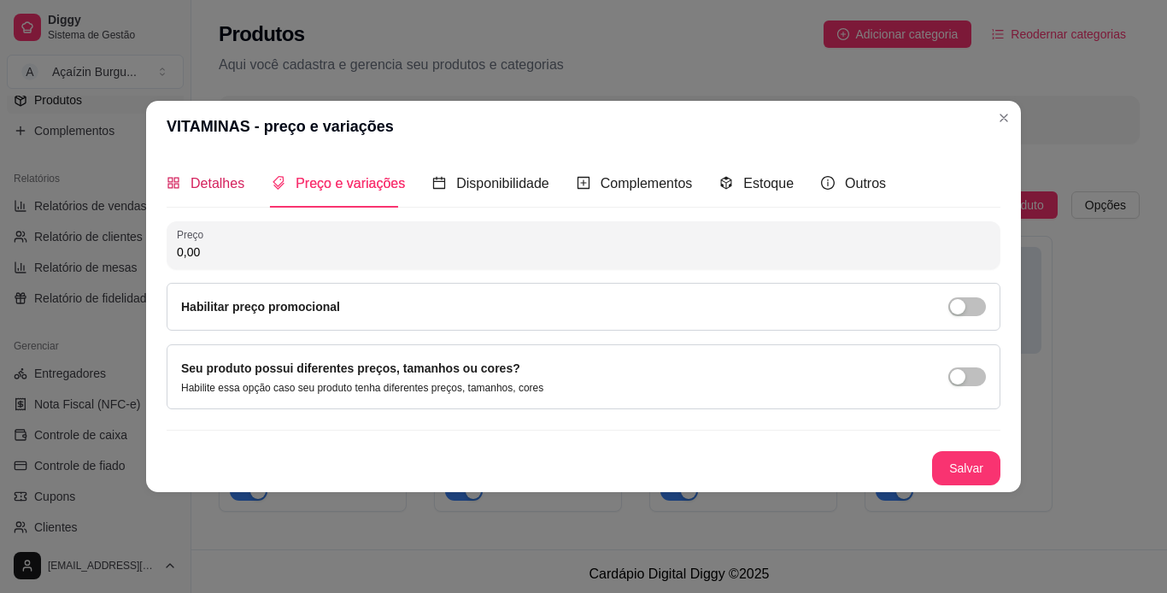
click at [202, 179] on span "Detalhes" at bounding box center [218, 183] width 54 height 15
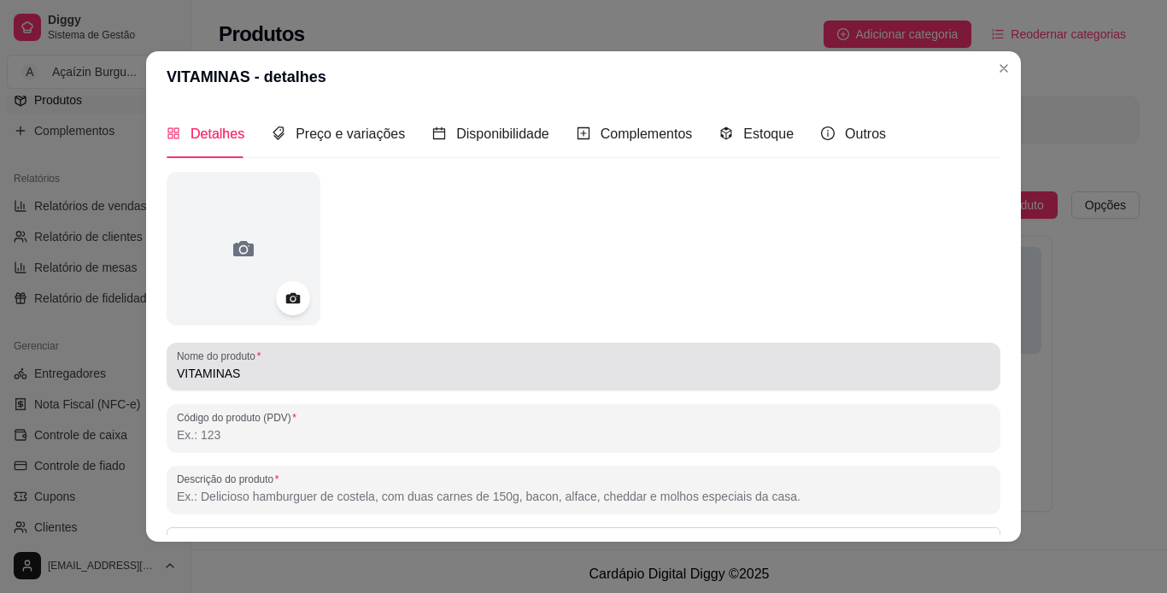
click at [254, 387] on div "Nome do produto VITAMINAS" at bounding box center [584, 367] width 834 height 48
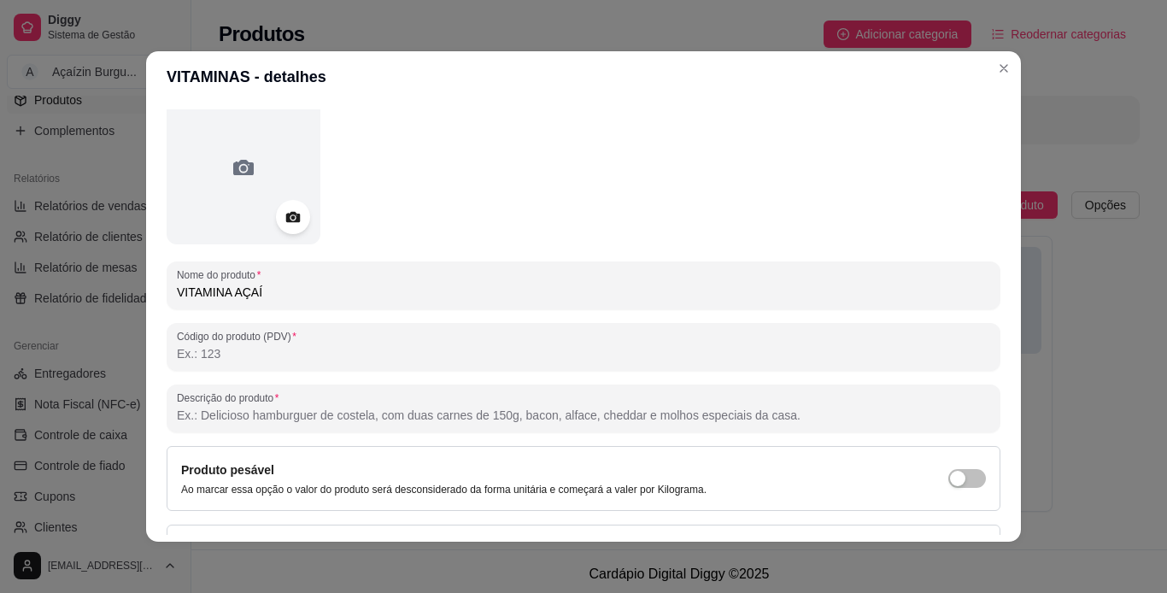
scroll to position [80, 0]
click at [457, 285] on input "VITAMINA AÇAÍ" at bounding box center [583, 293] width 813 height 17
type input "VITAMINAS"
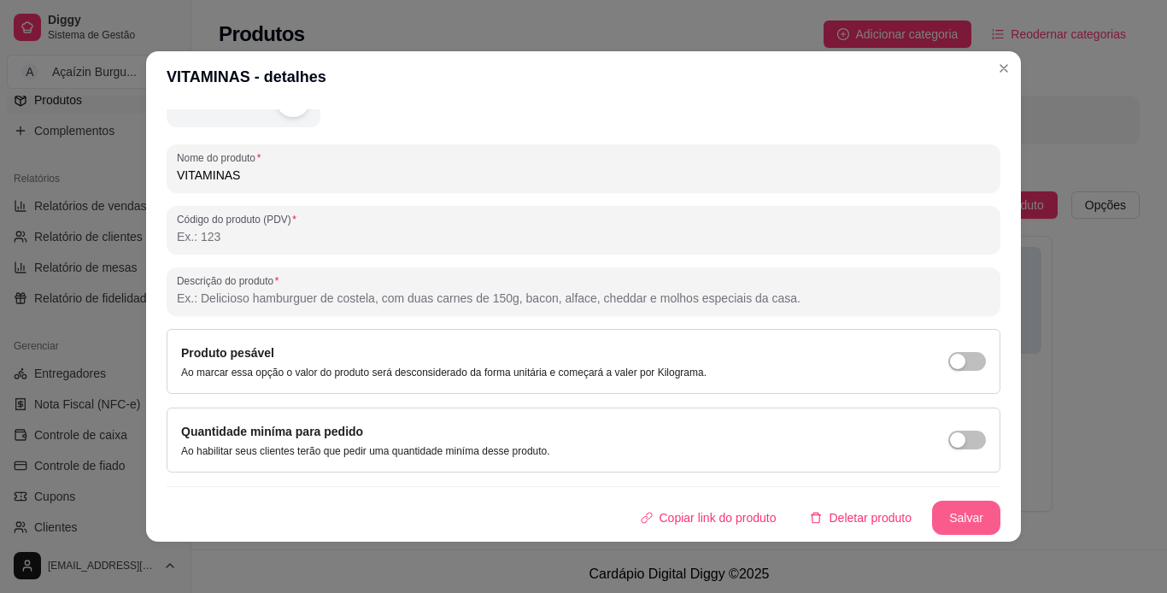
click at [934, 524] on button "Salvar" at bounding box center [966, 518] width 68 height 34
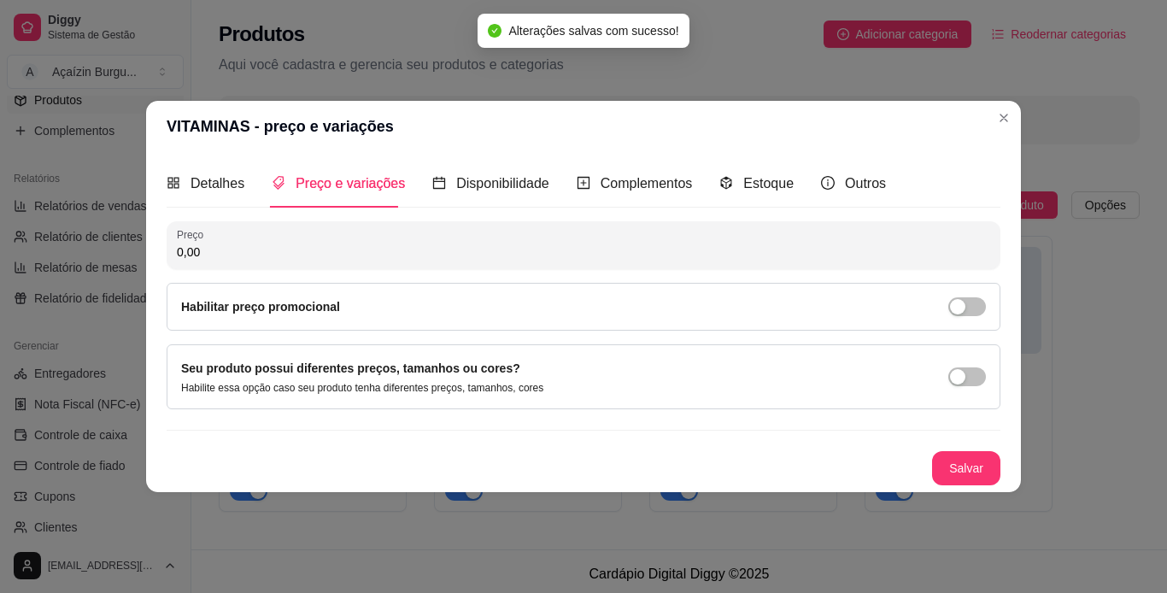
scroll to position [0, 0]
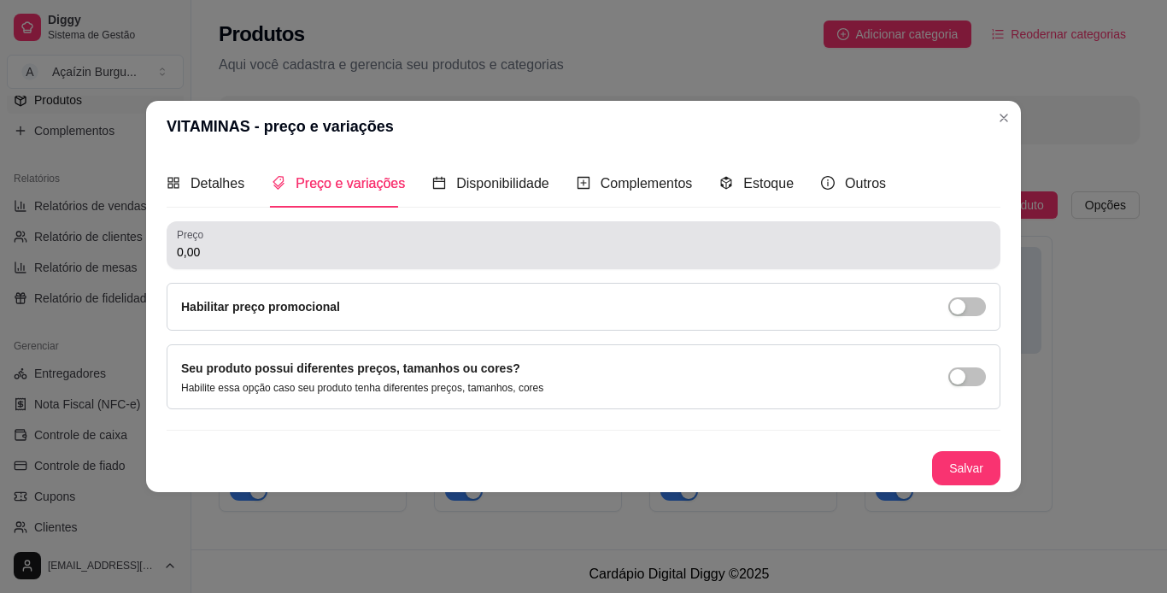
click at [351, 243] on div "0,00" at bounding box center [583, 245] width 813 height 34
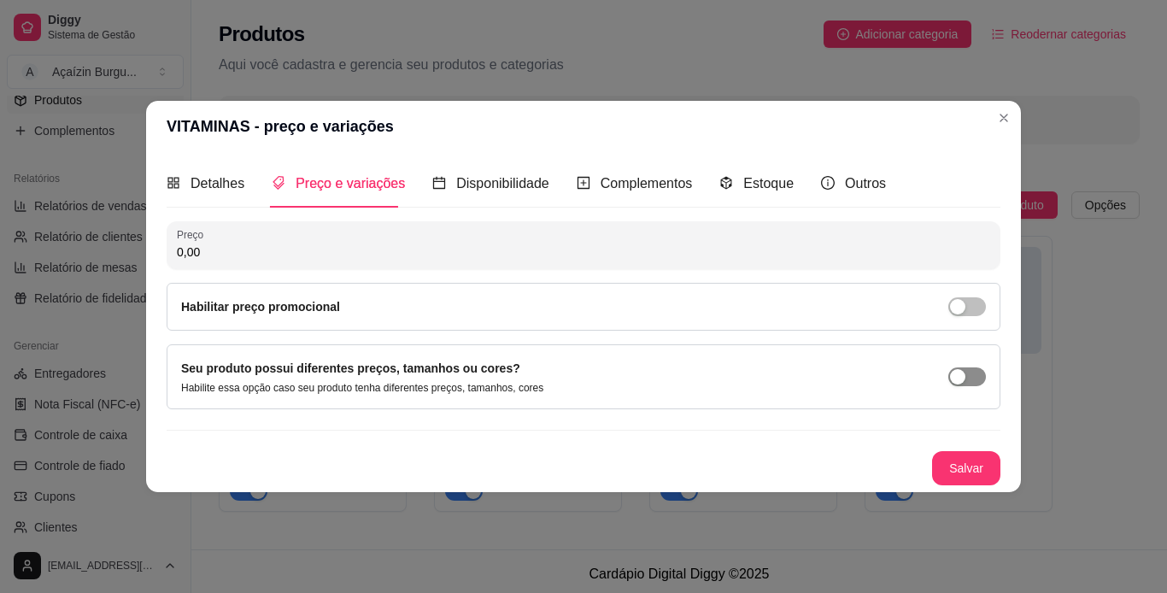
click at [966, 372] on button "button" at bounding box center [967, 376] width 38 height 19
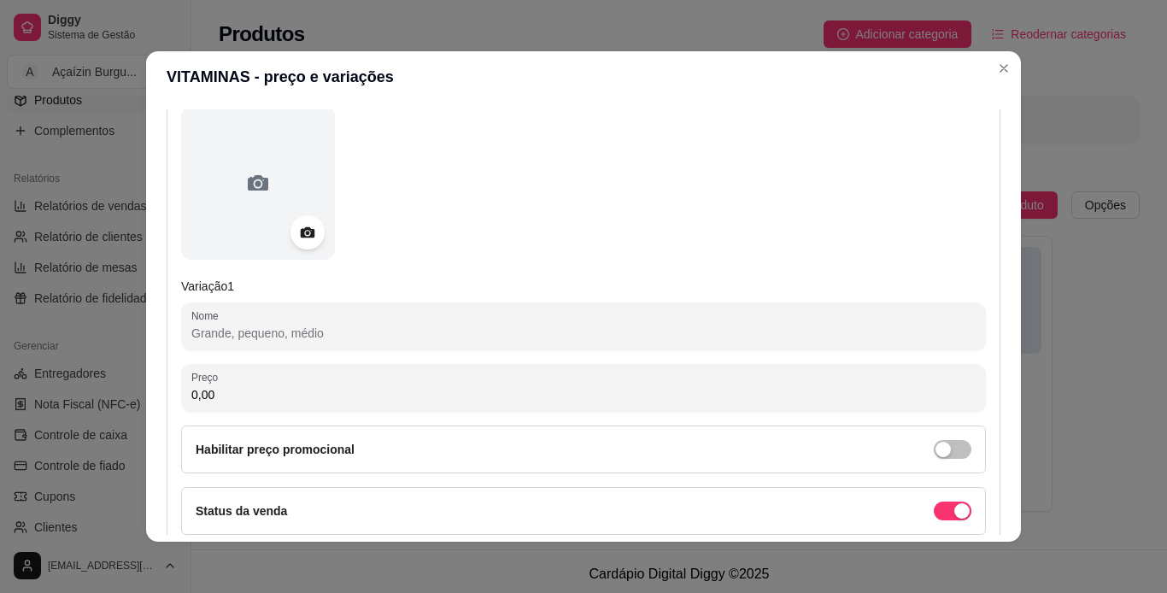
scroll to position [207, 0]
click at [471, 334] on input "Nome" at bounding box center [583, 331] width 784 height 17
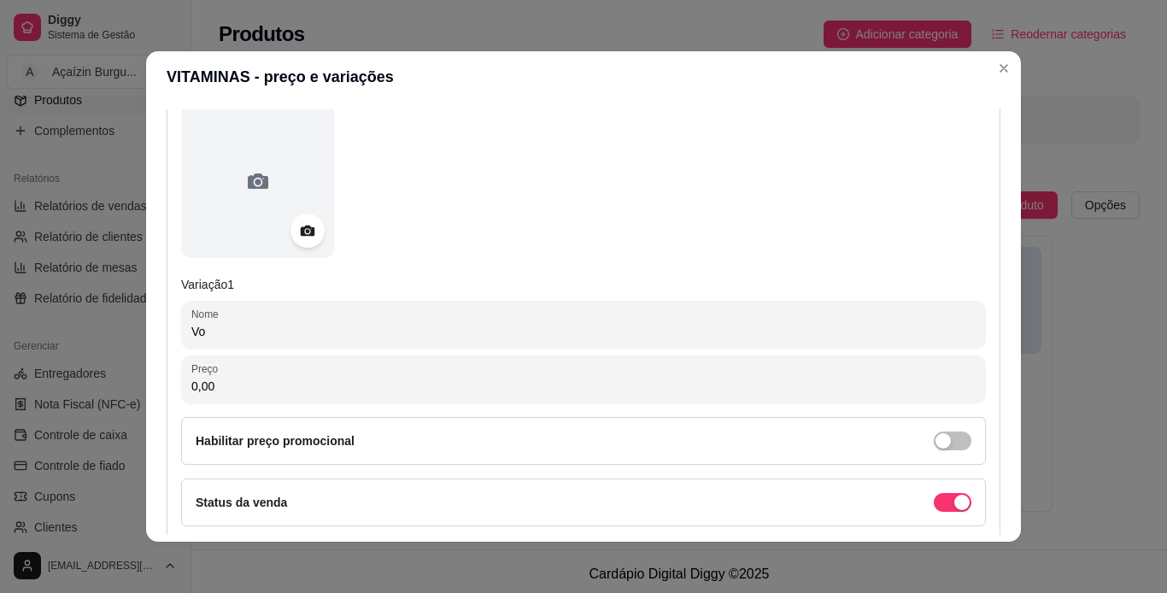
type input "V"
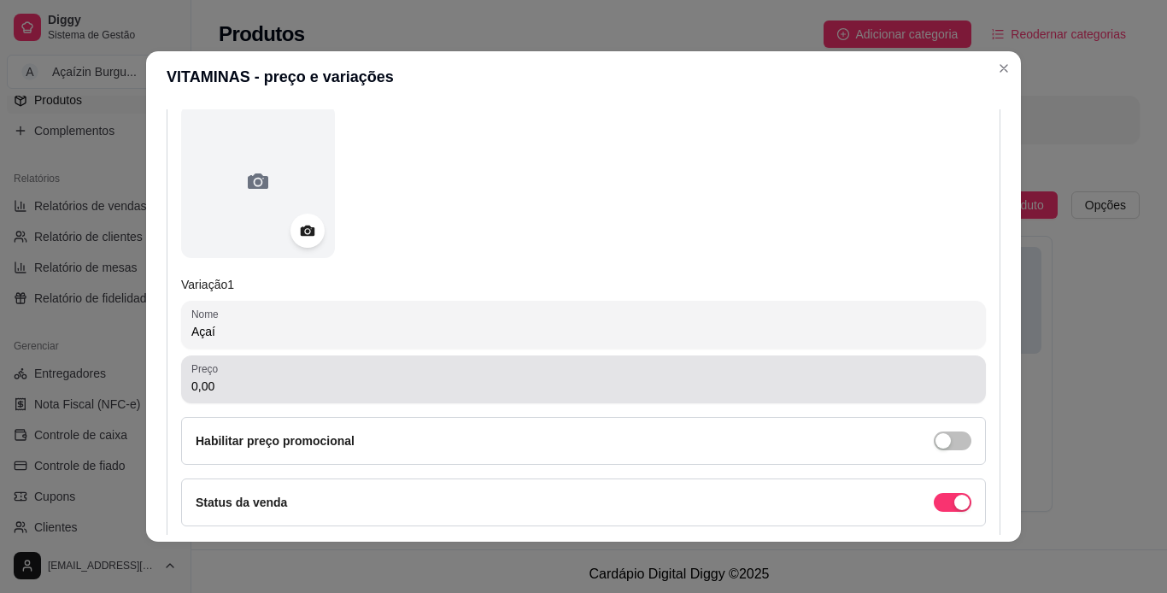
type input "Açaí"
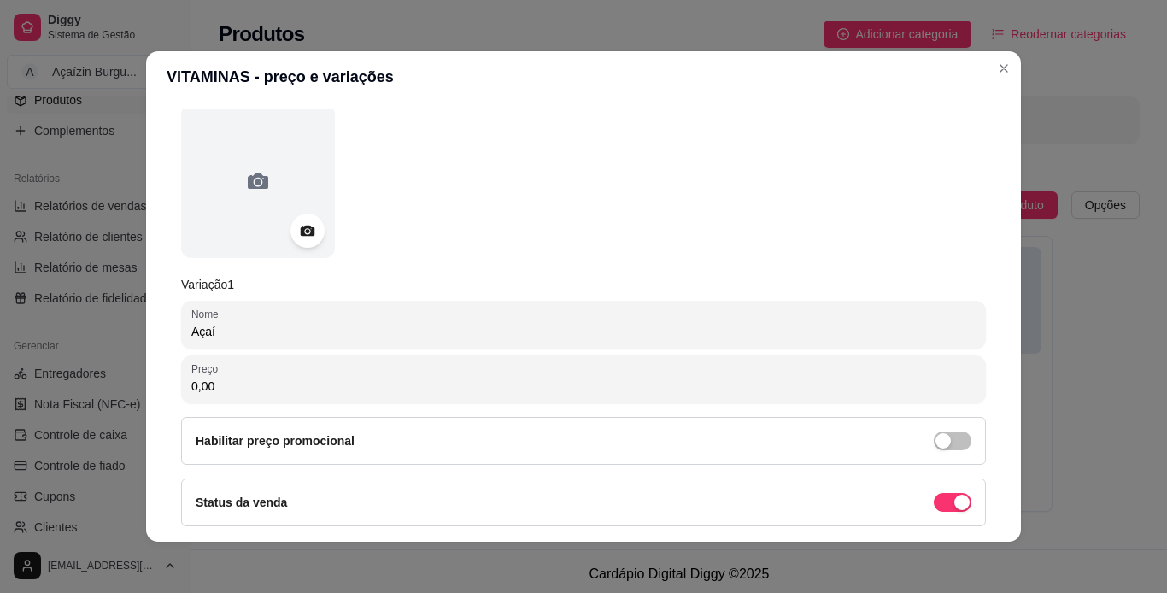
click at [406, 393] on input "0,00" at bounding box center [583, 386] width 784 height 17
type input "13,00"
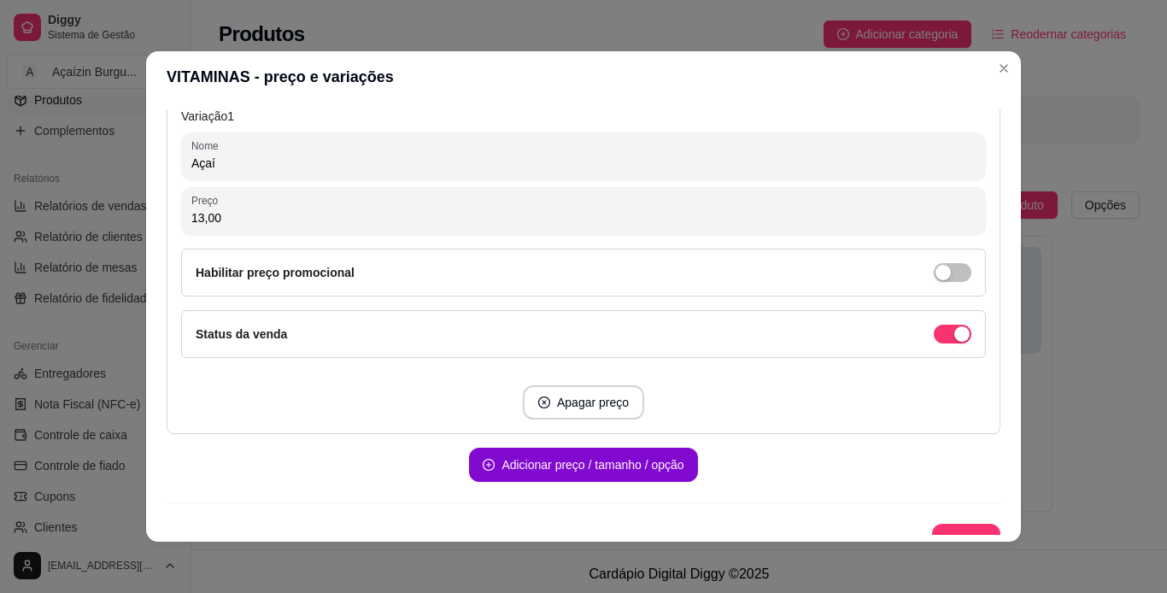
scroll to position [398, 0]
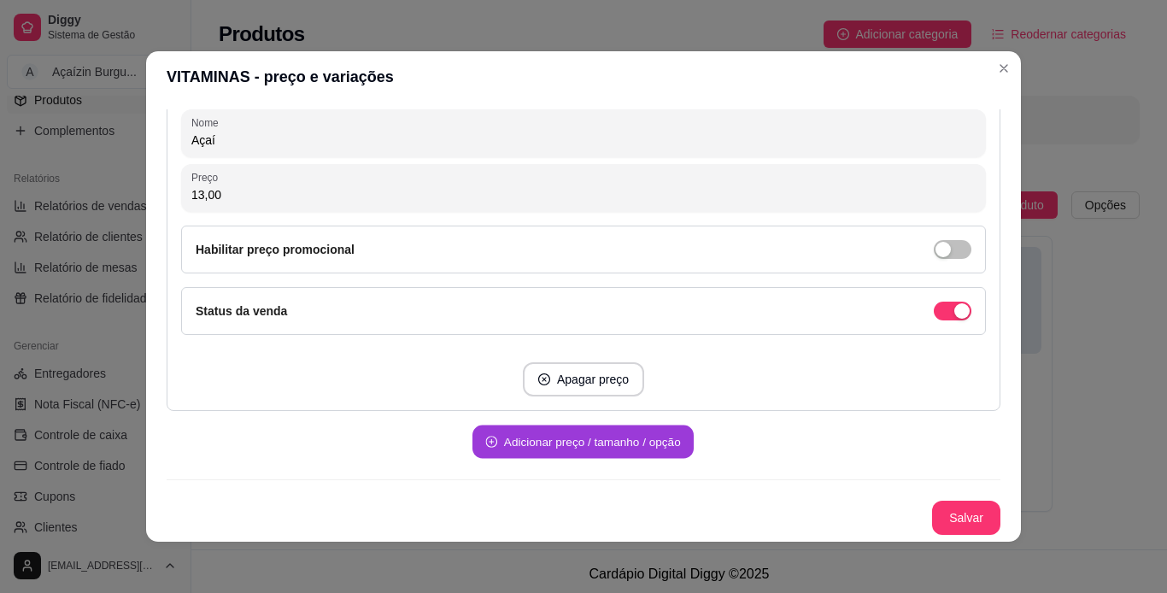
click at [583, 447] on button "Adicionar preço / tamanho / opção" at bounding box center [582, 441] width 221 height 33
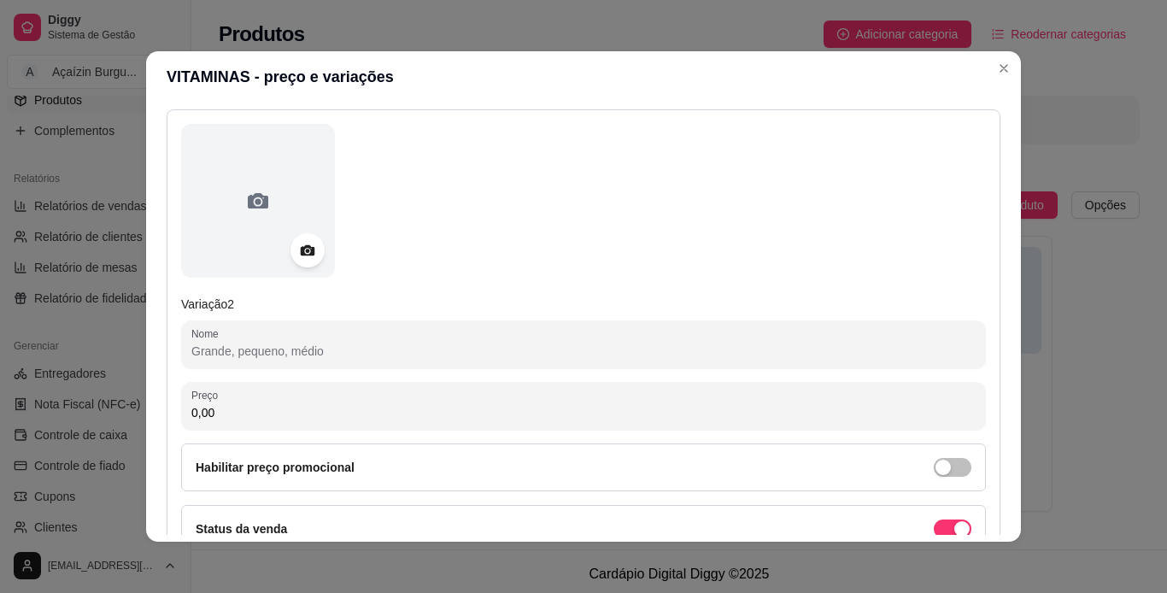
scroll to position [761, 0]
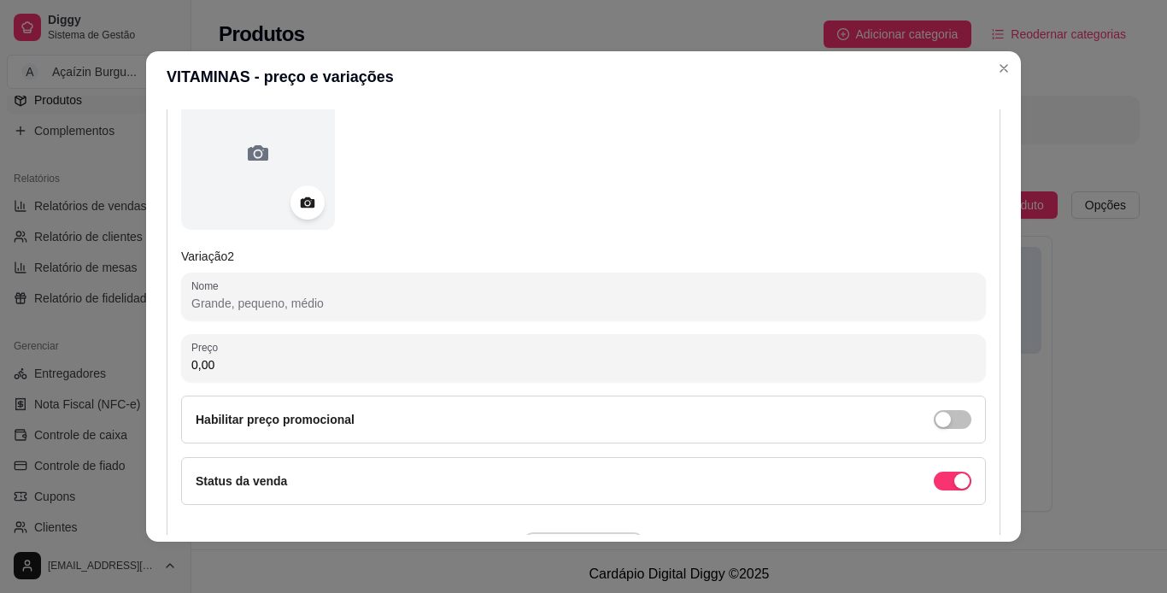
click at [472, 312] on input "Nome" at bounding box center [583, 303] width 784 height 17
type input "t"
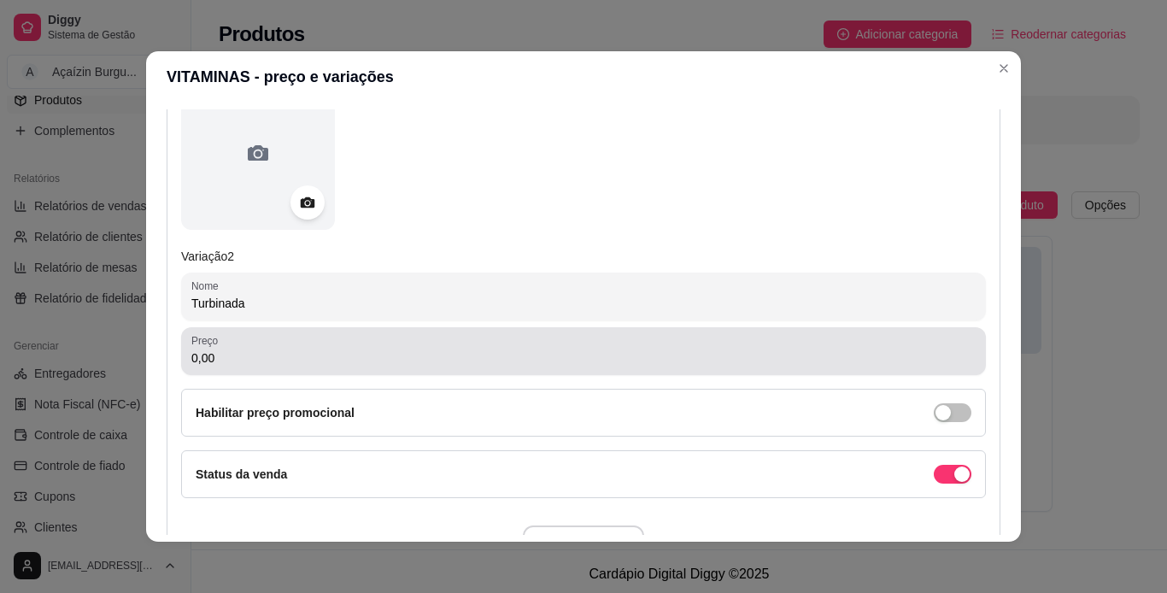
type input "Turbinada"
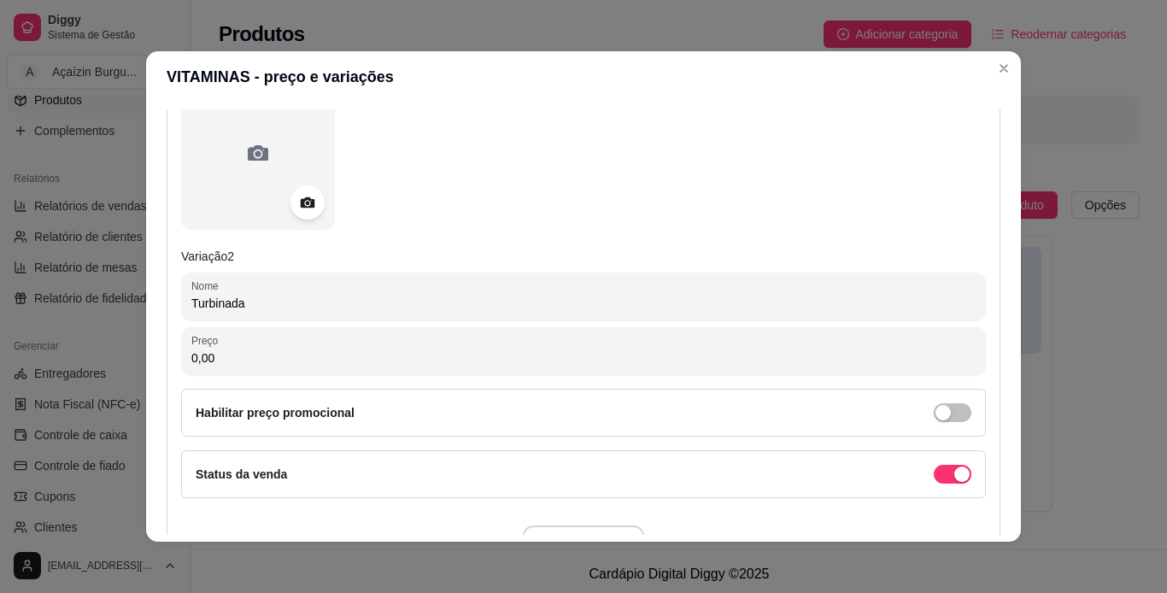
click at [465, 350] on input "0,00" at bounding box center [583, 357] width 784 height 17
type input "15,00"
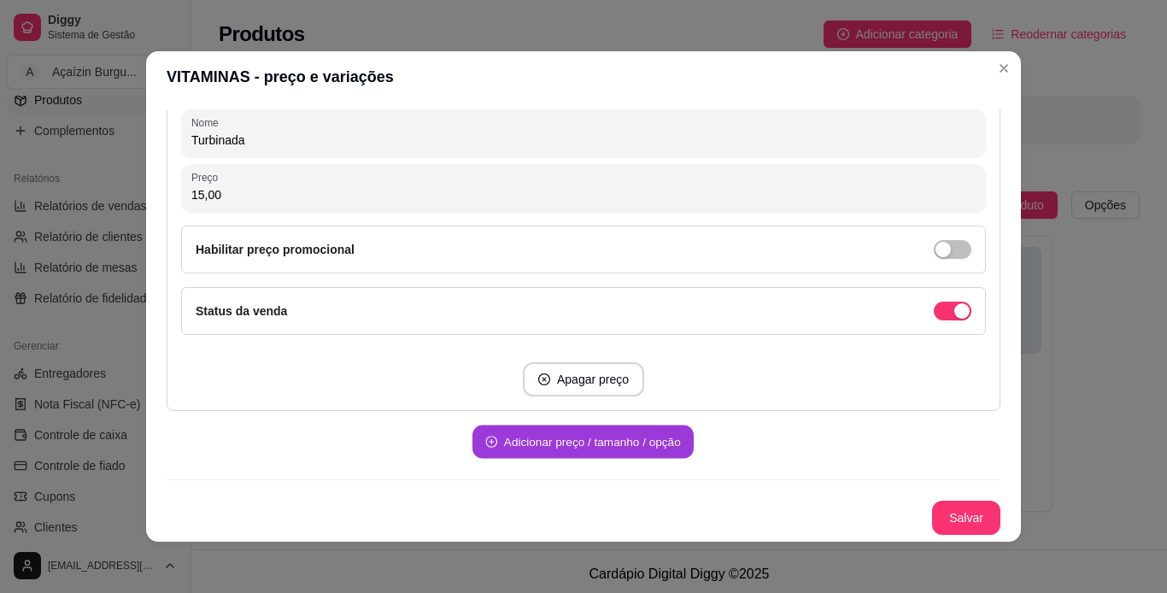
click at [585, 446] on button "Adicionar preço / tamanho / opção" at bounding box center [582, 441] width 221 height 33
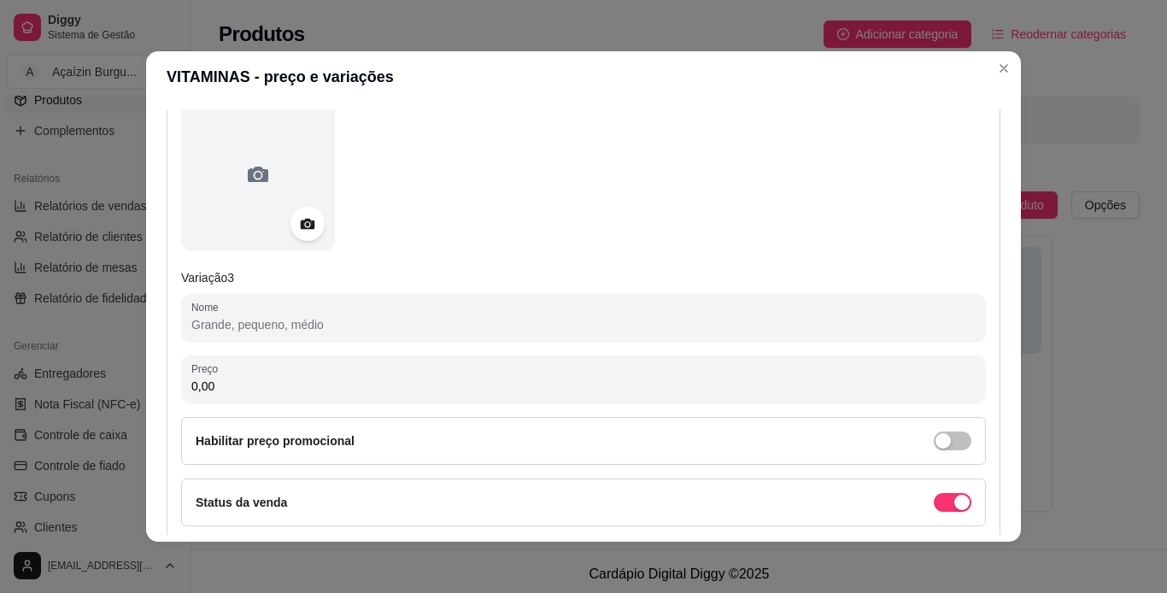
scroll to position [1282, 0]
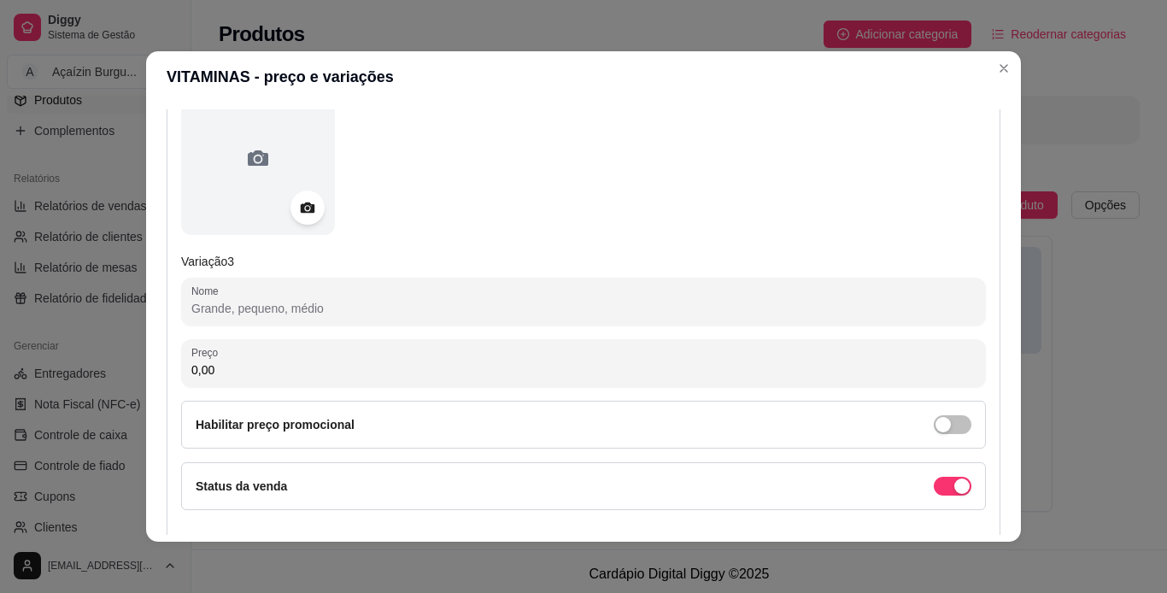
click at [581, 312] on input "Nome" at bounding box center [583, 308] width 784 height 17
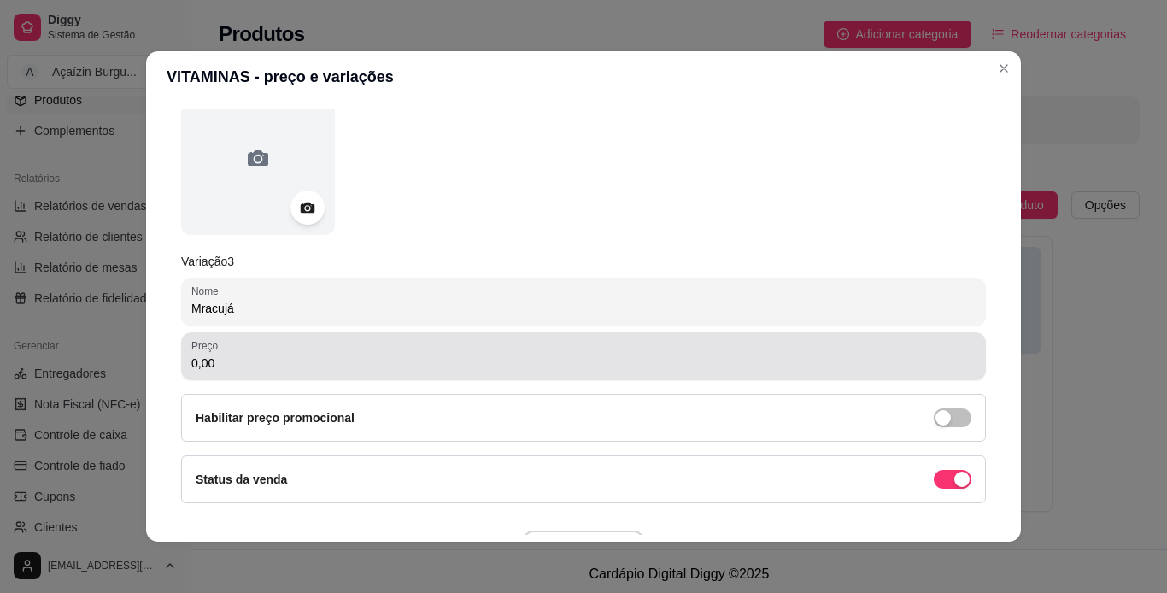
type input "Mracujá"
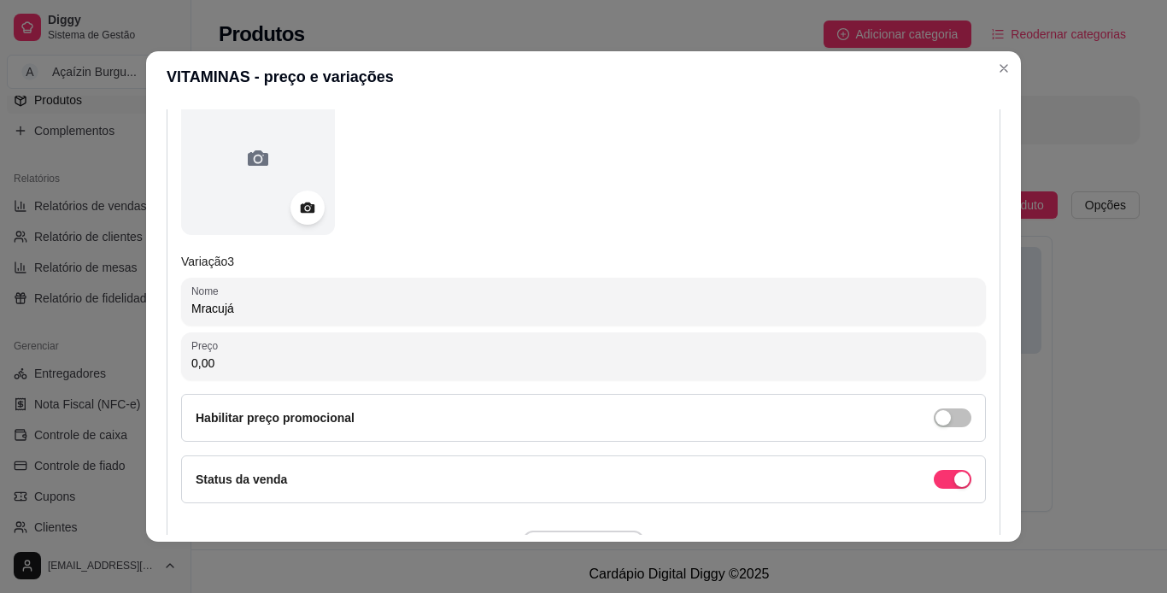
click at [562, 358] on input "0,00" at bounding box center [583, 363] width 784 height 17
type input "13,00"
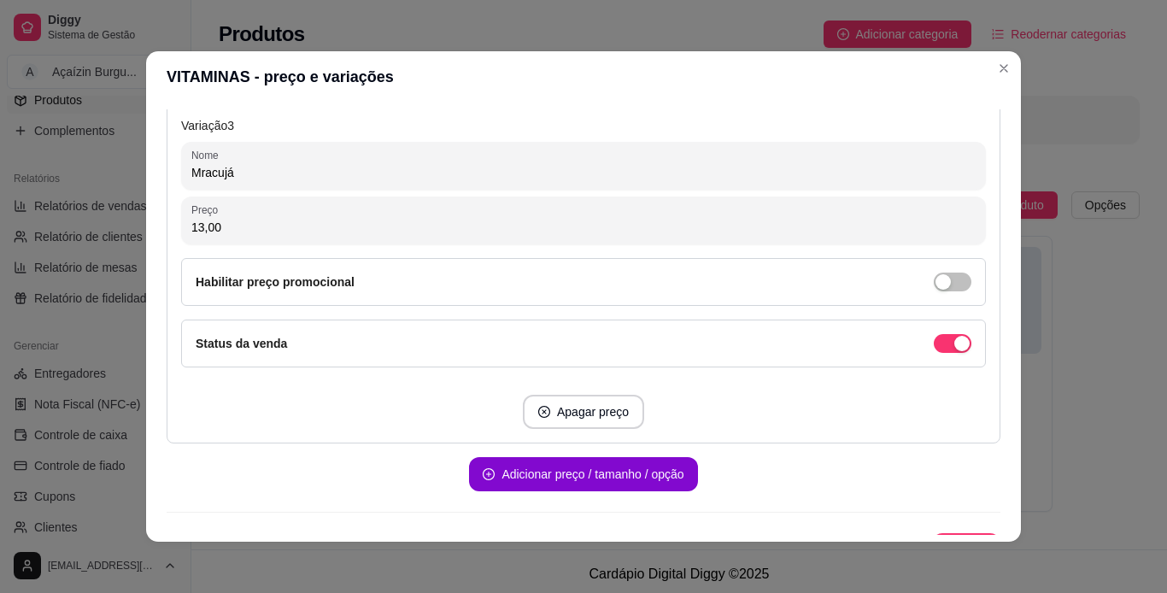
scroll to position [1451, 0]
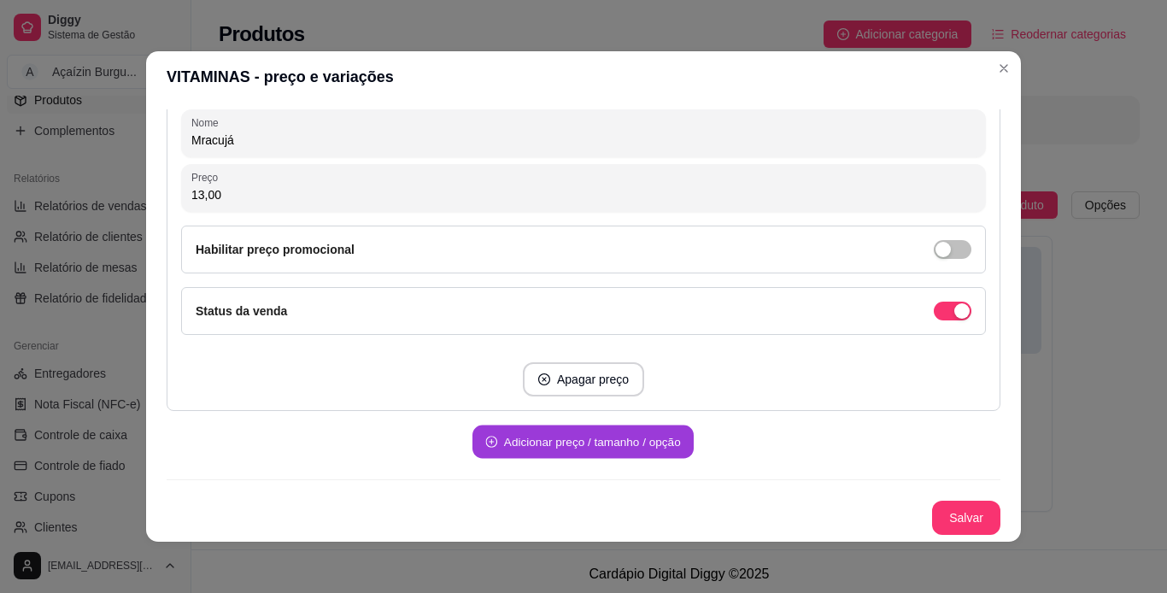
click at [606, 438] on button "Adicionar preço / tamanho / opção" at bounding box center [582, 441] width 221 height 33
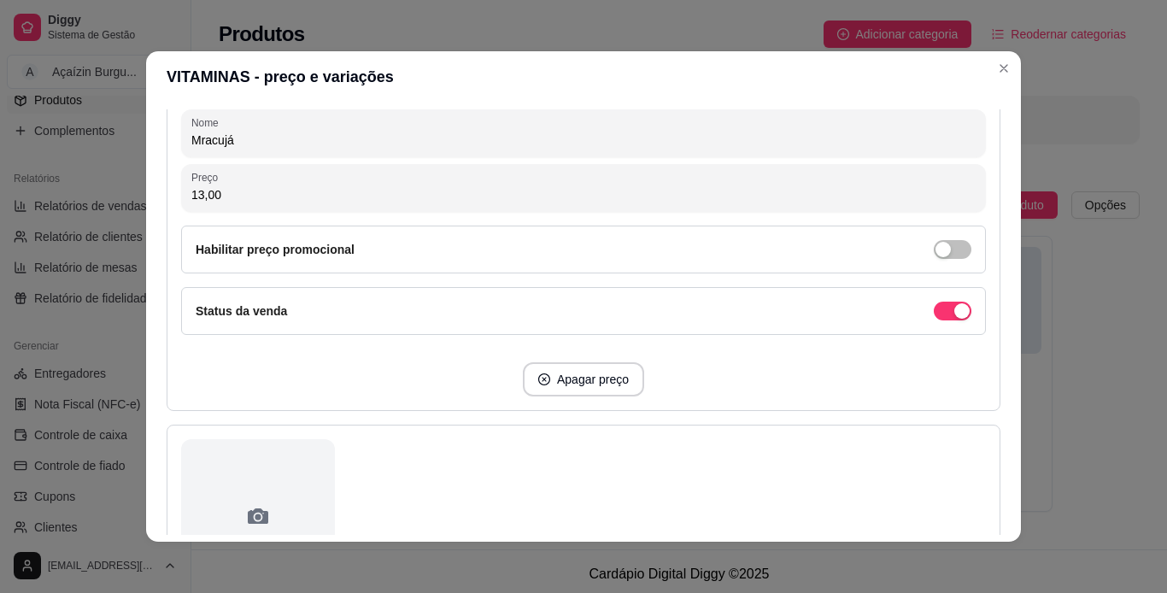
drag, startPoint x: 997, startPoint y: 413, endPoint x: 986, endPoint y: 401, distance: 16.3
click at [986, 401] on div "Detalhes Preço e variações Disponibilidade Complementos Estoque Outros Nome do …" at bounding box center [583, 322] width 875 height 439
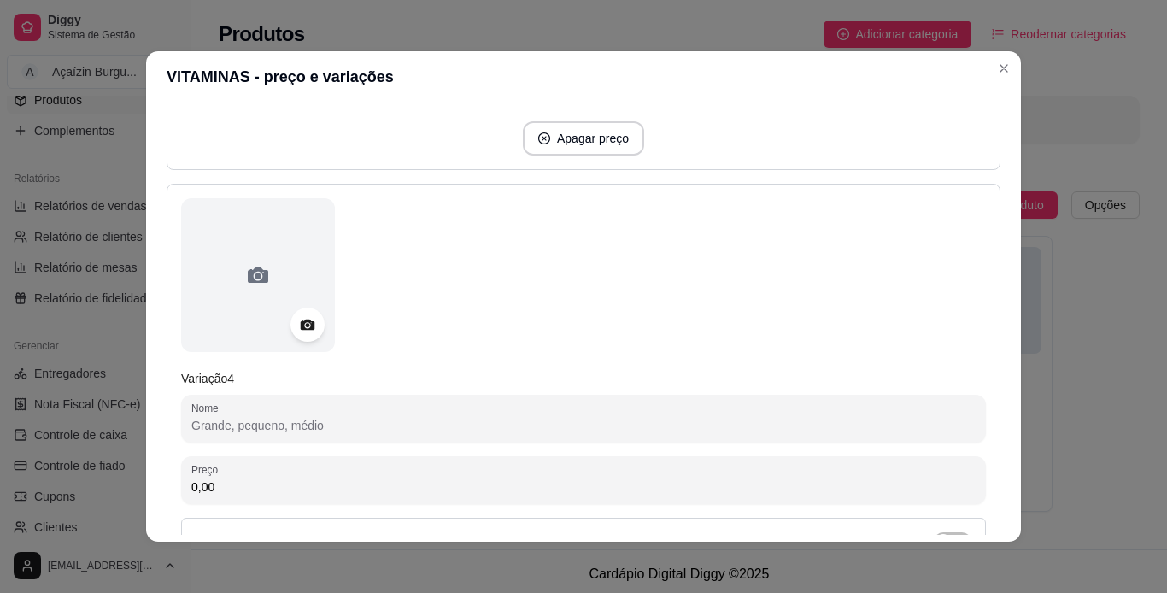
scroll to position [1686, 0]
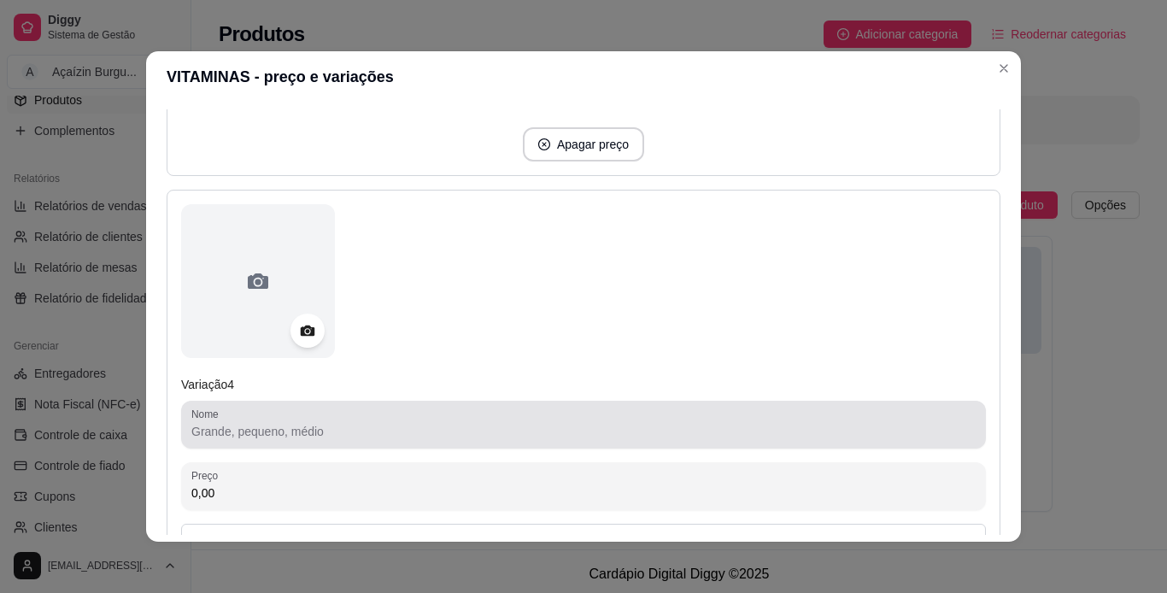
click at [836, 406] on div "Nome" at bounding box center [583, 425] width 805 height 48
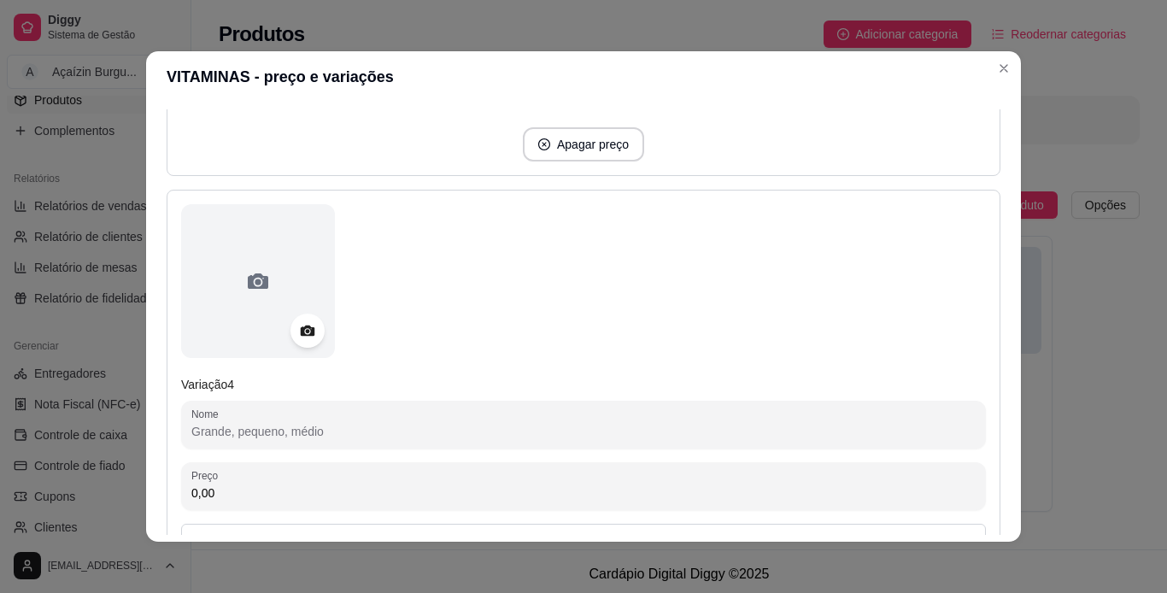
type input "a"
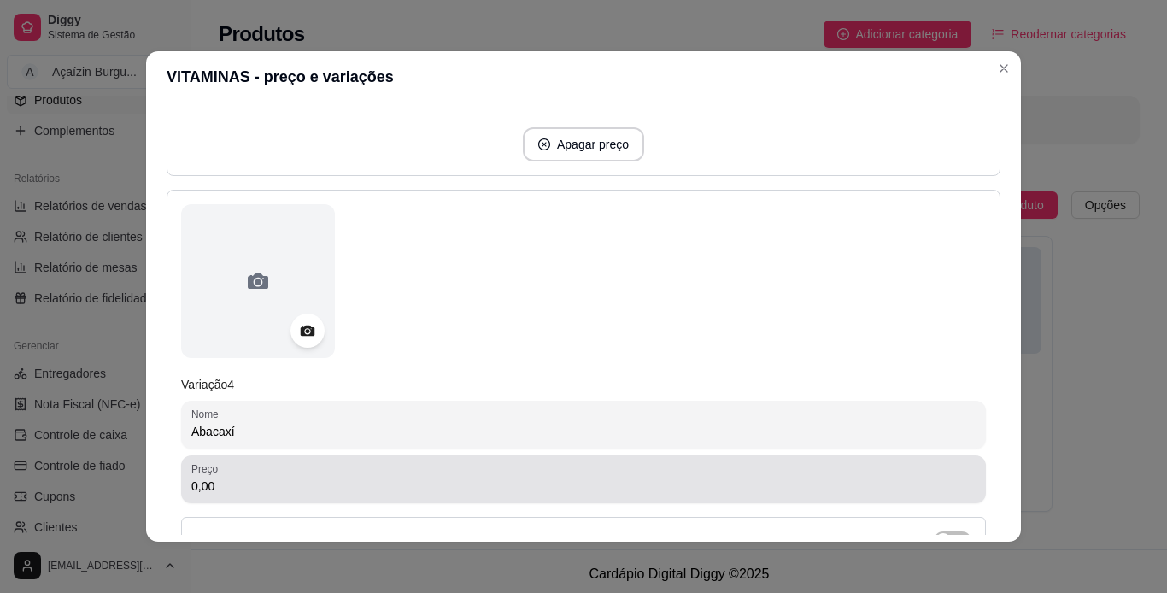
type input "Abacaxí"
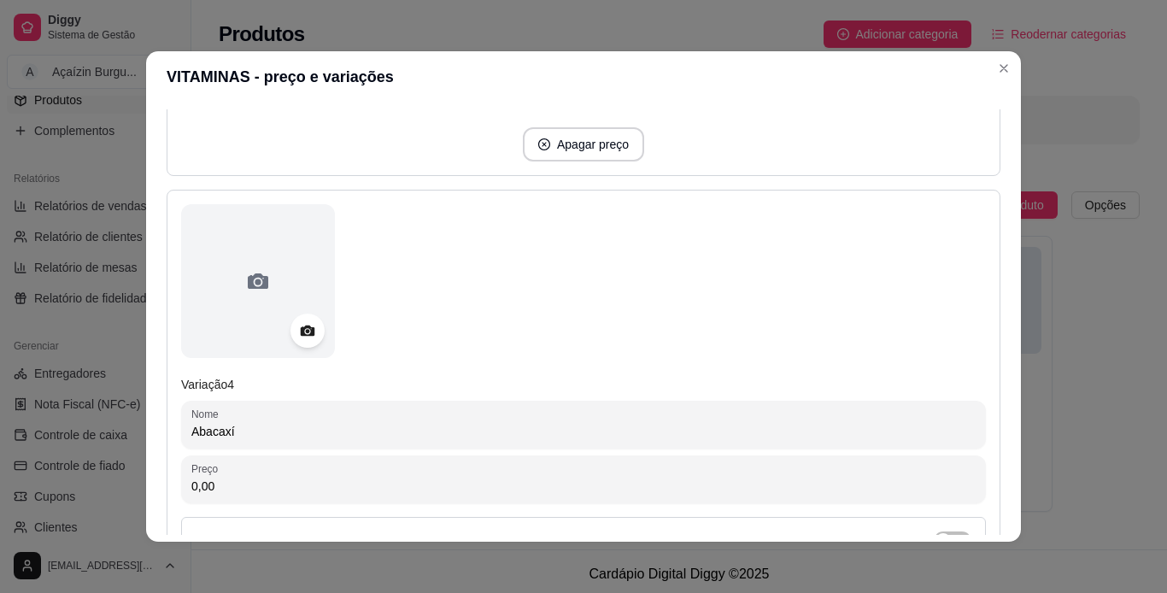
click at [810, 485] on input "0,00" at bounding box center [583, 486] width 784 height 17
type input "10,00"
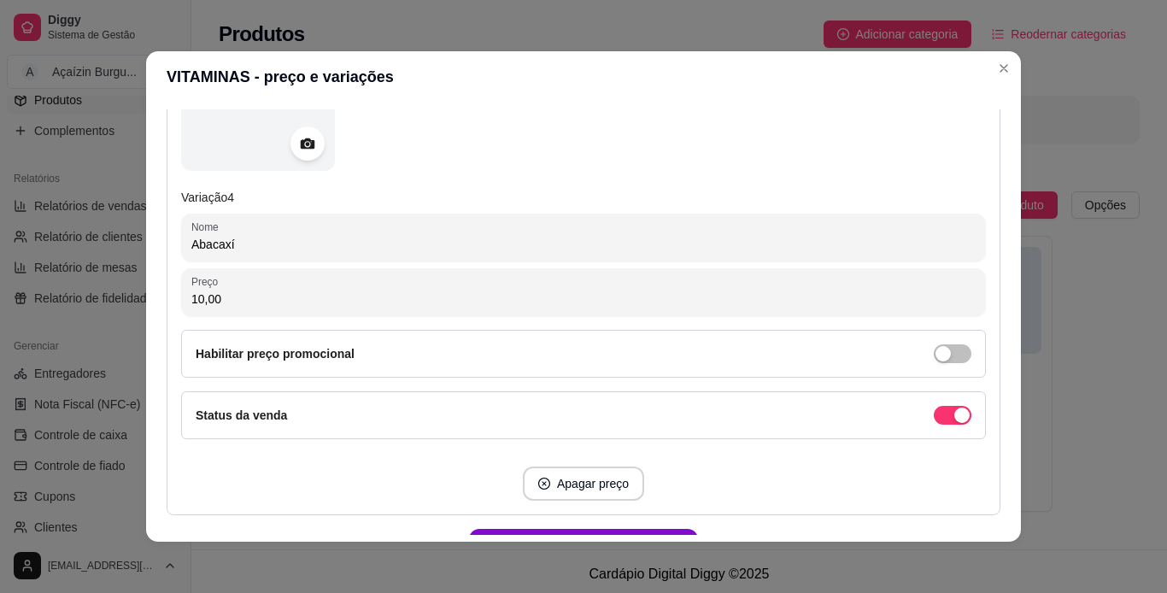
scroll to position [1951, 0]
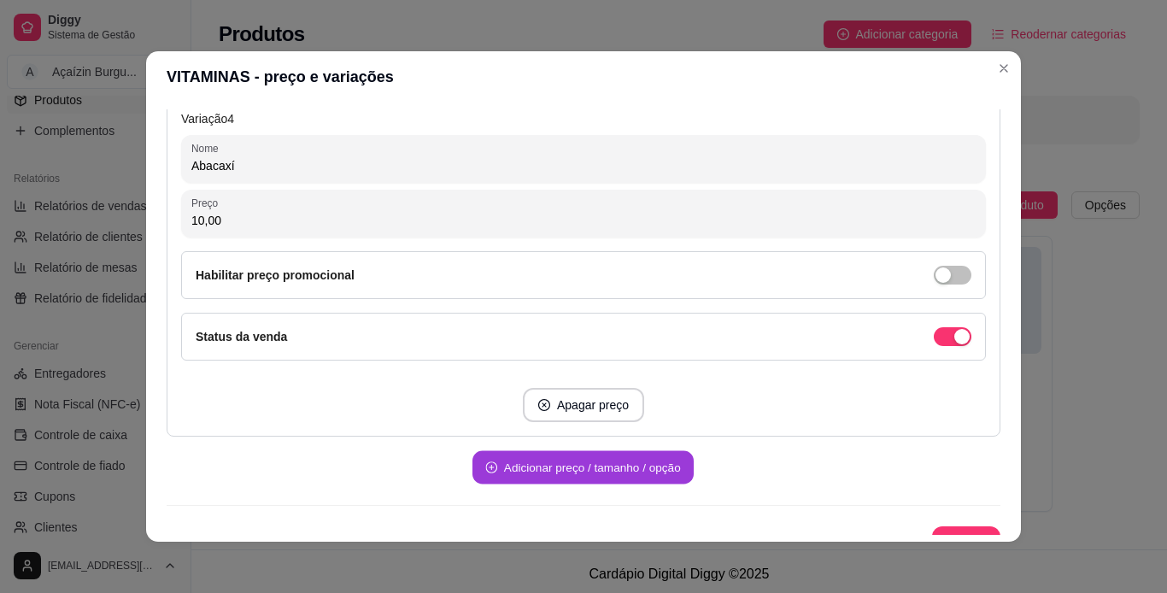
click at [645, 458] on button "Adicionar preço / tamanho / opção" at bounding box center [582, 467] width 221 height 33
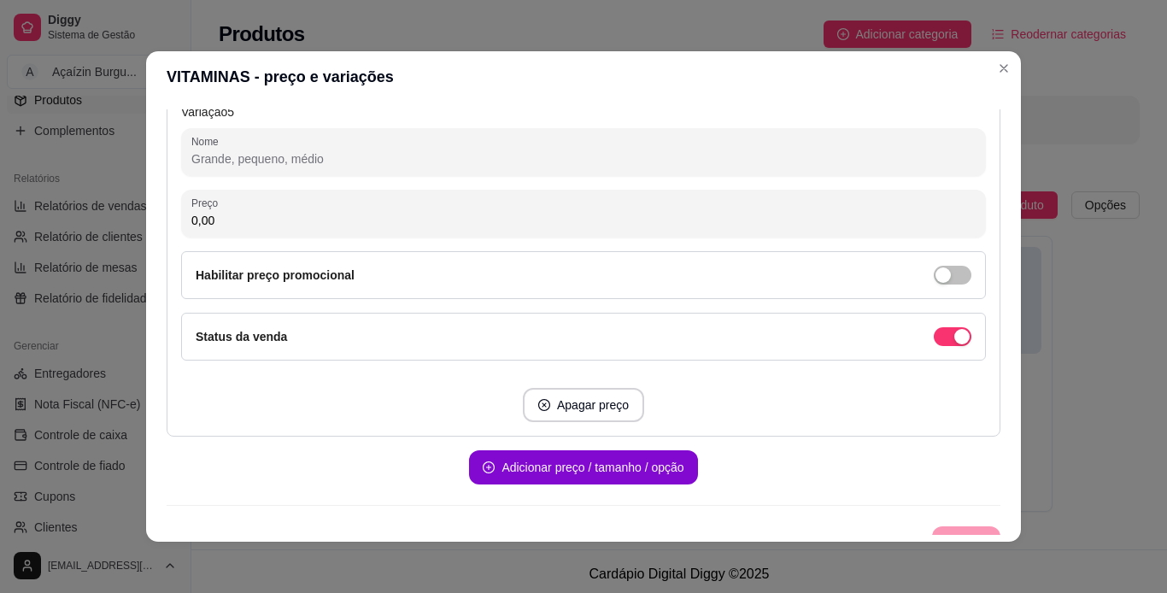
scroll to position [2510, 0]
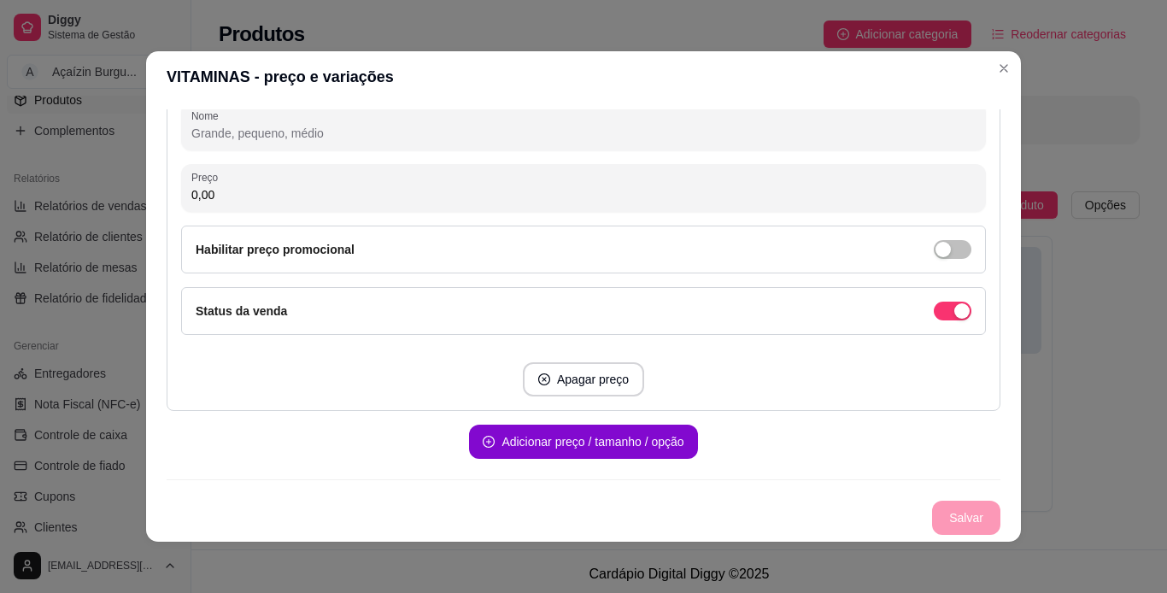
click at [618, 141] on input "Nome" at bounding box center [583, 133] width 784 height 17
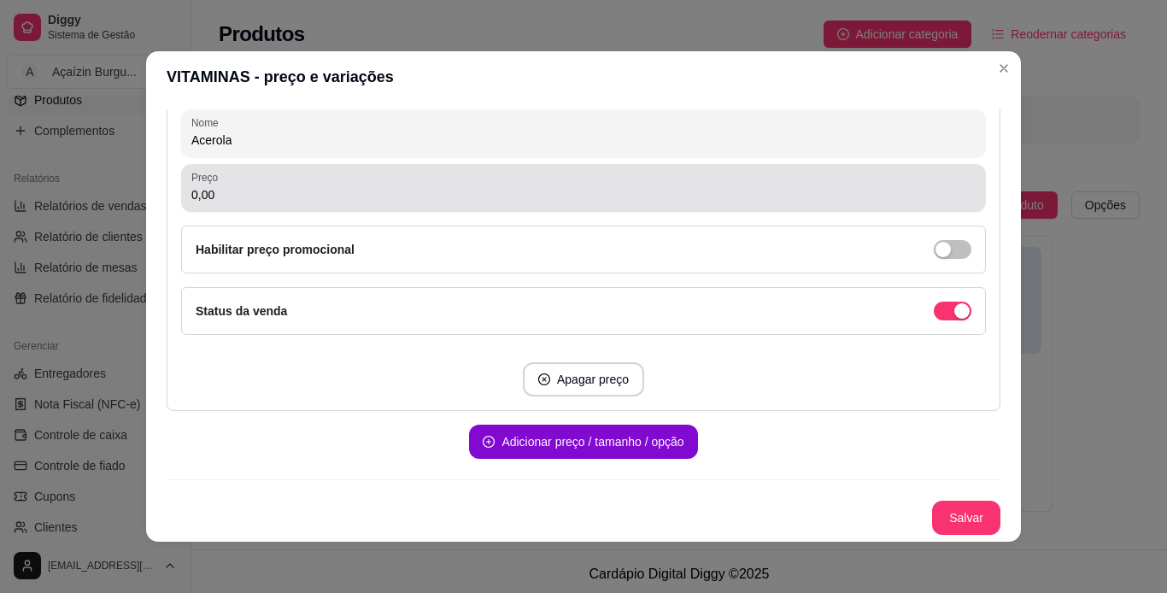
type input "Acerola"
click at [606, 170] on div "Preço 0,00" at bounding box center [583, 188] width 805 height 48
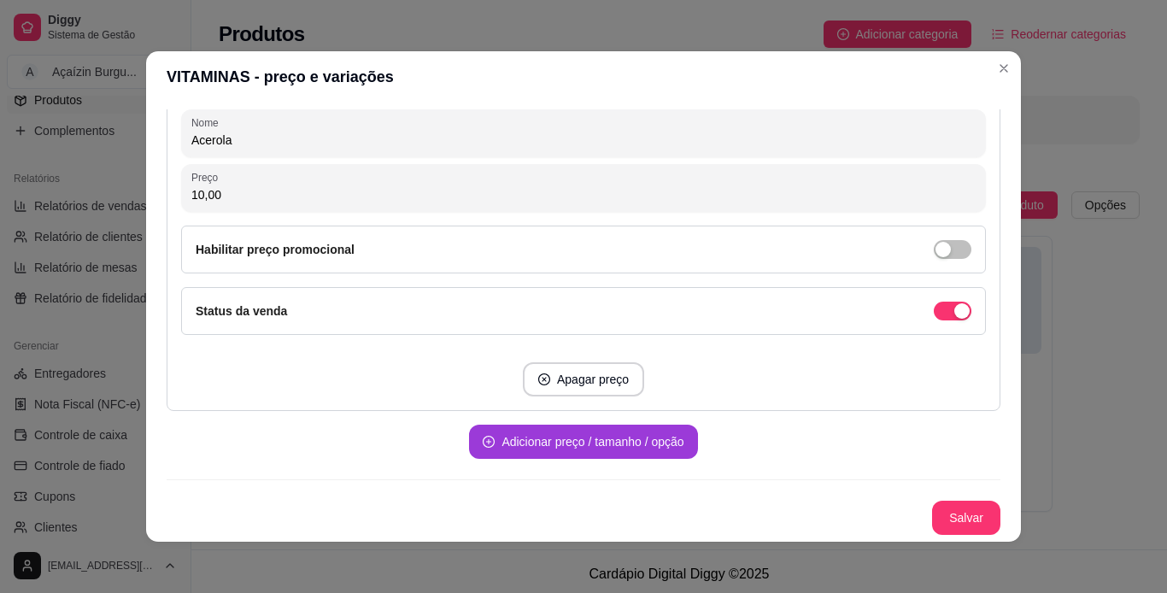
type input "10,00"
click at [522, 436] on button "Adicionar preço / tamanho / opção" at bounding box center [582, 441] width 221 height 33
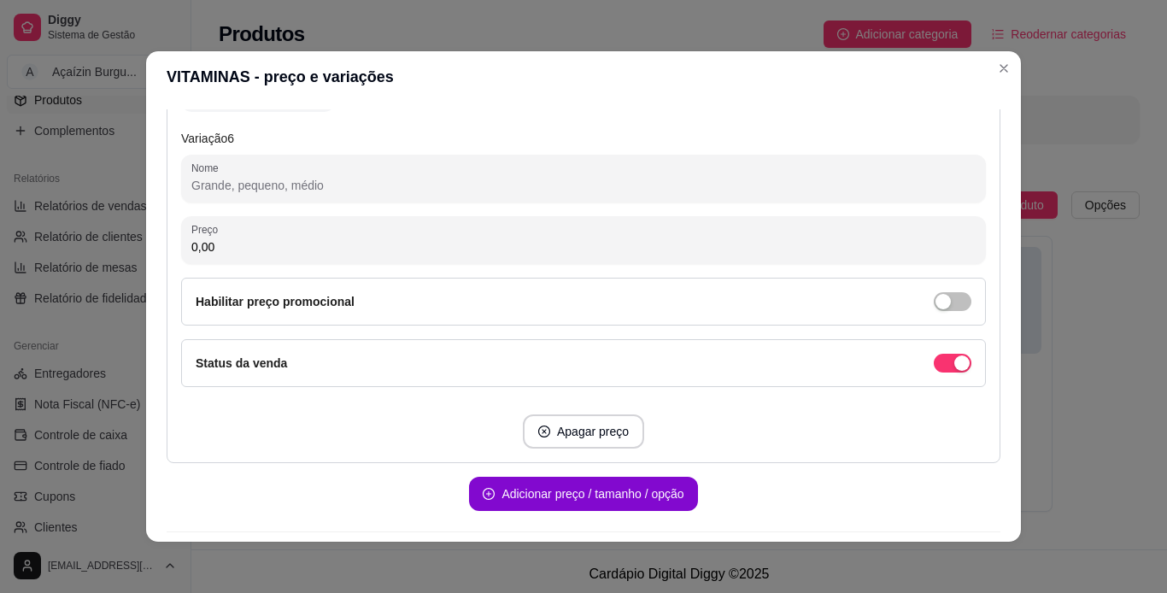
scroll to position [2991, 0]
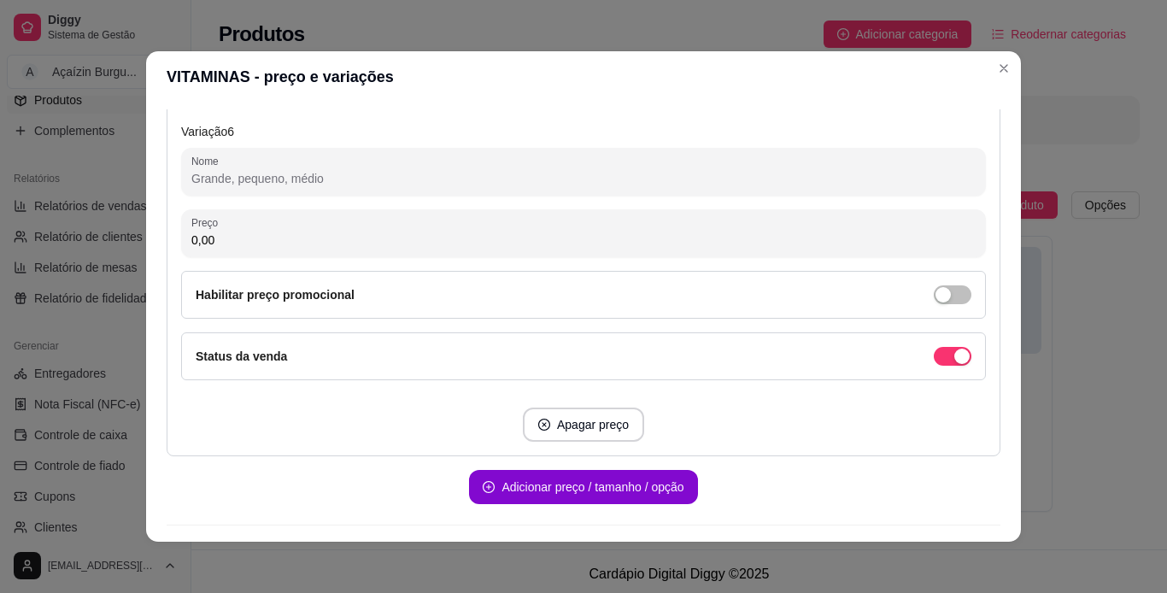
click at [718, 185] on input "Nome" at bounding box center [583, 178] width 784 height 17
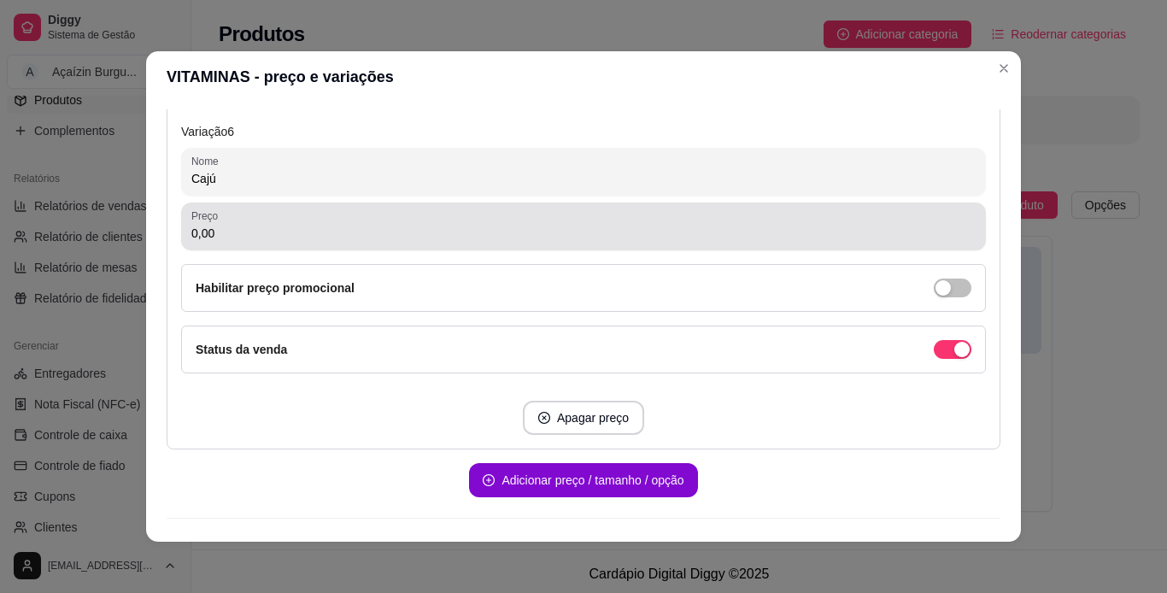
type input "Cajú"
click at [685, 224] on div "0,00" at bounding box center [583, 226] width 784 height 34
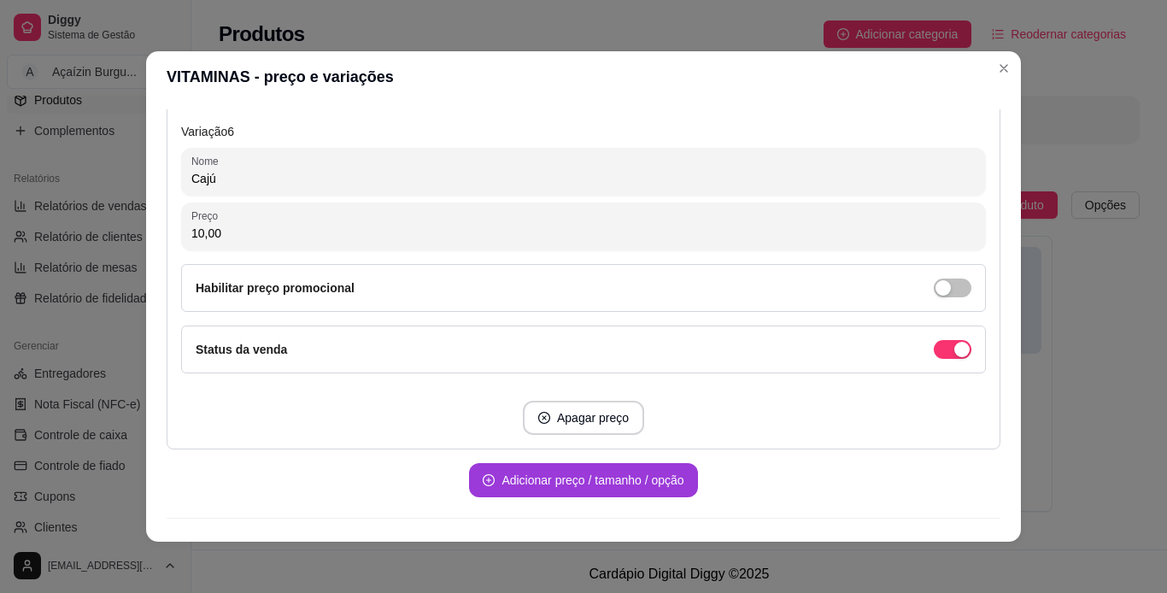
type input "10,00"
click at [519, 475] on button "Adicionar preço / tamanho / opção" at bounding box center [582, 480] width 221 height 33
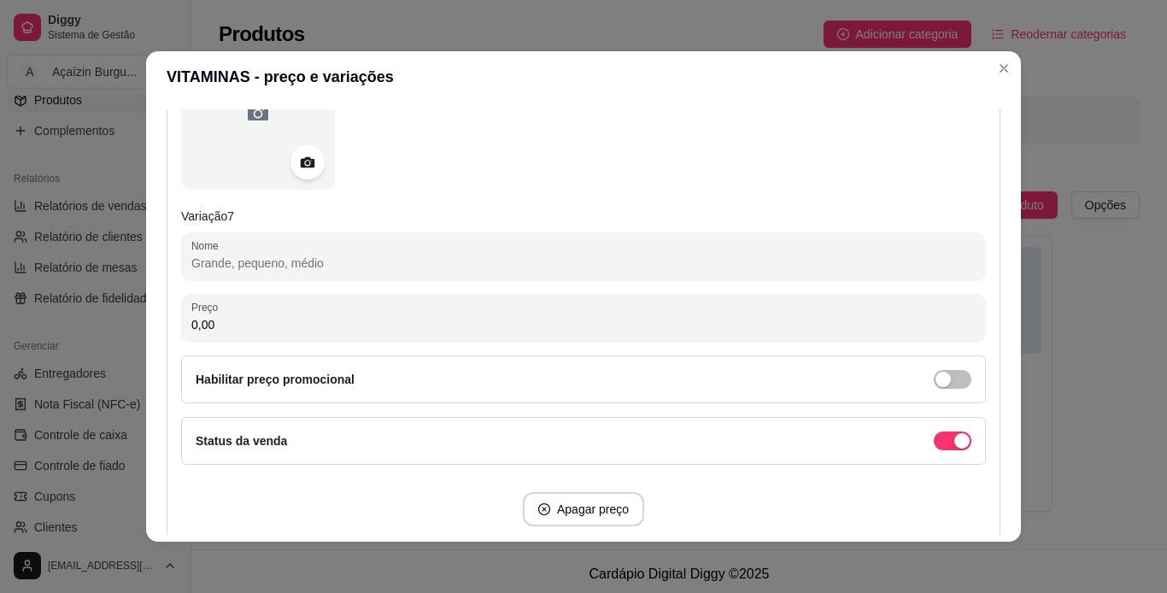
scroll to position [3442, 0]
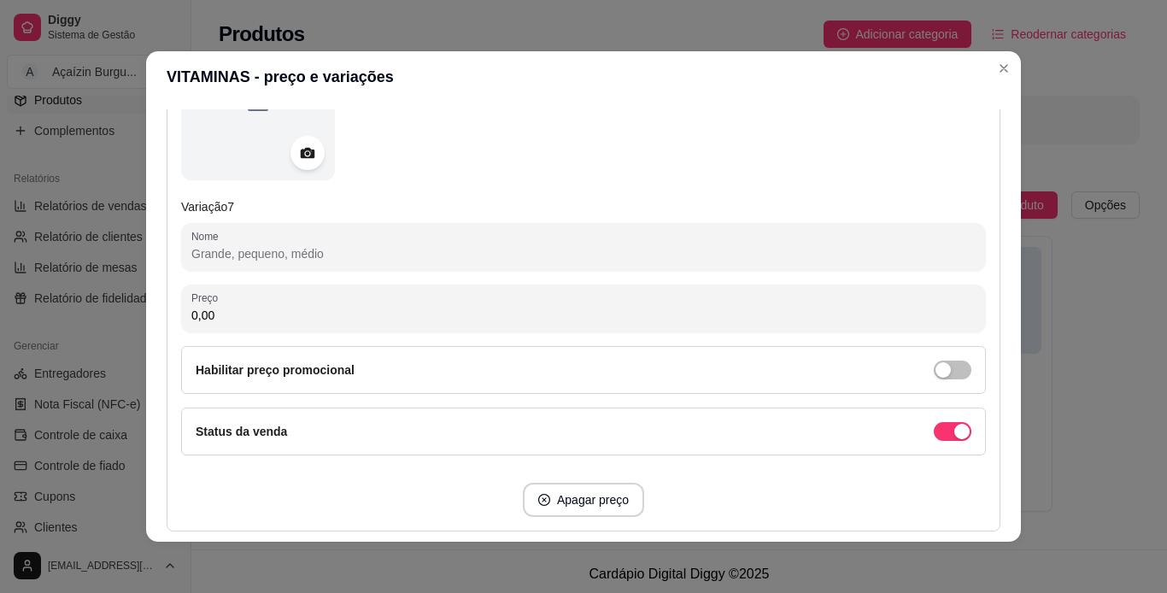
click at [714, 251] on input "Nome" at bounding box center [583, 253] width 784 height 17
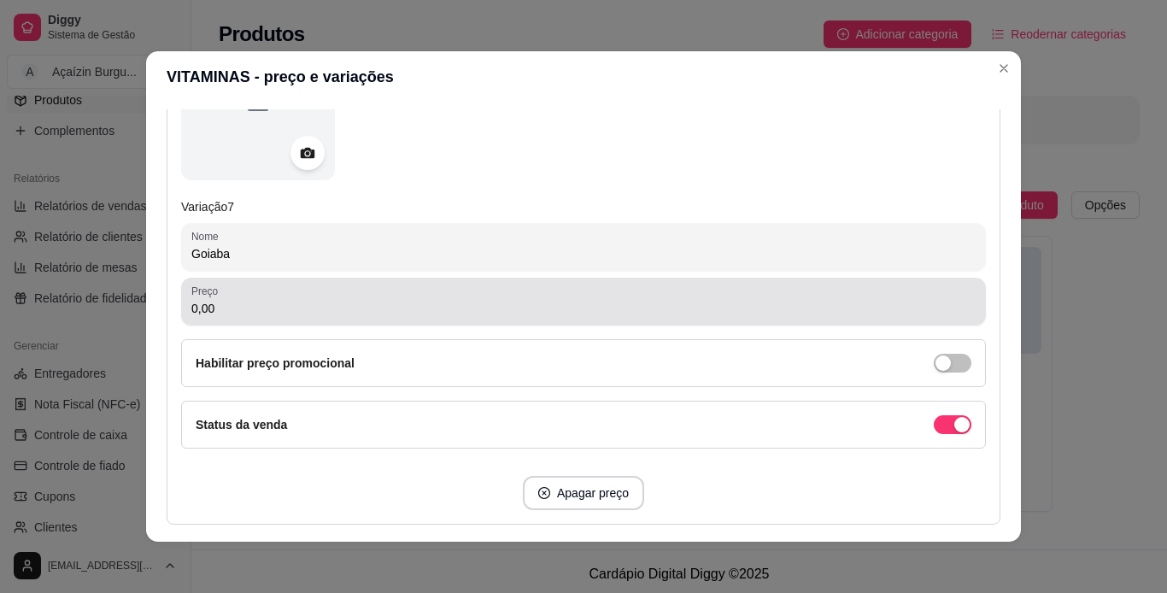
type input "Goiaba"
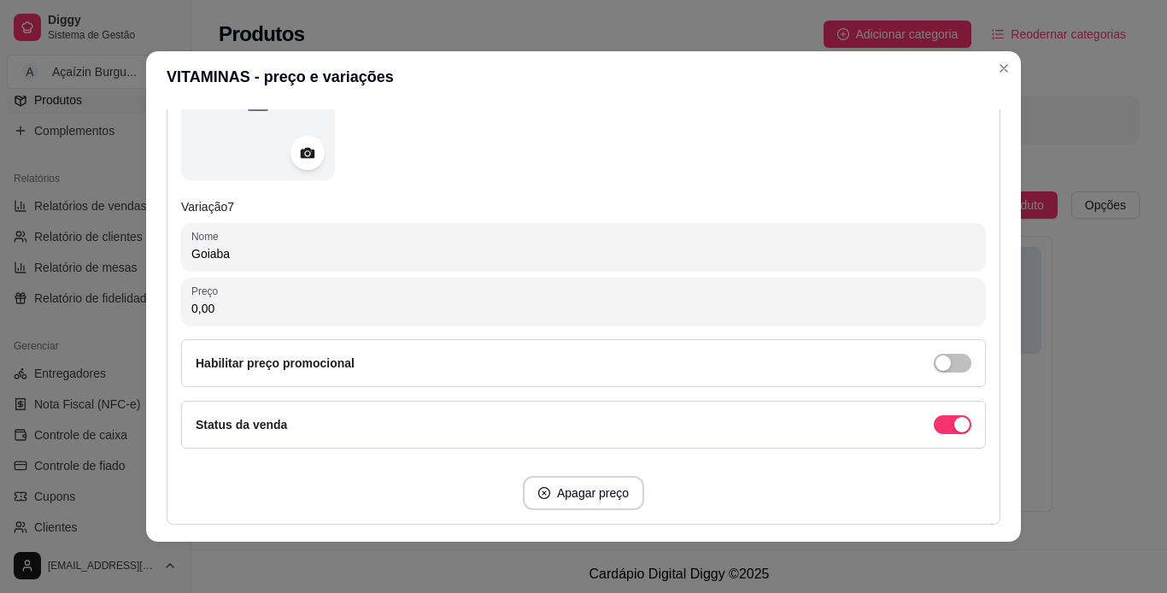
click at [695, 308] on input "0,00" at bounding box center [583, 308] width 784 height 17
type input "10,00"
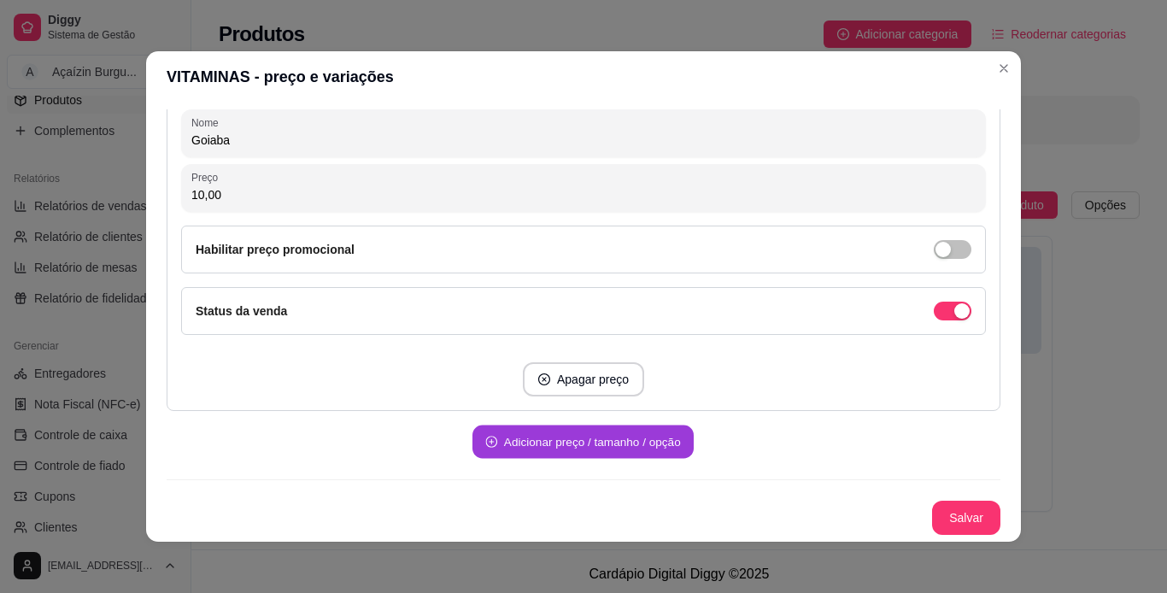
click at [594, 429] on button "Adicionar preço / tamanho / opção" at bounding box center [582, 441] width 221 height 33
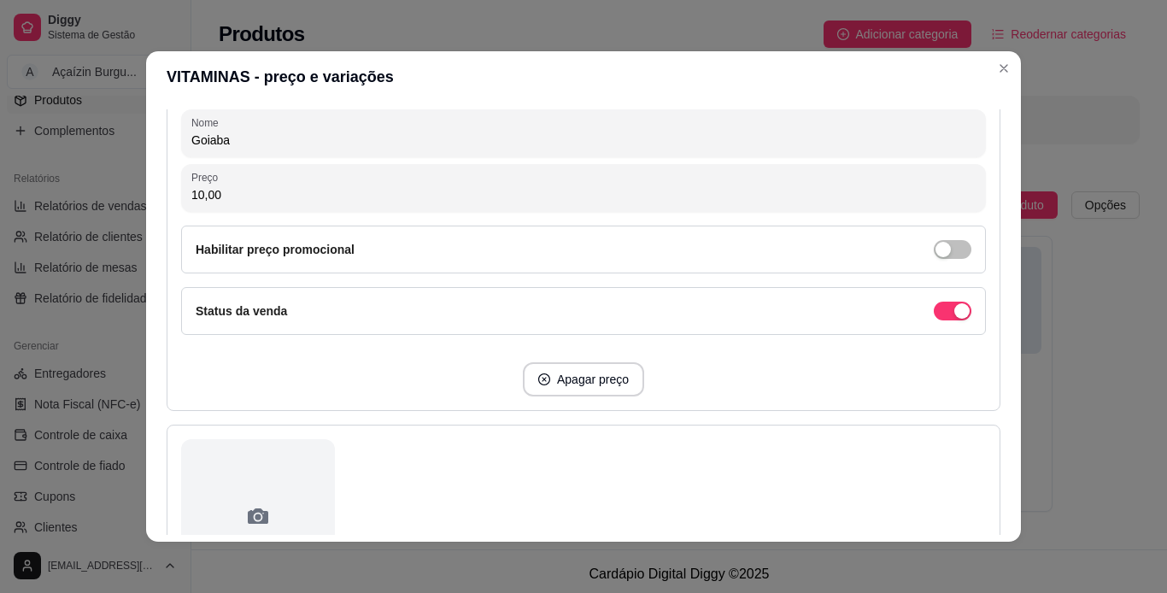
scroll to position [4089, 0]
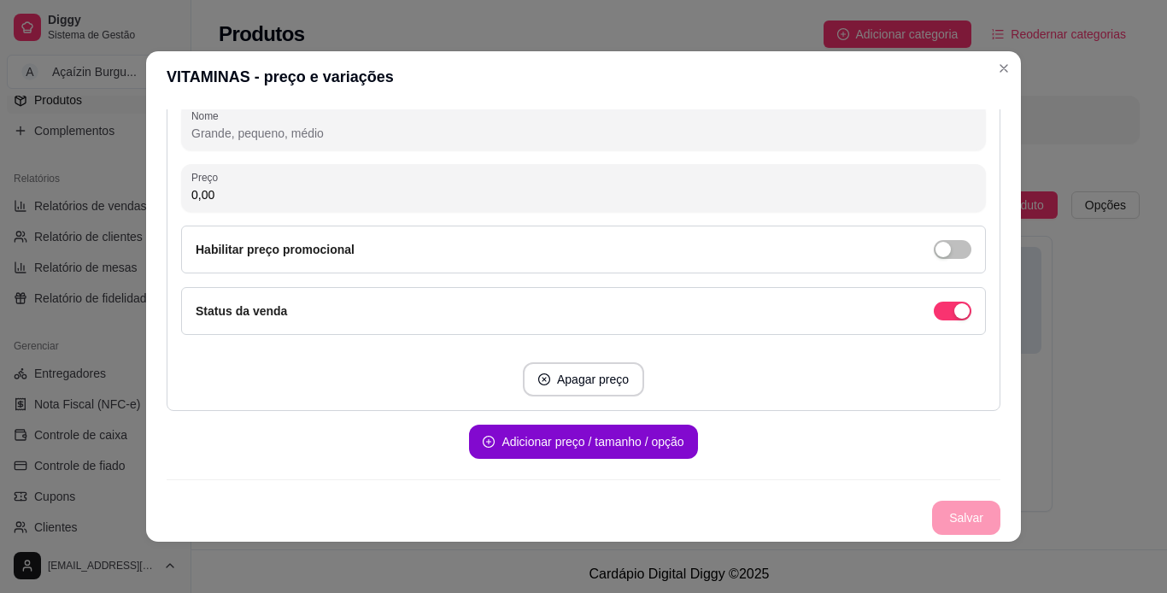
click at [566, 139] on input "Nome" at bounding box center [583, 133] width 784 height 17
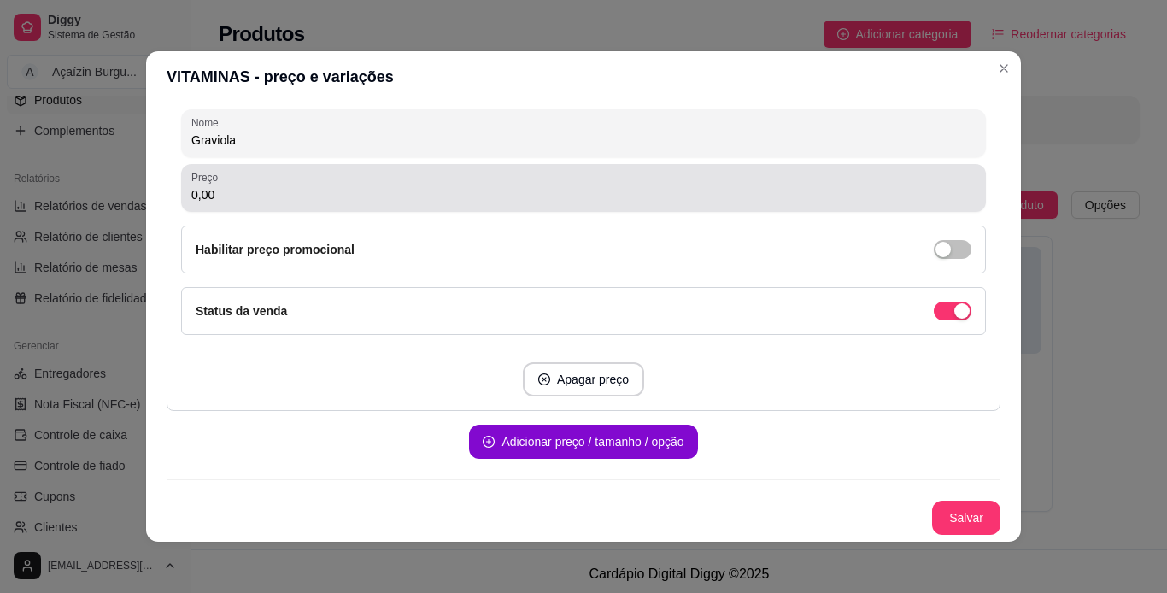
type input "Graviola"
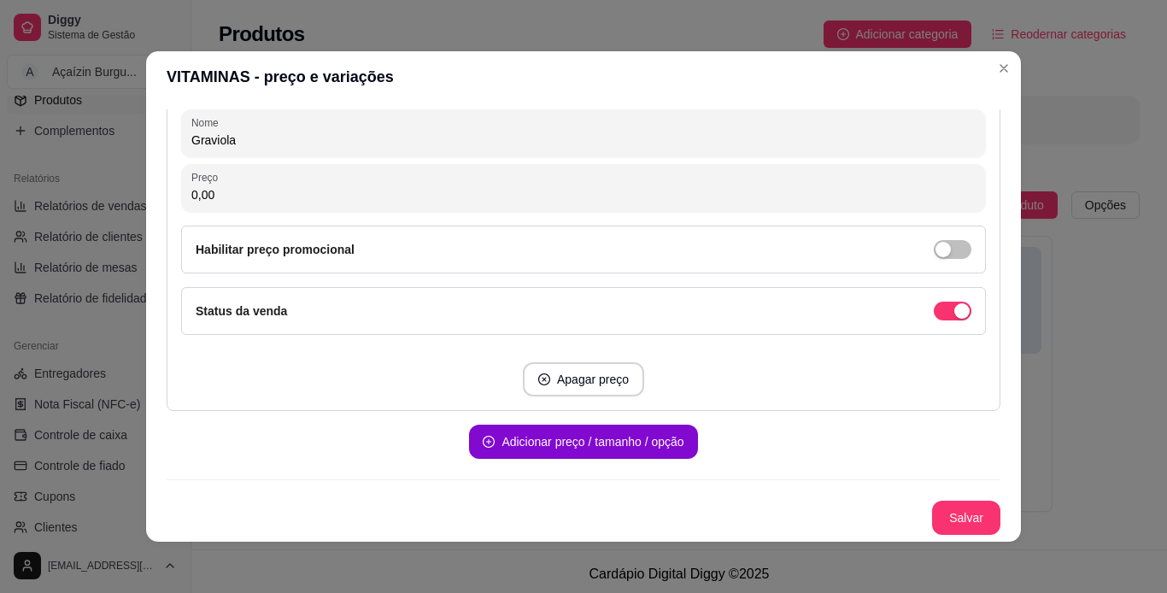
click at [443, 199] on input "0,00" at bounding box center [583, 194] width 784 height 17
type input "10,00"
click at [566, 445] on button "Adicionar preço / tamanho / opção" at bounding box center [582, 441] width 221 height 33
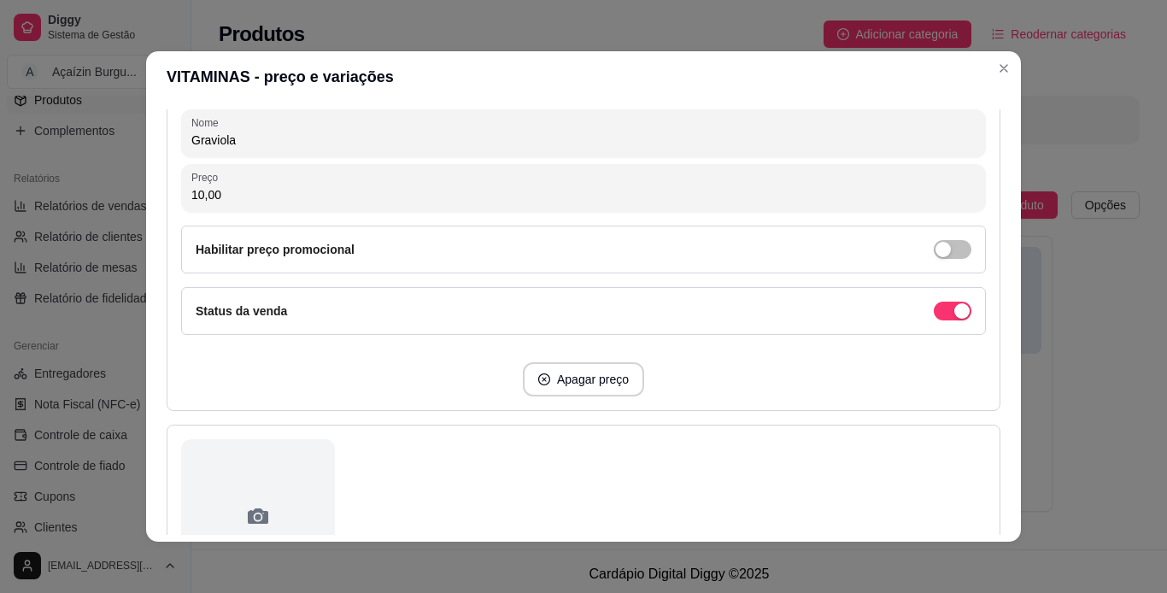
click at [991, 452] on div "Detalhes Preço e variações Disponibilidade Complementos Estoque Outros Nome do …" at bounding box center [583, 322] width 875 height 439
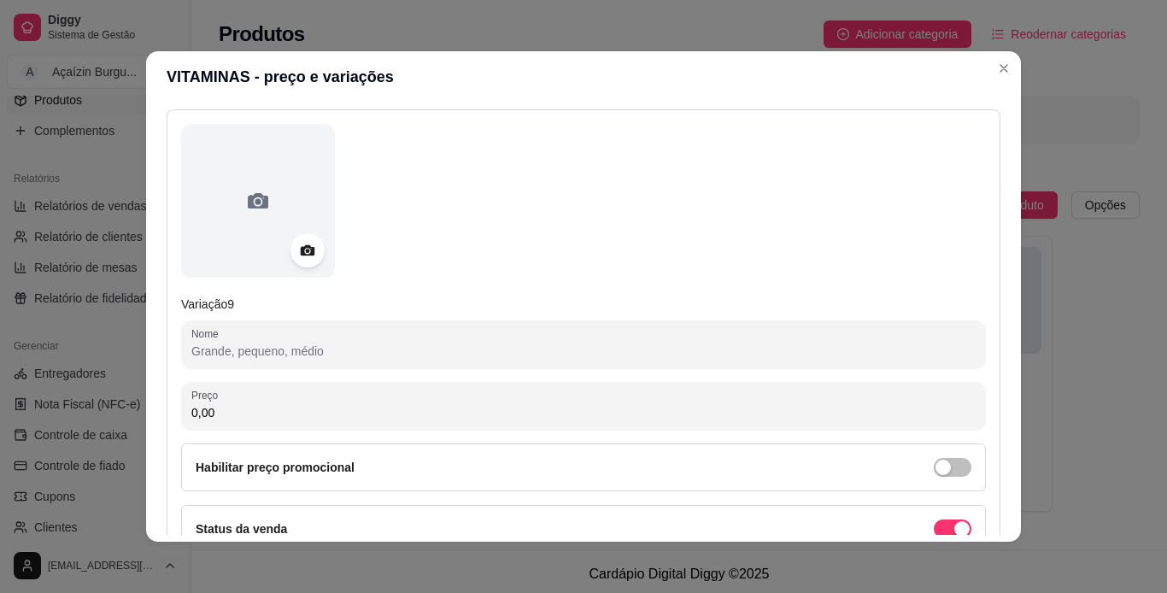
scroll to position [4615, 0]
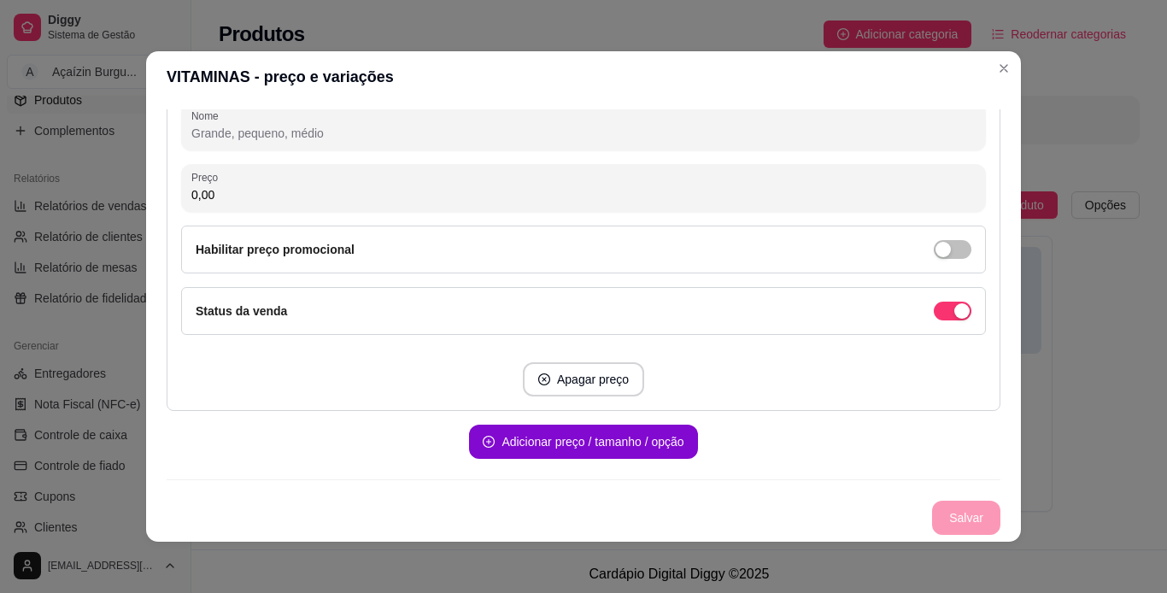
click at [652, 130] on input "Nome" at bounding box center [583, 133] width 784 height 17
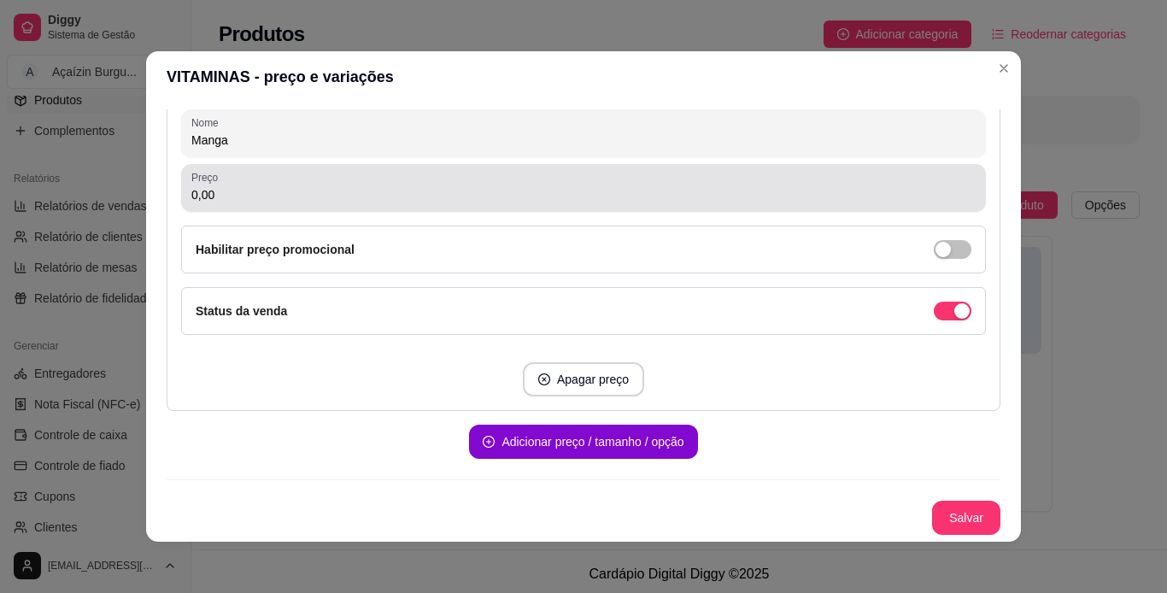
type input "Manga"
click at [582, 182] on div "0,00" at bounding box center [583, 188] width 784 height 34
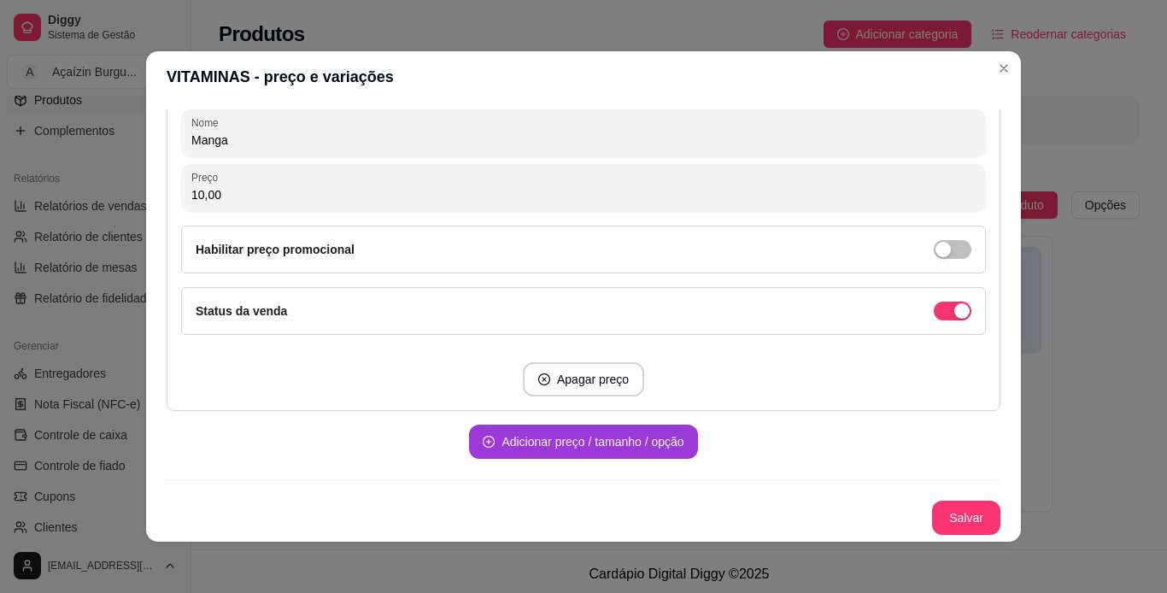
type input "10,00"
click at [619, 429] on button "Adicionar preço / tamanho / opção" at bounding box center [583, 442] width 228 height 34
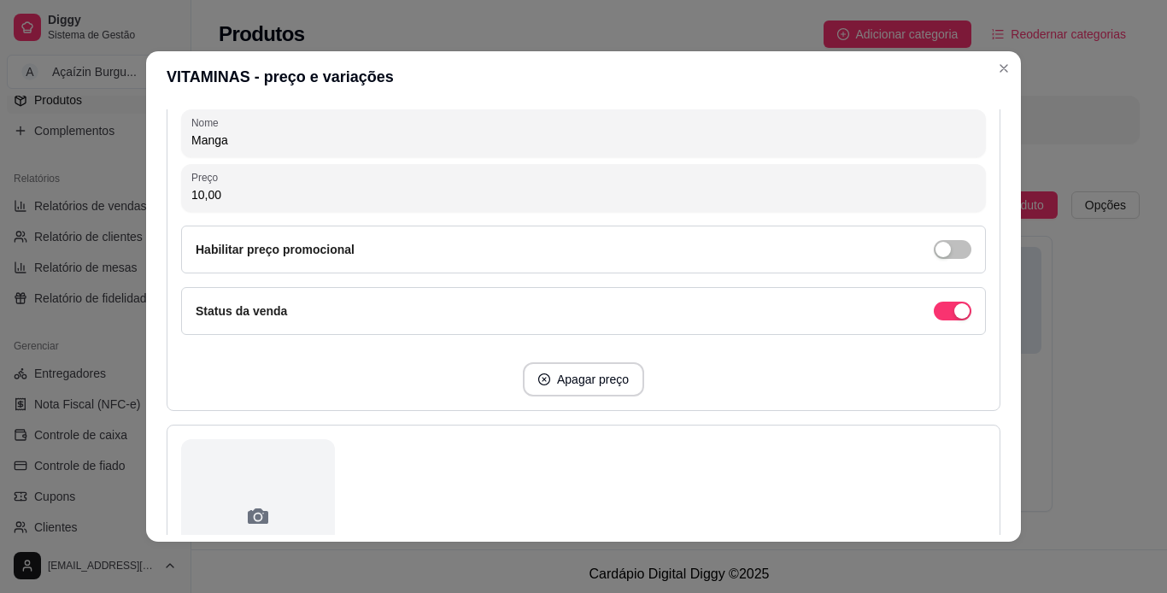
scroll to position [5142, 0]
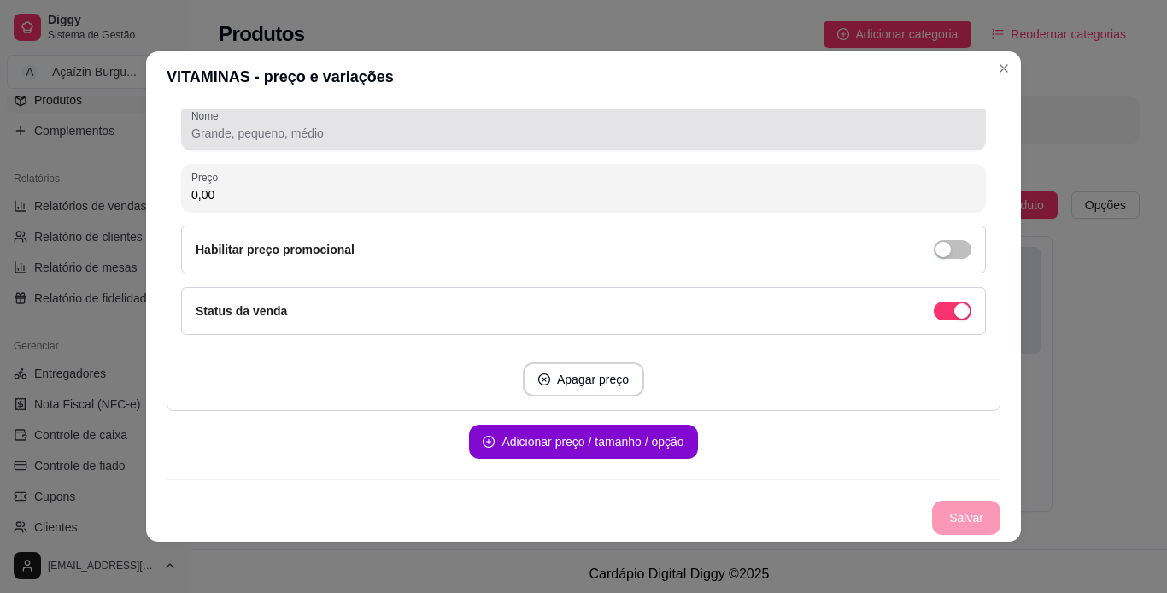
click at [525, 143] on div at bounding box center [583, 126] width 784 height 34
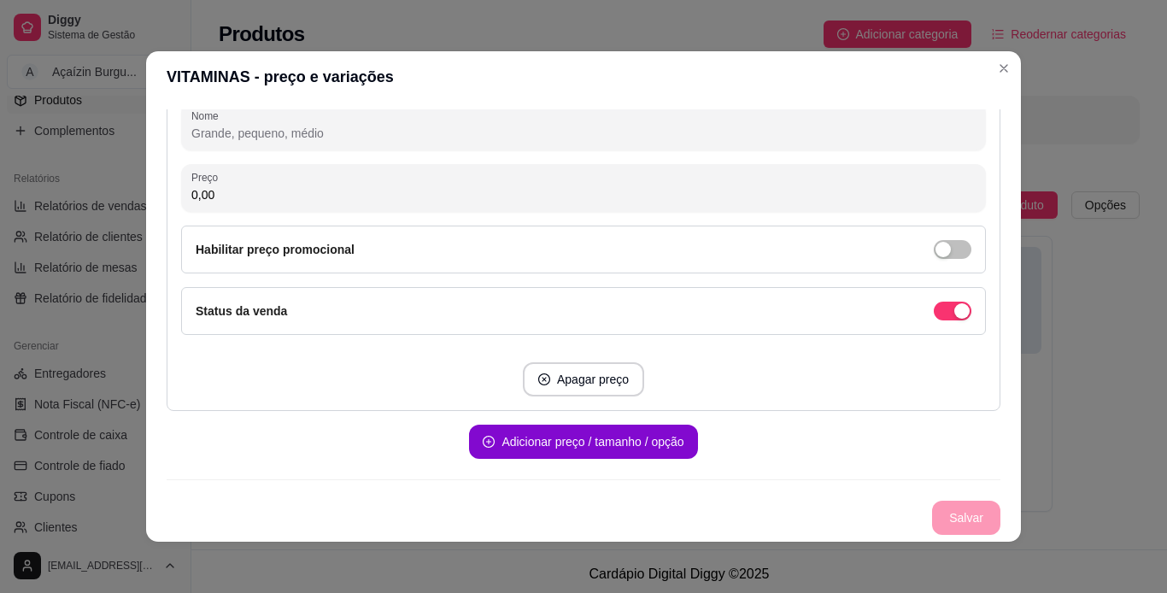
type input "M"
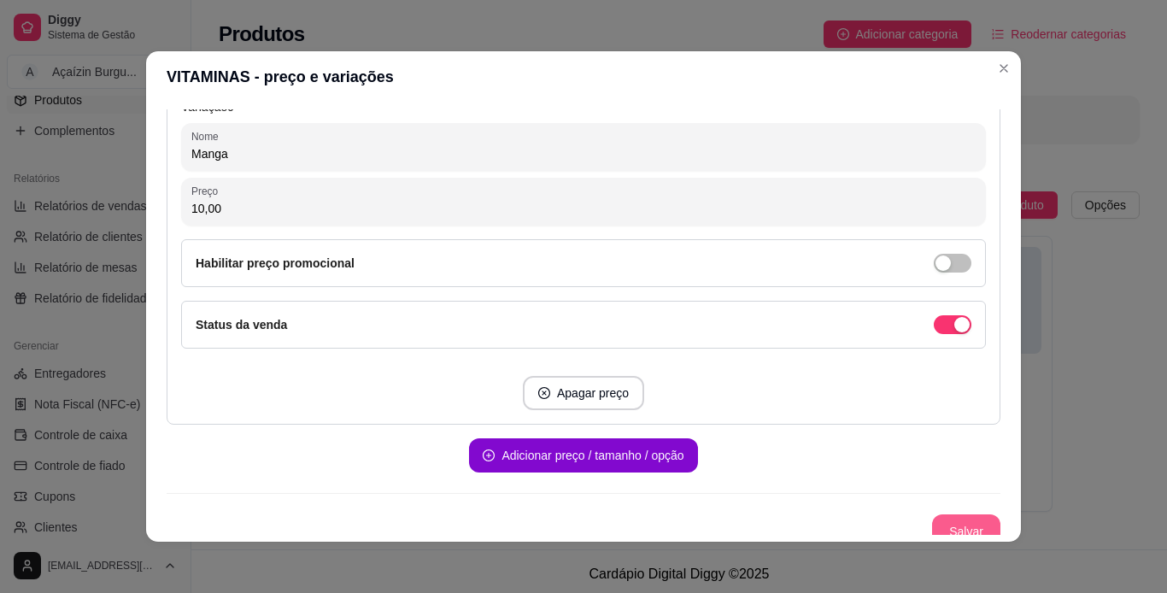
click at [945, 519] on button "Salvar" at bounding box center [966, 531] width 68 height 34
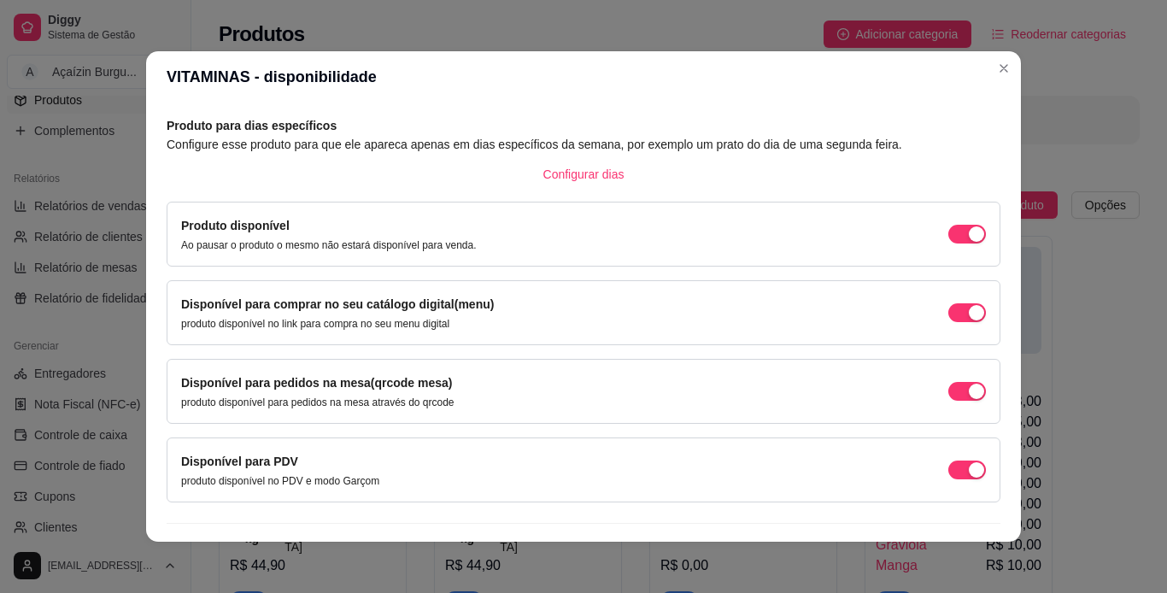
scroll to position [109, 0]
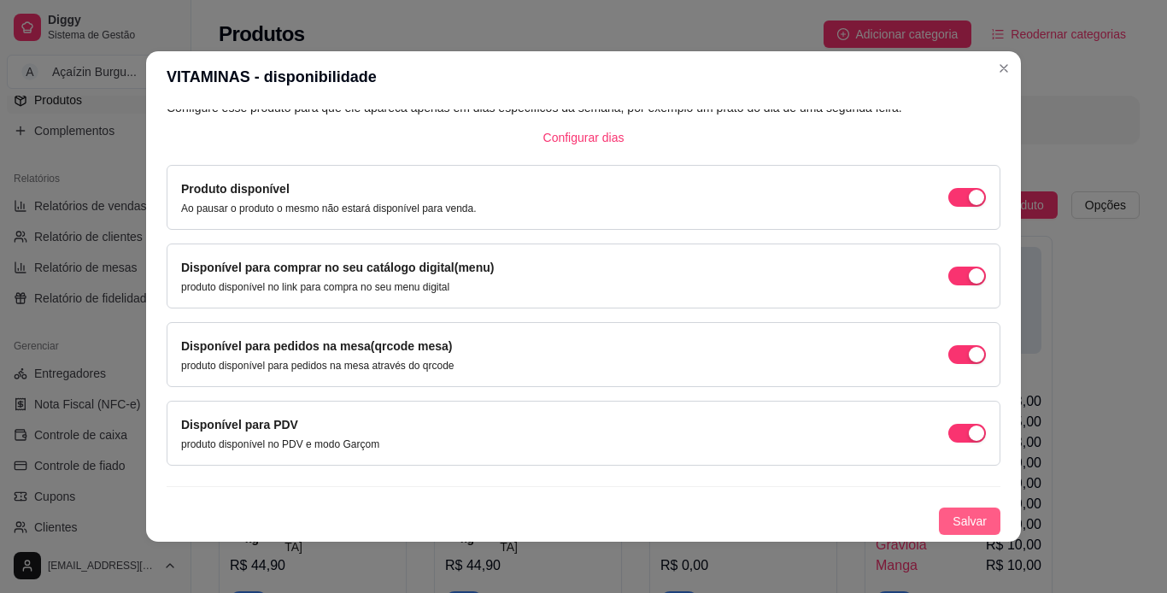
click at [953, 518] on span "Salvar" at bounding box center [970, 521] width 34 height 19
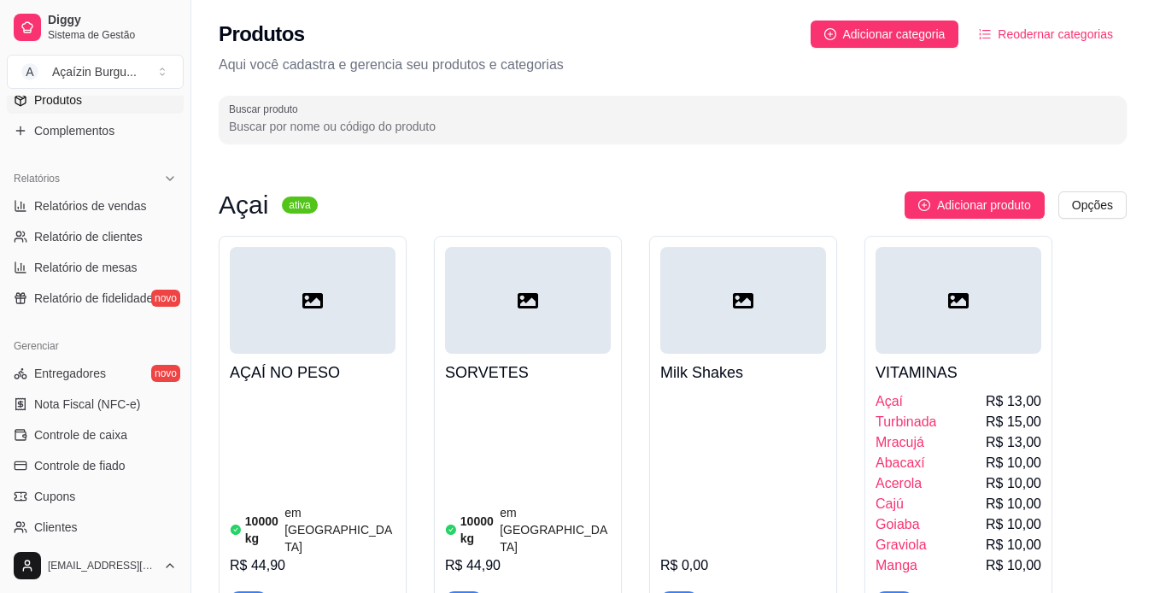
click at [777, 431] on div "R$ 0,00" at bounding box center [743, 500] width 166 height 219
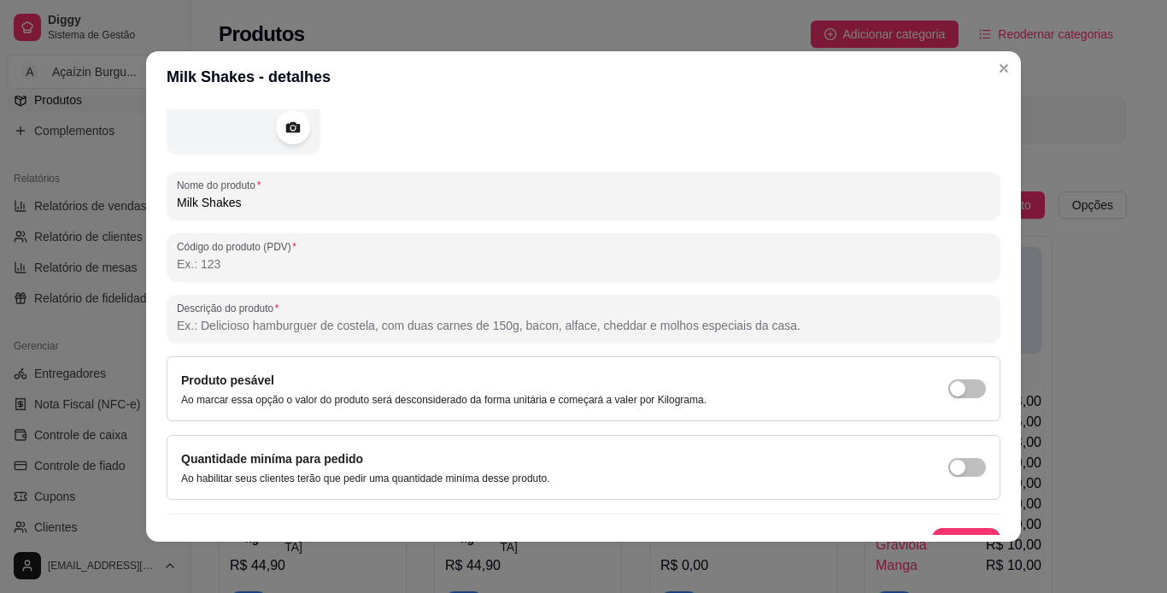
scroll to position [198, 0]
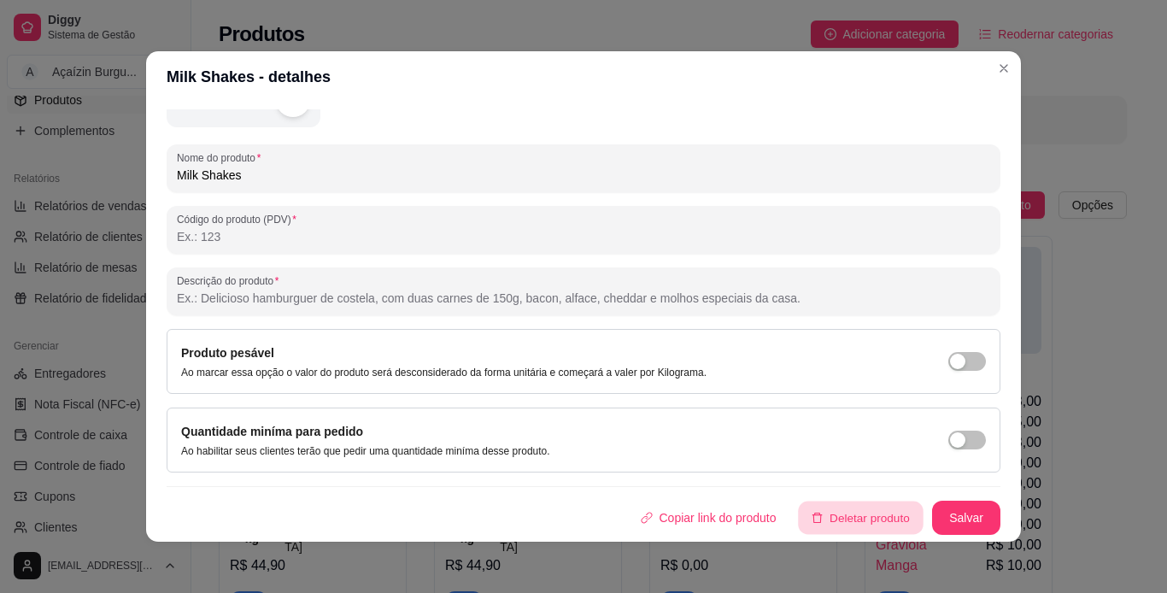
click at [829, 516] on button "Deletar produto" at bounding box center [861, 518] width 125 height 33
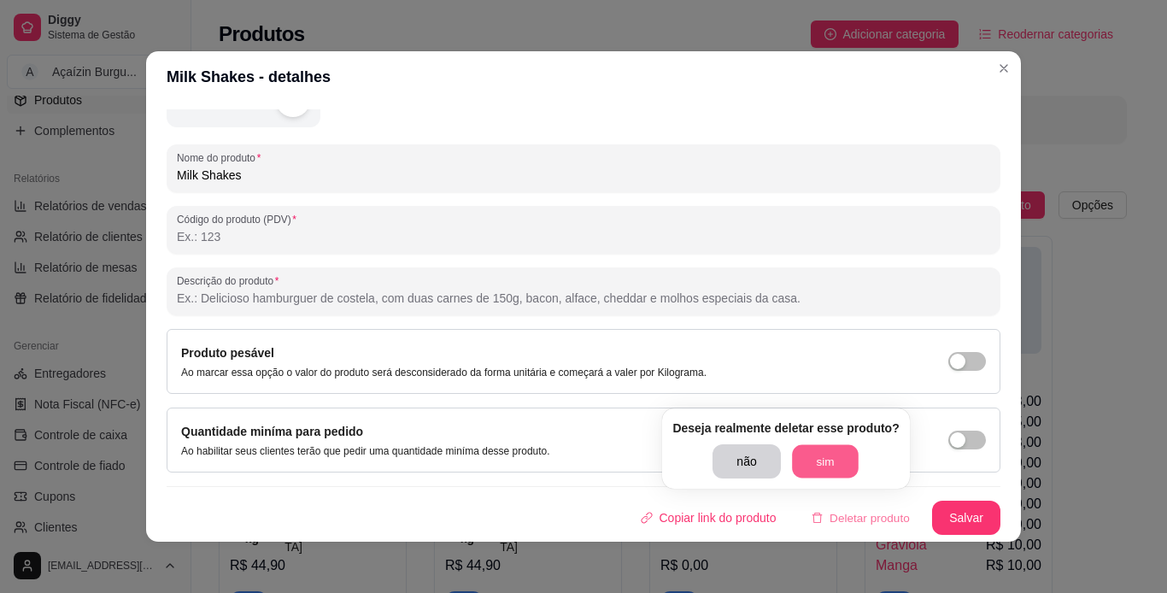
click at [807, 468] on button "sim" at bounding box center [825, 461] width 67 height 33
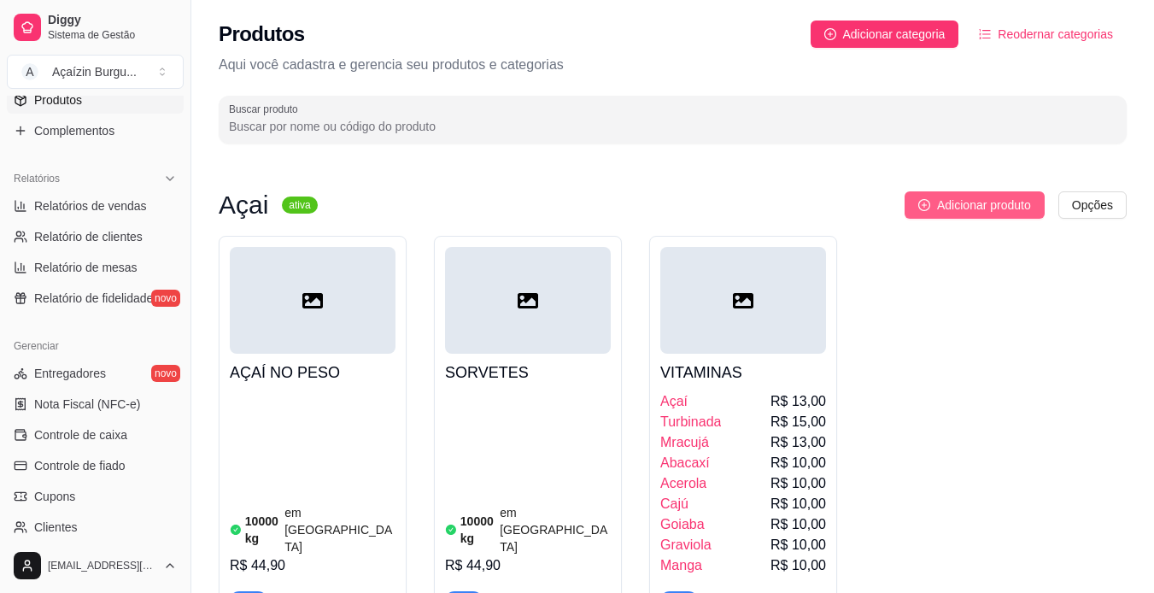
click at [947, 207] on span "Adicionar produto" at bounding box center [984, 205] width 94 height 19
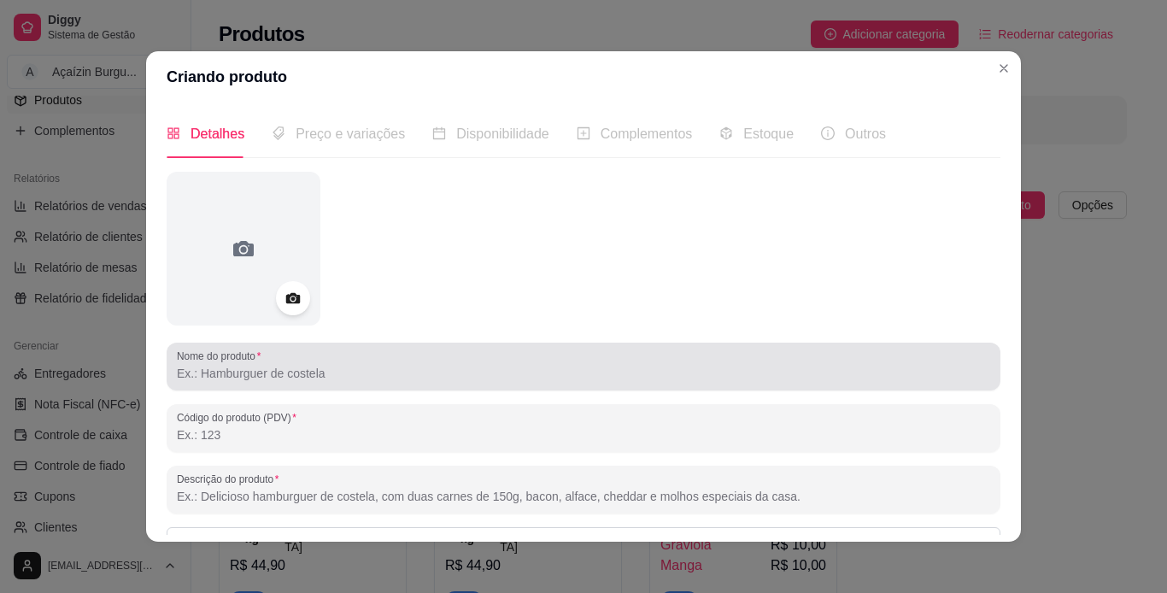
click at [361, 357] on div at bounding box center [583, 366] width 813 height 34
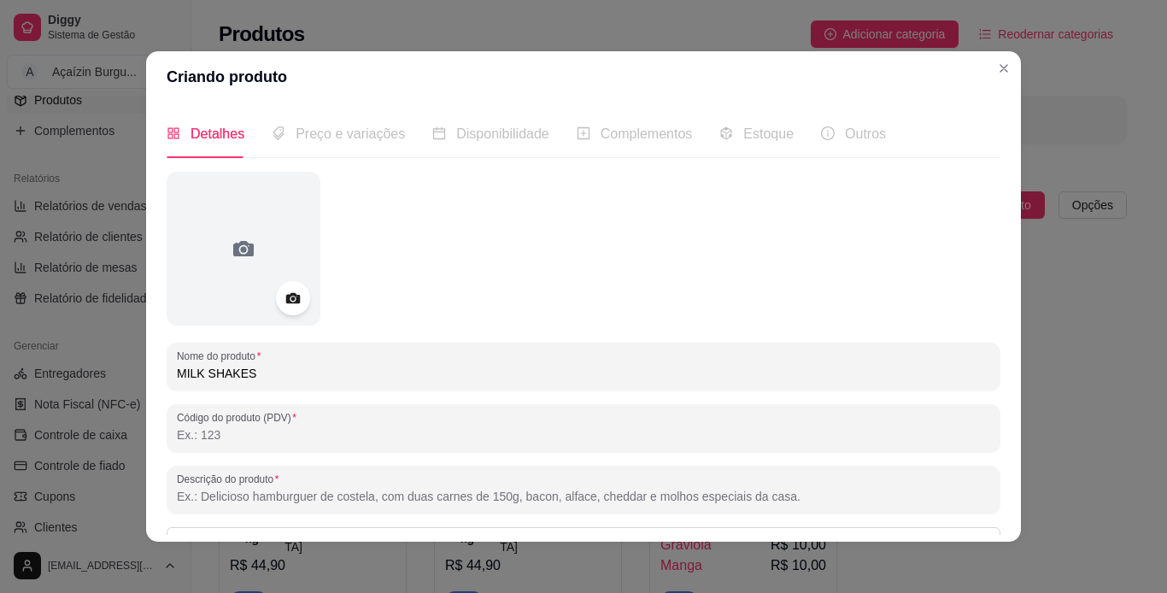
type input "MILK SHAKES"
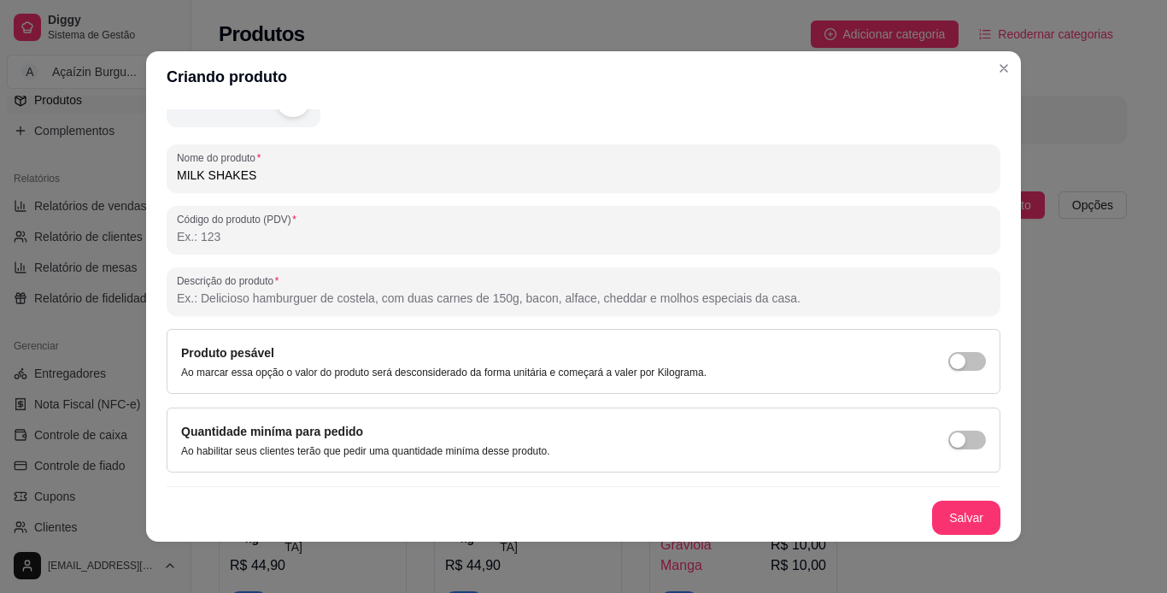
click at [708, 528] on div "Salvar" at bounding box center [584, 518] width 834 height 34
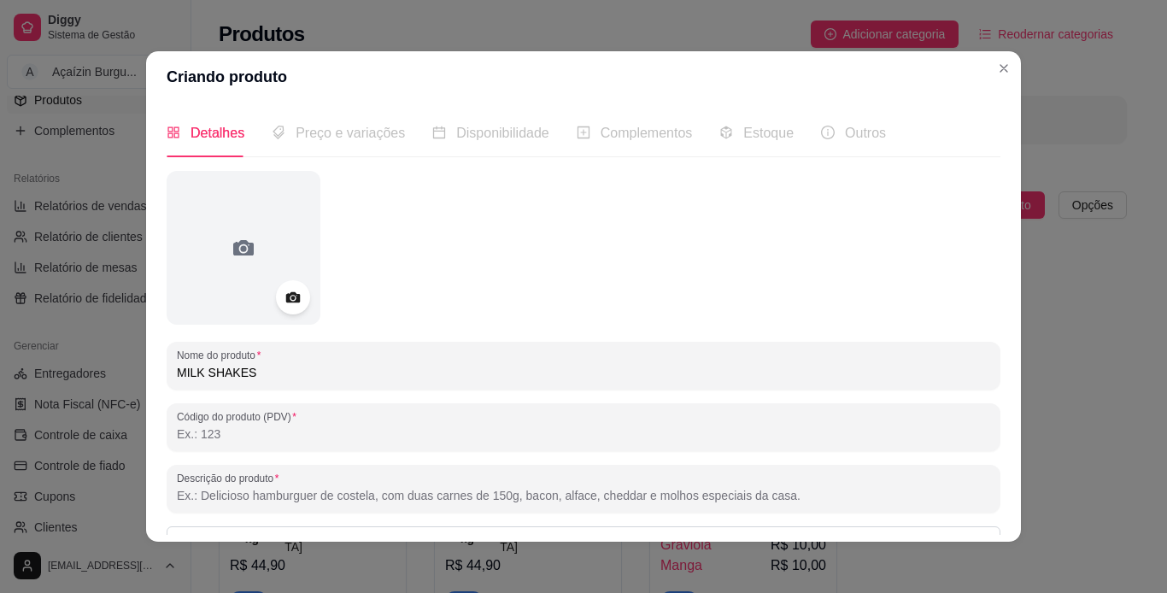
scroll to position [0, 0]
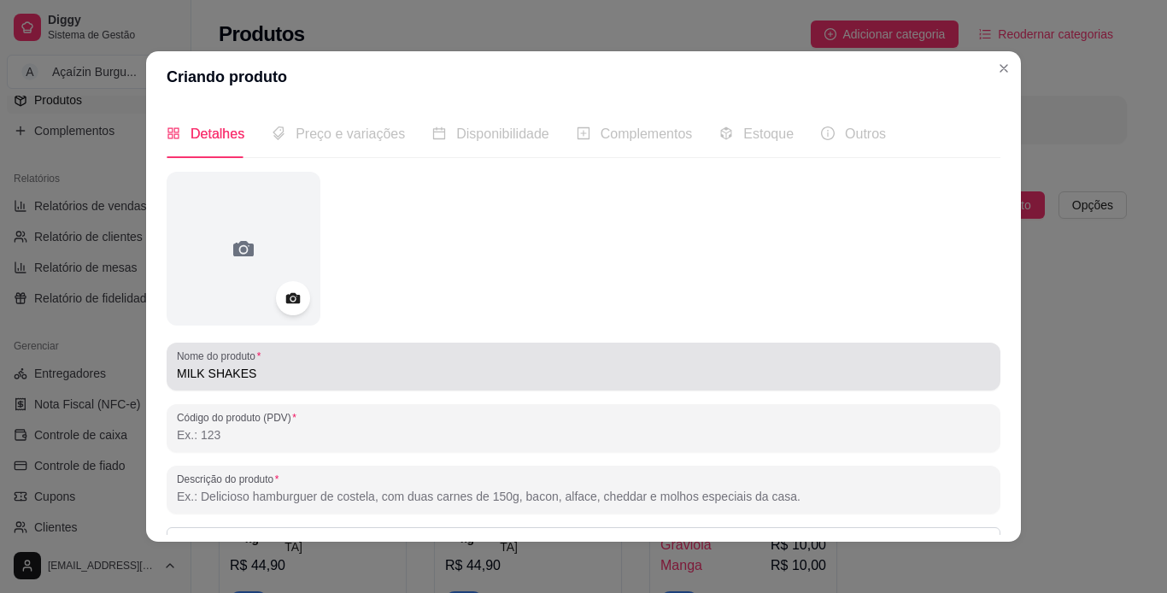
click at [438, 360] on div "MILK SHAKES" at bounding box center [583, 366] width 813 height 34
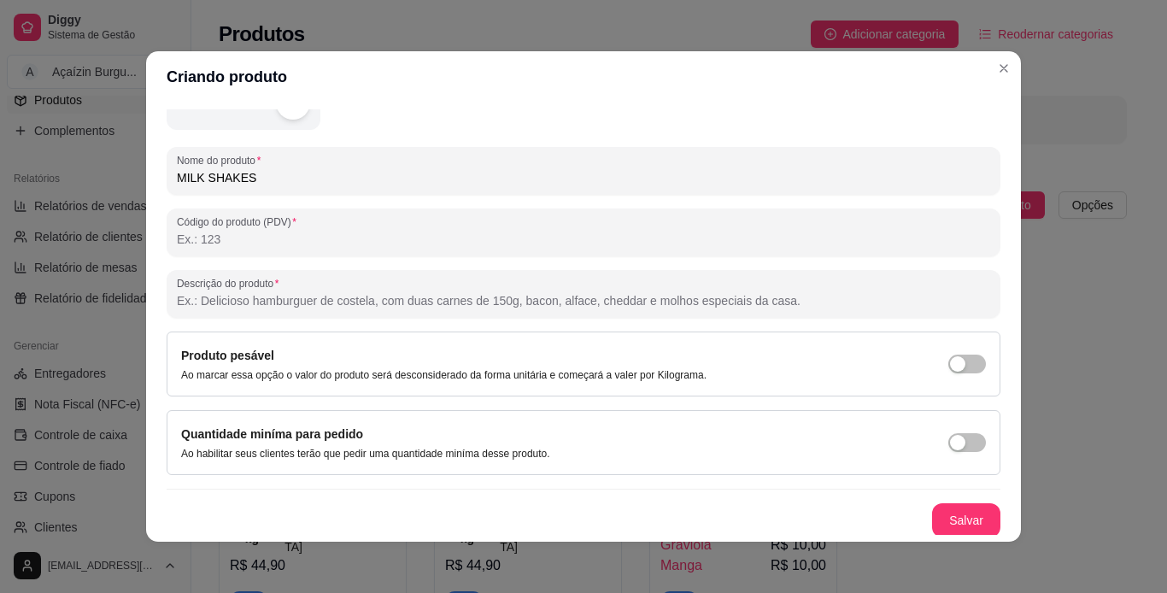
scroll to position [198, 0]
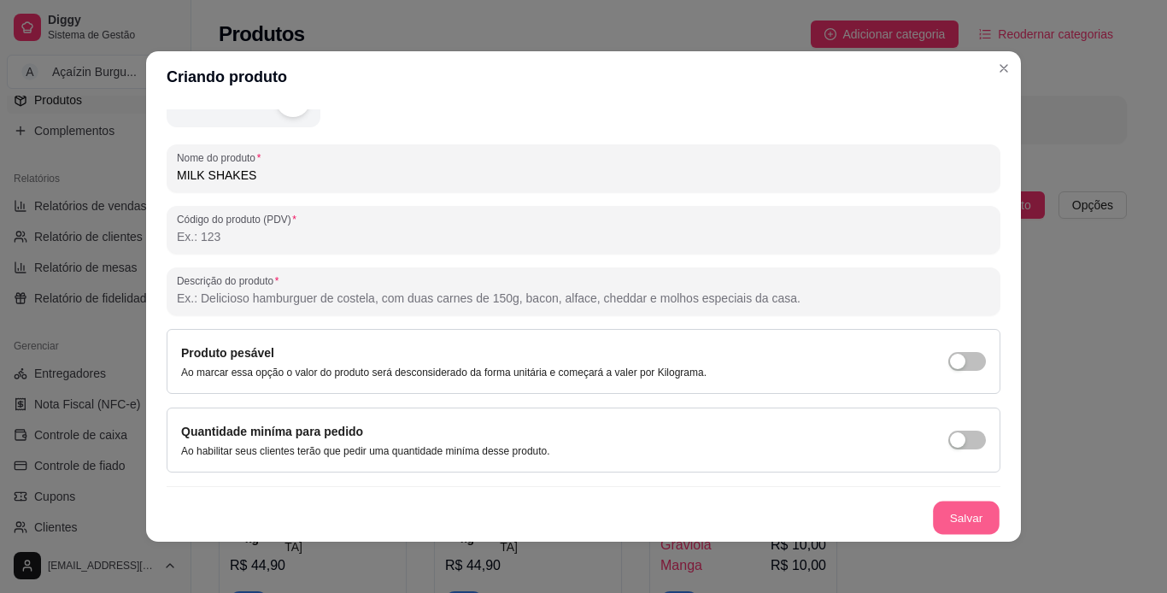
click at [940, 519] on button "Salvar" at bounding box center [966, 518] width 67 height 33
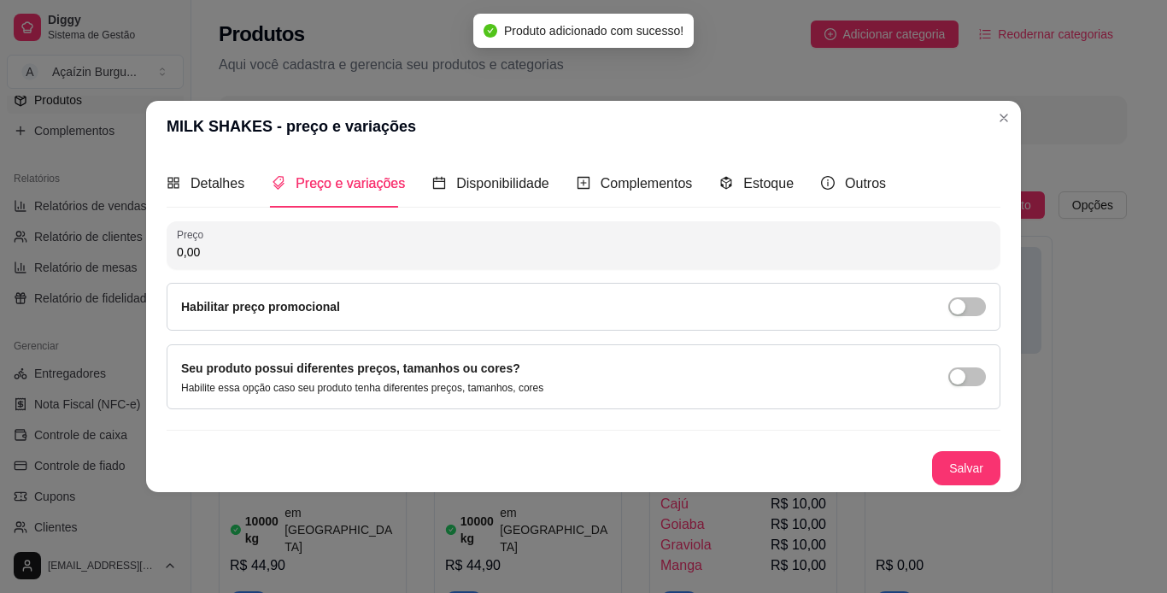
scroll to position [0, 0]
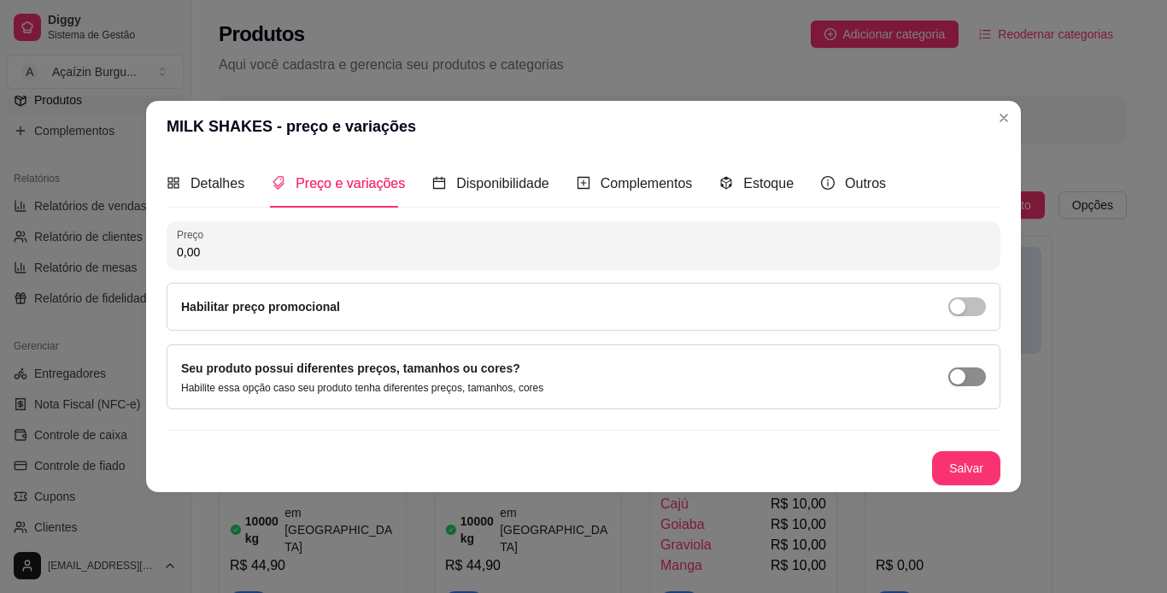
click at [960, 368] on span "button" at bounding box center [967, 376] width 38 height 19
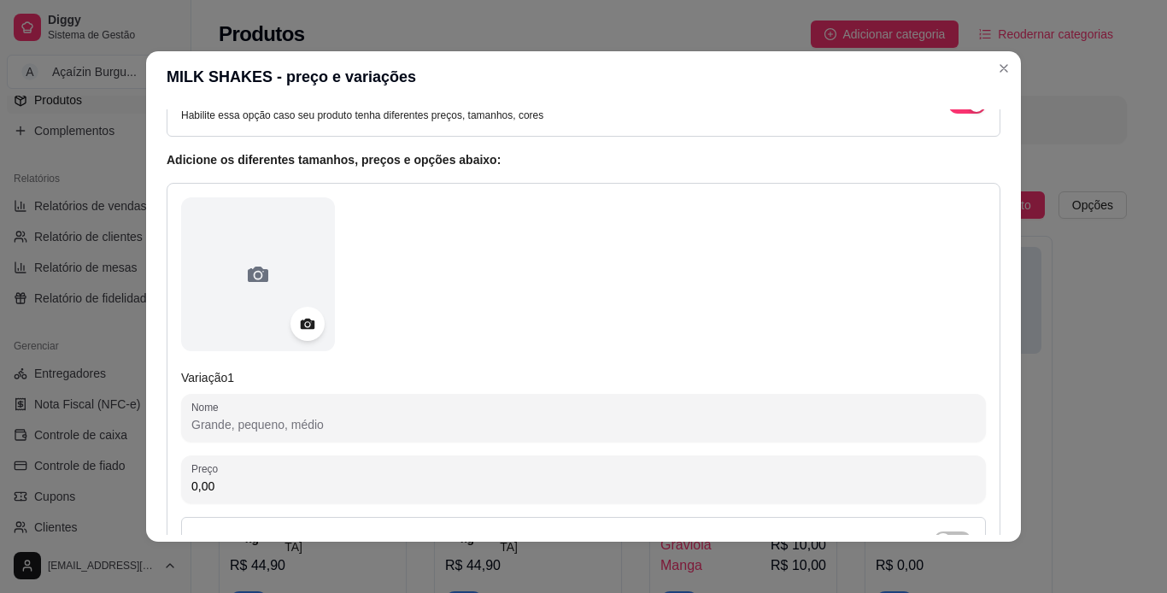
scroll to position [125, 0]
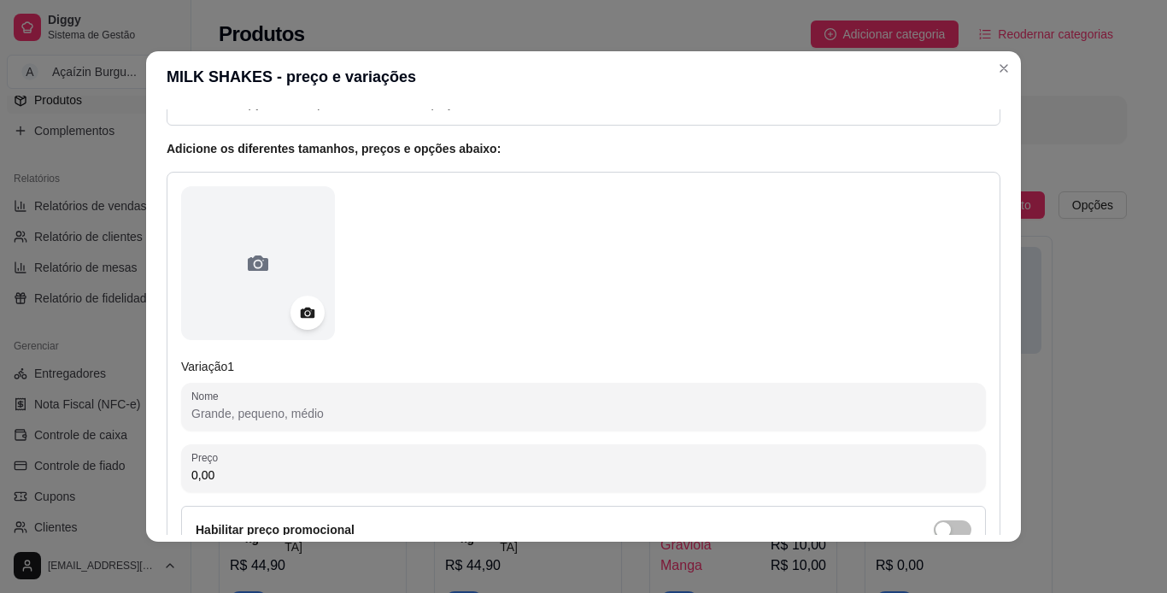
click at [315, 417] on input "Nome" at bounding box center [583, 413] width 784 height 17
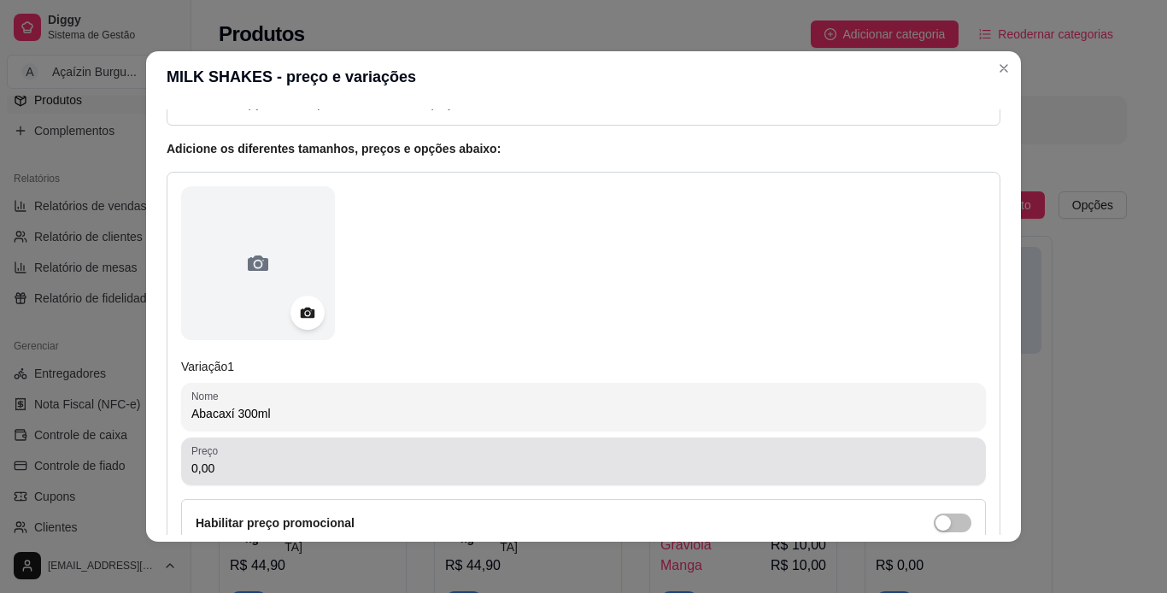
type input "Abacaxí 300ml"
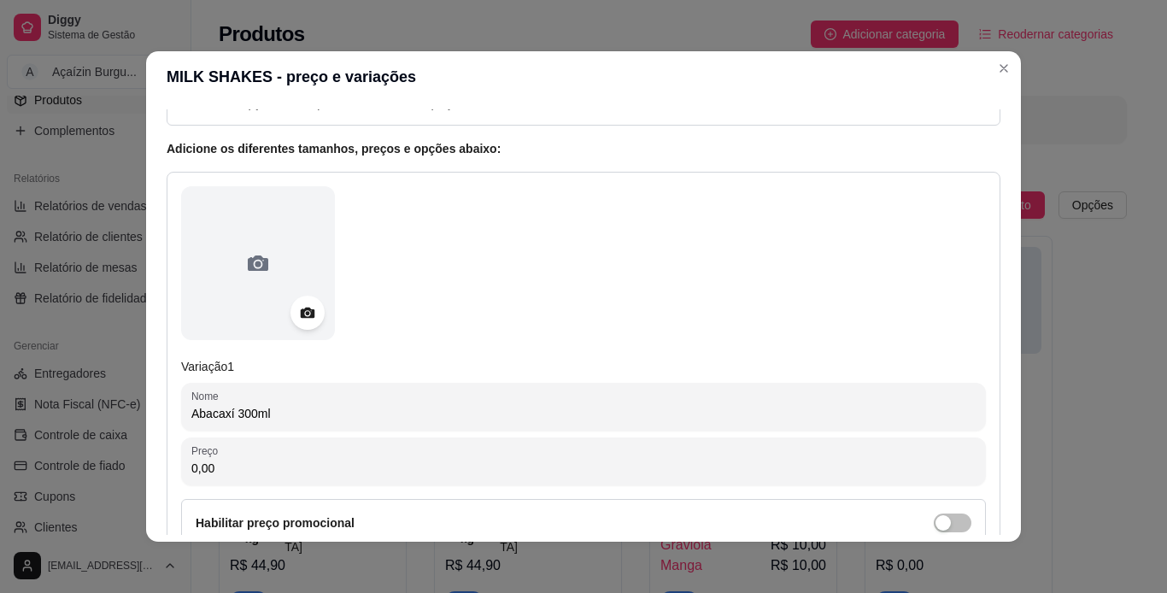
click at [330, 468] on input "0,00" at bounding box center [583, 468] width 784 height 17
type input "12,00"
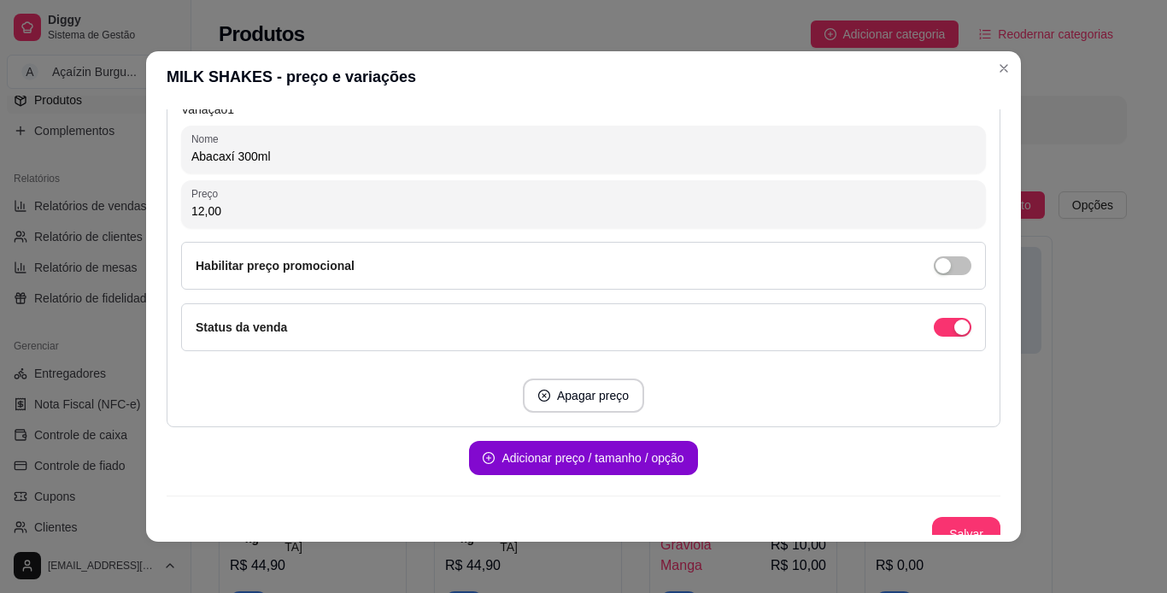
scroll to position [384, 0]
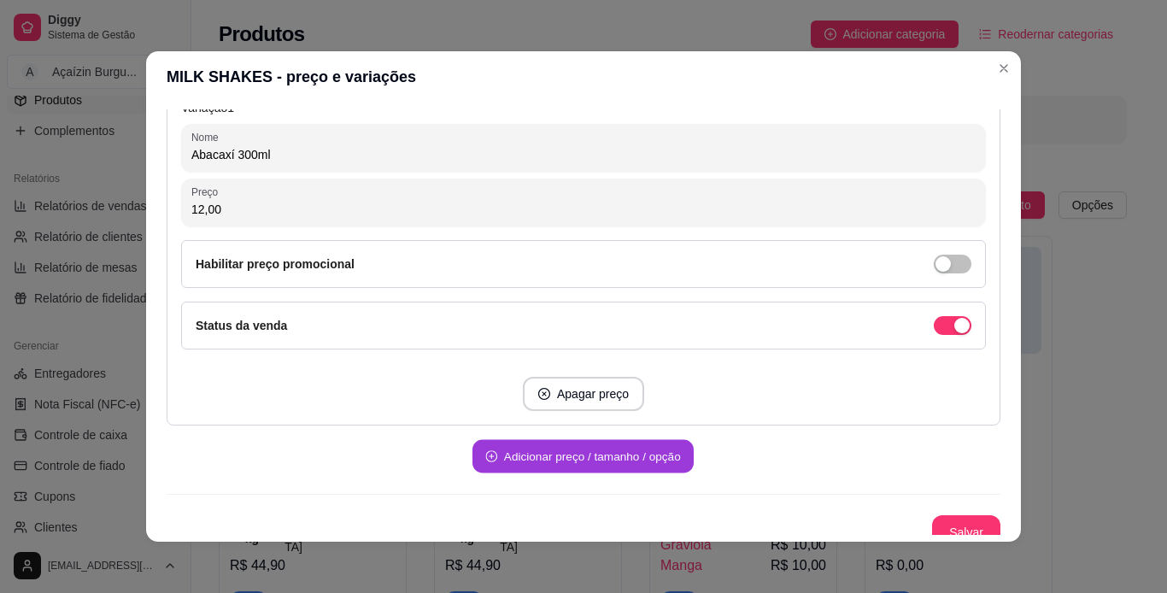
click at [574, 466] on button "Adicionar preço / tamanho / opção" at bounding box center [582, 456] width 221 height 33
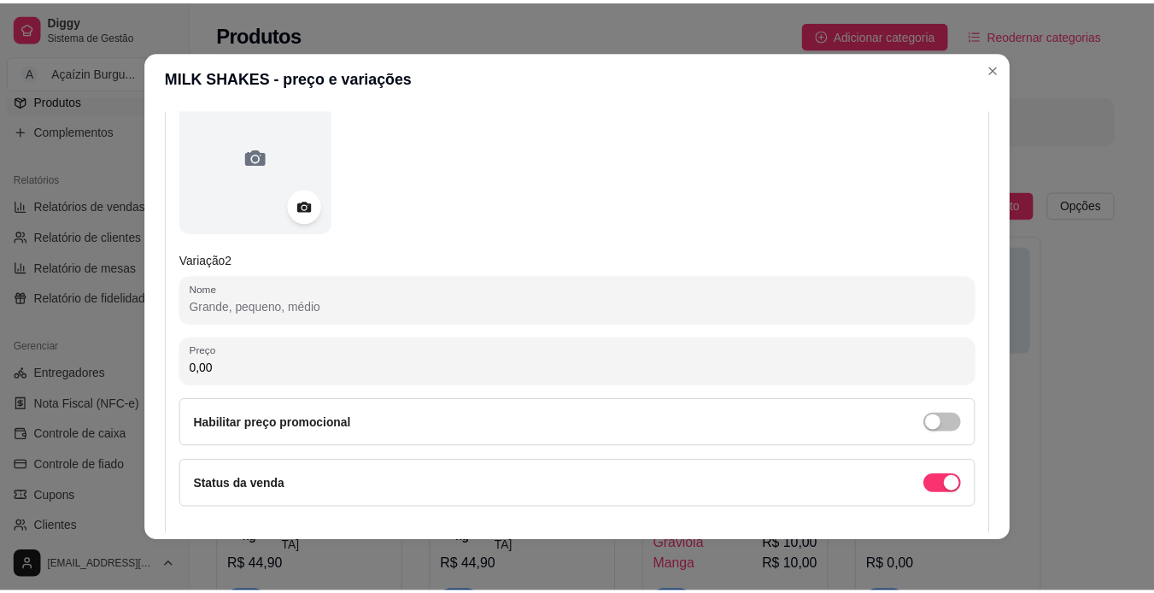
scroll to position [790, 0]
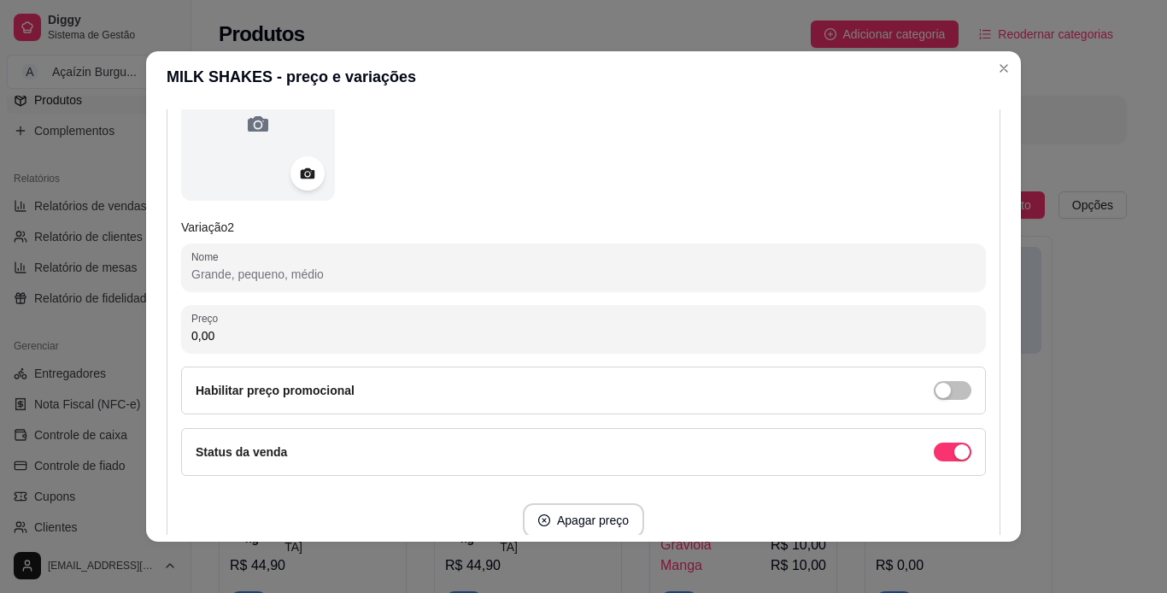
click at [771, 270] on input "Nome" at bounding box center [583, 274] width 784 height 17
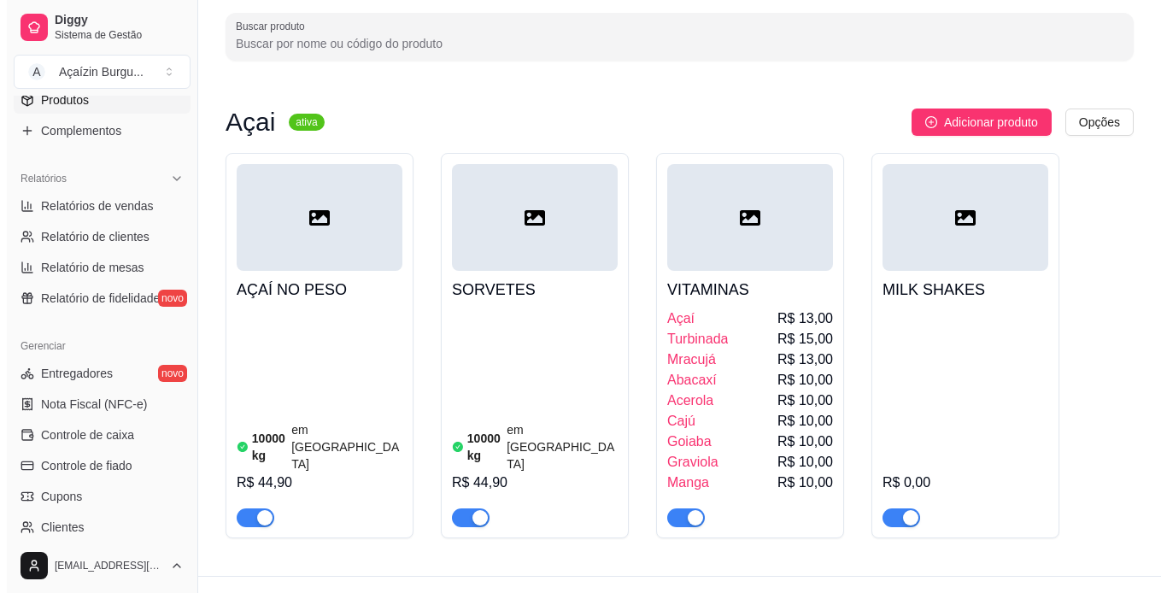
scroll to position [115, 0]
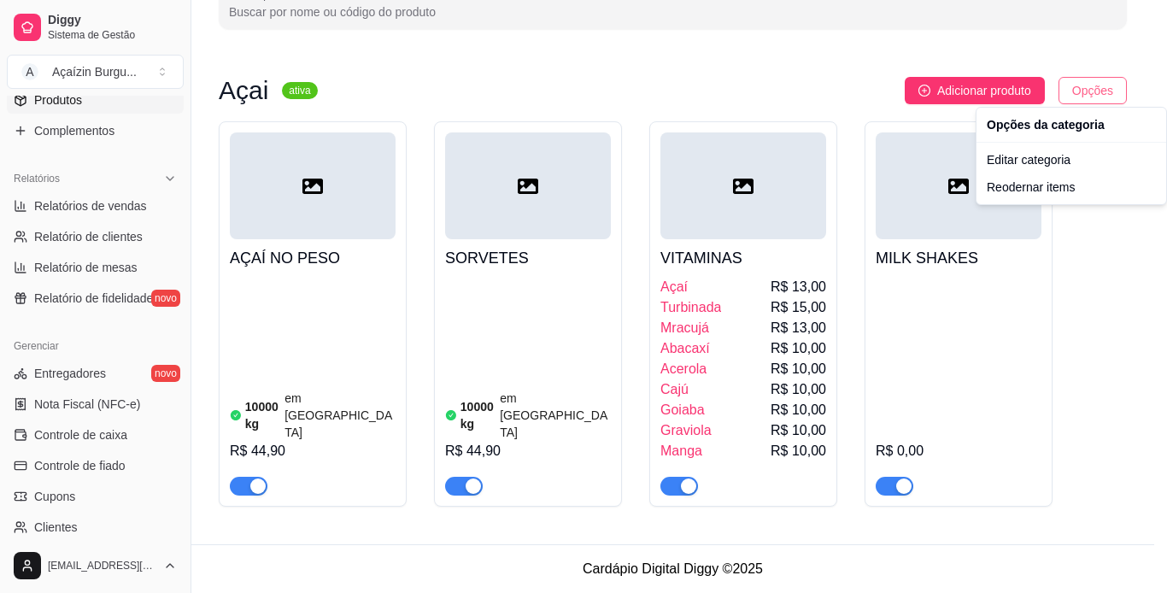
click at [1106, 97] on html "Diggy Sistema de Gestão A Açaízin Burgu ... Loja fechada Período gratuito até 2…" at bounding box center [583, 182] width 1167 height 593
click at [1045, 188] on div "Reodernar items" at bounding box center [1071, 186] width 183 height 27
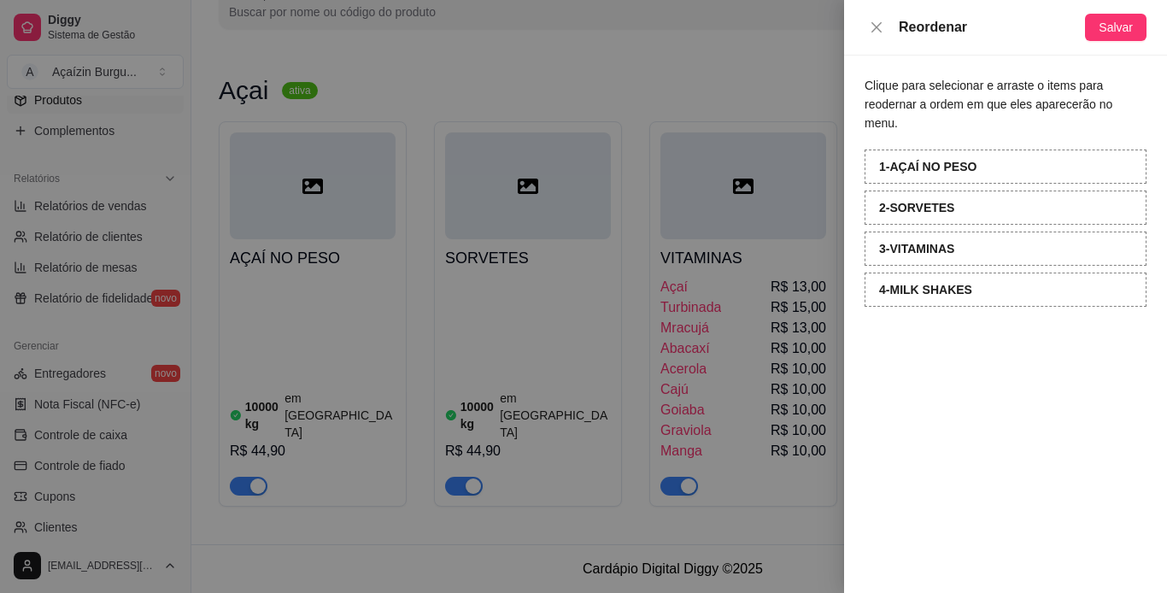
click at [811, 19] on div at bounding box center [583, 296] width 1167 height 593
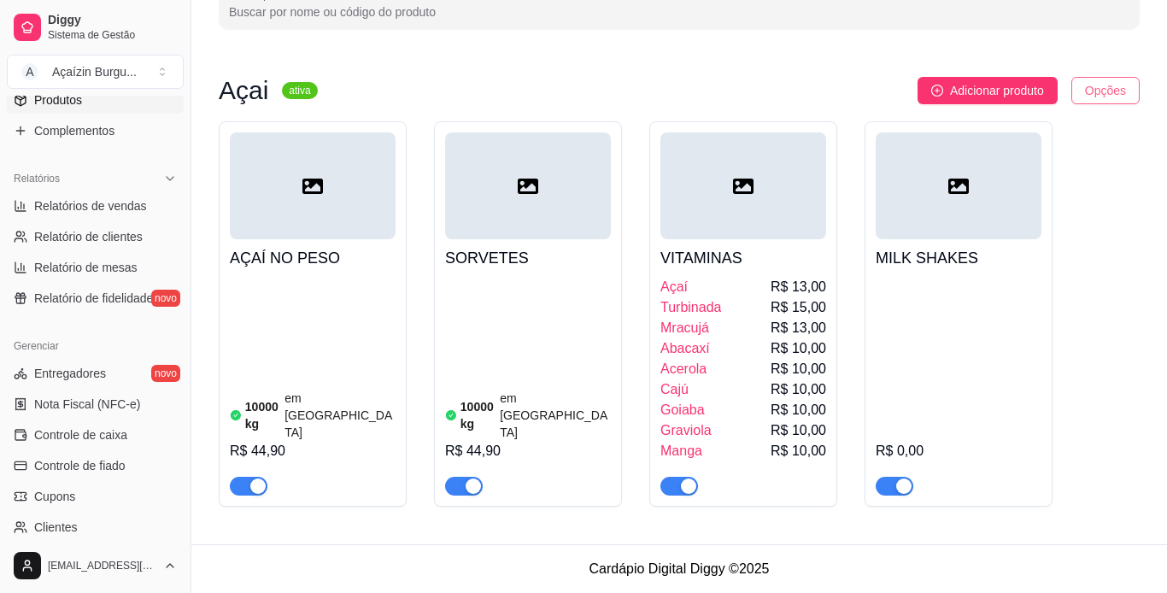
click at [1068, 85] on html "Diggy Sistema de Gestão A Açaízin Burgu ... Loja fechada Período gratuito até 2…" at bounding box center [583, 182] width 1167 height 593
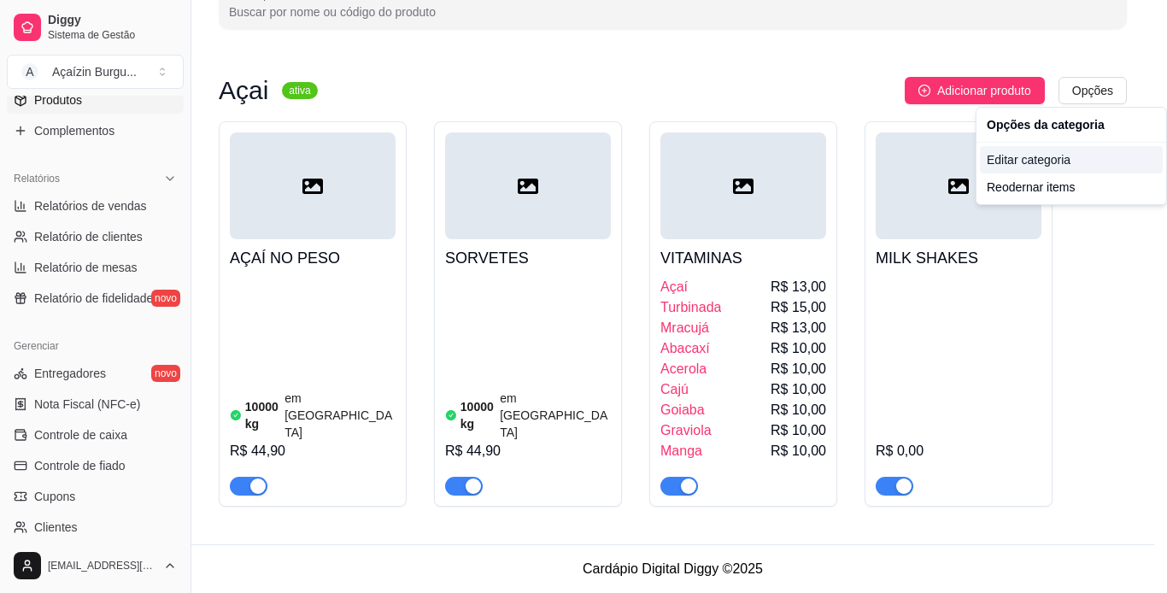
click at [1022, 160] on div "Editar categoria" at bounding box center [1071, 159] width 183 height 27
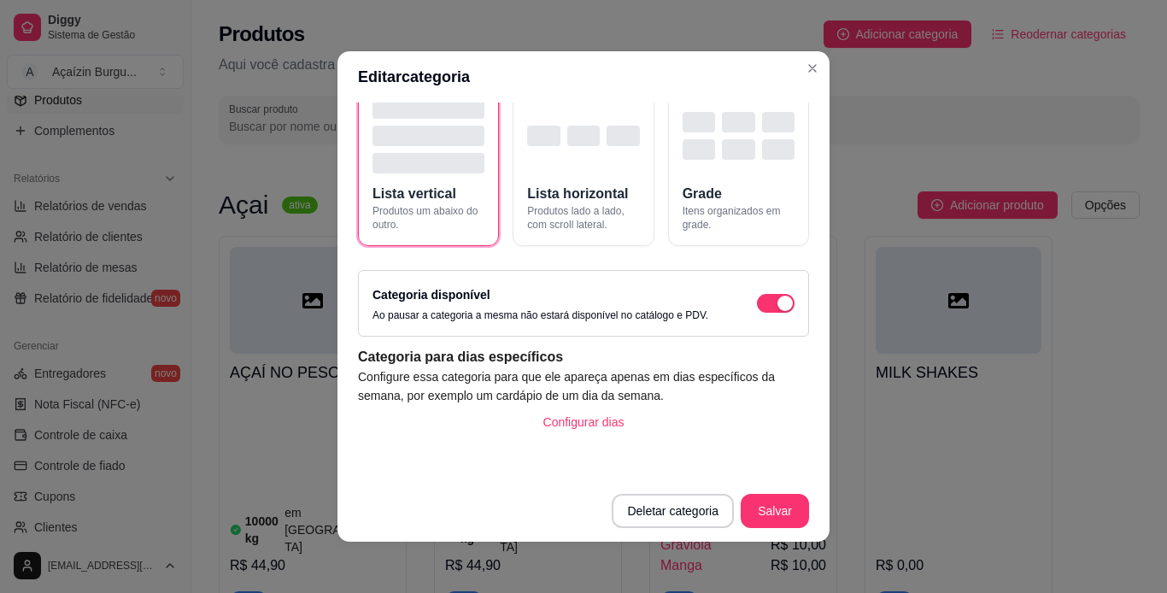
scroll to position [0, 0]
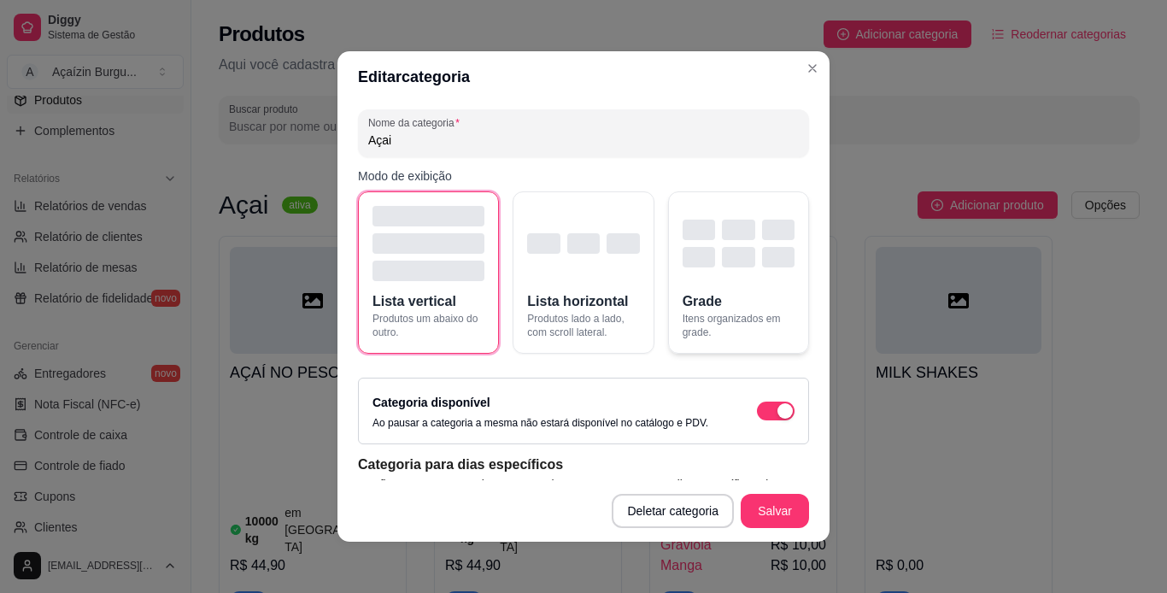
click at [722, 226] on div "button" at bounding box center [738, 230] width 32 height 21
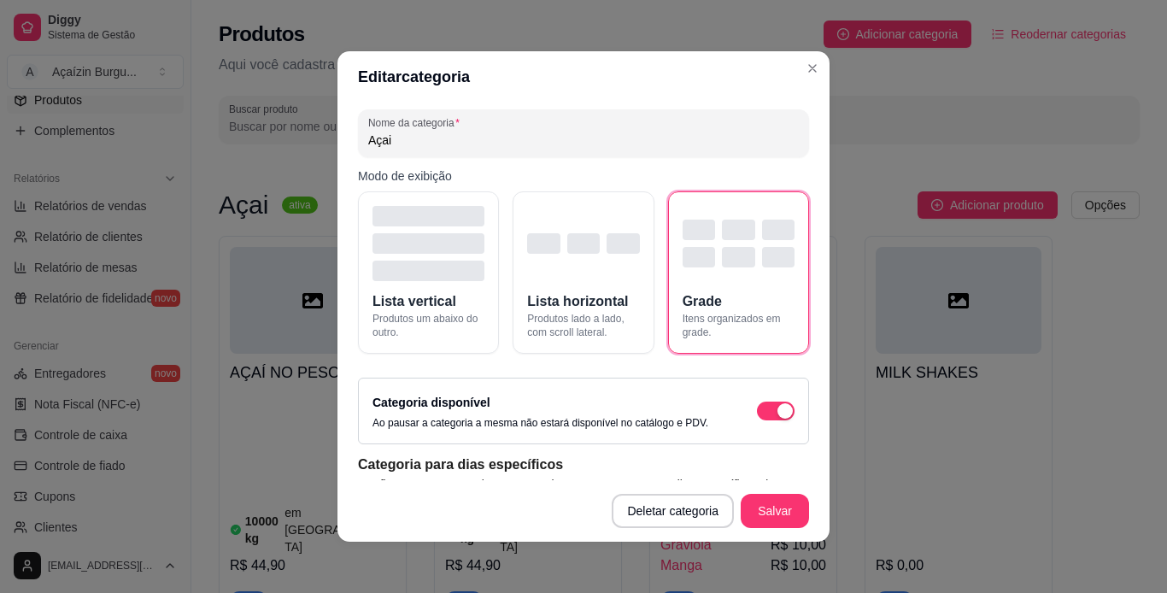
scroll to position [108, 0]
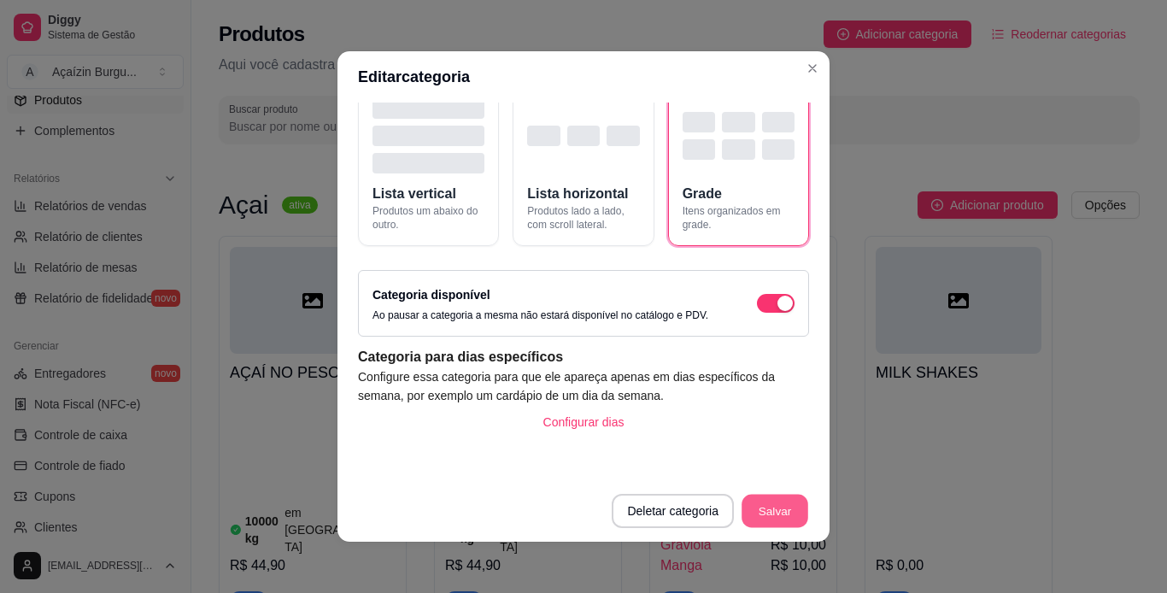
click at [760, 501] on button "Salvar" at bounding box center [775, 511] width 67 height 33
